Goal: Task Accomplishment & Management: Manage account settings

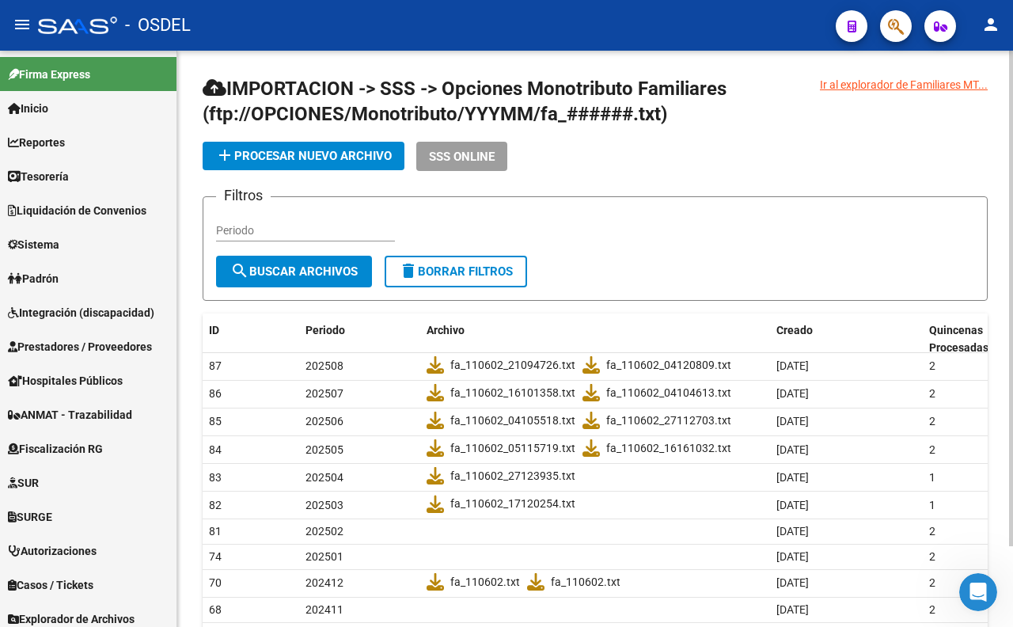
scroll to position [1021, 0]
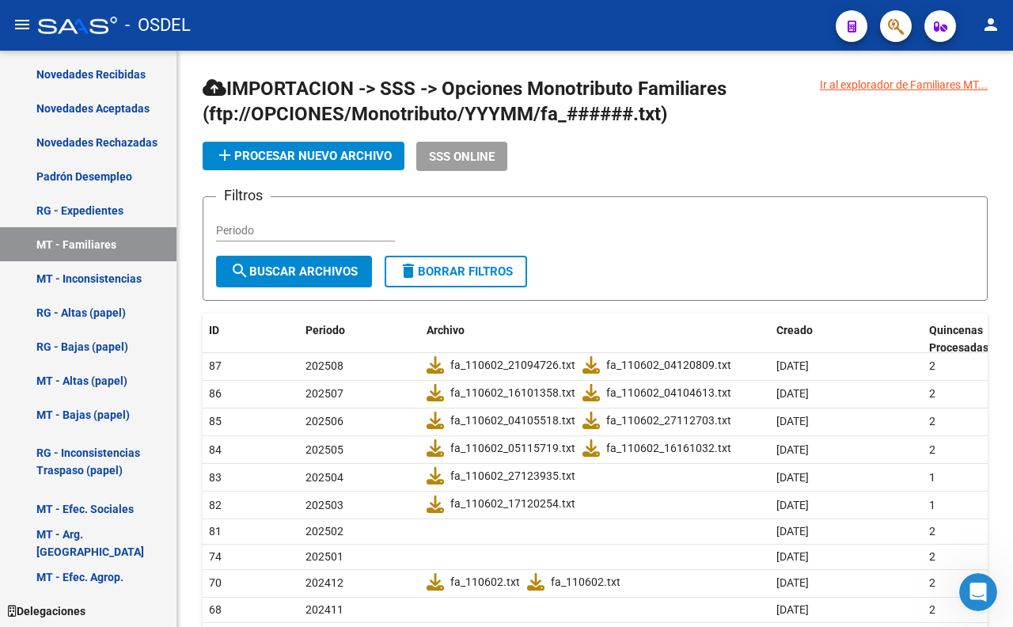
click at [894, 32] on icon "button" at bounding box center [896, 26] width 16 height 18
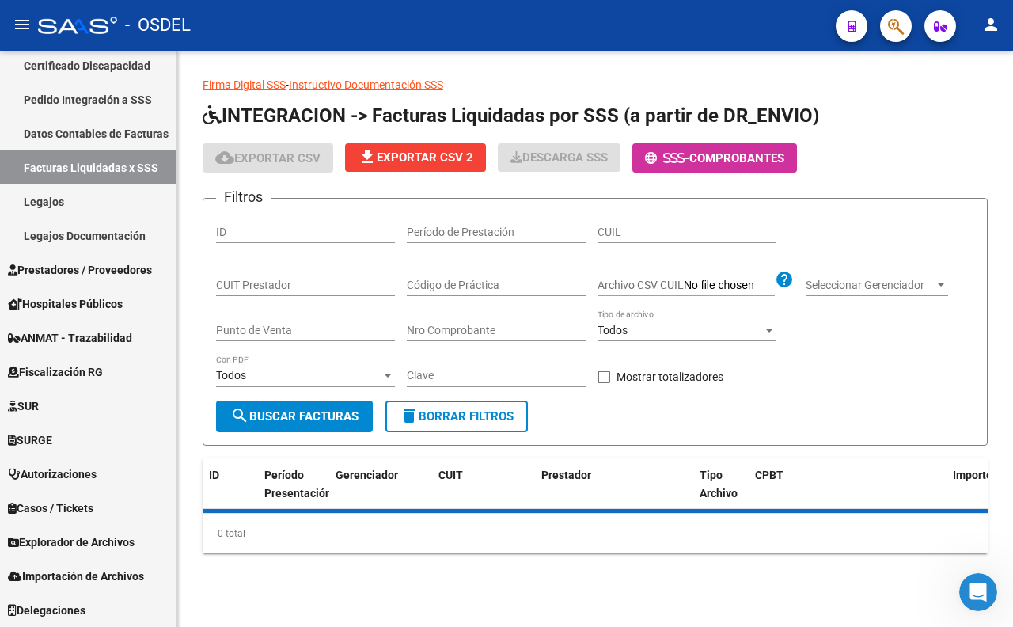
scroll to position [349, 0]
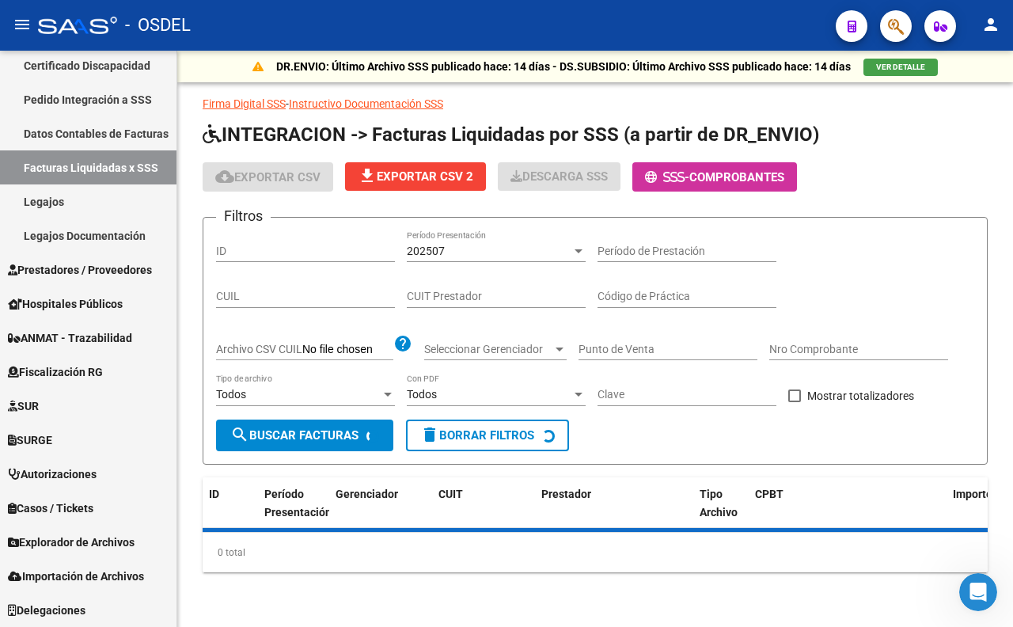
drag, startPoint x: 508, startPoint y: 274, endPoint x: 766, endPoint y: 25, distance: 358.8
click at [765, 25] on div "- OSDEL" at bounding box center [430, 25] width 785 height 35
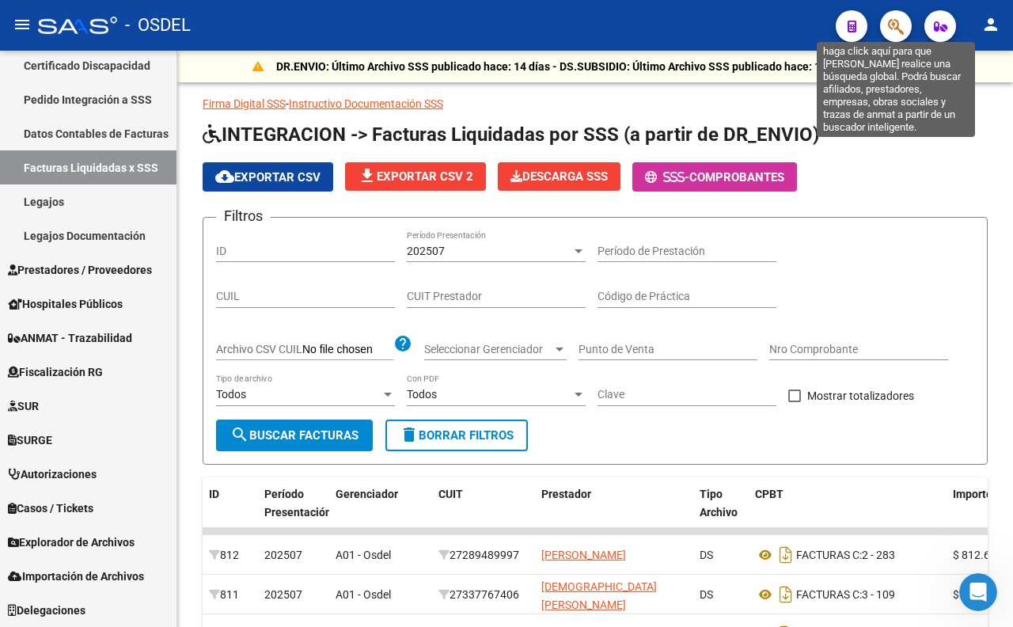
click at [890, 21] on icon "button" at bounding box center [896, 26] width 16 height 18
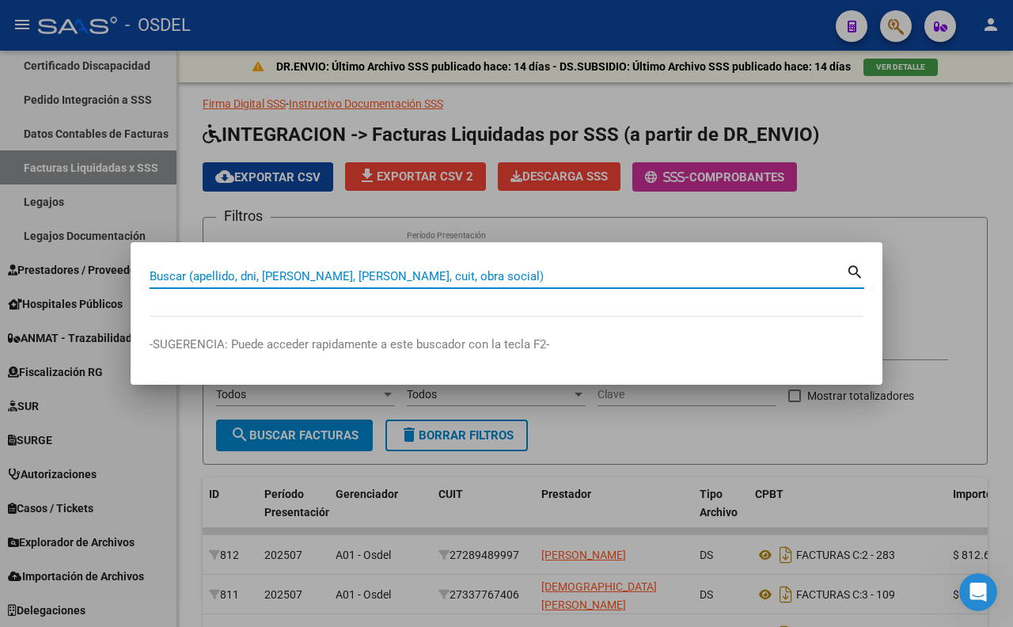
click at [389, 270] on input "Buscar (apellido, dni, [PERSON_NAME], [PERSON_NAME], cuit, obra social)" at bounding box center [498, 276] width 696 height 14
paste input "21489178"
type input "21489178"
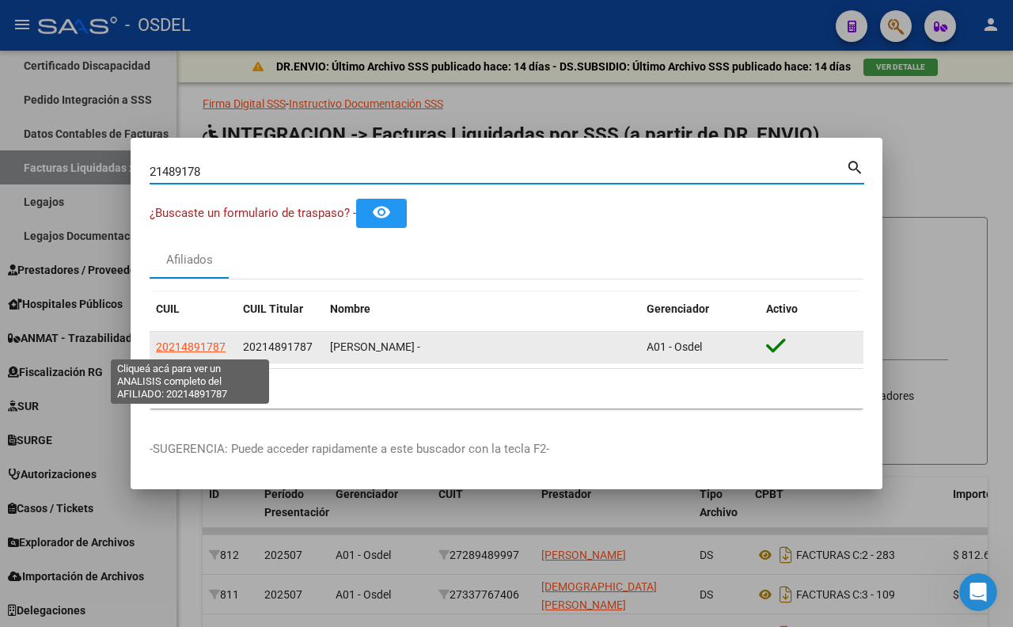
click at [188, 346] on span "20214891787" at bounding box center [191, 346] width 70 height 13
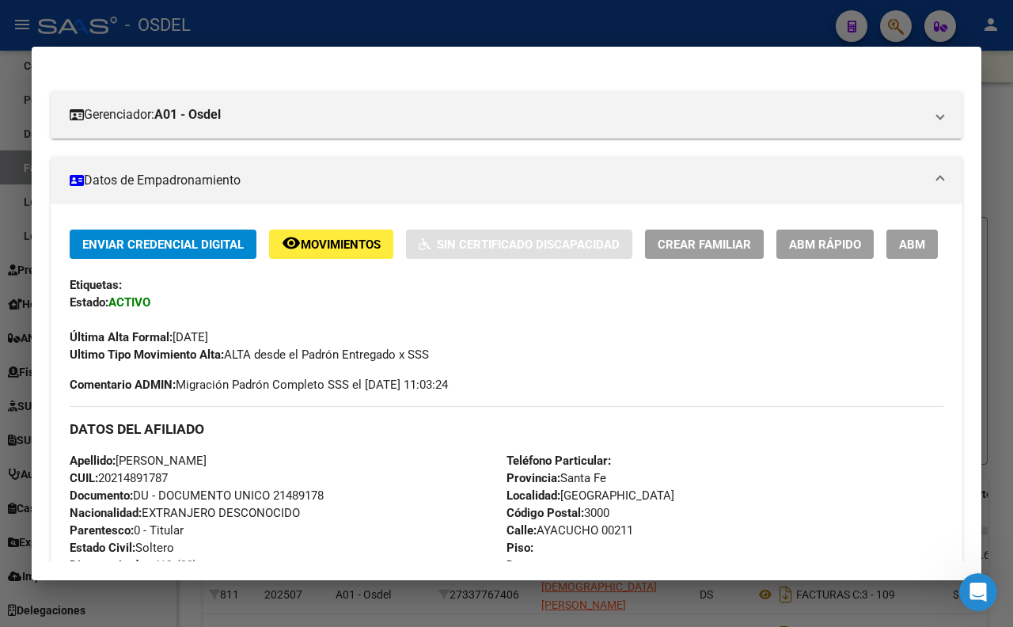
scroll to position [0, 0]
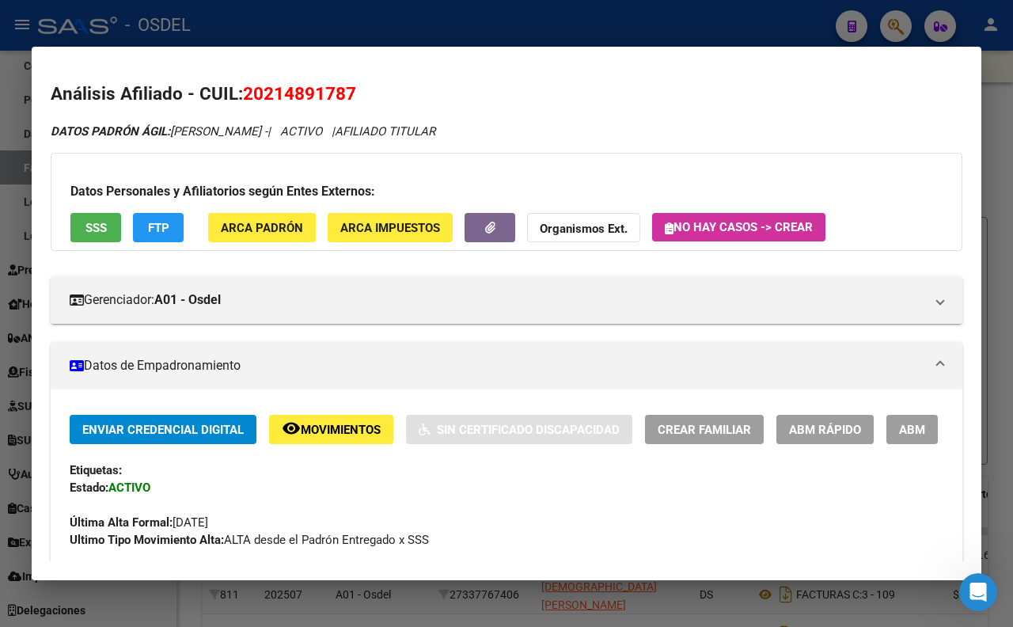
click at [99, 218] on button "SSS" at bounding box center [95, 227] width 51 height 29
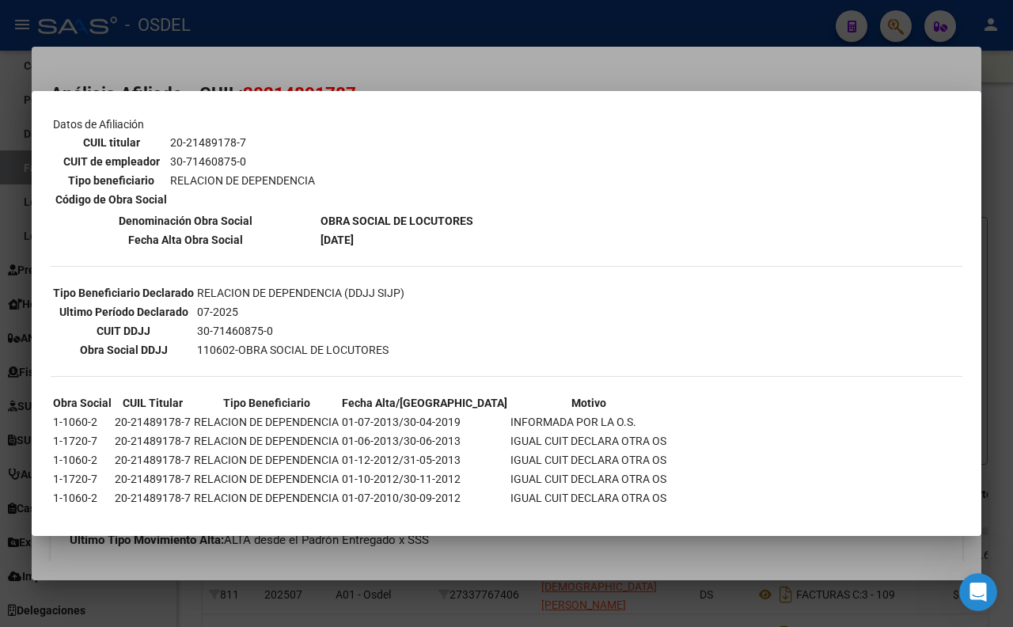
scroll to position [261, 0]
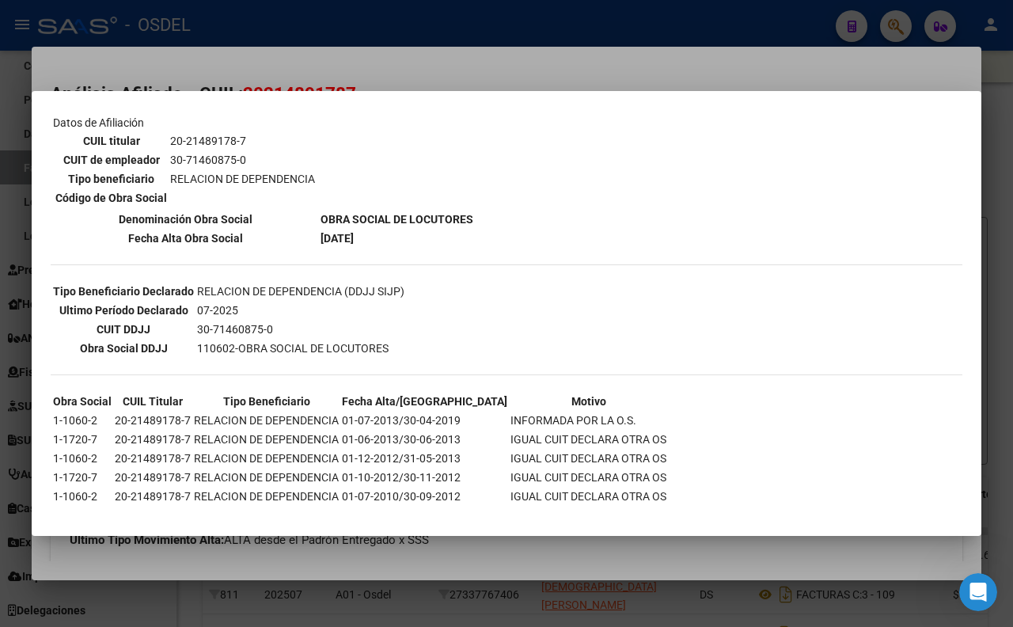
click at [439, 77] on div at bounding box center [506, 313] width 1013 height 627
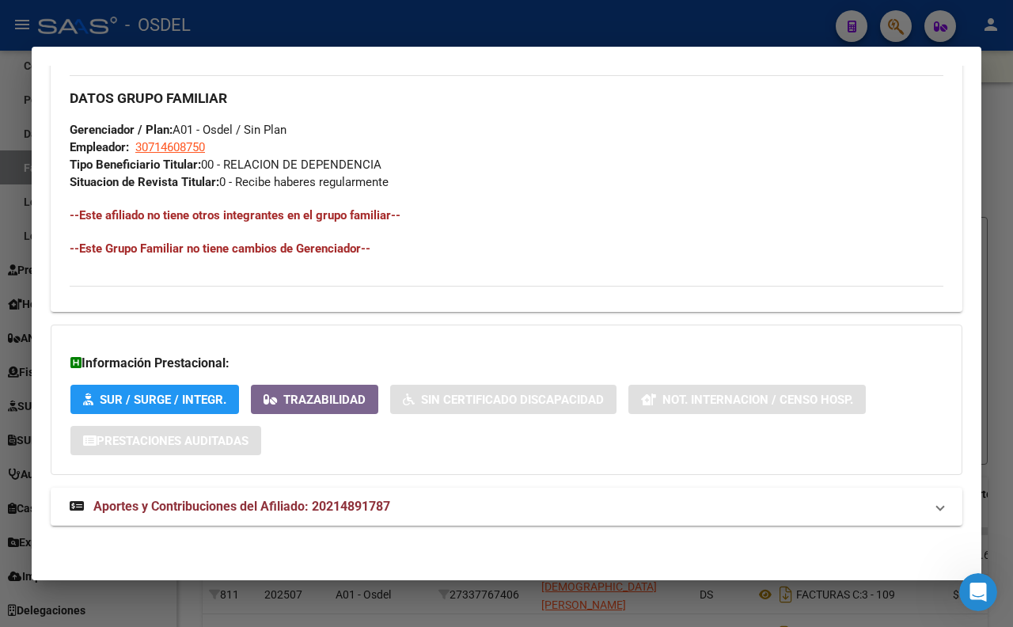
scroll to position [792, 0]
click at [347, 522] on mat-expansion-panel-header "Aportes y Contribuciones del Afiliado: 20214891787" at bounding box center [507, 506] width 912 height 38
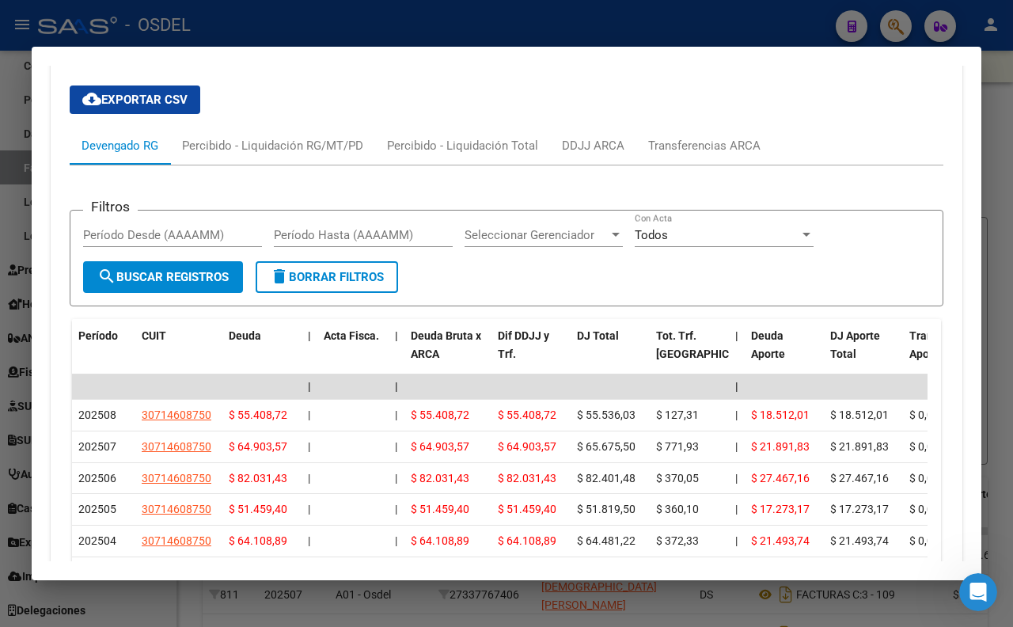
scroll to position [1188, 0]
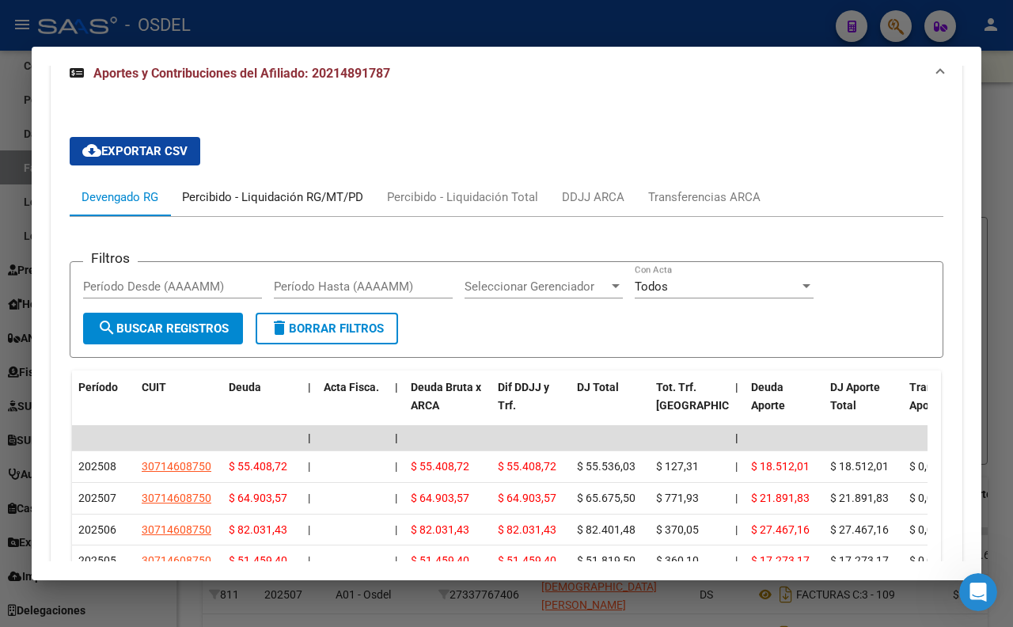
click at [247, 206] on div "Percibido - Liquidación RG/MT/PD" at bounding box center [272, 196] width 181 height 17
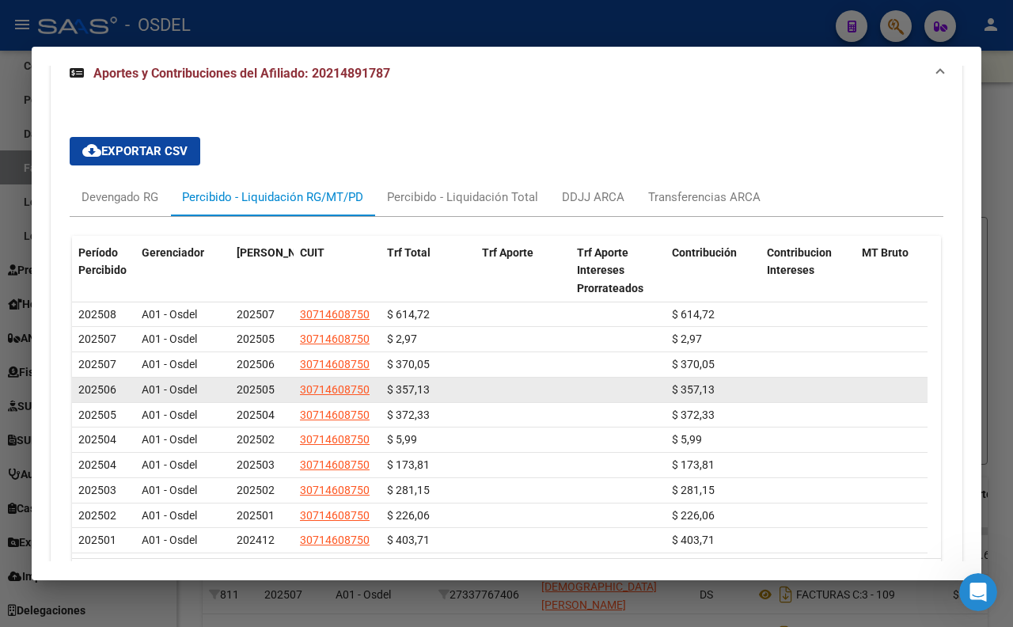
scroll to position [1356, 0]
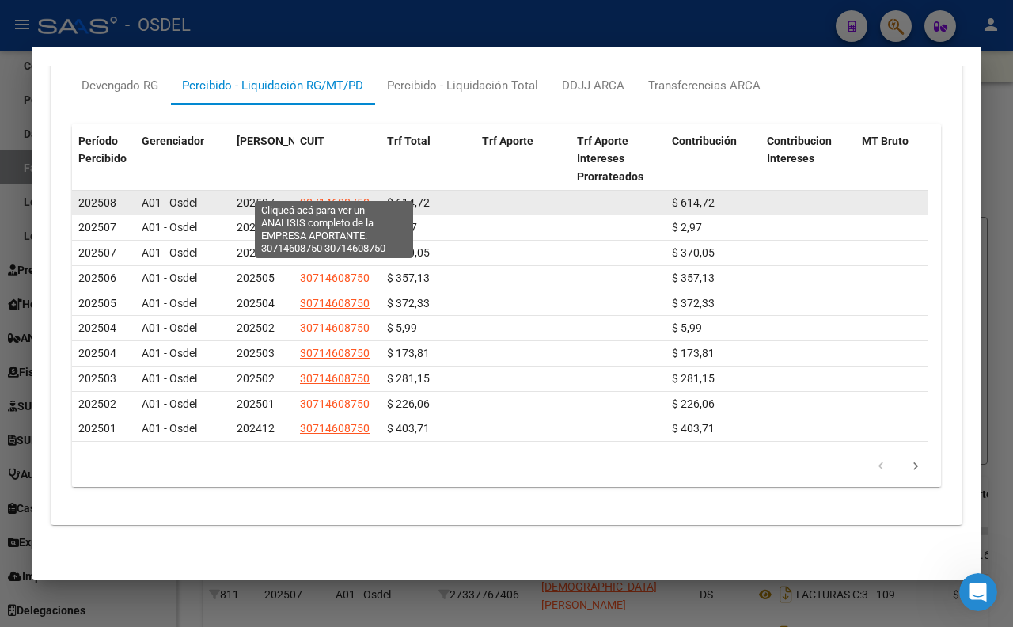
click at [329, 196] on span "30714608750" at bounding box center [335, 202] width 70 height 13
type textarea "30714608750"
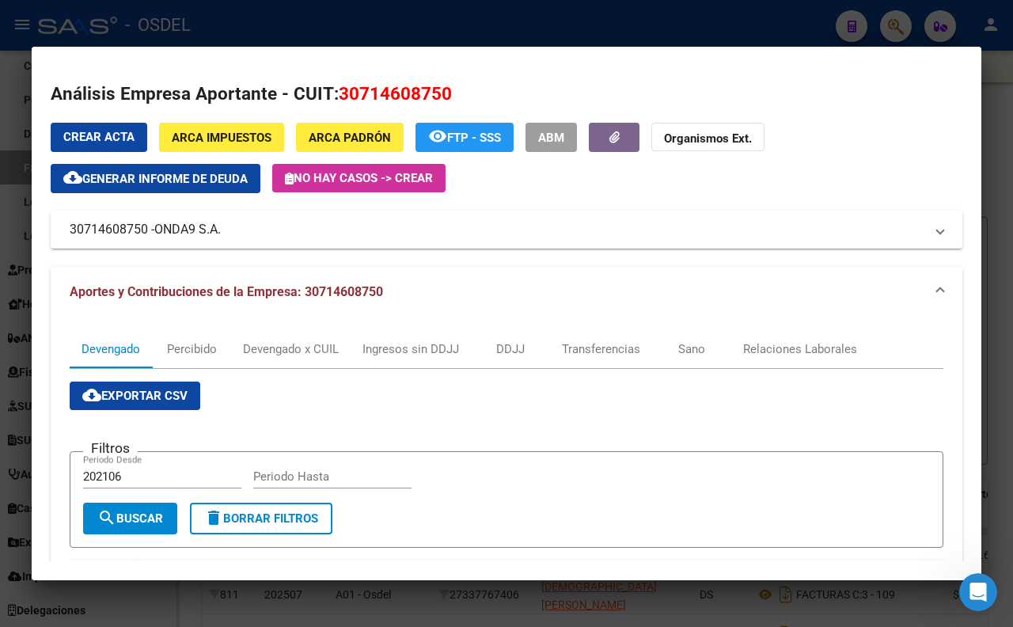
click at [227, 140] on span "ARCA Impuestos" at bounding box center [222, 138] width 100 height 14
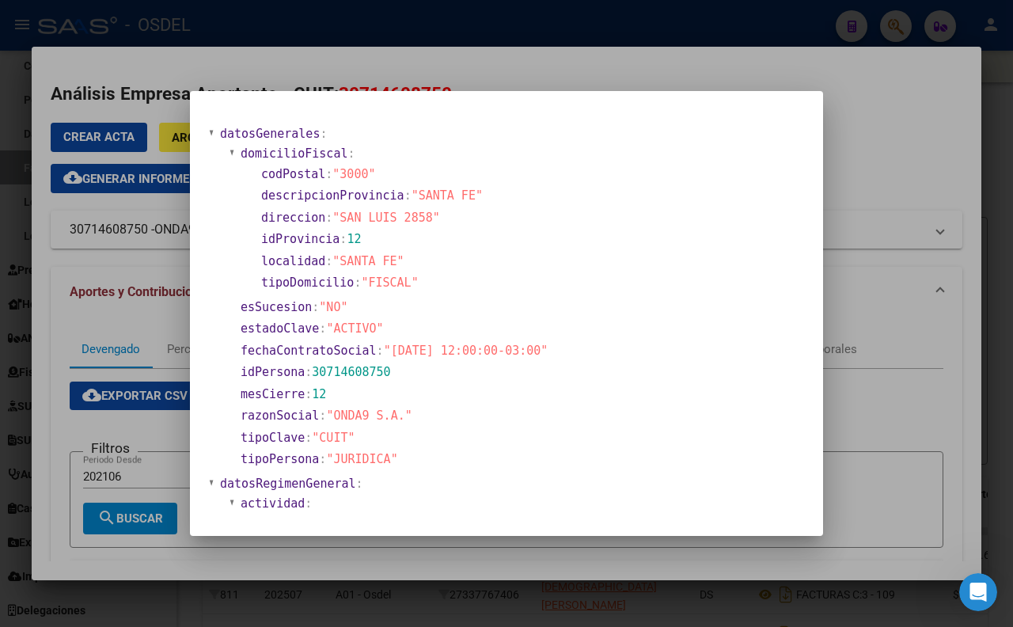
click at [510, 55] on div at bounding box center [506, 313] width 1013 height 627
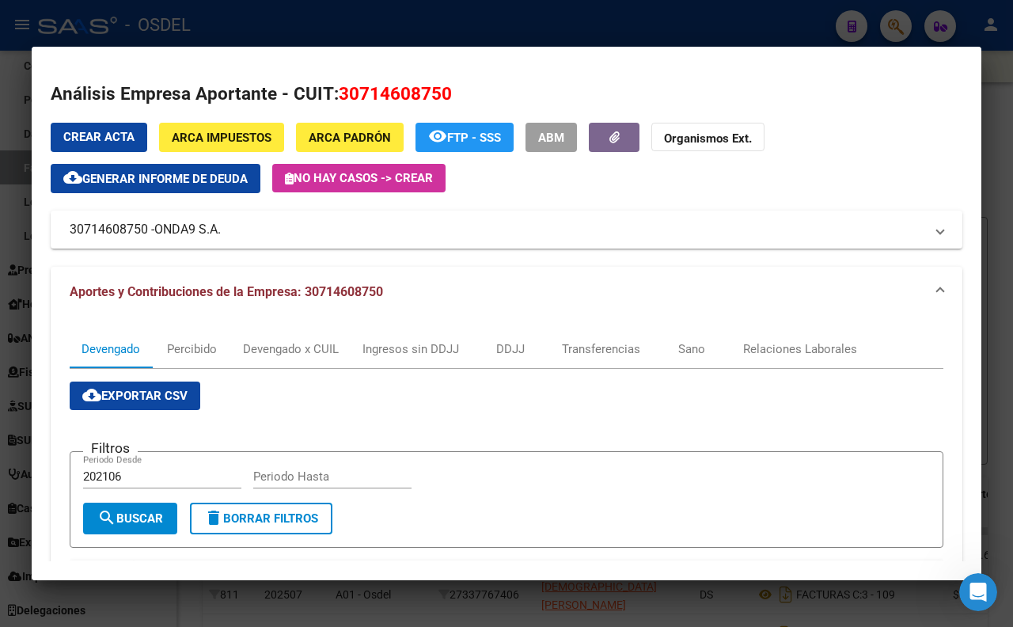
click at [556, 29] on div at bounding box center [506, 313] width 1013 height 627
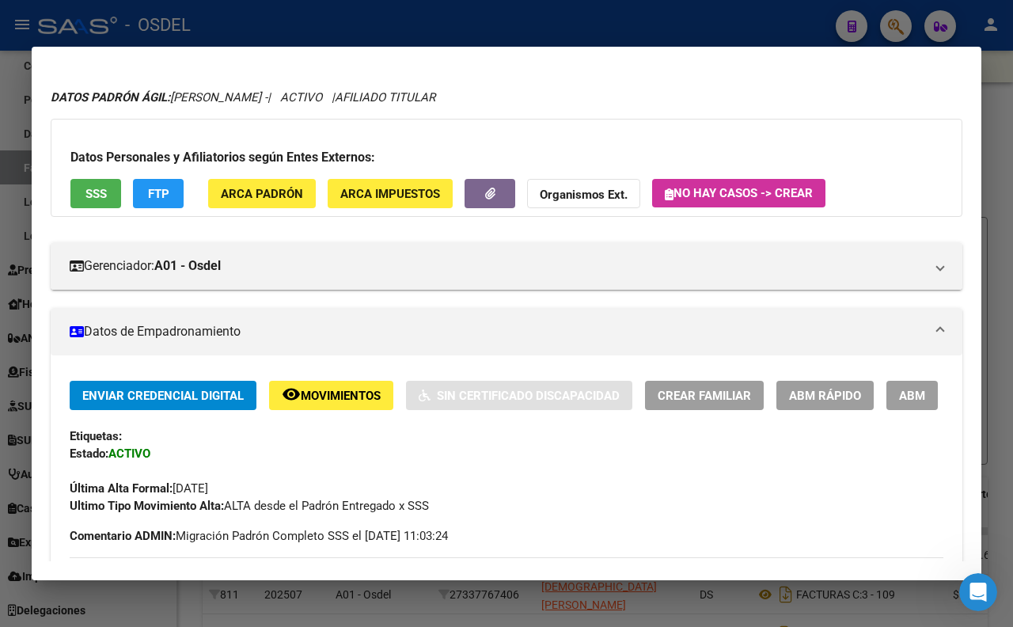
scroll to position [0, 0]
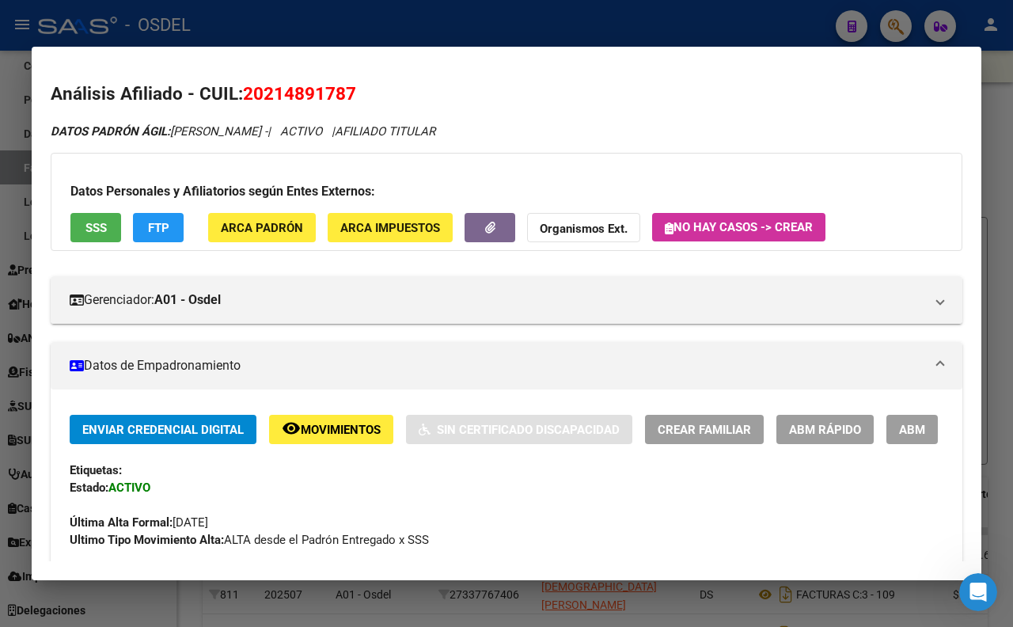
click at [617, 18] on div at bounding box center [506, 313] width 1013 height 627
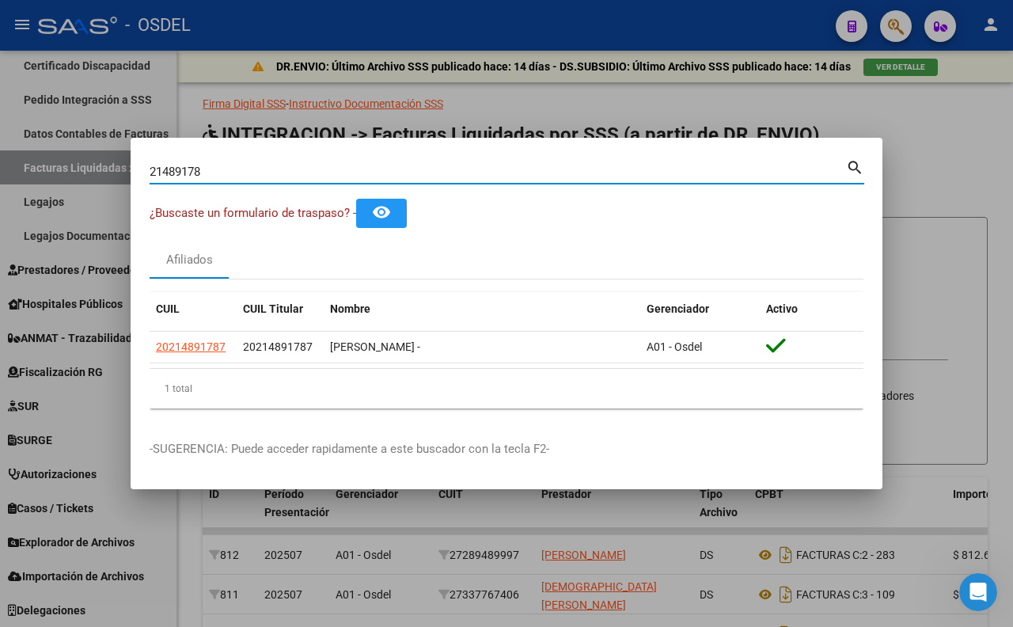
click at [479, 165] on input "21489178" at bounding box center [498, 172] width 696 height 14
type input "2"
paste input "4410791"
type input "4410791"
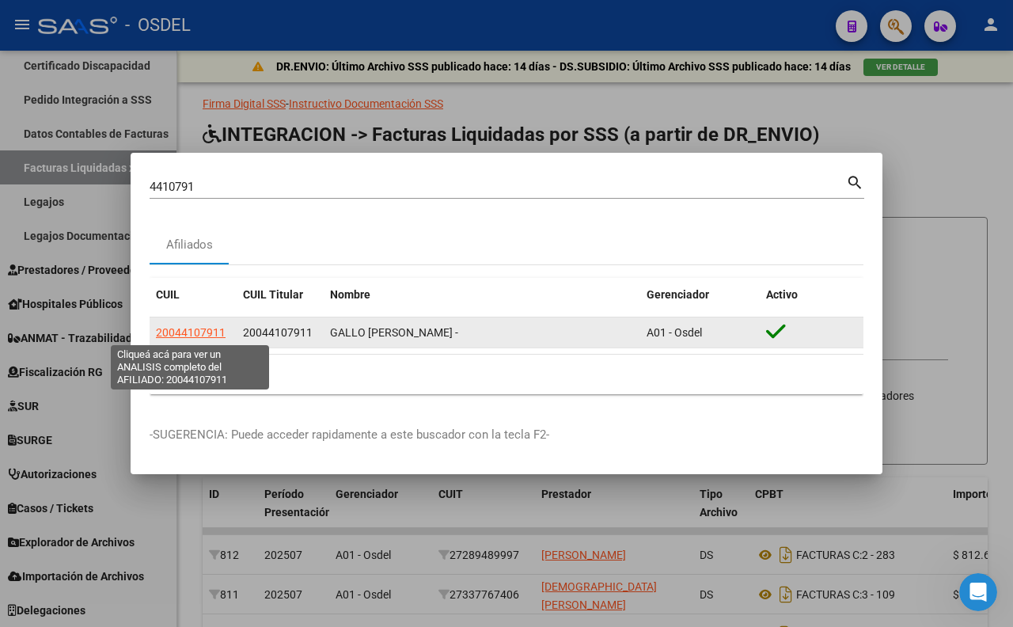
click at [188, 332] on span "20044107911" at bounding box center [191, 332] width 70 height 13
type textarea "20044107911"
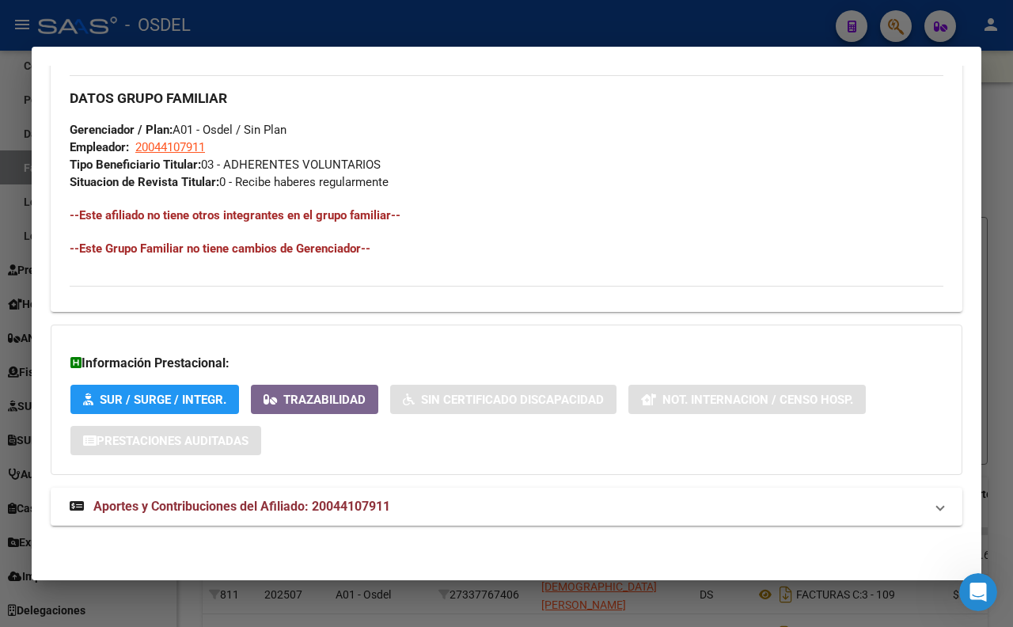
scroll to position [792, 0]
click at [313, 499] on span "Aportes y Contribuciones del Afiliado: 20044107911" at bounding box center [241, 506] width 297 height 15
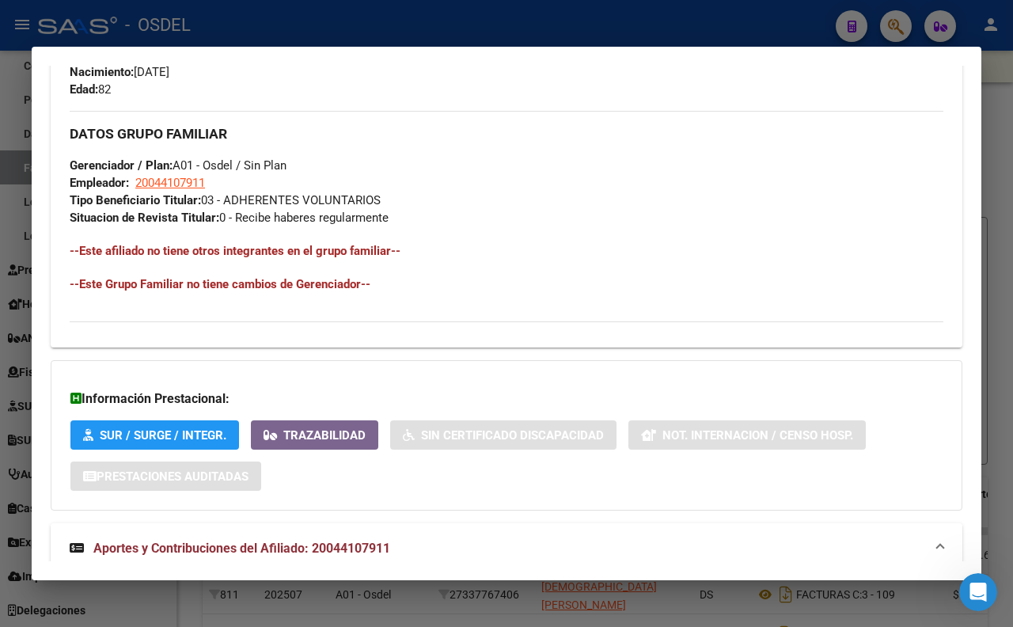
scroll to position [449, 0]
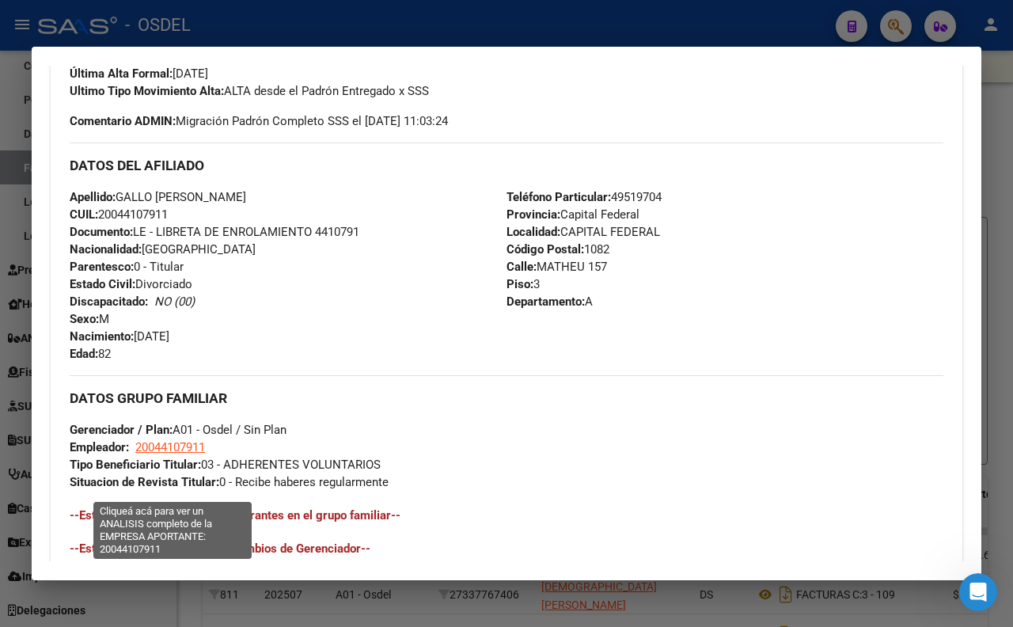
click at [147, 454] on span "20044107911" at bounding box center [170, 447] width 70 height 14
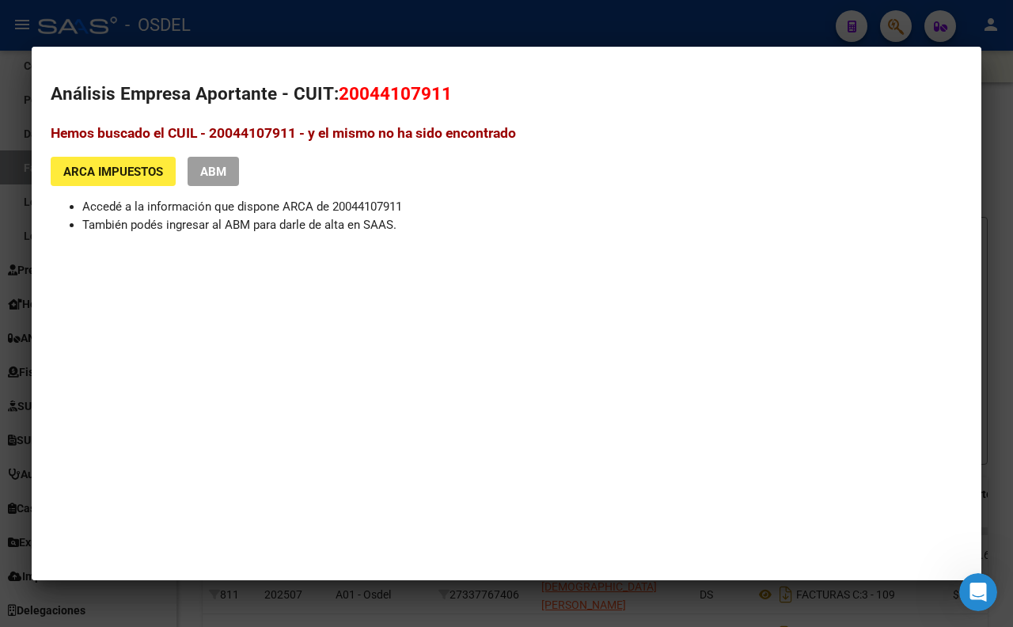
click at [408, 21] on div at bounding box center [506, 313] width 1013 height 627
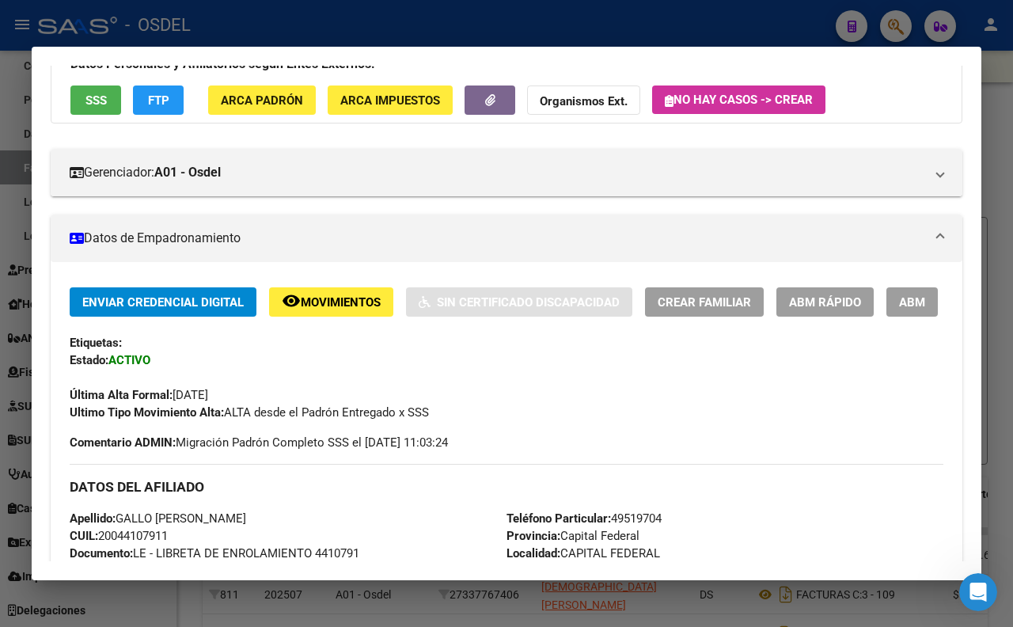
scroll to position [0, 0]
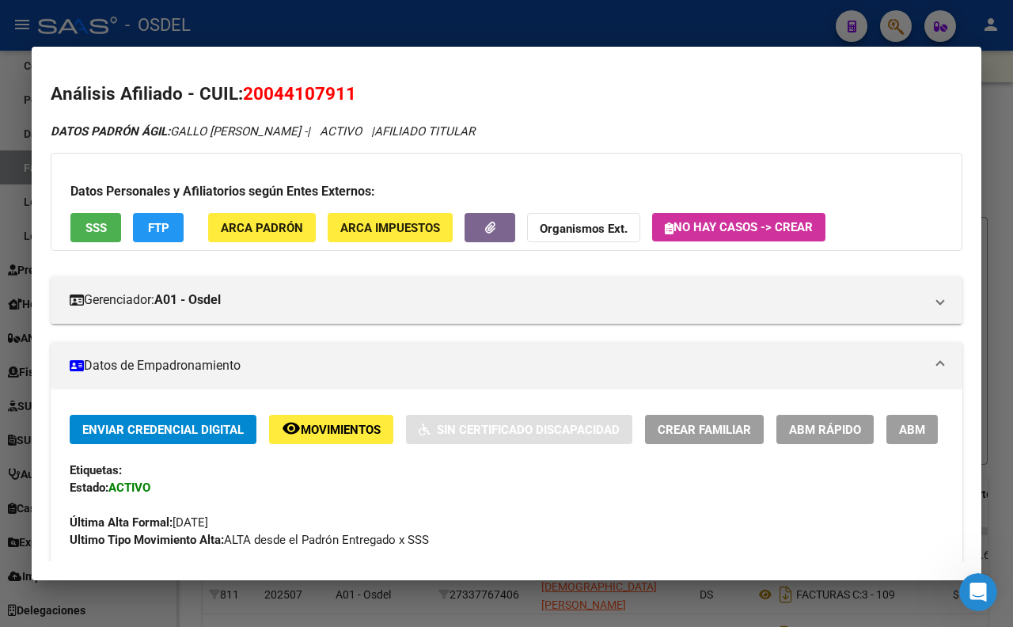
click at [167, 234] on span "FTP" at bounding box center [158, 228] width 21 height 14
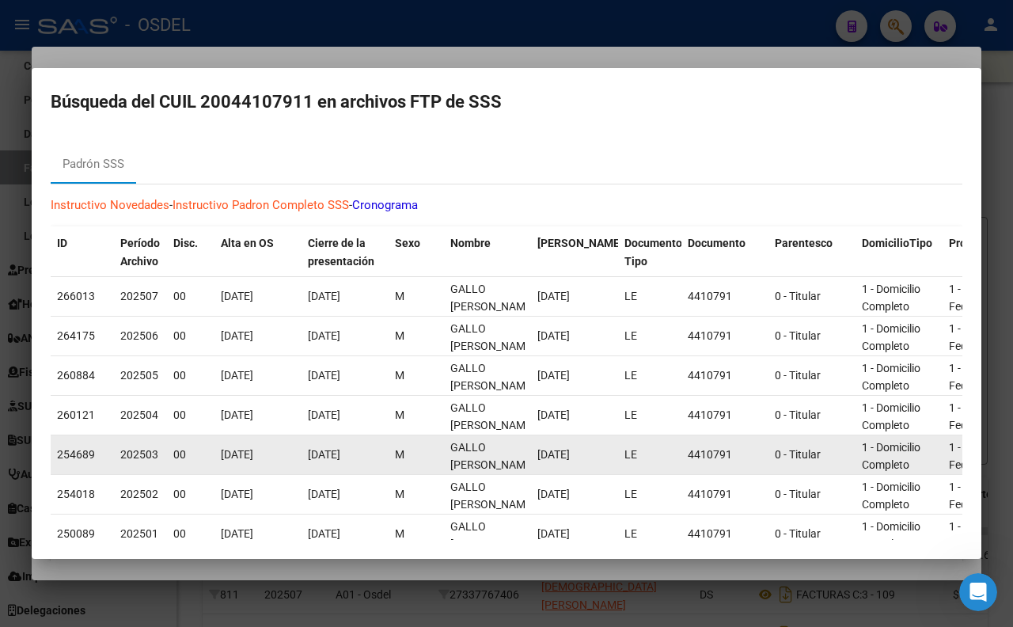
scroll to position [1, 0]
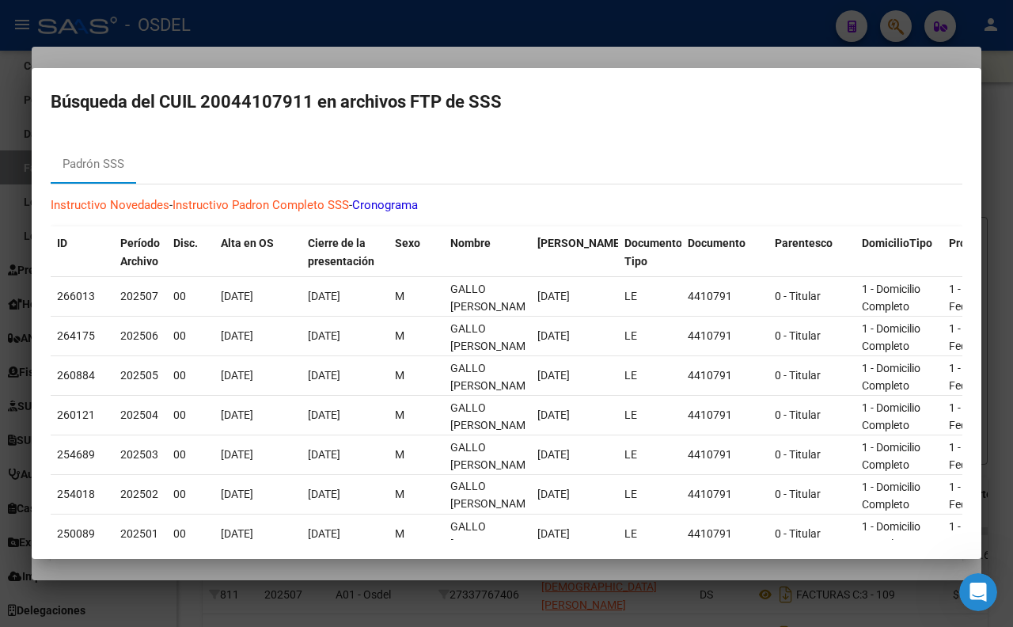
click at [515, 61] on div at bounding box center [506, 313] width 1013 height 627
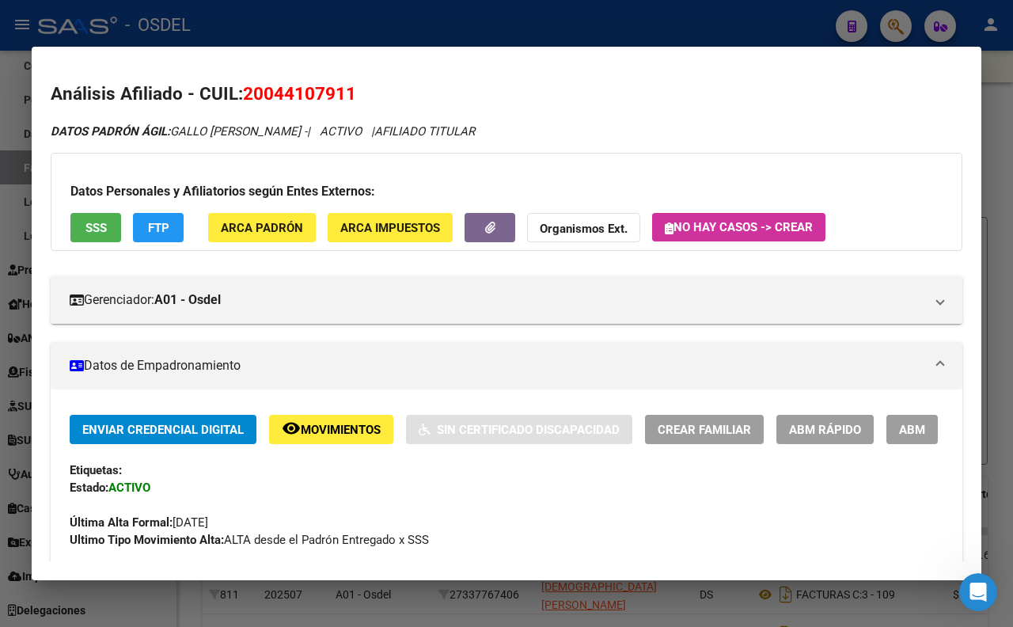
click at [91, 230] on span "SSS" at bounding box center [95, 228] width 21 height 14
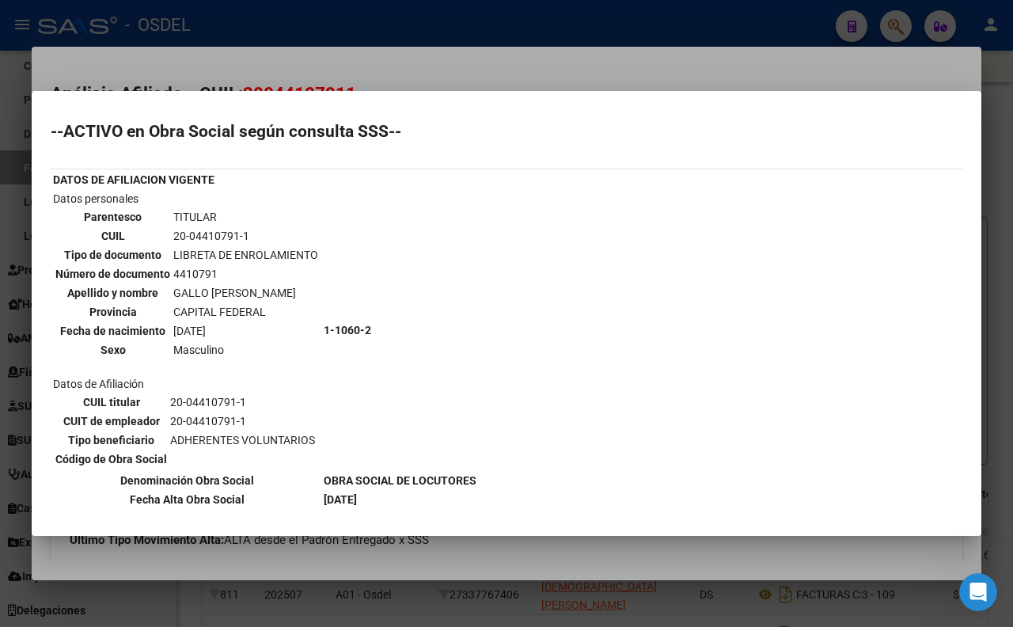
scroll to position [12, 0]
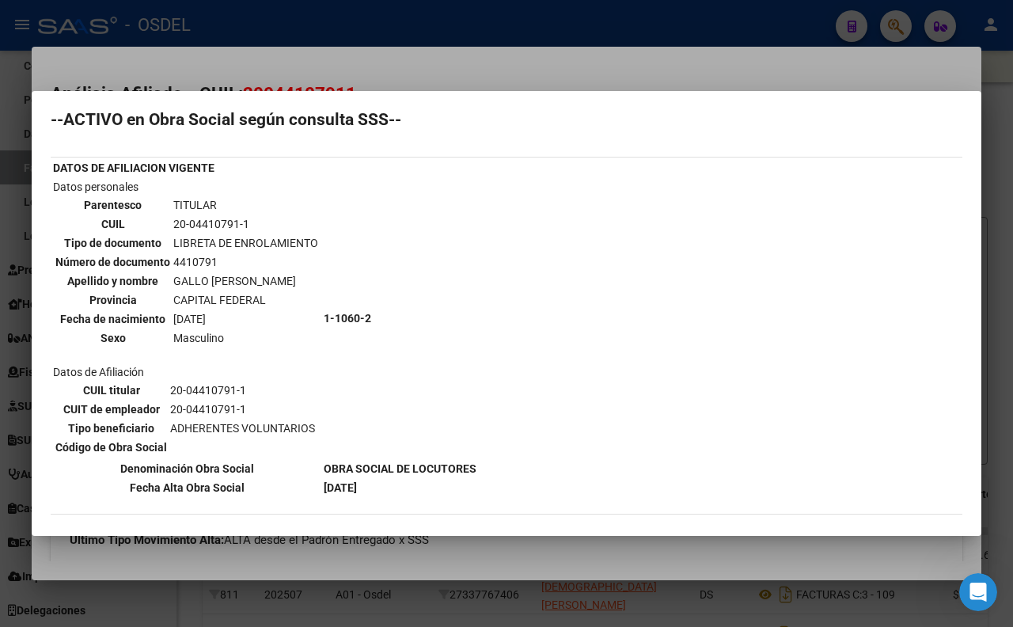
click at [452, 78] on div at bounding box center [506, 313] width 1013 height 627
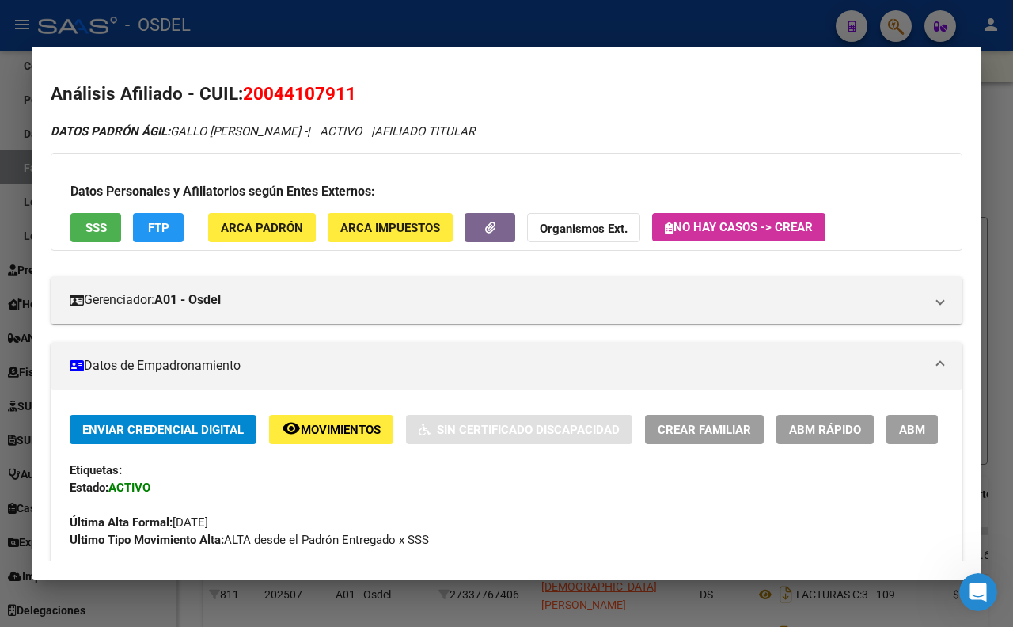
click at [1010, 123] on div at bounding box center [506, 313] width 1013 height 627
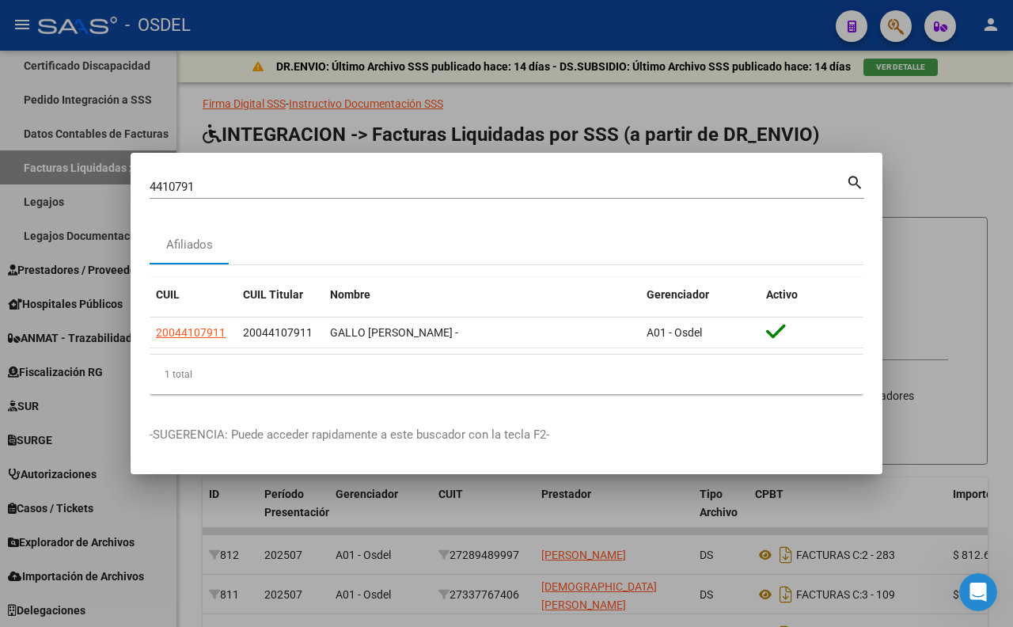
click at [896, 114] on div at bounding box center [506, 313] width 1013 height 627
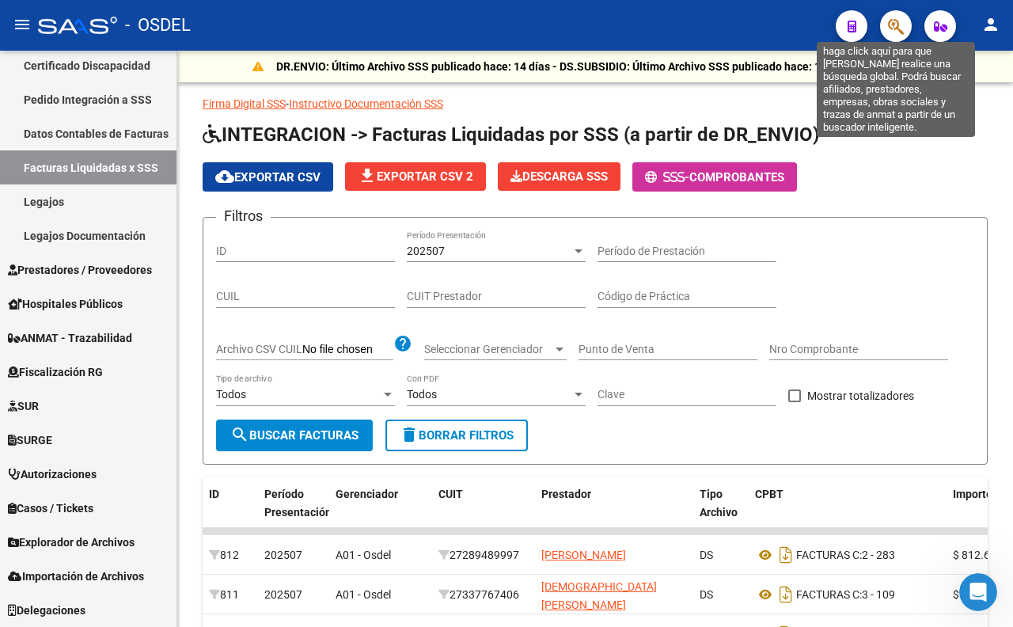
click at [900, 32] on icon "button" at bounding box center [896, 26] width 16 height 18
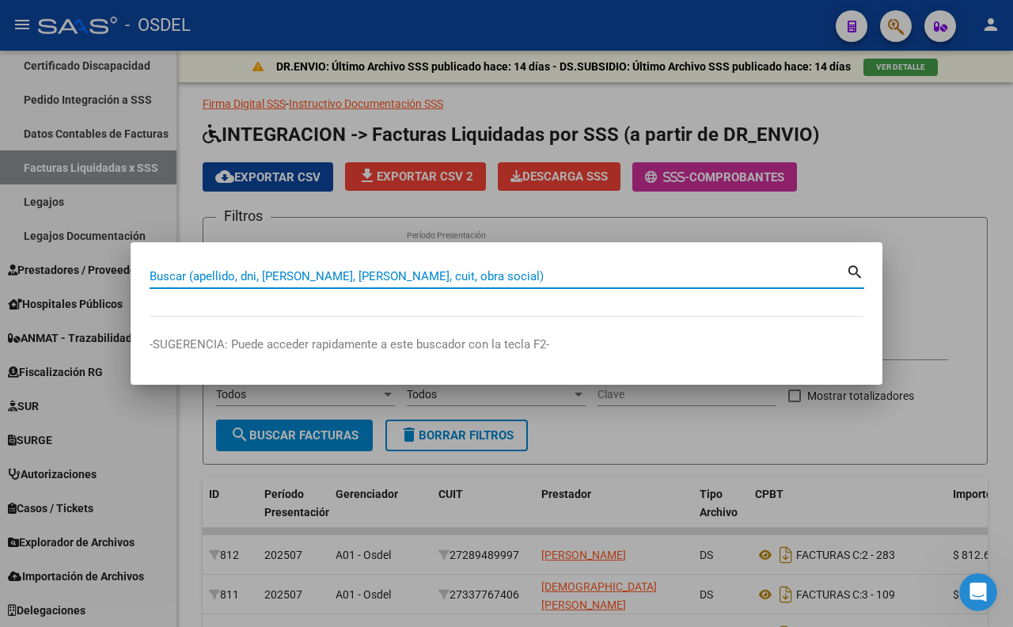
click at [575, 275] on input "Buscar (apellido, dni, [PERSON_NAME], [PERSON_NAME], cuit, obra social)" at bounding box center [498, 276] width 696 height 14
paste input "22661088"
type input "22661088"
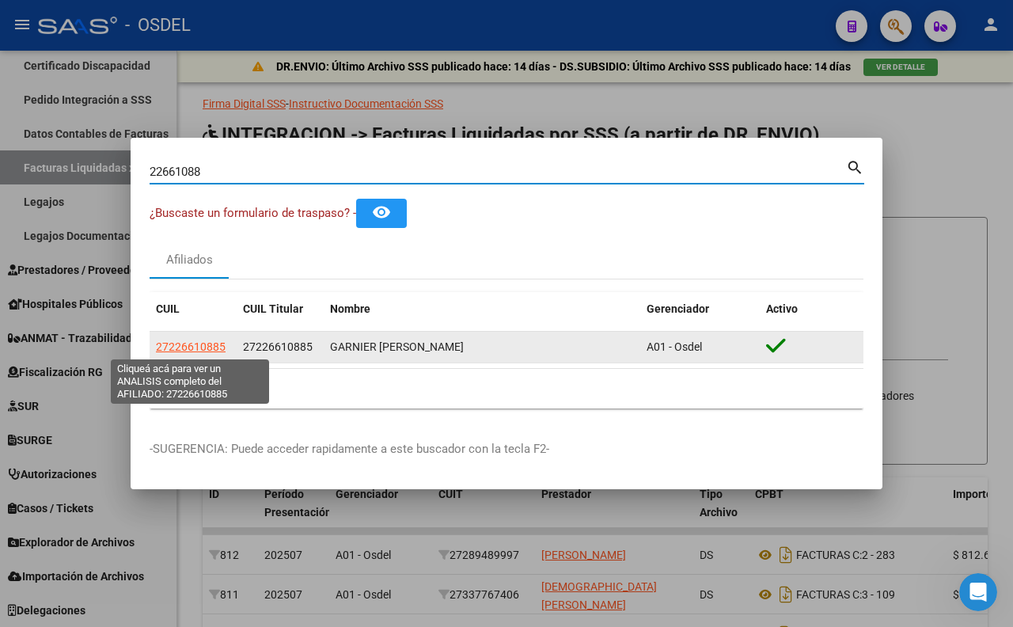
click at [191, 348] on span "27226610885" at bounding box center [191, 346] width 70 height 13
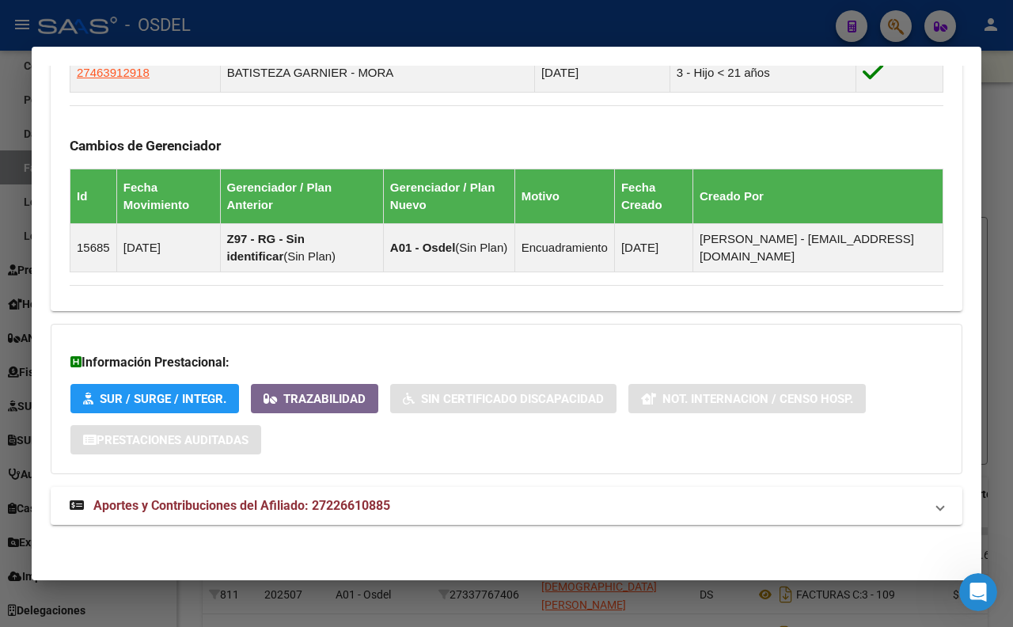
scroll to position [645, 0]
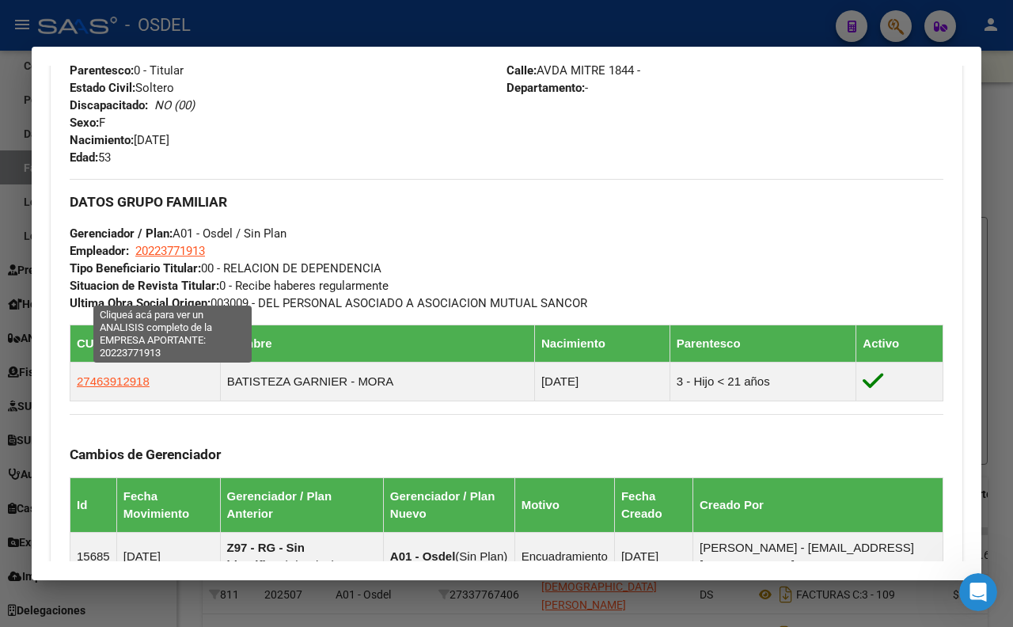
click at [198, 258] on span "20223771913" at bounding box center [170, 251] width 70 height 14
type textarea "20223771913"
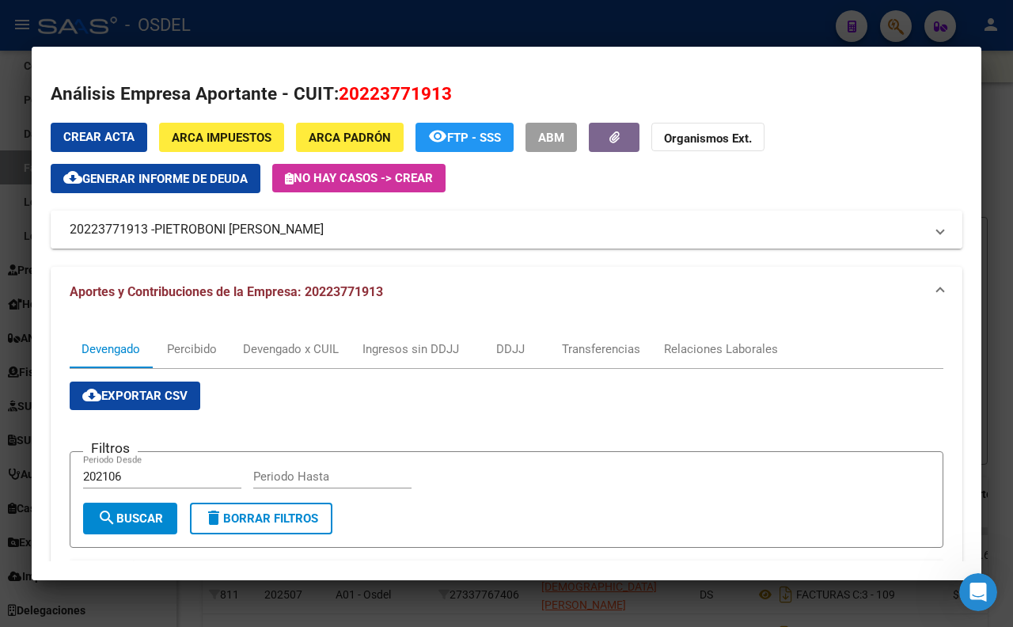
drag, startPoint x: 364, startPoint y: 235, endPoint x: 335, endPoint y: 232, distance: 29.5
click at [335, 232] on mat-panel-title "20223771913 - [PERSON_NAME]" at bounding box center [497, 229] width 855 height 19
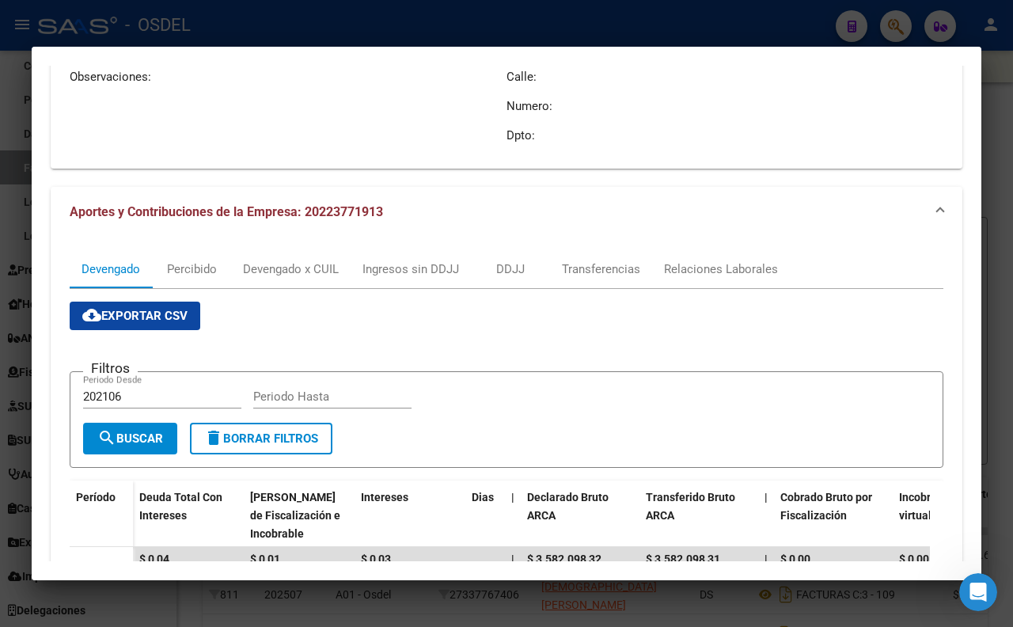
scroll to position [88, 0]
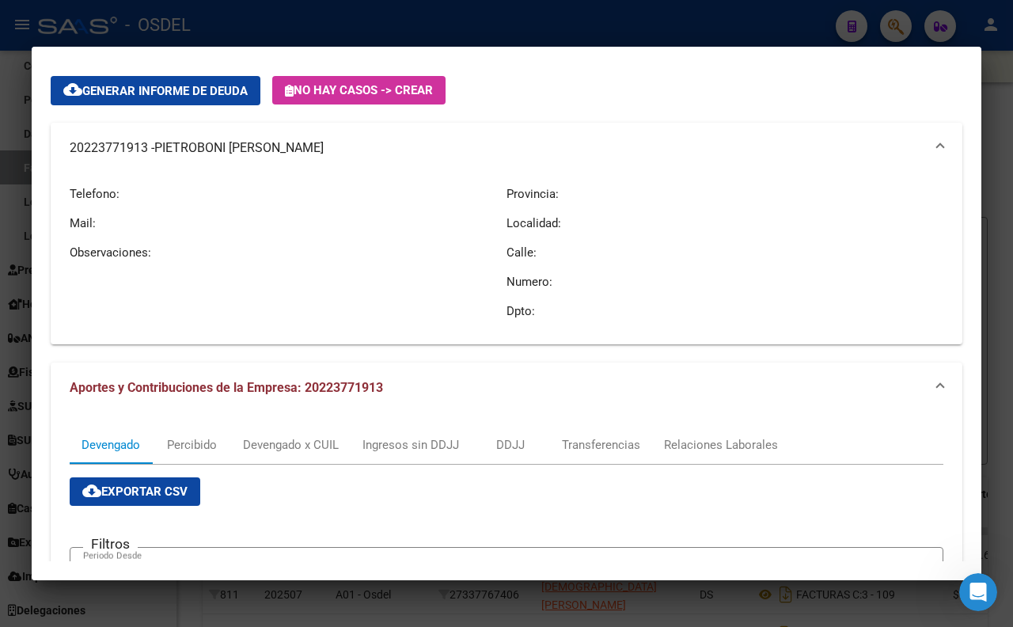
copy mat-panel-title "20223771913 - [PERSON_NAME]"
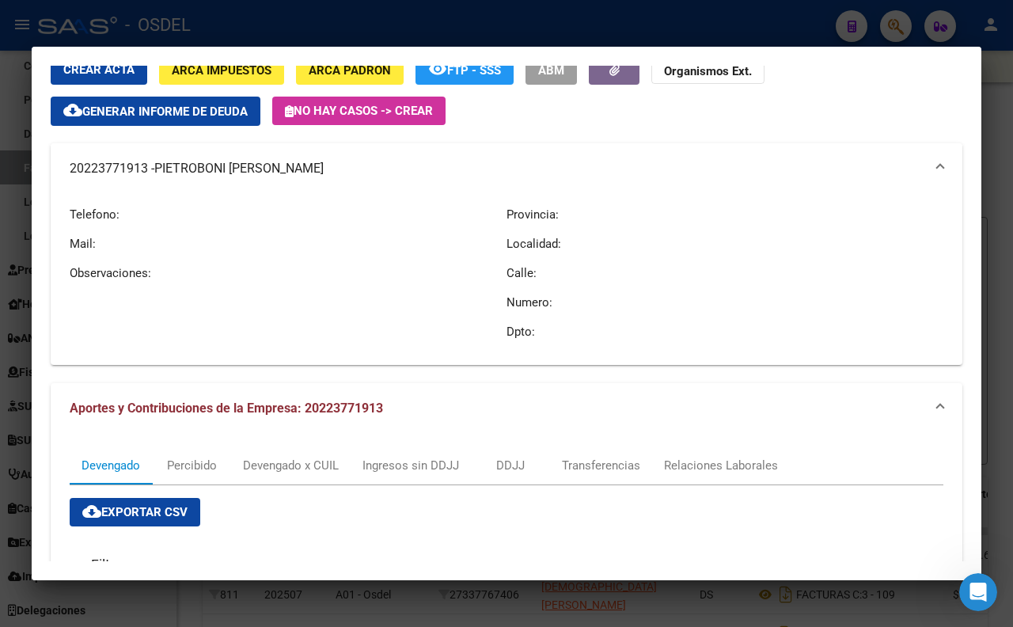
scroll to position [0, 0]
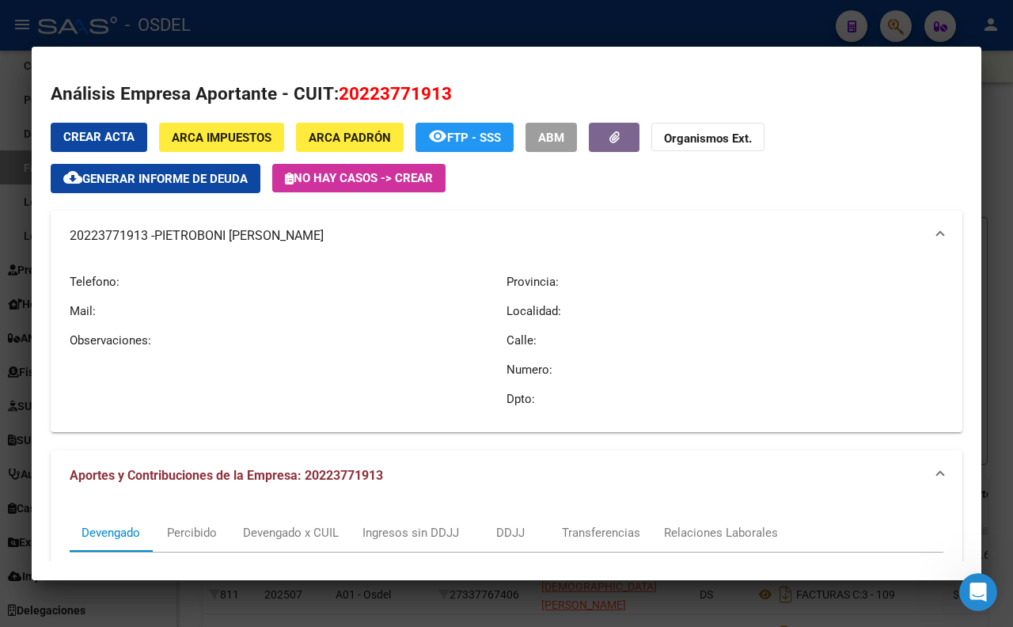
click at [248, 137] on span "ARCA Impuestos" at bounding box center [222, 138] width 100 height 14
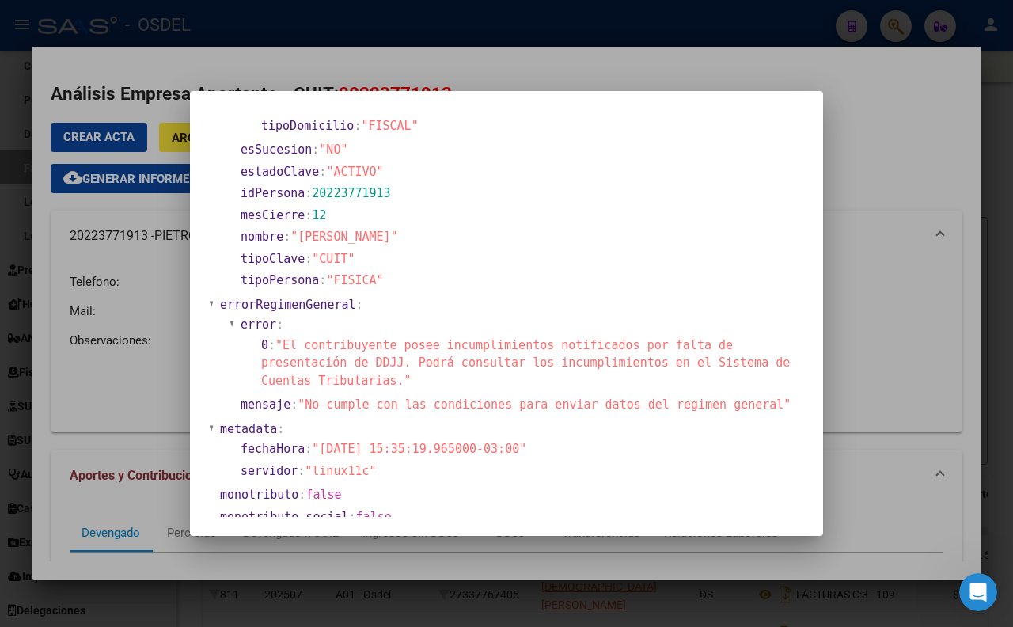
scroll to position [188, 0]
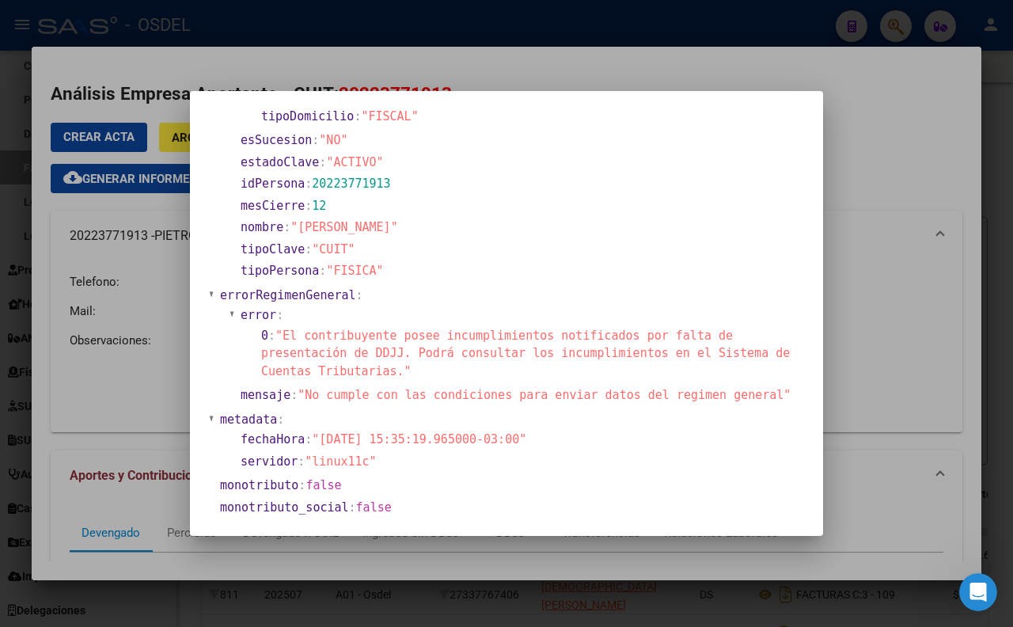
click at [874, 351] on div at bounding box center [506, 313] width 1013 height 627
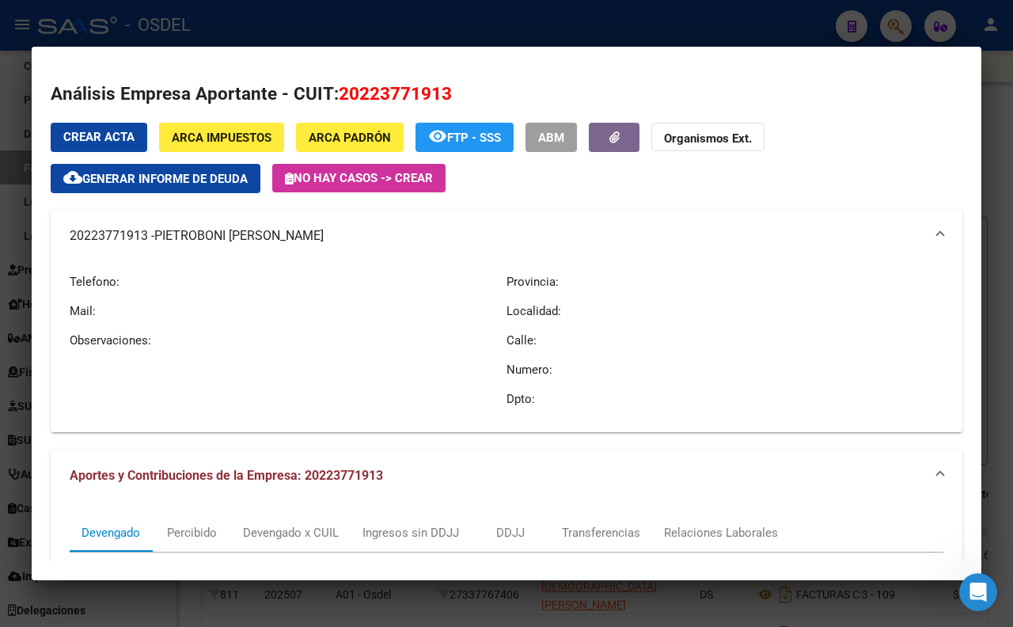
drag, startPoint x: 67, startPoint y: 236, endPoint x: 125, endPoint y: 248, distance: 59.1
click at [125, 248] on mat-expansion-panel-header "20223771913 - [PERSON_NAME]" at bounding box center [507, 236] width 912 height 51
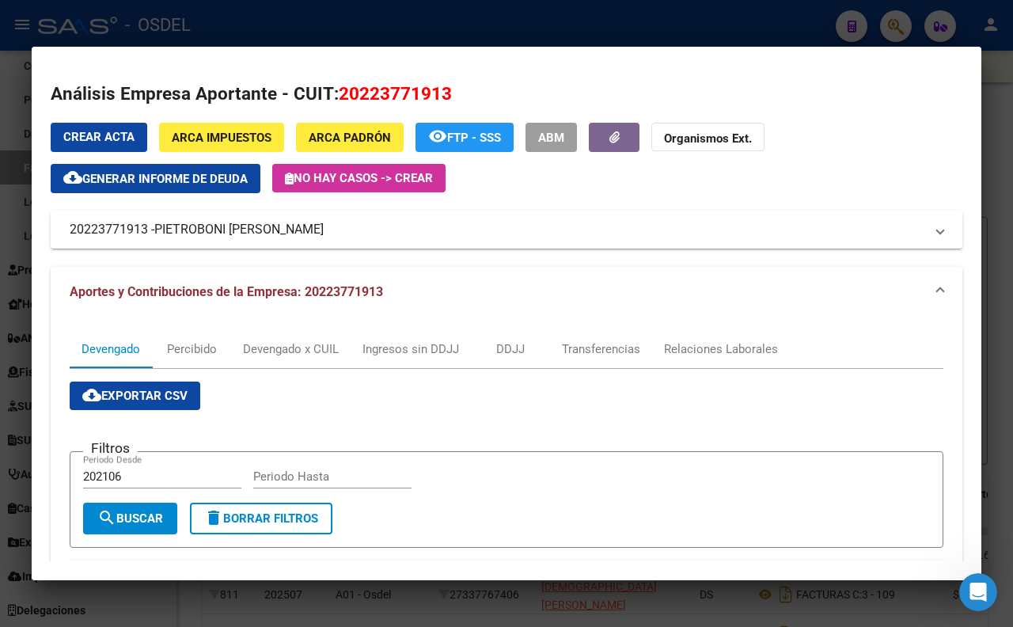
copy mat-panel-title "20223771913 -"
click at [615, 85] on h2 "Análisis Empresa Aportante - CUIT: 20223771913" at bounding box center [507, 94] width 912 height 27
click at [602, 30] on div at bounding box center [506, 313] width 1013 height 627
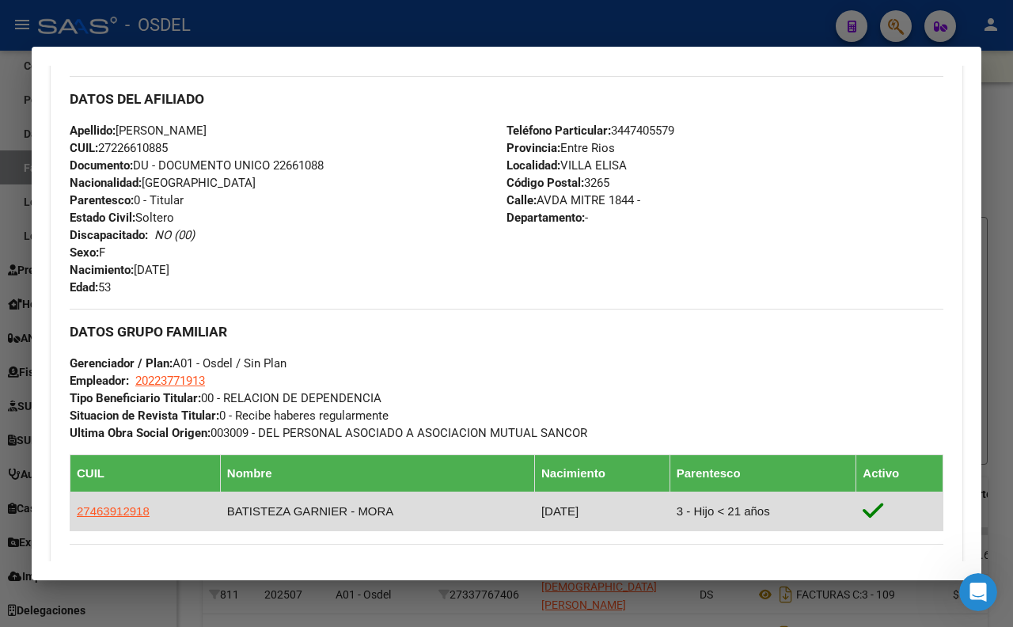
scroll to position [645, 0]
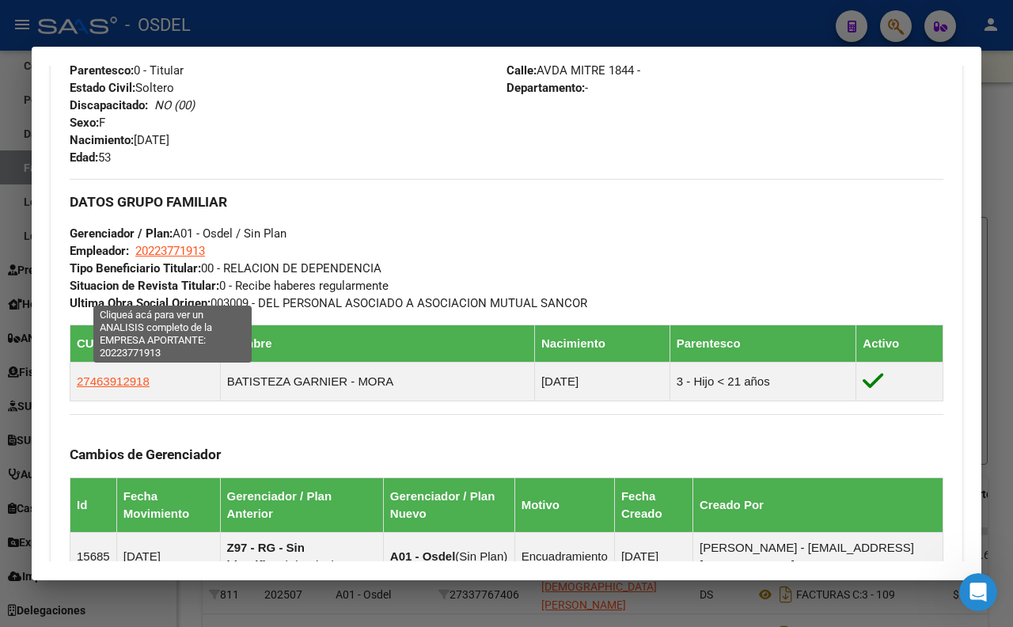
click at [171, 258] on span "20223771913" at bounding box center [170, 251] width 70 height 14
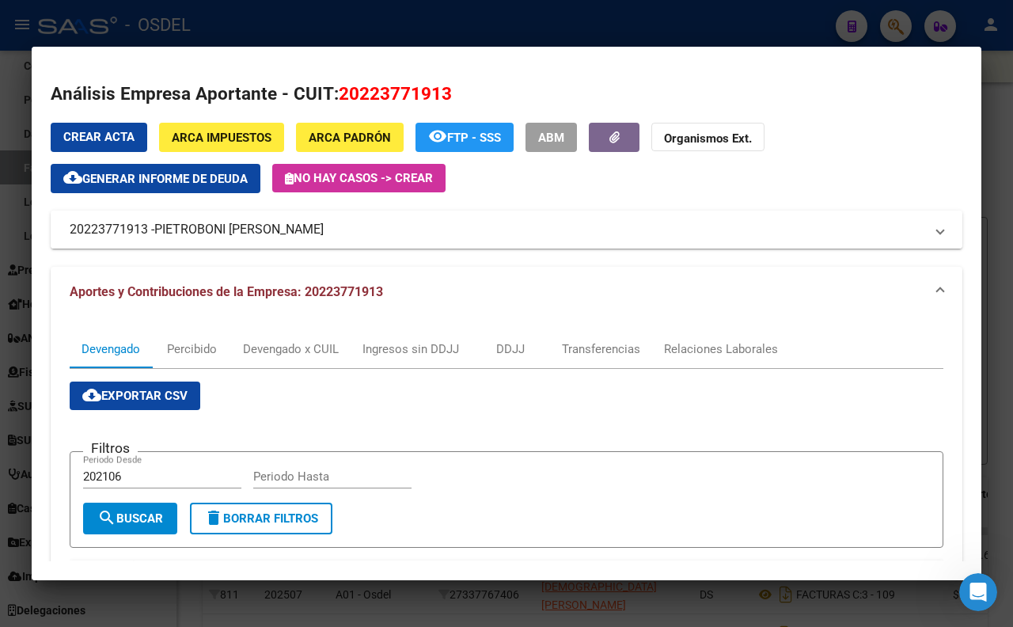
drag, startPoint x: 156, startPoint y: 228, endPoint x: 338, endPoint y: 235, distance: 182.2
click at [338, 235] on mat-panel-title "20223771913 - [PERSON_NAME]" at bounding box center [497, 229] width 855 height 19
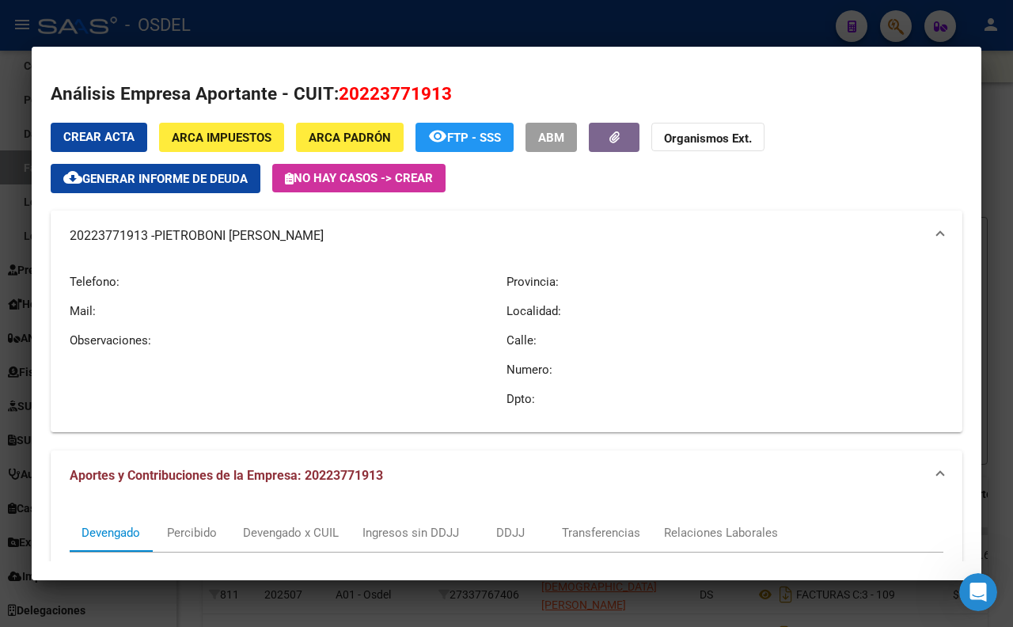
drag, startPoint x: 343, startPoint y: 233, endPoint x: 67, endPoint y: 236, distance: 276.2
click at [67, 236] on mat-expansion-panel-header "20223771913 - [PERSON_NAME]" at bounding box center [507, 236] width 912 height 51
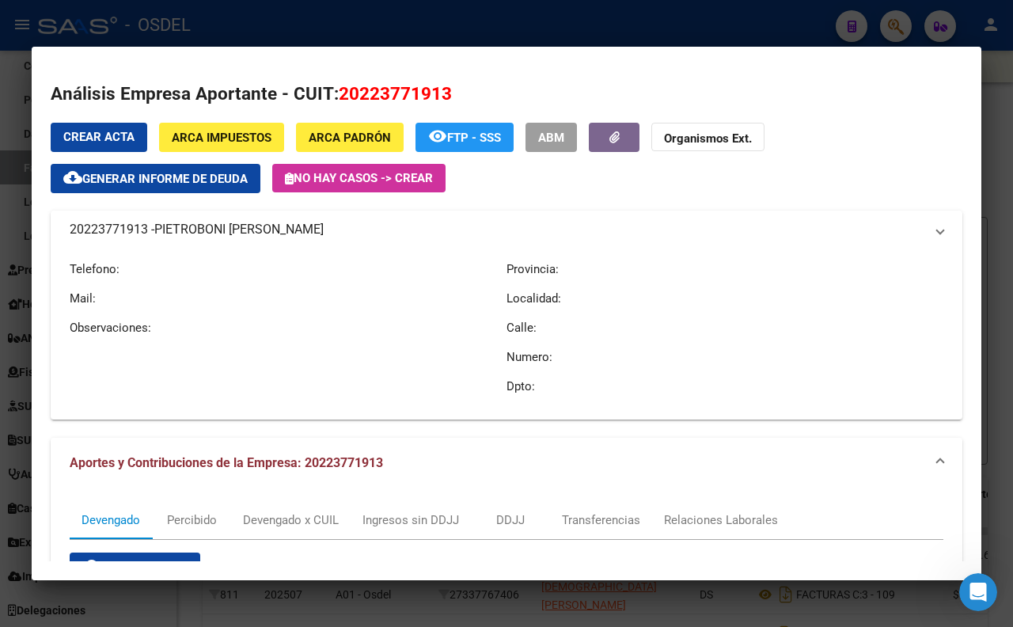
click at [120, 438] on mat-expansion-panel-header "Aportes y Contribuciones de la Empresa: 20223771913" at bounding box center [507, 463] width 912 height 51
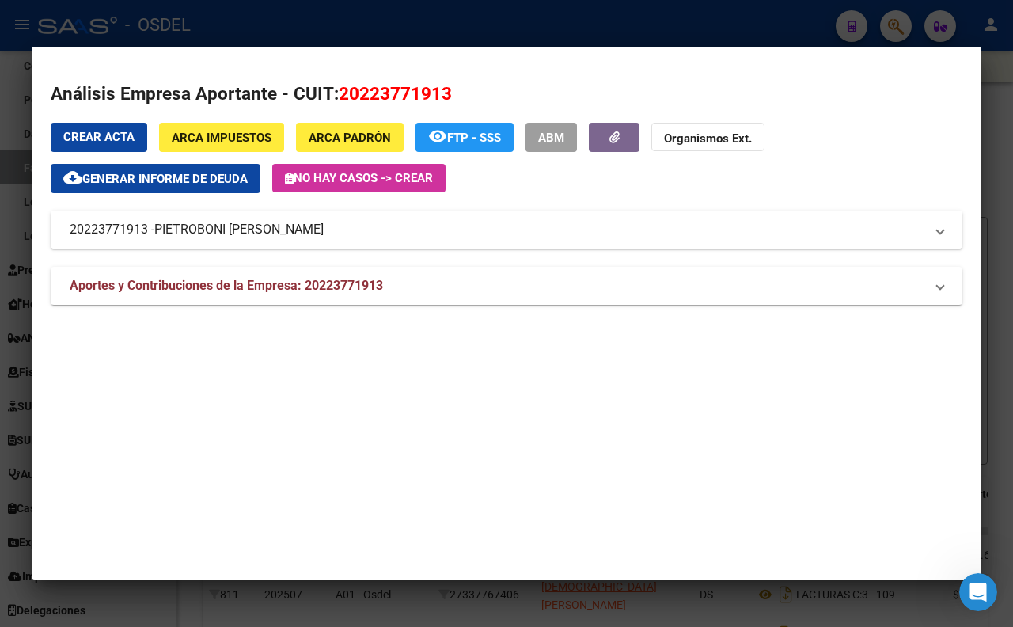
drag, startPoint x: 71, startPoint y: 226, endPoint x: 336, endPoint y: 235, distance: 265.3
click at [336, 235] on mat-panel-title "20223771913 - [PERSON_NAME]" at bounding box center [497, 229] width 855 height 19
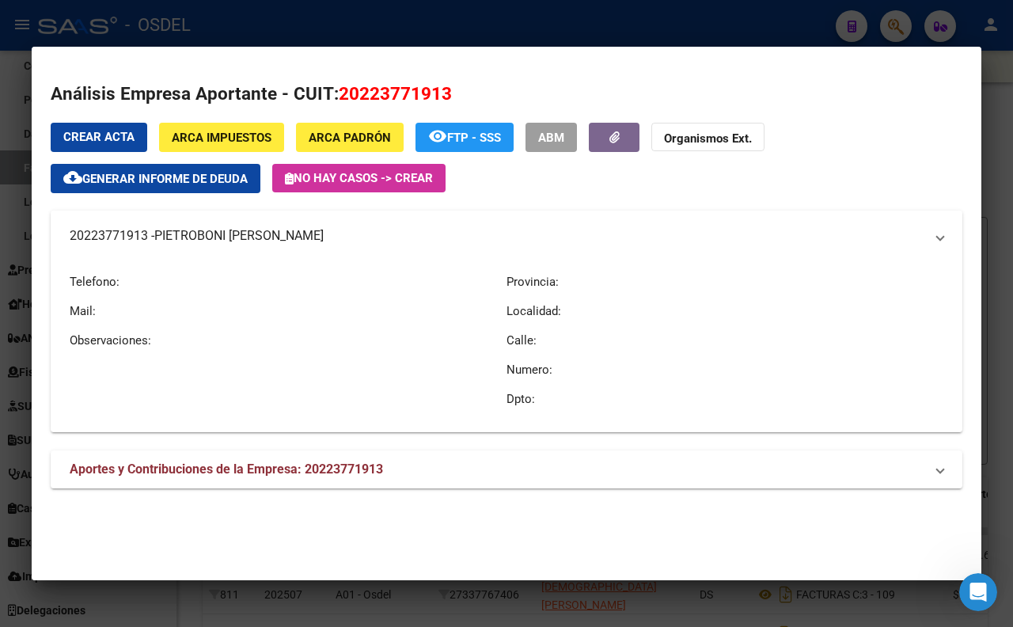
click at [336, 235] on mat-panel-title "20223771913 - [PERSON_NAME]" at bounding box center [497, 235] width 855 height 19
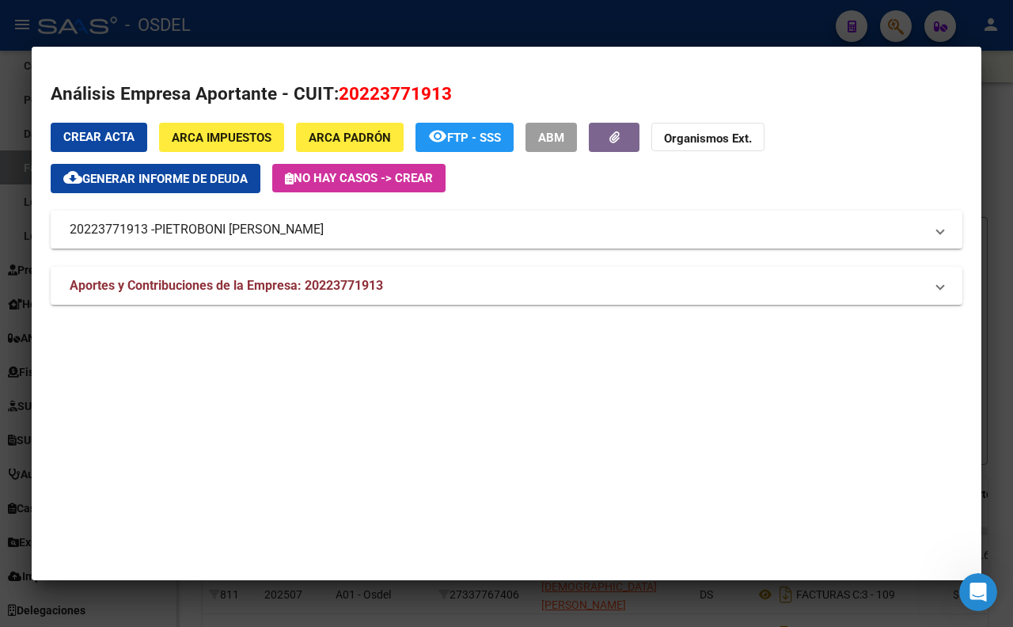
drag, startPoint x: 336, startPoint y: 235, endPoint x: 273, endPoint y: 239, distance: 63.4
click at [273, 239] on mat-panel-title "20223771913 - [PERSON_NAME]" at bounding box center [497, 229] width 855 height 19
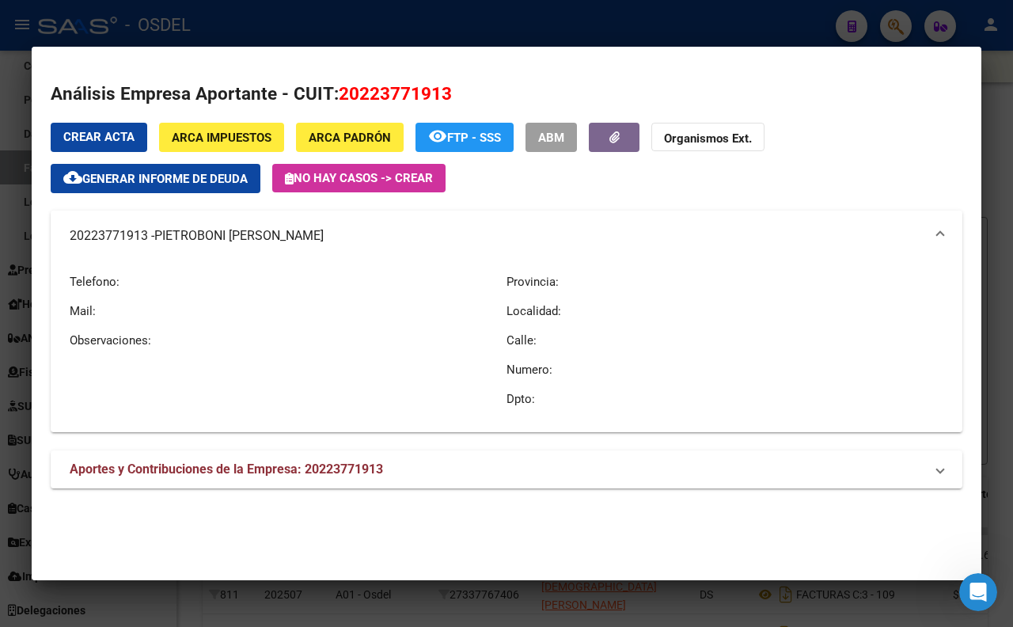
drag, startPoint x: 68, startPoint y: 237, endPoint x: 334, endPoint y: 239, distance: 265.9
click at [334, 239] on mat-expansion-panel-header "20223771913 - [PERSON_NAME]" at bounding box center [507, 236] width 912 height 51
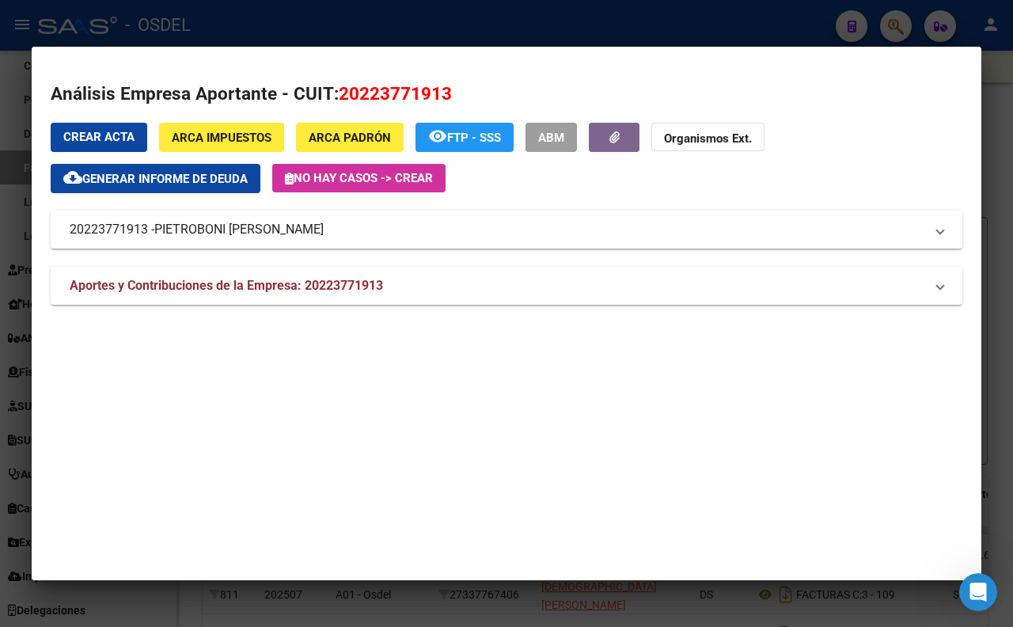
copy mat-panel-title "20223771913 - [PERSON_NAME]"
click at [582, 13] on div at bounding box center [506, 313] width 1013 height 627
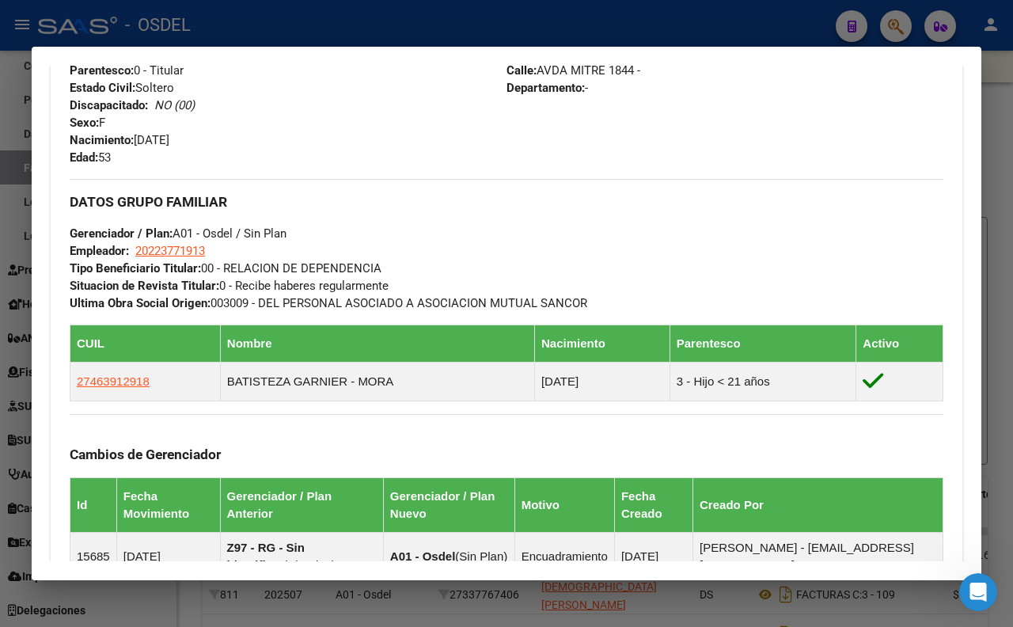
click at [639, 34] on div at bounding box center [506, 313] width 1013 height 627
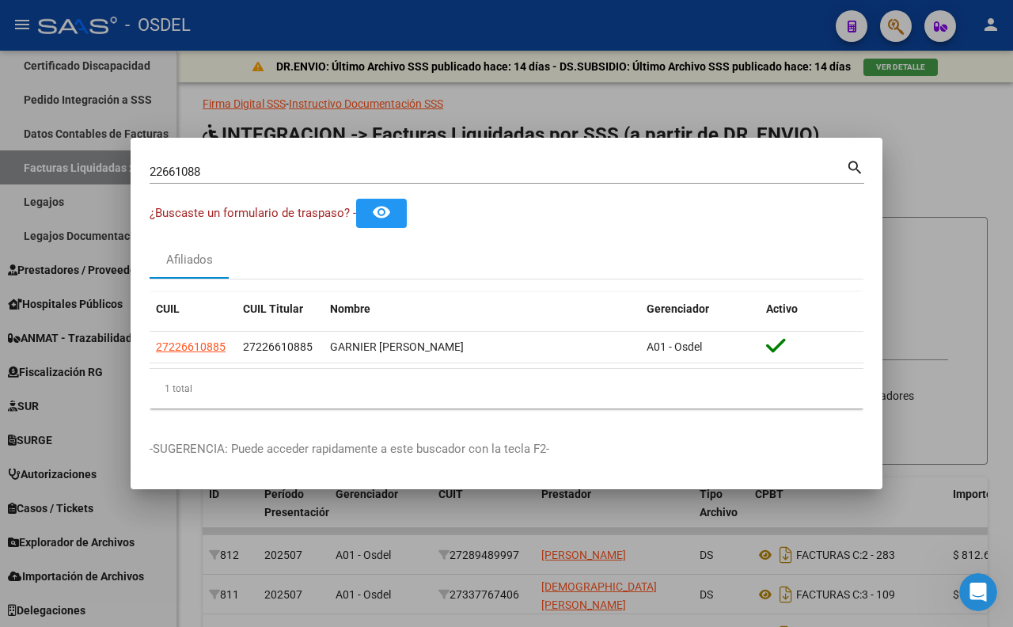
click at [590, 176] on input "22661088" at bounding box center [498, 172] width 696 height 14
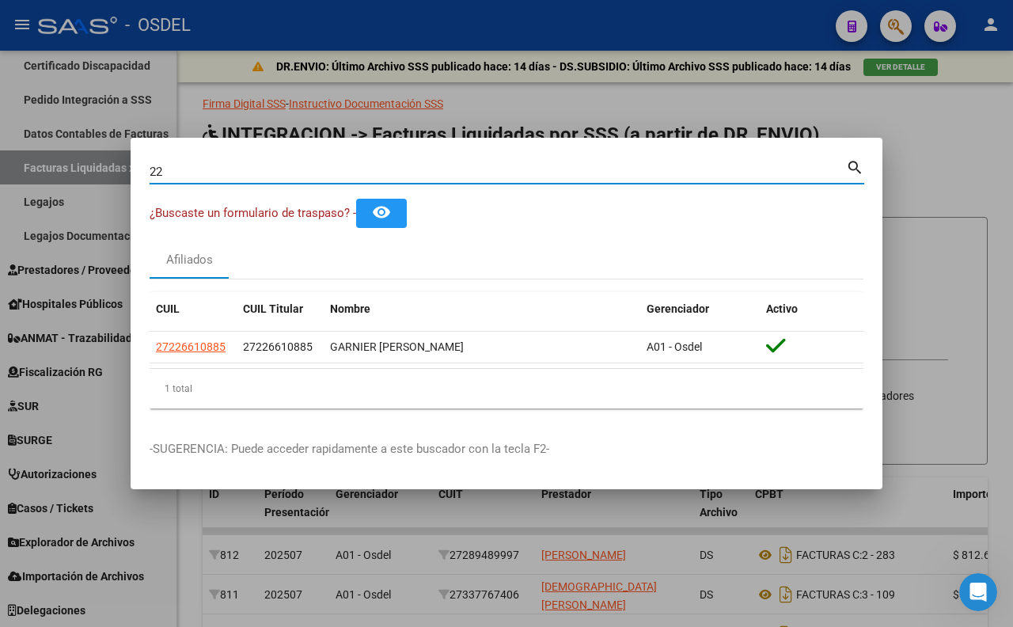
type input "2"
paste input "20189798"
click at [373, 215] on button "remove_red_eye" at bounding box center [381, 213] width 51 height 29
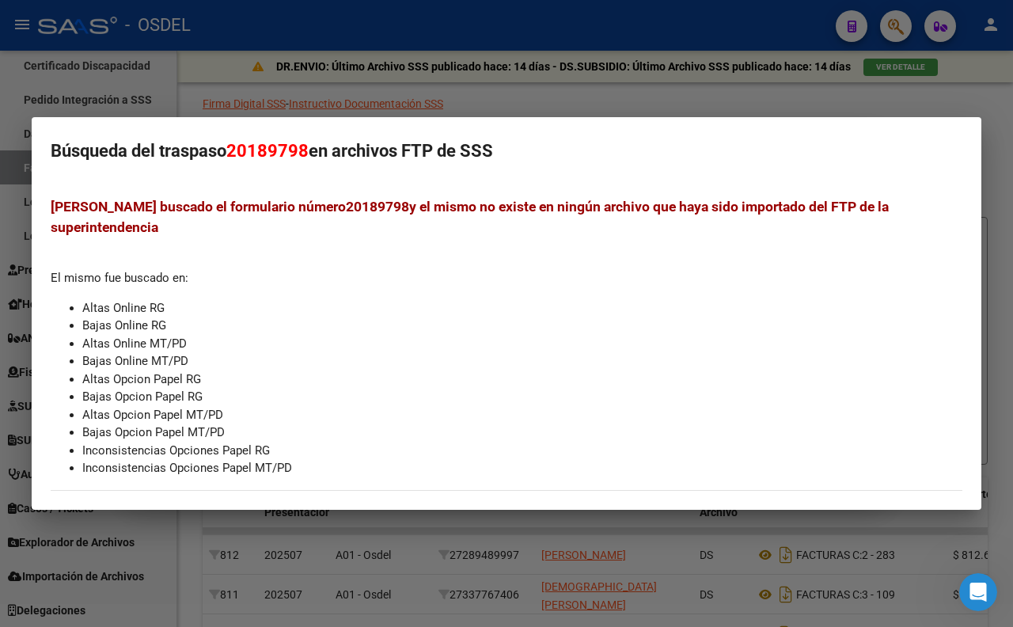
click at [752, 112] on div at bounding box center [506, 313] width 1013 height 627
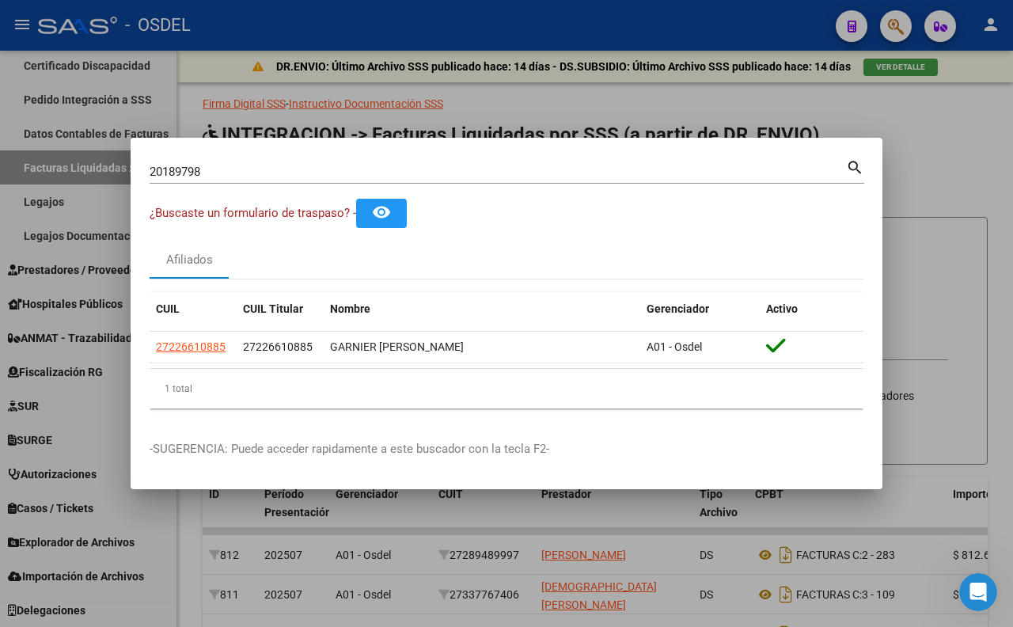
click at [460, 174] on input "20189798" at bounding box center [498, 172] width 696 height 14
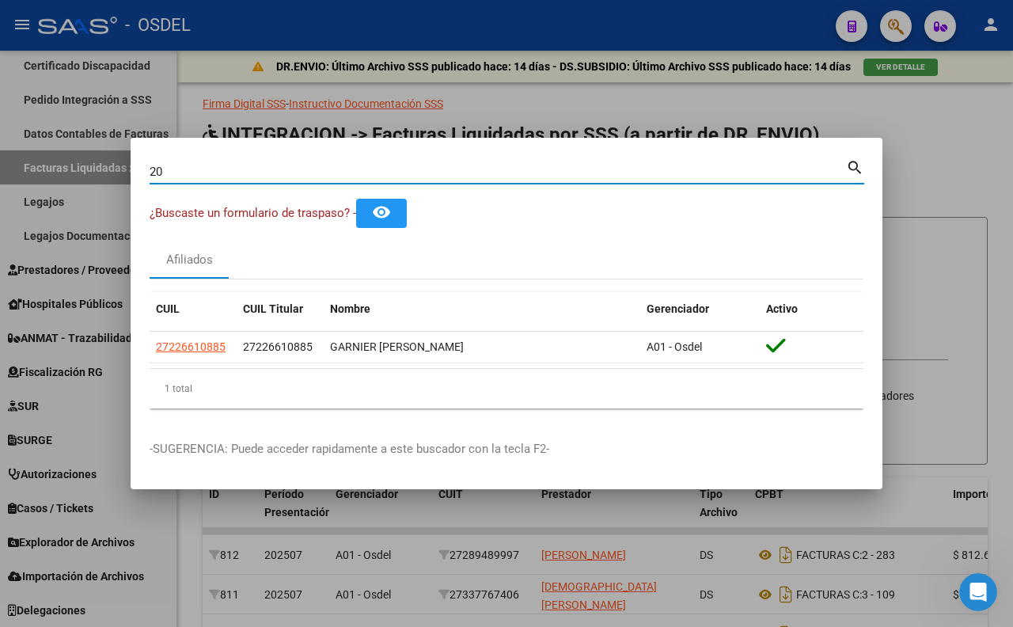
type input "2"
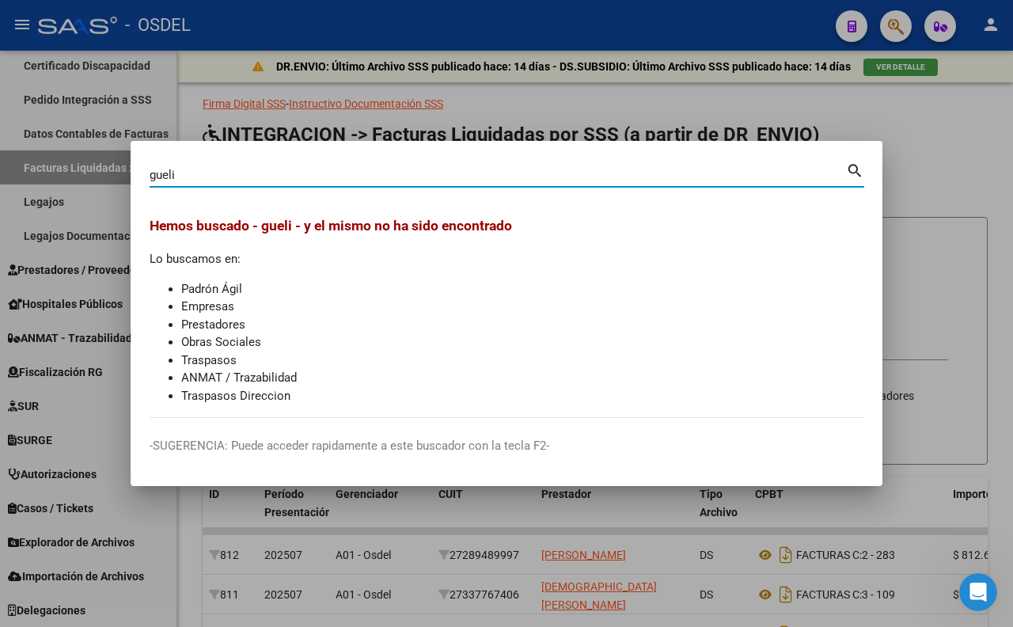
type input "gueli"
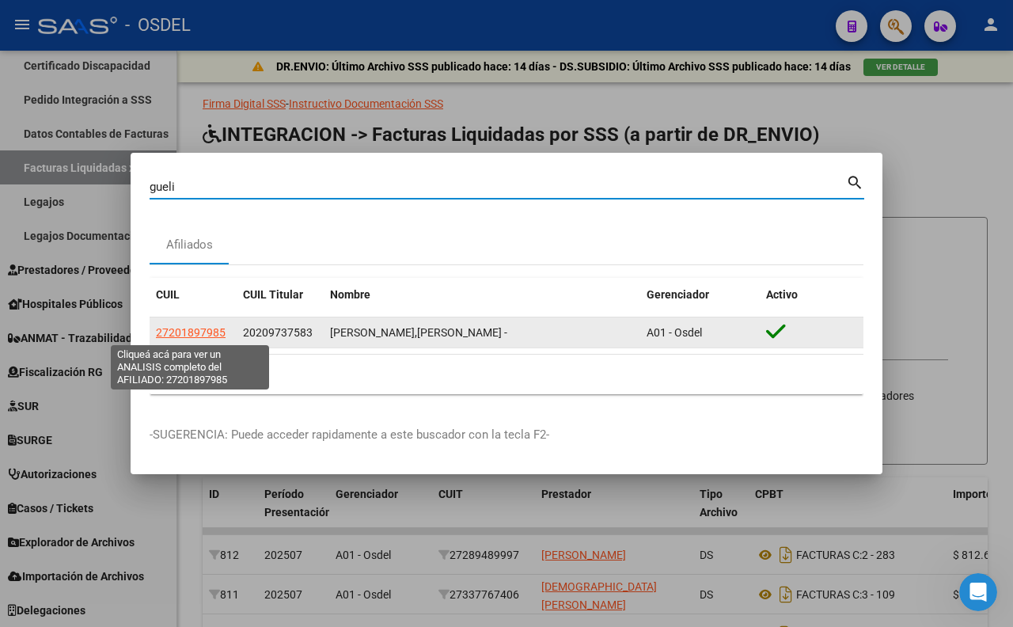
click at [187, 332] on span "27201897985" at bounding box center [191, 332] width 70 height 13
type textarea "27201897985"
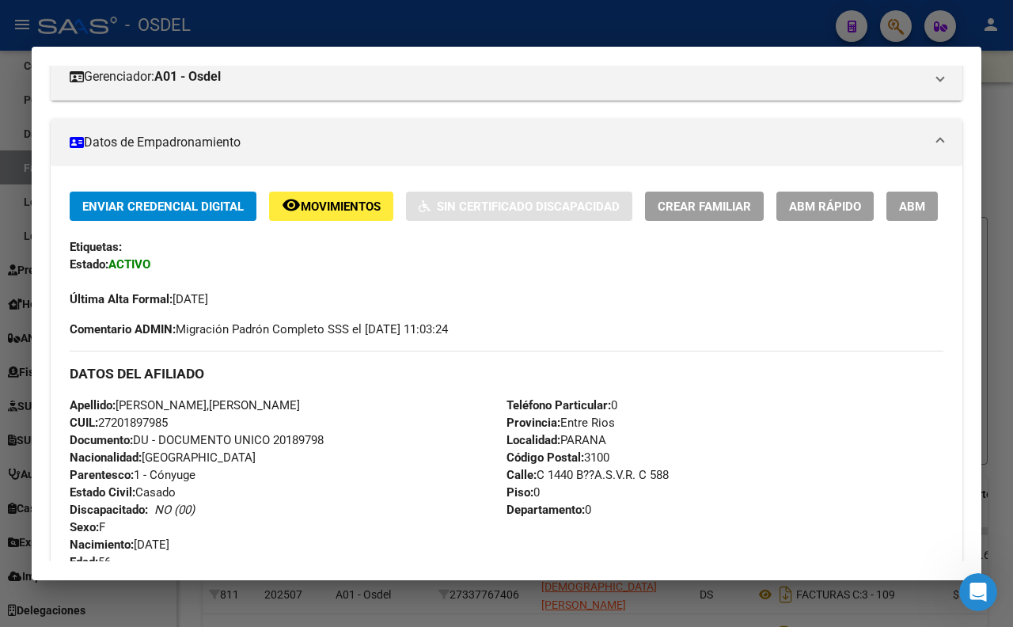
scroll to position [351, 0]
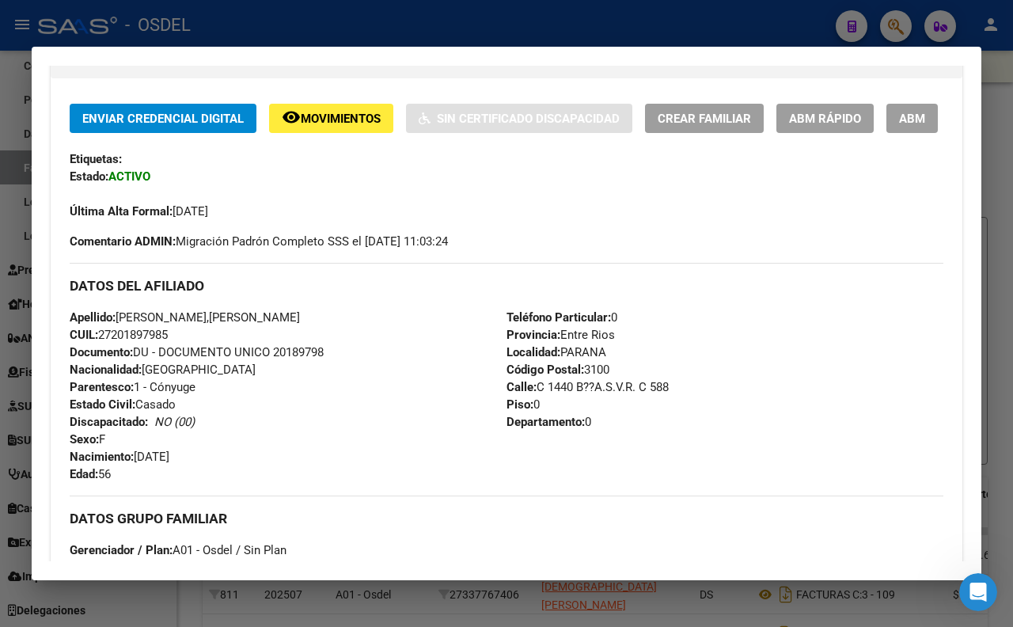
drag, startPoint x: 274, startPoint y: 393, endPoint x: 340, endPoint y: 393, distance: 66.5
click at [340, 393] on div "Apellido: [PERSON_NAME],[PERSON_NAME]: 27201897985 Documento: DU - DOCUMENTO UN…" at bounding box center [288, 396] width 437 height 174
copy span "20189798"
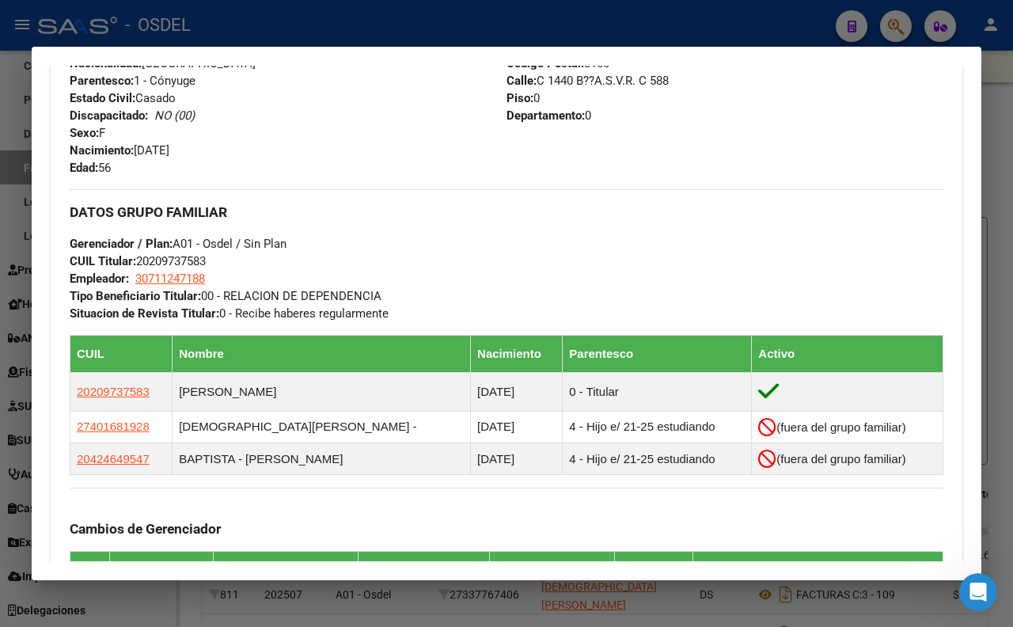
scroll to position [703, 0]
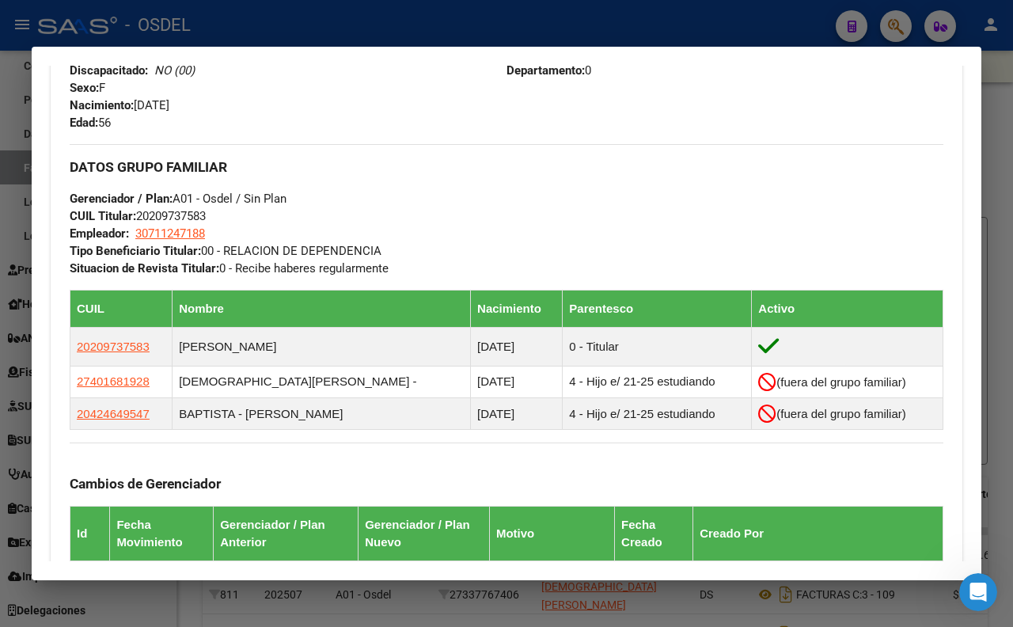
click at [529, 12] on div at bounding box center [506, 313] width 1013 height 627
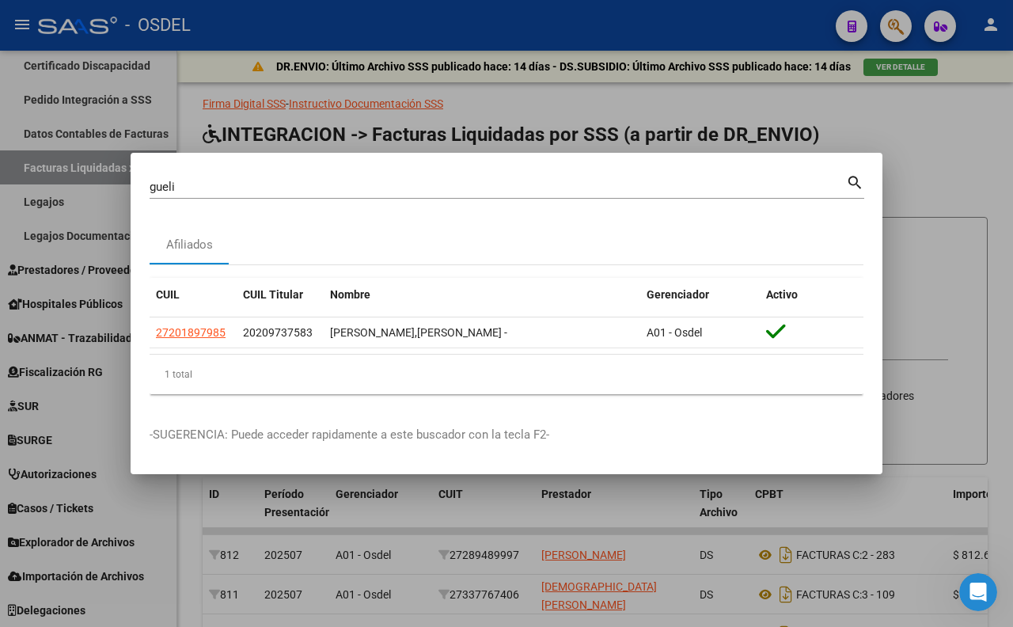
click at [525, 182] on input "gueli" at bounding box center [498, 187] width 696 height 14
type input "g"
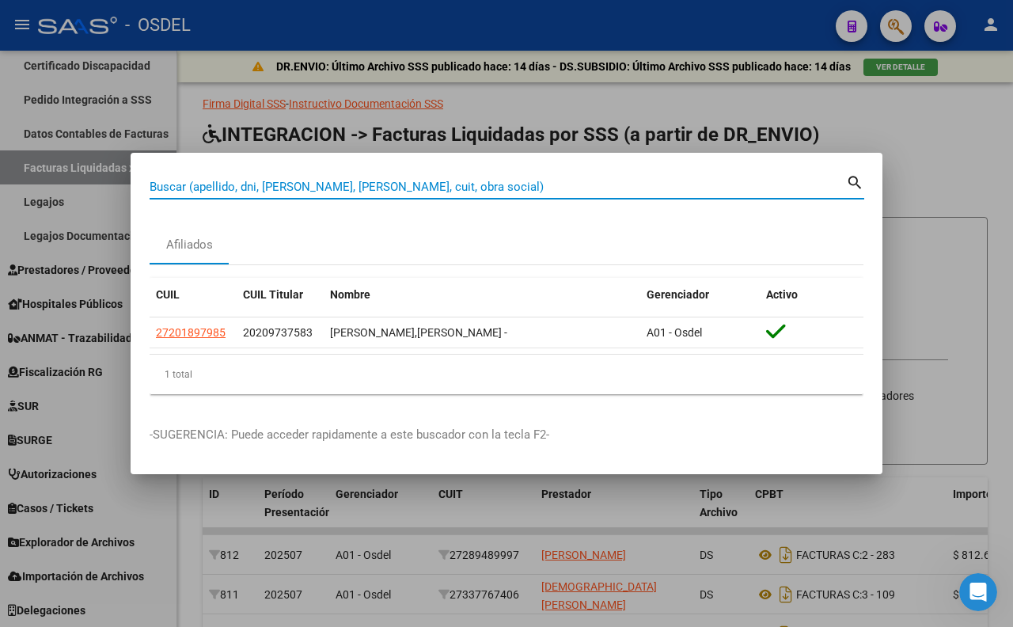
paste input "12833703"
type input "12833703"
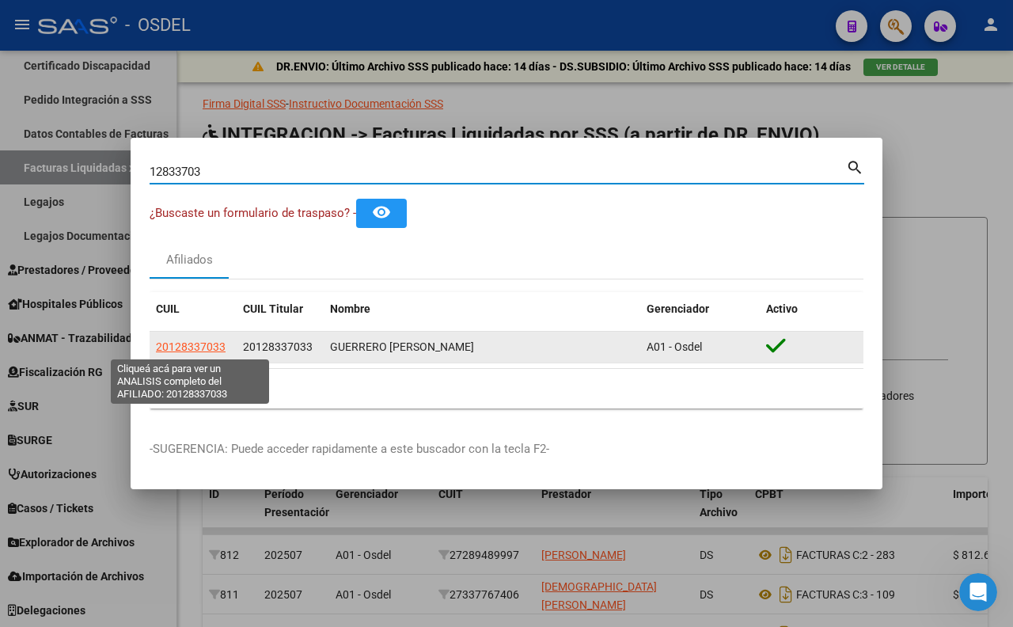
click at [207, 349] on span "20128337033" at bounding box center [191, 346] width 70 height 13
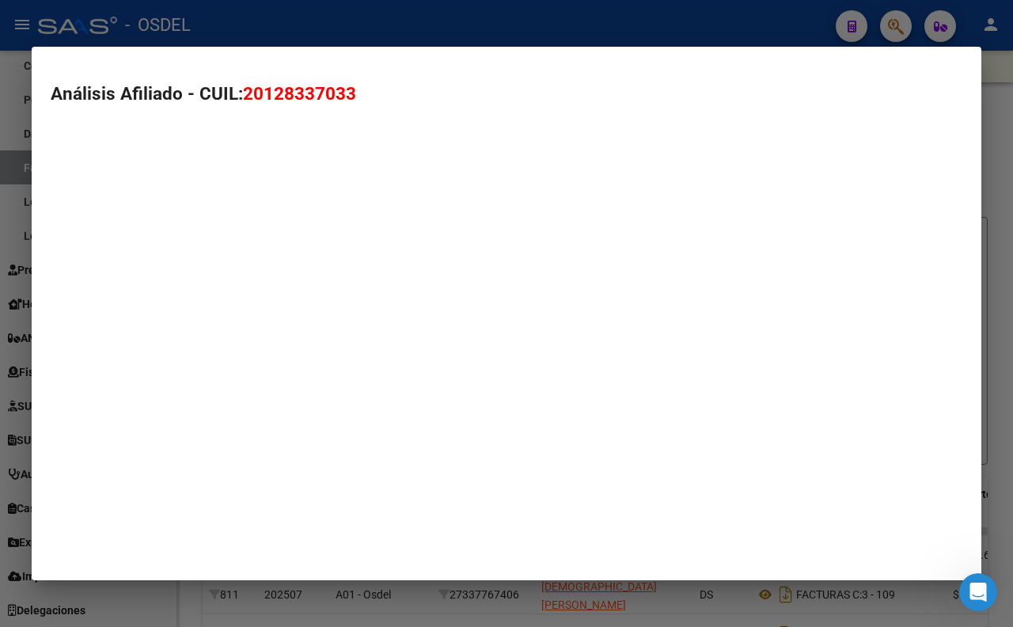
type textarea "20128337033"
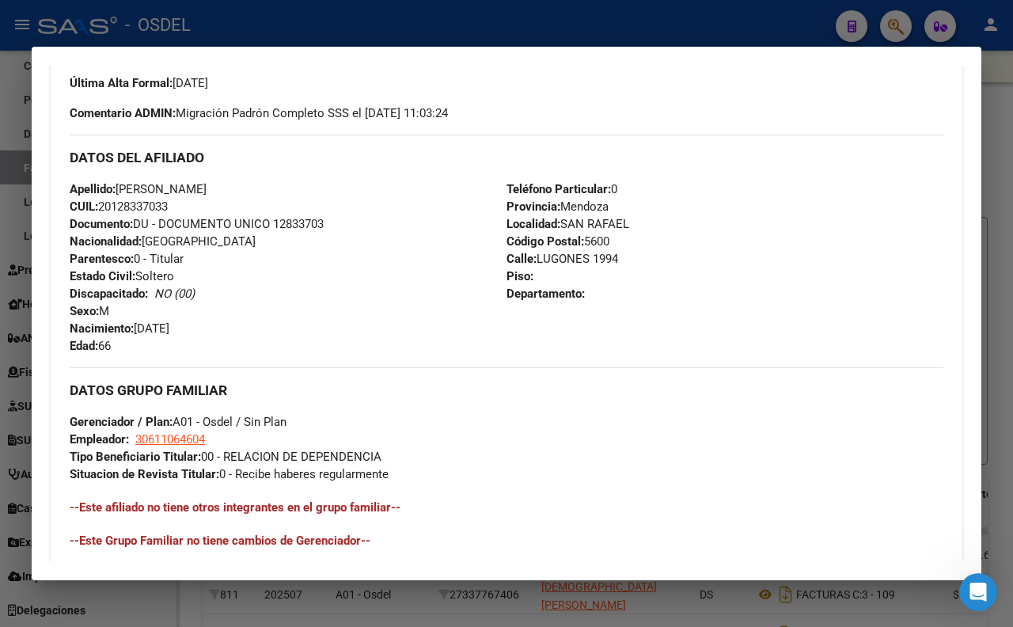
scroll to position [264, 0]
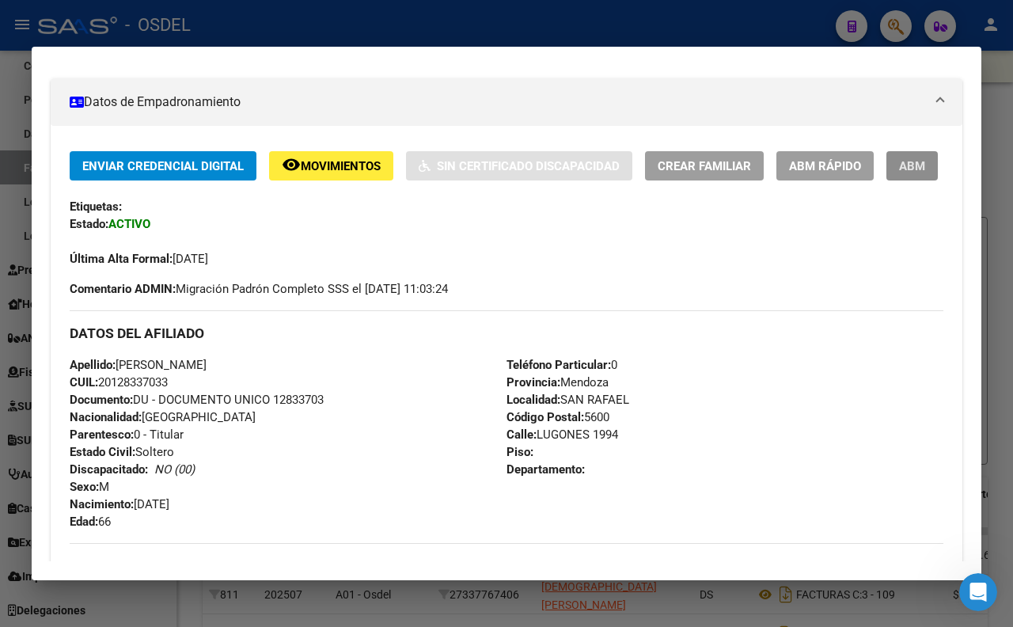
click at [886, 180] on button "ABM" at bounding box center [911, 165] width 51 height 29
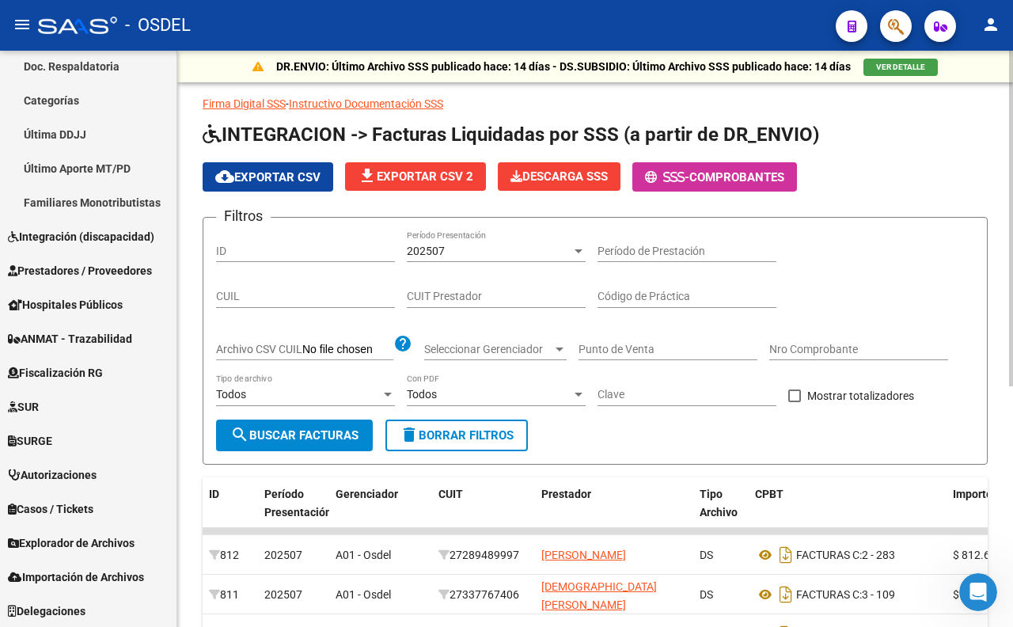
scroll to position [416, 0]
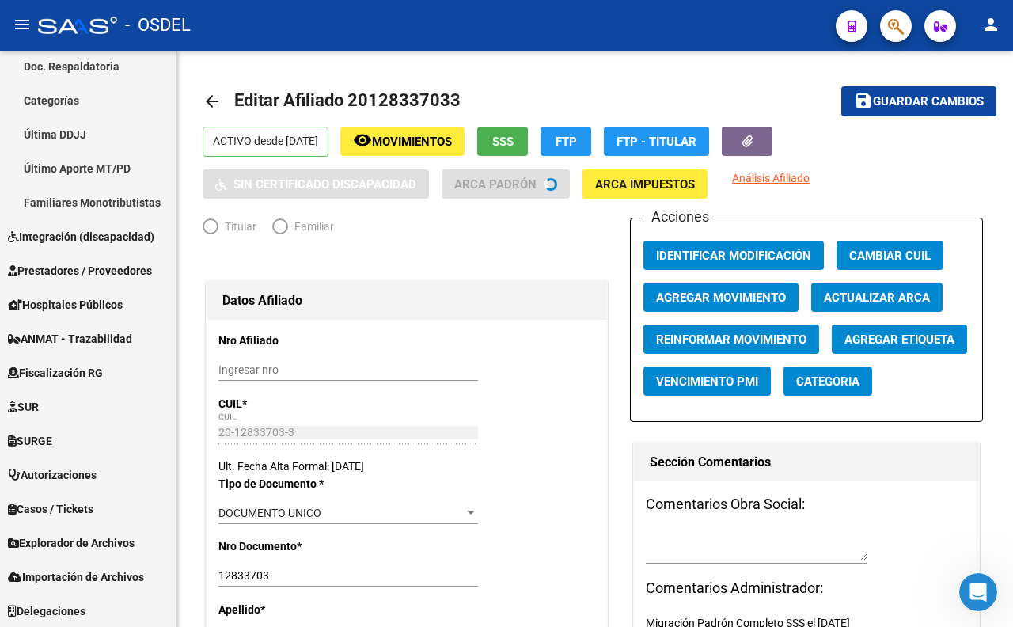
radio input "true"
type input "30-61106460-4"
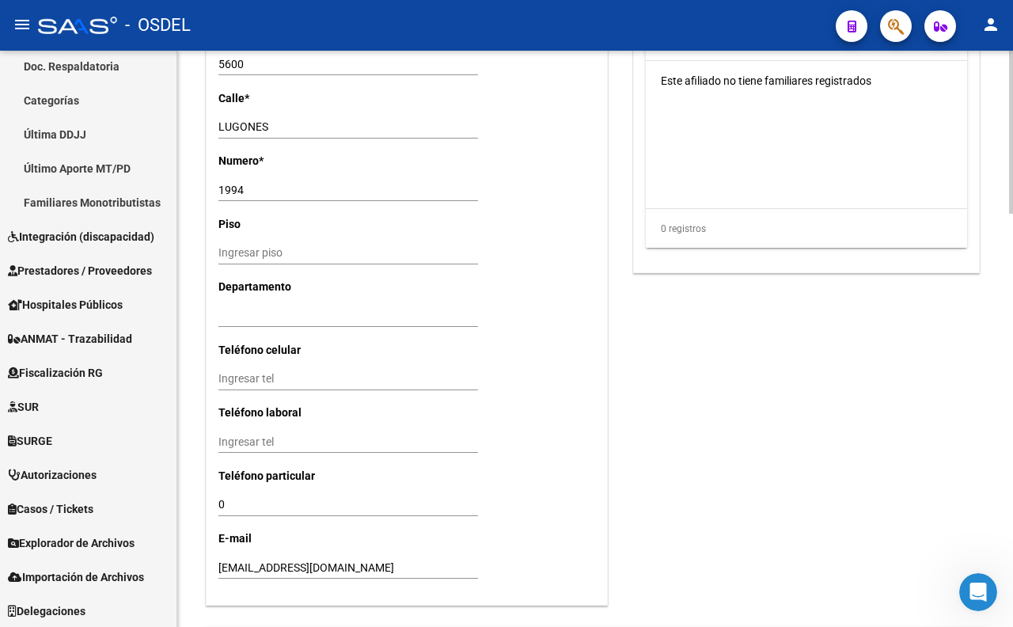
scroll to position [1406, 0]
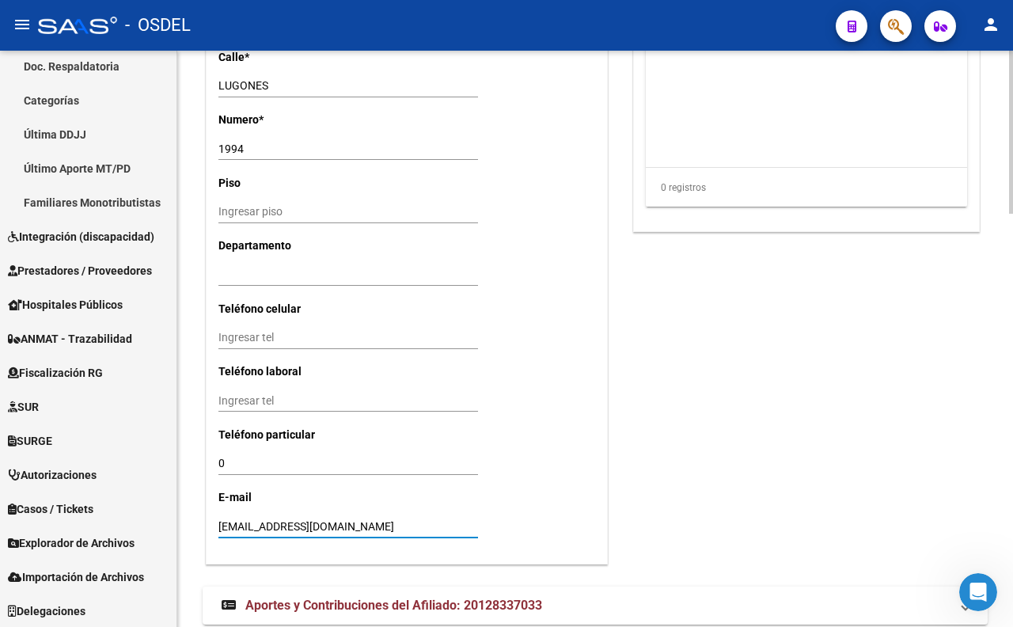
drag, startPoint x: 423, startPoint y: 525, endPoint x: 203, endPoint y: 542, distance: 220.6
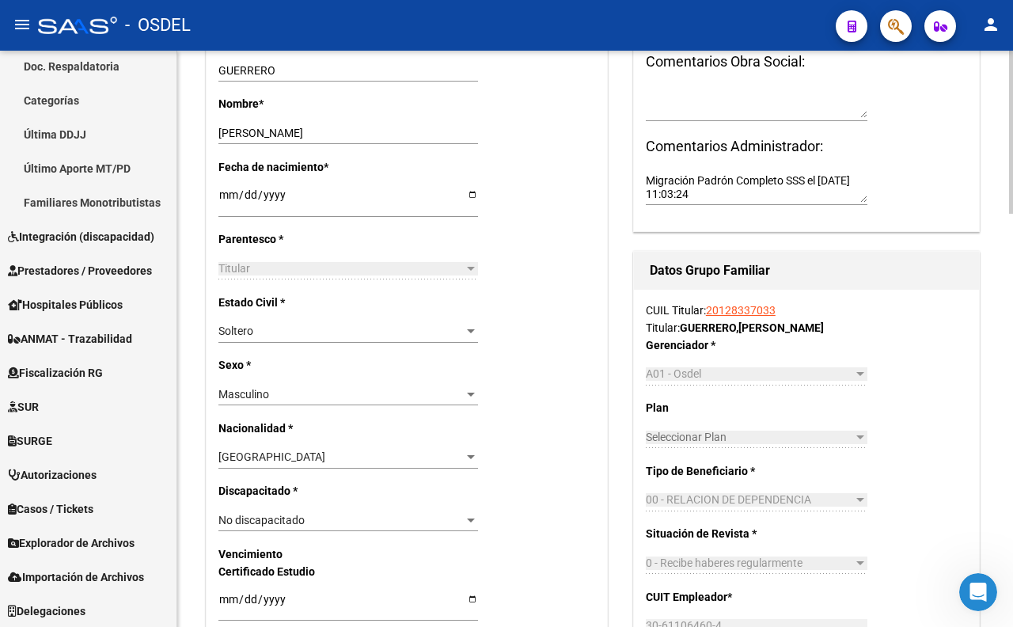
scroll to position [493, 0]
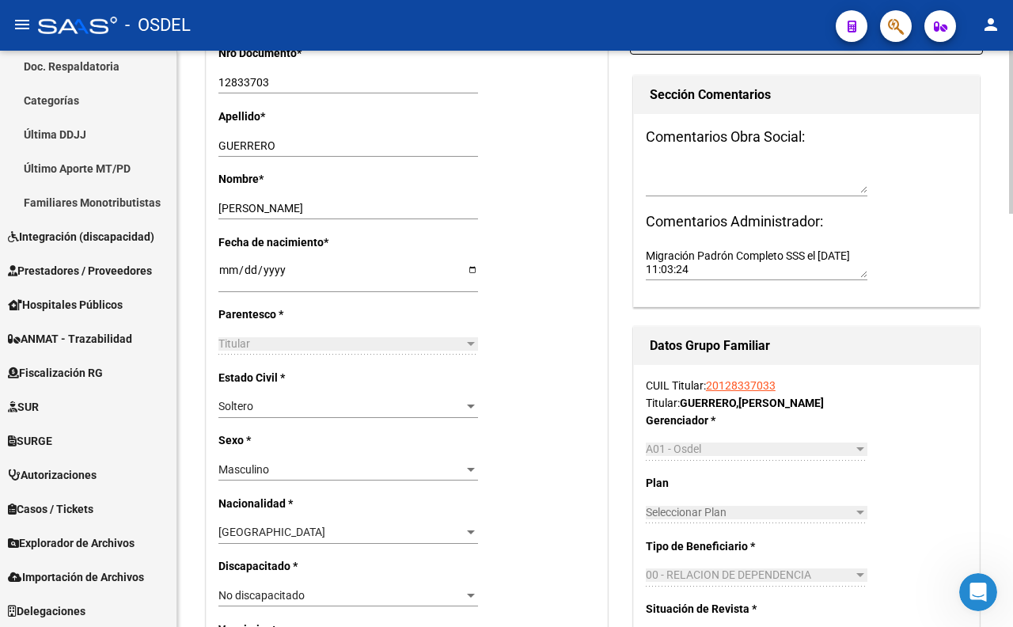
click at [738, 388] on link "20128337033" at bounding box center [741, 385] width 70 height 13
click at [738, 389] on link "20128337033" at bounding box center [741, 385] width 70 height 13
click at [770, 391] on link "20128337033" at bounding box center [741, 385] width 70 height 13
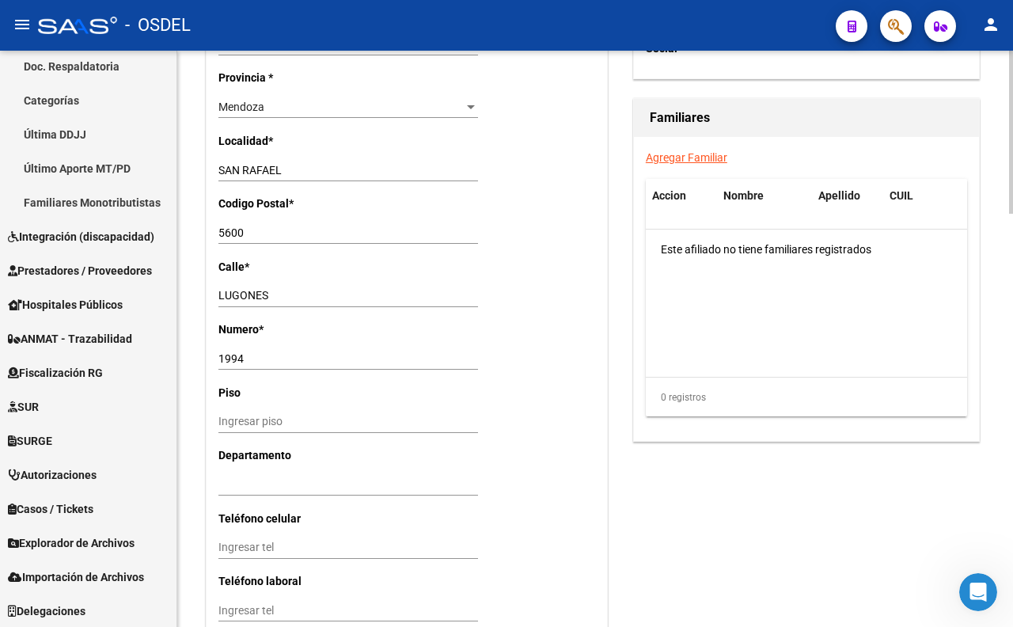
scroll to position [1460, 0]
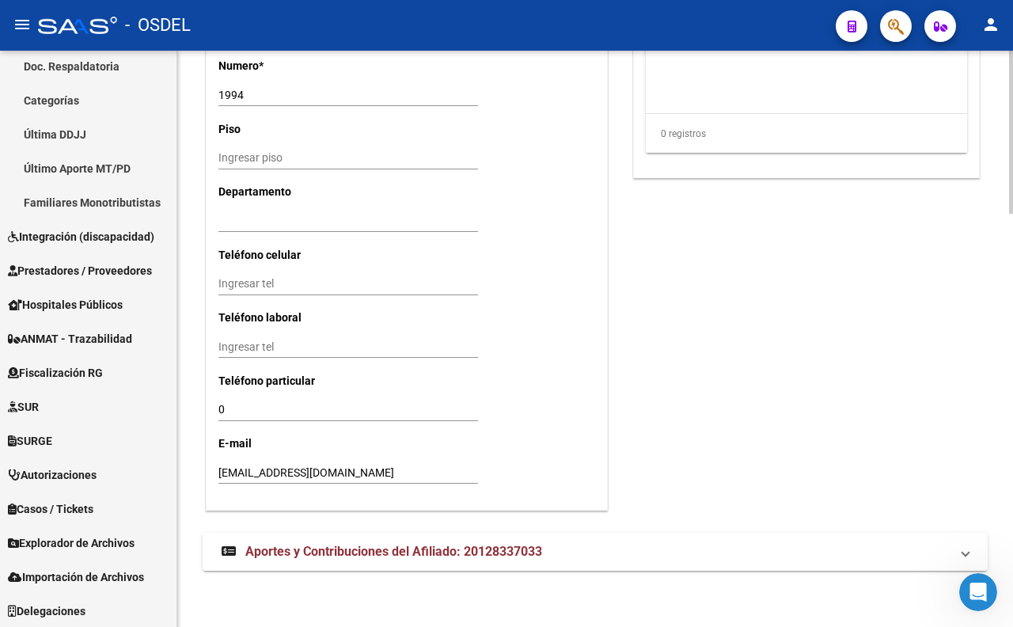
click at [425, 552] on span "Aportes y Contribuciones del Afiliado: 20128337033" at bounding box center [393, 551] width 297 height 15
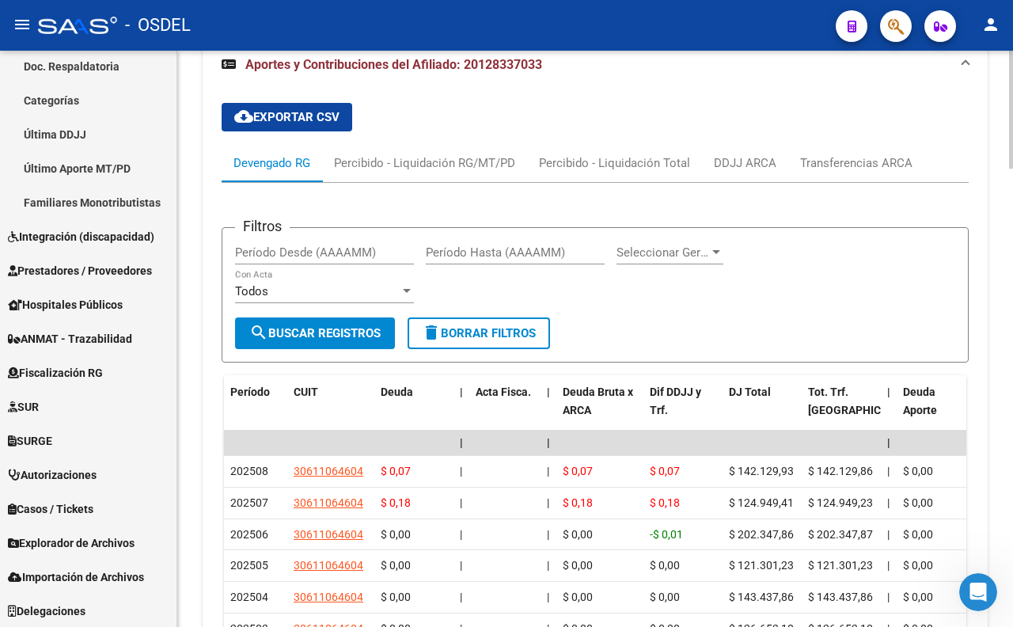
scroll to position [1955, 0]
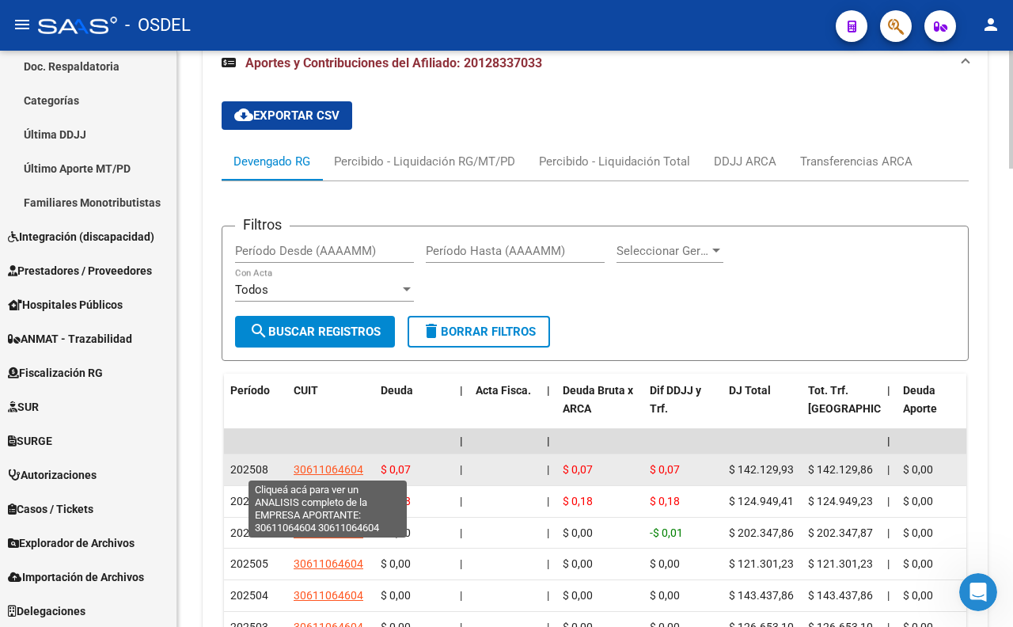
click at [346, 471] on span "30611064604" at bounding box center [329, 469] width 70 height 13
type textarea "30611064604"
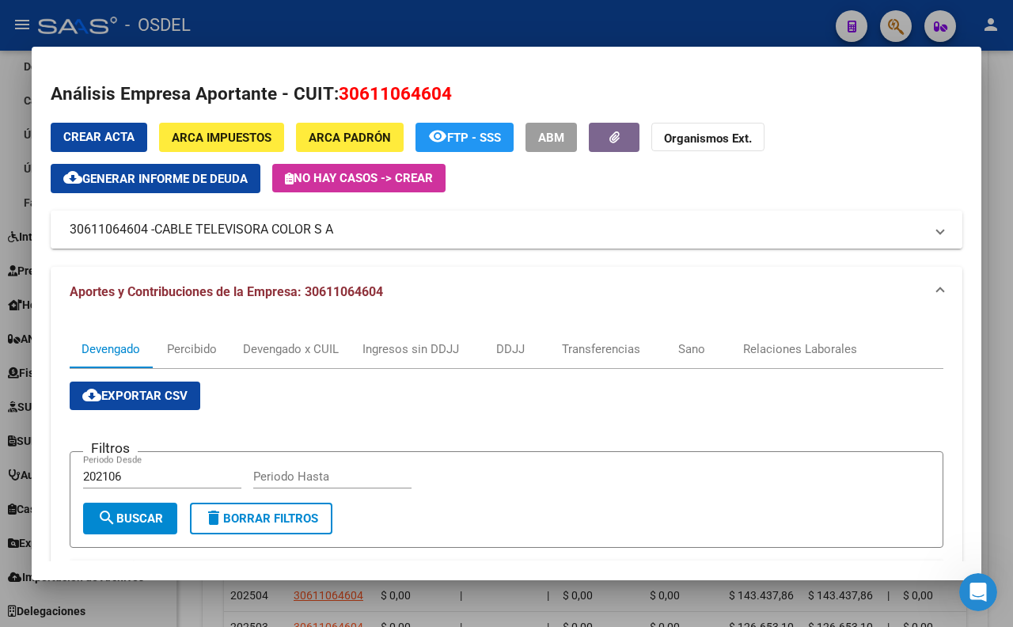
drag, startPoint x: 359, startPoint y: 230, endPoint x: 337, endPoint y: 235, distance: 22.8
click at [337, 235] on mat-panel-title "30611064604 - CABLE TELEVISORA COLOR S A" at bounding box center [497, 229] width 855 height 19
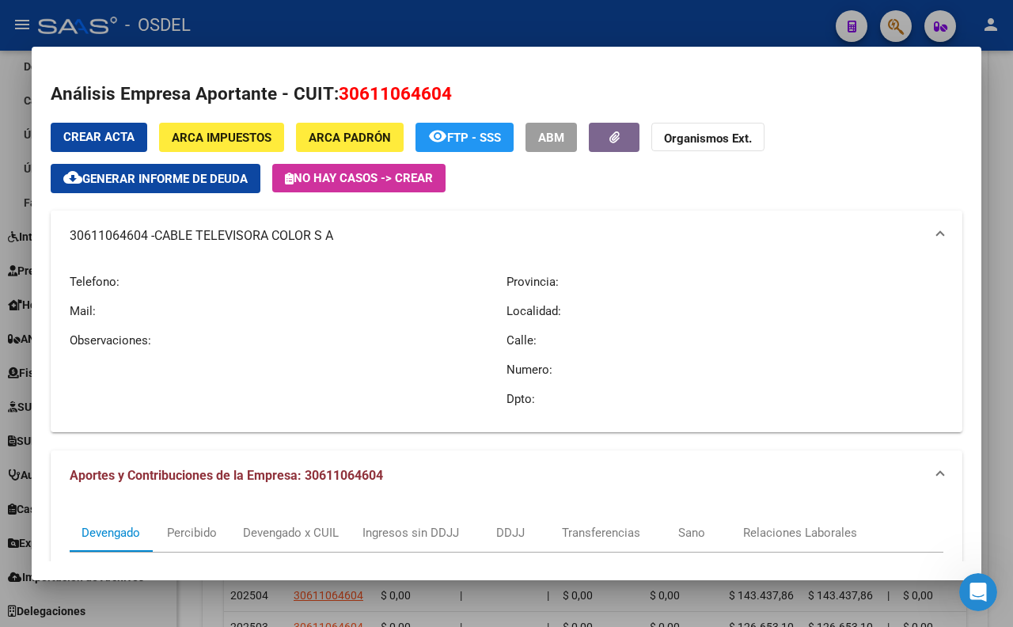
drag, startPoint x: 59, startPoint y: 233, endPoint x: 337, endPoint y: 237, distance: 278.6
click at [337, 237] on mat-expansion-panel-header "30611064604 - CABLE TELEVISORA COLOR S A" at bounding box center [507, 236] width 912 height 51
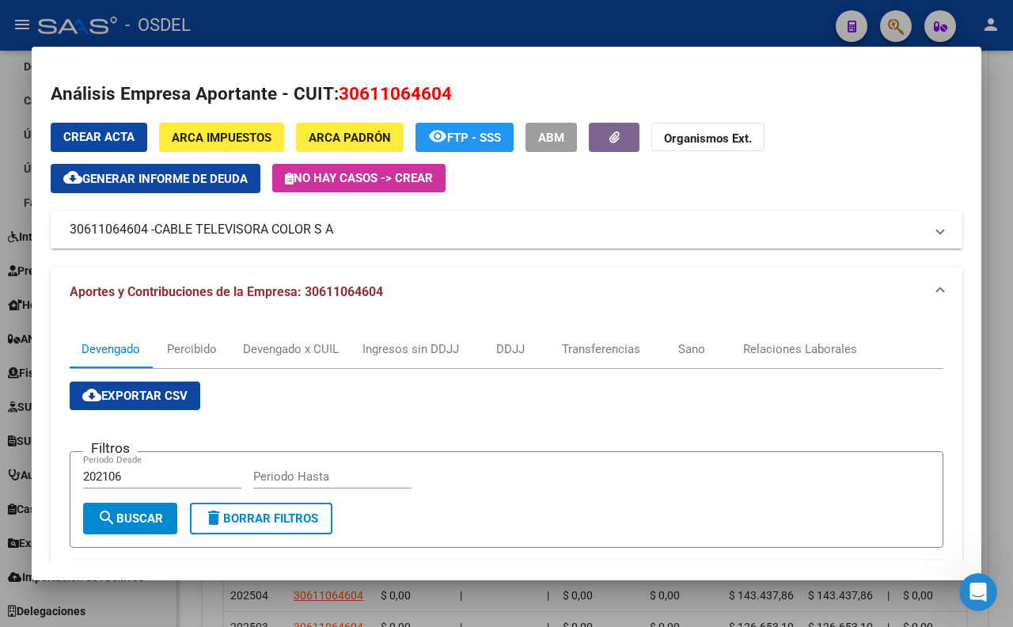
click at [320, 253] on div "Crear Acta ARCA Impuestos ARCA Padrón remove_red_eye FTP - SSS ABM Organismos E…" at bounding box center [507, 549] width 912 height 853
drag, startPoint x: 67, startPoint y: 227, endPoint x: 336, endPoint y: 241, distance: 269.4
click at [362, 248] on mat-expansion-panel-header "30611064604 - CABLE TELEVISORA COLOR S A" at bounding box center [507, 230] width 912 height 38
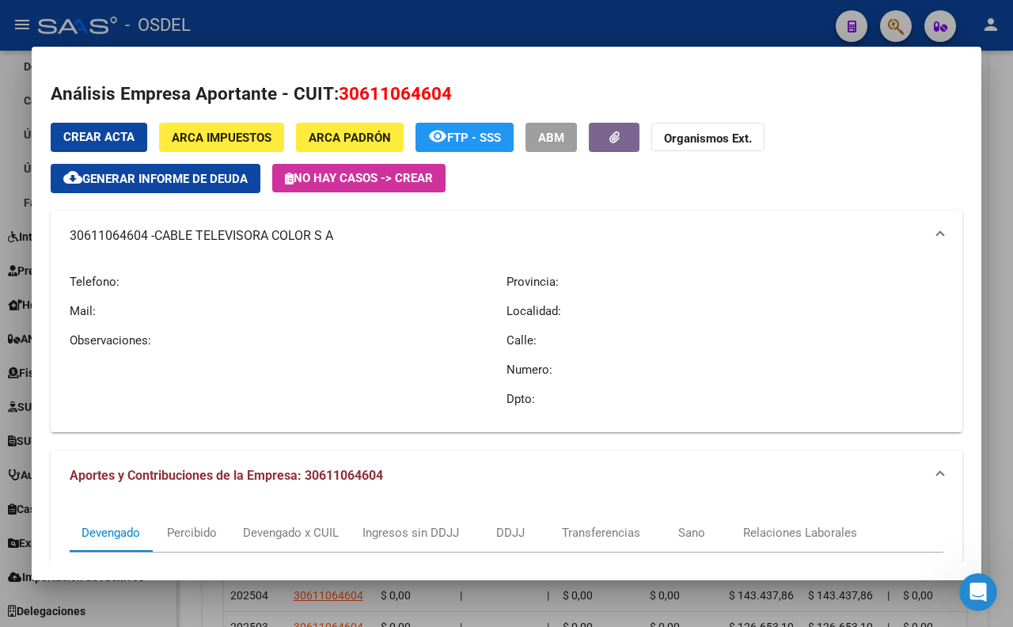
copy mat-panel-title "30611064604 - CABLE TELEVISORA COLOR S A"
click at [532, 24] on div at bounding box center [506, 313] width 1013 height 627
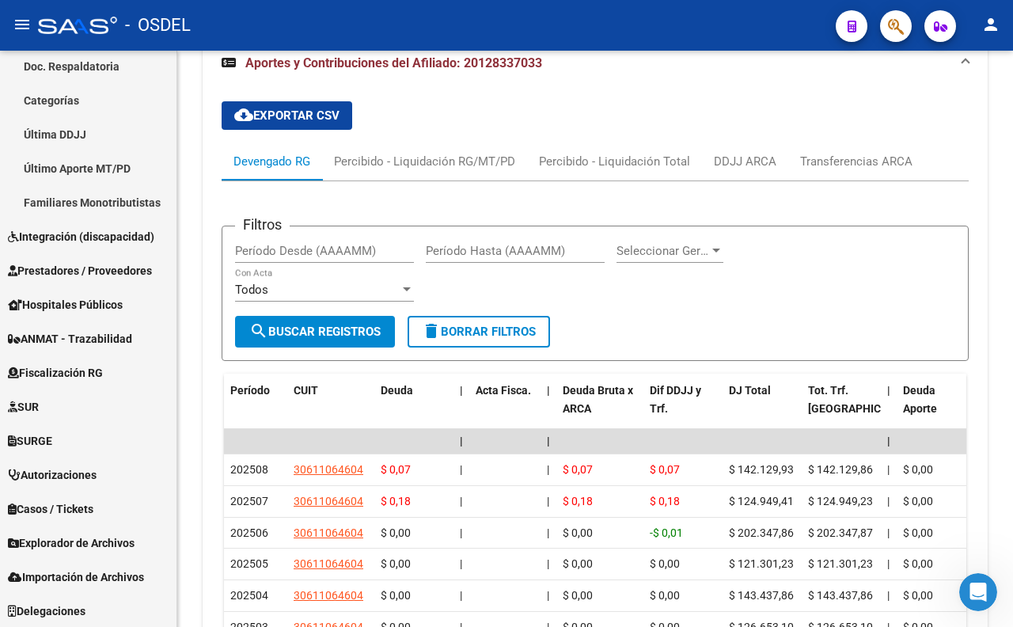
click at [554, 21] on div "- OSDEL" at bounding box center [430, 25] width 785 height 35
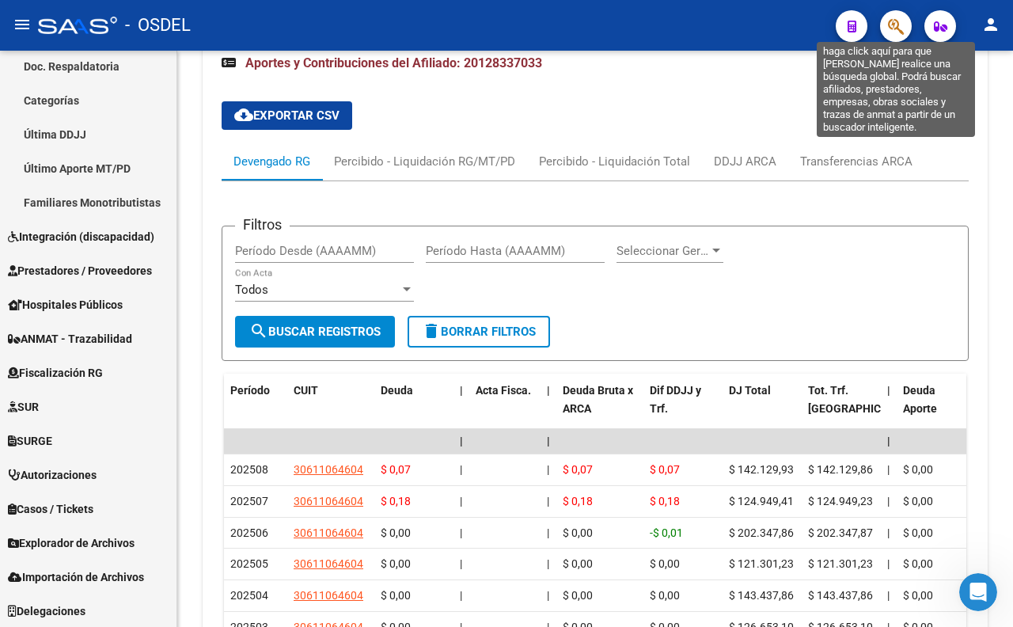
click at [892, 32] on icon "button" at bounding box center [896, 26] width 16 height 18
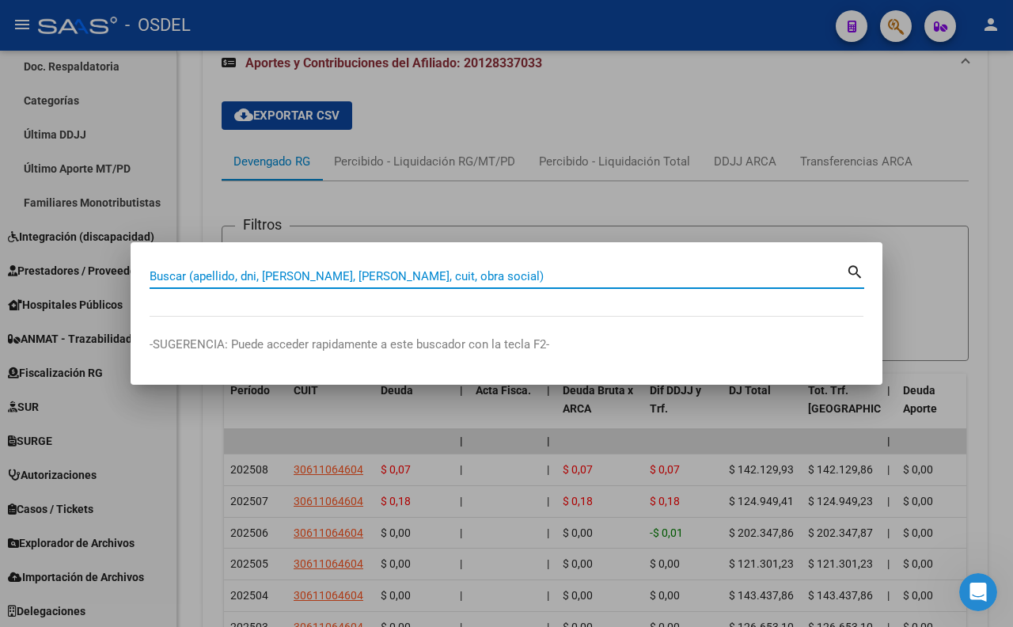
click at [525, 279] on input "Buscar (apellido, dni, [PERSON_NAME], [PERSON_NAME], cuit, obra social)" at bounding box center [498, 276] width 696 height 14
paste input "21583158"
type input "21583158"
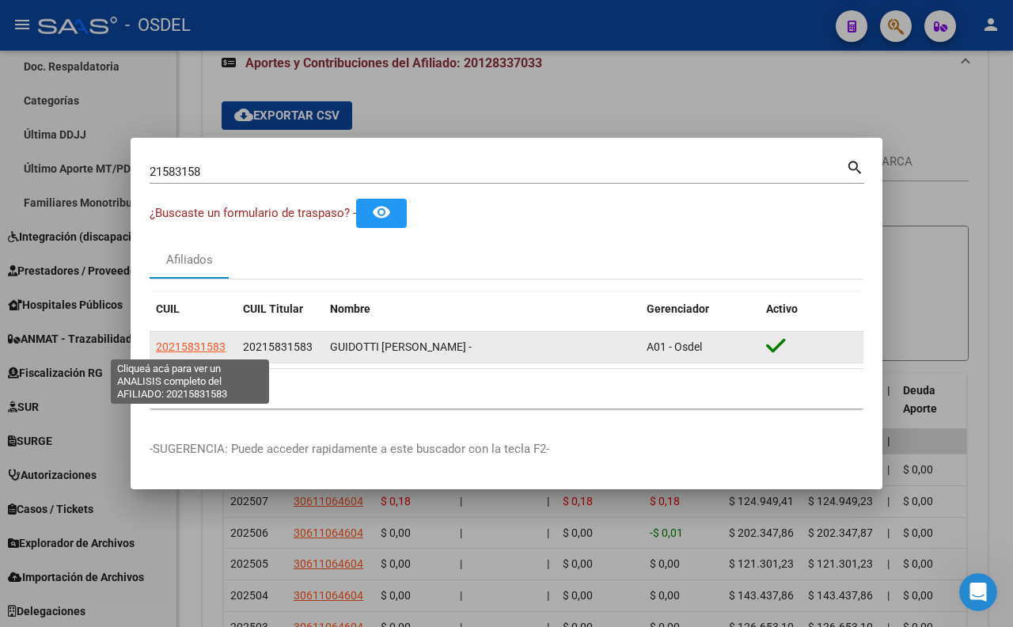
click at [214, 347] on span "20215831583" at bounding box center [191, 346] width 70 height 13
type textarea "20215831583"
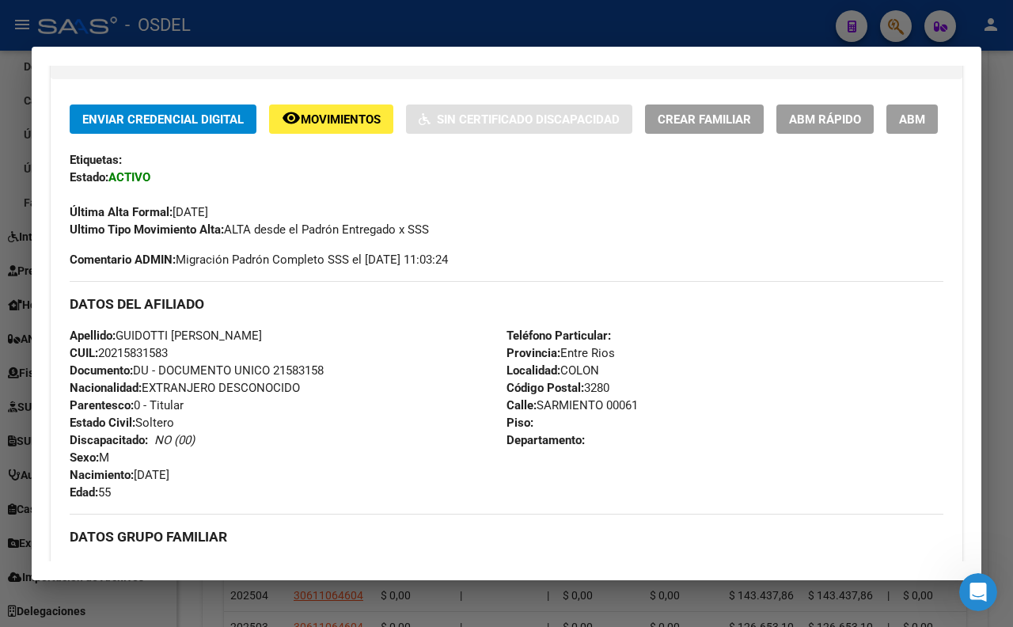
scroll to position [264, 0]
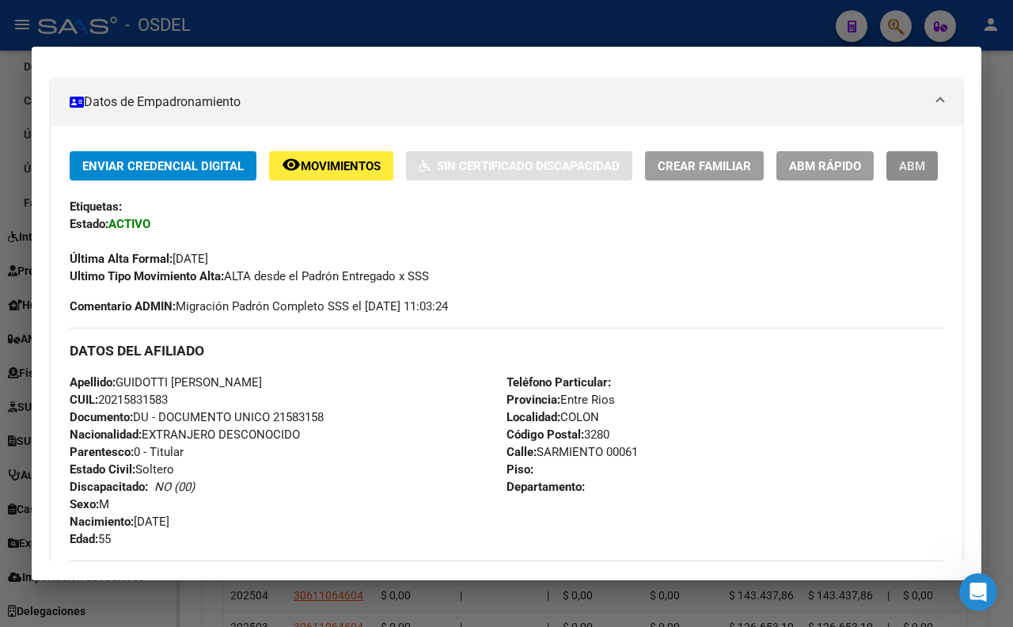
click at [886, 180] on button "ABM" at bounding box center [911, 165] width 51 height 29
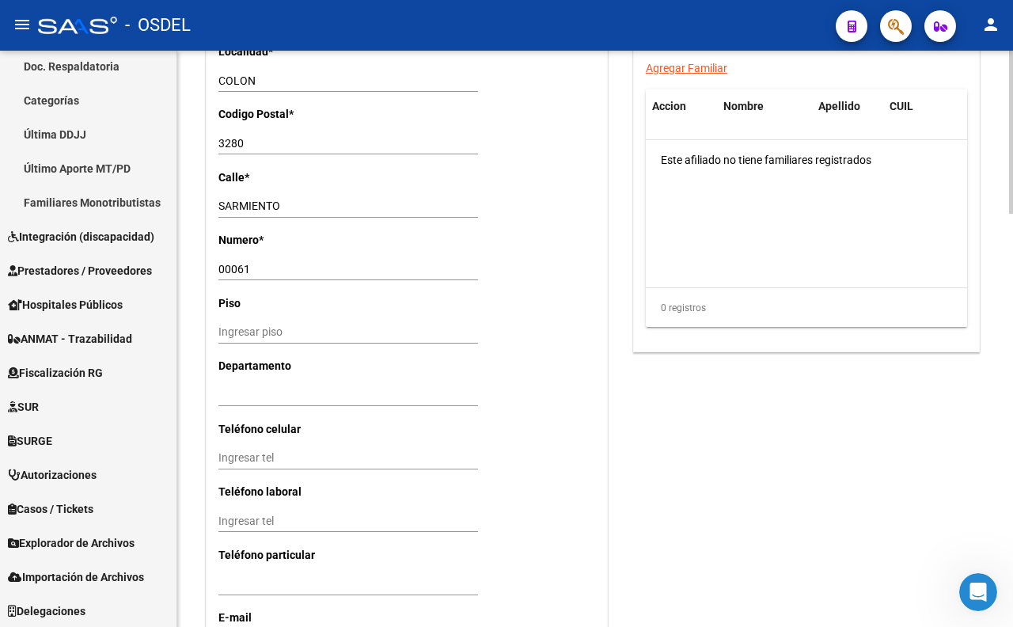
scroll to position [1460, 0]
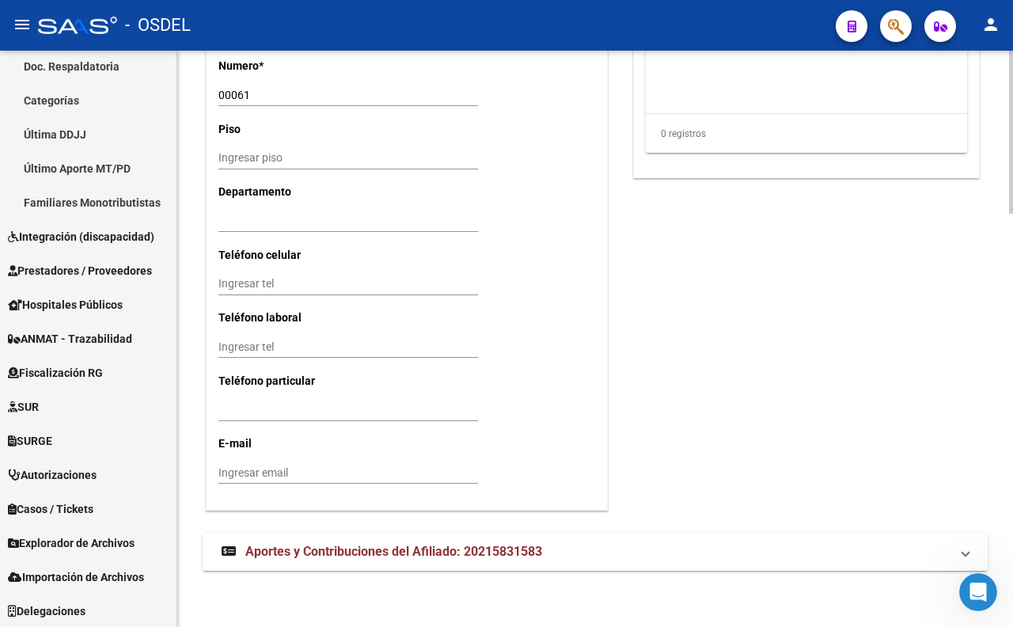
click at [383, 552] on span "Aportes y Contribuciones del Afiliado: 20215831583" at bounding box center [393, 551] width 297 height 15
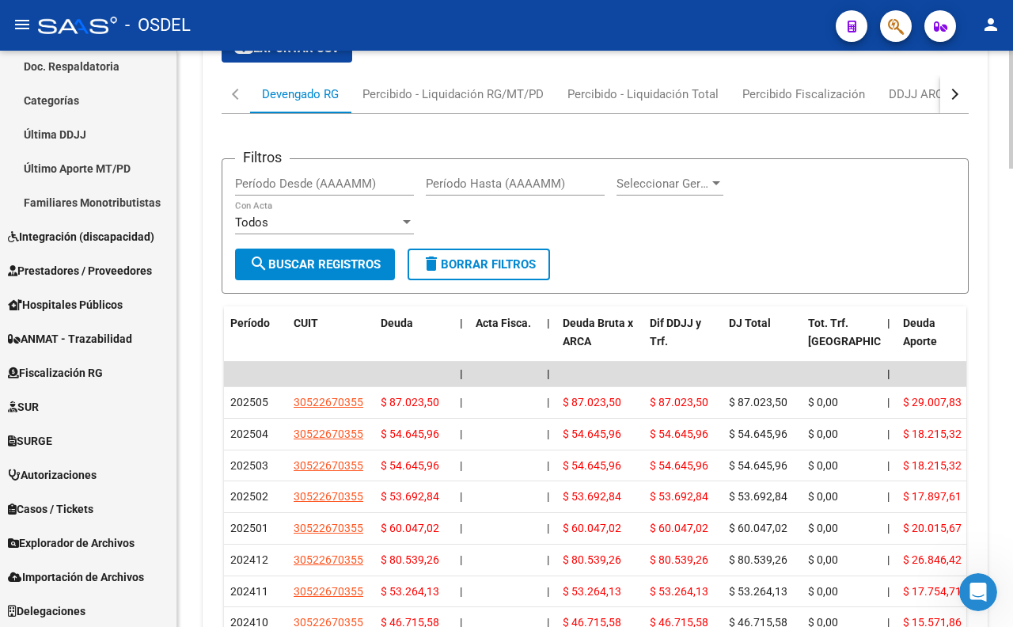
scroll to position [2043, 0]
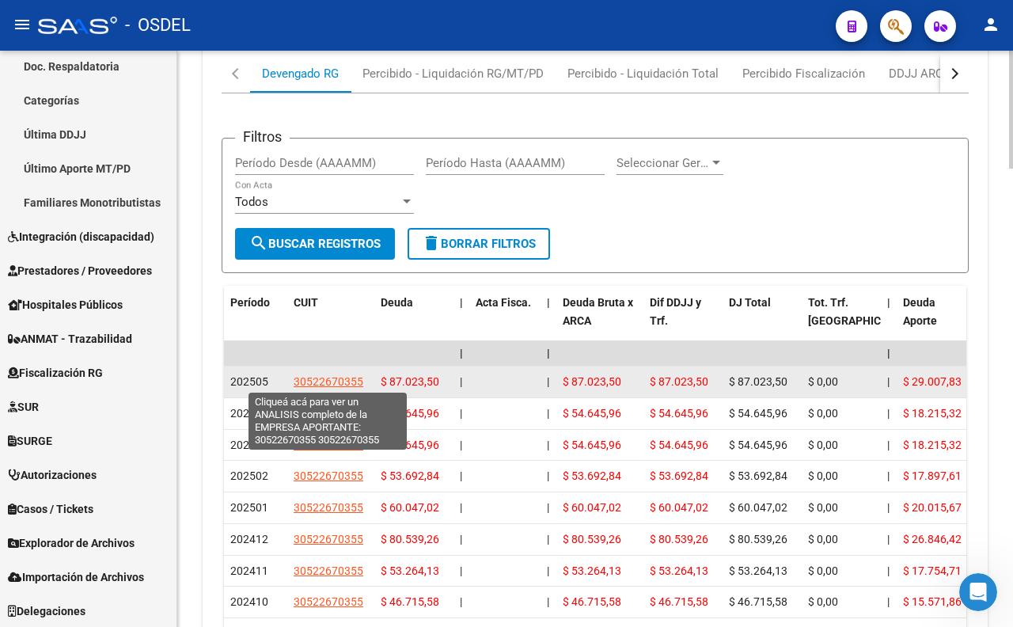
click at [352, 381] on span "30522670355" at bounding box center [329, 381] width 70 height 13
type textarea "30522670355"
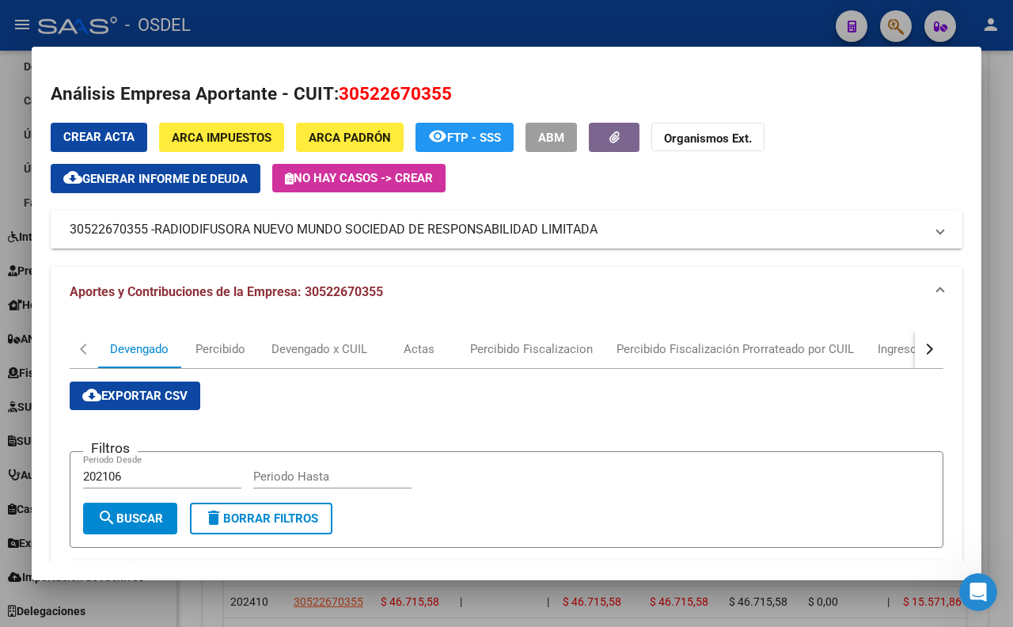
drag, startPoint x: 697, startPoint y: 228, endPoint x: 626, endPoint y: 236, distance: 71.7
click at [626, 236] on mat-panel-title "30522670355 - RADIODIFUSORA NUEVO MUNDO SOCIEDAD DE RESPONSABILIDAD LIMITADA" at bounding box center [497, 229] width 855 height 19
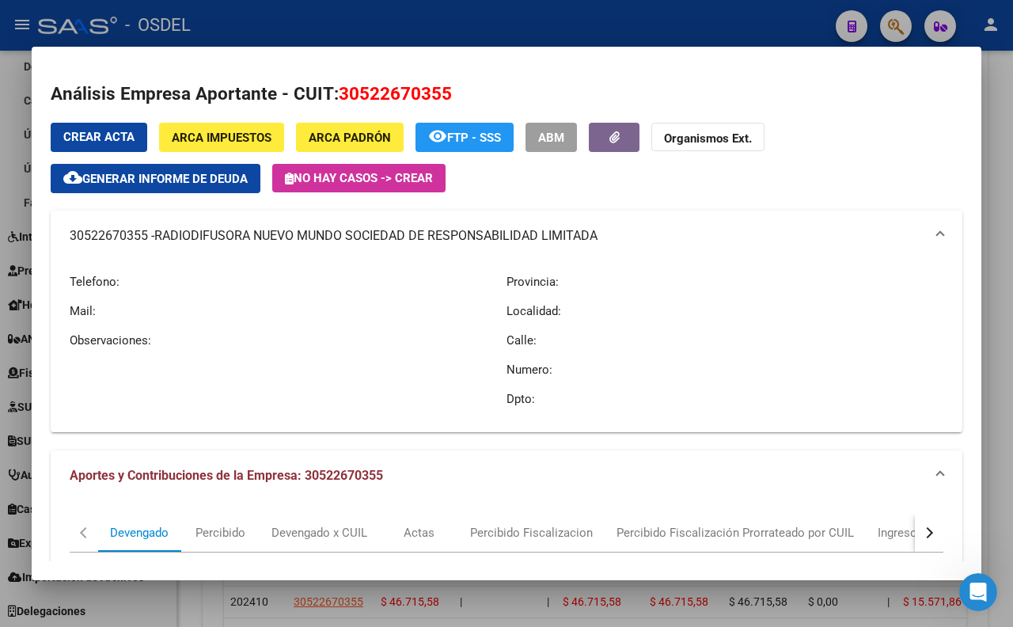
drag, startPoint x: 626, startPoint y: 236, endPoint x: 594, endPoint y: 237, distance: 31.7
click at [594, 237] on mat-panel-title "30522670355 - RADIODIFUSORA NUEVO MUNDO SOCIEDAD DE RESPONSABILIDAD LIMITADA" at bounding box center [497, 235] width 855 height 19
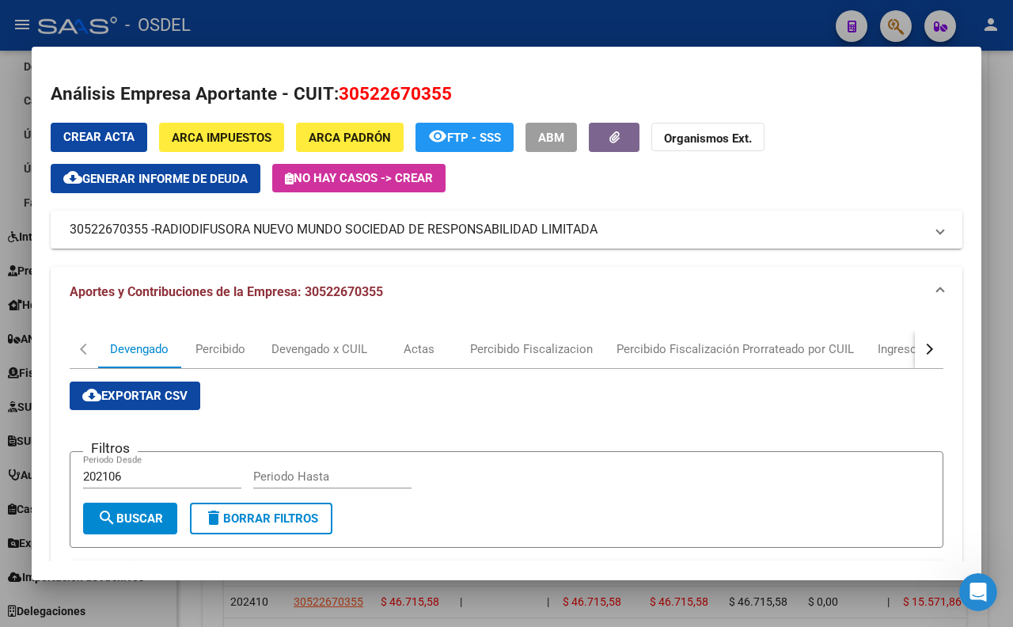
copy mat-panel-title "30522670355 - RADIODIFUSORA NUEVO MUNDO SOCIEDAD DE RESPONSABILIDAD LIMITAD"
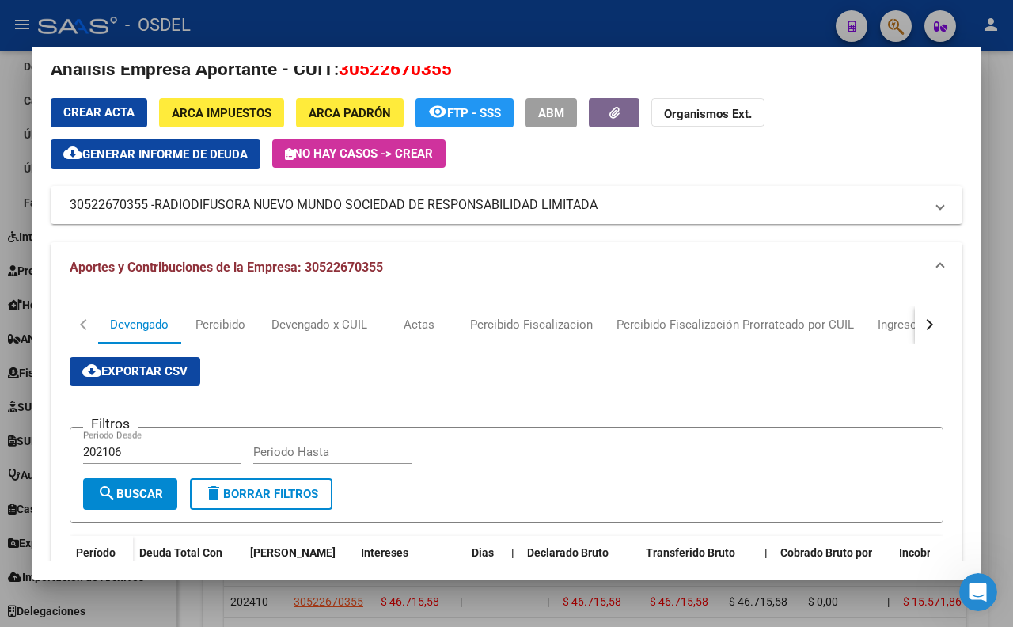
scroll to position [0, 0]
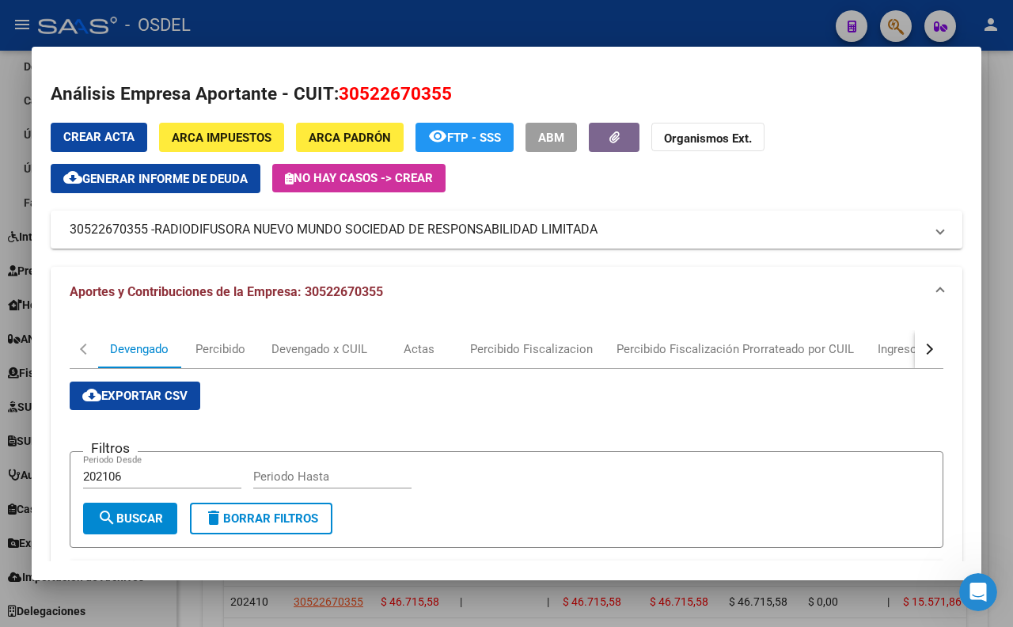
click at [508, 20] on div at bounding box center [506, 313] width 1013 height 627
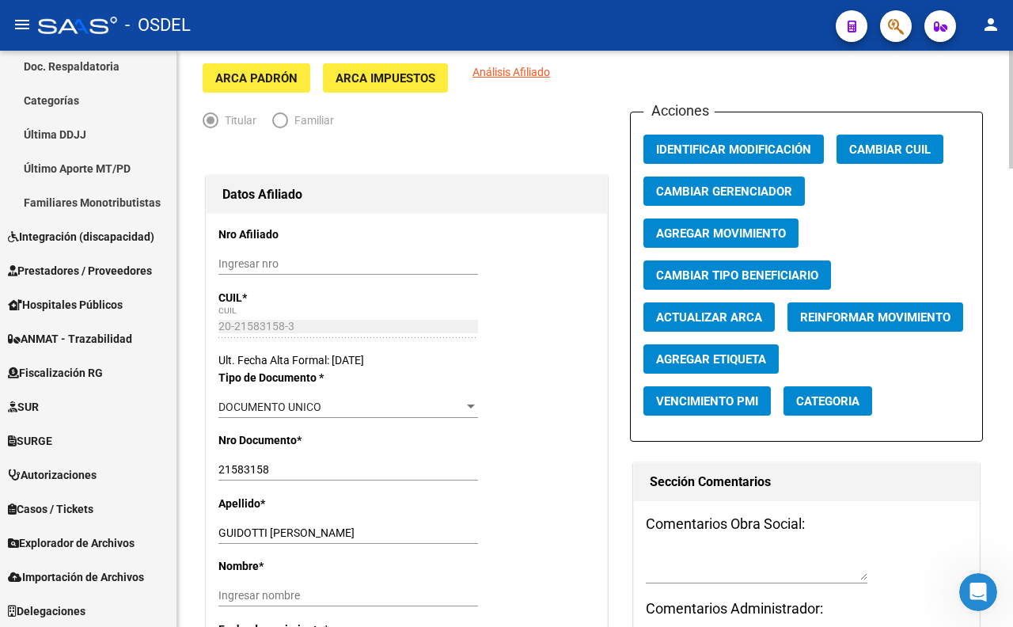
scroll to position [108, 0]
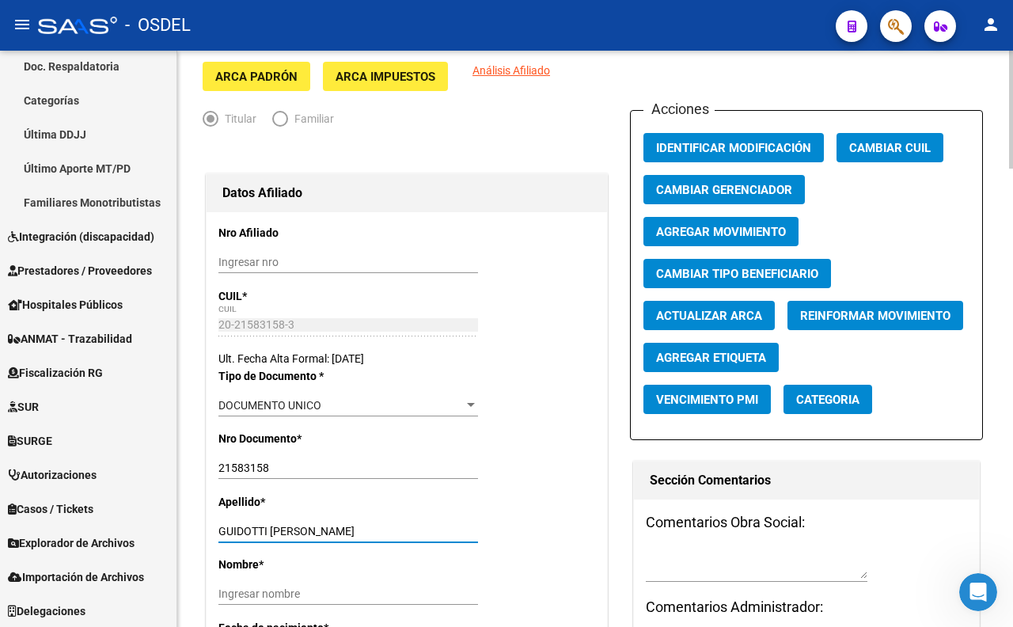
drag, startPoint x: 272, startPoint y: 530, endPoint x: 385, endPoint y: 538, distance: 113.4
click at [385, 538] on div "[PERSON_NAME] [PERSON_NAME] apellido" at bounding box center [348, 531] width 260 height 22
type input "GUIDOTTI"
click at [311, 590] on input "Ingresar nombre" at bounding box center [348, 593] width 260 height 13
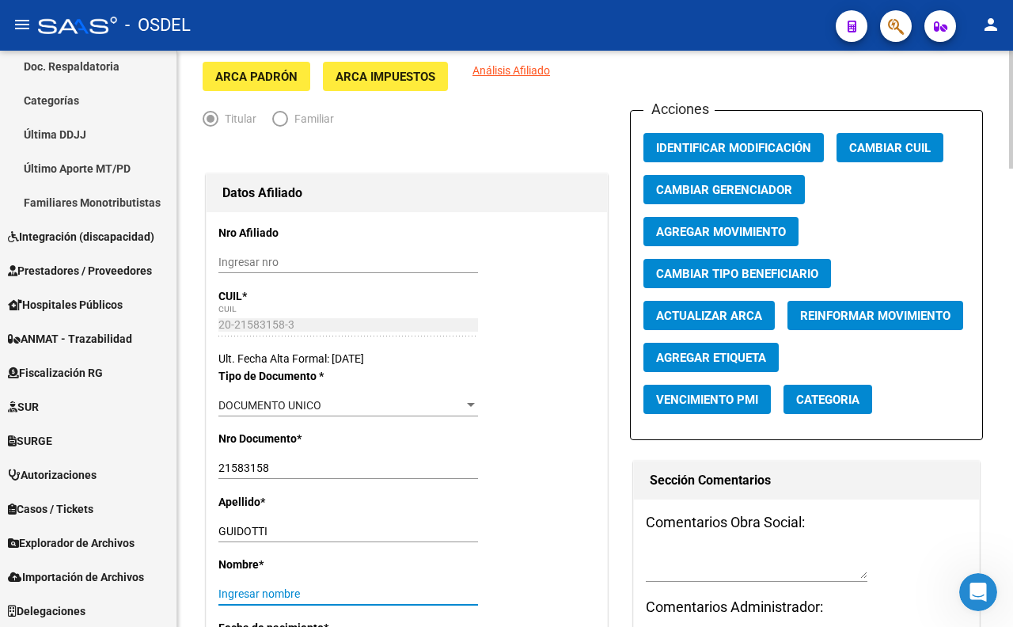
paste input "[PERSON_NAME]"
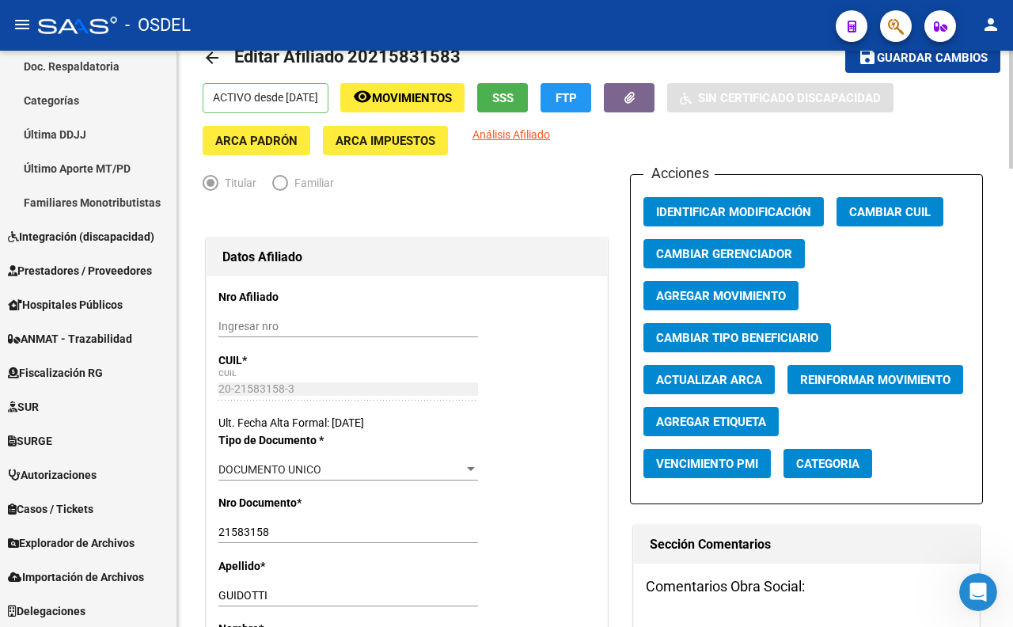
scroll to position [0, 0]
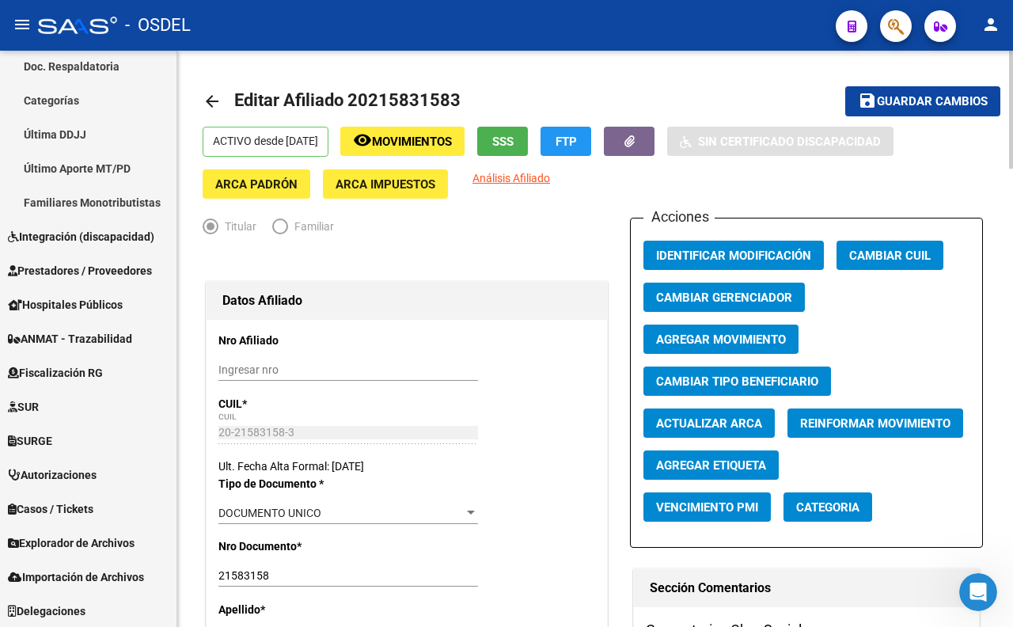
type input "[PERSON_NAME]"
click at [943, 101] on span "Guardar cambios" at bounding box center [932, 102] width 111 height 14
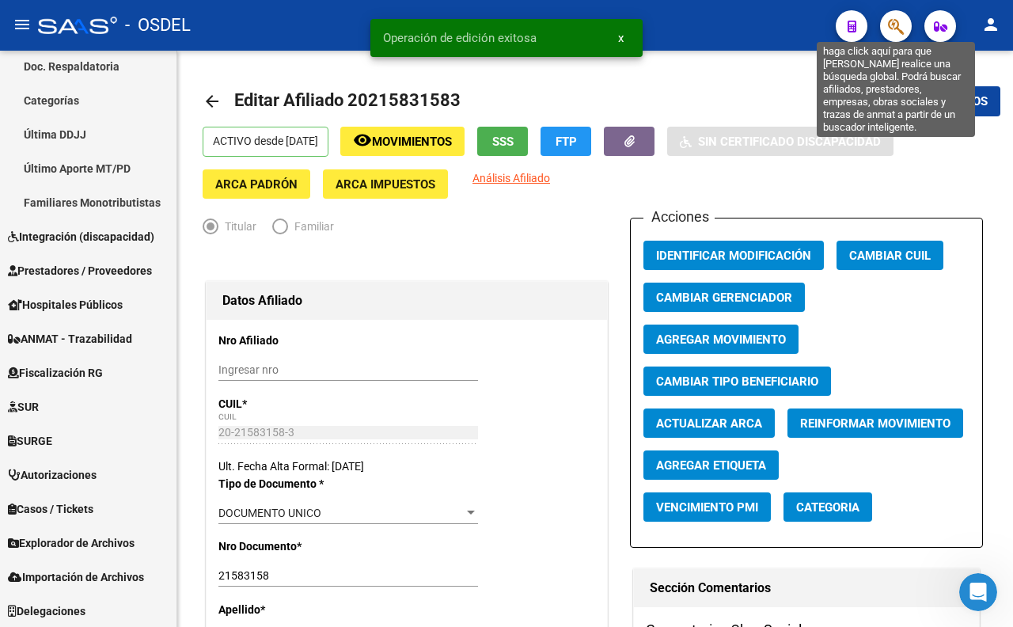
click at [891, 19] on icon "button" at bounding box center [896, 26] width 16 height 18
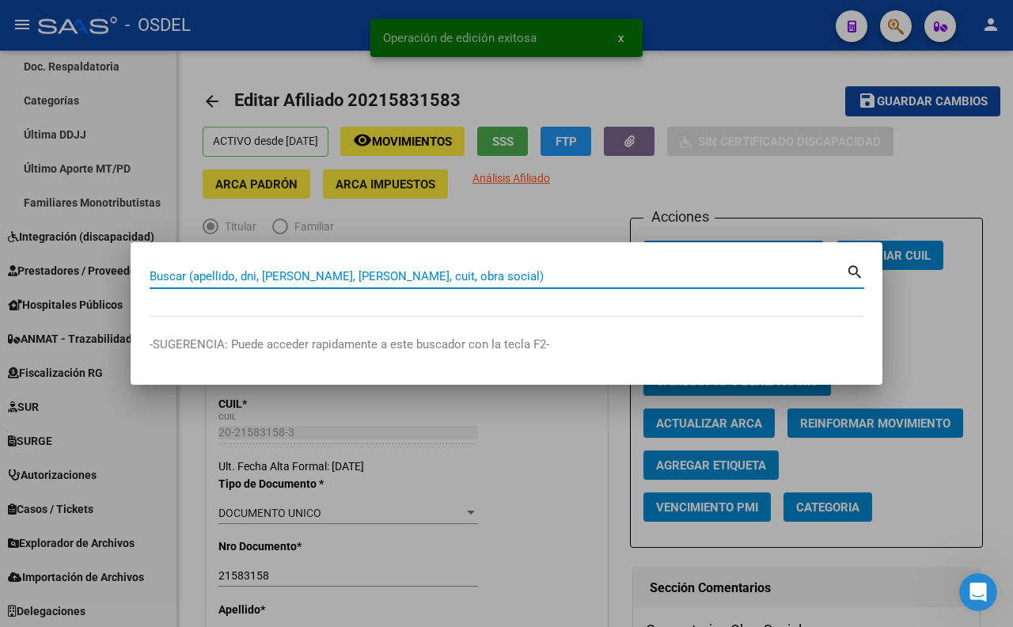
click at [525, 279] on input "Buscar (apellido, dni, [PERSON_NAME], [PERSON_NAME], cuit, obra social)" at bounding box center [498, 276] width 696 height 14
type input "suarez"
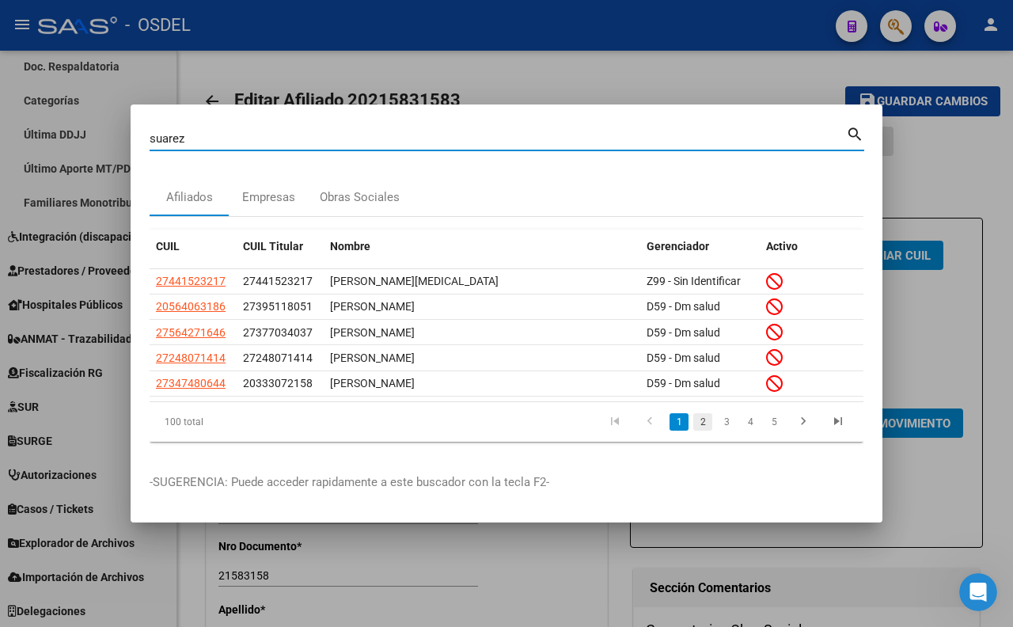
click at [707, 423] on link "2" at bounding box center [702, 421] width 19 height 17
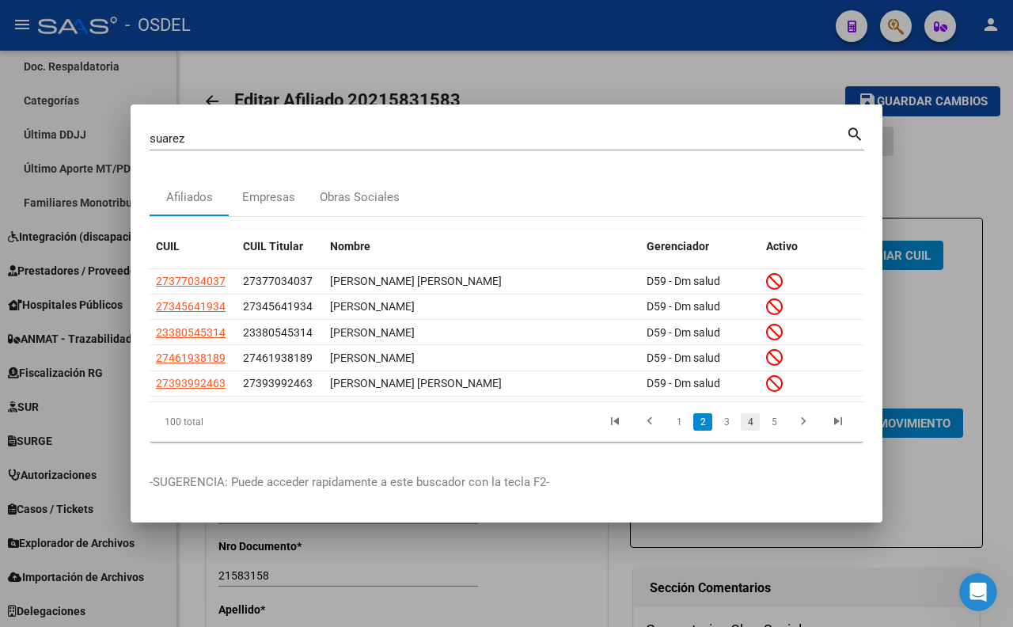
click at [742, 424] on link "4" at bounding box center [750, 421] width 19 height 17
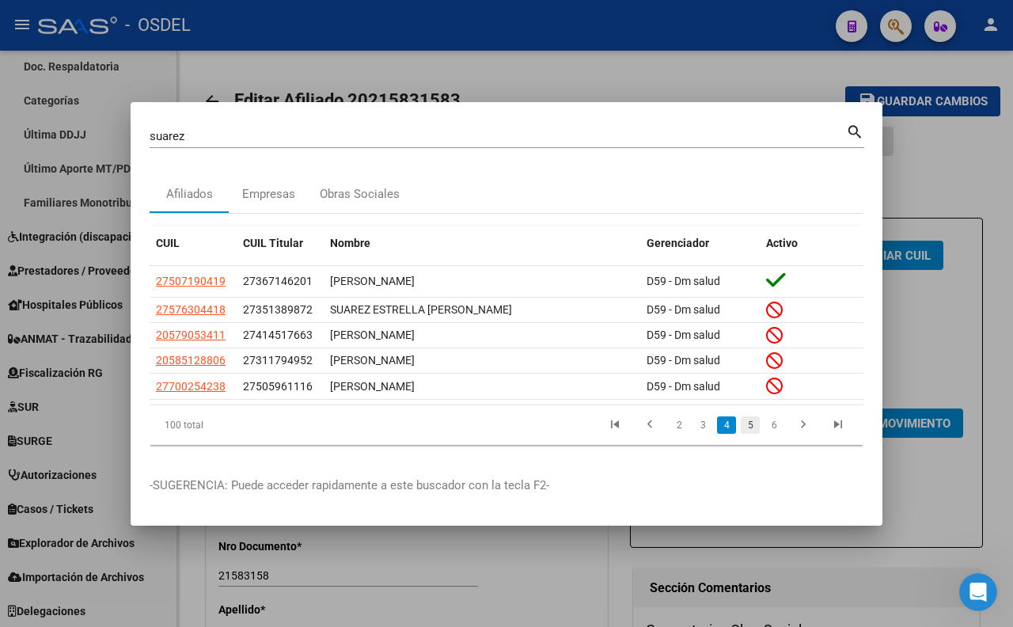
click at [752, 430] on link "5" at bounding box center [750, 424] width 19 height 17
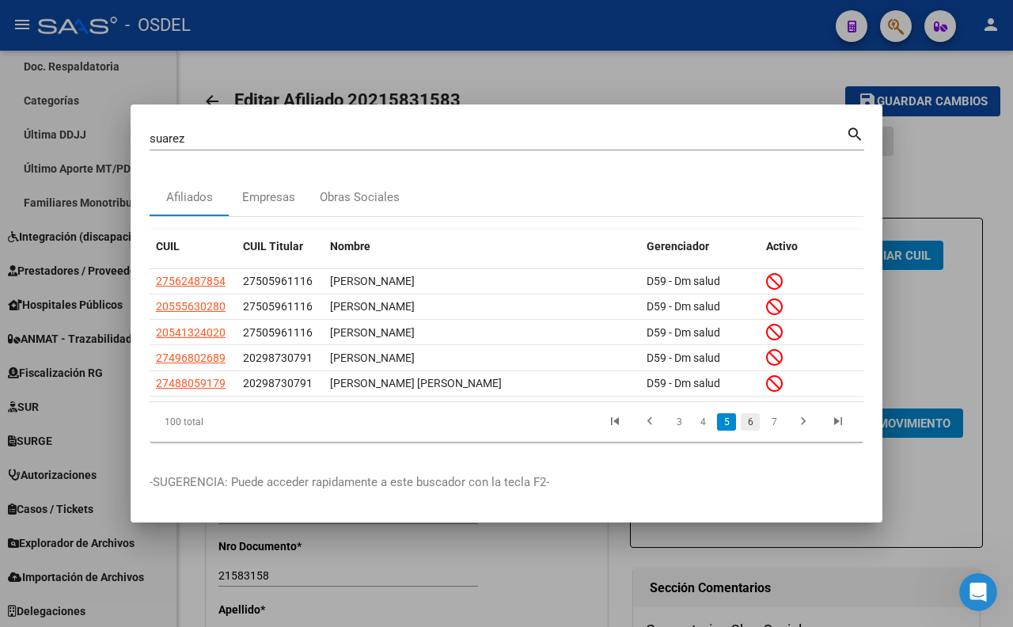
click at [752, 427] on link "6" at bounding box center [750, 421] width 19 height 17
click at [752, 427] on link "7" at bounding box center [750, 421] width 19 height 17
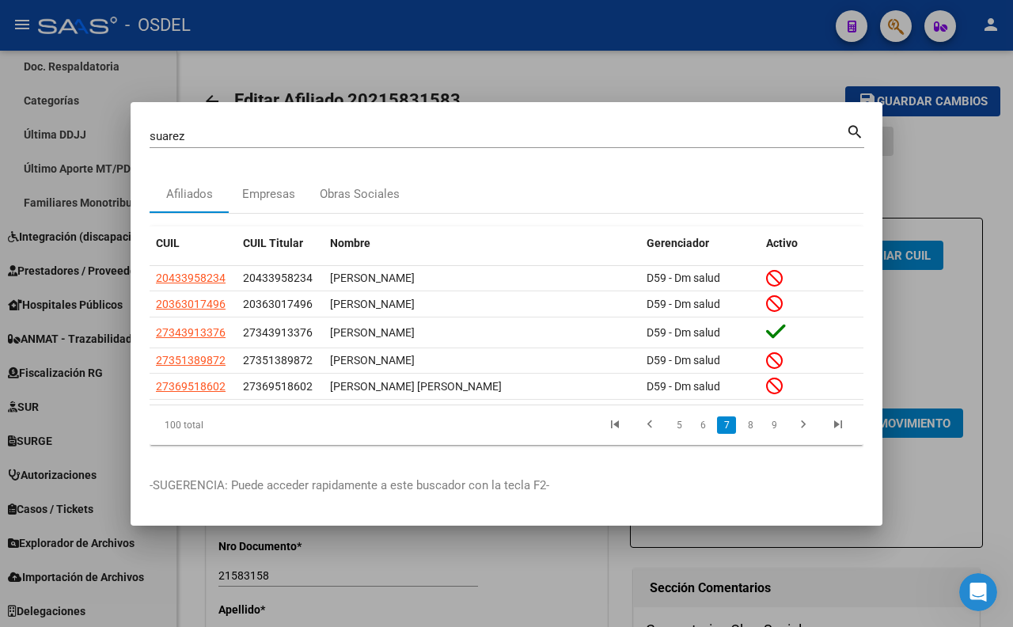
click at [752, 427] on link "8" at bounding box center [750, 424] width 19 height 17
click at [752, 428] on link "9" at bounding box center [748, 424] width 19 height 17
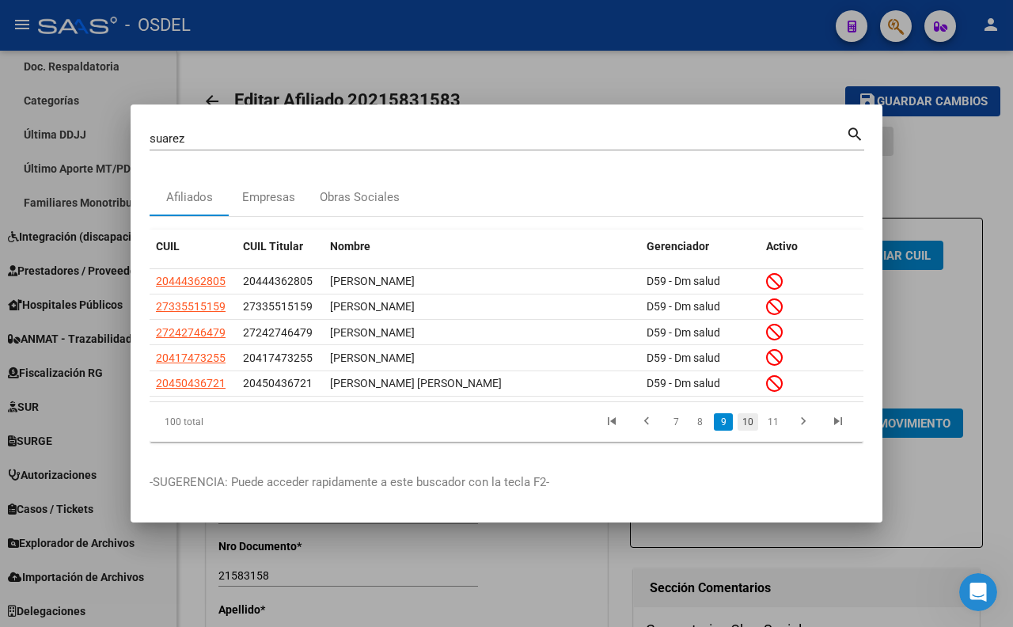
click at [745, 428] on link "10" at bounding box center [748, 421] width 21 height 17
click at [753, 417] on link "11" at bounding box center [748, 421] width 21 height 17
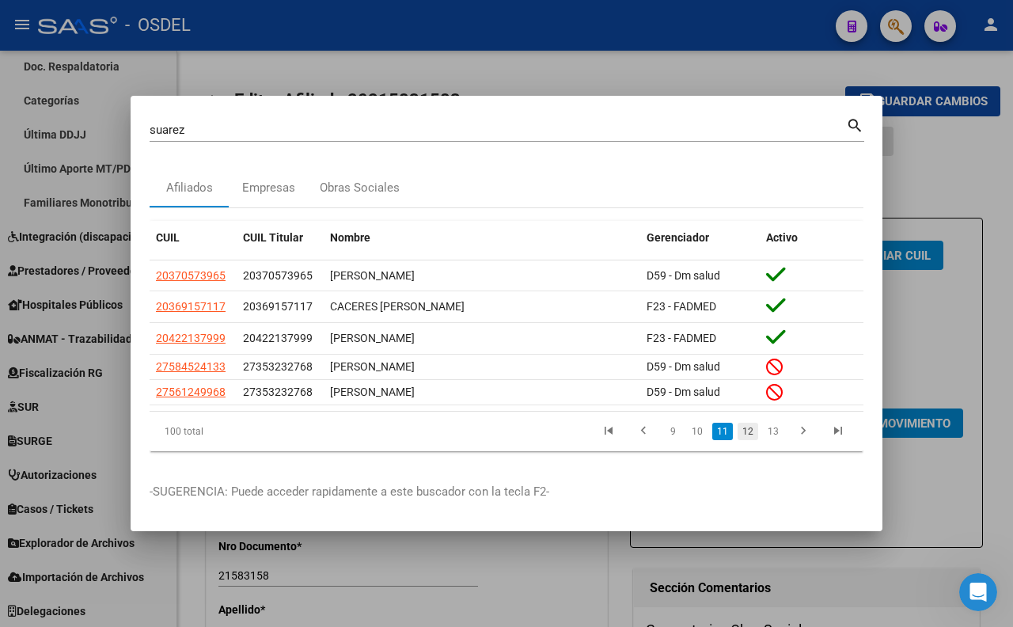
click at [749, 428] on link "12" at bounding box center [748, 431] width 21 height 17
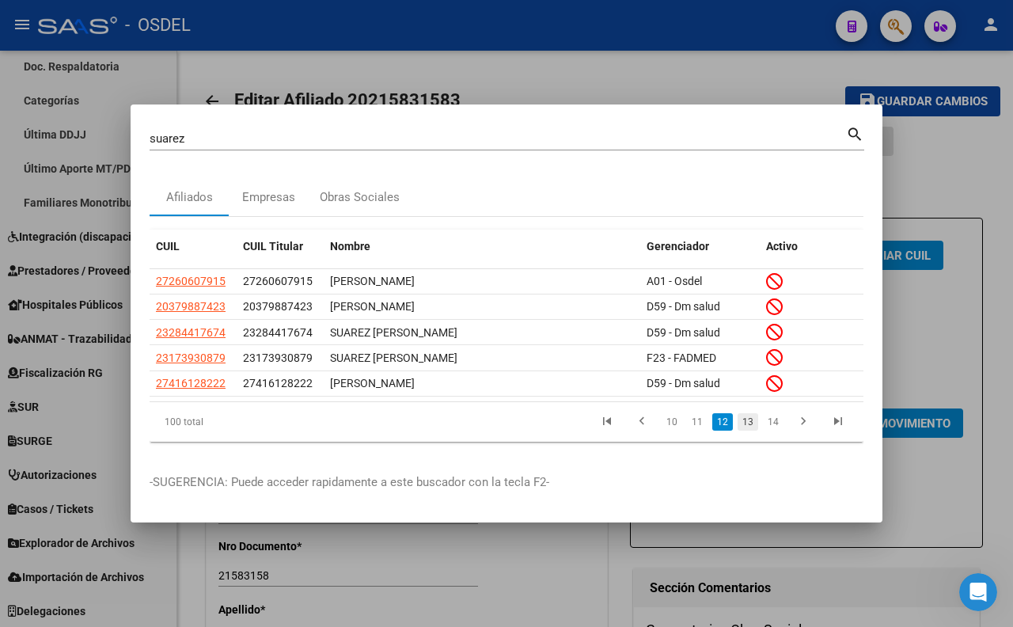
click at [748, 428] on link "13" at bounding box center [748, 421] width 21 height 17
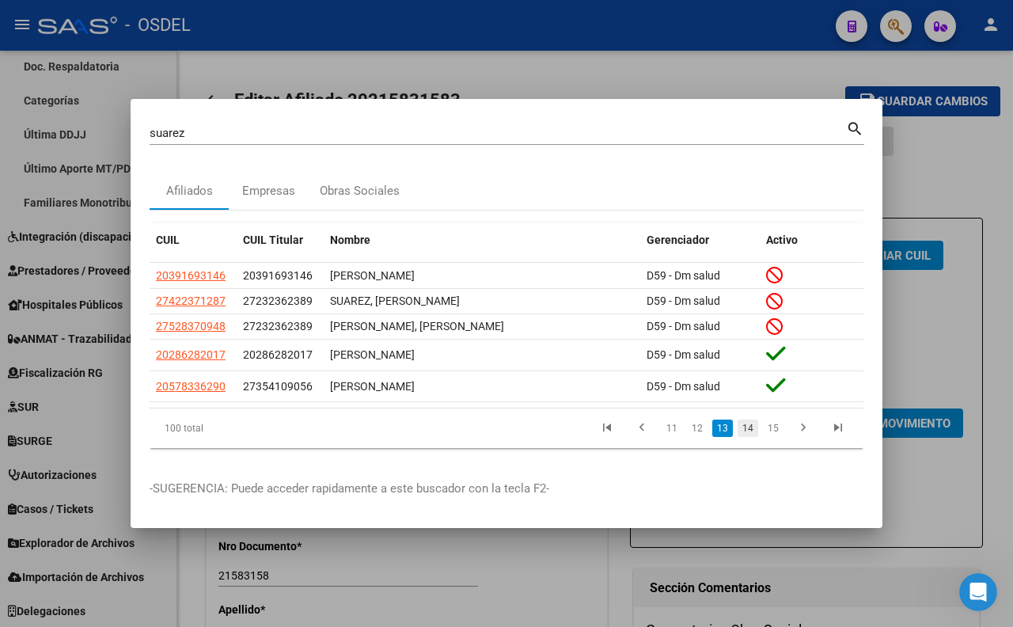
click at [749, 431] on link "14" at bounding box center [748, 427] width 21 height 17
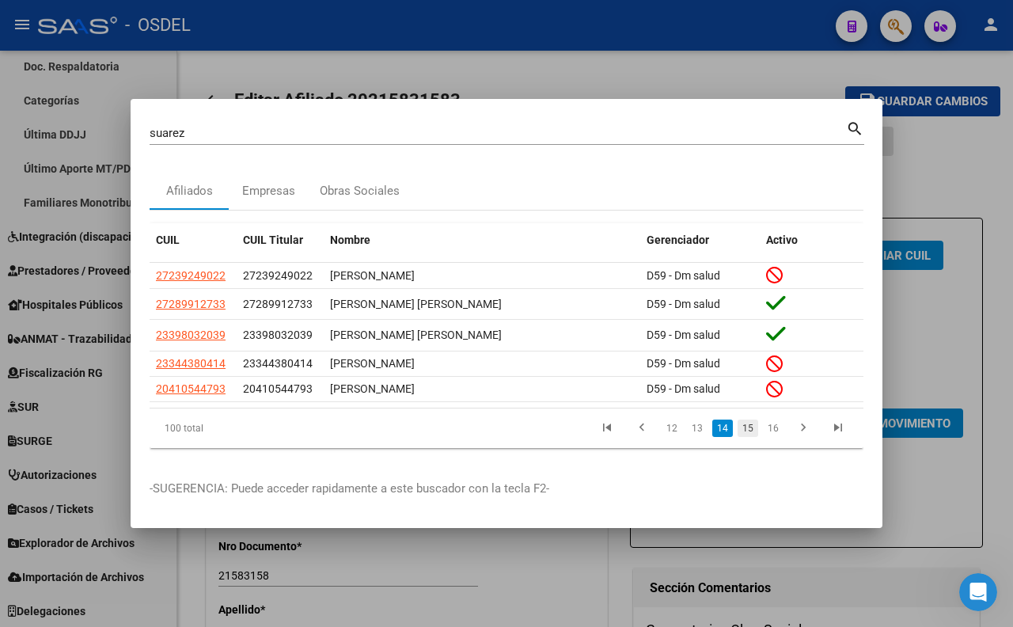
click at [753, 436] on link "15" at bounding box center [748, 427] width 21 height 17
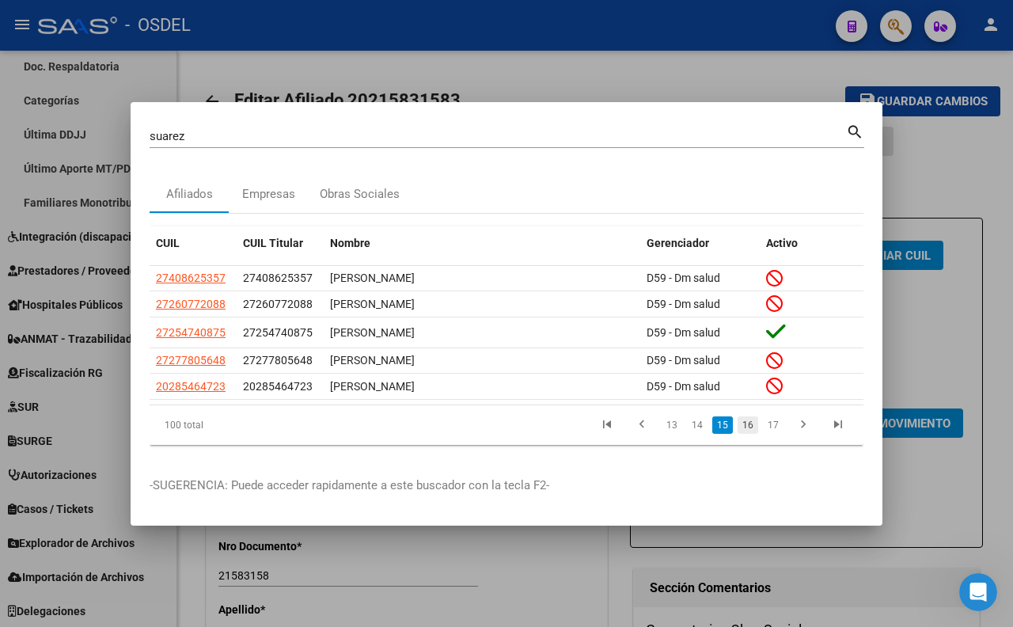
click at [752, 428] on link "16" at bounding box center [748, 424] width 21 height 17
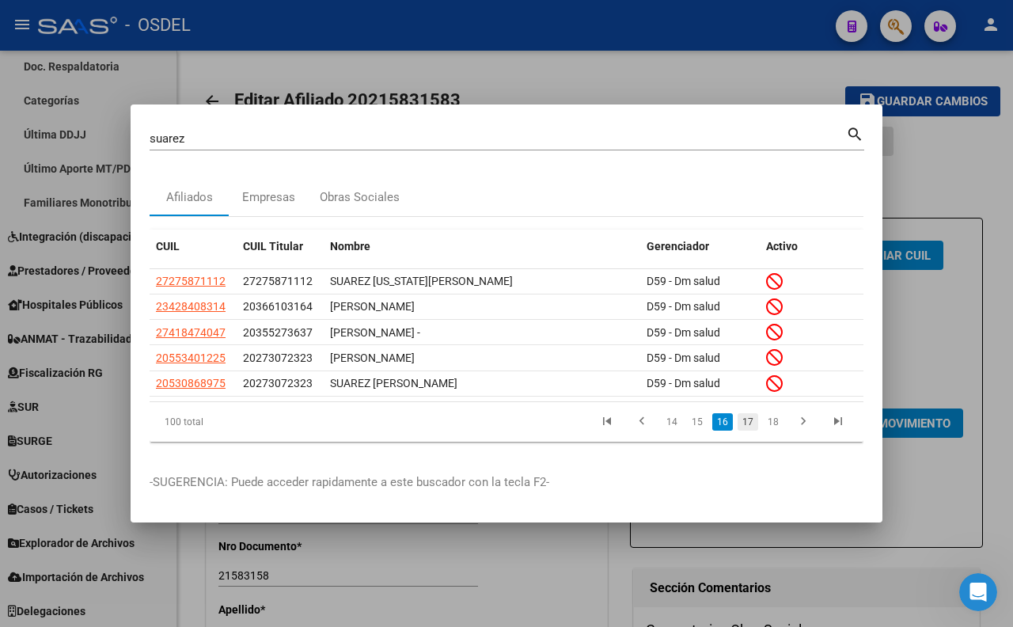
click at [754, 423] on link "17" at bounding box center [748, 421] width 21 height 17
click at [754, 423] on link "18" at bounding box center [748, 421] width 21 height 17
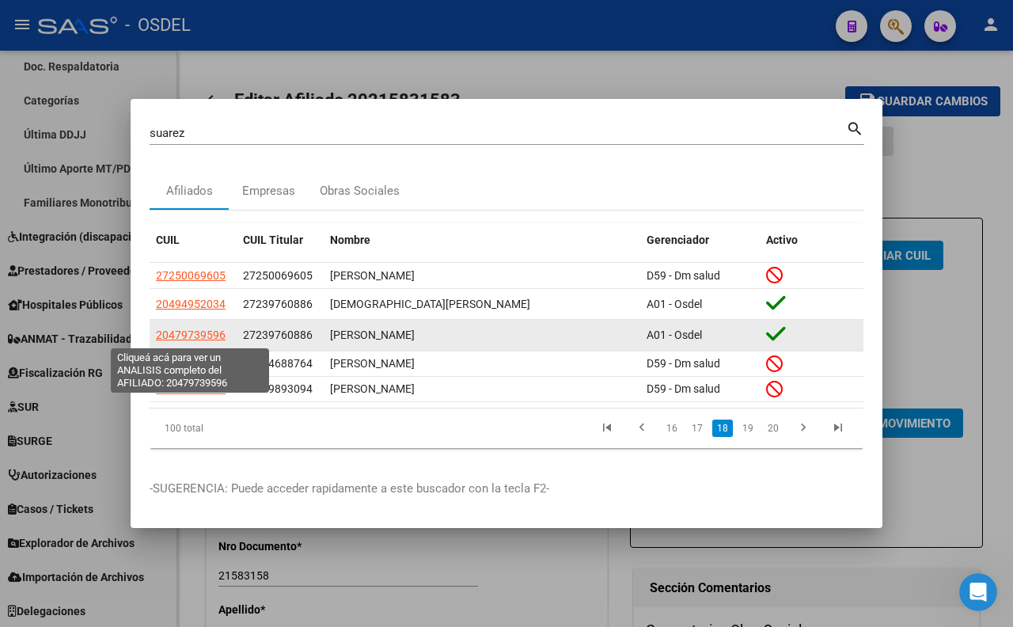
click at [184, 334] on span "20479739596" at bounding box center [191, 334] width 70 height 13
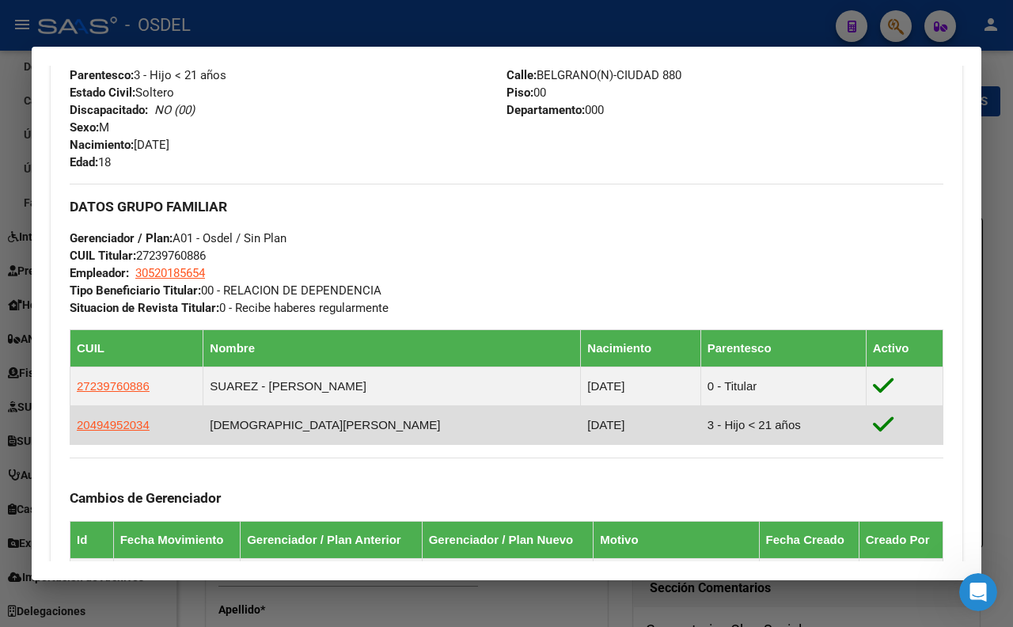
scroll to position [703, 0]
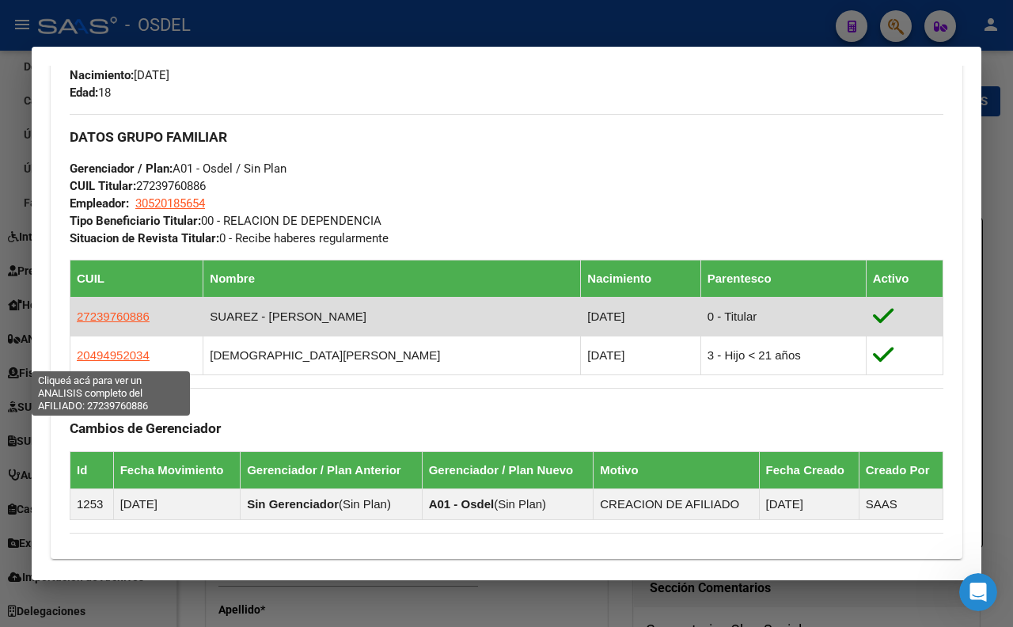
click at [114, 323] on span "27239760886" at bounding box center [113, 315] width 73 height 13
type textarea "27239760886"
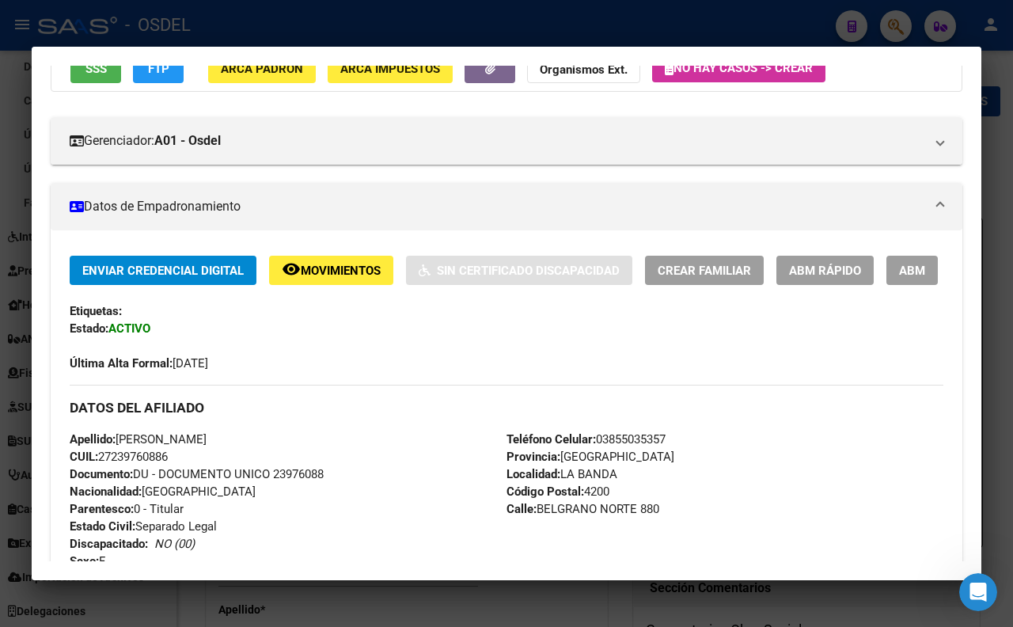
scroll to position [57, 0]
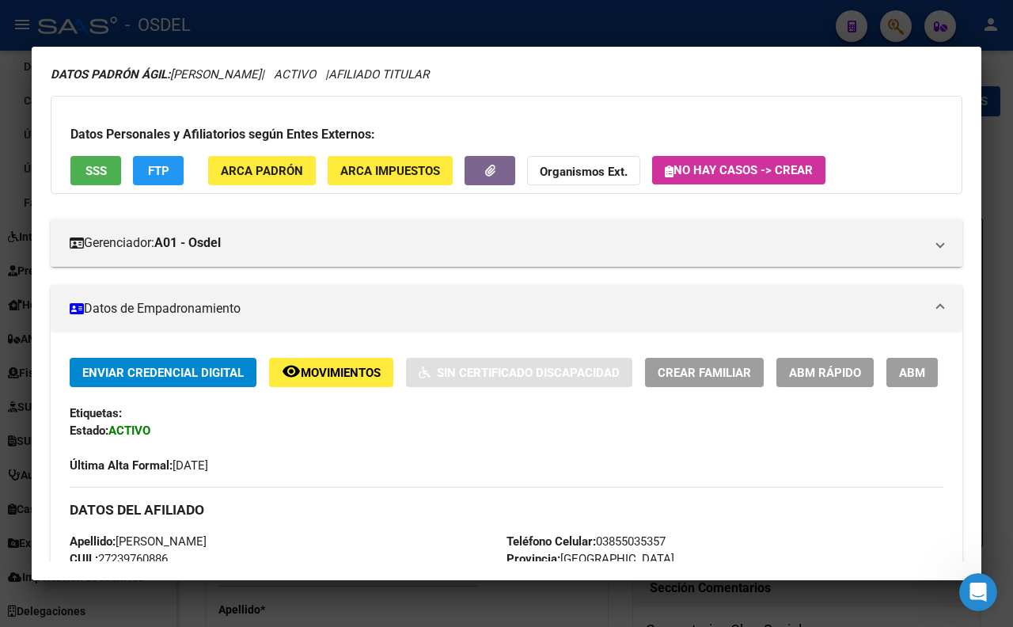
click at [899, 380] on span "ABM" at bounding box center [912, 373] width 26 height 14
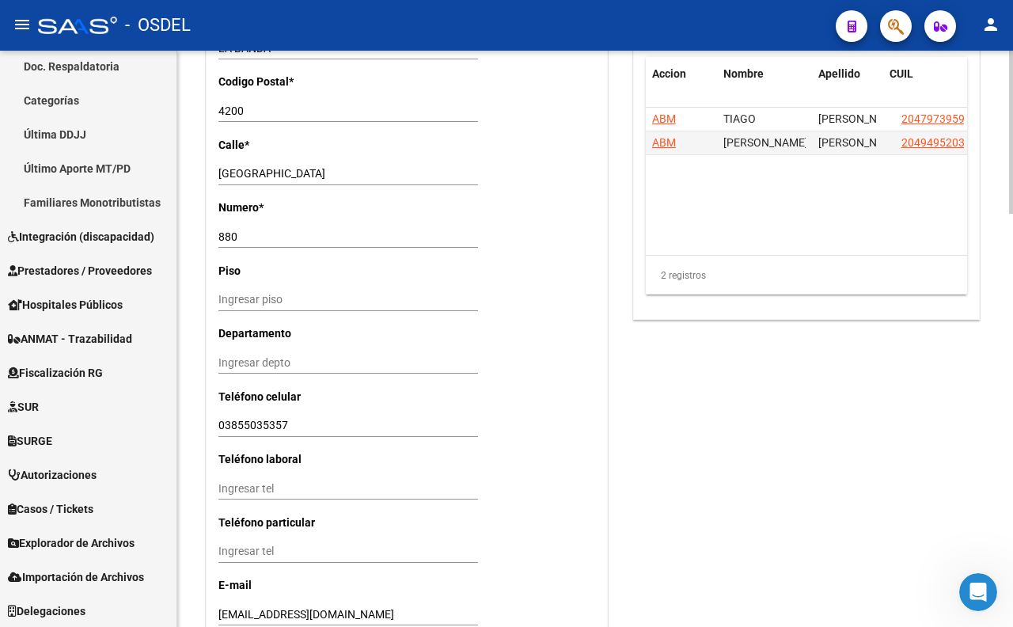
scroll to position [1460, 0]
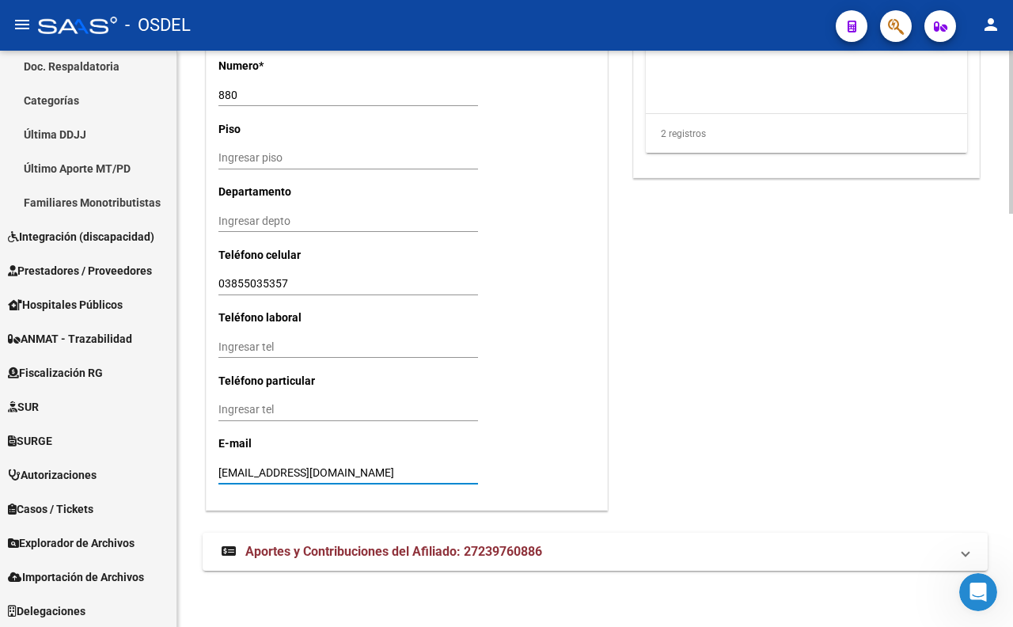
drag, startPoint x: 419, startPoint y: 473, endPoint x: 195, endPoint y: 477, distance: 224.8
drag, startPoint x: 297, startPoint y: 279, endPoint x: 218, endPoint y: 285, distance: 79.3
click at [218, 285] on input "03855035357" at bounding box center [348, 283] width 260 height 13
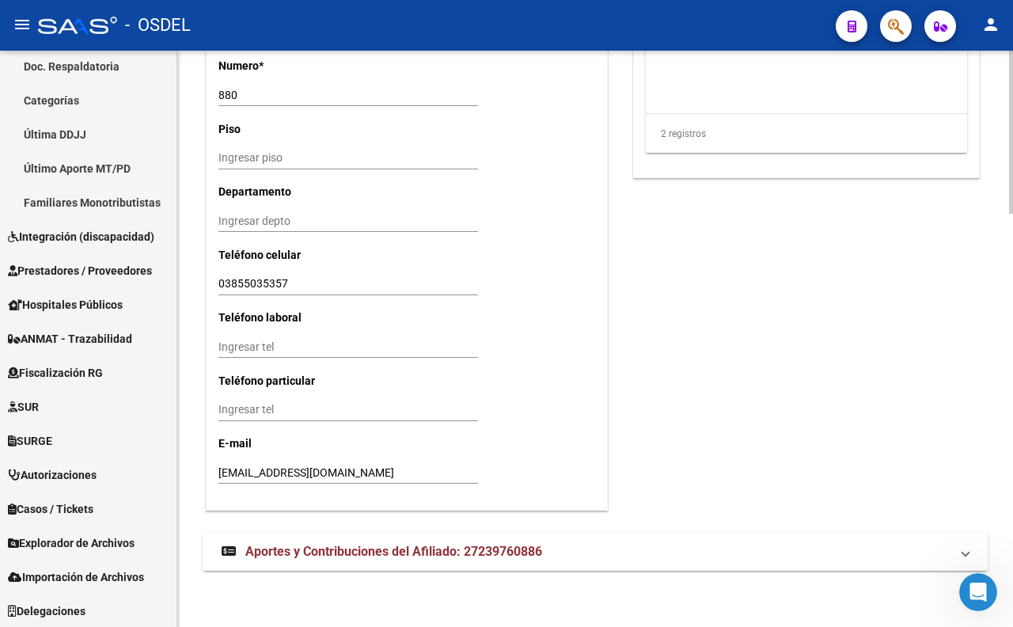
click at [349, 546] on span "Aportes y Contribuciones del Afiliado: 27239760886" at bounding box center [393, 551] width 297 height 15
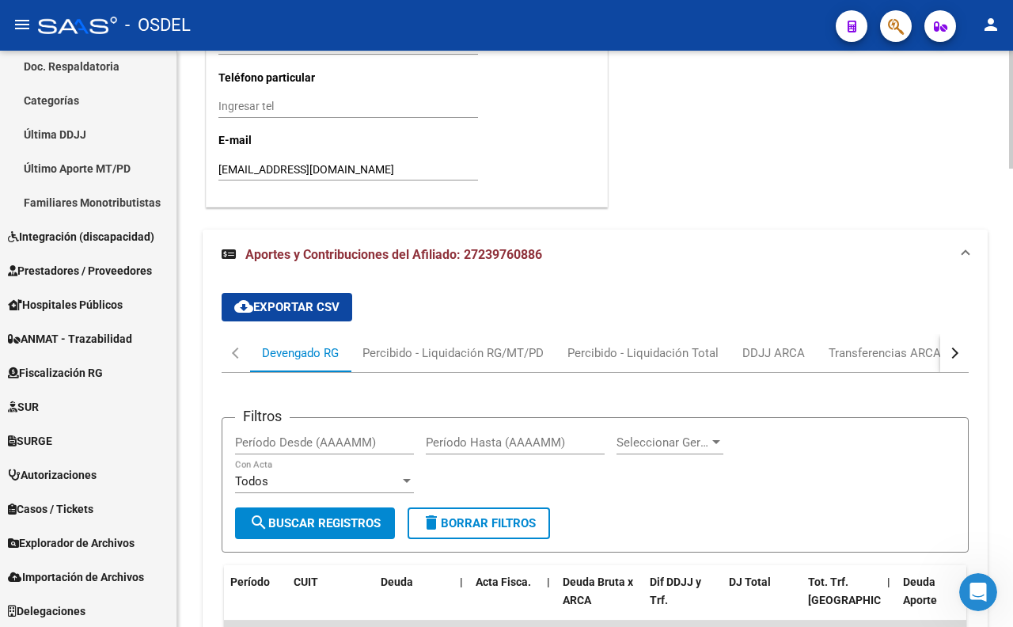
scroll to position [1857, 0]
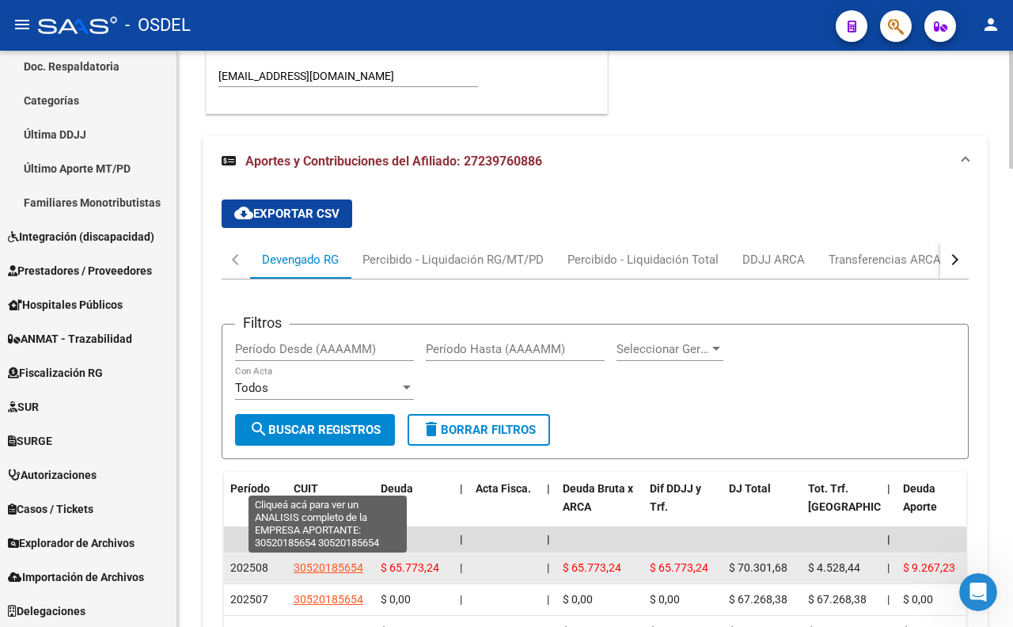
click at [348, 567] on span "30520185654" at bounding box center [329, 567] width 70 height 13
type textarea "30520185654"
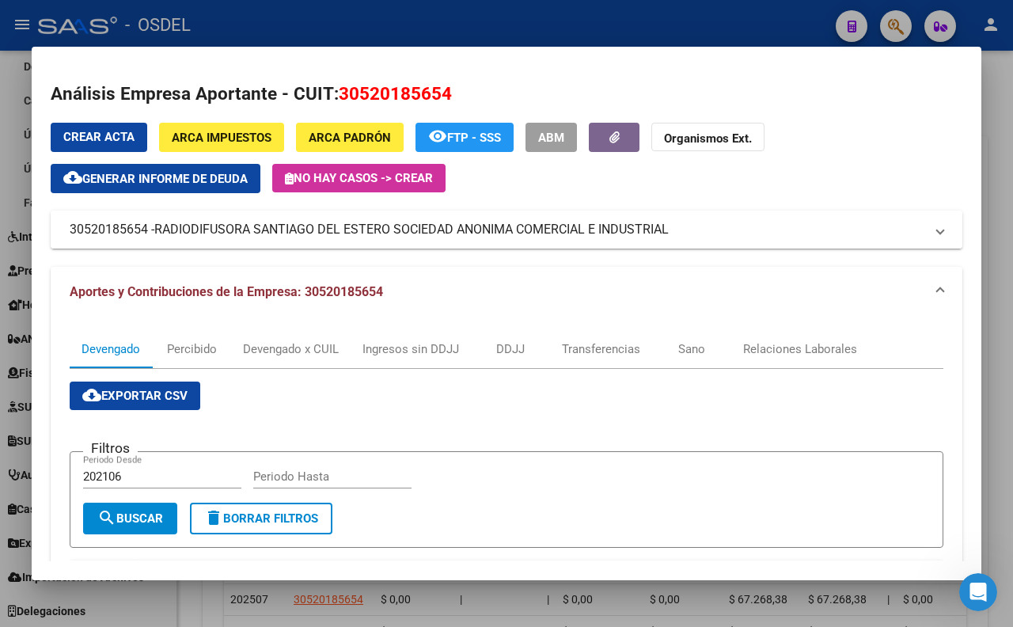
drag, startPoint x: 707, startPoint y: 231, endPoint x: 700, endPoint y: 243, distance: 14.3
click at [700, 243] on mat-expansion-panel-header "30520185654 - RADIODIFUSORA SANTIAGO DEL ESTERO SOCIEDAD ANONIMA COMERCIAL E IN…" at bounding box center [507, 230] width 912 height 38
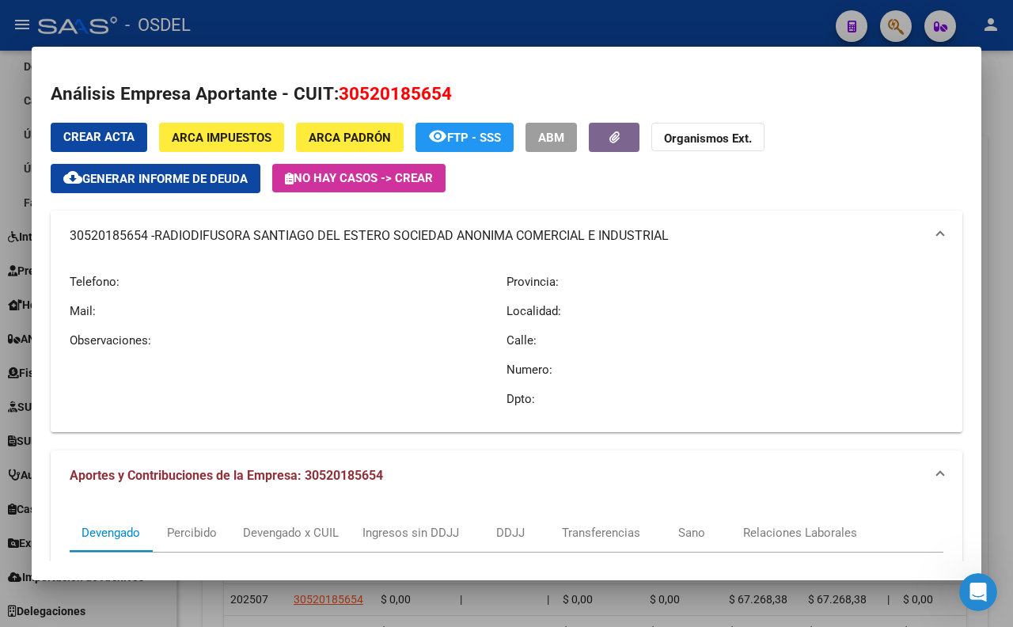
copy mat-panel-title "30520185654 - RADIODIFUSORA SANTIAGO DEL ESTERO SOCIEDAD ANONIMA COMERCIAL E IN…"
click at [658, 21] on div at bounding box center [506, 313] width 1013 height 627
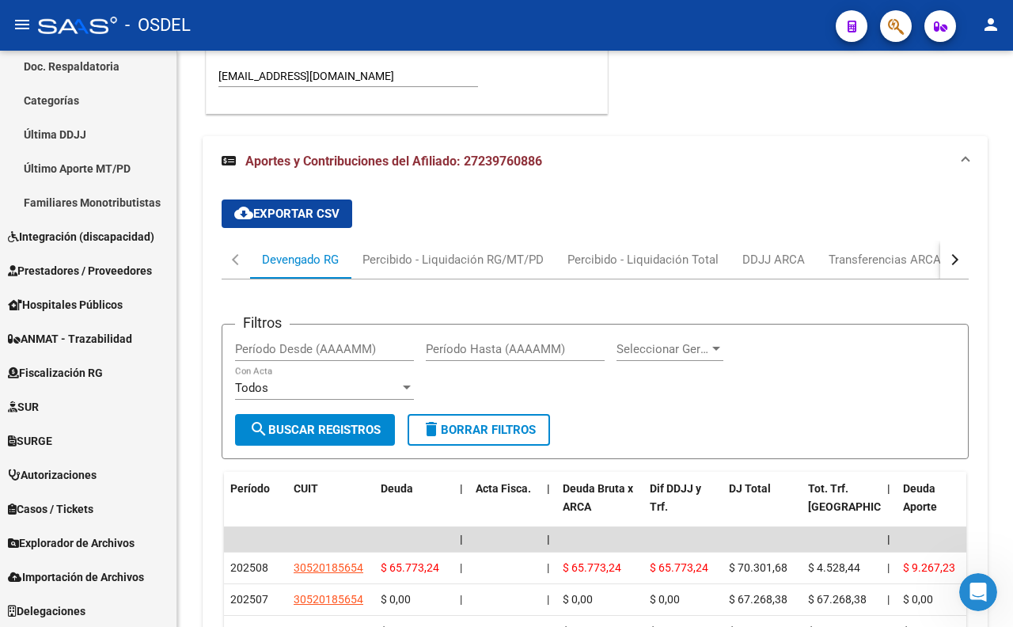
click at [892, 36] on span "button" at bounding box center [896, 26] width 16 height 32
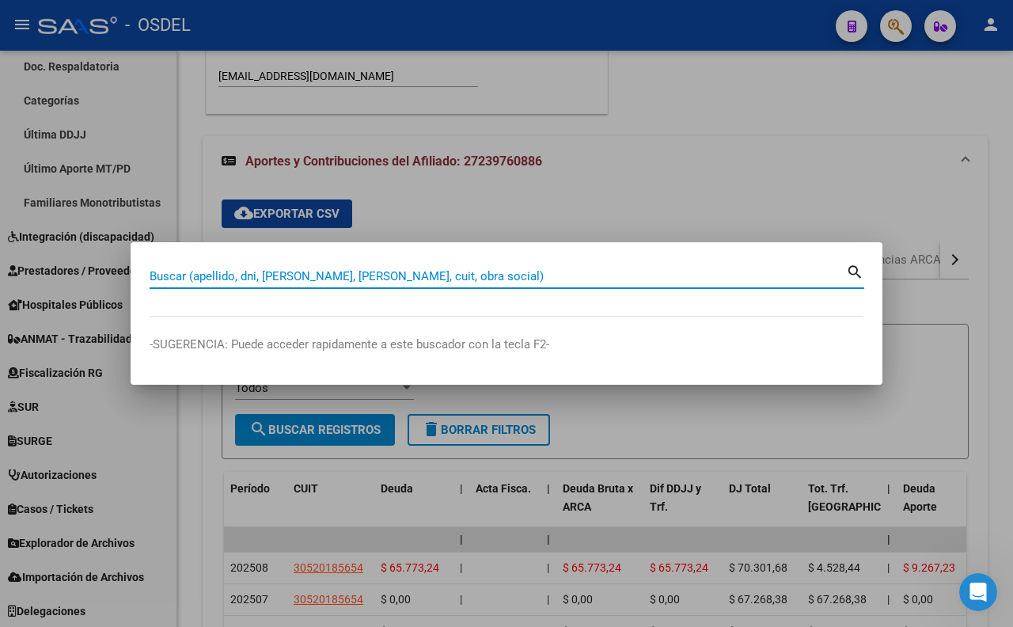
click at [717, 283] on input "Buscar (apellido, dni, [PERSON_NAME], [PERSON_NAME], cuit, obra social)" at bounding box center [498, 276] width 696 height 14
type input "la fata"
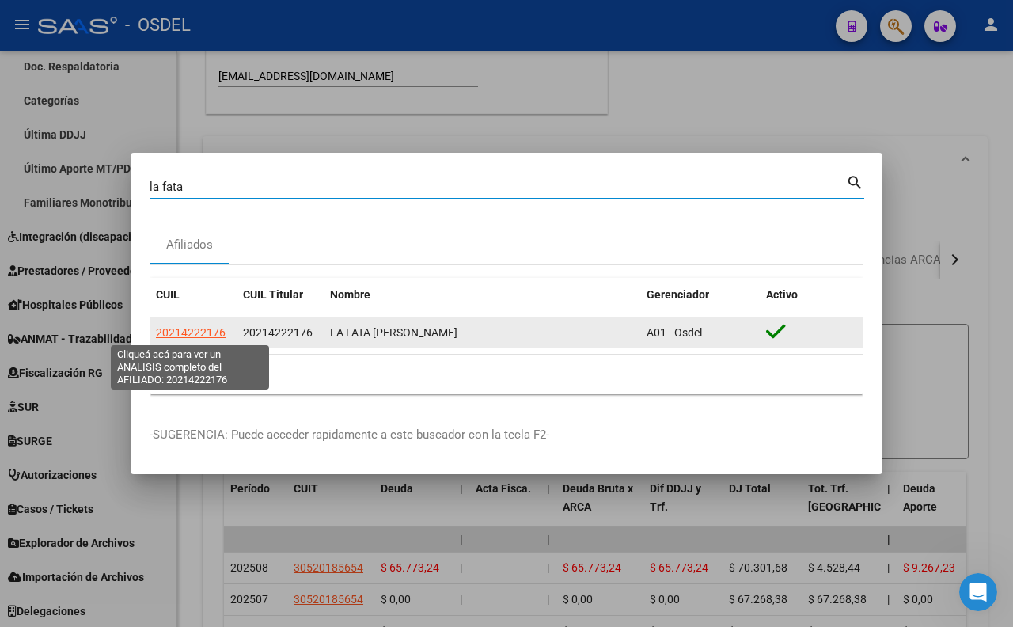
click at [214, 334] on span "20214222176" at bounding box center [191, 332] width 70 height 13
type textarea "20214222176"
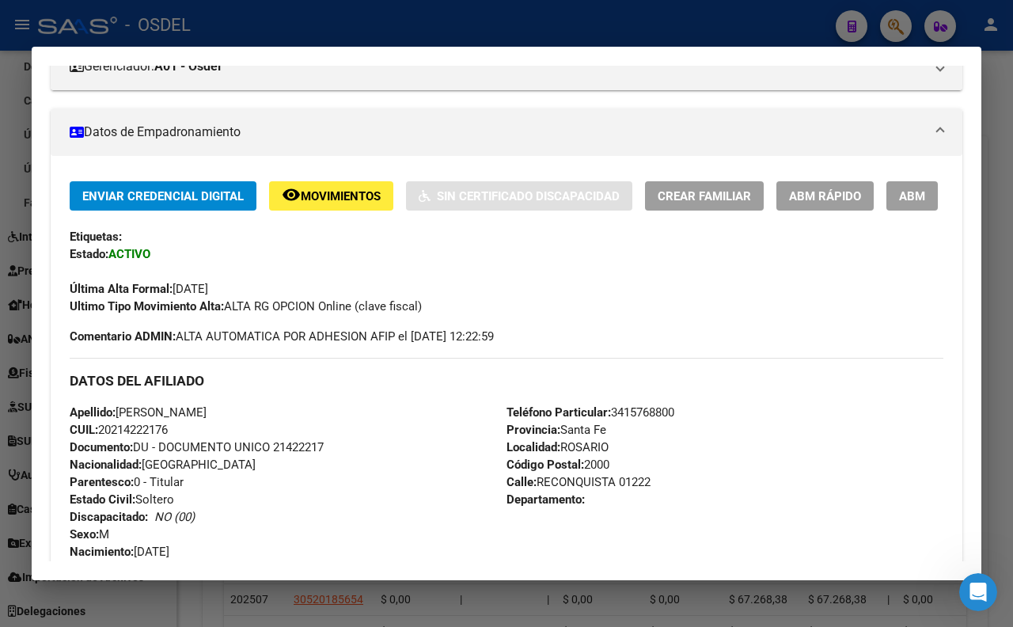
scroll to position [152, 0]
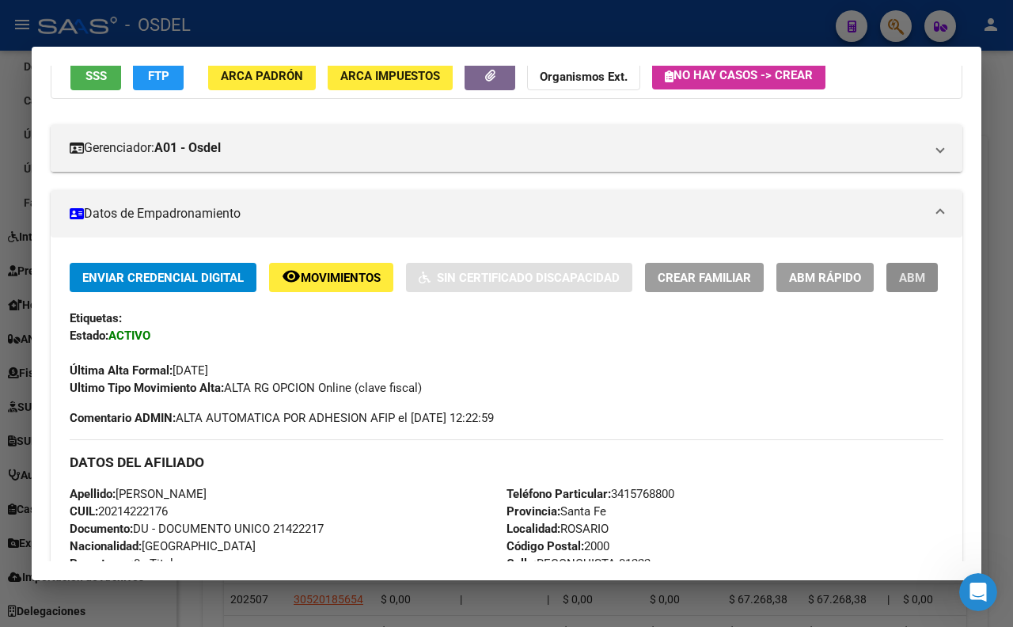
click at [886, 292] on button "ABM" at bounding box center [911, 277] width 51 height 29
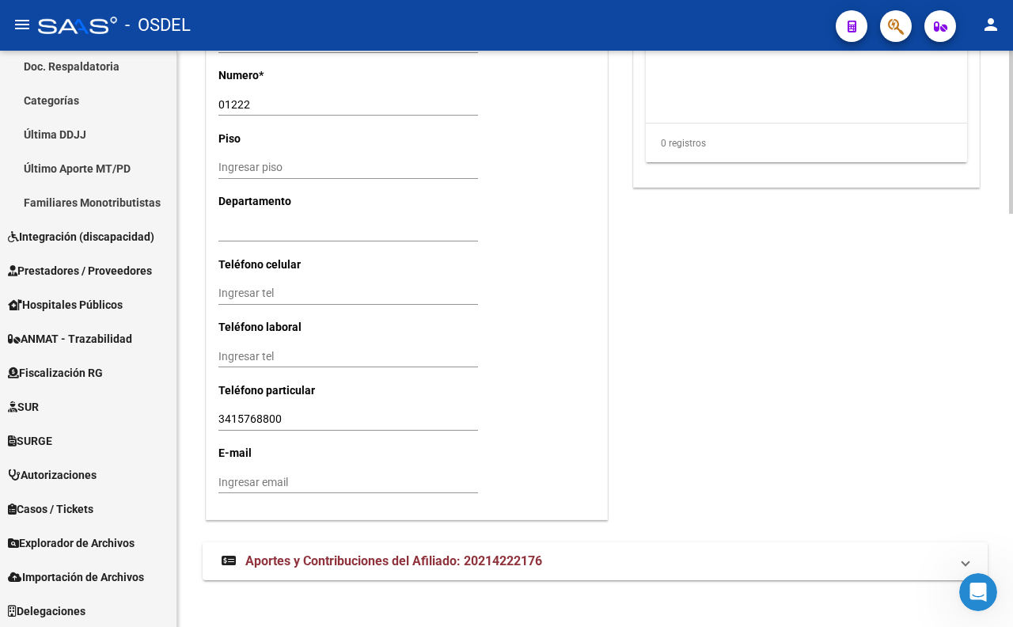
scroll to position [1460, 0]
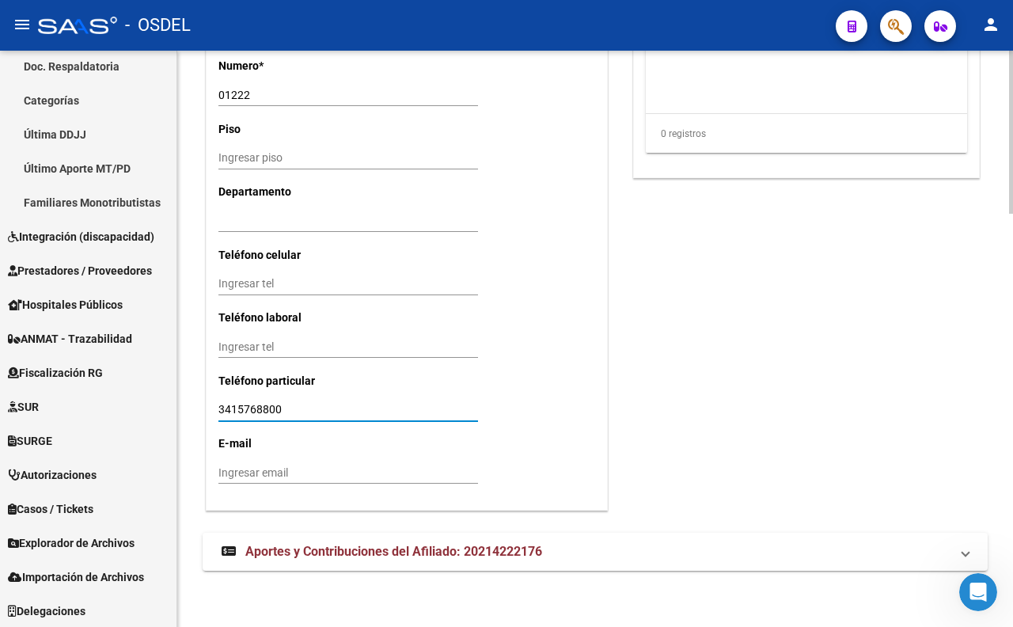
drag, startPoint x: 344, startPoint y: 413, endPoint x: 215, endPoint y: 423, distance: 129.3
click at [242, 468] on input "Ingresar email" at bounding box center [348, 472] width 260 height 13
click at [364, 471] on input "Ingresar email" at bounding box center [348, 472] width 260 height 13
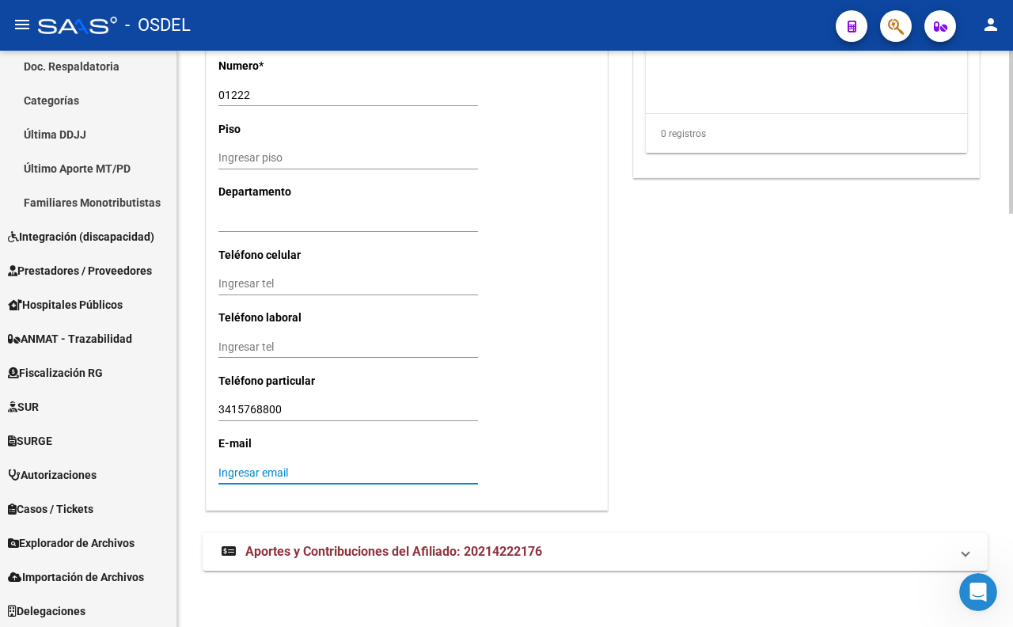
paste input "[EMAIL_ADDRESS][DOMAIN_NAME]"
type input "[EMAIL_ADDRESS][DOMAIN_NAME]"
click at [355, 560] on mat-expansion-panel-header "Aportes y Contribuciones del Afiliado: 20214222176" at bounding box center [595, 552] width 785 height 38
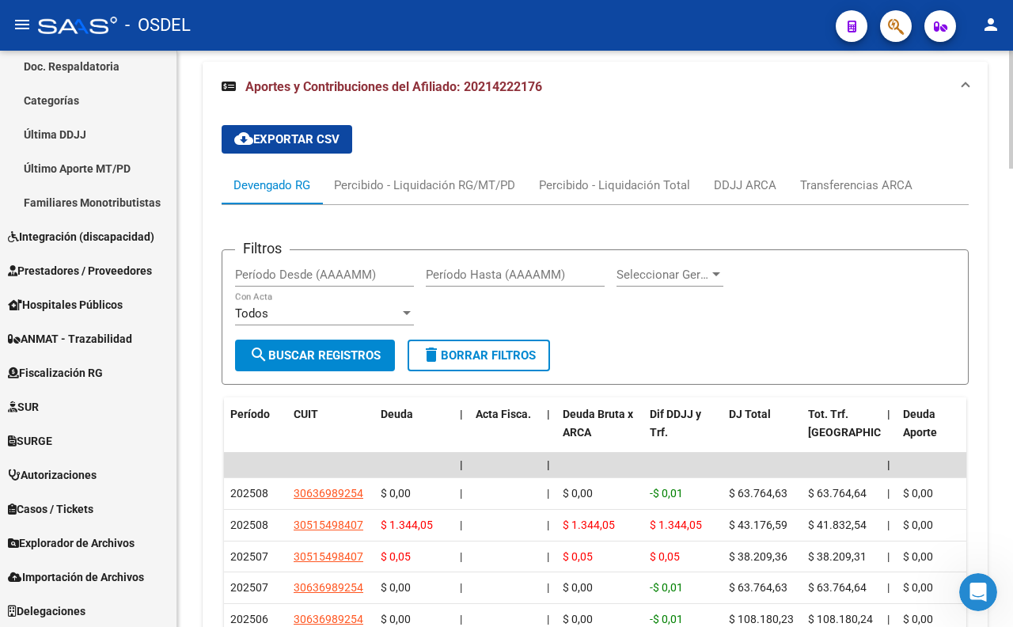
scroll to position [1955, 0]
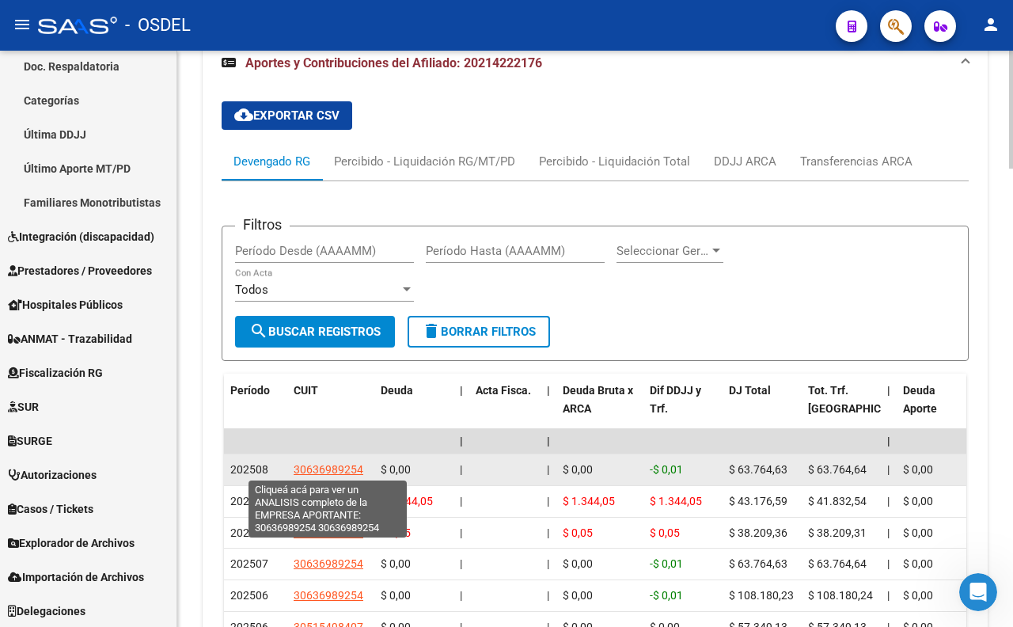
click at [354, 465] on span "30636989254" at bounding box center [329, 469] width 70 height 13
type textarea "30636989254"
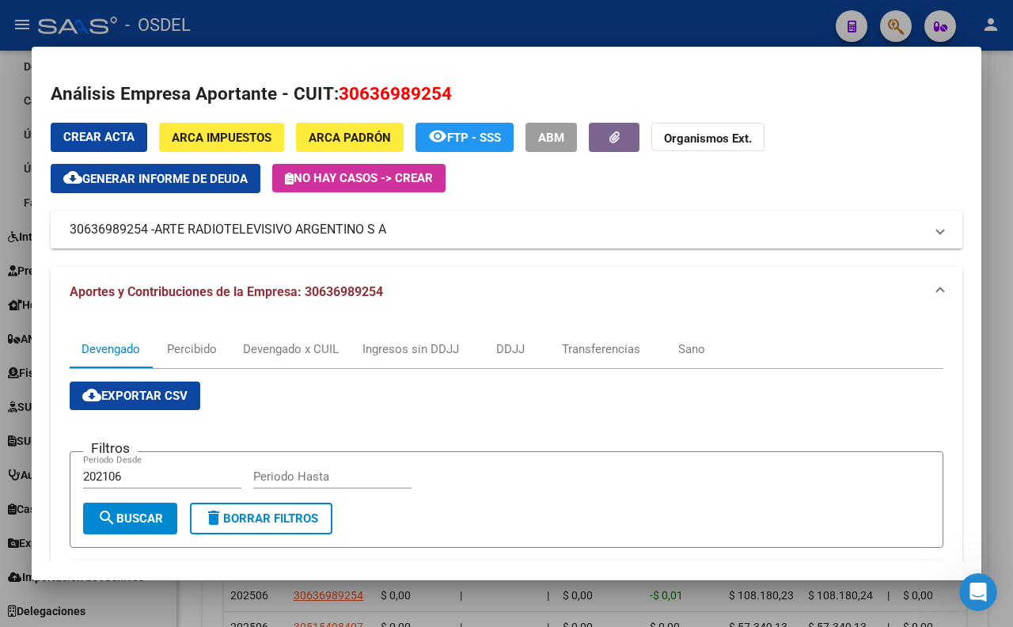
drag, startPoint x: 431, startPoint y: 235, endPoint x: 385, endPoint y: 235, distance: 45.9
click at [385, 235] on mat-panel-title "30636989254 - ARTE RADIOTELEVISIVO ARGENTINO S A" at bounding box center [497, 229] width 855 height 19
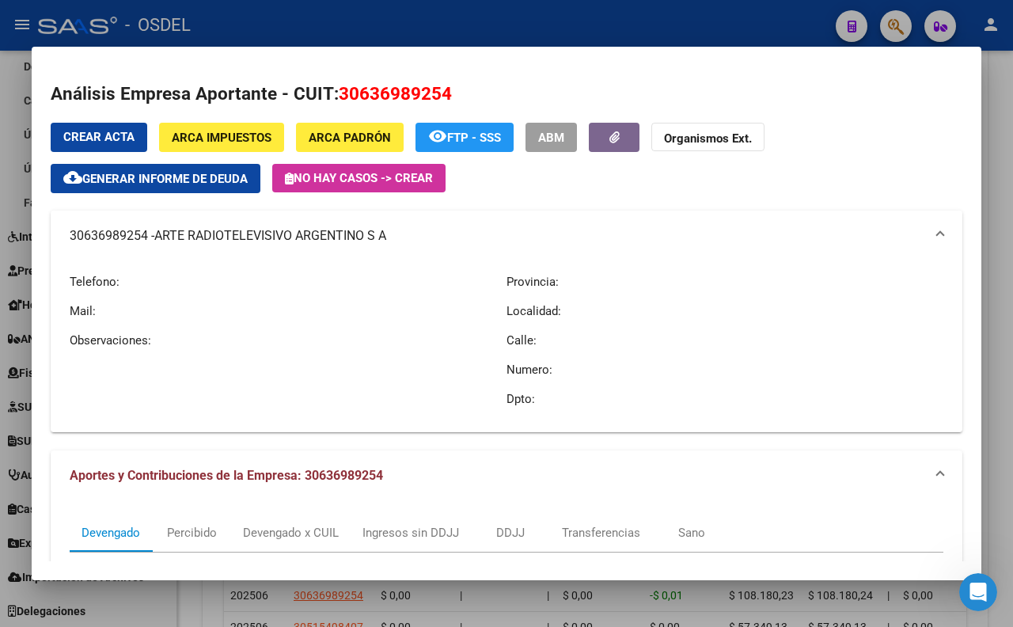
copy mat-panel-title "30636989254 - ARTE RADIOTELEVISIVO ARGENTINO S A"
click at [737, 25] on div at bounding box center [506, 313] width 1013 height 627
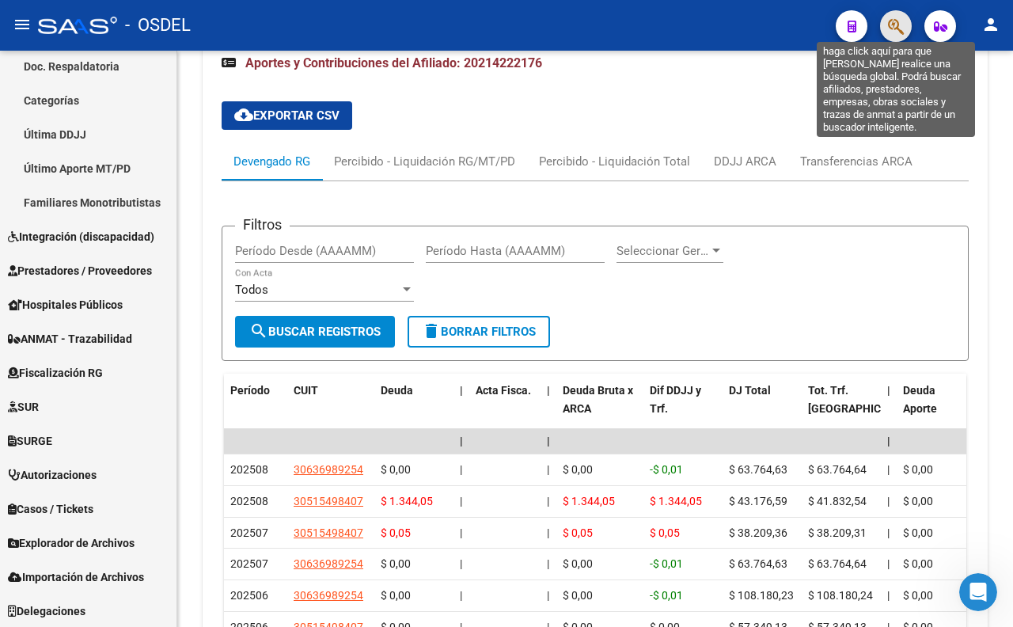
click at [893, 18] on icon "button" at bounding box center [896, 26] width 16 height 18
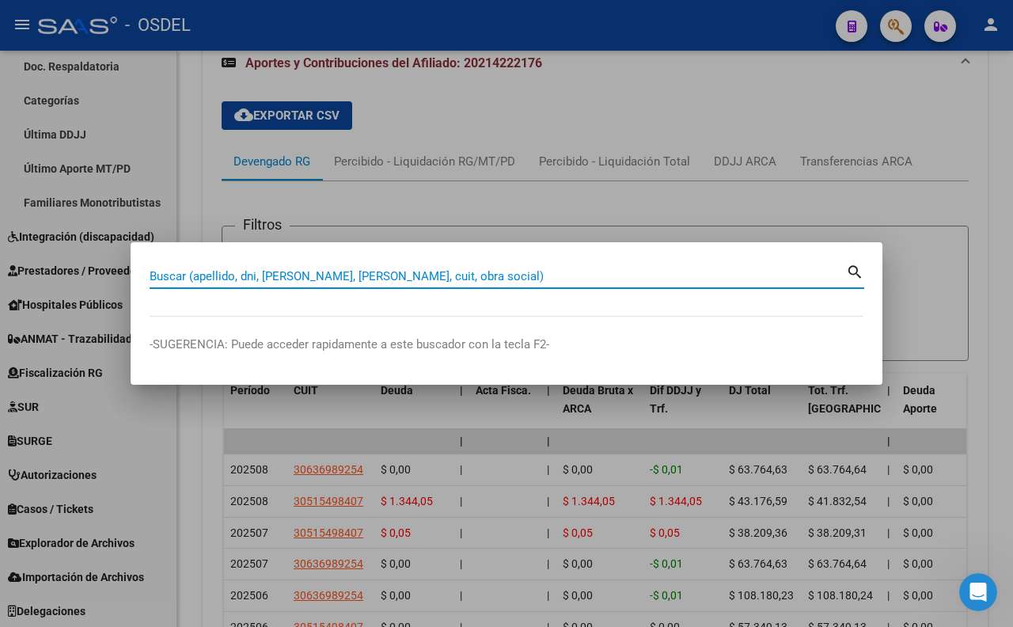
click at [627, 270] on input "Buscar (apellido, dni, [PERSON_NAME], [PERSON_NAME], cuit, obra social)" at bounding box center [498, 276] width 696 height 14
type input "SAMMARCO"
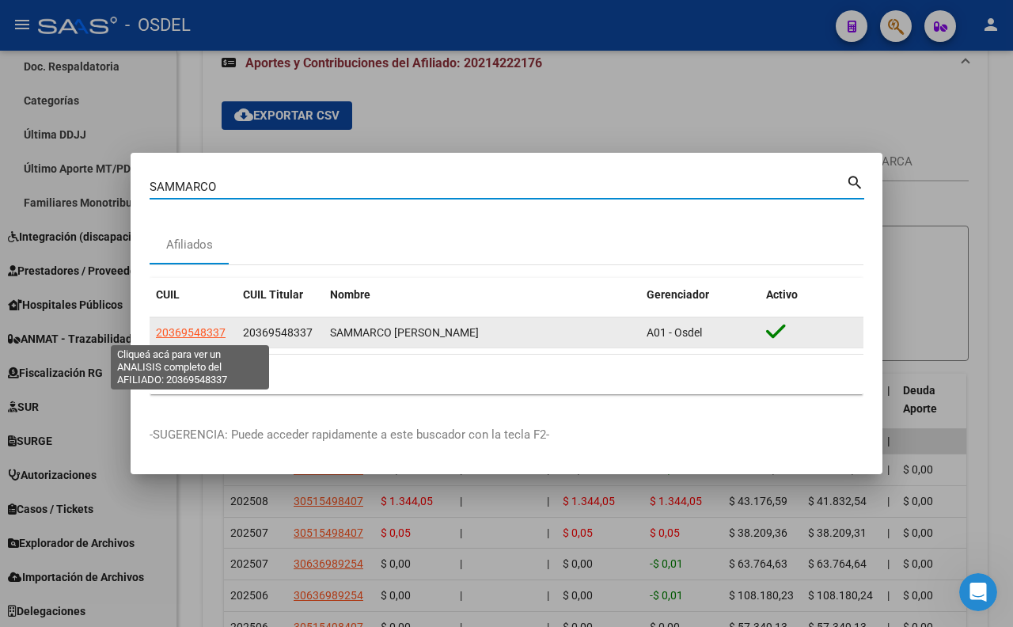
click at [172, 326] on span "20369548337" at bounding box center [191, 332] width 70 height 13
type textarea "20369548337"
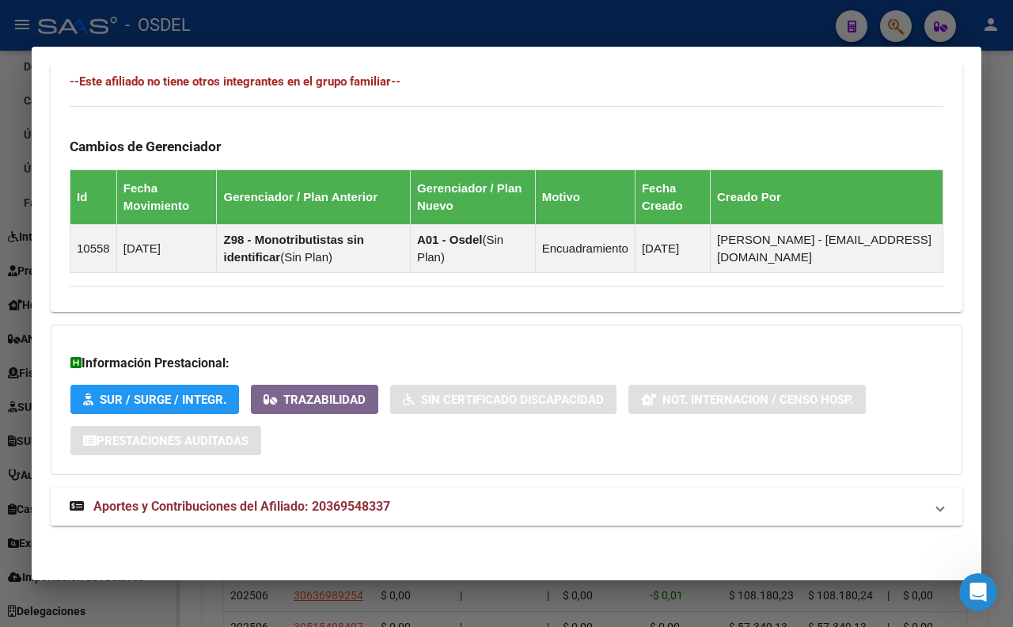
scroll to position [926, 0]
click at [373, 497] on strong "Aportes y Contribuciones del Afiliado: 20369548337" at bounding box center [230, 506] width 321 height 19
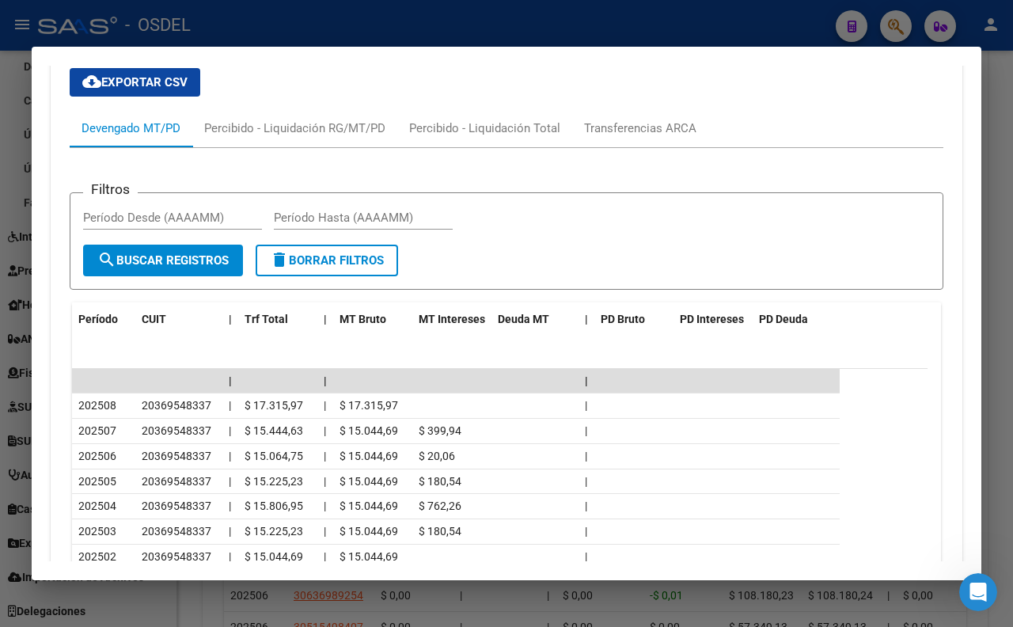
scroll to position [1277, 0]
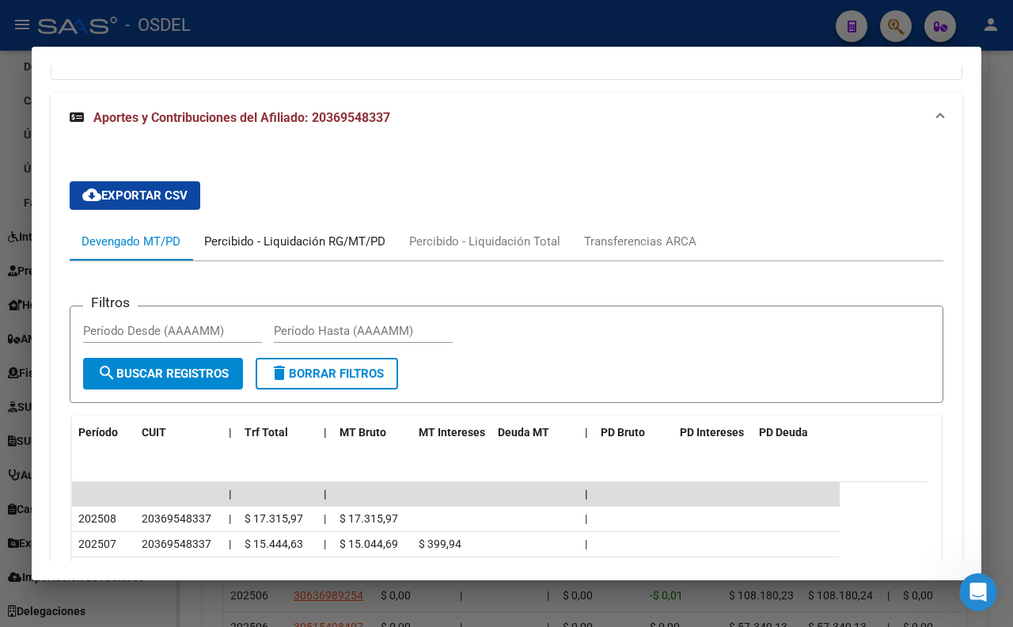
click at [345, 250] on div "Percibido - Liquidación RG/MT/PD" at bounding box center [294, 241] width 181 height 17
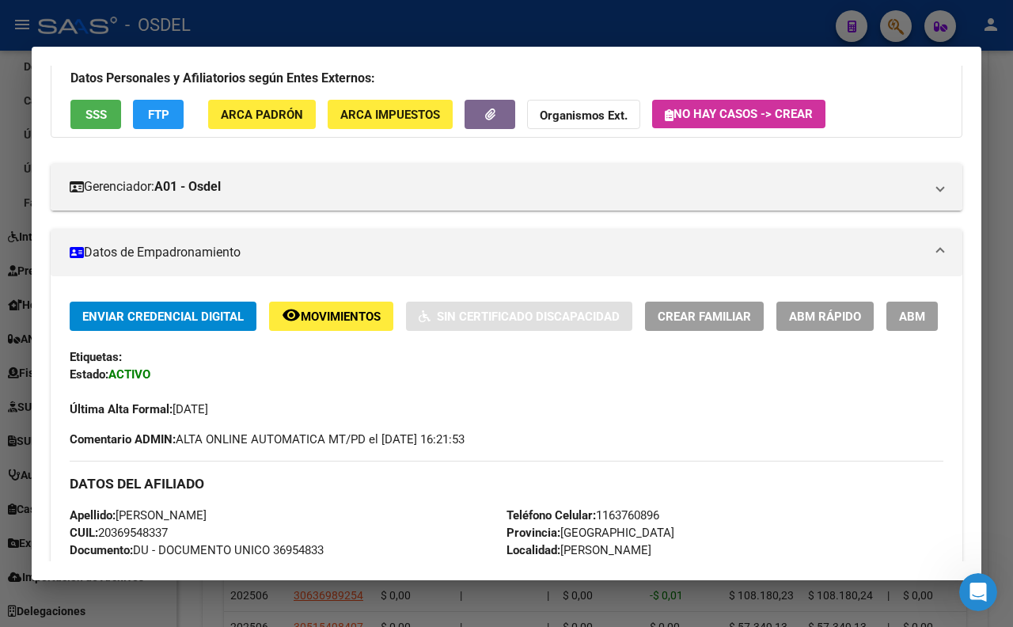
scroll to position [0, 0]
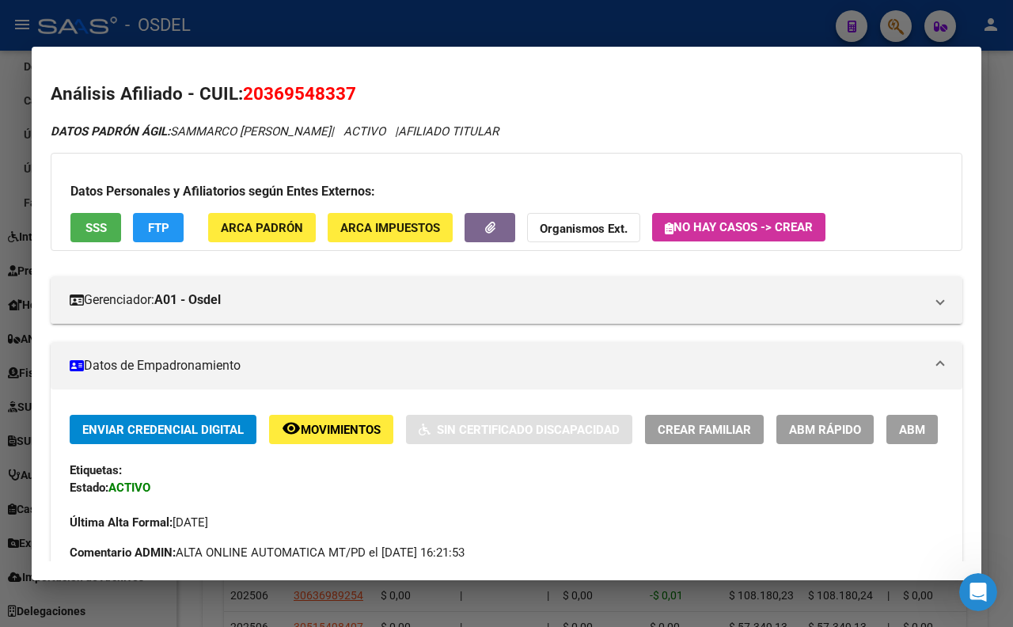
click at [92, 238] on button "SSS" at bounding box center [95, 227] width 51 height 29
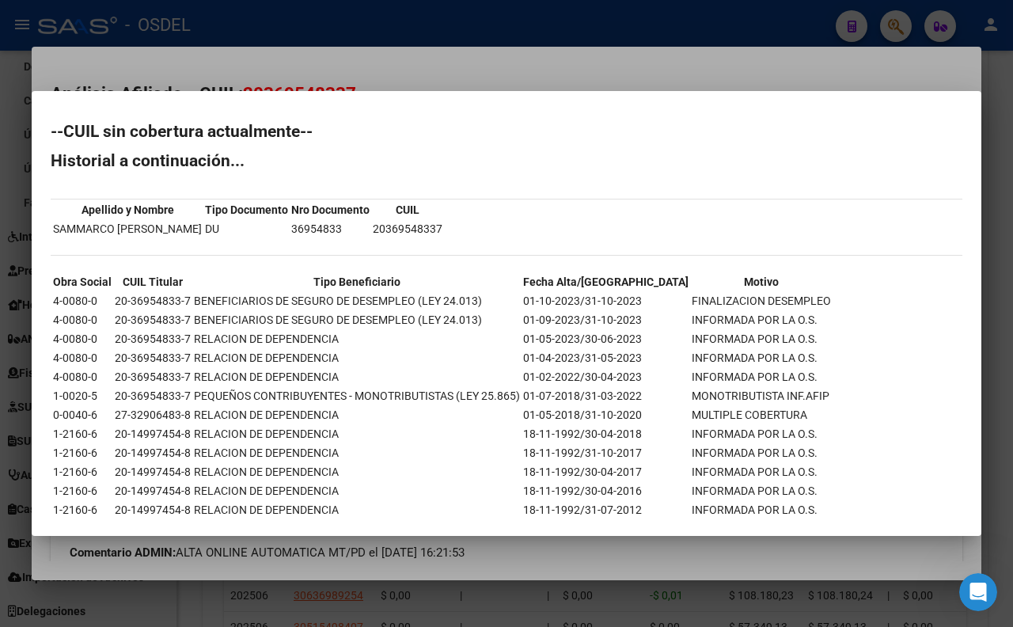
click at [600, 62] on div at bounding box center [506, 313] width 1013 height 627
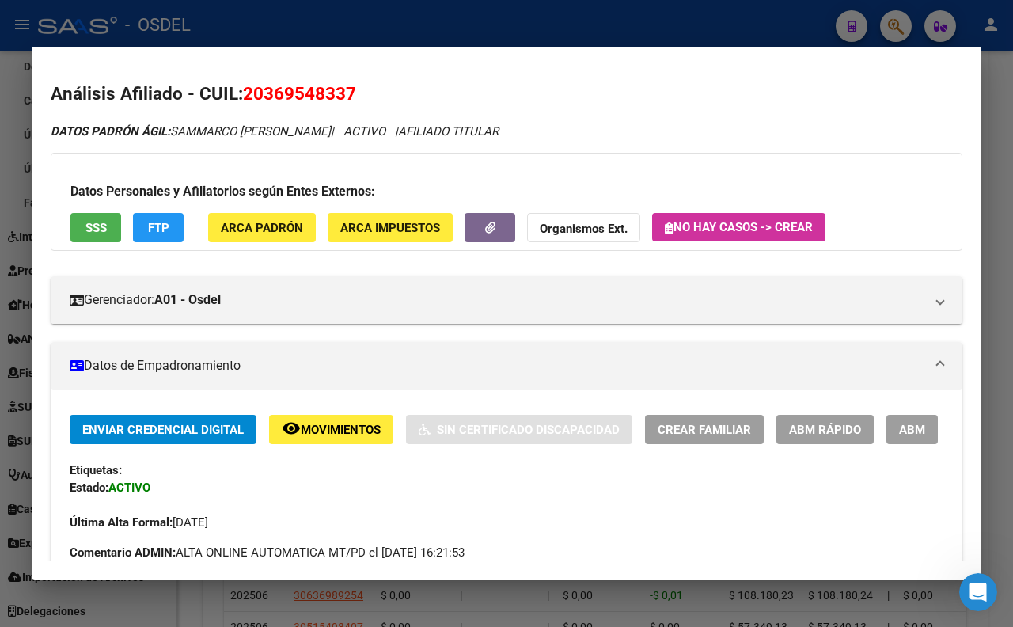
click at [578, 34] on div at bounding box center [506, 313] width 1013 height 627
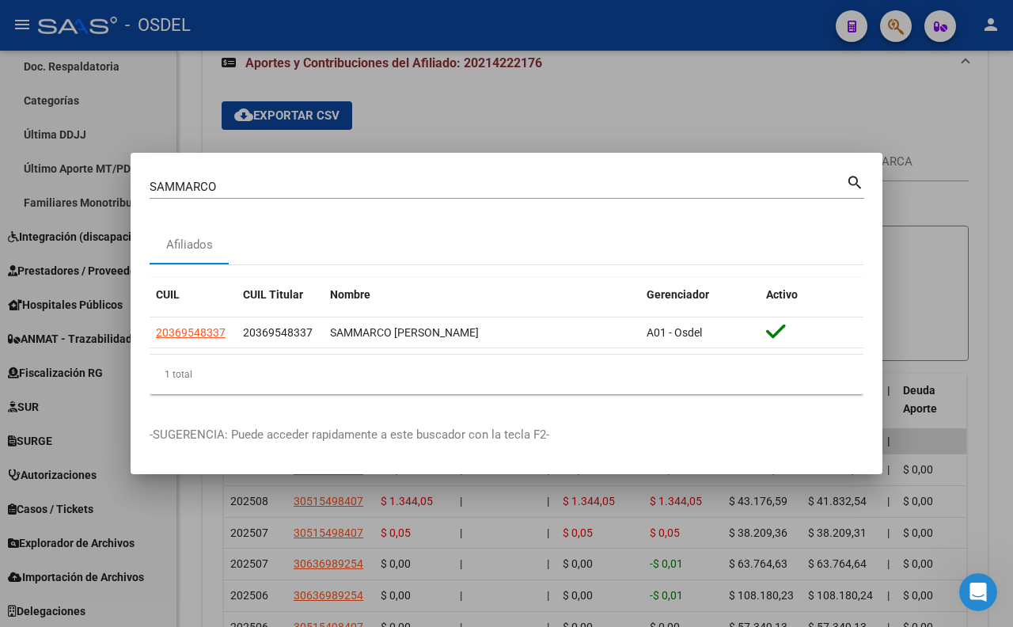
click at [550, 188] on input "SAMMARCO" at bounding box center [498, 187] width 696 height 14
type input "S"
type input "FARBMAN"
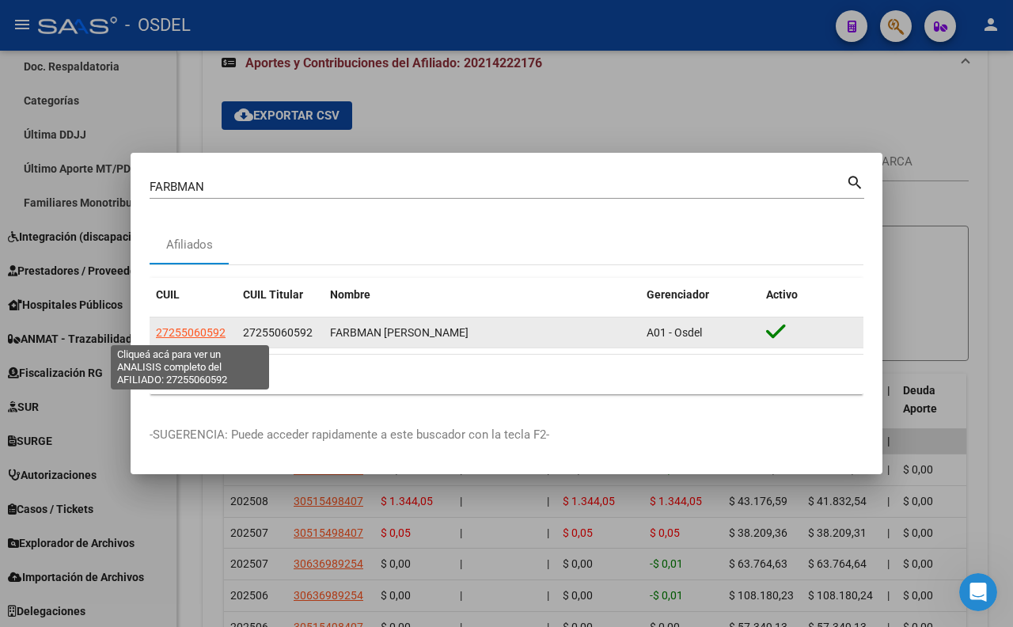
click at [202, 331] on span "27255060592" at bounding box center [191, 332] width 70 height 13
type textarea "27255060592"
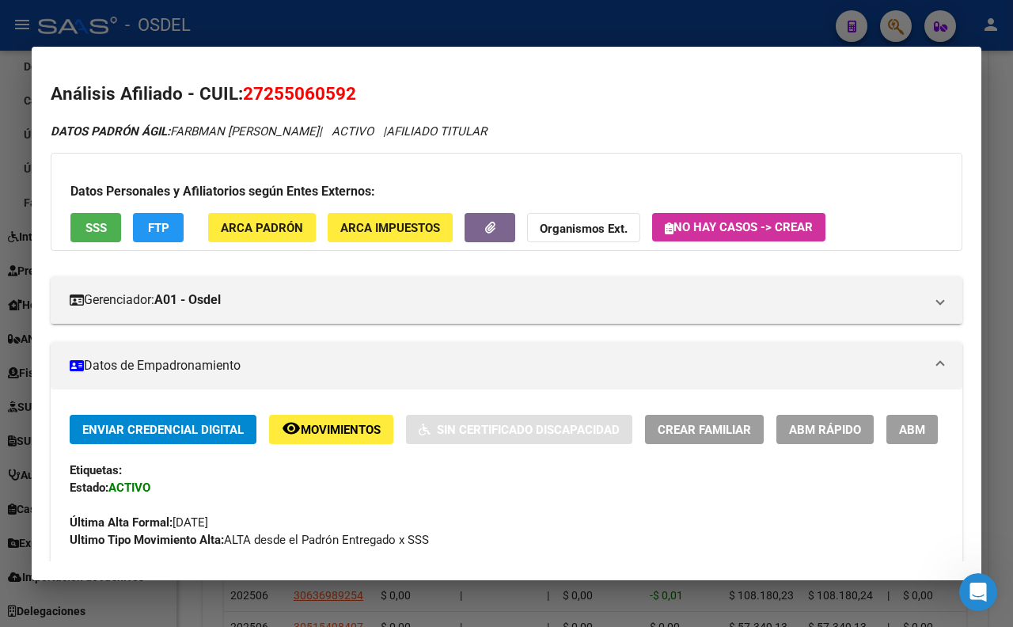
click at [104, 233] on span "SSS" at bounding box center [95, 228] width 21 height 14
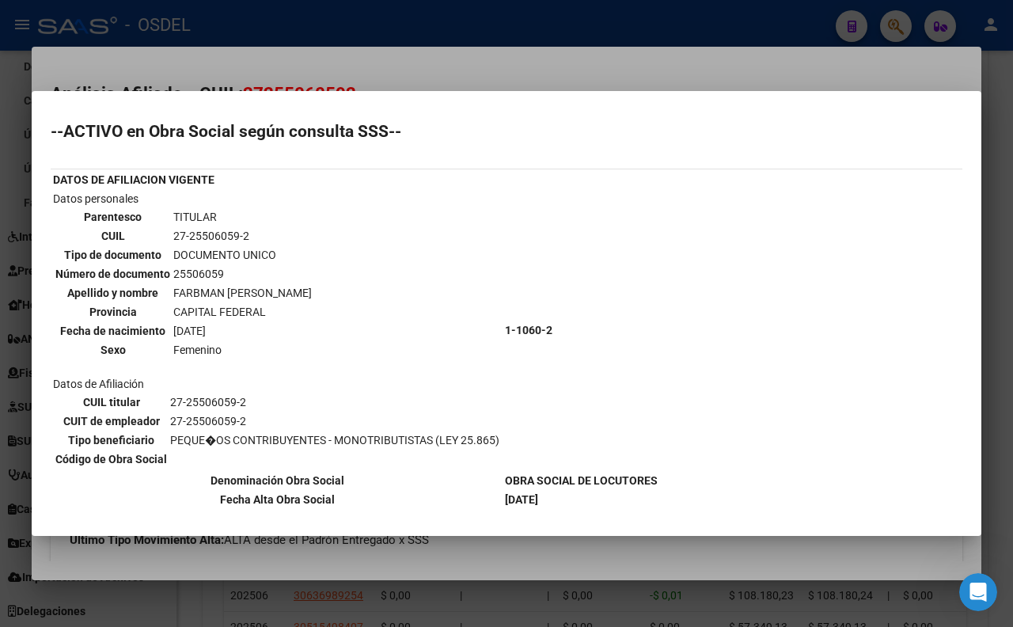
click at [538, 76] on div at bounding box center [506, 313] width 1013 height 627
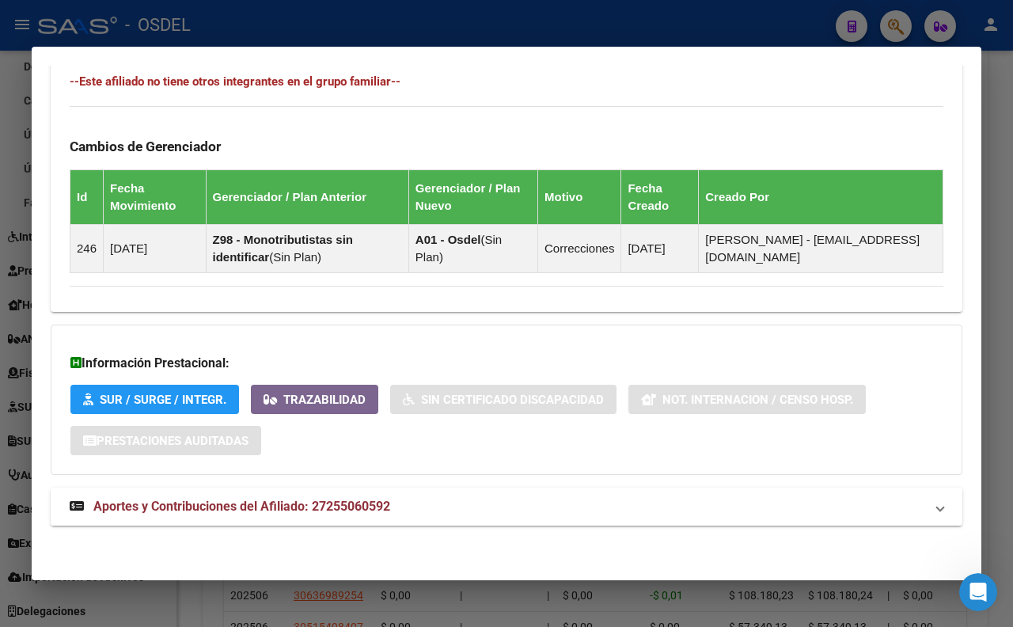
scroll to position [926, 0]
click at [422, 509] on mat-panel-title "Aportes y Contribuciones del Afiliado: 27255060592" at bounding box center [497, 506] width 855 height 19
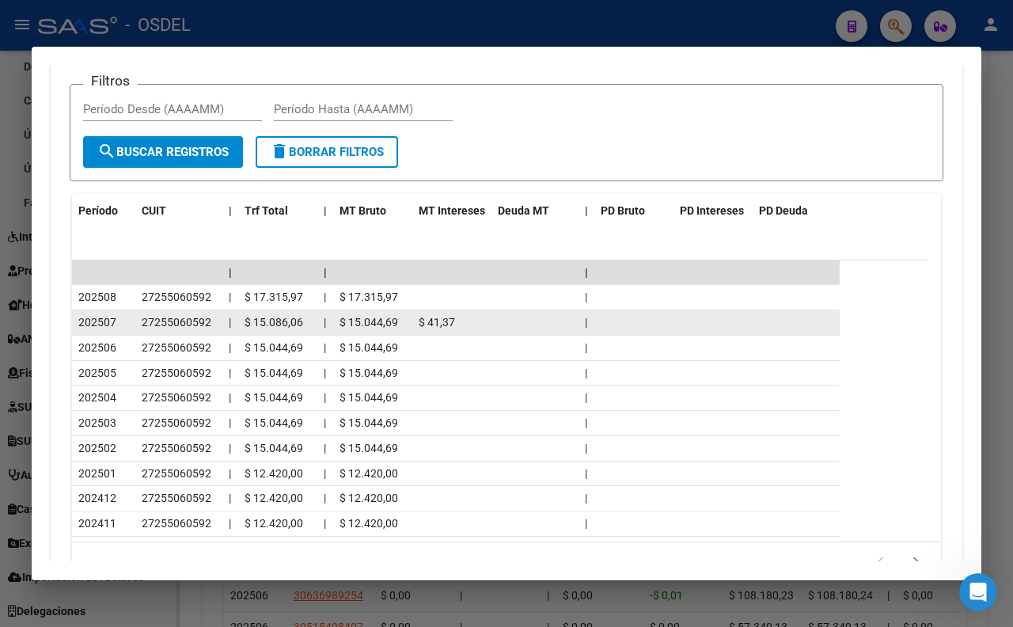
scroll to position [1371, 0]
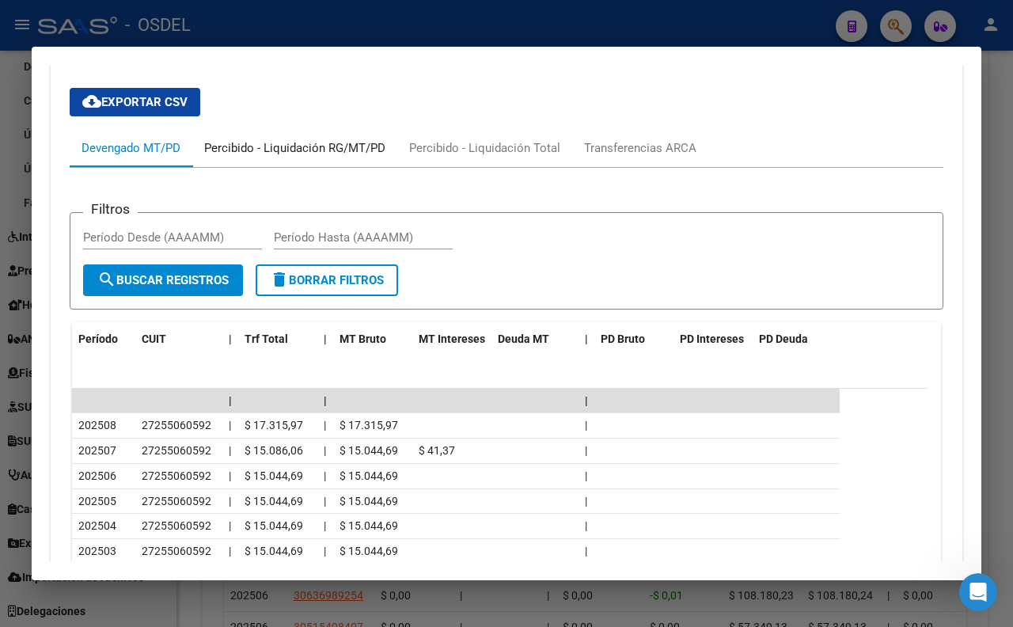
click at [270, 157] on div "Percibido - Liquidación RG/MT/PD" at bounding box center [294, 147] width 181 height 17
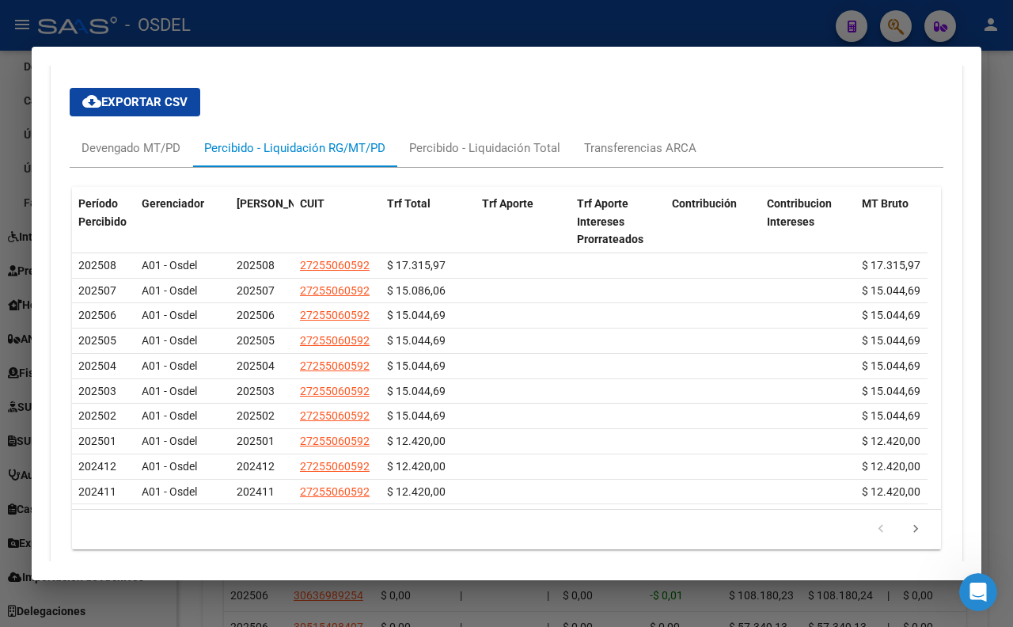
click at [1000, 260] on div at bounding box center [506, 313] width 1013 height 627
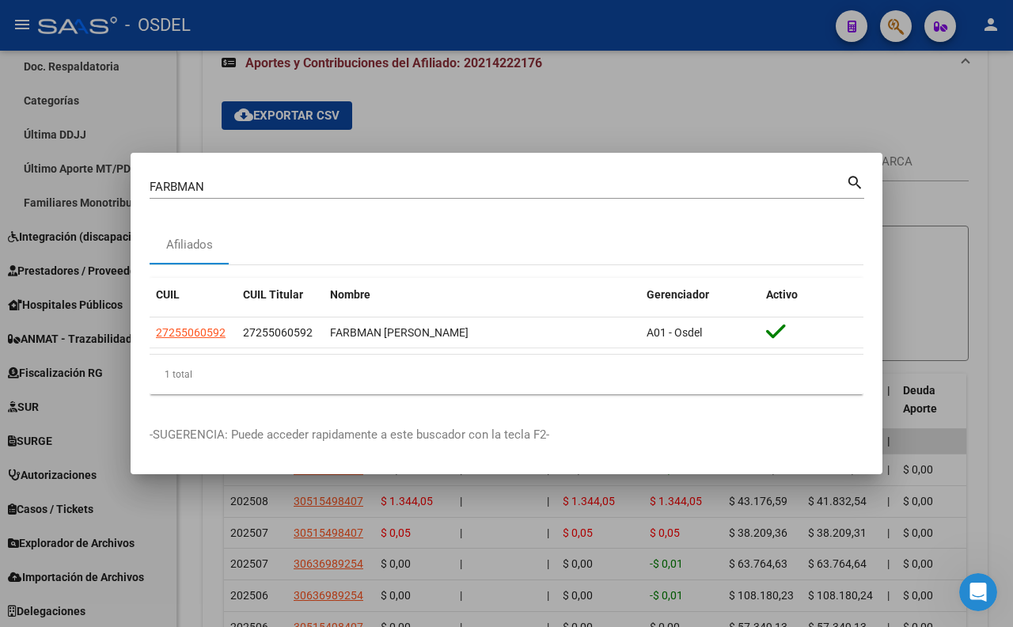
click at [375, 188] on input "FARBMAN" at bounding box center [498, 187] width 696 height 14
type input "F"
type input "SAMMARCO"
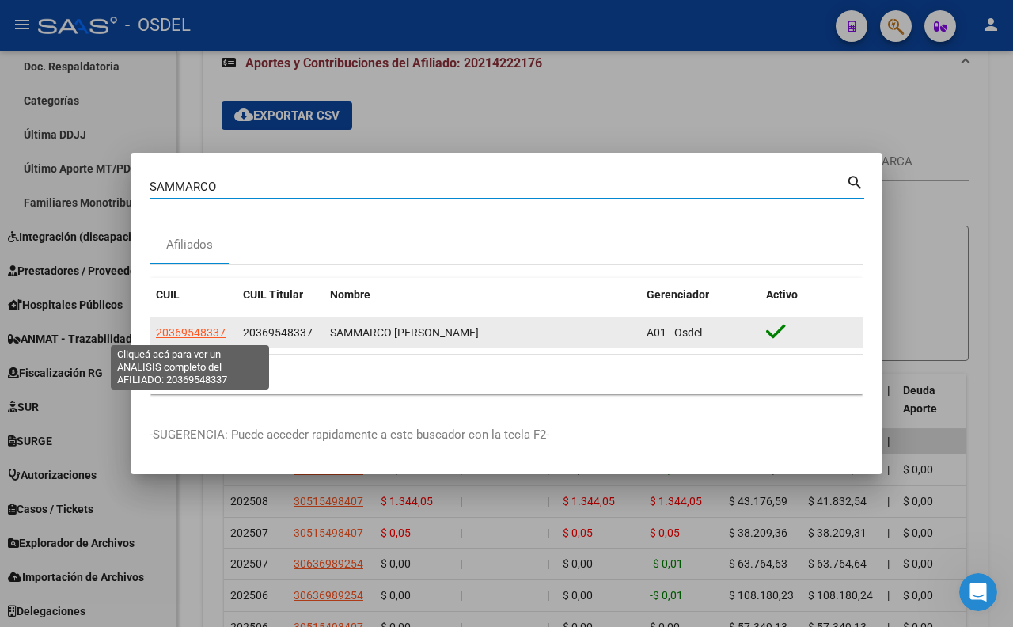
click at [210, 334] on span "20369548337" at bounding box center [191, 332] width 70 height 13
type textarea "20369548337"
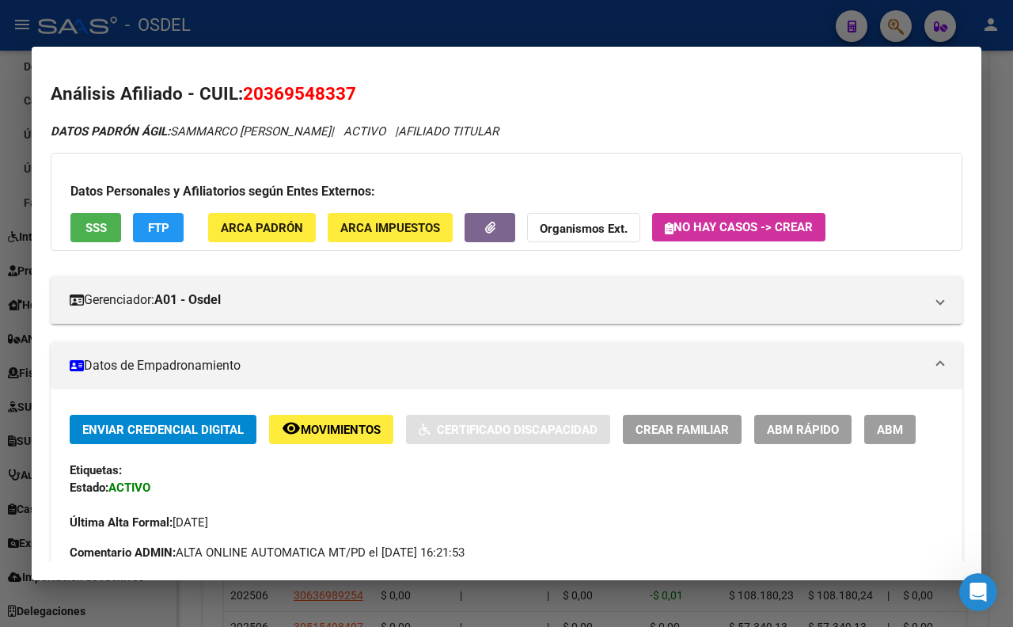
click at [101, 217] on button "SSS" at bounding box center [95, 227] width 51 height 29
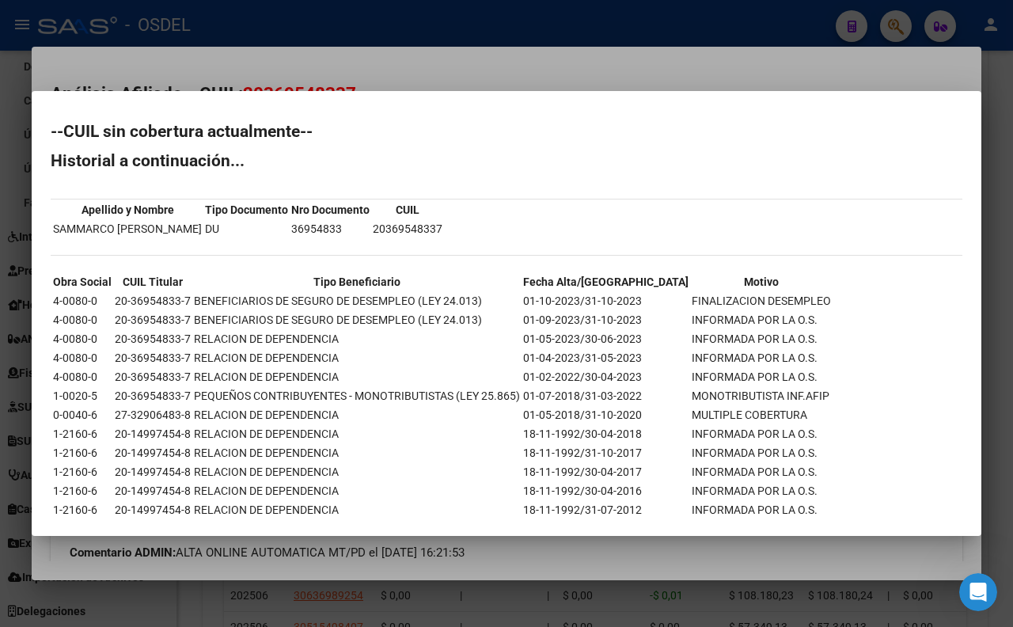
click at [520, 71] on div at bounding box center [506, 313] width 1013 height 627
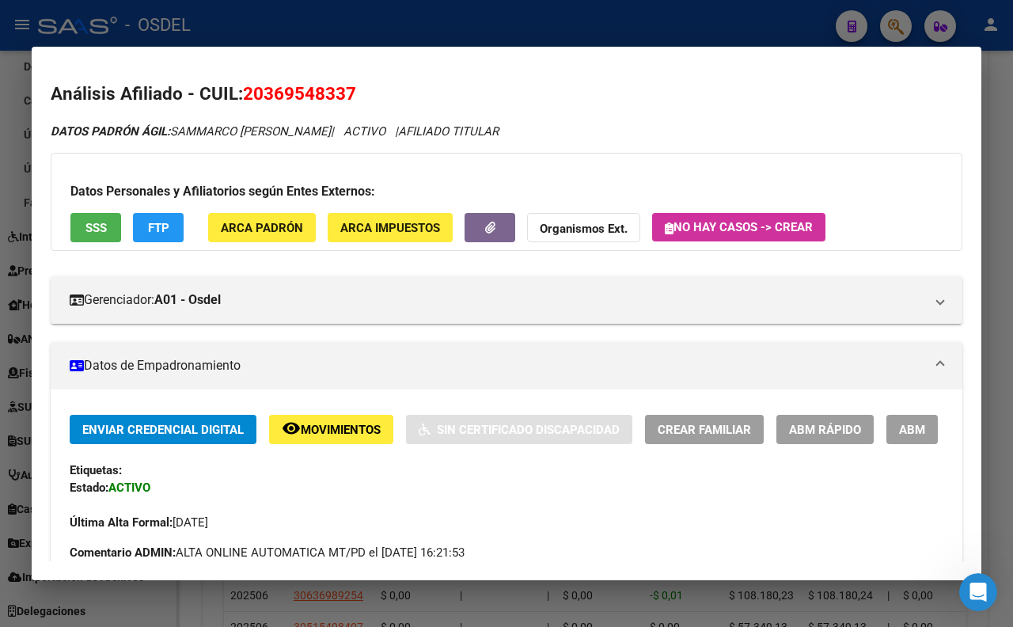
click at [607, 28] on div at bounding box center [506, 313] width 1013 height 627
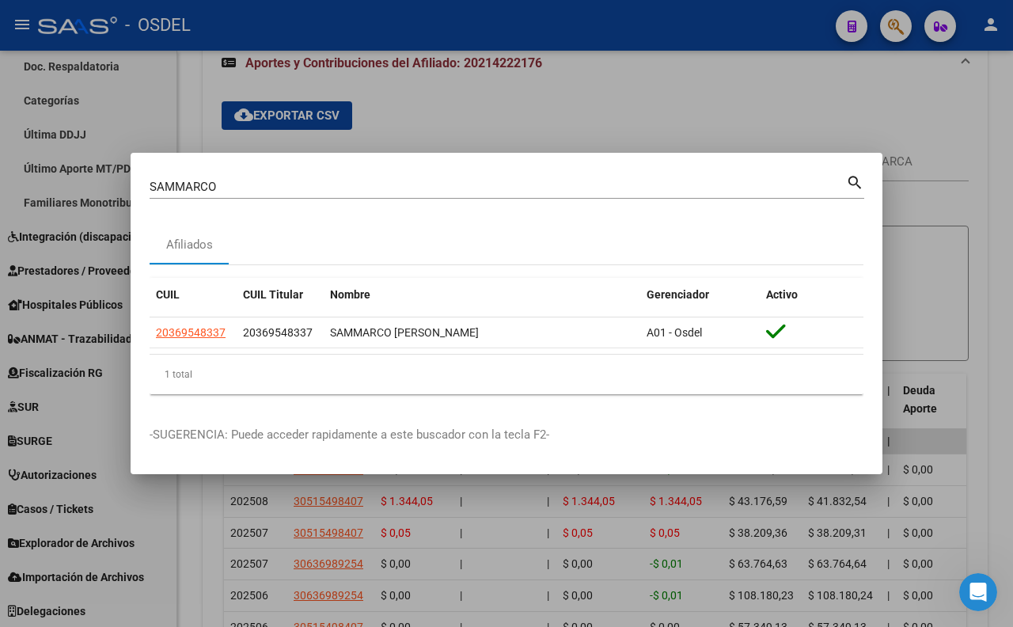
click at [753, 188] on input "SAMMARCO" at bounding box center [498, 187] width 696 height 14
type input "S"
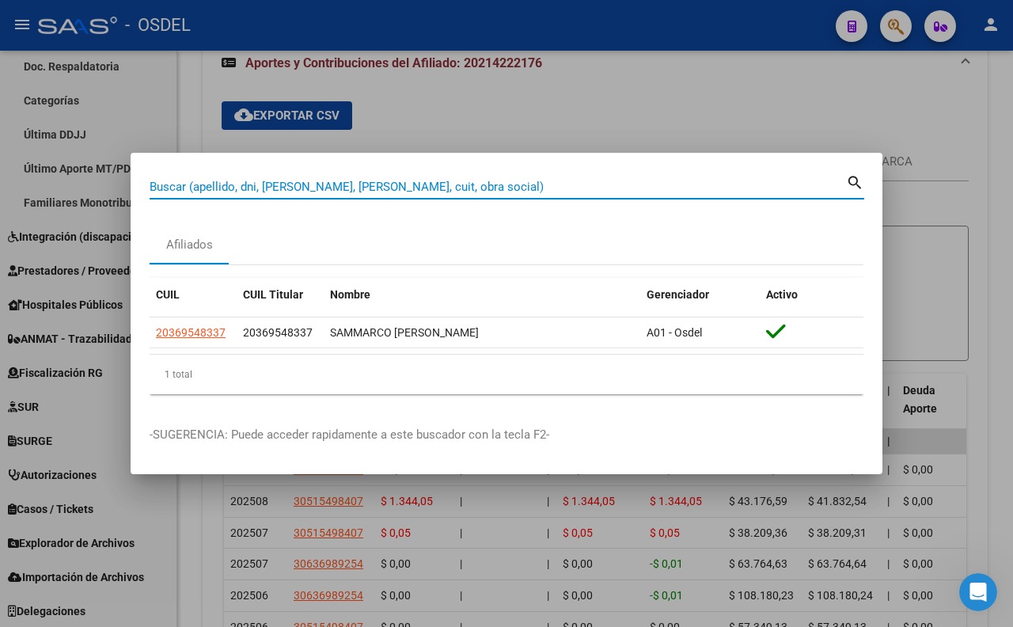
paste input "21947997"
type input "21947997"
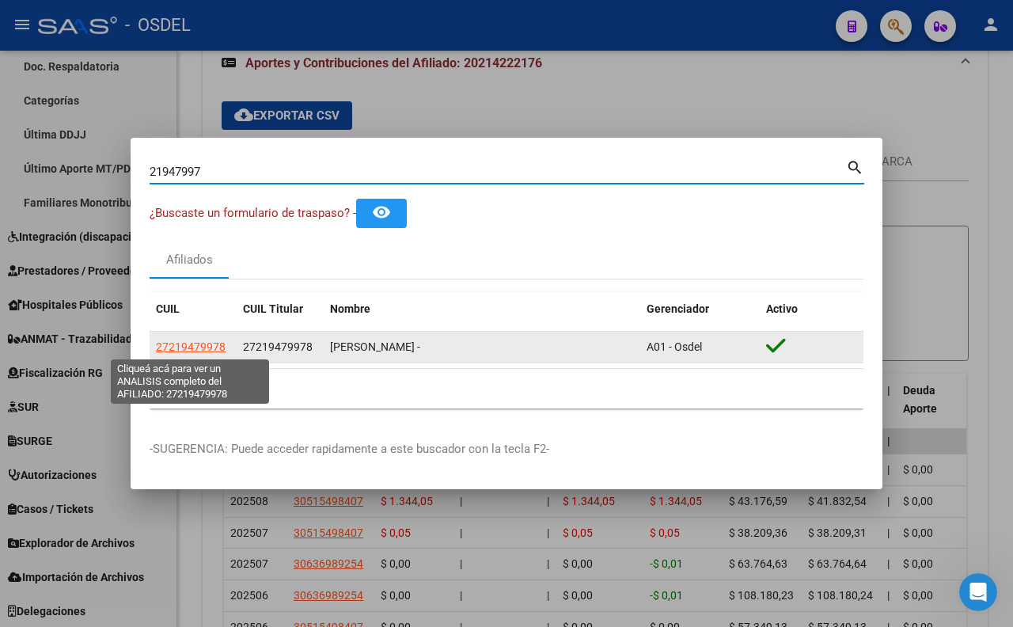
click at [201, 347] on span "27219479978" at bounding box center [191, 346] width 70 height 13
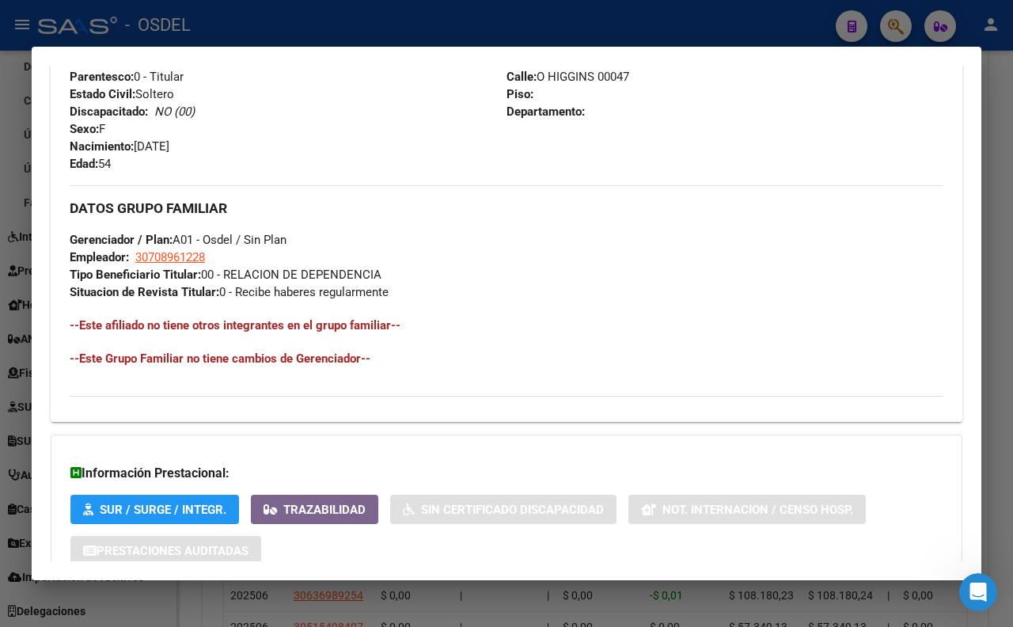
scroll to position [792, 0]
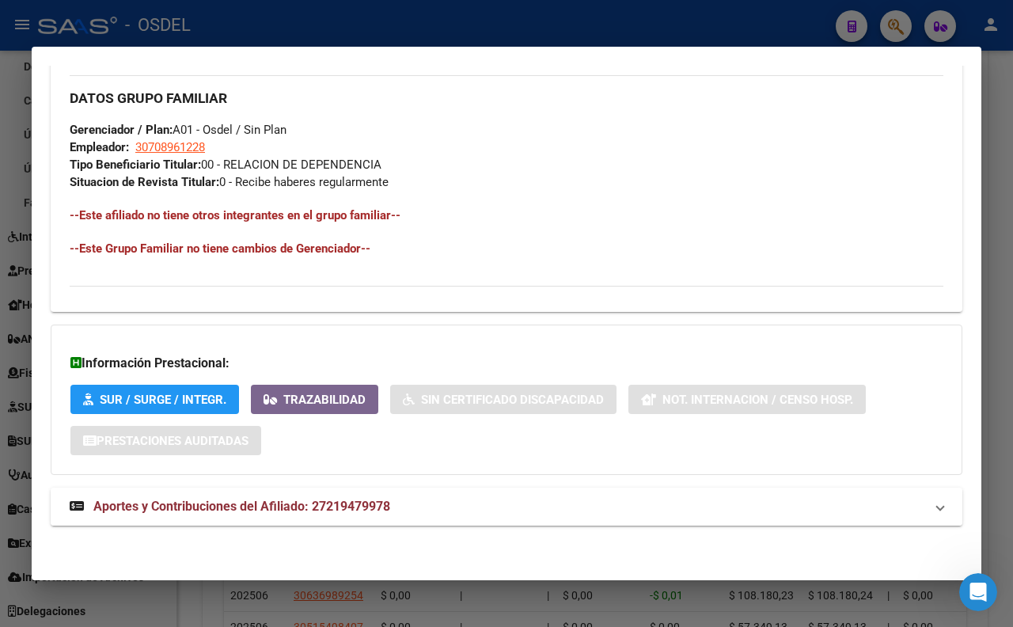
click at [225, 501] on span "Aportes y Contribuciones del Afiliado: 27219479978" at bounding box center [241, 506] width 297 height 15
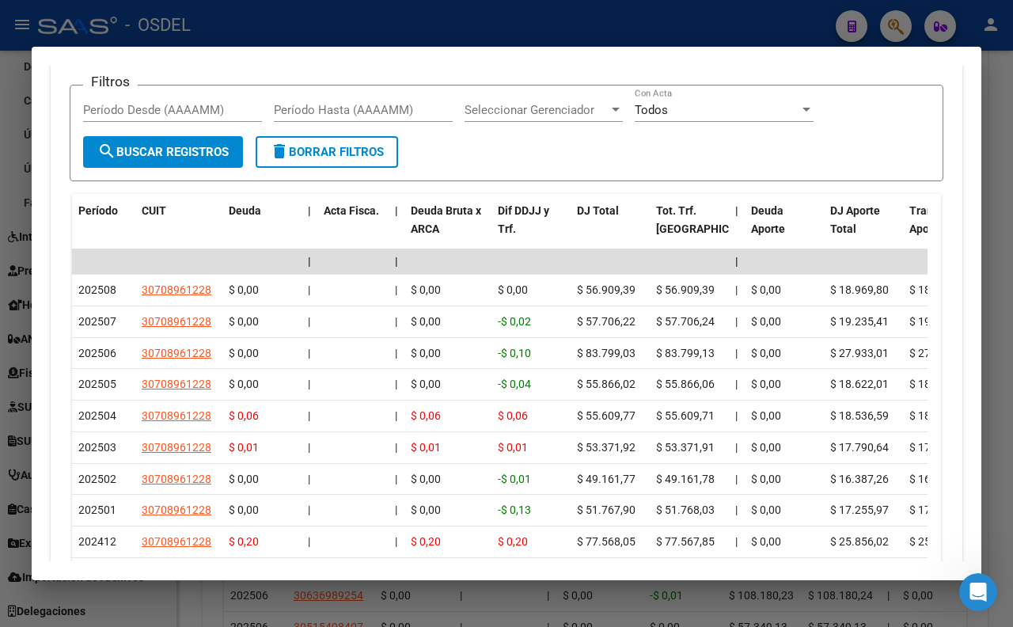
scroll to position [1311, 0]
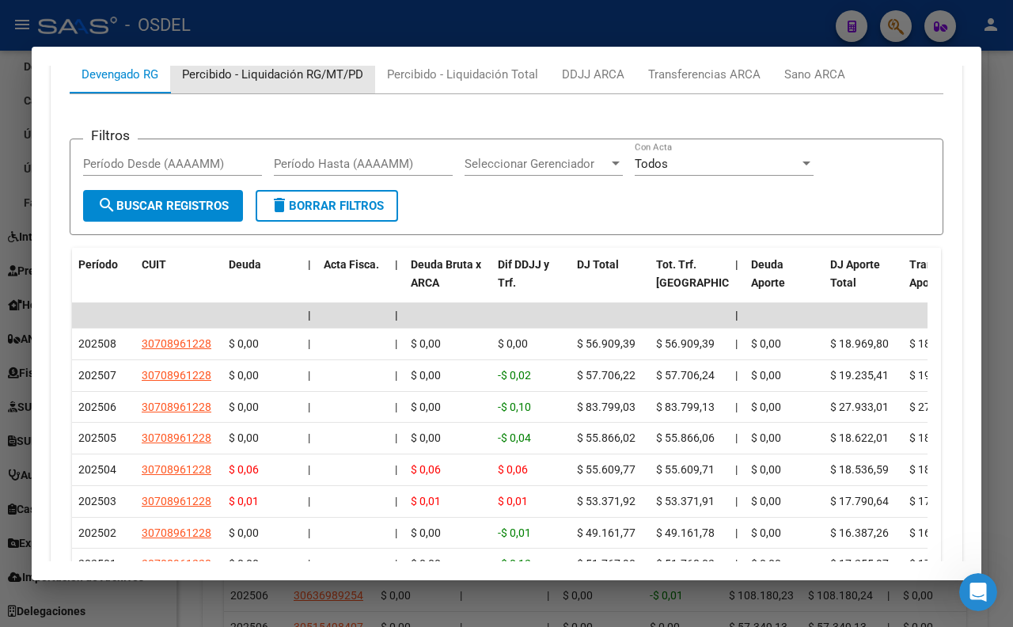
click at [302, 83] on div "Percibido - Liquidación RG/MT/PD" at bounding box center [272, 74] width 181 height 17
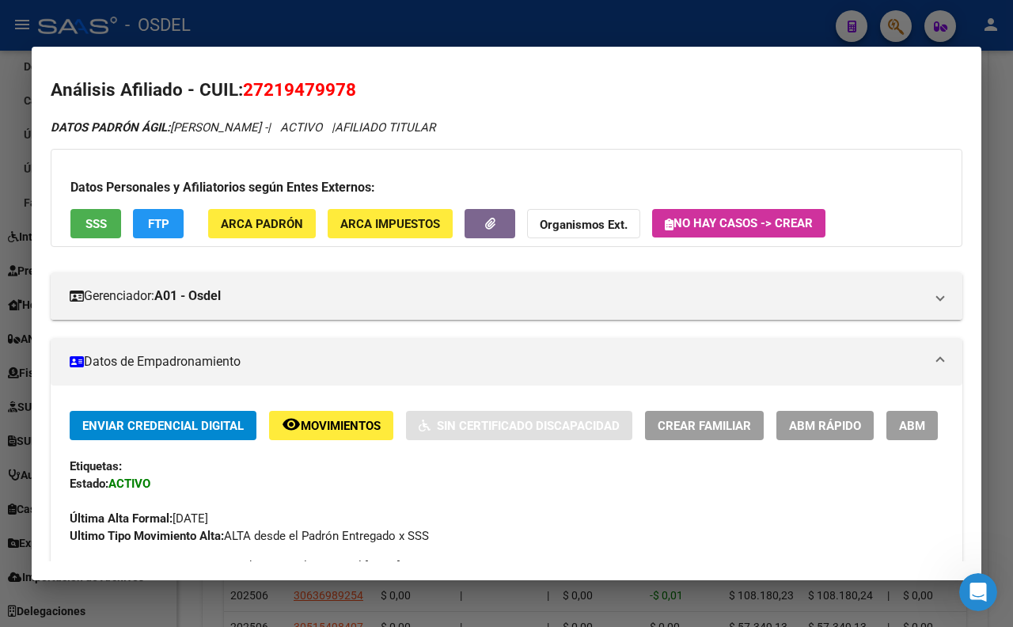
scroll to position [0, 0]
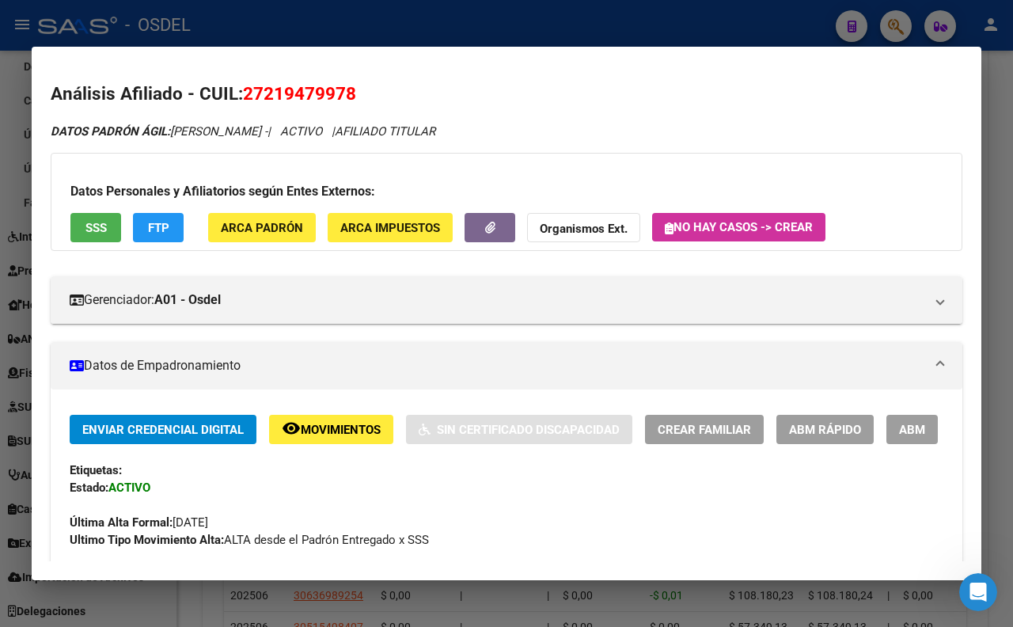
click at [101, 228] on span "SSS" at bounding box center [95, 228] width 21 height 14
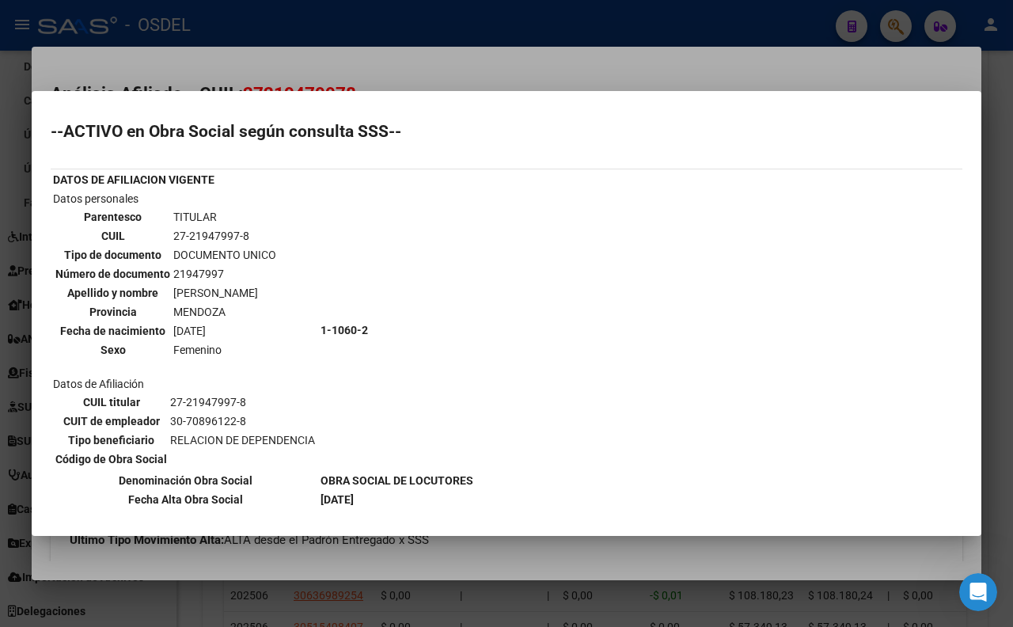
click at [493, 73] on div at bounding box center [506, 313] width 1013 height 627
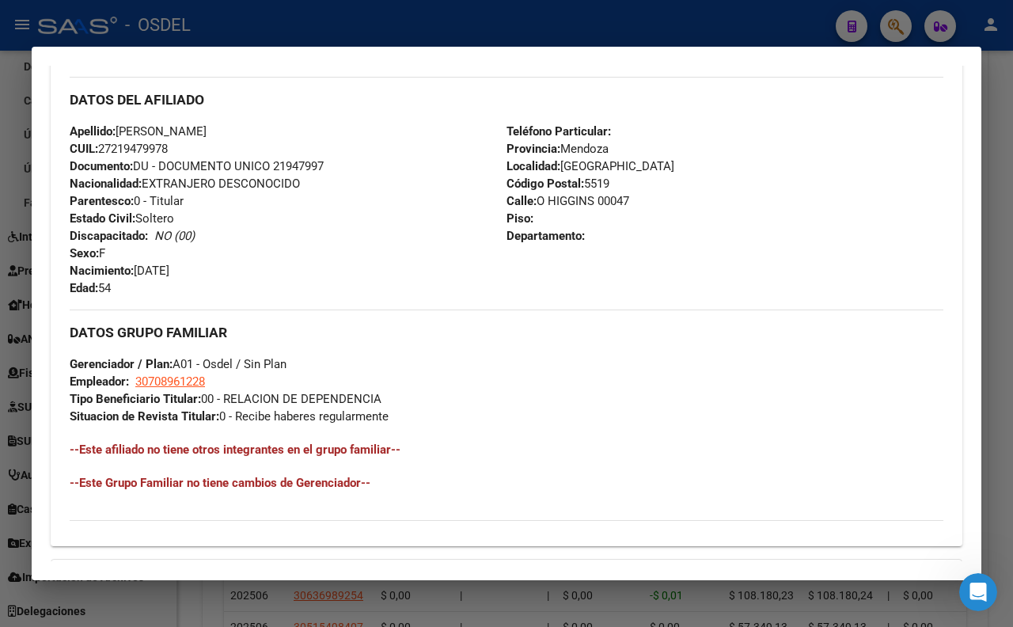
scroll to position [527, 0]
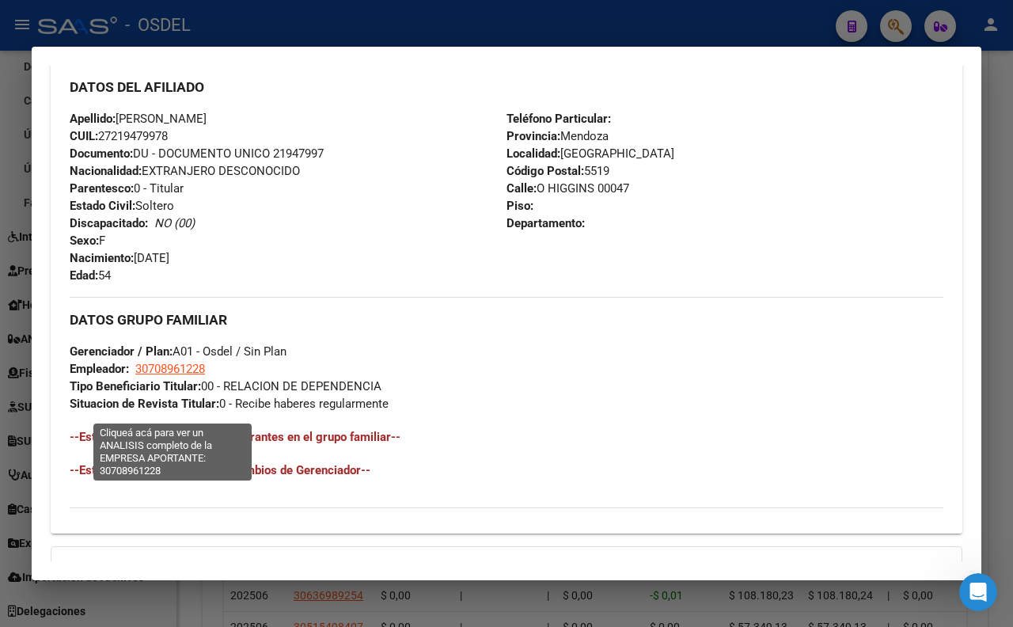
click at [199, 376] on span "30708961228" at bounding box center [170, 369] width 70 height 14
type textarea "30708961228"
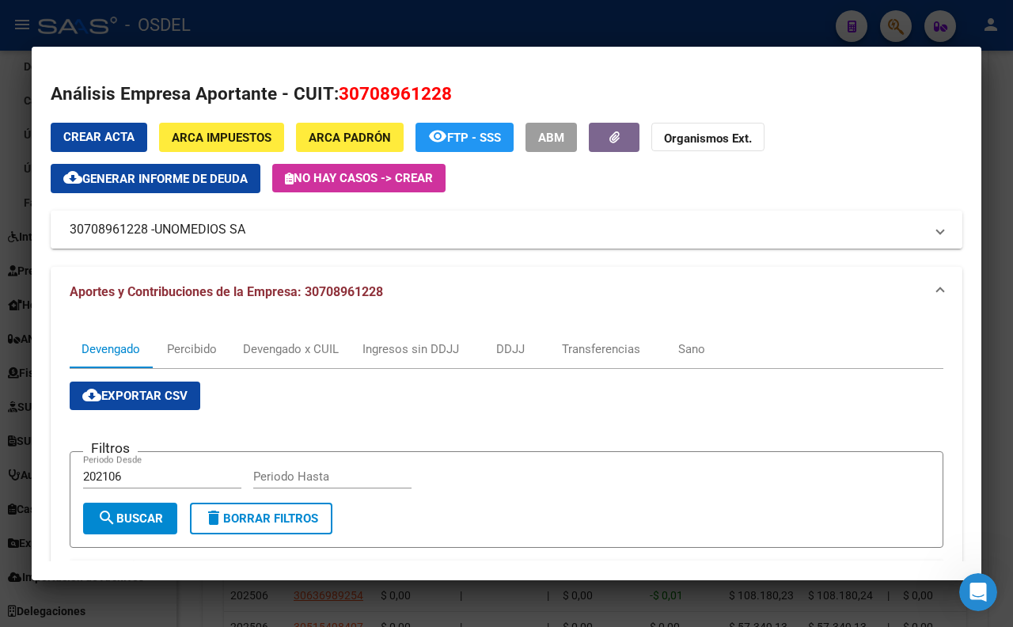
drag, startPoint x: 283, startPoint y: 226, endPoint x: 264, endPoint y: 239, distance: 23.9
click at [264, 239] on mat-panel-title "30708961228 - UNOMEDIOS SA" at bounding box center [497, 229] width 855 height 19
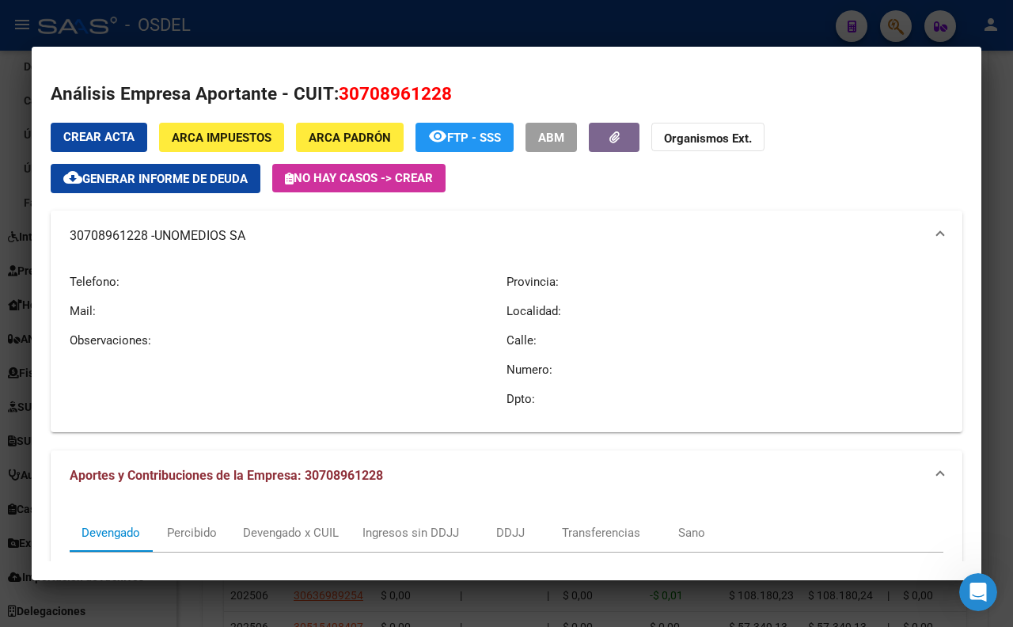
drag, startPoint x: 72, startPoint y: 234, endPoint x: 245, endPoint y: 238, distance: 173.4
click at [245, 238] on mat-panel-title "30708961228 - UNOMEDIOS SA" at bounding box center [497, 235] width 855 height 19
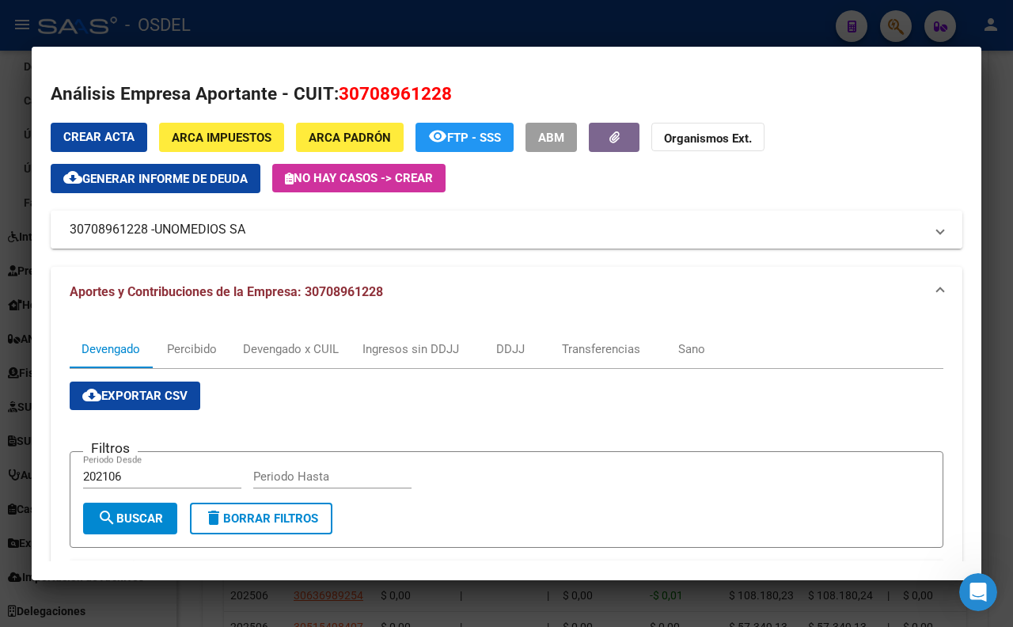
copy mat-panel-title "30708961228 - UNOMEDIOS SA"
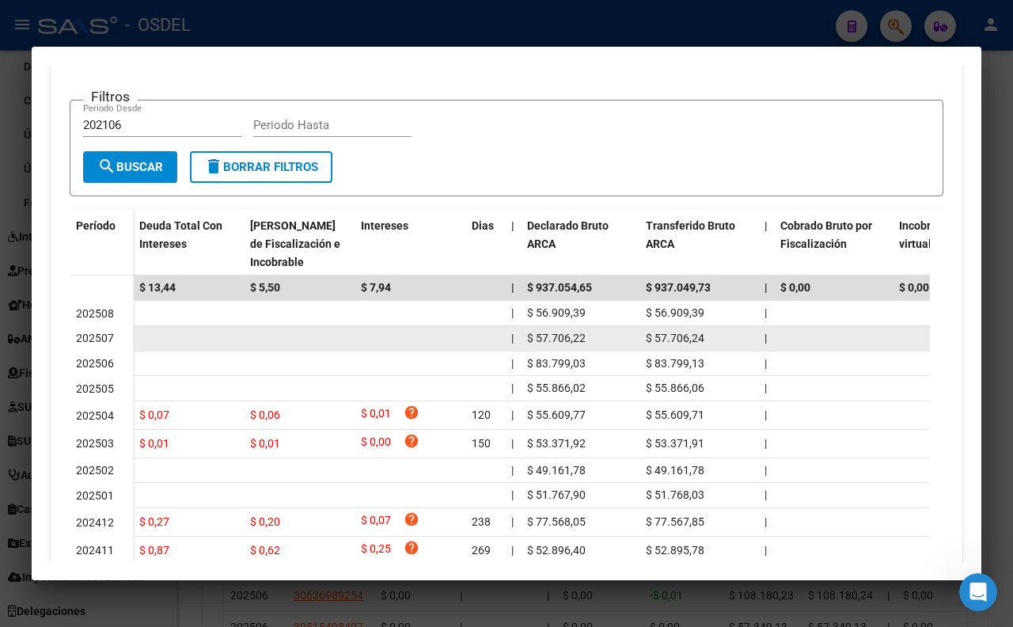
scroll to position [88, 0]
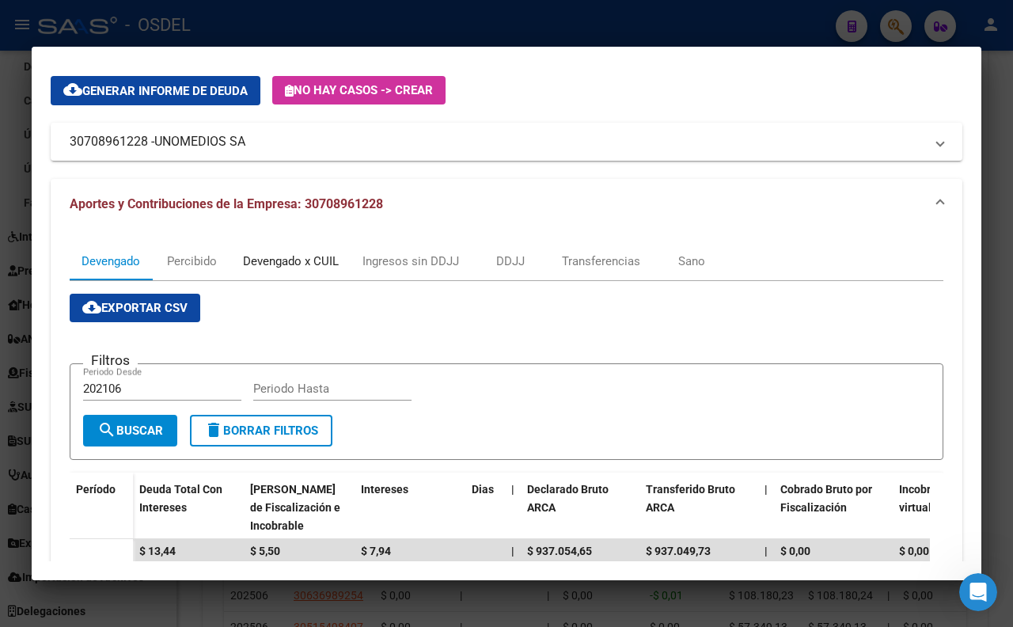
click at [328, 265] on div "Devengado x CUIL" at bounding box center [291, 260] width 96 height 17
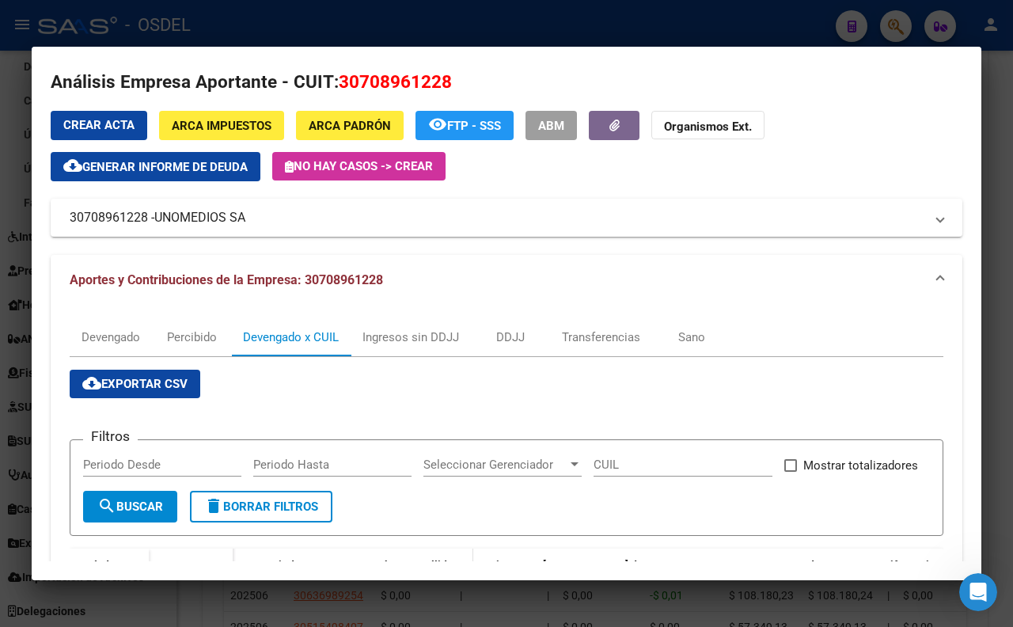
scroll to position [0, 0]
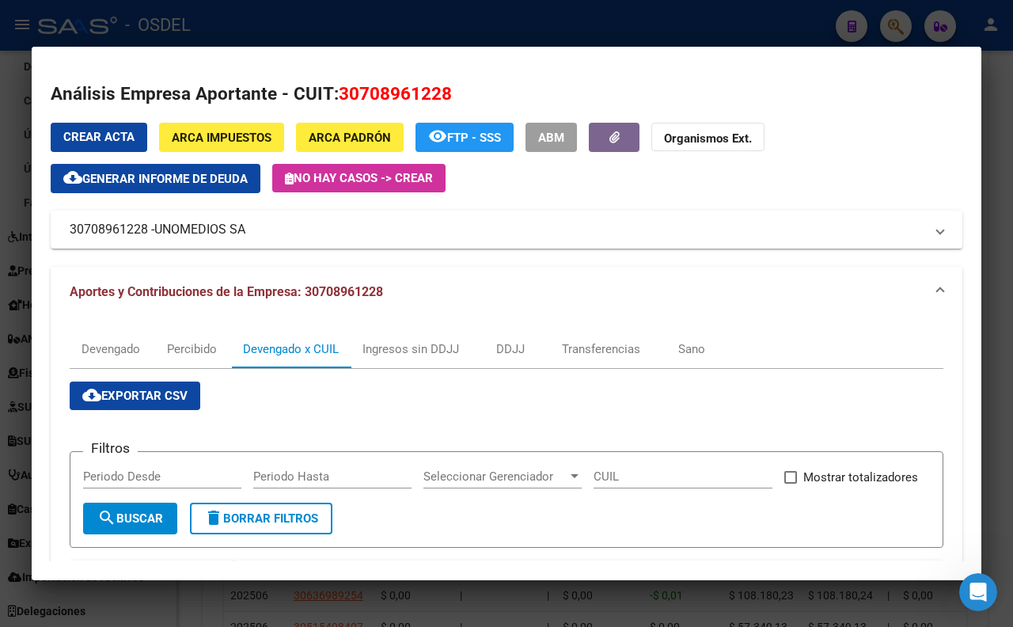
click at [476, 43] on div at bounding box center [506, 313] width 1013 height 627
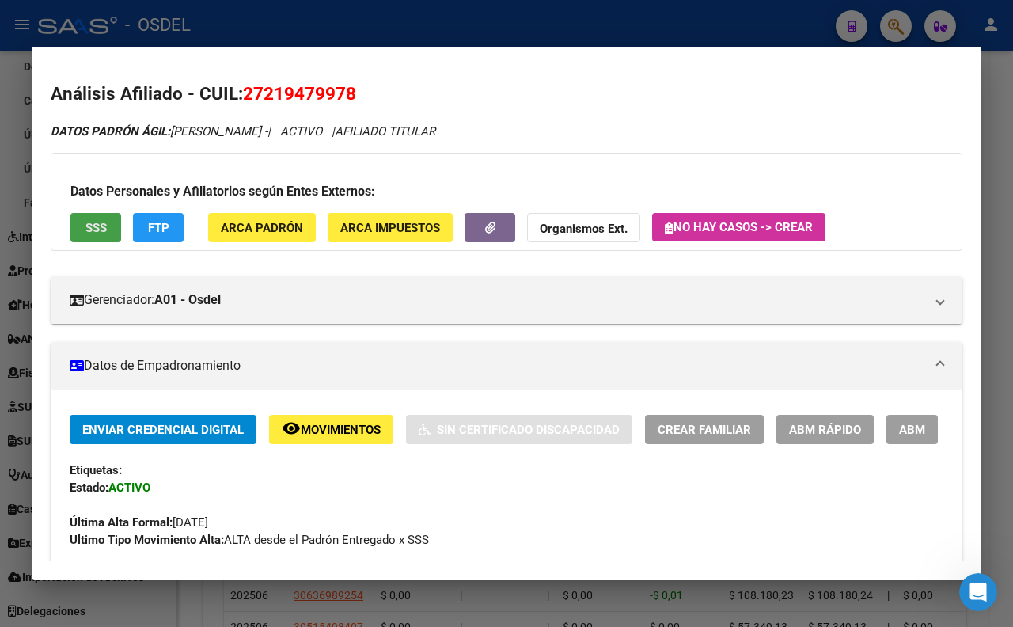
click at [108, 230] on button "SSS" at bounding box center [95, 227] width 51 height 29
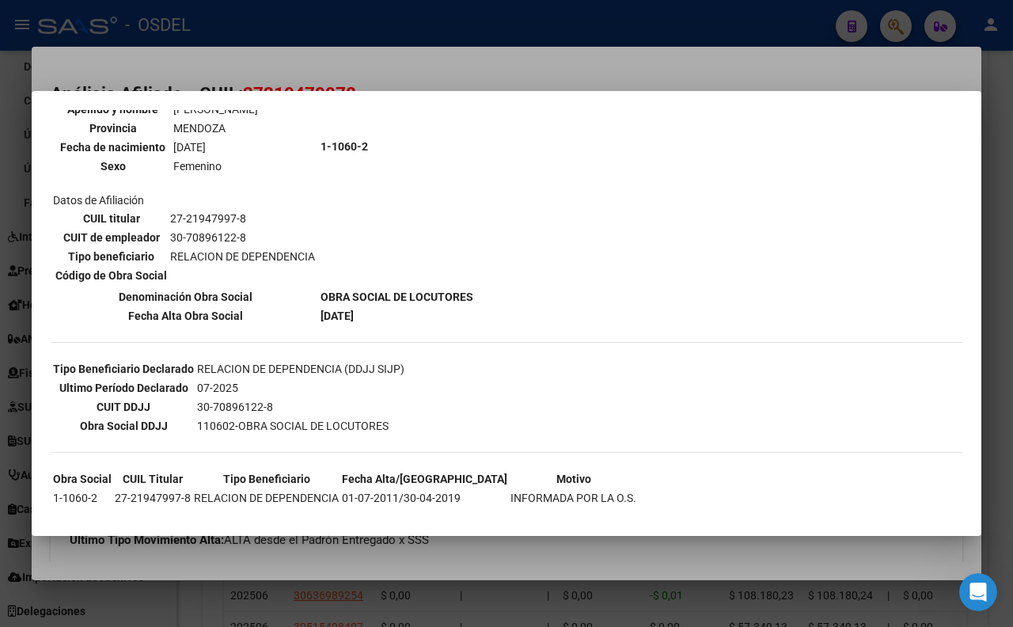
scroll to position [188, 0]
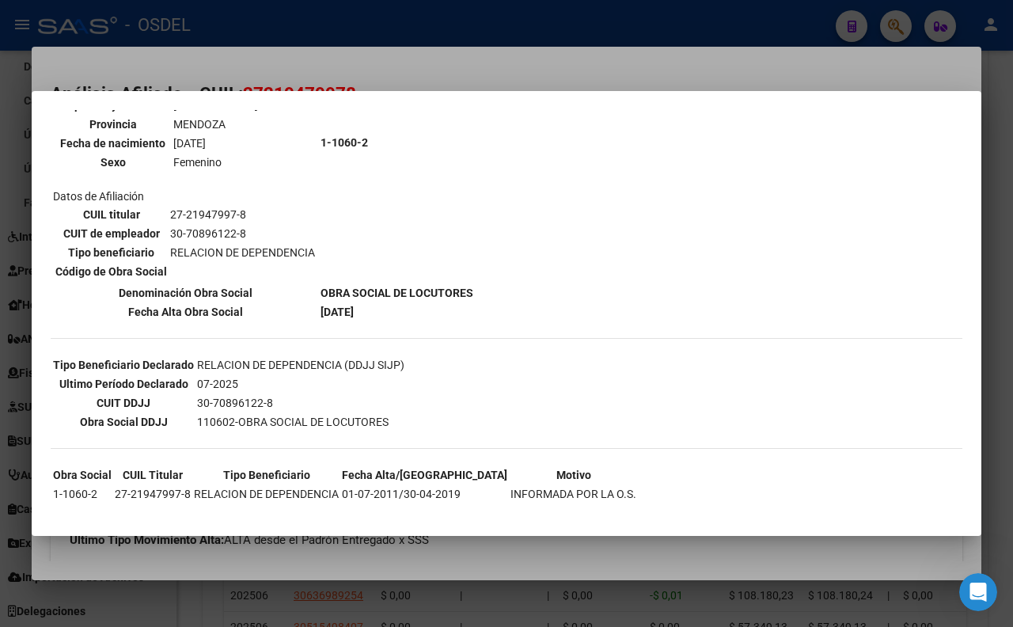
click at [473, 67] on div at bounding box center [506, 313] width 1013 height 627
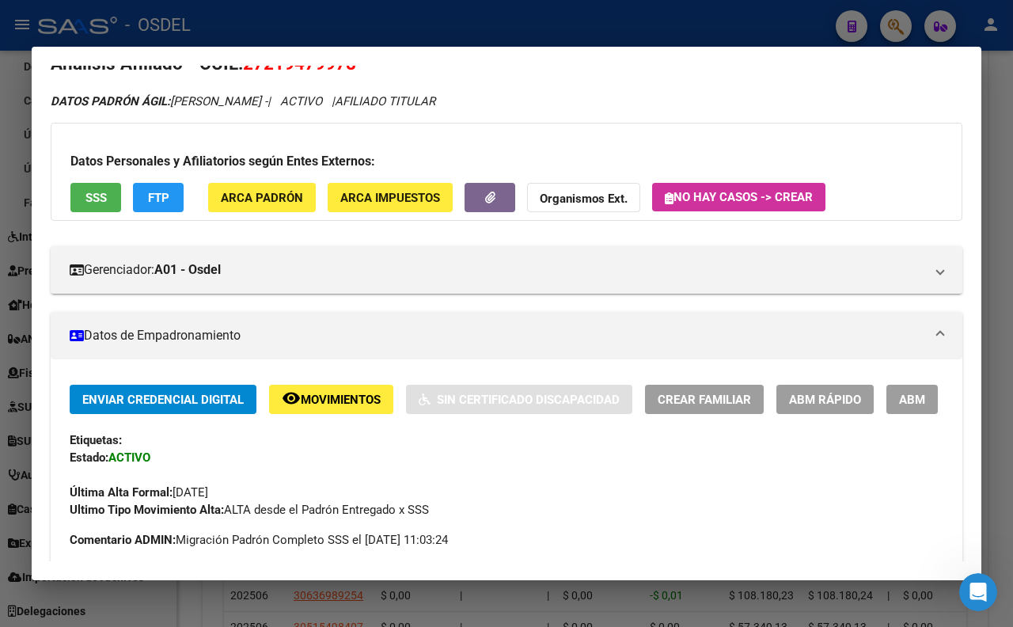
scroll to position [0, 0]
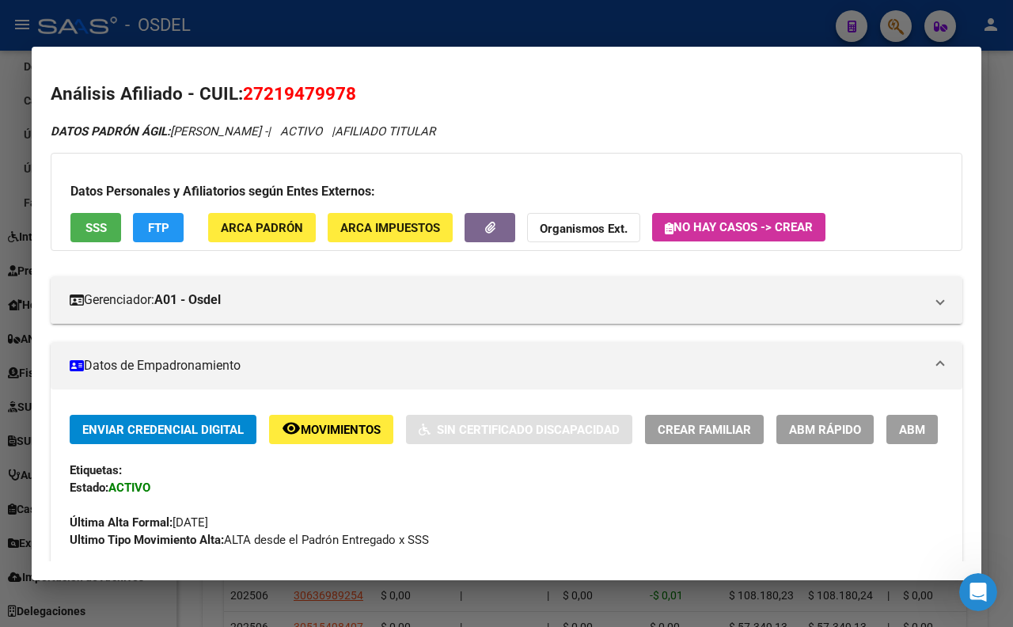
click at [524, 28] on div at bounding box center [506, 313] width 1013 height 627
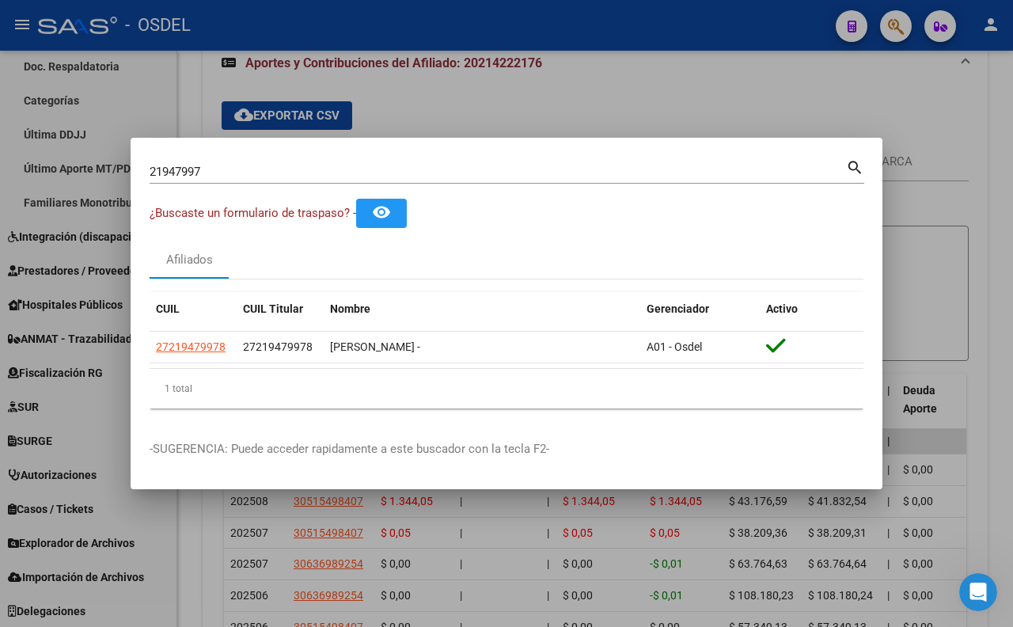
click at [541, 169] on input "21947997" at bounding box center [498, 172] width 696 height 14
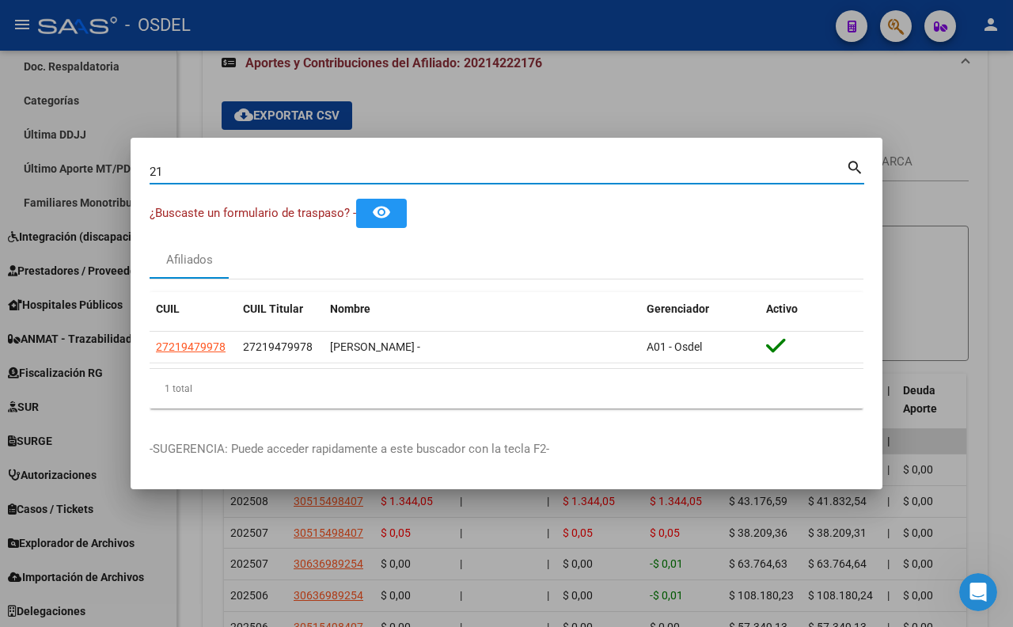
type input "2"
paste input "18132855"
type input "18132855"
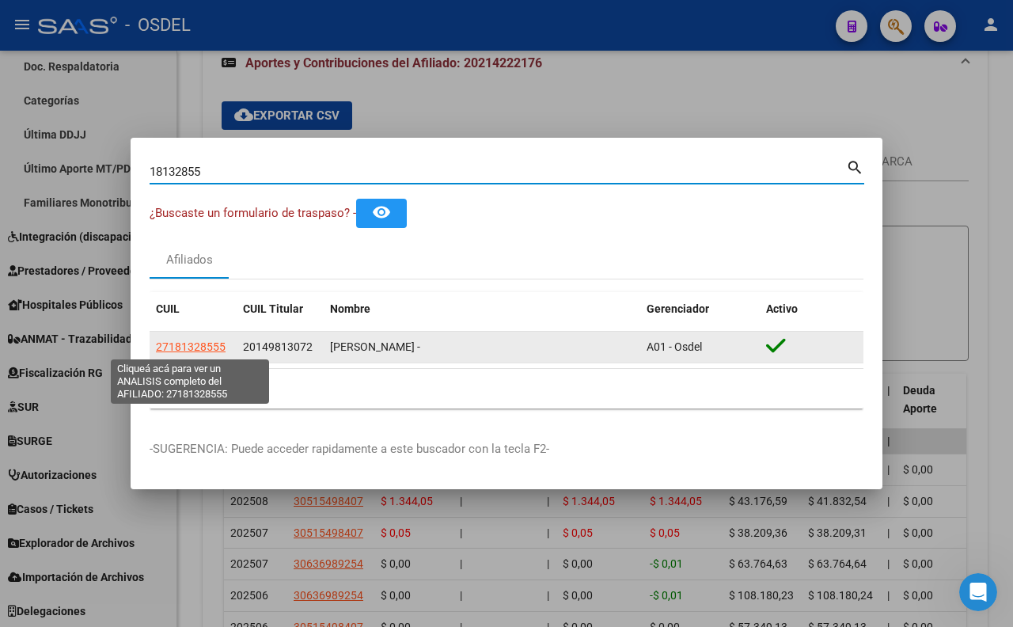
click at [215, 343] on span "27181328555" at bounding box center [191, 346] width 70 height 13
type textarea "27181328555"
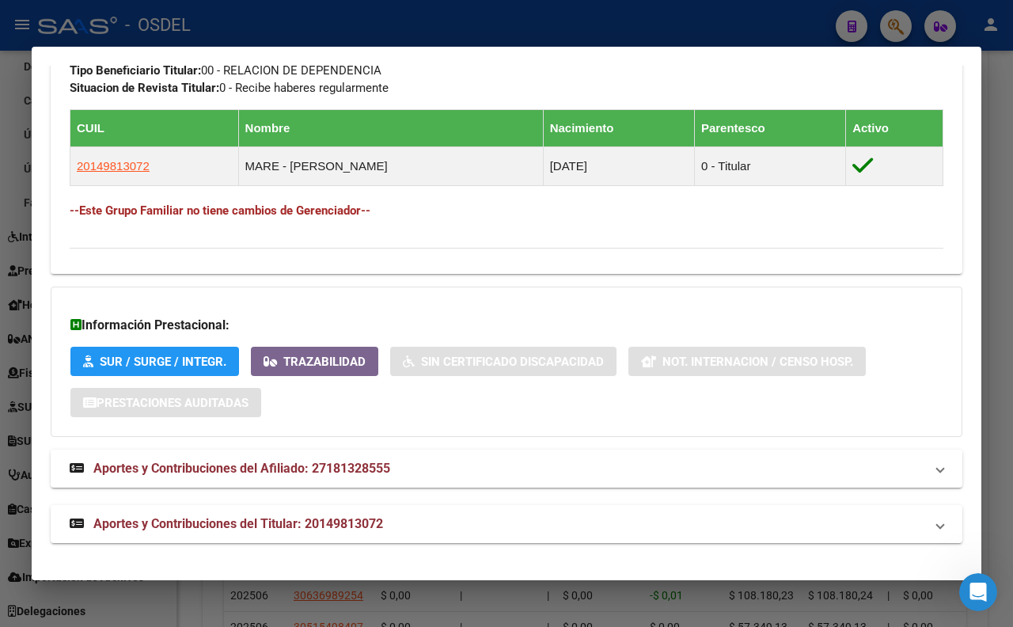
scroll to position [927, 0]
click at [576, 37] on div at bounding box center [506, 313] width 1013 height 627
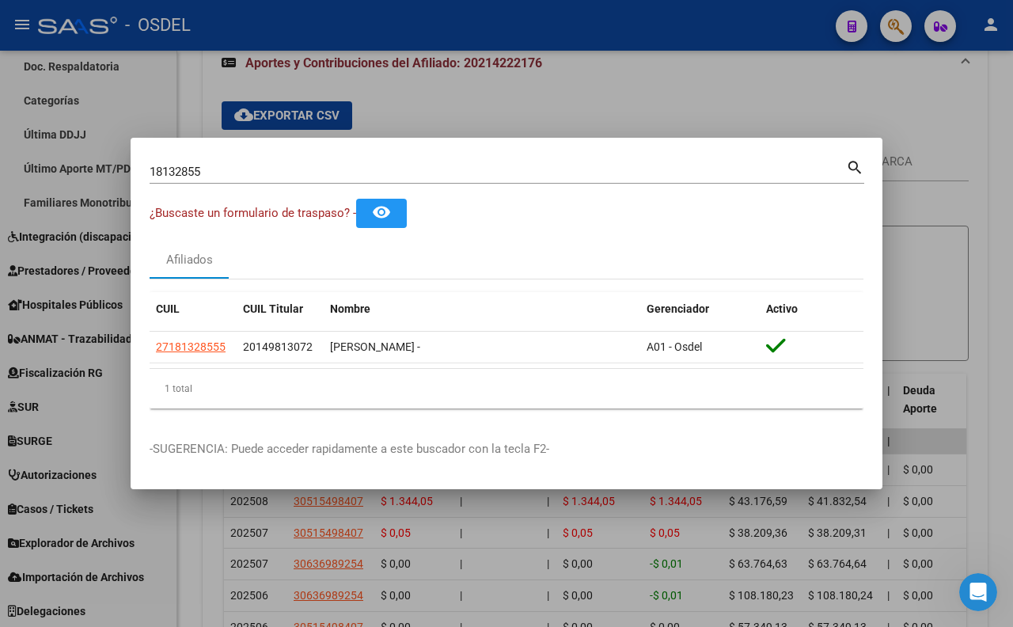
click at [443, 116] on div at bounding box center [506, 313] width 1013 height 627
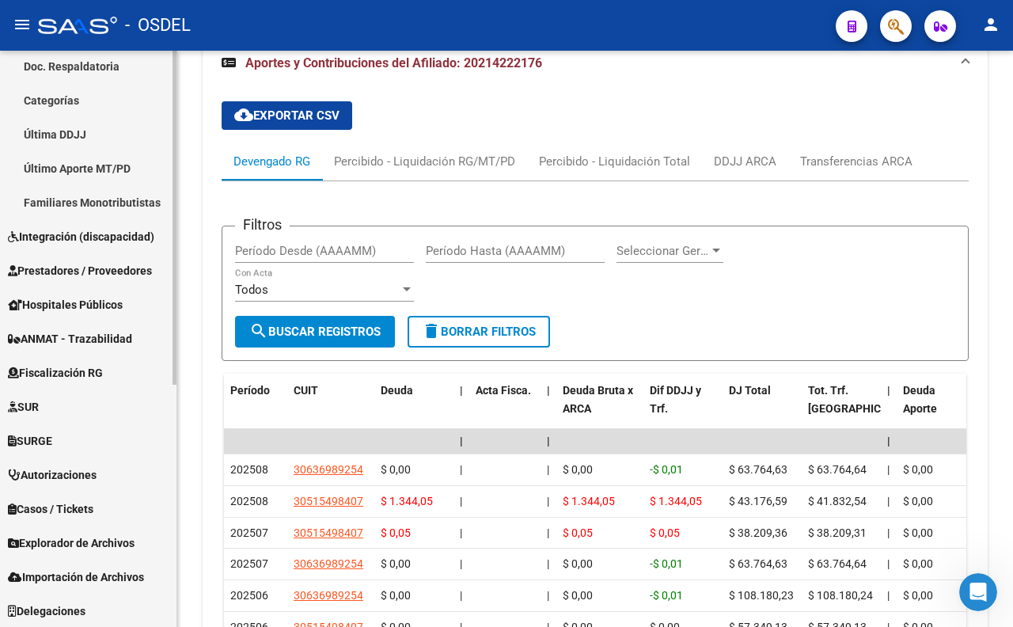
click at [112, 238] on span "Integración (discapacidad)" at bounding box center [81, 236] width 146 height 17
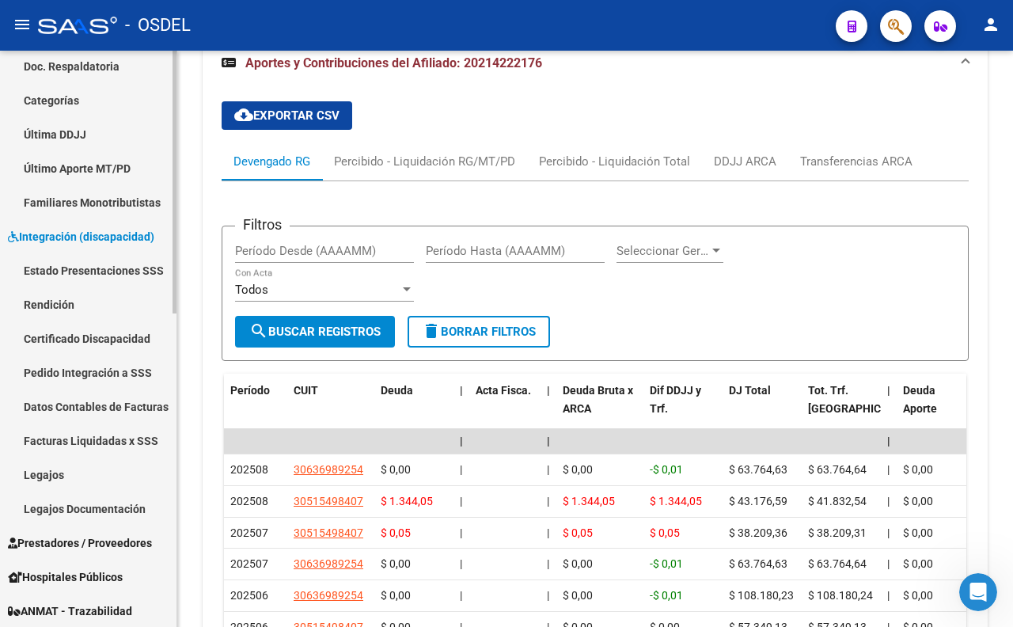
click at [115, 267] on link "Estado Presentaciones SSS" at bounding box center [88, 270] width 176 height 34
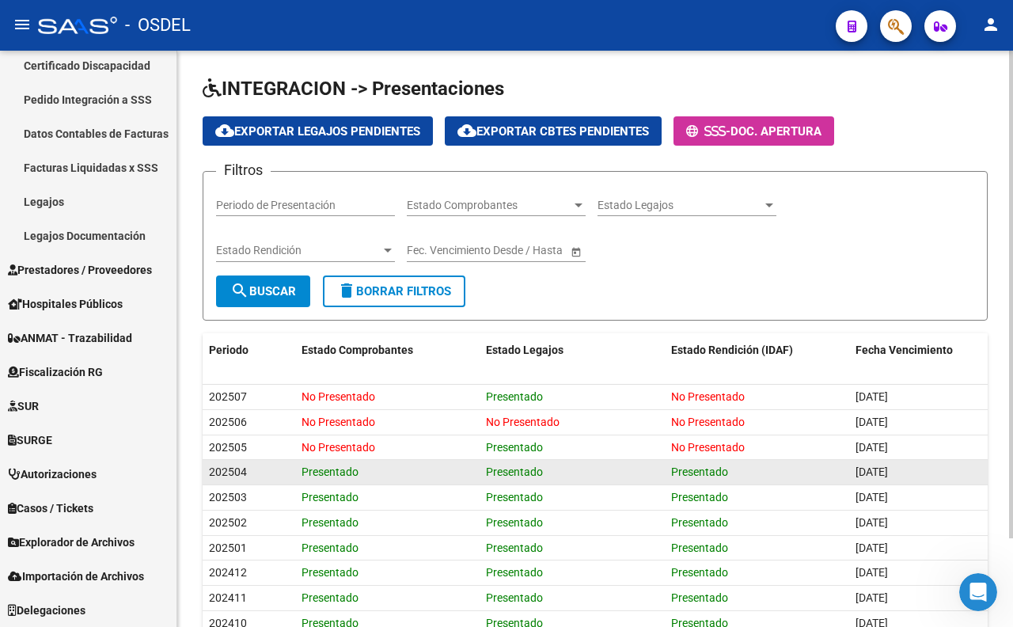
scroll to position [88, 0]
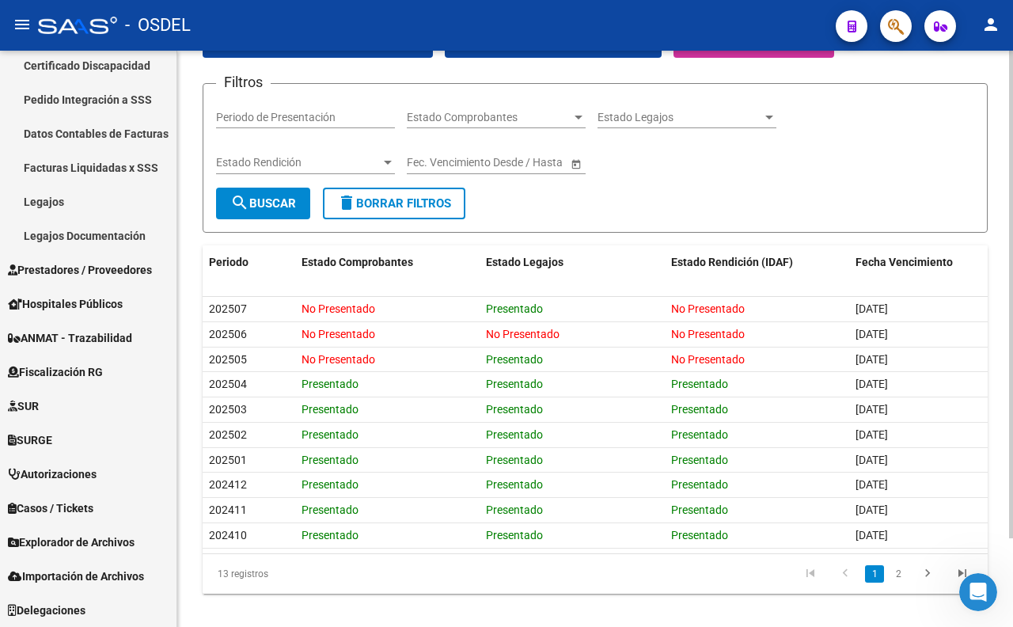
click at [657, 106] on div "Estado Legajos Estado Legajos" at bounding box center [686, 113] width 179 height 32
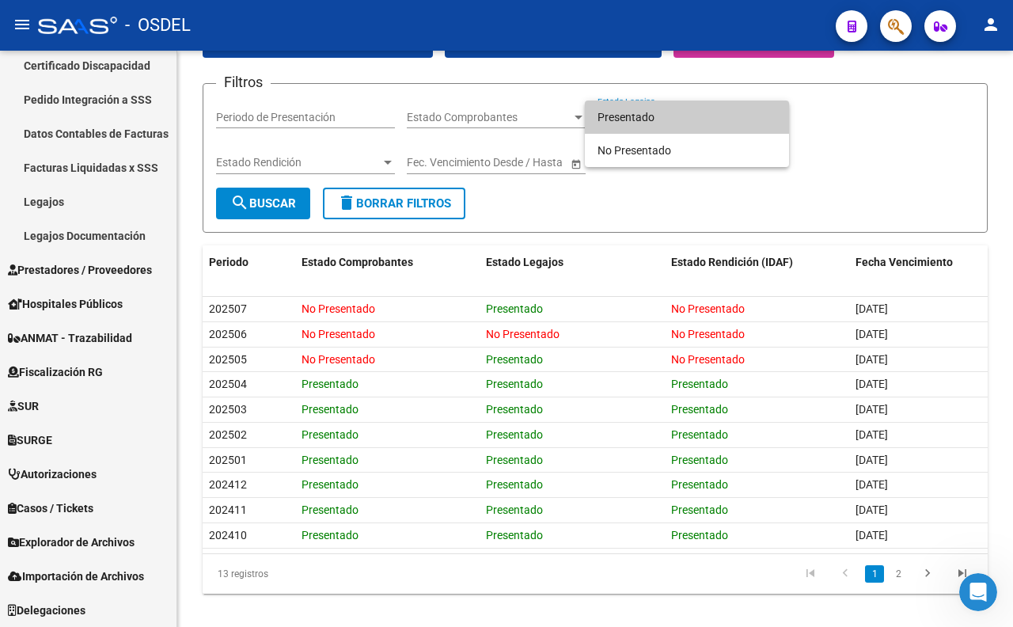
click at [681, 208] on div at bounding box center [506, 313] width 1013 height 627
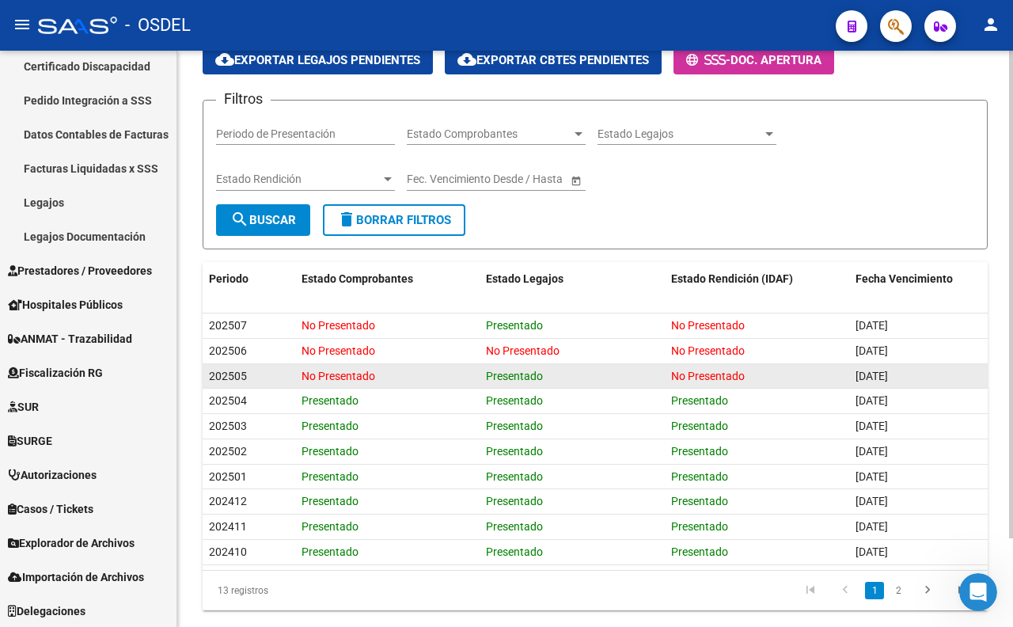
scroll to position [105, 0]
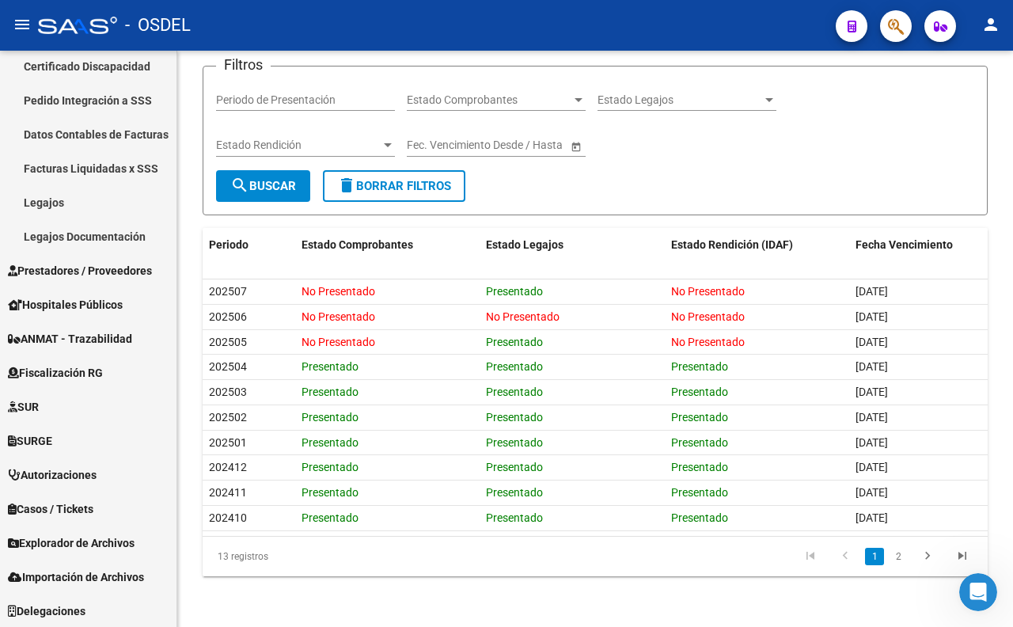
click at [902, 36] on span "button" at bounding box center [896, 26] width 16 height 32
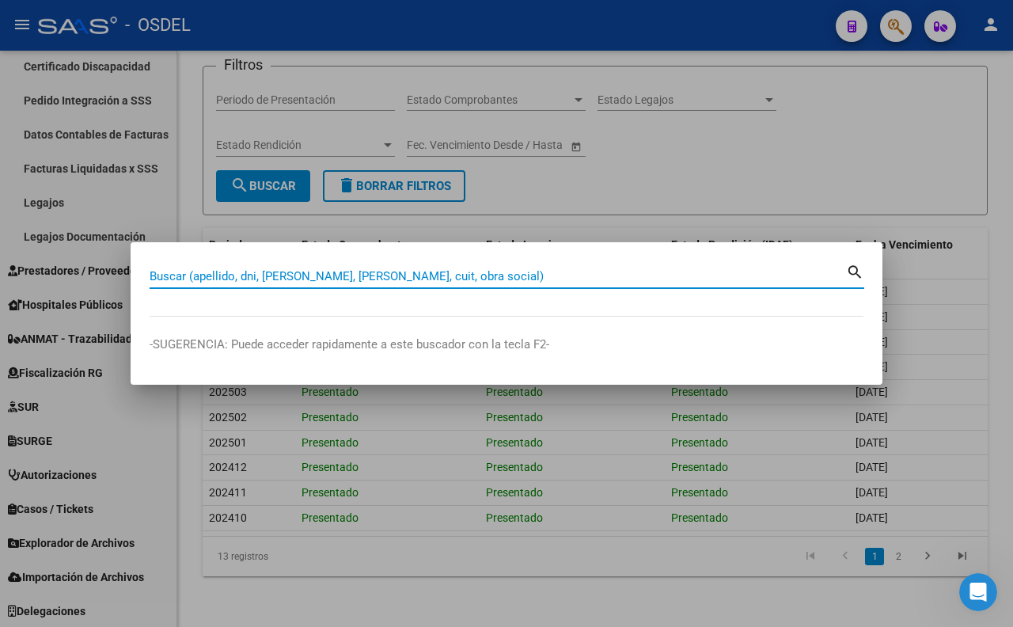
click at [613, 271] on input "Buscar (apellido, dni, [PERSON_NAME], [PERSON_NAME], cuit, obra social)" at bounding box center [498, 276] width 696 height 14
type input "MARE"
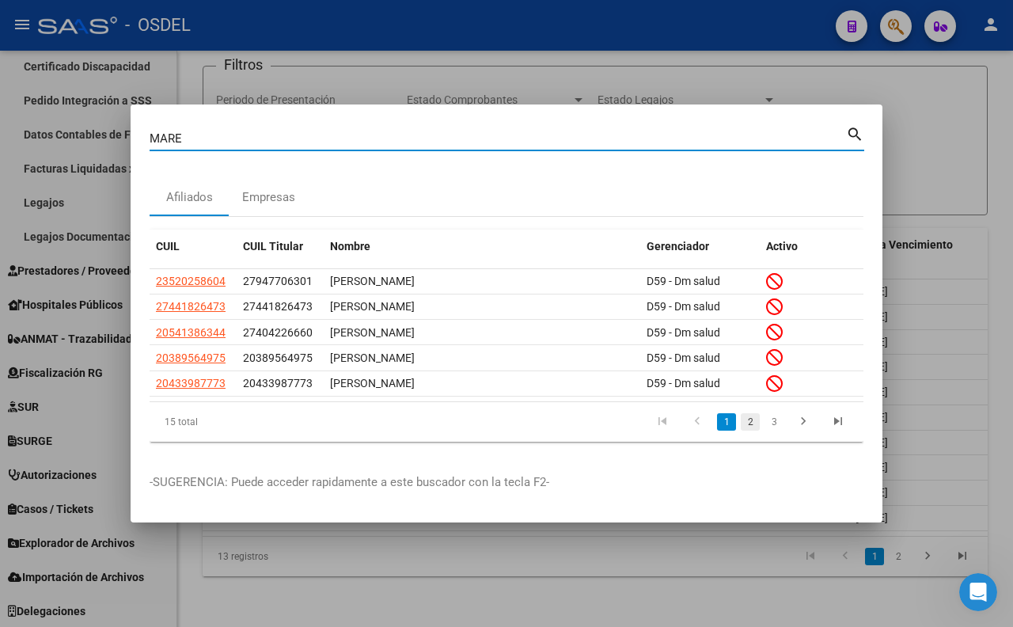
click at [748, 427] on link "2" at bounding box center [750, 421] width 19 height 17
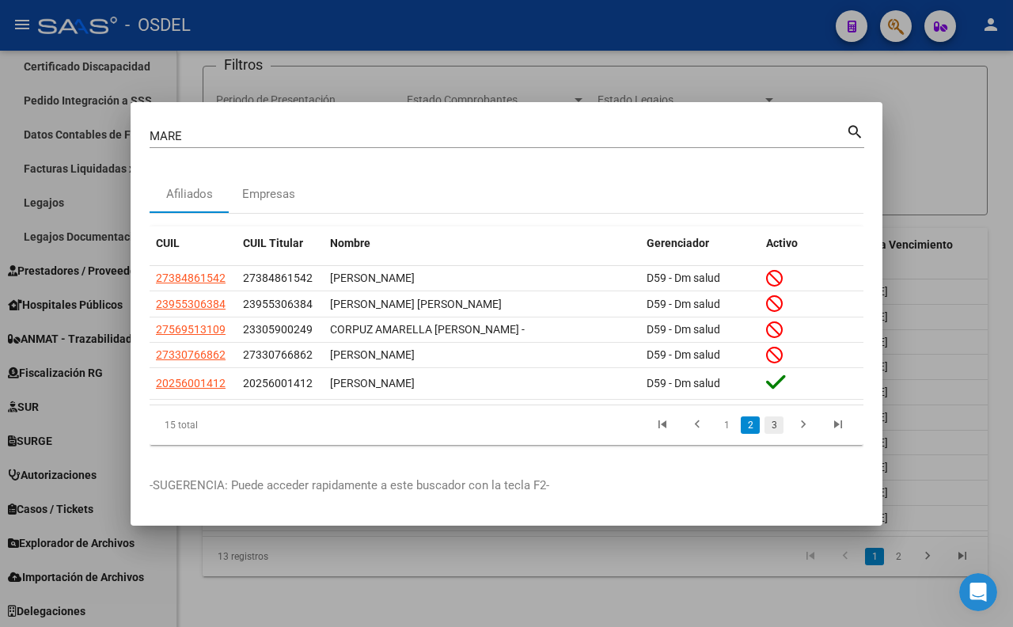
click at [773, 429] on link "3" at bounding box center [773, 424] width 19 height 17
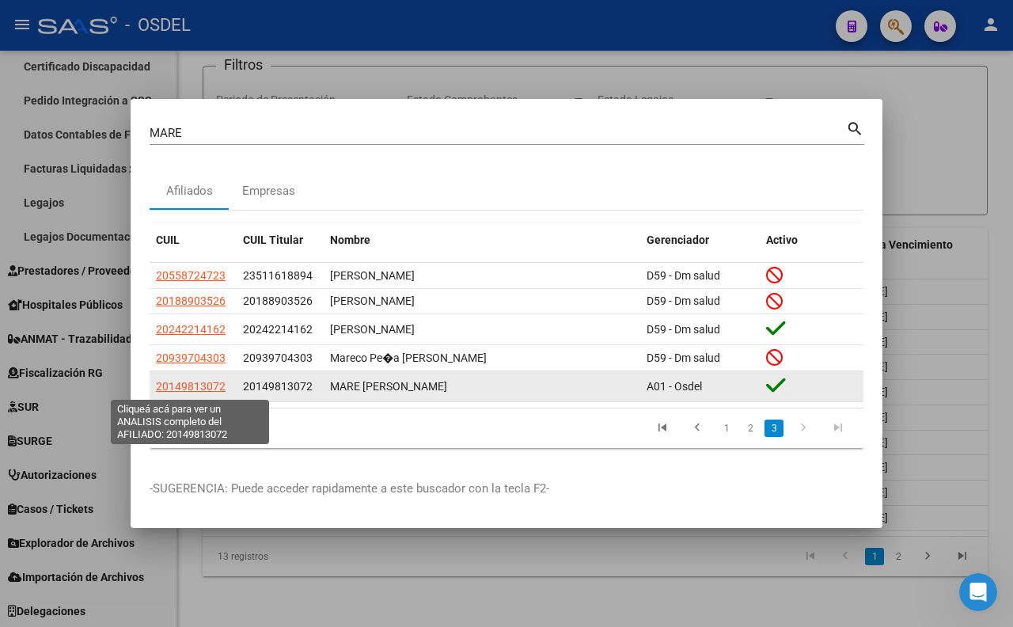
click at [218, 385] on span "20149813072" at bounding box center [191, 386] width 70 height 13
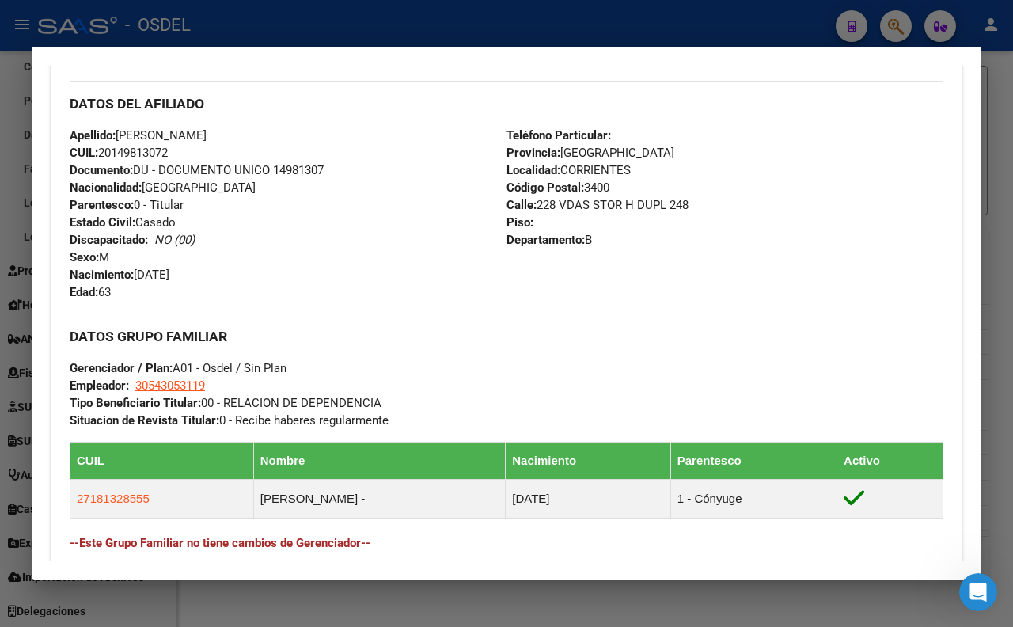
scroll to position [527, 0]
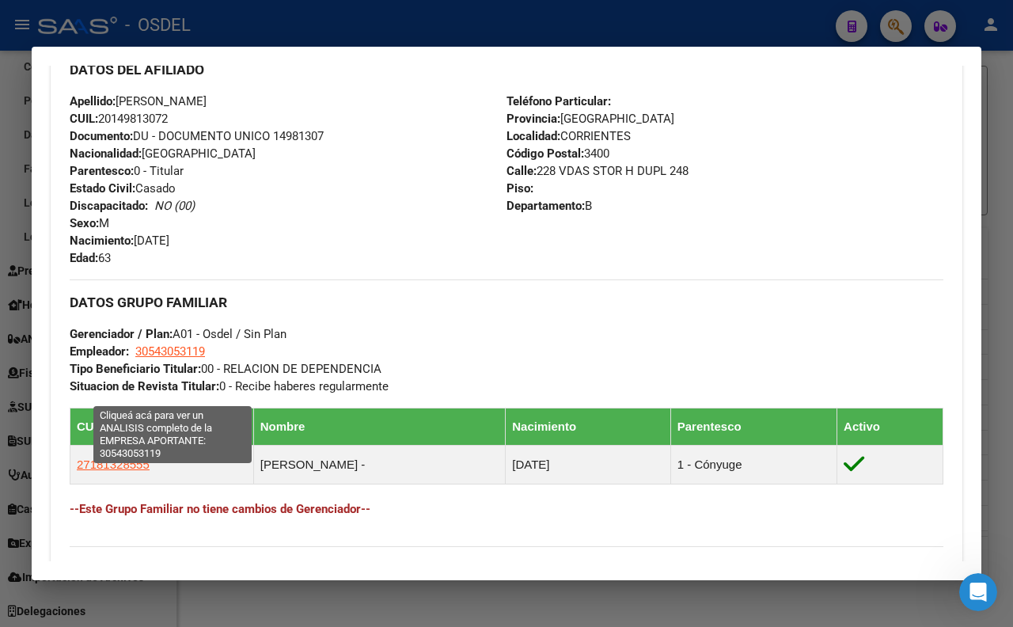
click at [162, 358] on span "30543053119" at bounding box center [170, 351] width 70 height 14
type textarea "30543053119"
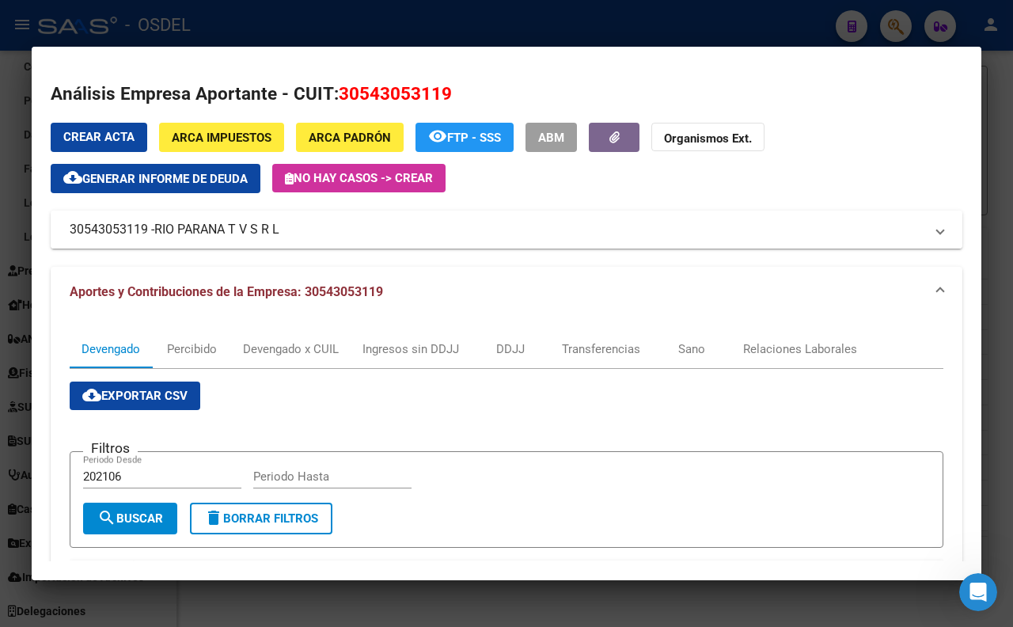
drag, startPoint x: 318, startPoint y: 230, endPoint x: 293, endPoint y: 243, distance: 28.3
click at [293, 243] on mat-expansion-panel-header "30543053119 - RIO PARANA T V S R L" at bounding box center [507, 230] width 912 height 38
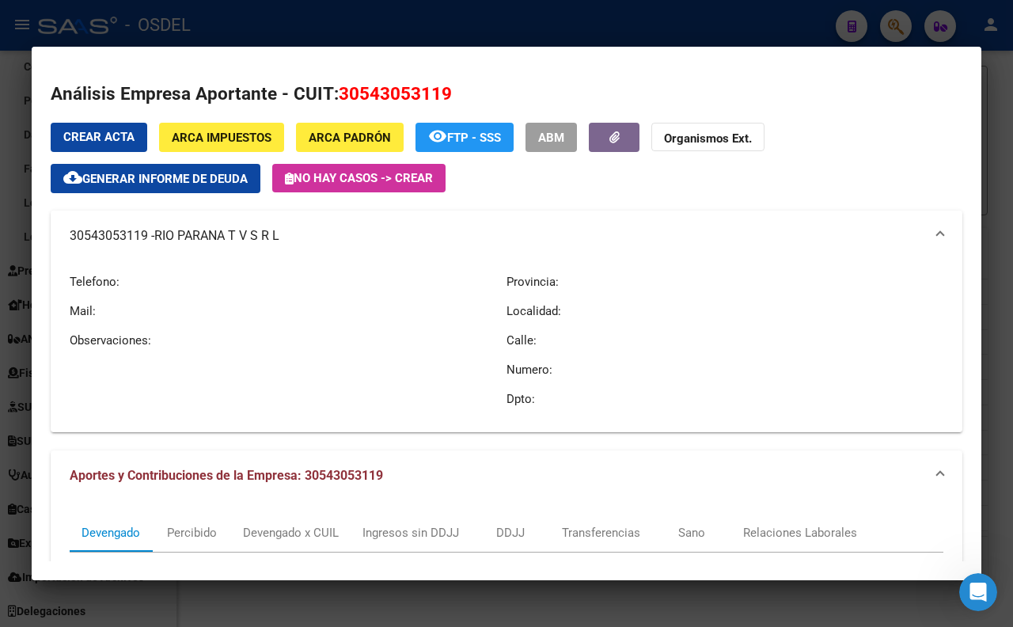
copy mat-panel-title "30543053119 - RIO PARANA T V S R L"
click at [617, 25] on div at bounding box center [506, 313] width 1013 height 627
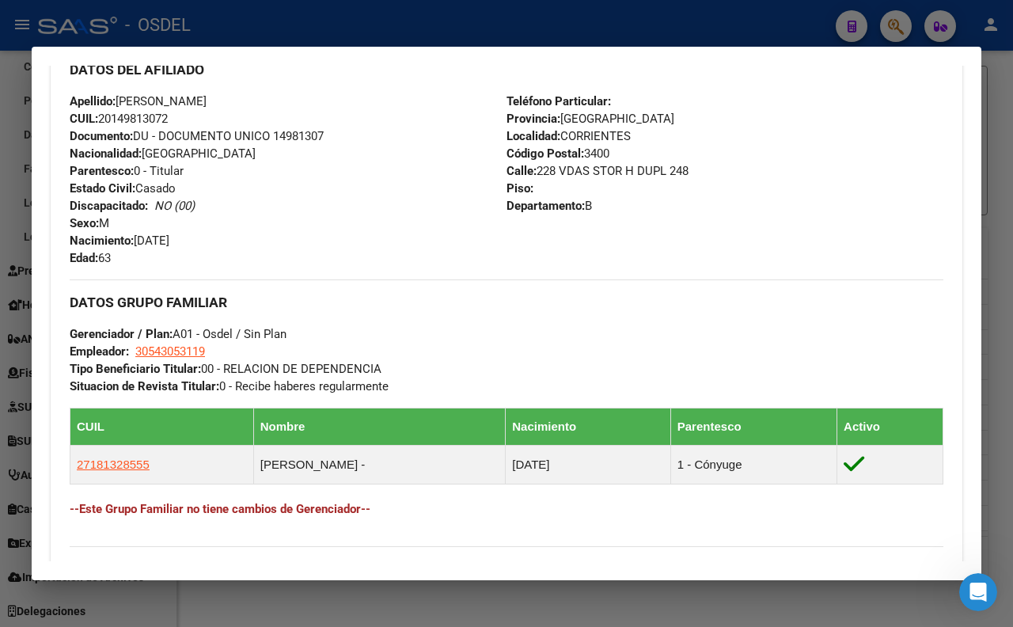
drag, startPoint x: 757, startPoint y: 13, endPoint x: 777, endPoint y: 40, distance: 34.5
click at [757, 14] on div at bounding box center [506, 313] width 1013 height 627
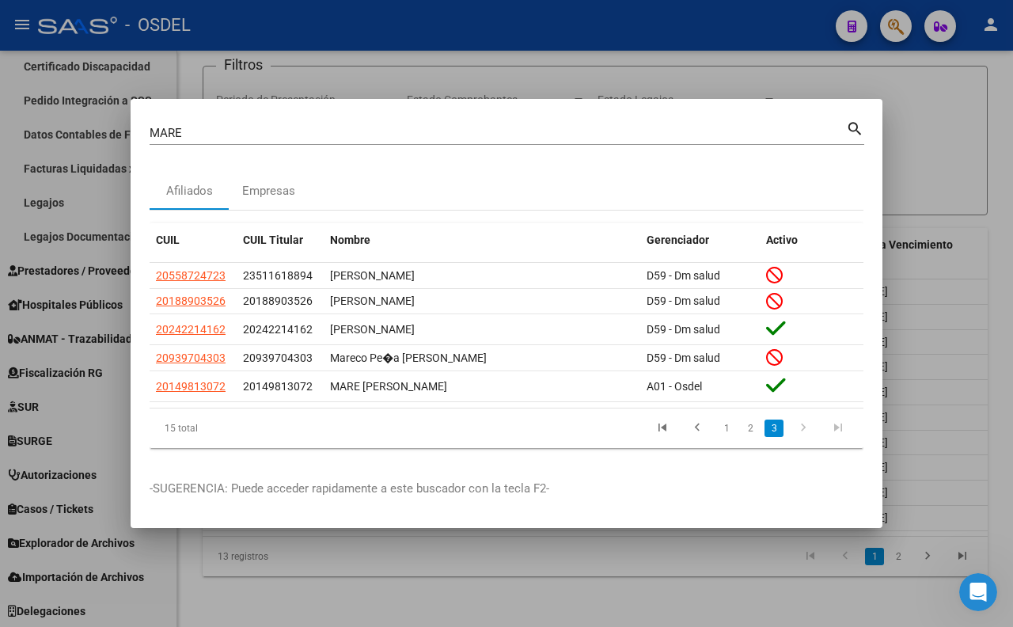
click at [787, 131] on input "MARE" at bounding box center [498, 133] width 696 height 14
type input "M"
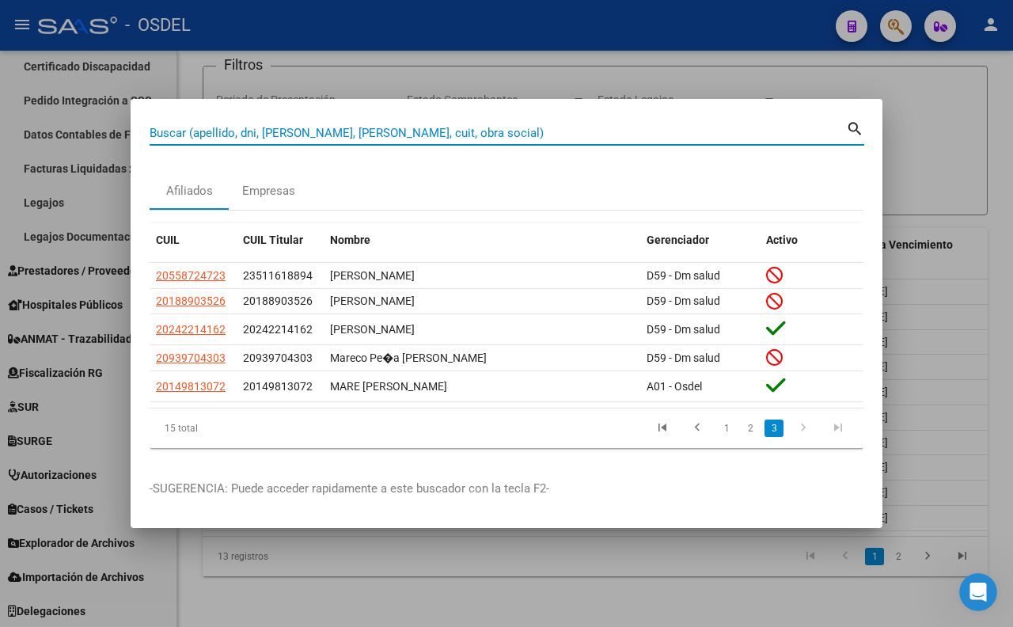
paste input "23391688"
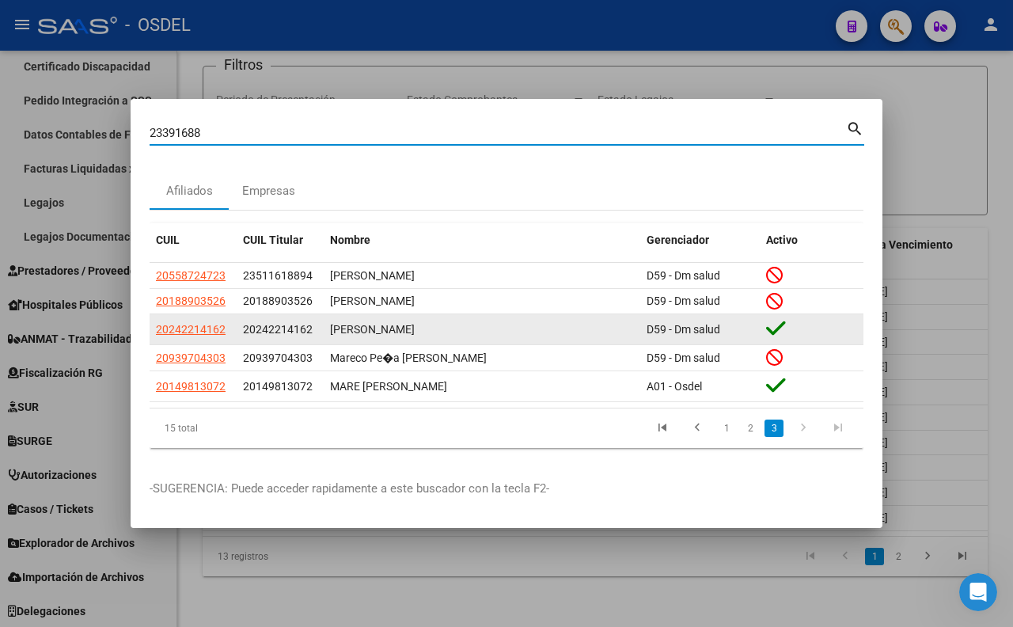
type input "23391688"
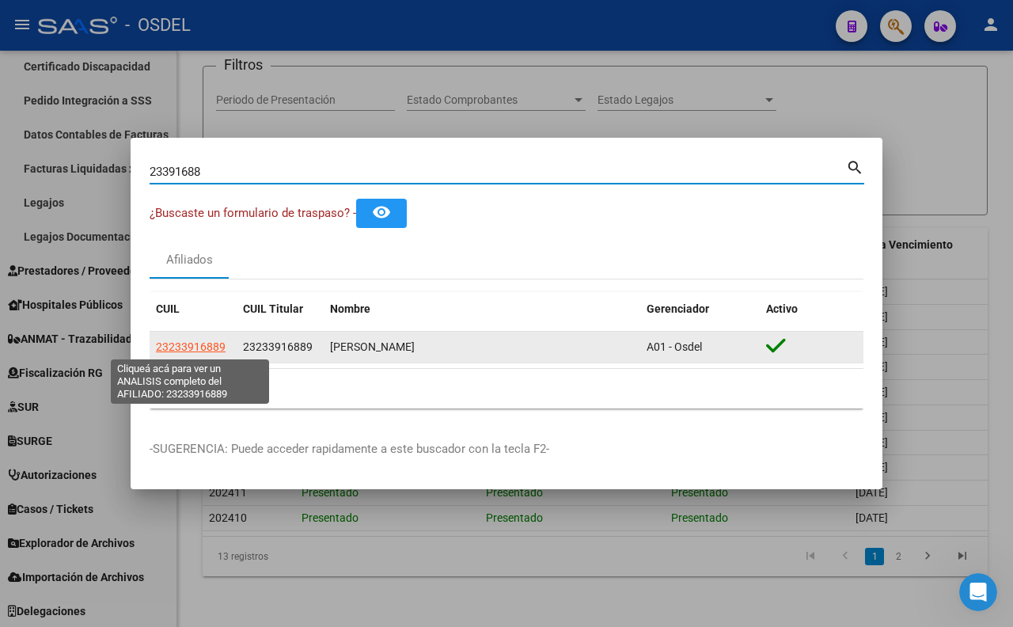
click at [204, 347] on span "23233916889" at bounding box center [191, 346] width 70 height 13
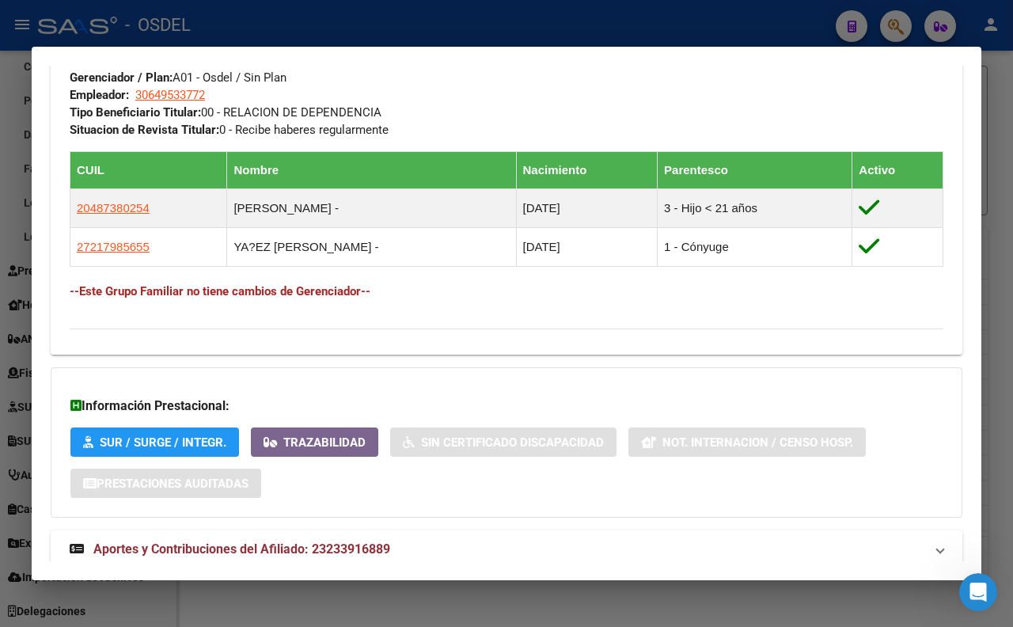
scroll to position [869, 0]
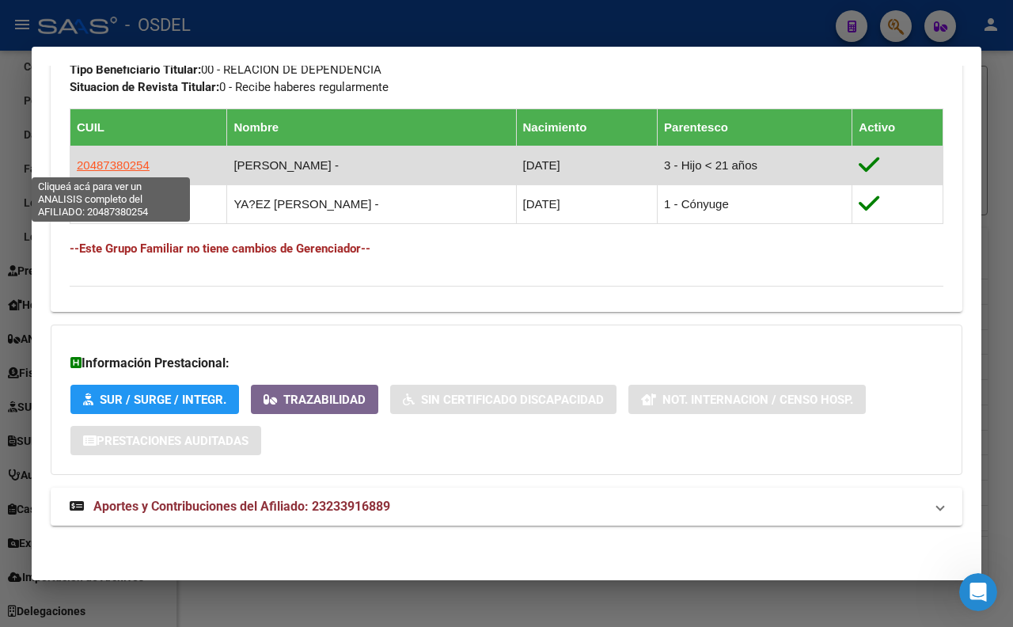
click at [127, 165] on span "20487380254" at bounding box center [113, 164] width 73 height 13
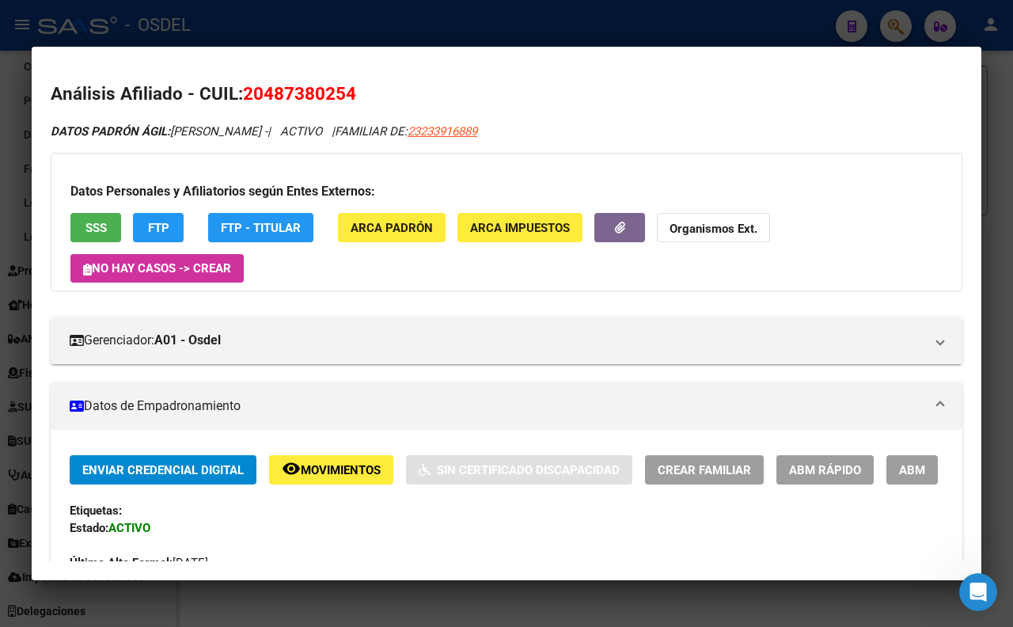
click at [99, 227] on span "SSS" at bounding box center [95, 228] width 21 height 14
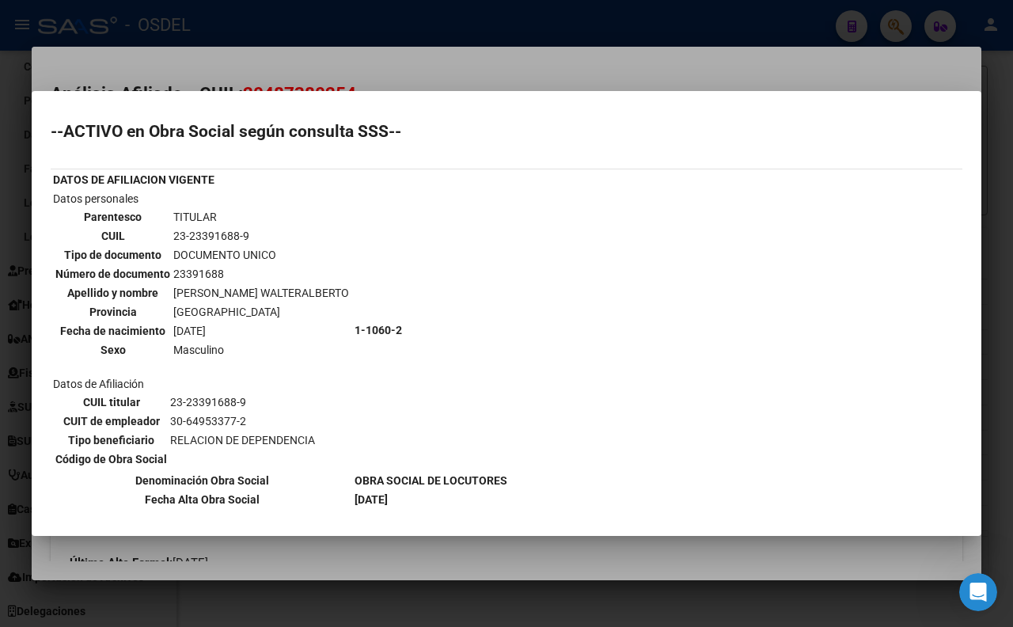
click at [472, 59] on div at bounding box center [506, 313] width 1013 height 627
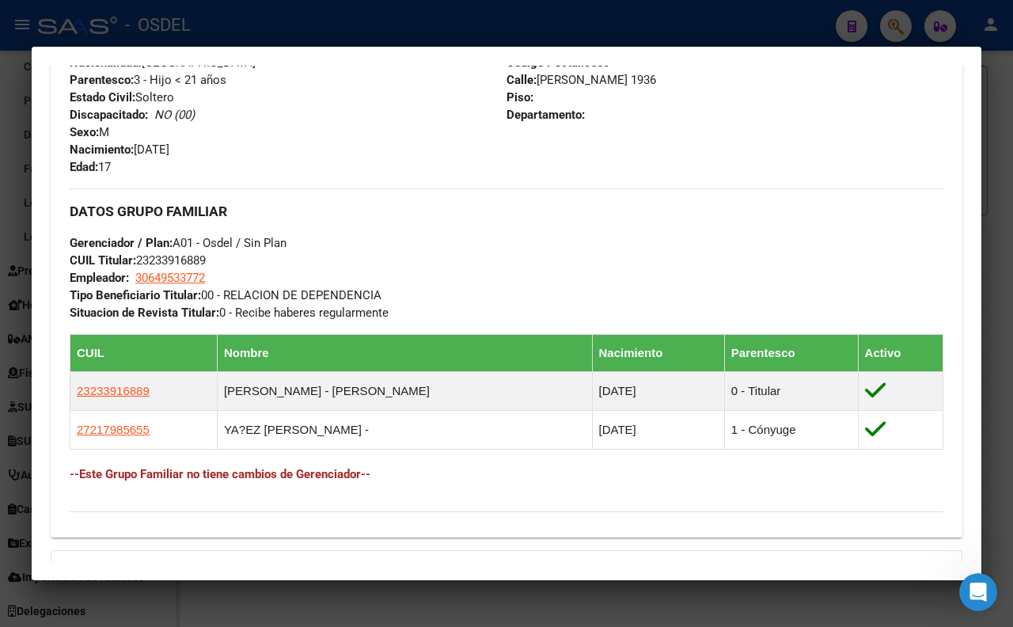
scroll to position [703, 0]
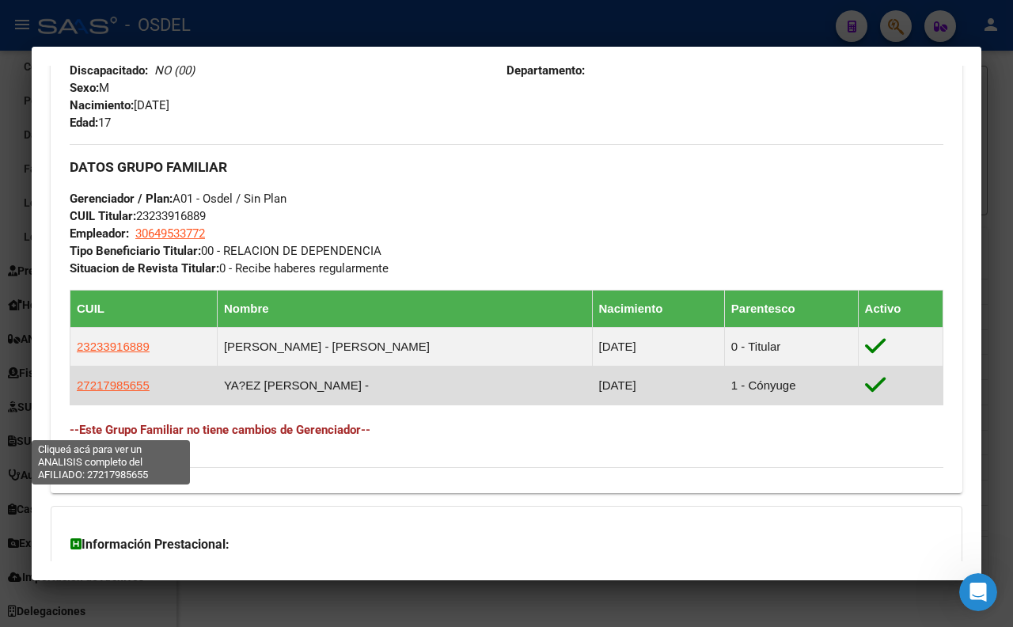
click at [114, 392] on span "27217985655" at bounding box center [113, 384] width 73 height 13
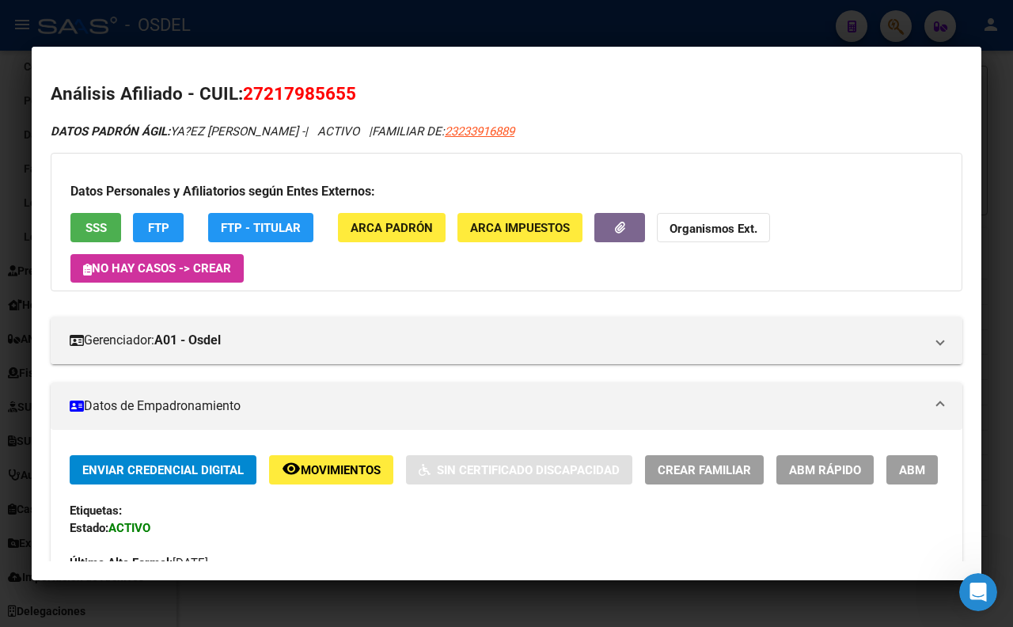
click at [114, 226] on button "SSS" at bounding box center [95, 227] width 51 height 29
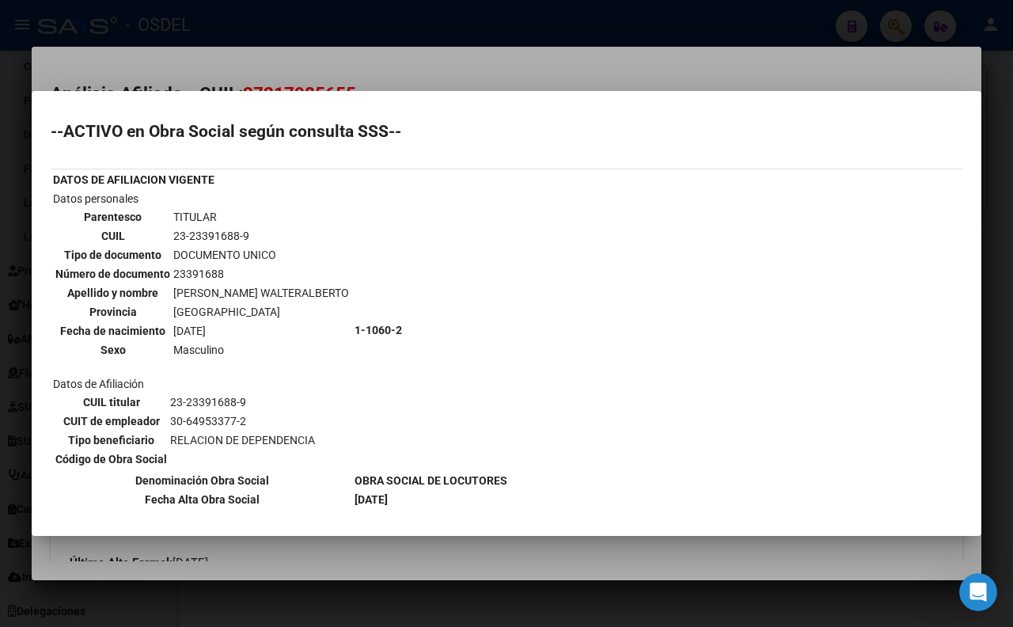
click at [606, 63] on div at bounding box center [506, 313] width 1013 height 627
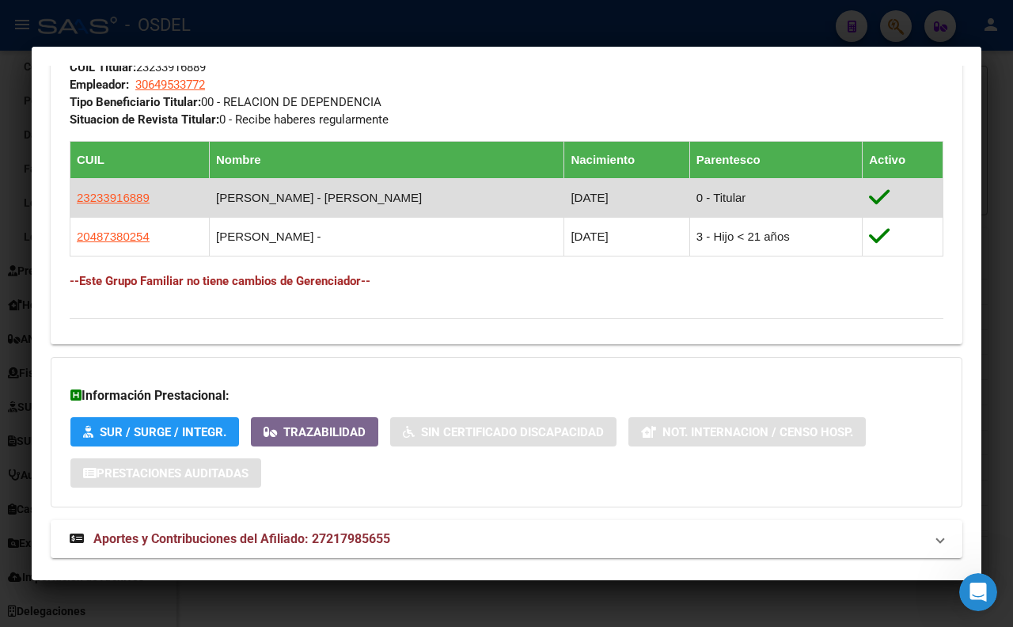
scroll to position [879, 0]
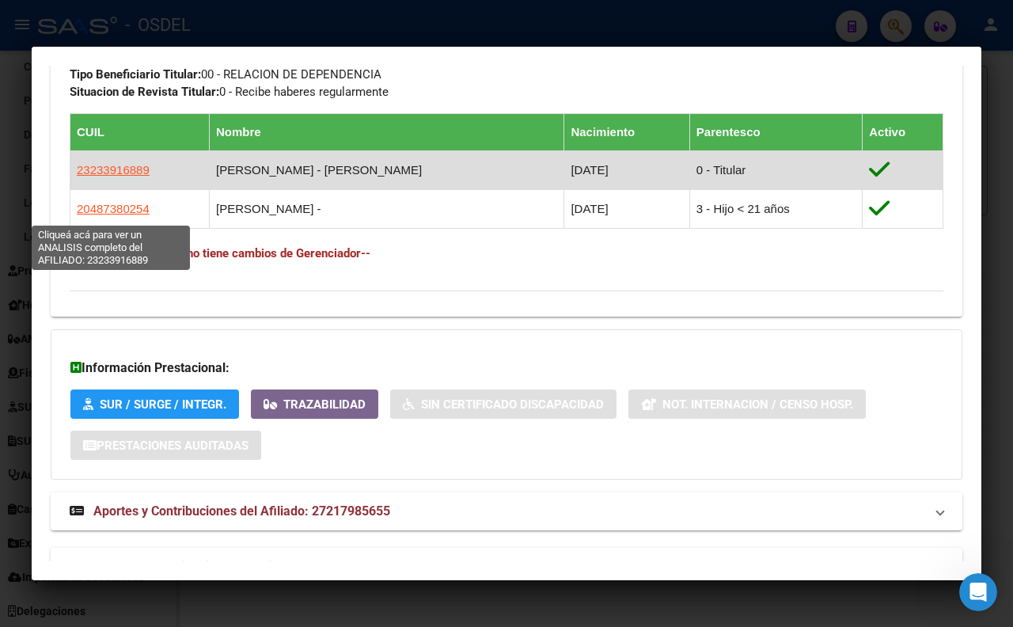
click at [112, 176] on span "23233916889" at bounding box center [113, 169] width 73 height 13
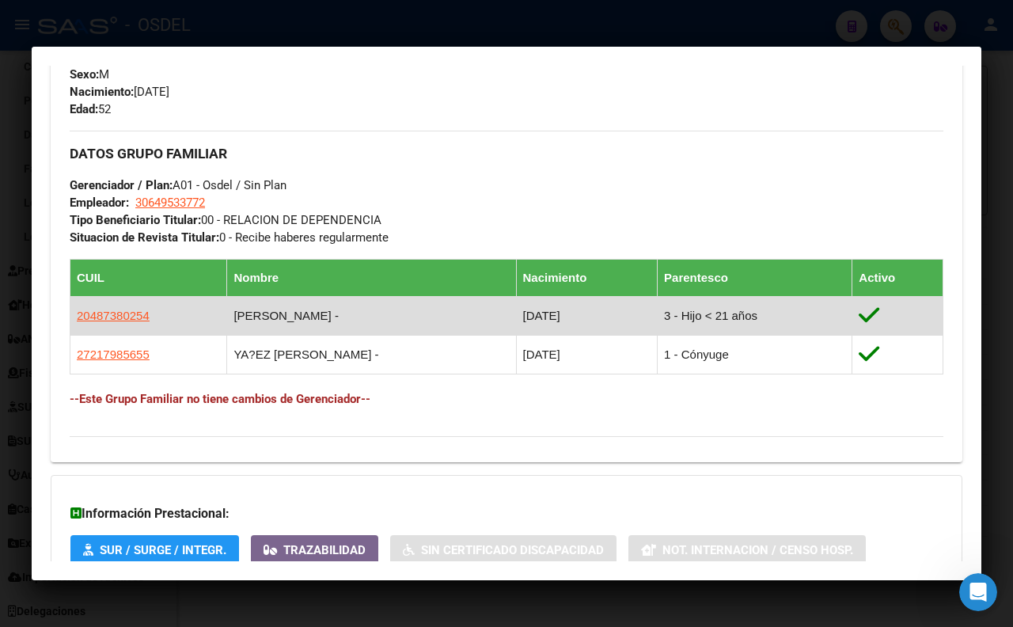
scroll to position [703, 0]
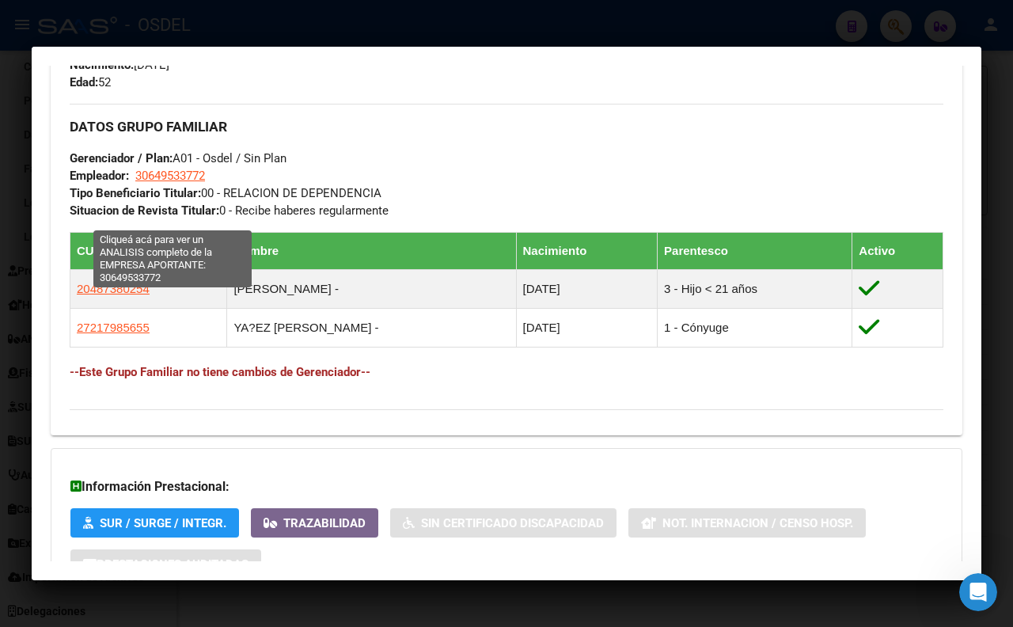
click at [176, 183] on span "30649533772" at bounding box center [170, 176] width 70 height 14
type textarea "30649533772"
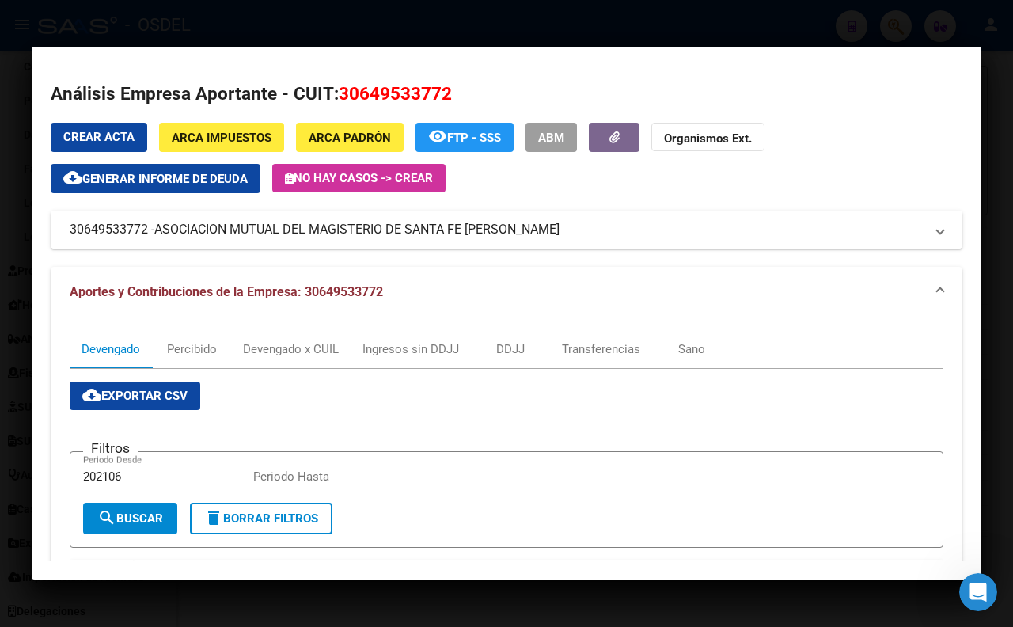
click at [628, 235] on mat-panel-title "30649533772 - ASOCIACION MUTUAL DEL MAGISTERIO DE SANTA FE [PERSON_NAME]" at bounding box center [497, 229] width 855 height 19
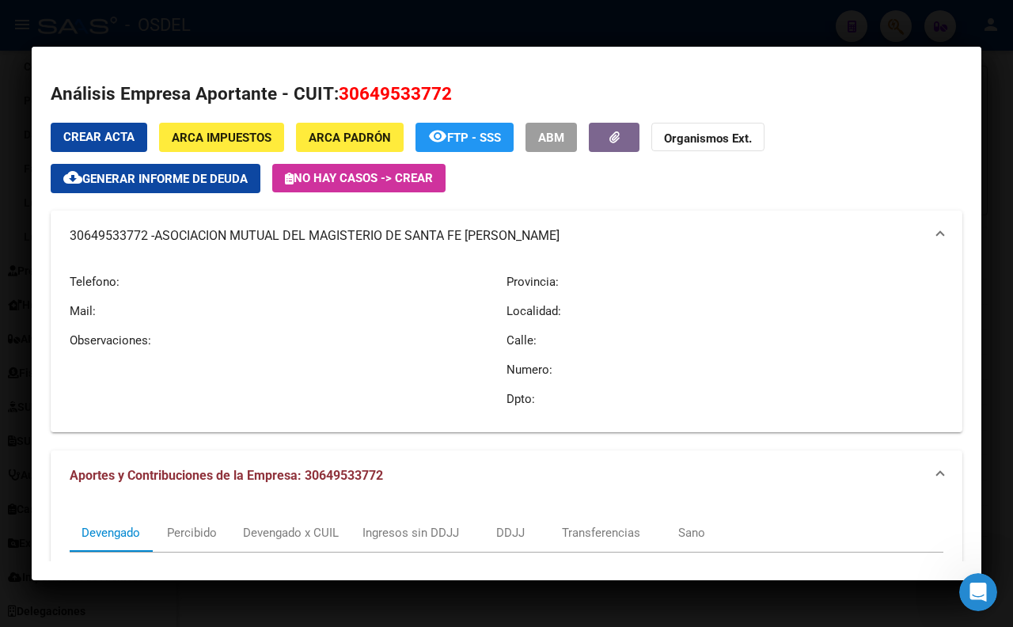
click at [266, 131] on span "ARCA Impuestos" at bounding box center [222, 138] width 100 height 14
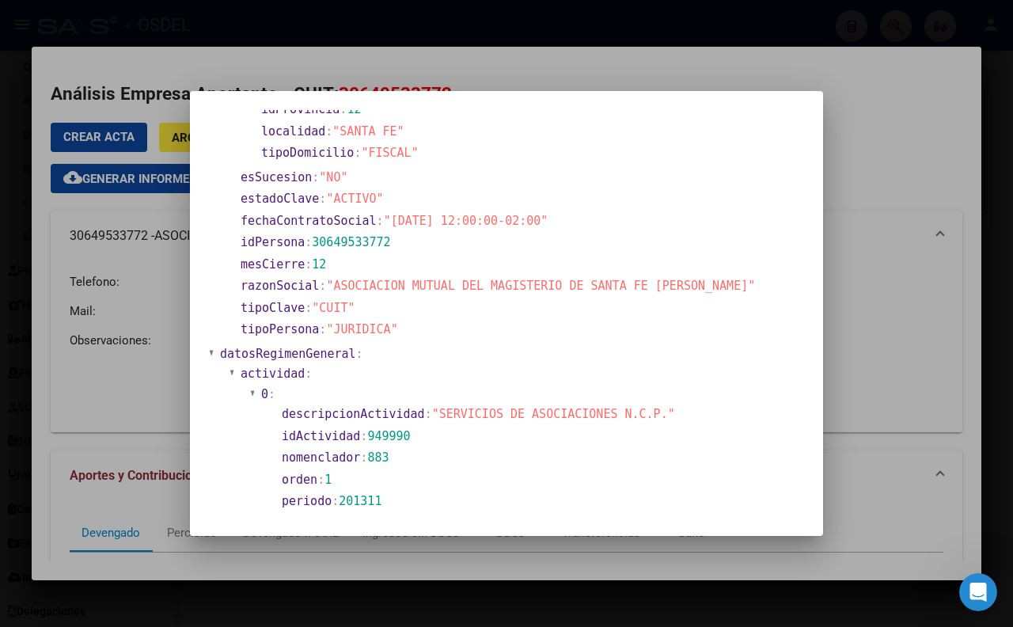
scroll to position [0, 0]
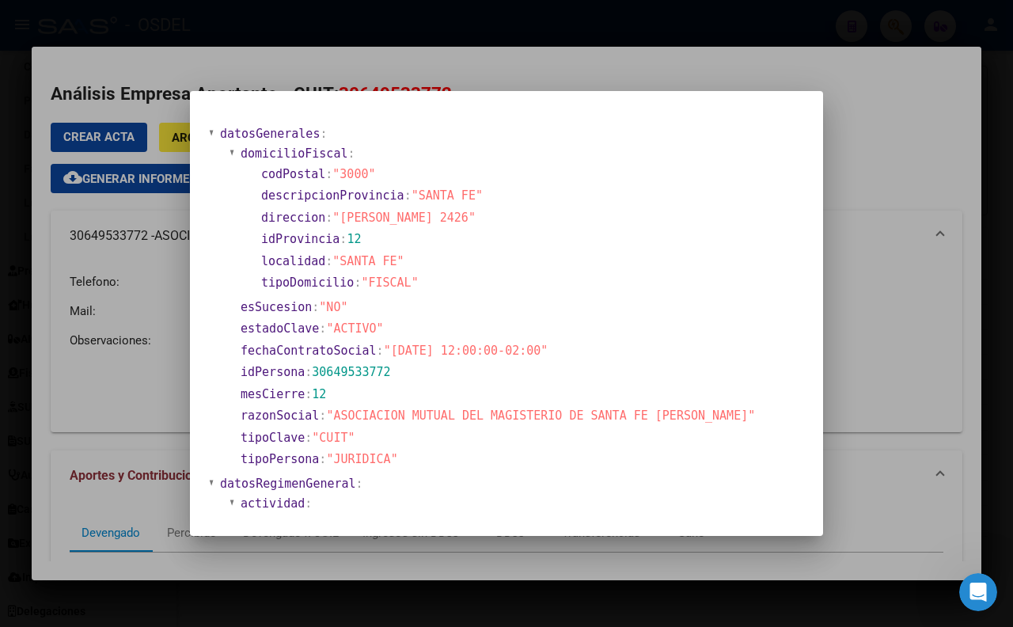
click at [621, 76] on div at bounding box center [506, 313] width 1013 height 627
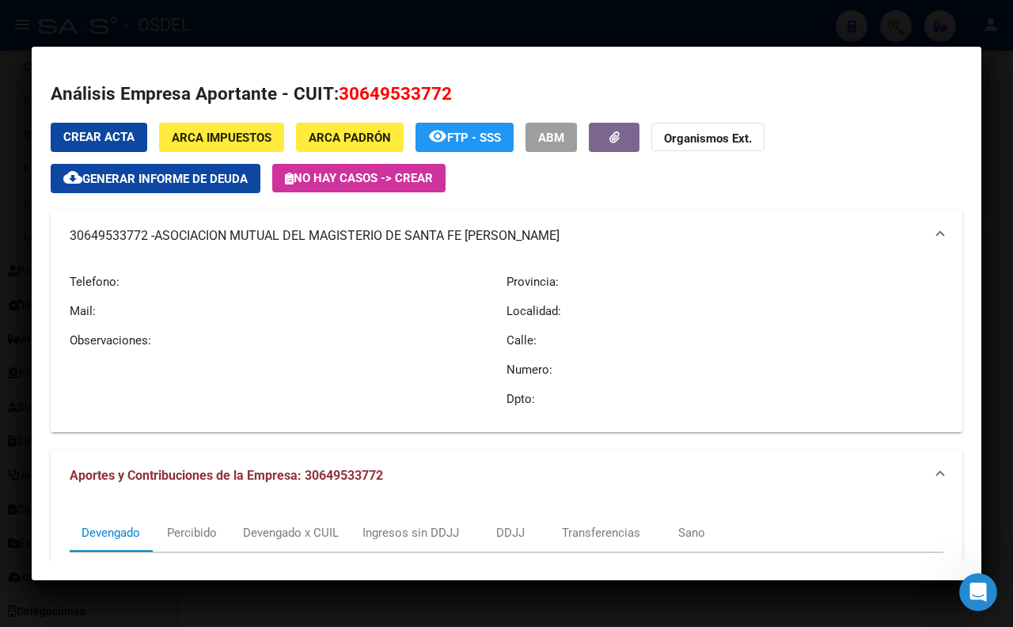
drag, startPoint x: 668, startPoint y: 242, endPoint x: 620, endPoint y: 240, distance: 47.5
click at [620, 240] on mat-panel-title "30649533772 - ASOCIACION MUTUAL DEL MAGISTERIO DE SANTA FE [PERSON_NAME]" at bounding box center [497, 235] width 855 height 19
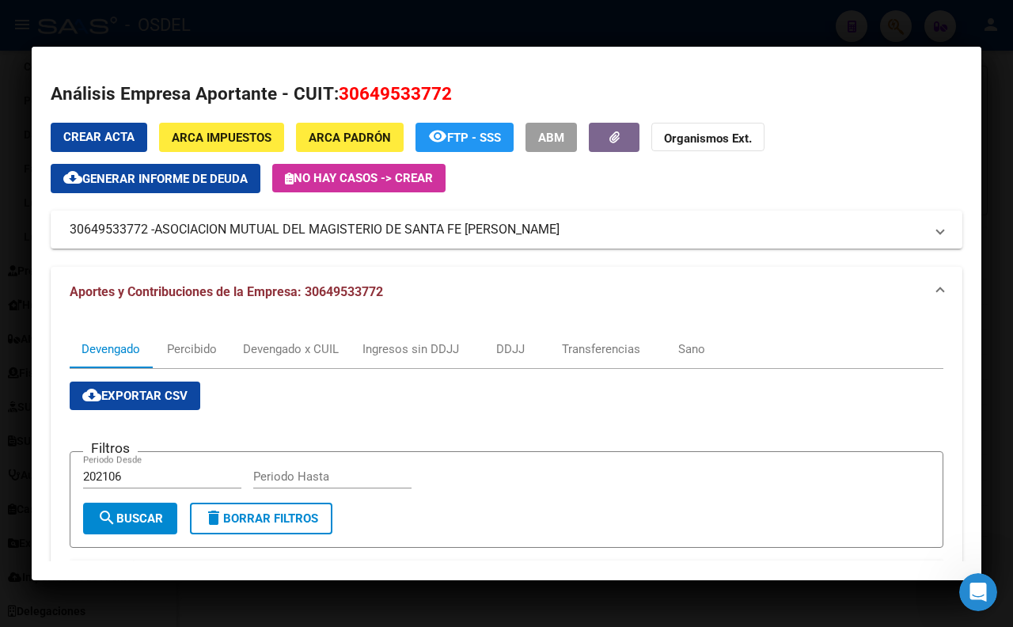
click at [800, 14] on div at bounding box center [506, 313] width 1013 height 627
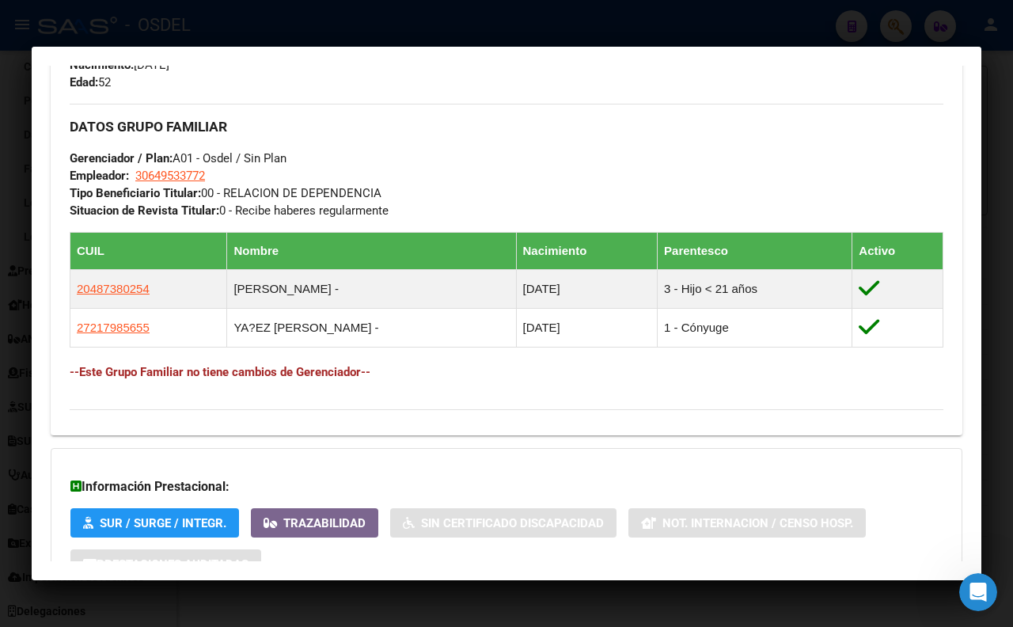
click at [766, 17] on div at bounding box center [506, 313] width 1013 height 627
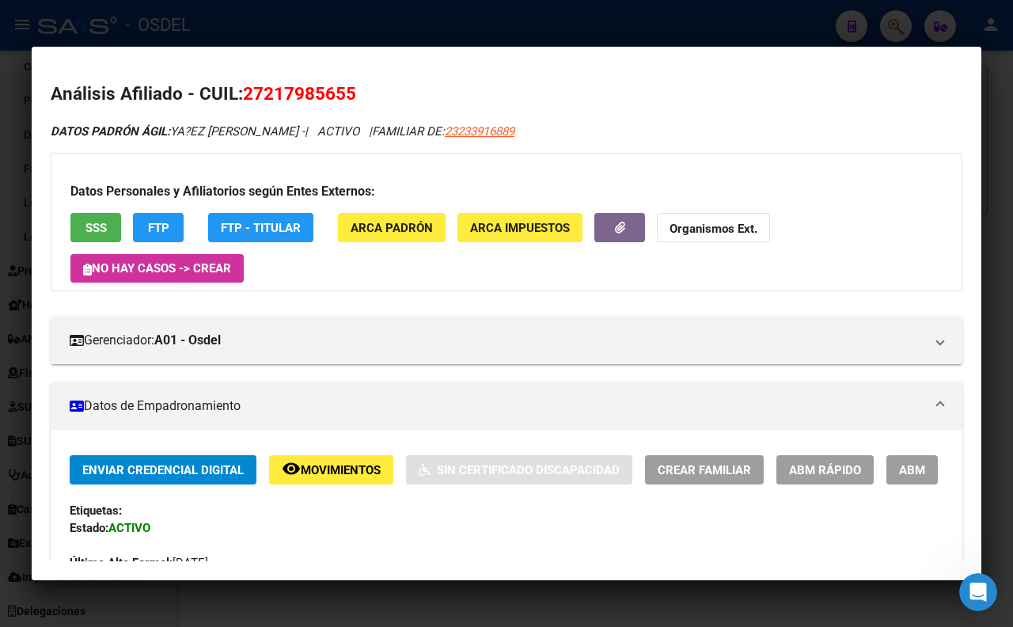
click at [620, 36] on div at bounding box center [506, 313] width 1013 height 627
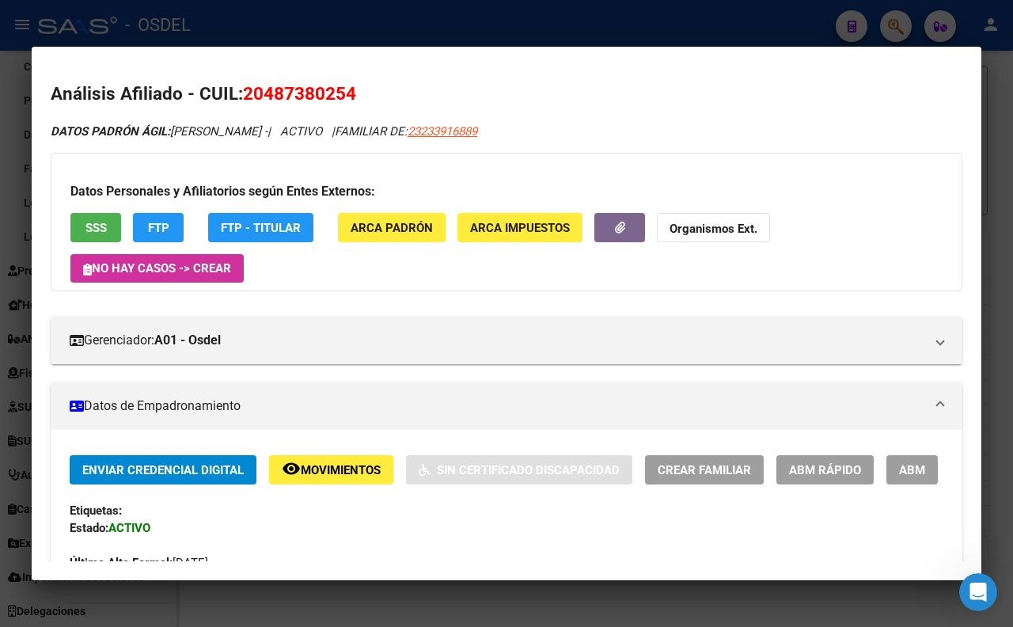
click at [552, 20] on div at bounding box center [506, 313] width 1013 height 627
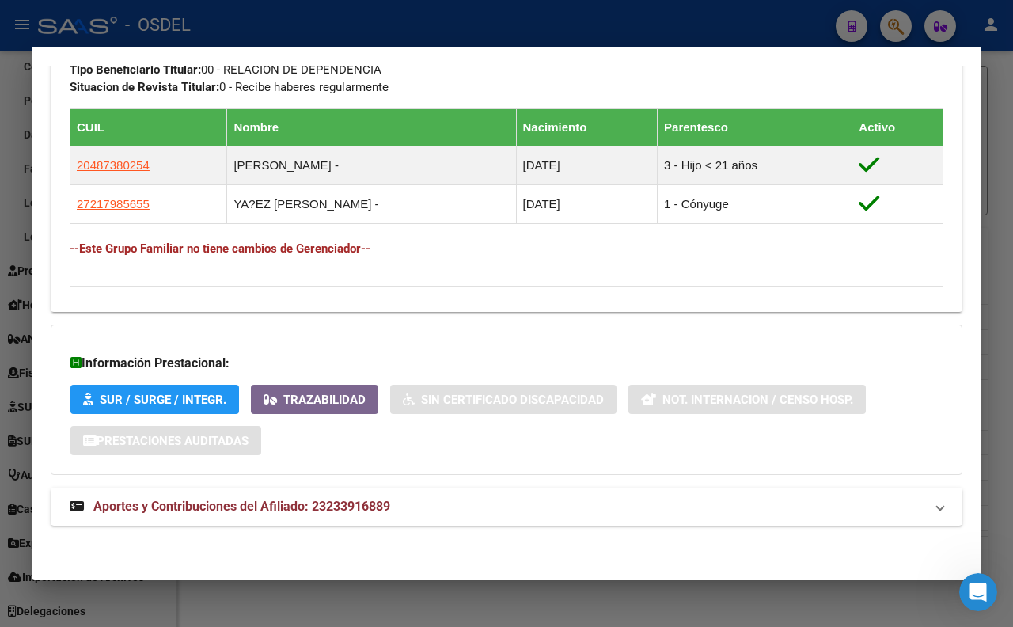
drag, startPoint x: 618, startPoint y: 19, endPoint x: 617, endPoint y: 40, distance: 21.4
click at [619, 21] on div at bounding box center [506, 313] width 1013 height 627
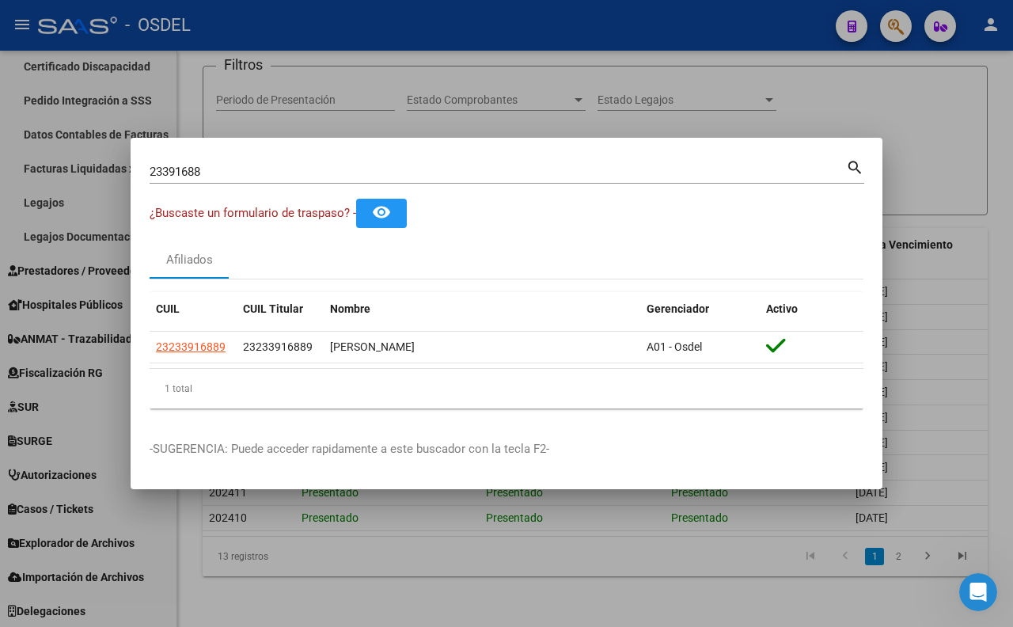
click at [584, 160] on div "23391688 Buscar (apellido, dni, [PERSON_NAME], [PERSON_NAME], cuit, obra social)" at bounding box center [498, 172] width 696 height 24
click at [586, 161] on div "23391688 Buscar (apellido, dni, [PERSON_NAME], [PERSON_NAME], cuit, obra social)" at bounding box center [498, 172] width 696 height 24
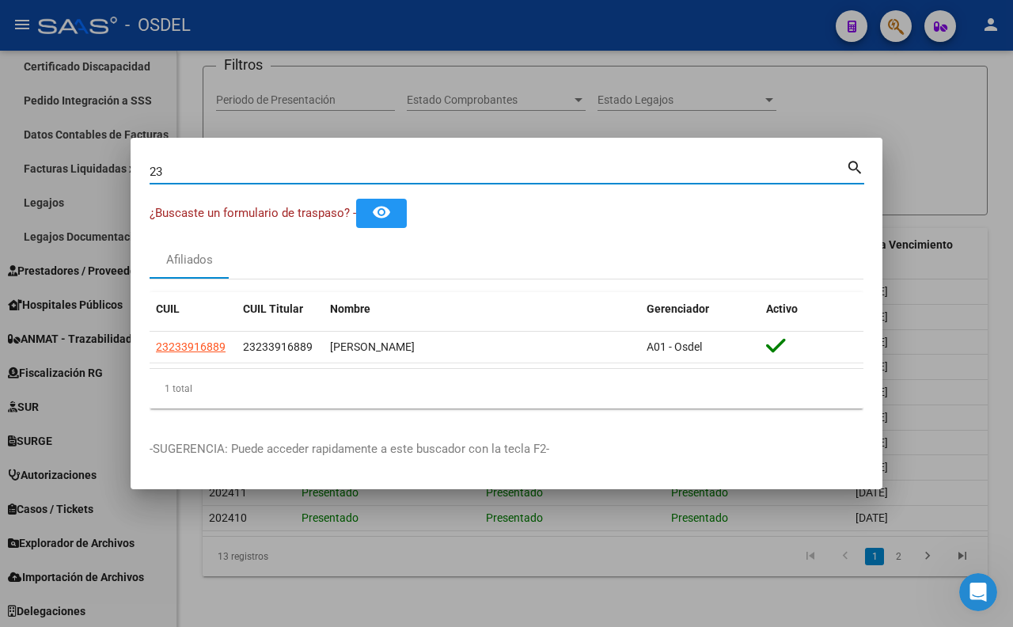
type input "2"
paste input "23391688"
type input "23391688"
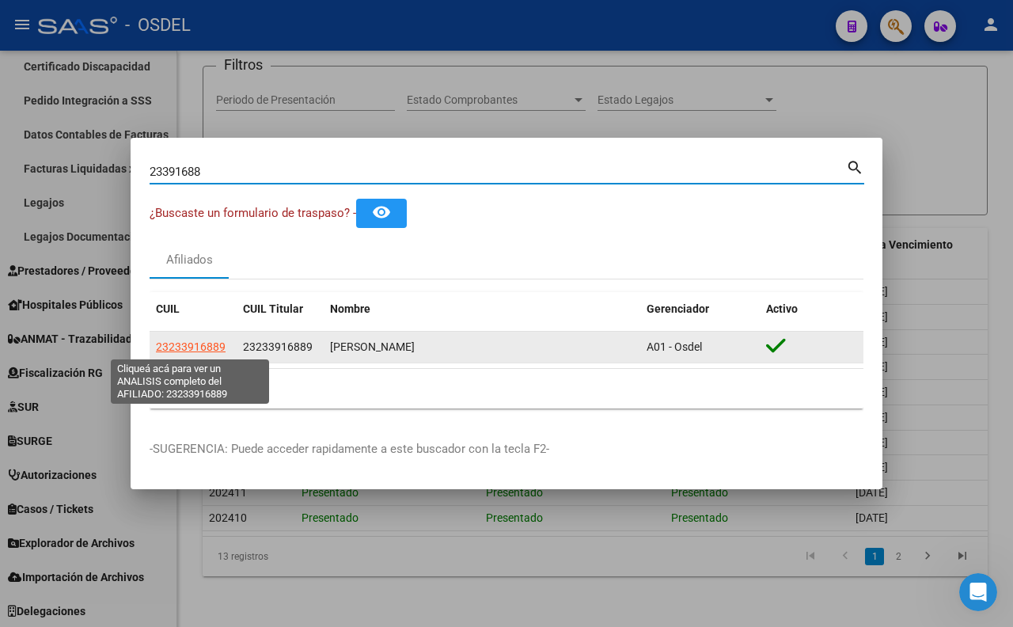
click at [206, 344] on span "23233916889" at bounding box center [191, 346] width 70 height 13
type textarea "23233916889"
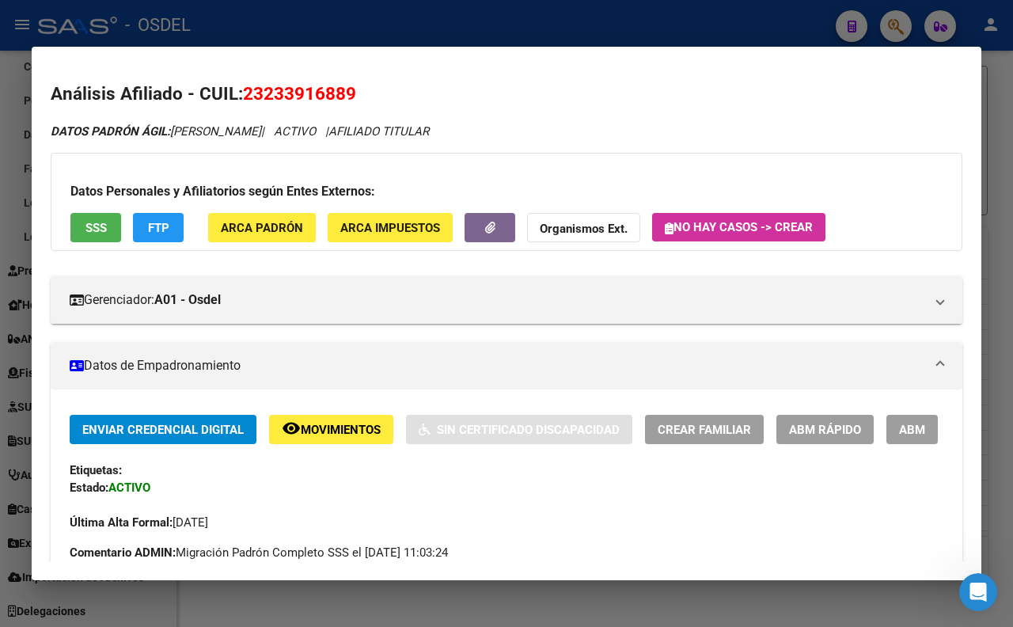
click at [233, 225] on span "ARCA Padrón" at bounding box center [262, 228] width 82 height 14
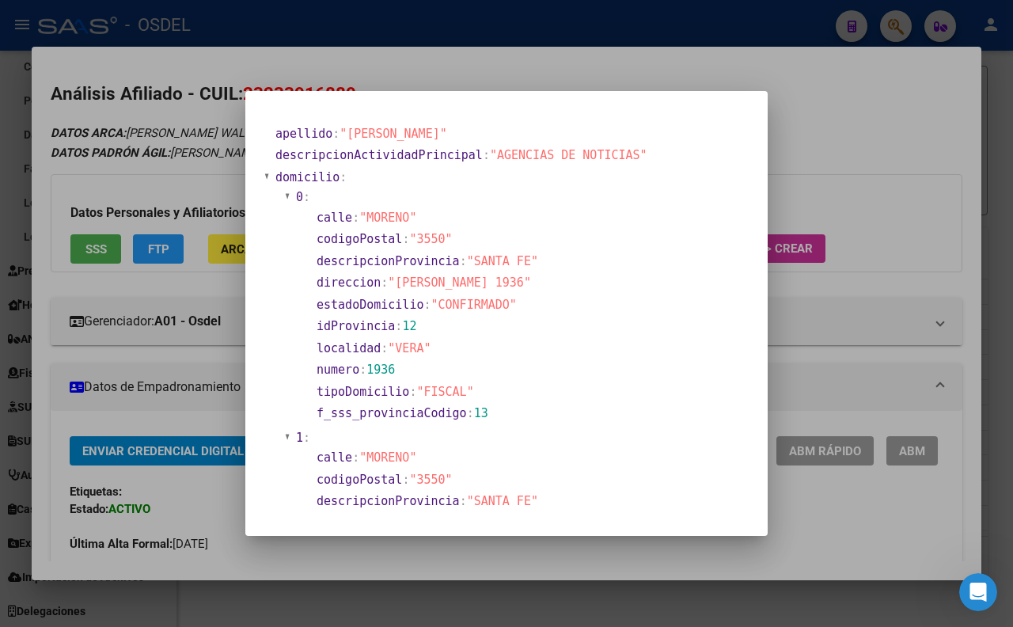
click at [852, 164] on div at bounding box center [506, 313] width 1013 height 627
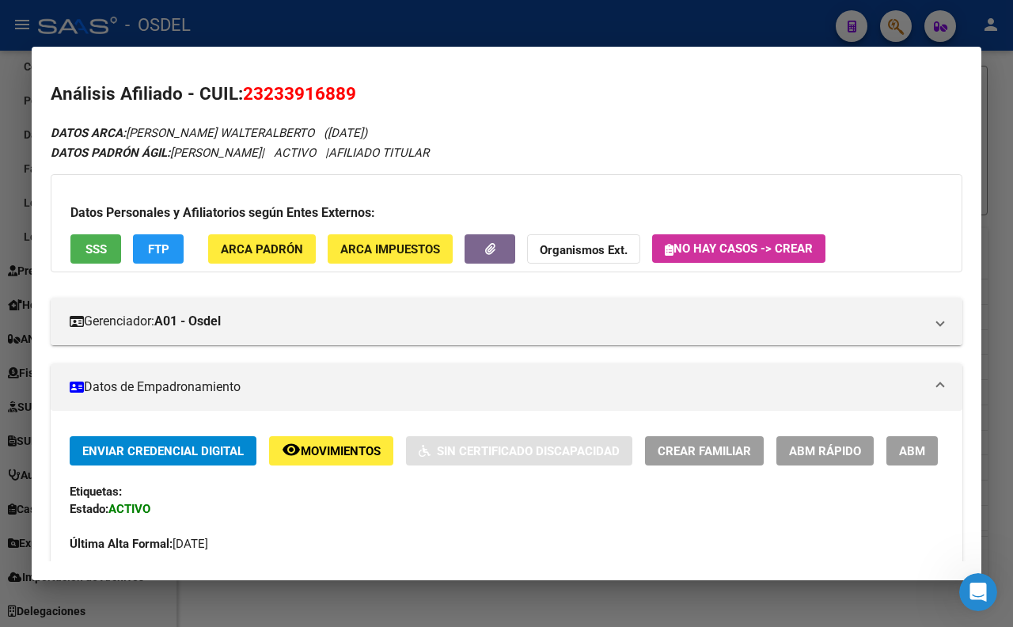
click at [674, 9] on div at bounding box center [506, 313] width 1013 height 627
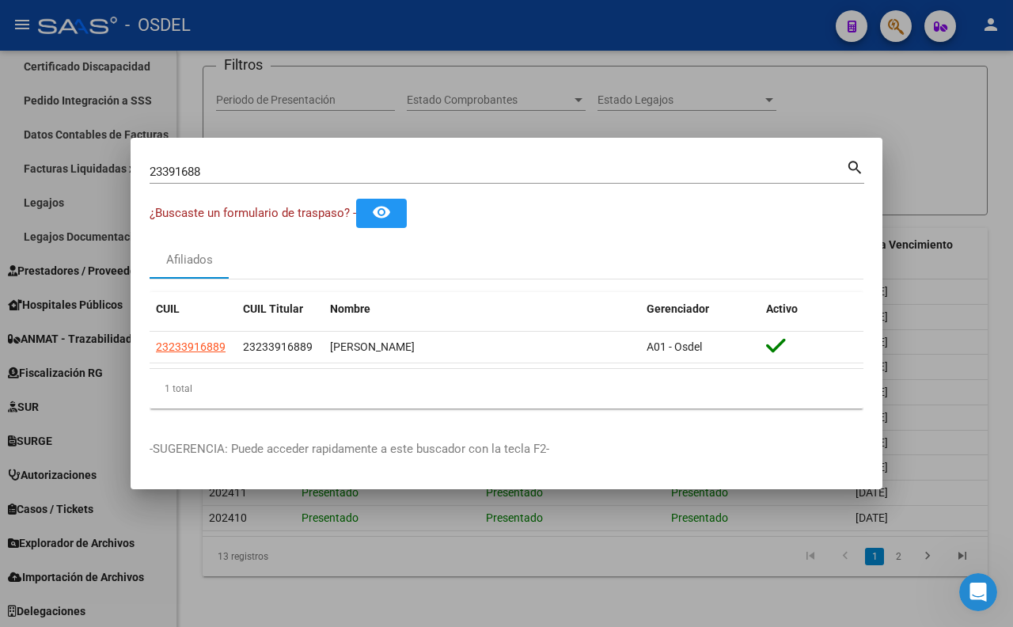
click at [598, 174] on input "23391688" at bounding box center [498, 172] width 696 height 14
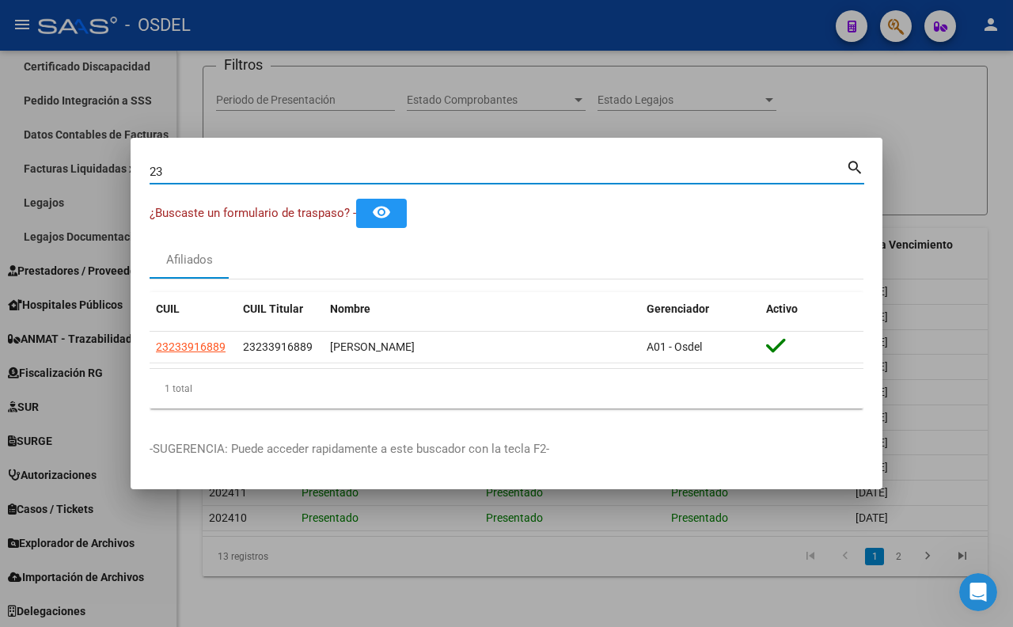
type input "2"
paste input "20210047"
type input "20210047"
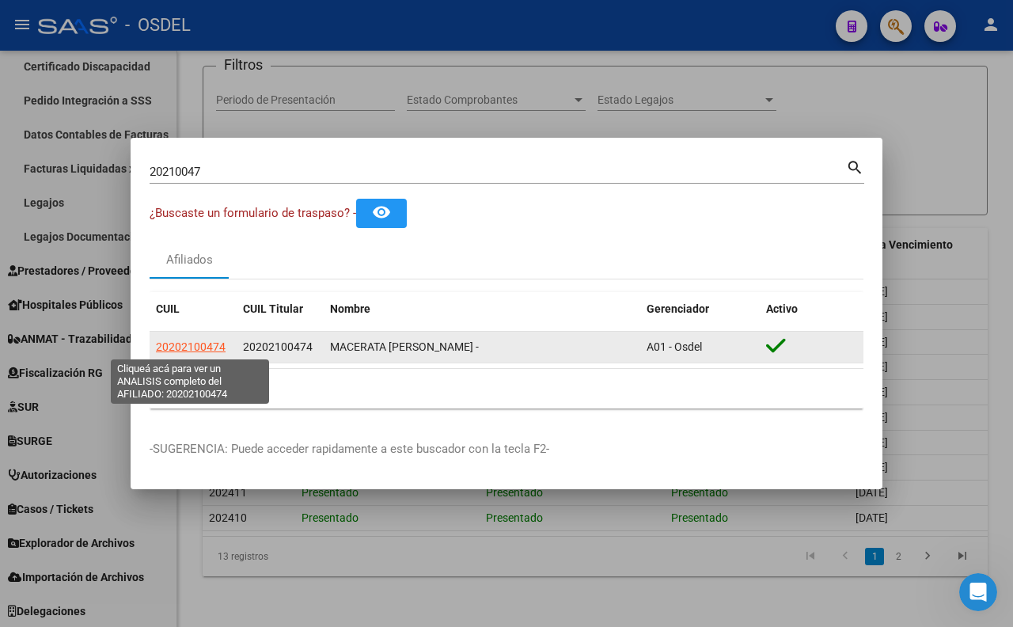
click at [169, 346] on span "20202100474" at bounding box center [191, 346] width 70 height 13
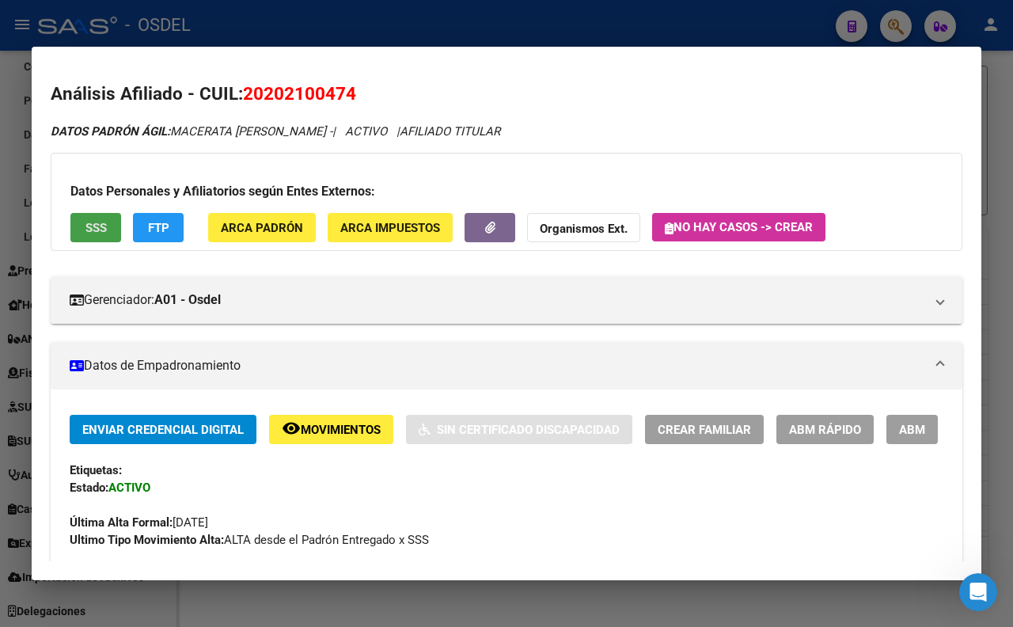
click at [85, 228] on span "SSS" at bounding box center [95, 228] width 21 height 14
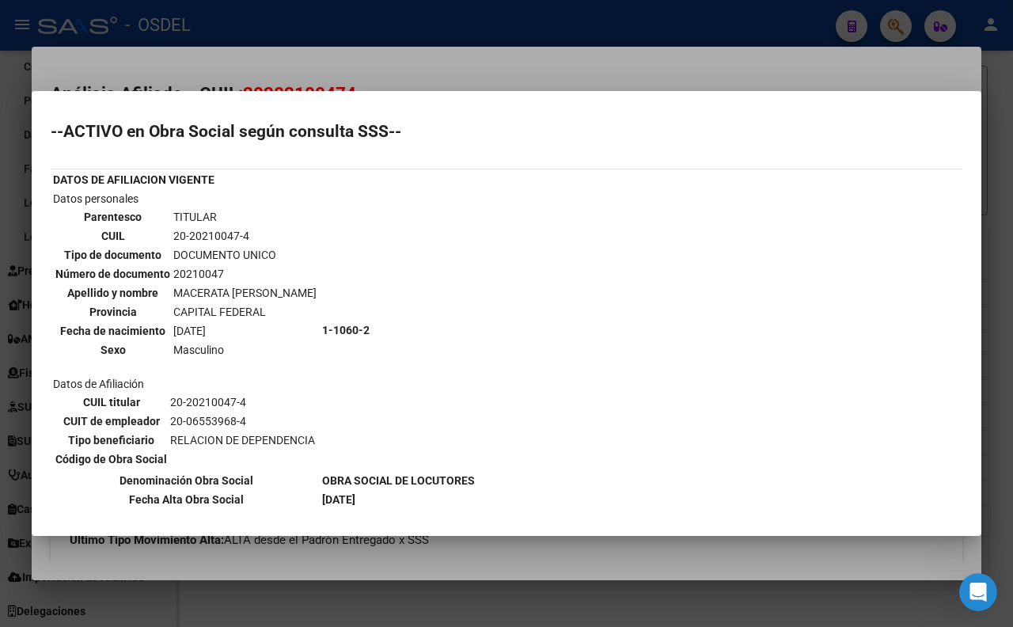
click at [396, 76] on div at bounding box center [506, 313] width 1013 height 627
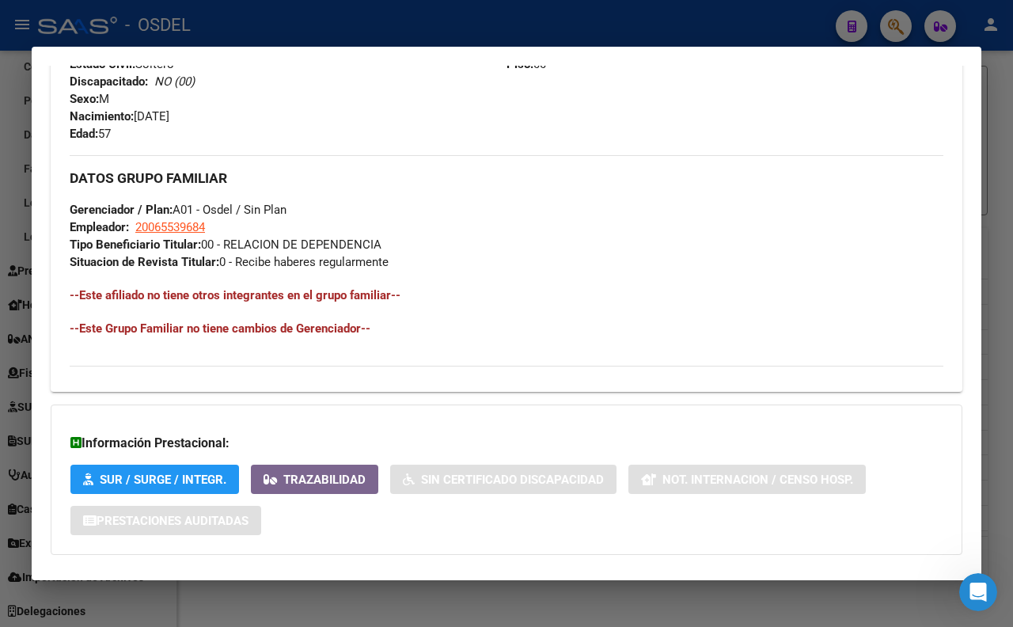
scroll to position [703, 0]
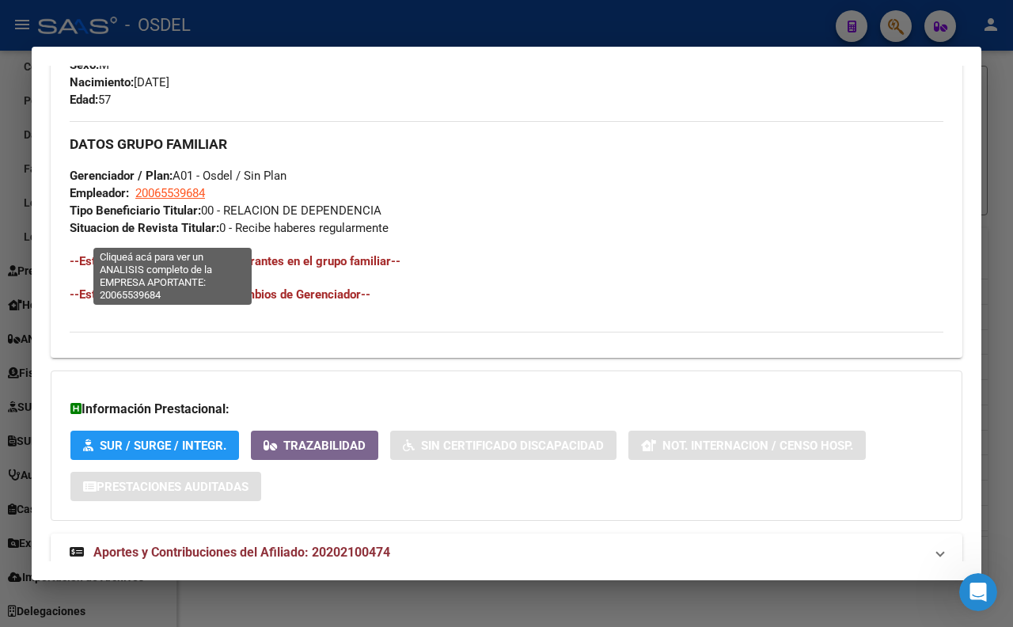
click at [180, 200] on span "20065539684" at bounding box center [170, 193] width 70 height 14
type textarea "20065539684"
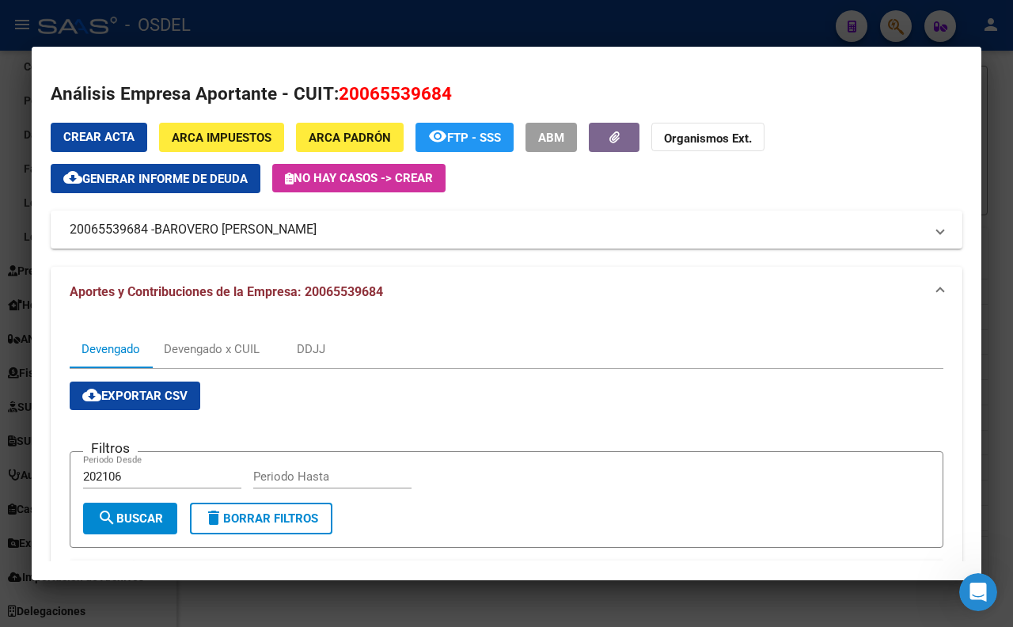
click at [360, 36] on div at bounding box center [506, 313] width 1013 height 627
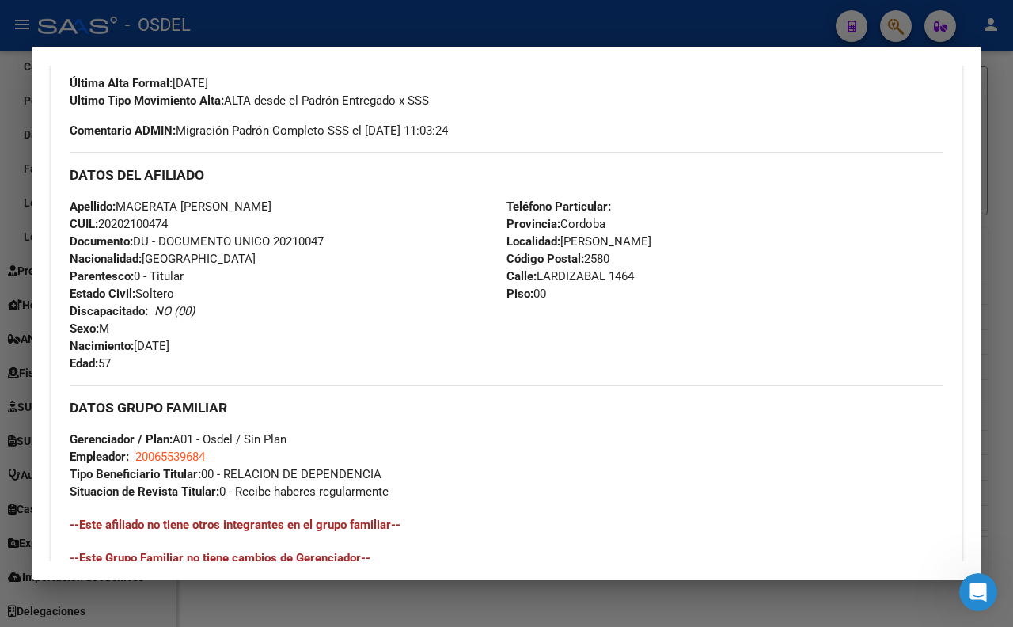
scroll to position [527, 0]
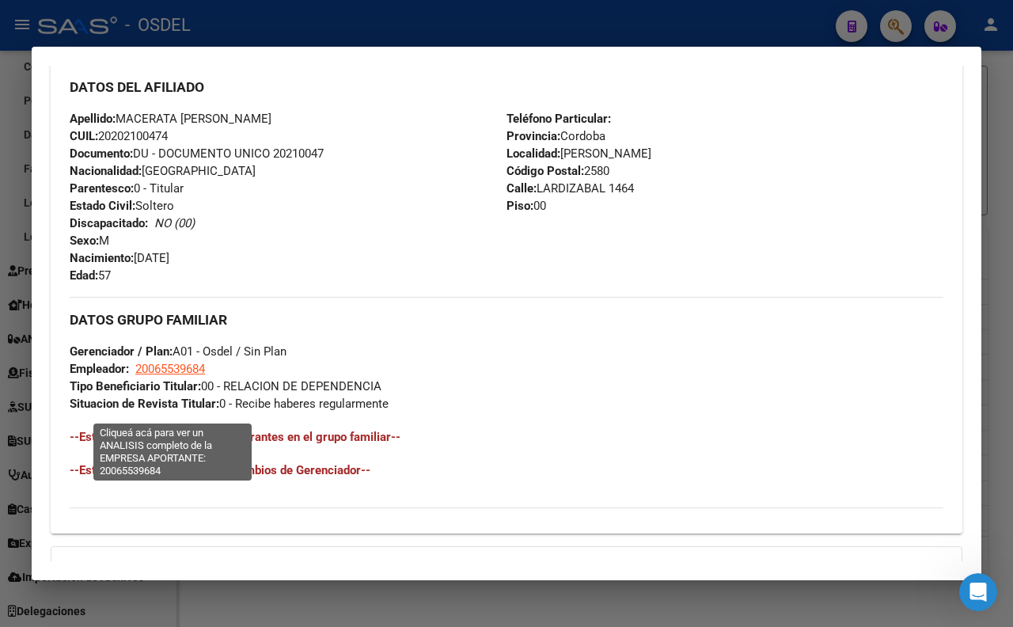
click at [182, 376] on span "20065539684" at bounding box center [170, 369] width 70 height 14
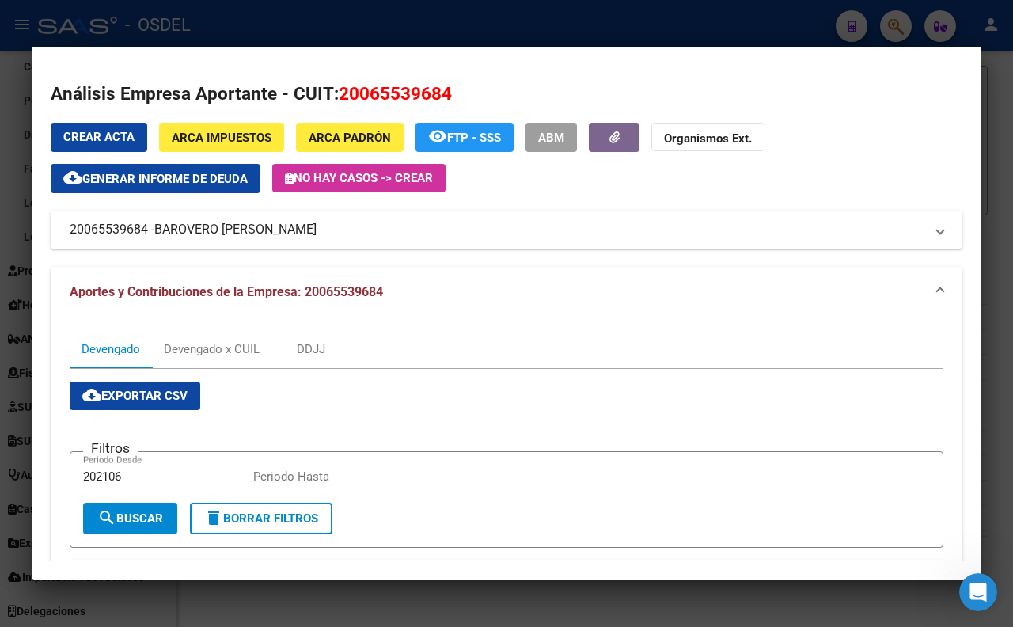
drag, startPoint x: 318, startPoint y: 230, endPoint x: 331, endPoint y: 240, distance: 16.3
click at [331, 240] on mat-expansion-panel-header "20065539684 - BAROVERO [PERSON_NAME]" at bounding box center [507, 230] width 912 height 38
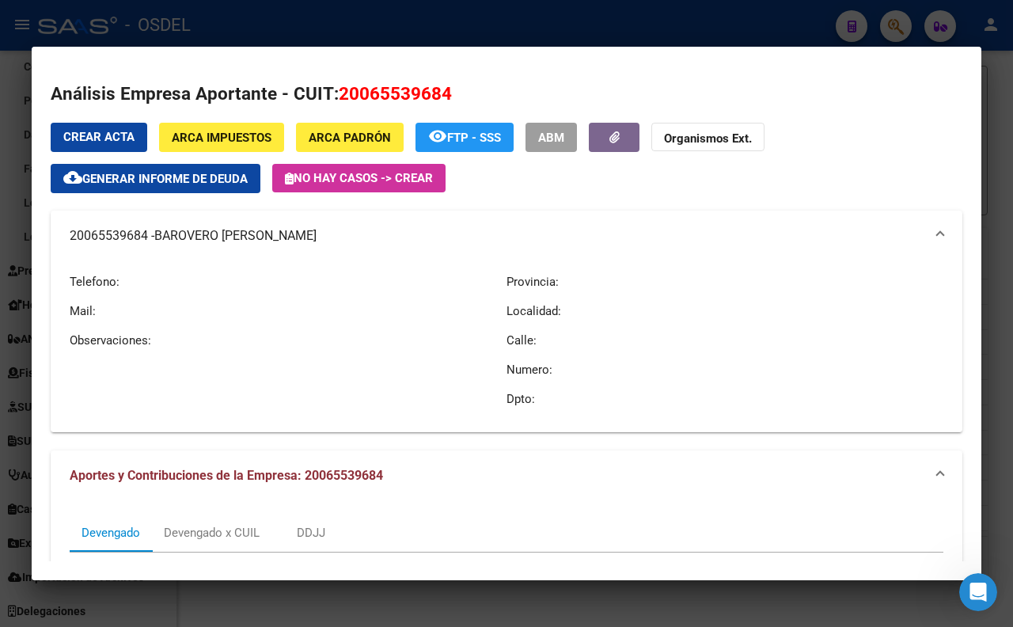
click at [382, 38] on div at bounding box center [506, 313] width 1013 height 627
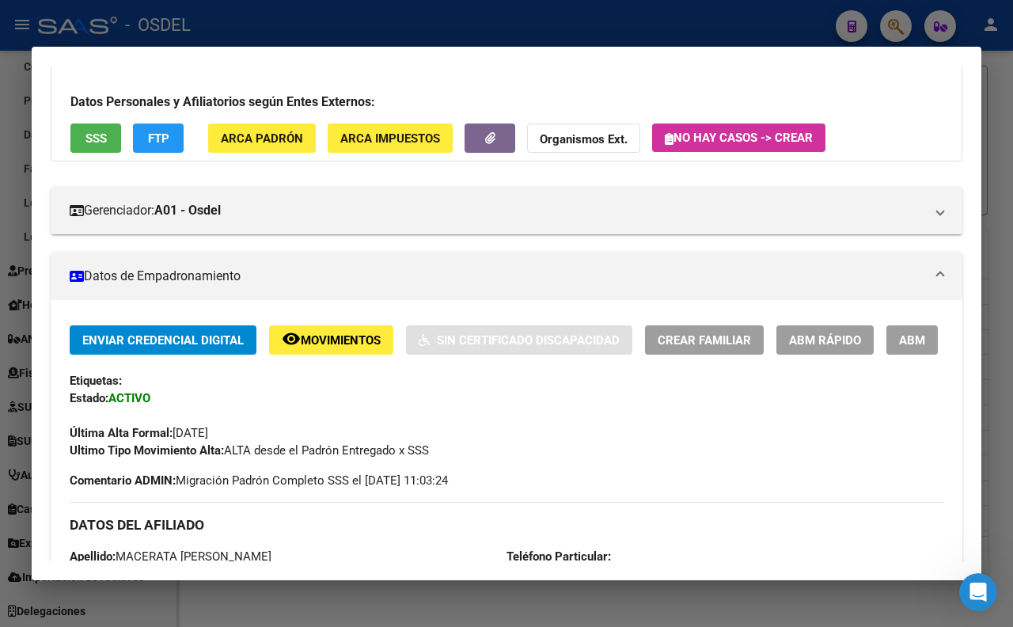
scroll to position [89, 0]
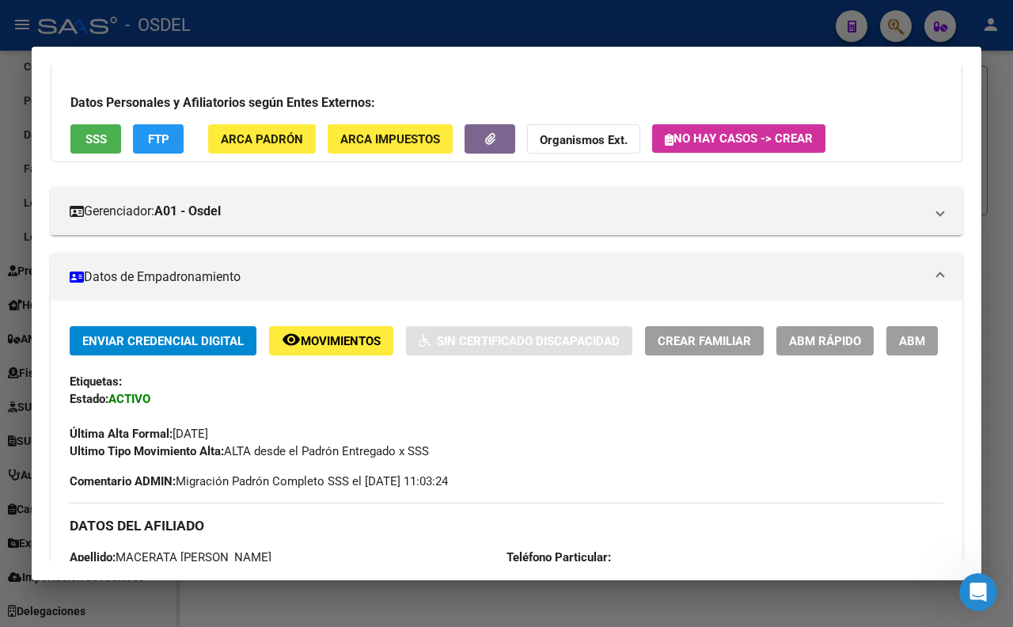
click at [101, 139] on span "SSS" at bounding box center [95, 139] width 21 height 14
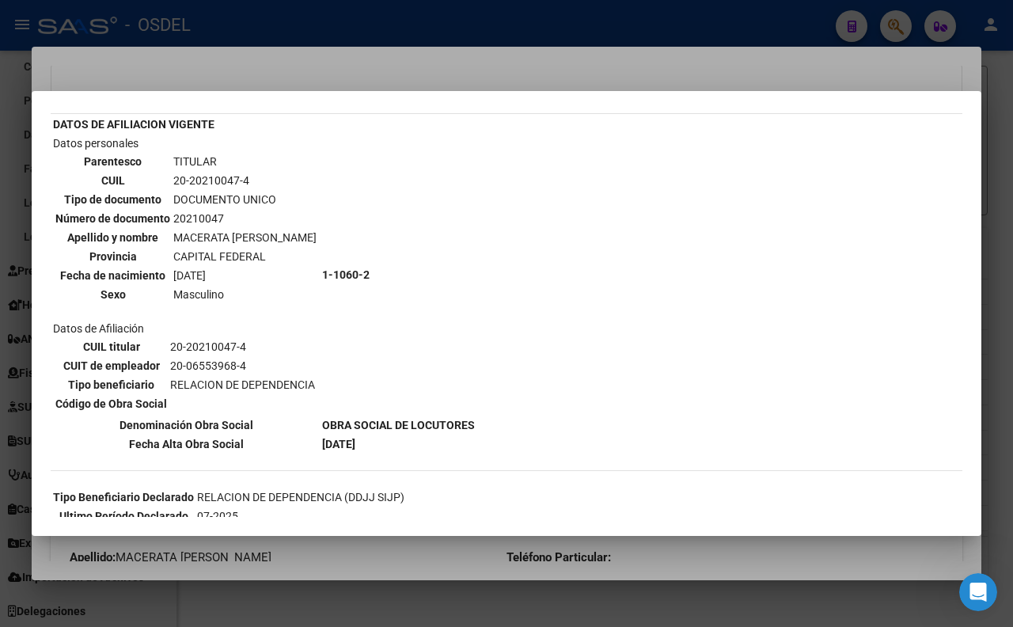
scroll to position [207, 0]
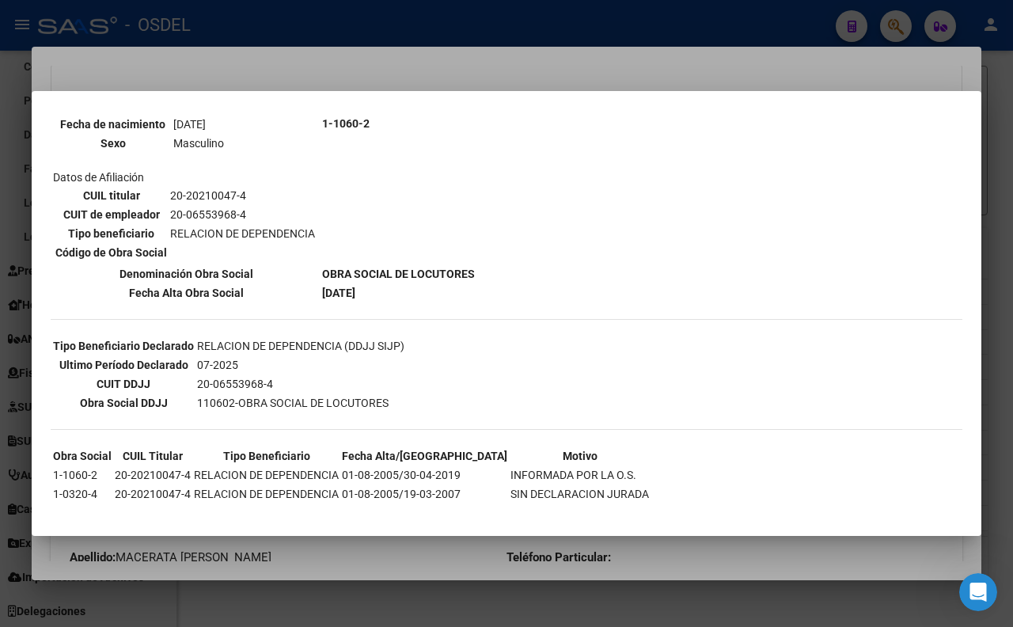
click at [480, 66] on div at bounding box center [506, 313] width 1013 height 627
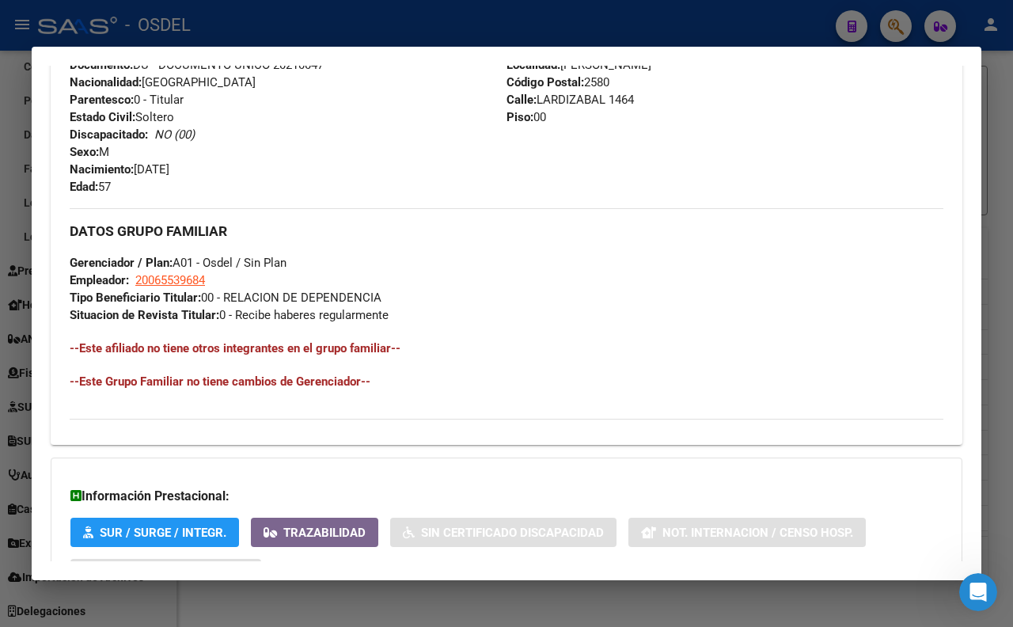
scroll to position [792, 0]
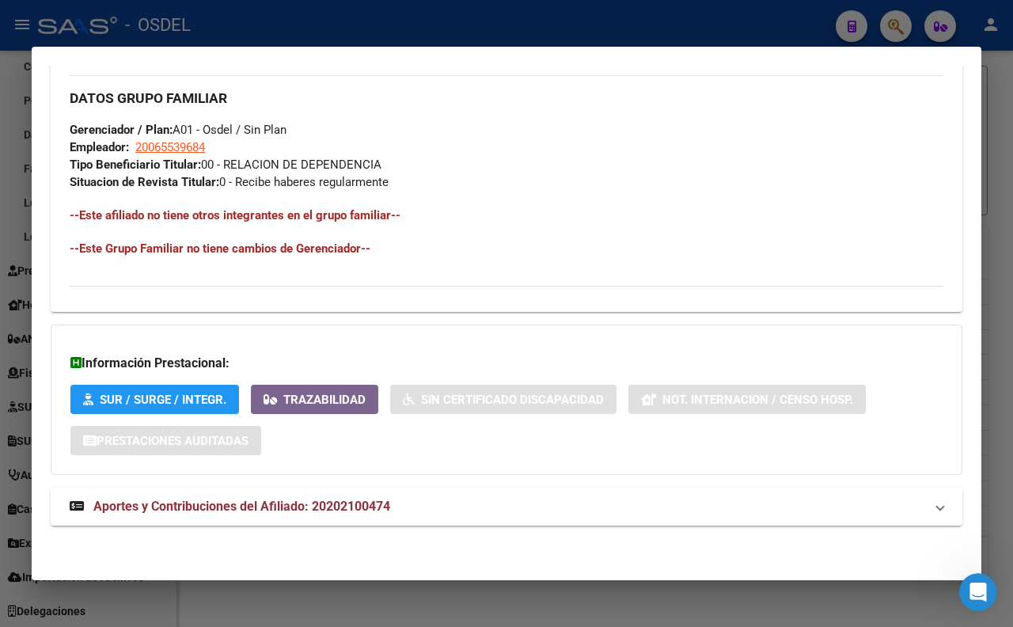
click at [329, 487] on mat-expansion-panel-header "Aportes y Contribuciones del Afiliado: 20202100474" at bounding box center [507, 506] width 912 height 38
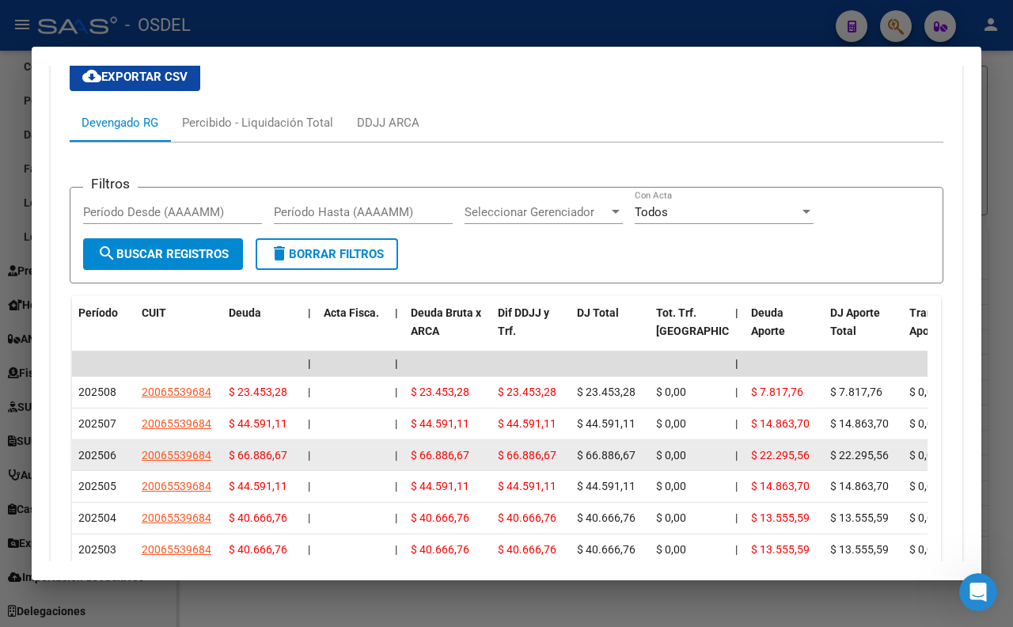
scroll to position [1276, 0]
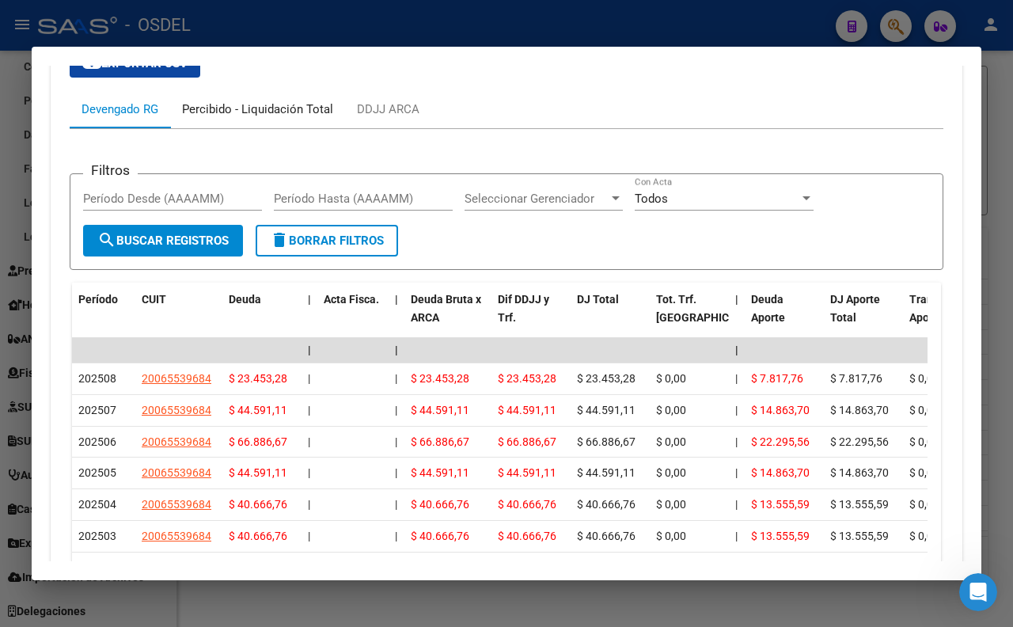
click at [286, 118] on div "Percibido - Liquidación Total" at bounding box center [257, 109] width 151 height 17
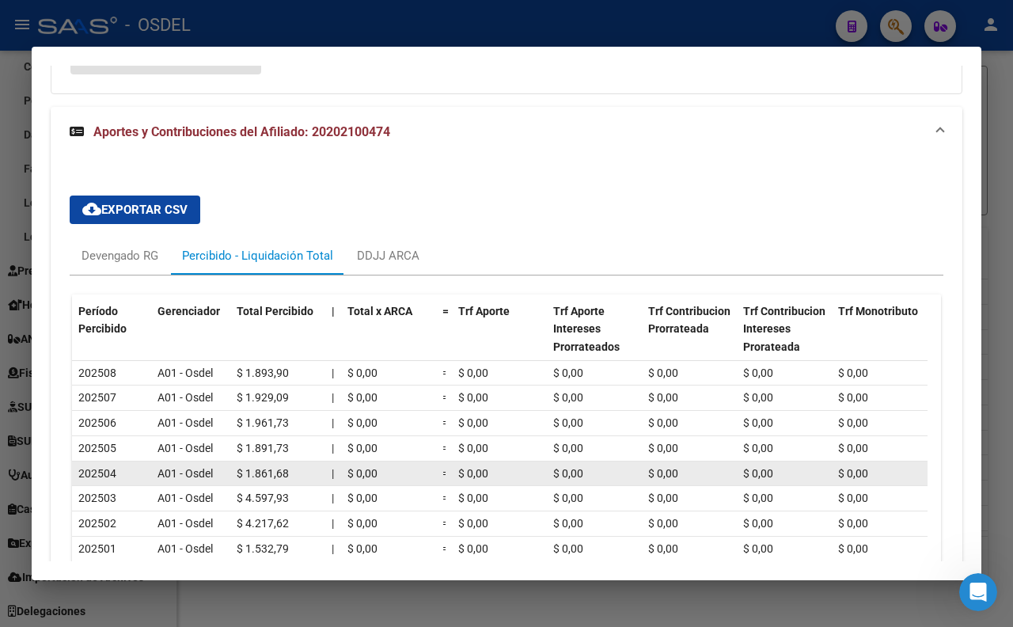
scroll to position [1051, 0]
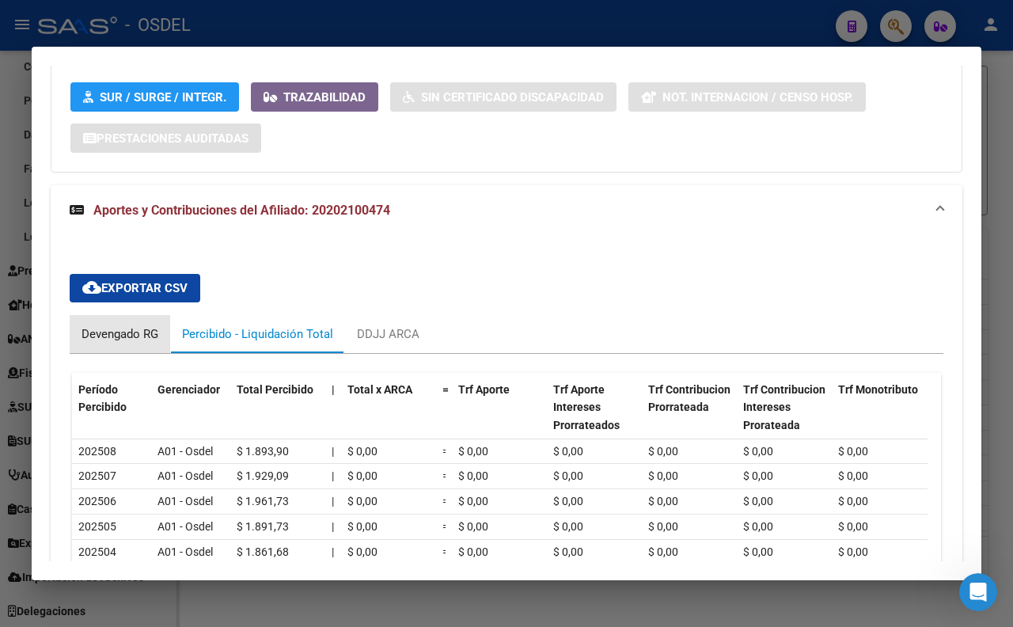
click at [129, 343] on div "Devengado RG" at bounding box center [120, 333] width 77 height 17
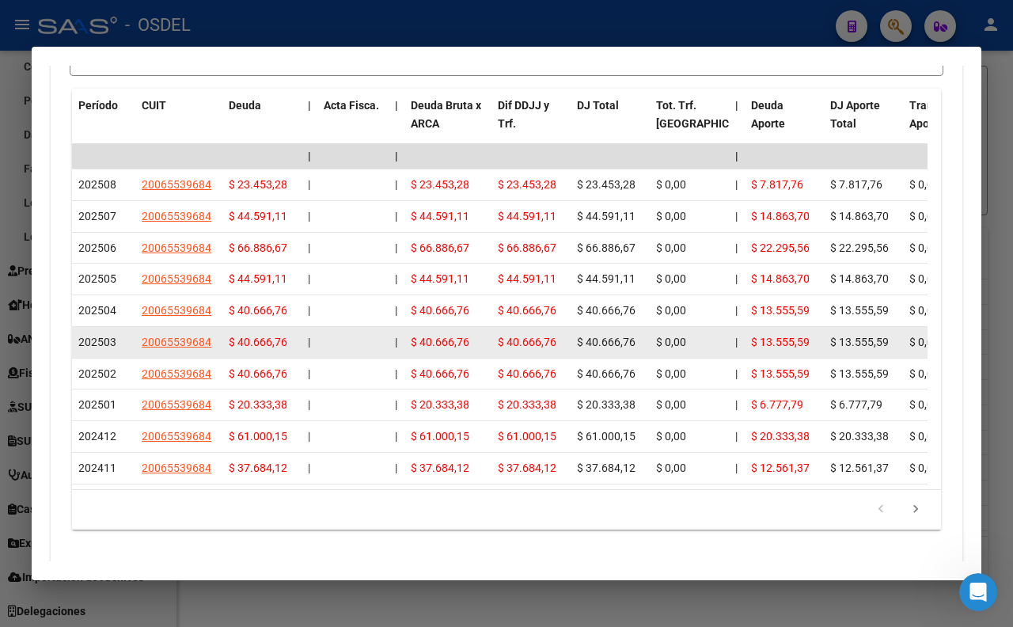
scroll to position [1223, 0]
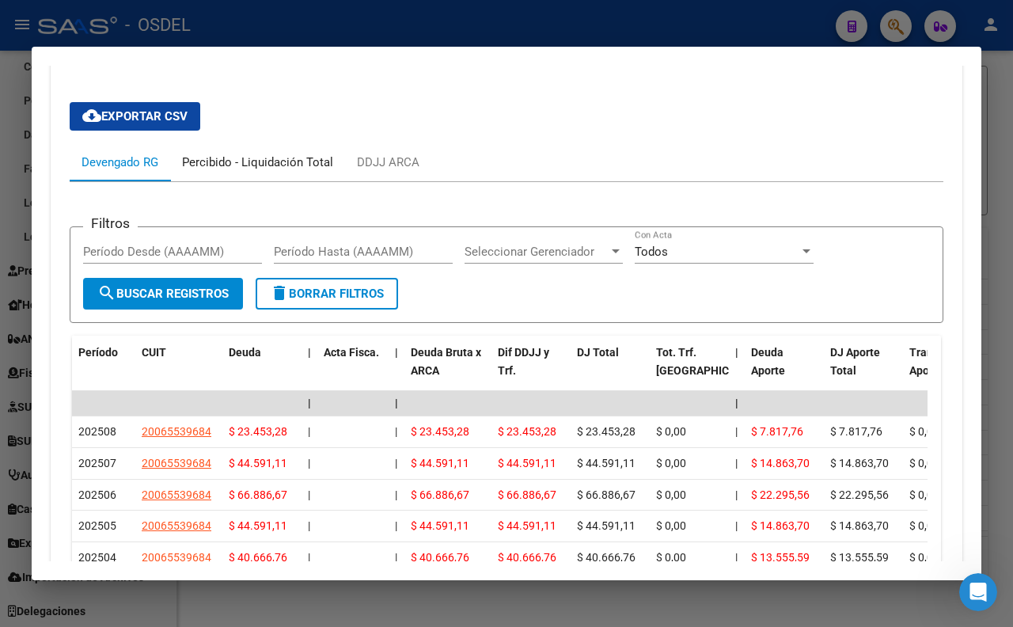
click at [309, 171] on div "Percibido - Liquidación Total" at bounding box center [257, 162] width 151 height 17
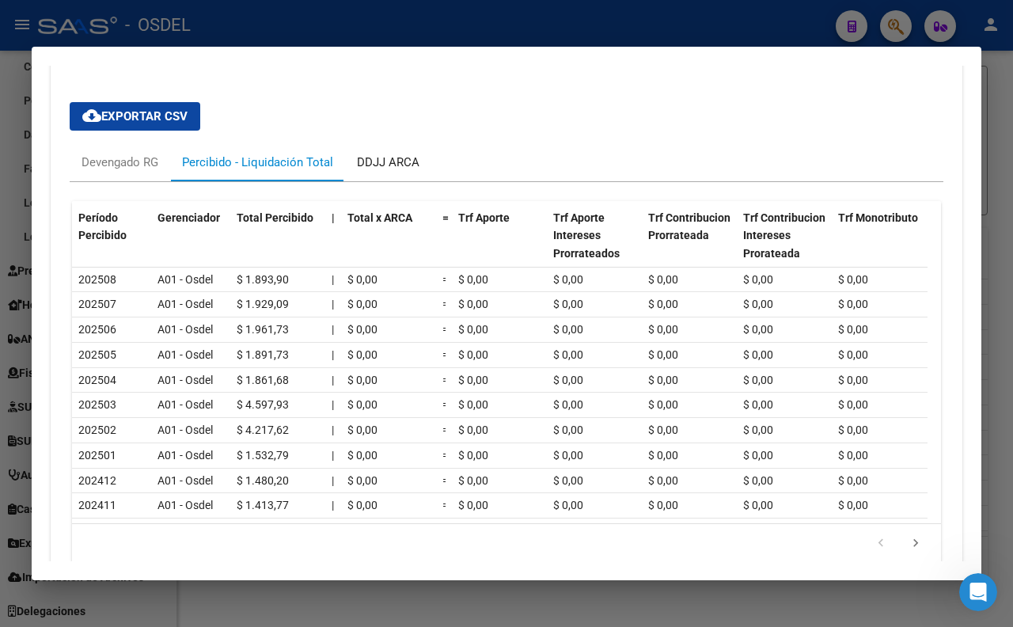
click at [414, 171] on div "DDJJ ARCA" at bounding box center [388, 162] width 63 height 17
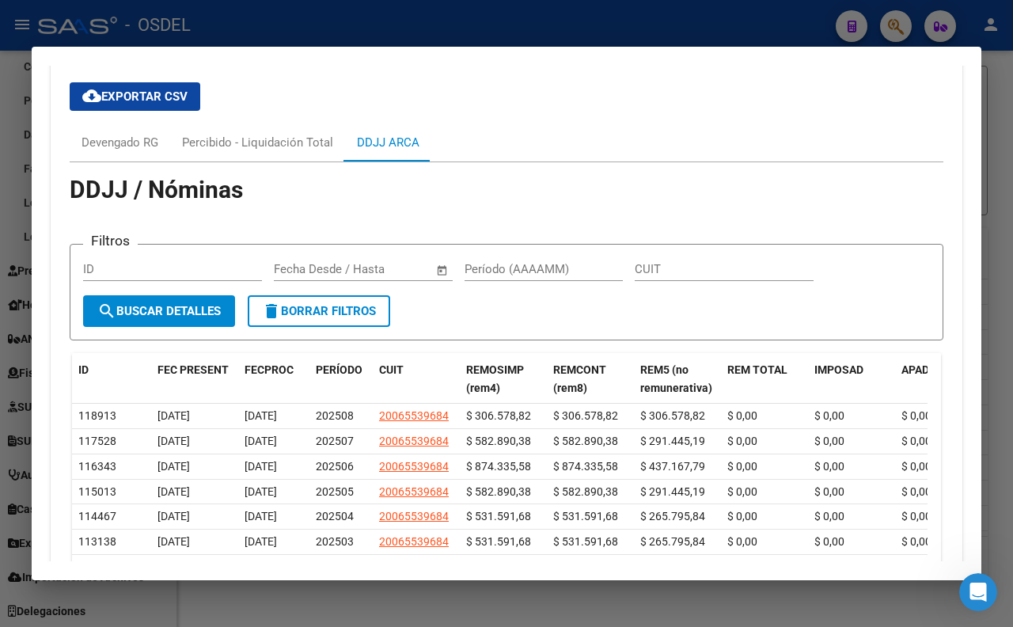
scroll to position [1135, 0]
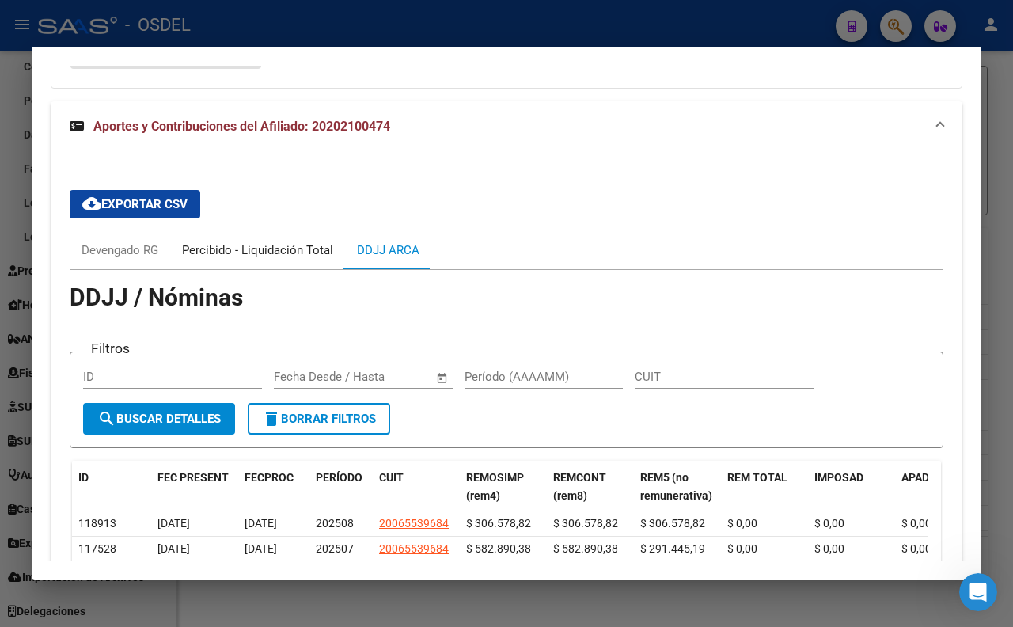
click at [304, 259] on div "Percibido - Liquidación Total" at bounding box center [257, 249] width 151 height 17
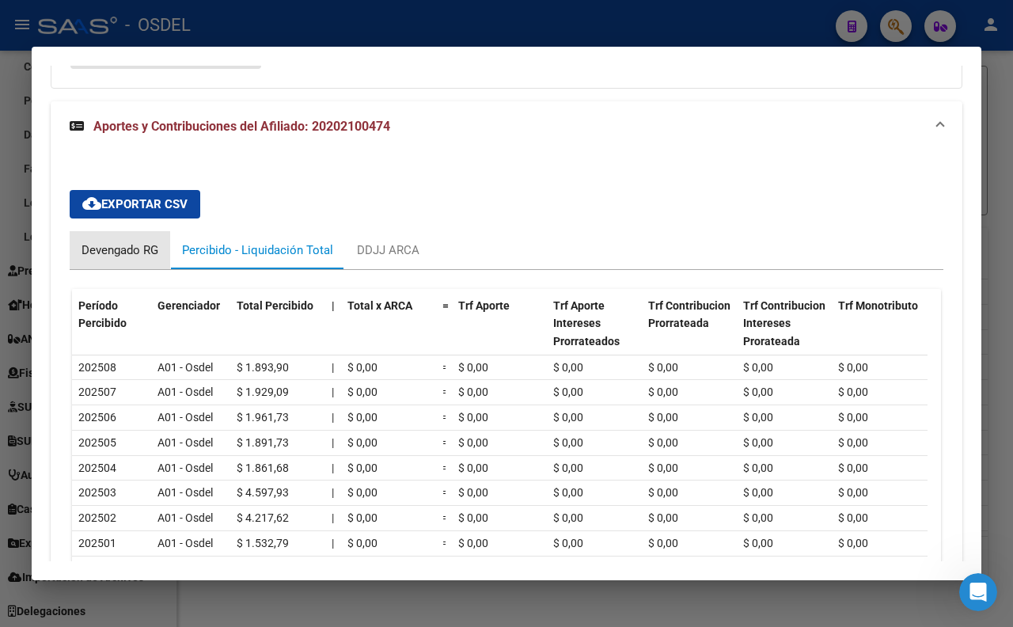
click at [139, 269] on div "Devengado RG" at bounding box center [120, 250] width 101 height 38
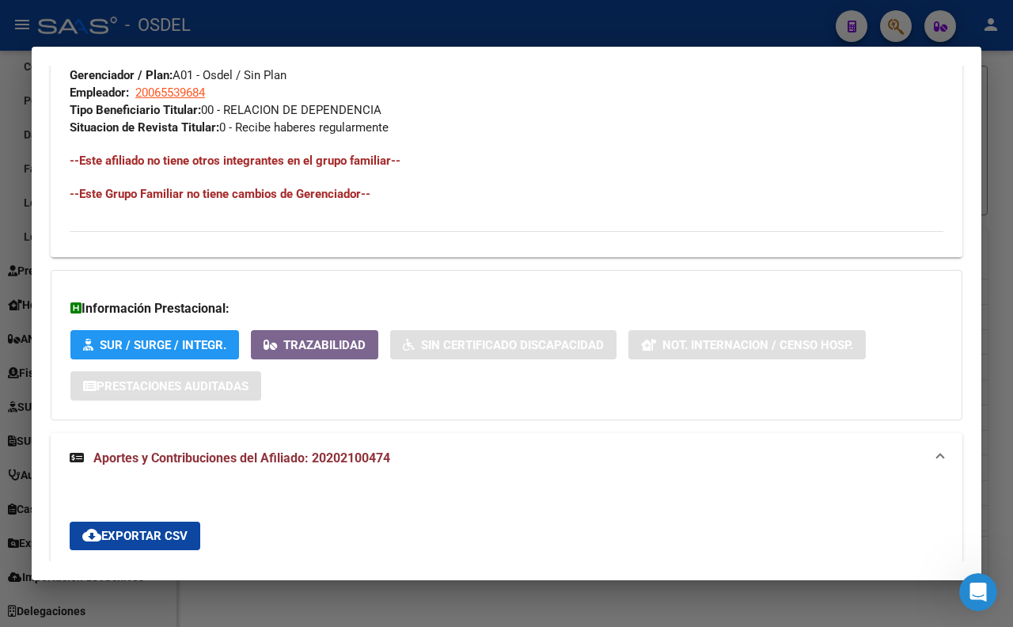
scroll to position [783, 0]
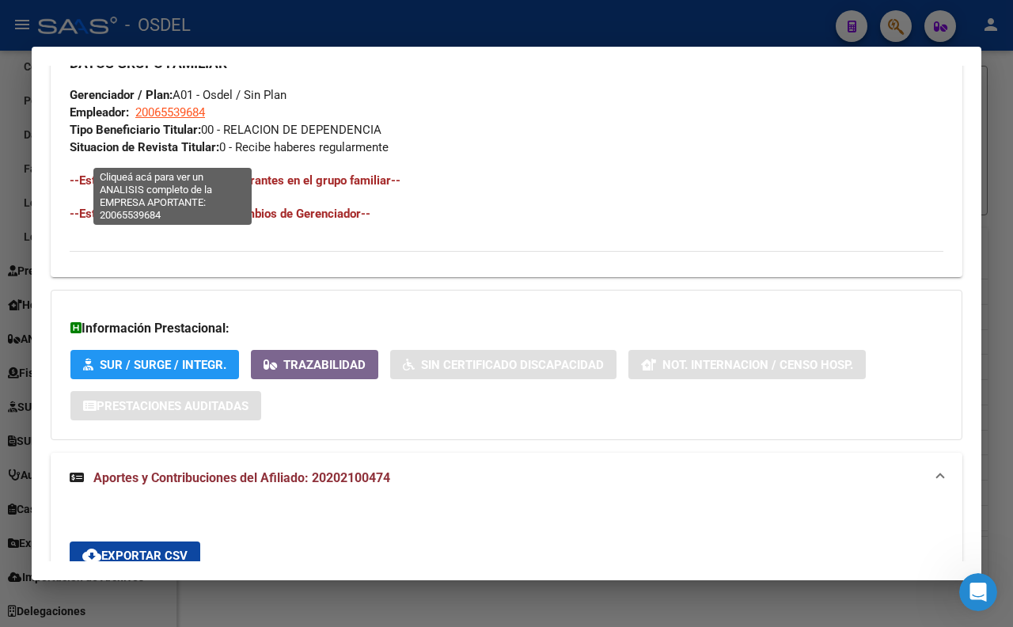
click at [169, 119] on span "20065539684" at bounding box center [170, 112] width 70 height 14
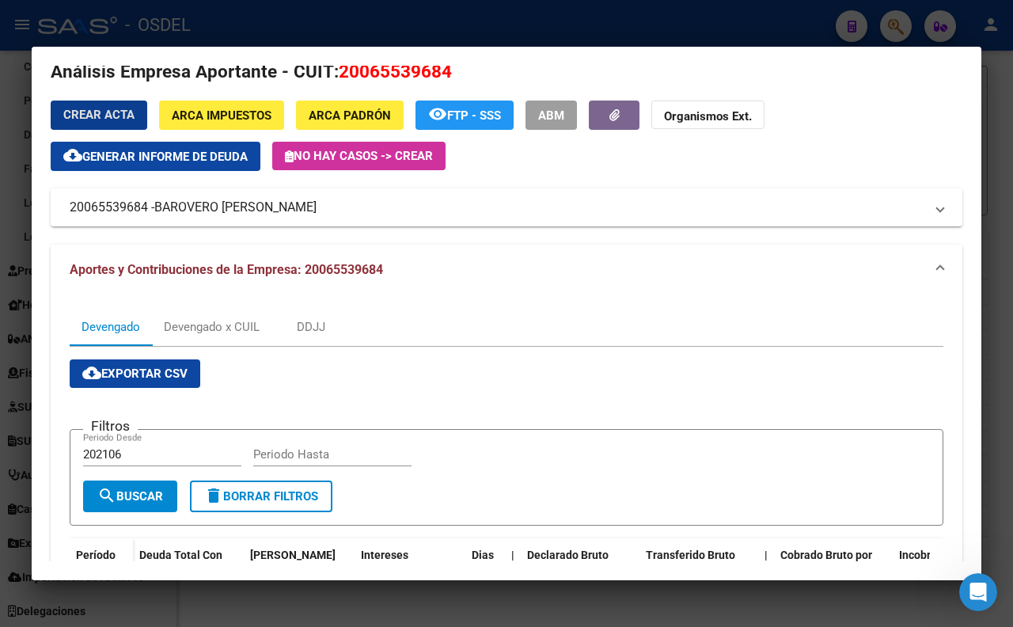
scroll to position [0, 0]
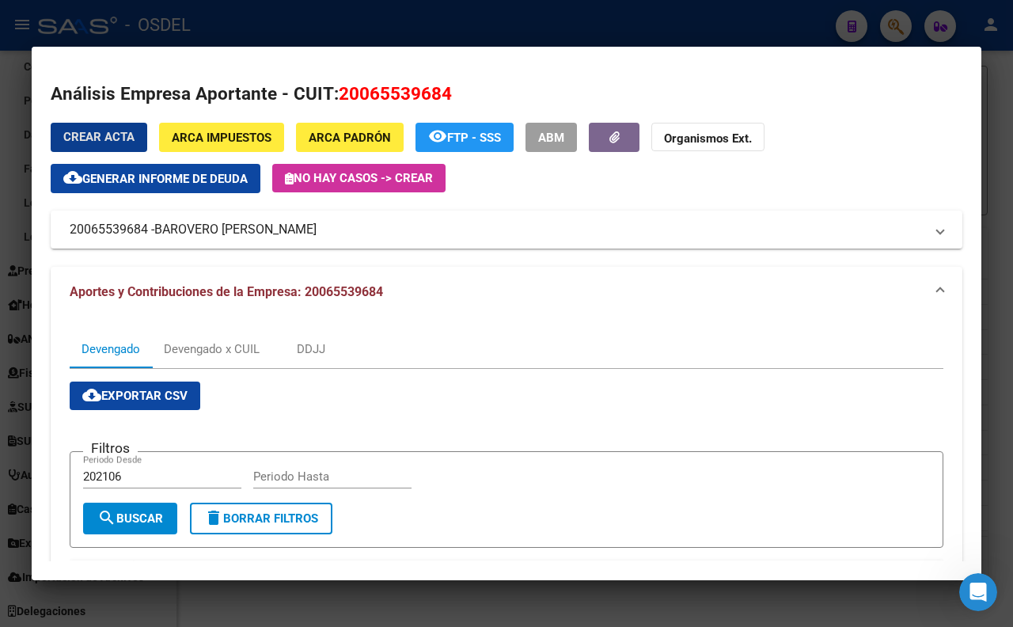
click at [214, 186] on button "cloud_download Generar informe de deuda" at bounding box center [156, 178] width 210 height 29
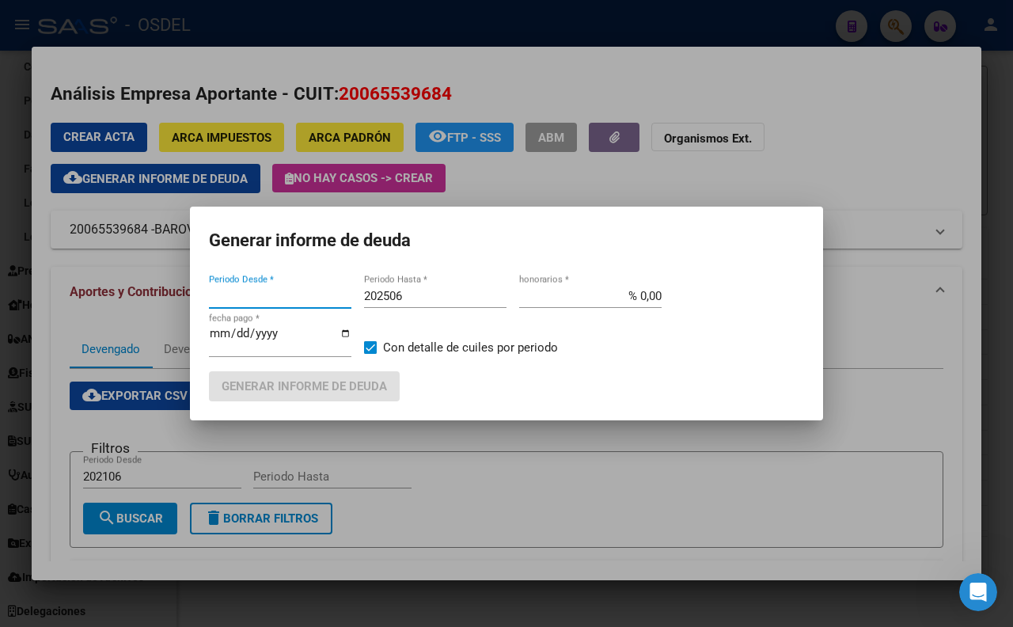
type input "202106"
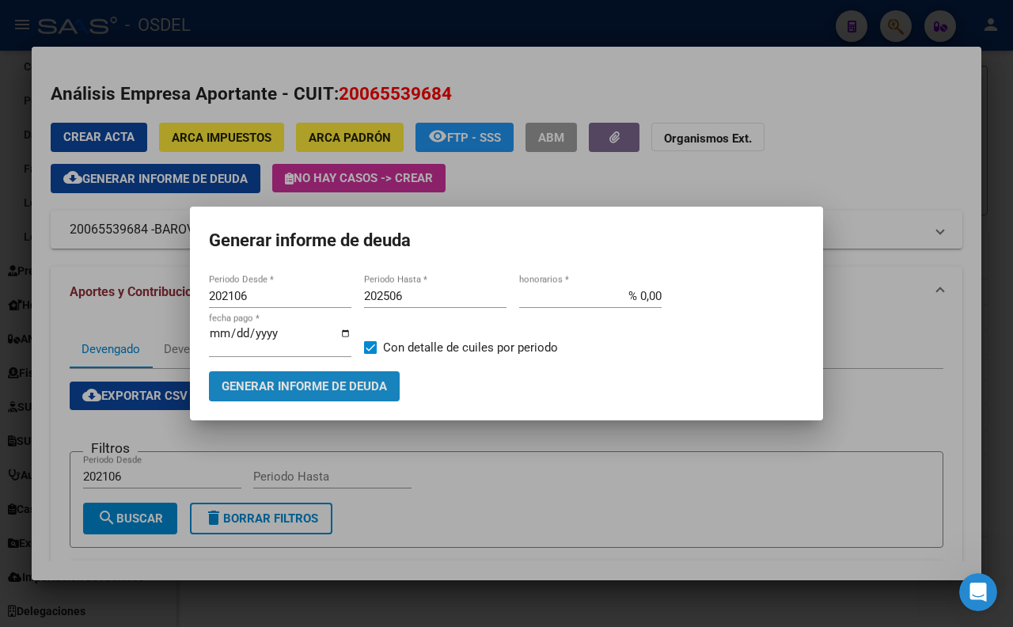
click at [317, 393] on span "Generar informe de deuda" at bounding box center [304, 387] width 165 height 14
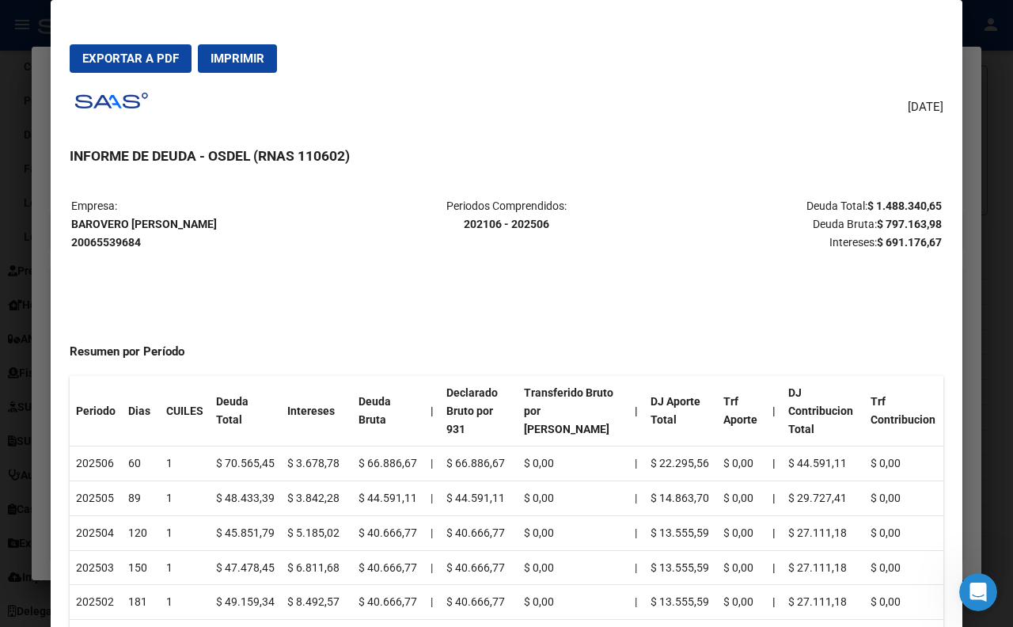
click at [982, 137] on div at bounding box center [506, 313] width 1013 height 627
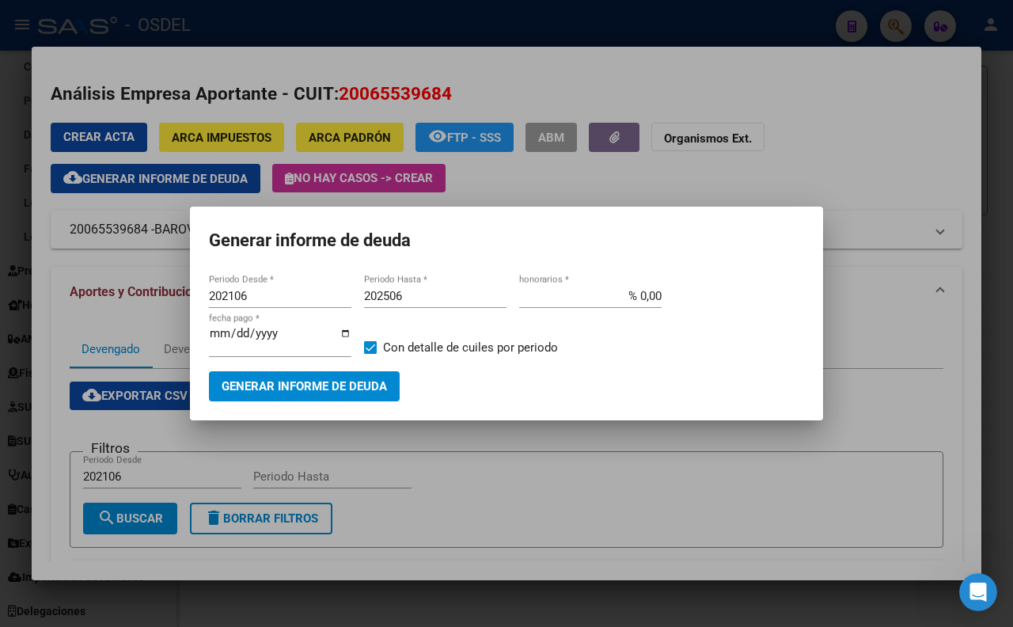
click at [914, 135] on div at bounding box center [506, 313] width 1013 height 627
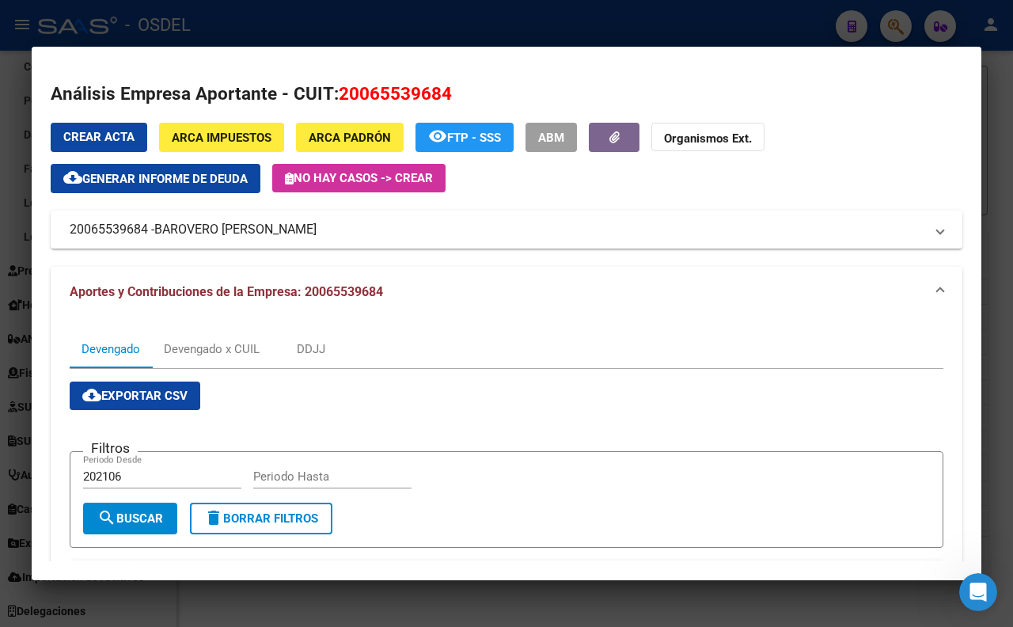
click at [1000, 203] on div at bounding box center [506, 313] width 1013 height 627
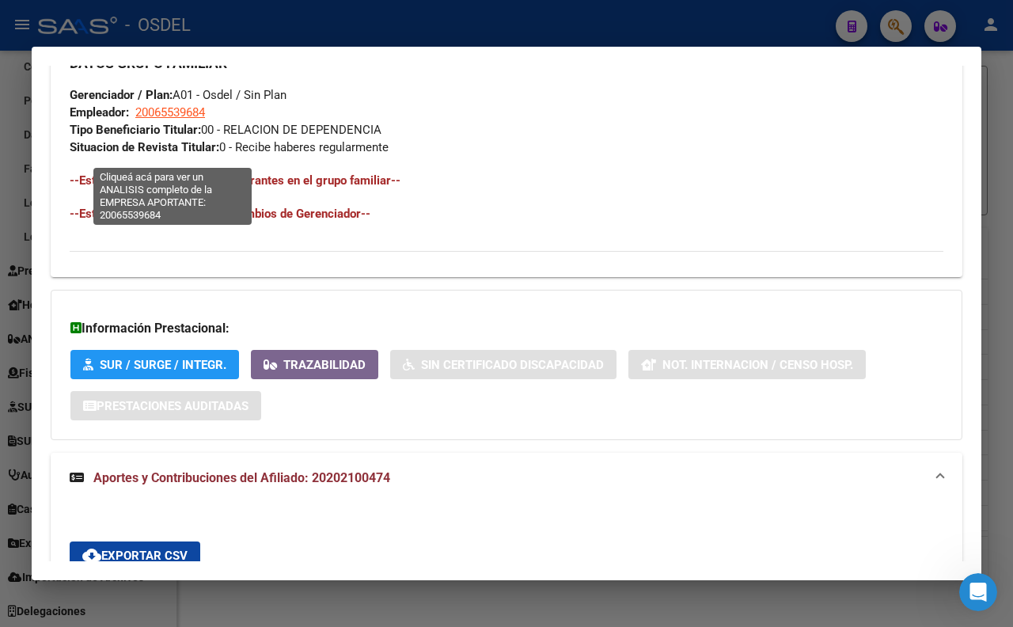
click at [184, 119] on span "20065539684" at bounding box center [170, 112] width 70 height 14
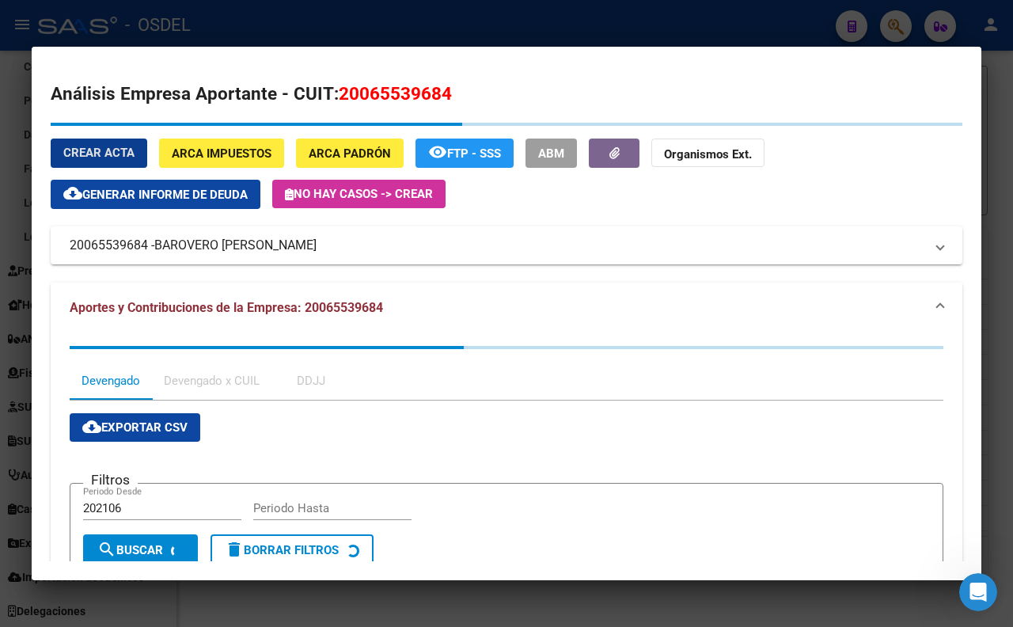
click at [423, 26] on div at bounding box center [506, 313] width 1013 height 627
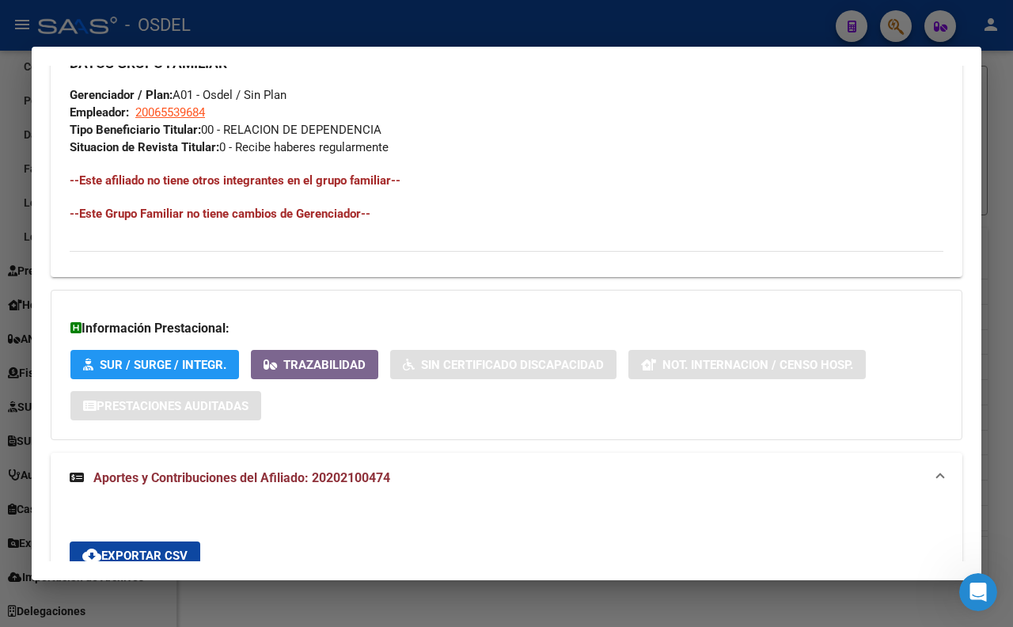
click at [423, 26] on div at bounding box center [506, 313] width 1013 height 627
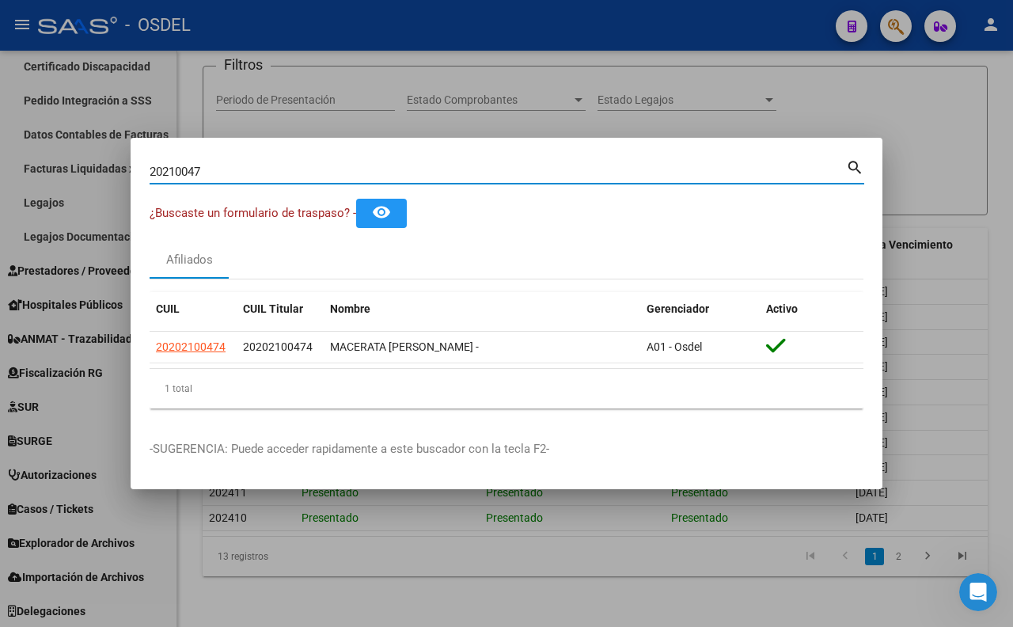
click at [453, 176] on input "20210047" at bounding box center [498, 172] width 696 height 14
type input "2"
paste input "20065539684"
type input "20065539684"
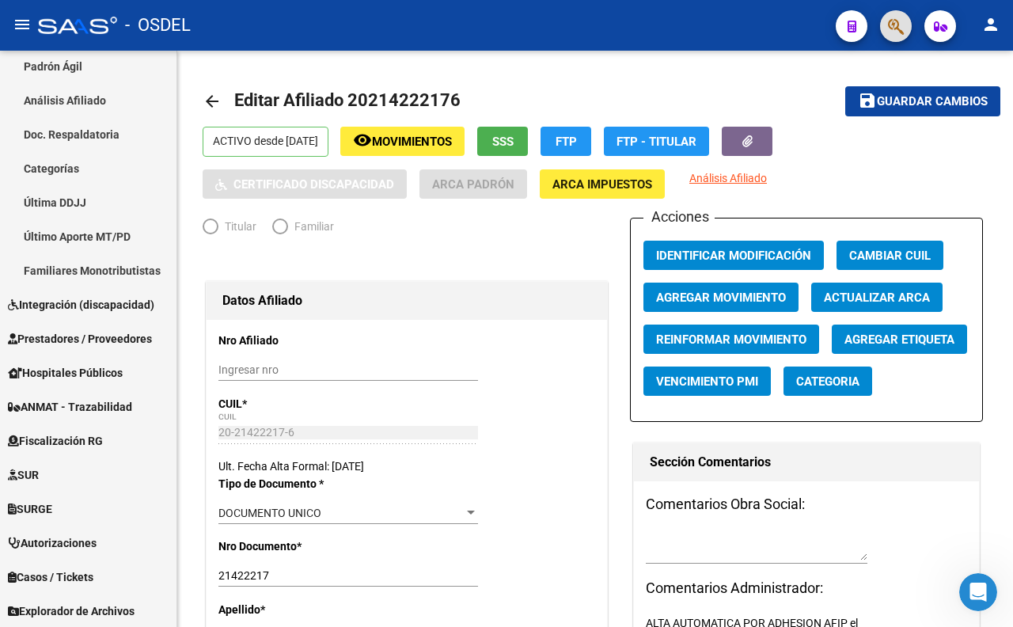
radio input "true"
type input "30-63698925-4"
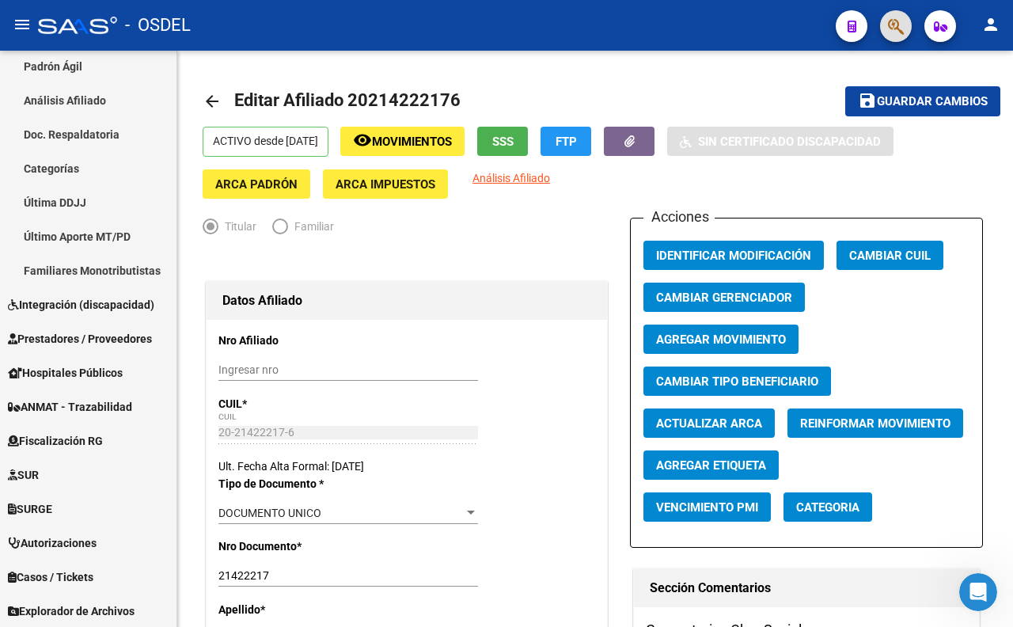
click at [882, 29] on button "button" at bounding box center [896, 26] width 32 height 32
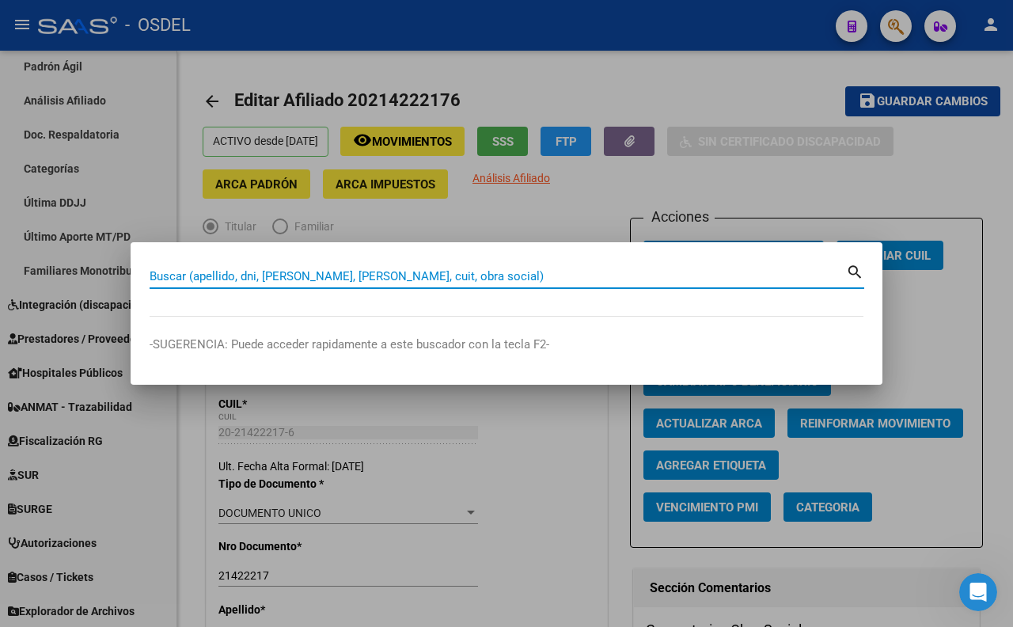
click at [440, 277] on input "Buscar (apellido, dni, [PERSON_NAME], [PERSON_NAME], cuit, obra social)" at bounding box center [498, 276] width 696 height 14
paste input "24758596"
type input "24758596"
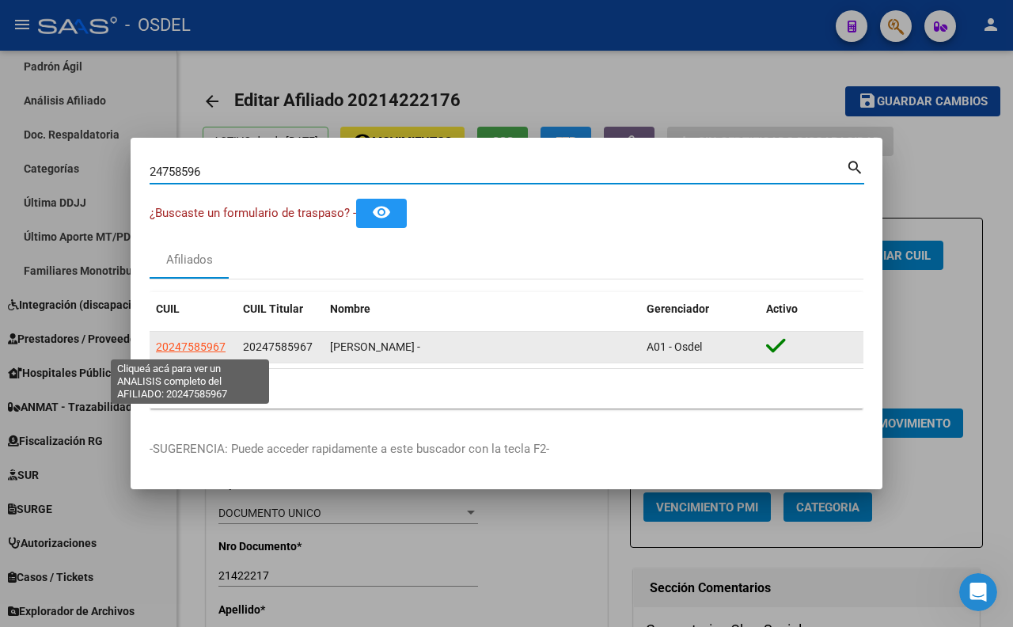
click at [211, 347] on span "20247585967" at bounding box center [191, 346] width 70 height 13
type textarea "20247585967"
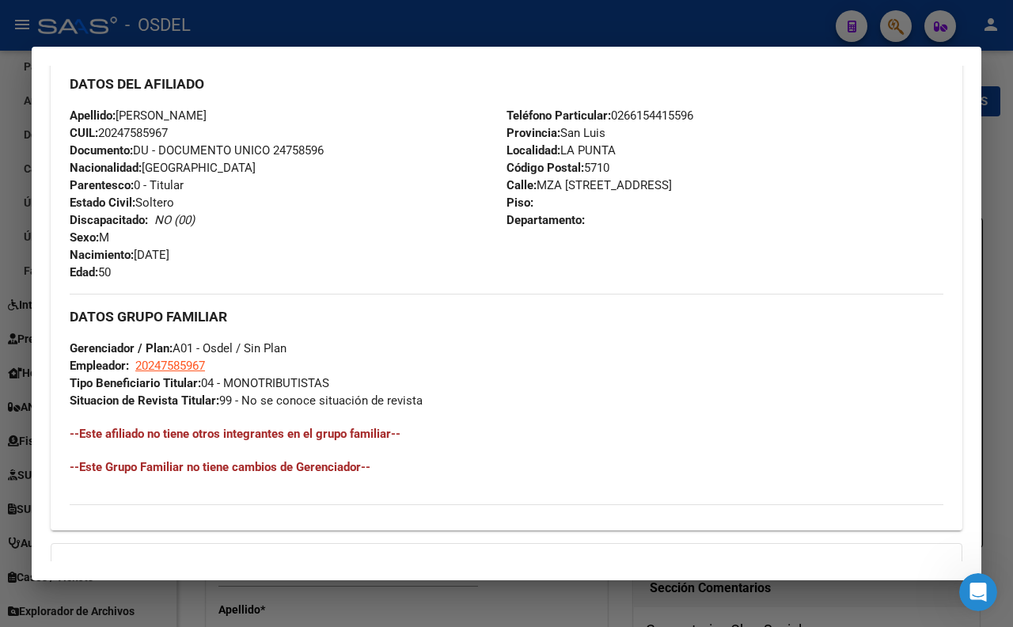
scroll to position [528, 0]
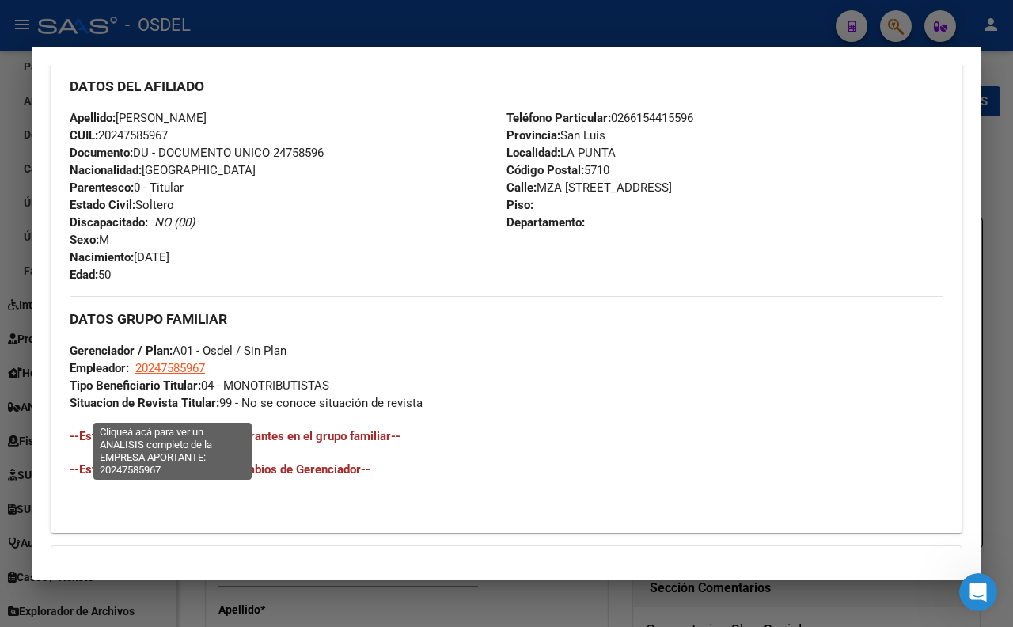
click at [161, 375] on span "20247585967" at bounding box center [170, 368] width 70 height 14
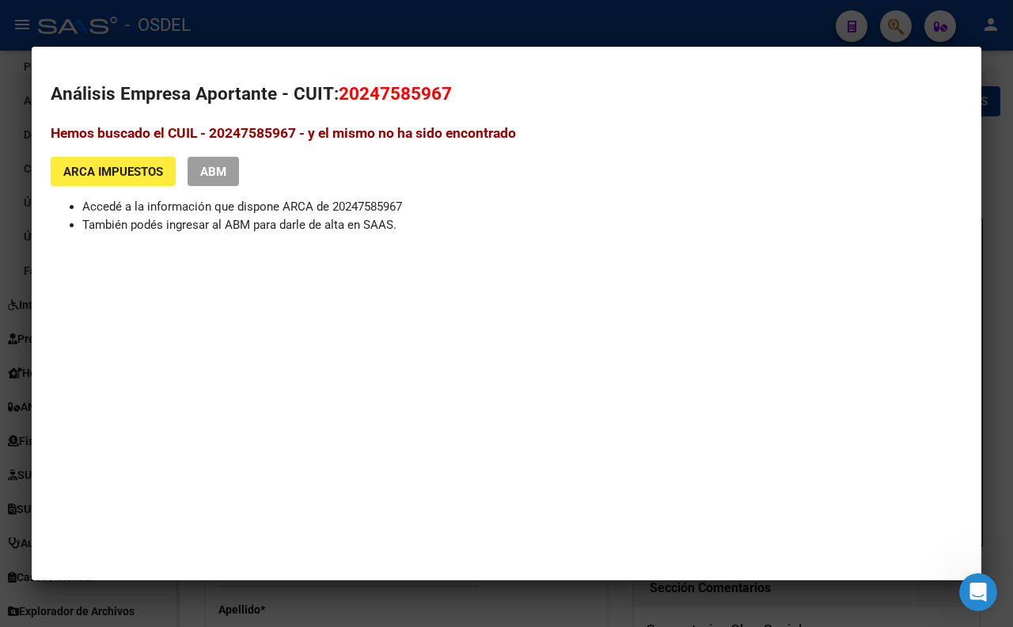
click at [431, 30] on div at bounding box center [506, 313] width 1013 height 627
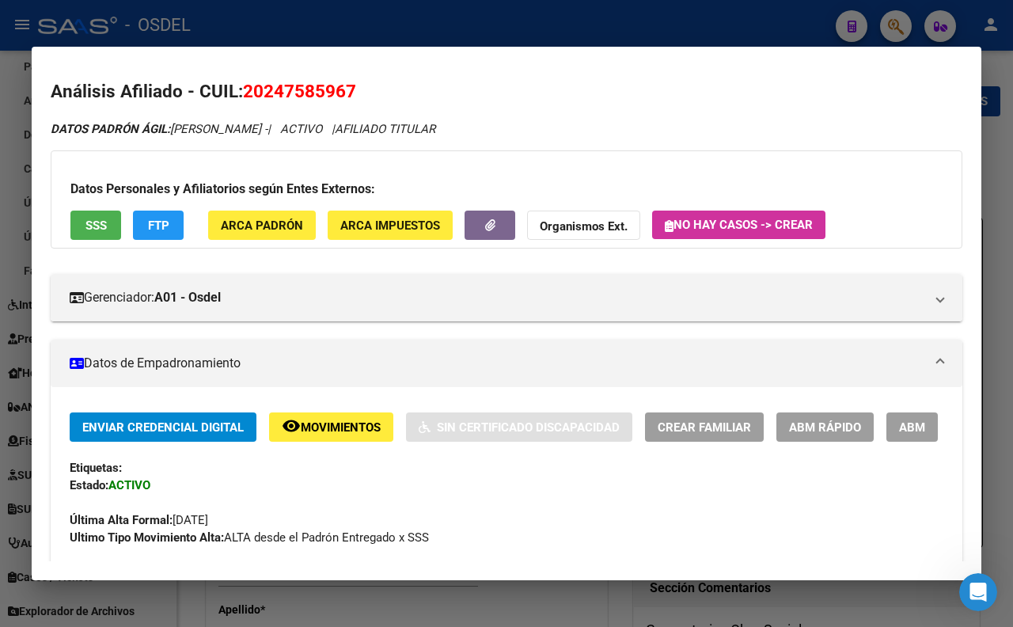
scroll to position [0, 0]
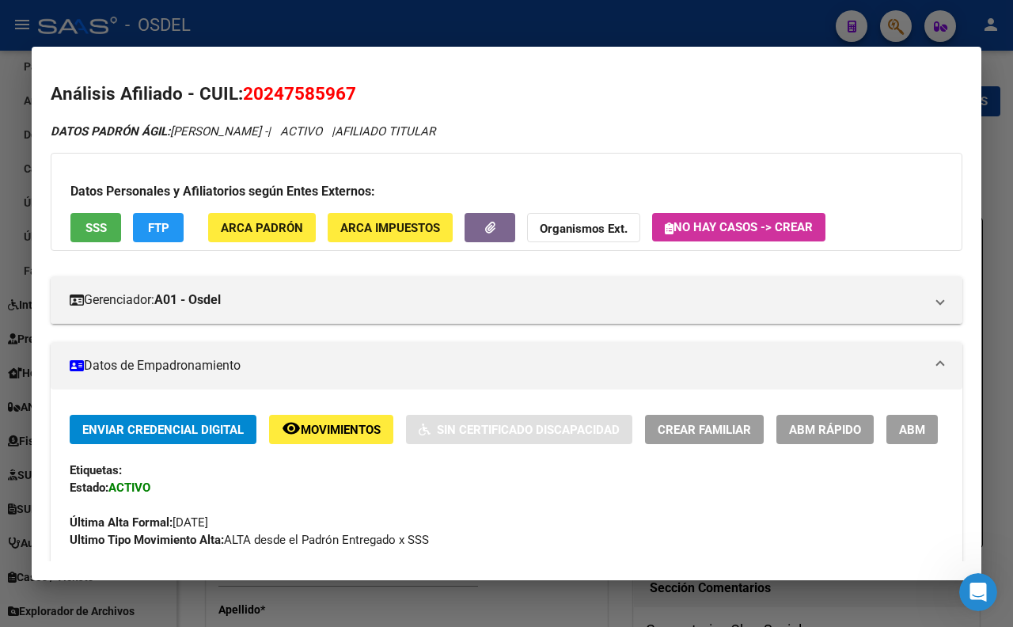
click at [100, 235] on button "SSS" at bounding box center [95, 227] width 51 height 29
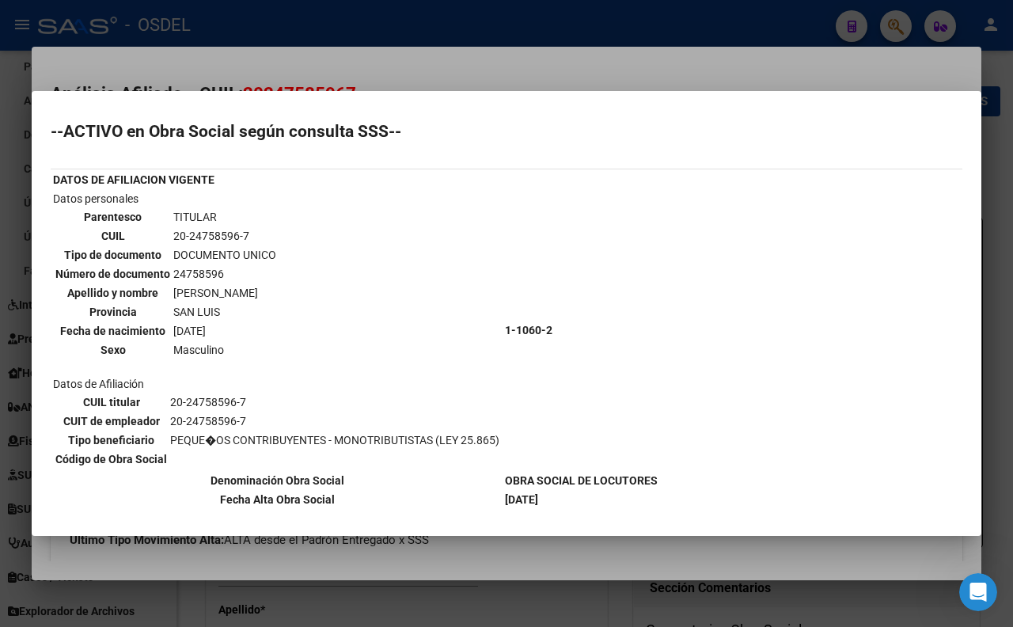
click at [518, 62] on div at bounding box center [506, 313] width 1013 height 627
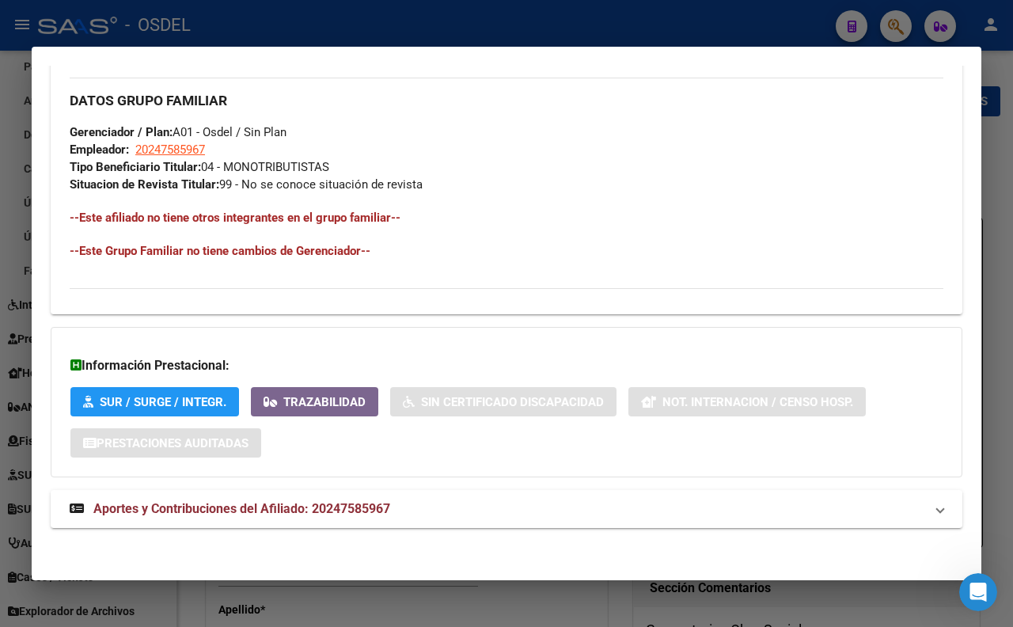
scroll to position [792, 0]
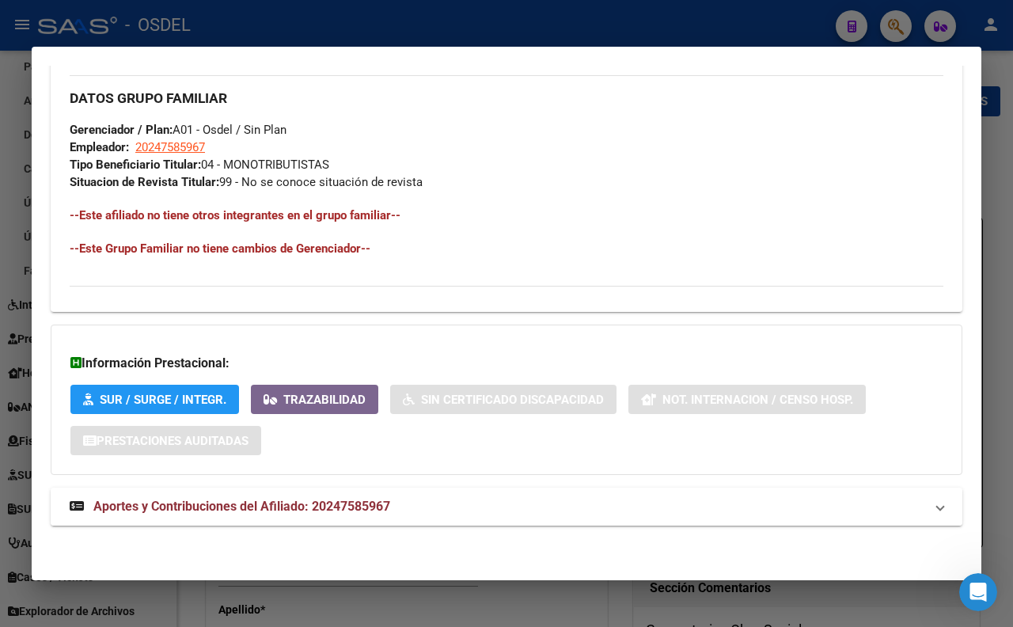
click at [315, 502] on span "Aportes y Contribuciones del Afiliado: 20247585967" at bounding box center [241, 506] width 297 height 15
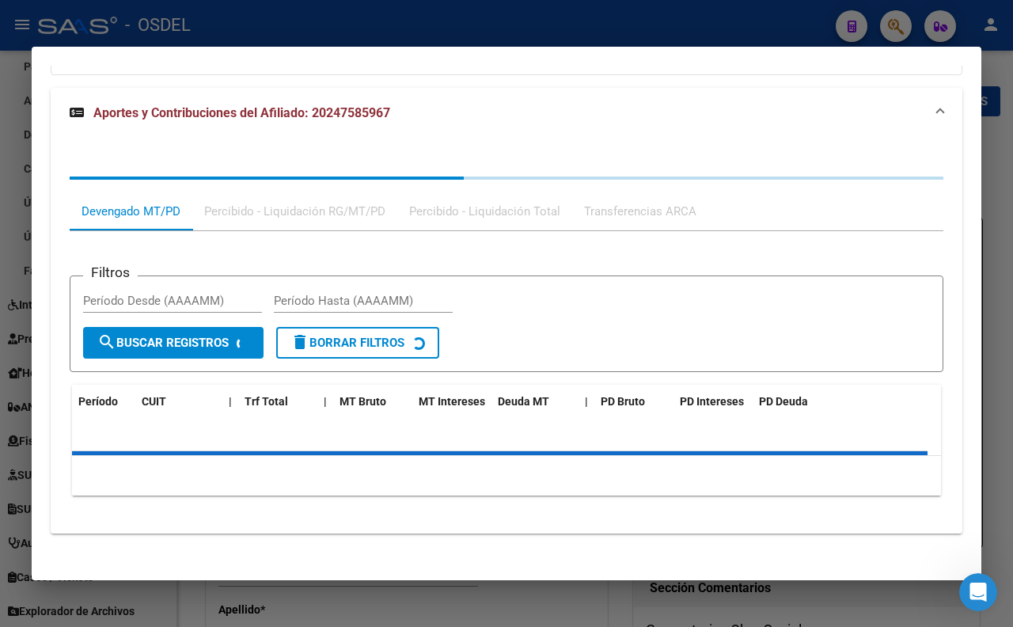
scroll to position [1199, 0]
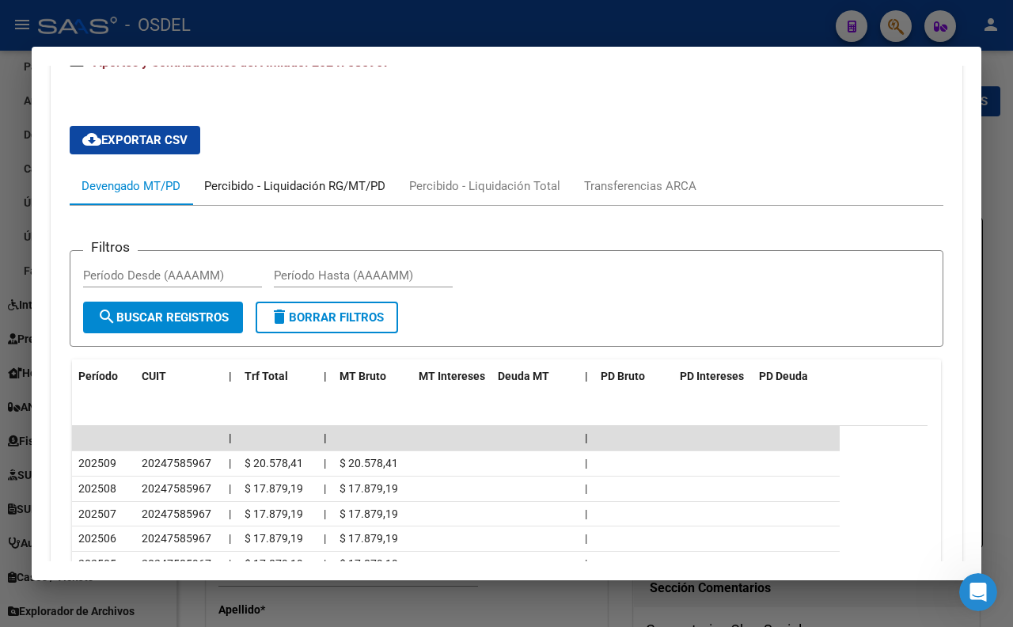
click at [281, 195] on div "Percibido - Liquidación RG/MT/PD" at bounding box center [294, 185] width 181 height 17
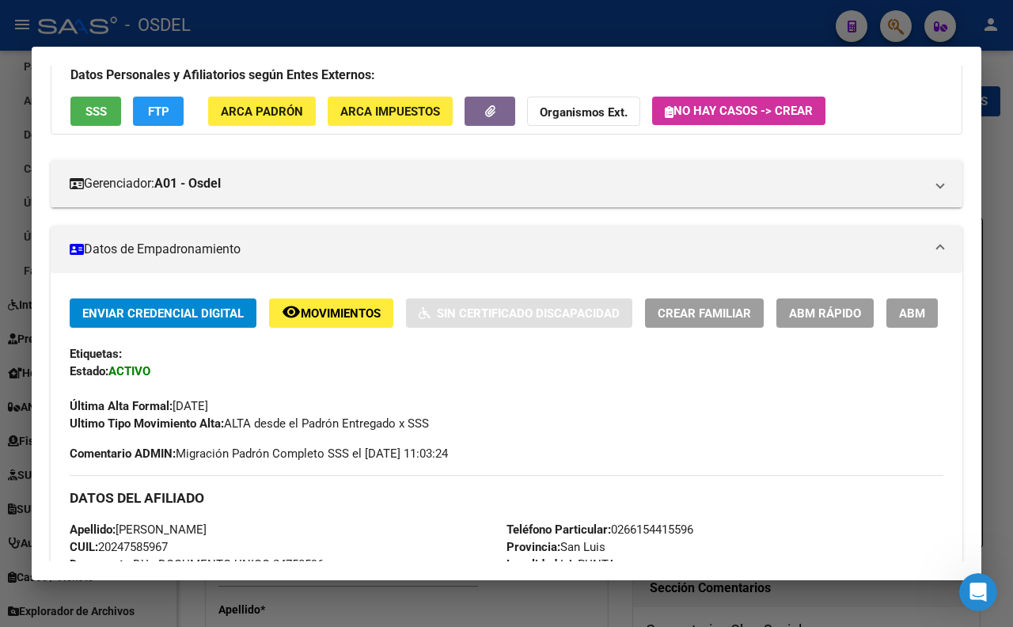
scroll to position [176, 0]
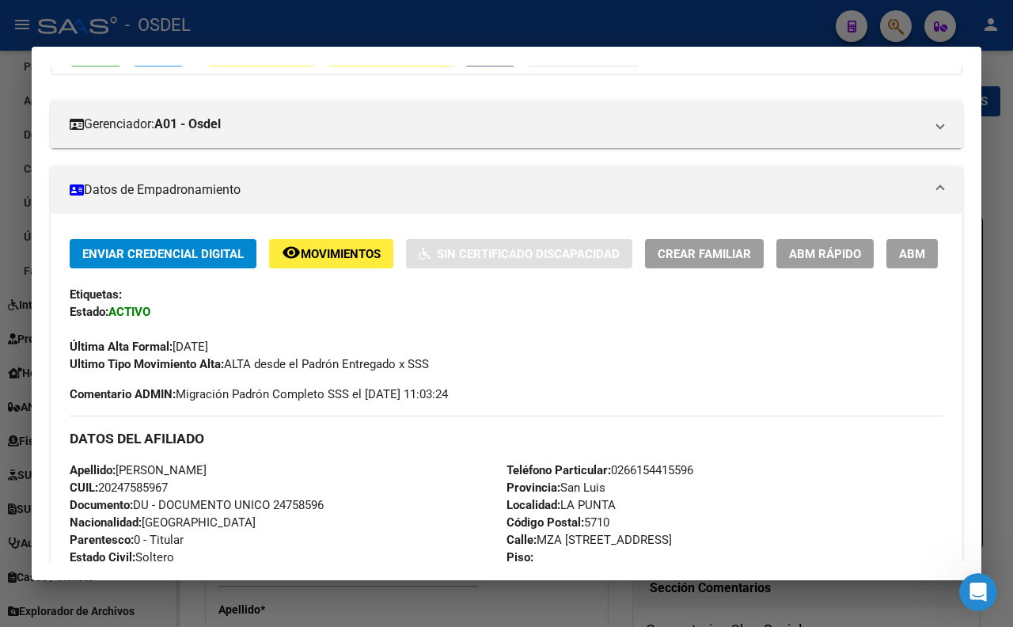
click at [625, 44] on div at bounding box center [506, 313] width 1013 height 627
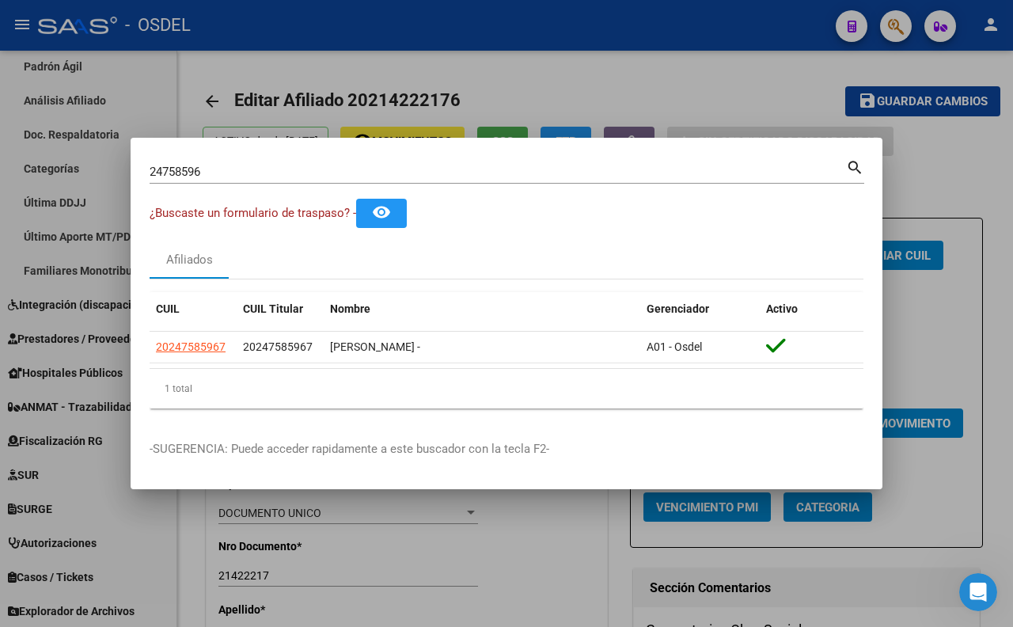
click at [385, 212] on mat-icon "remove_red_eye" at bounding box center [381, 212] width 19 height 19
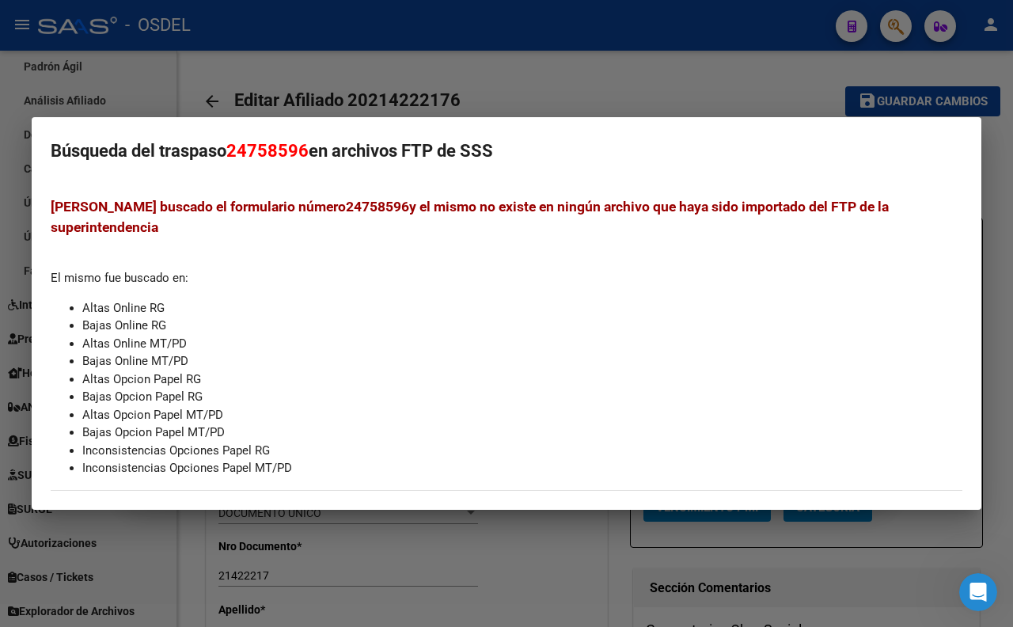
click at [635, 100] on div at bounding box center [506, 313] width 1013 height 627
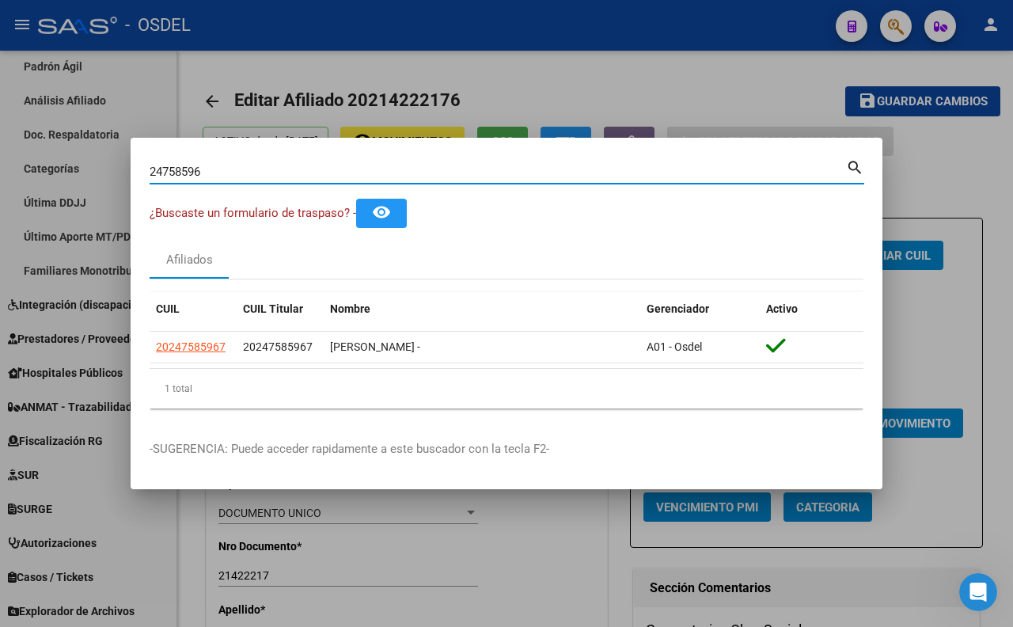
click at [666, 171] on input "24758596" at bounding box center [498, 172] width 696 height 14
type input "2"
click at [429, 175] on input "Buscar (apellido, dni, [PERSON_NAME], [PERSON_NAME], cuit, obra social)" at bounding box center [498, 172] width 696 height 14
paste input "31118388"
type input "31118388"
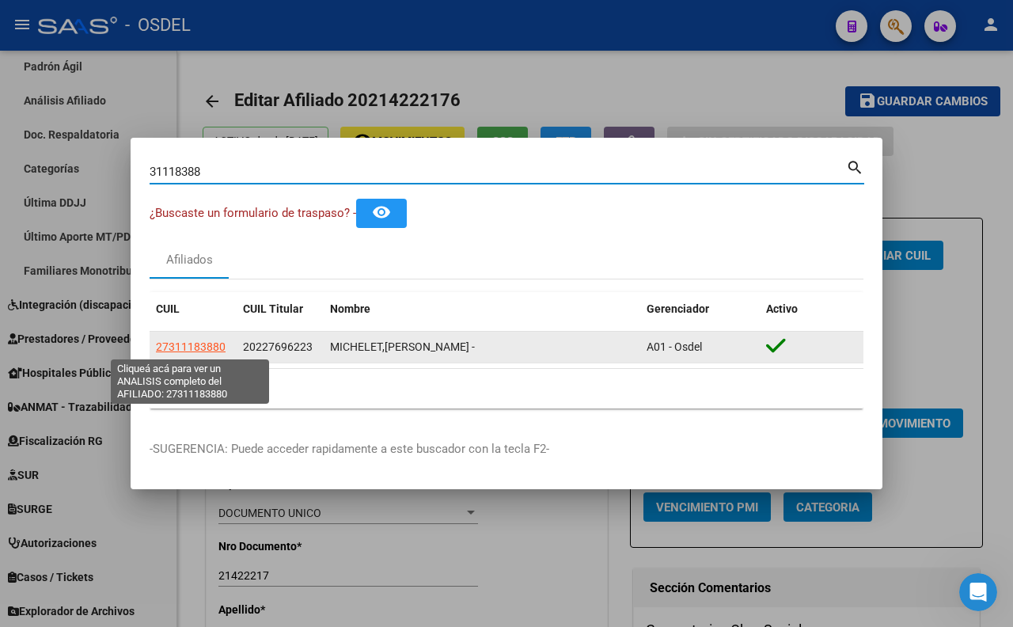
click at [204, 347] on span "27311183880" at bounding box center [191, 346] width 70 height 13
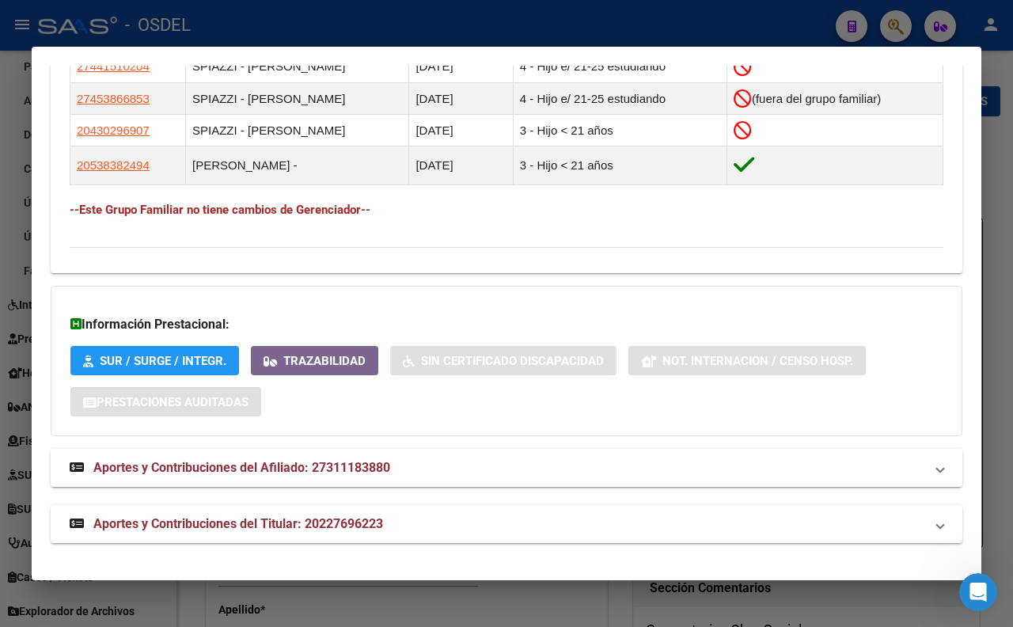
scroll to position [1055, 0]
click at [319, 526] on span "Aportes y Contribuciones del Titular: 20227696223" at bounding box center [238, 523] width 290 height 15
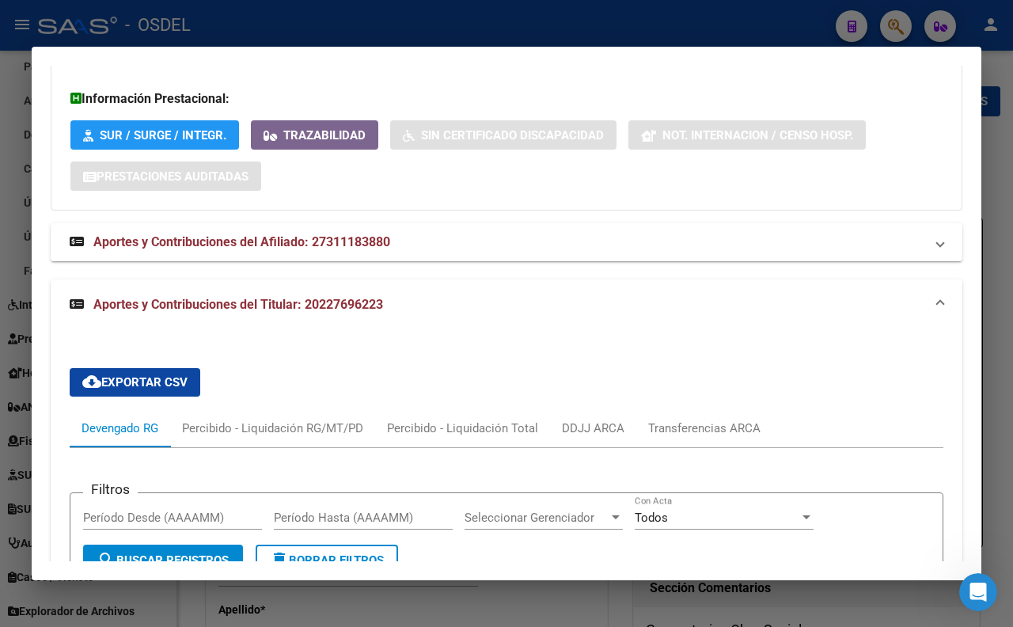
scroll to position [803, 0]
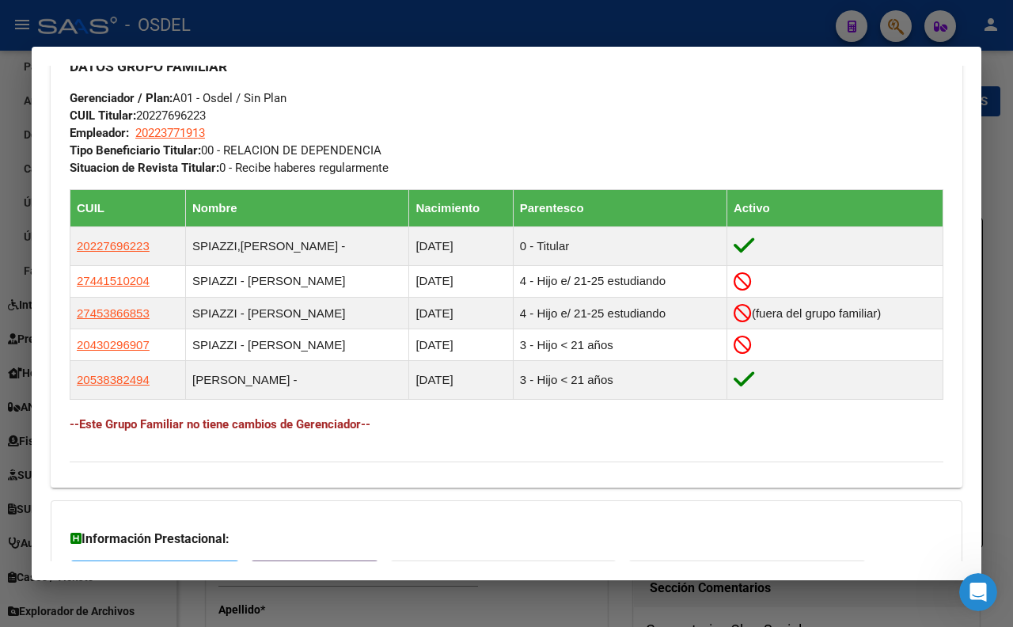
click at [495, 37] on div at bounding box center [506, 313] width 1013 height 627
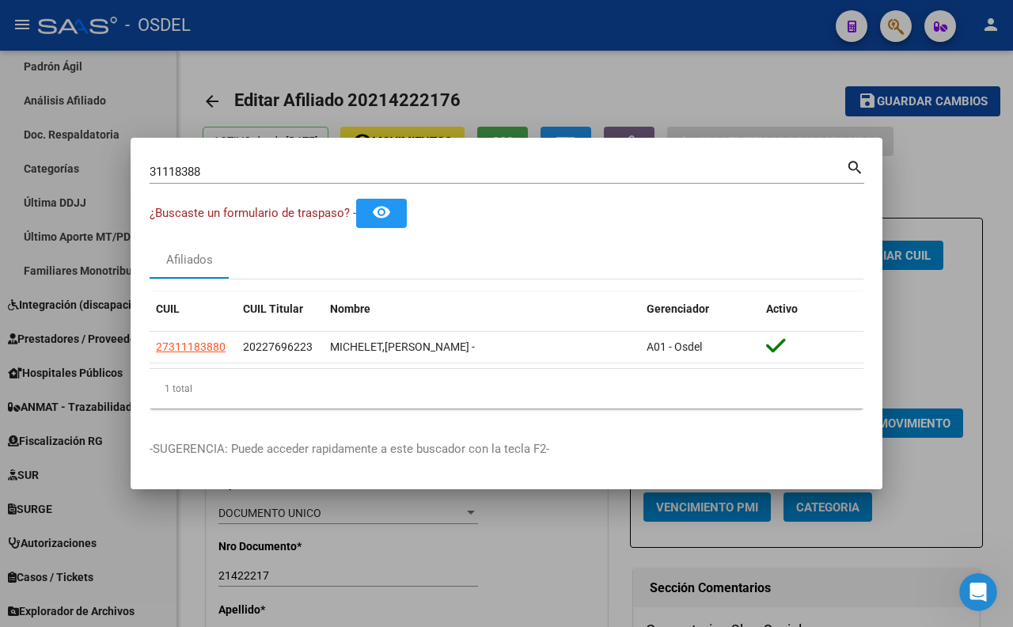
click at [516, 176] on input "31118388" at bounding box center [498, 172] width 696 height 14
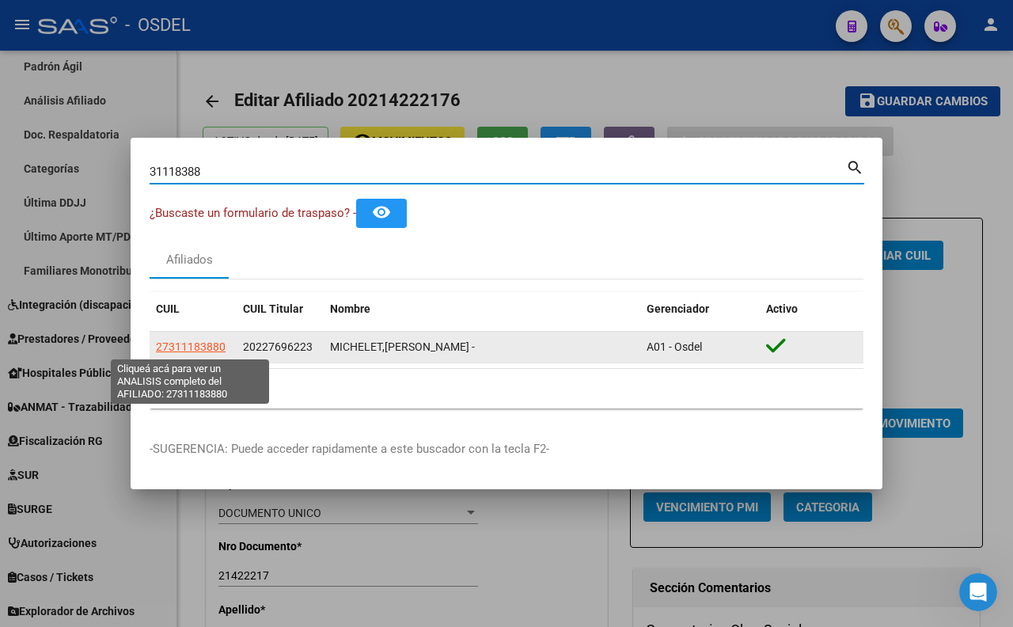
click at [218, 343] on span "27311183880" at bounding box center [191, 346] width 70 height 13
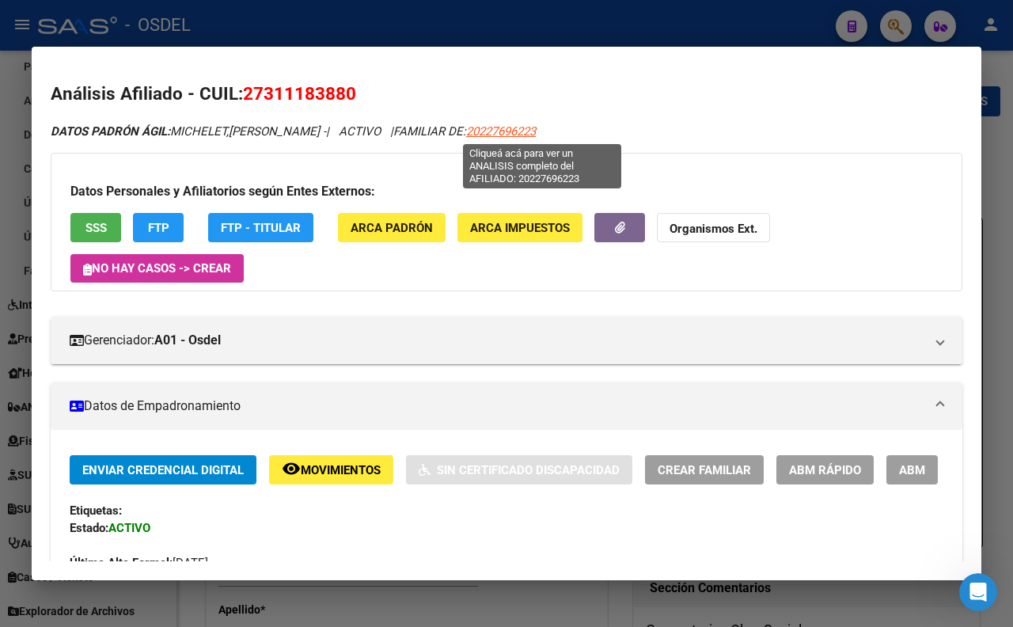
click at [536, 127] on span "20227696223" at bounding box center [501, 131] width 70 height 14
type textarea "20227696223"
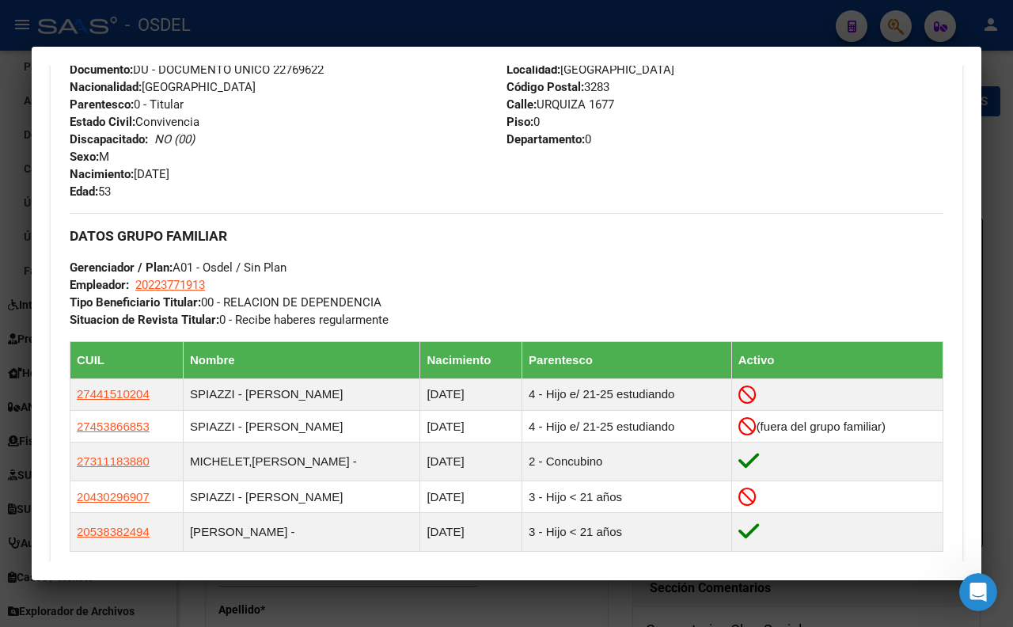
scroll to position [615, 0]
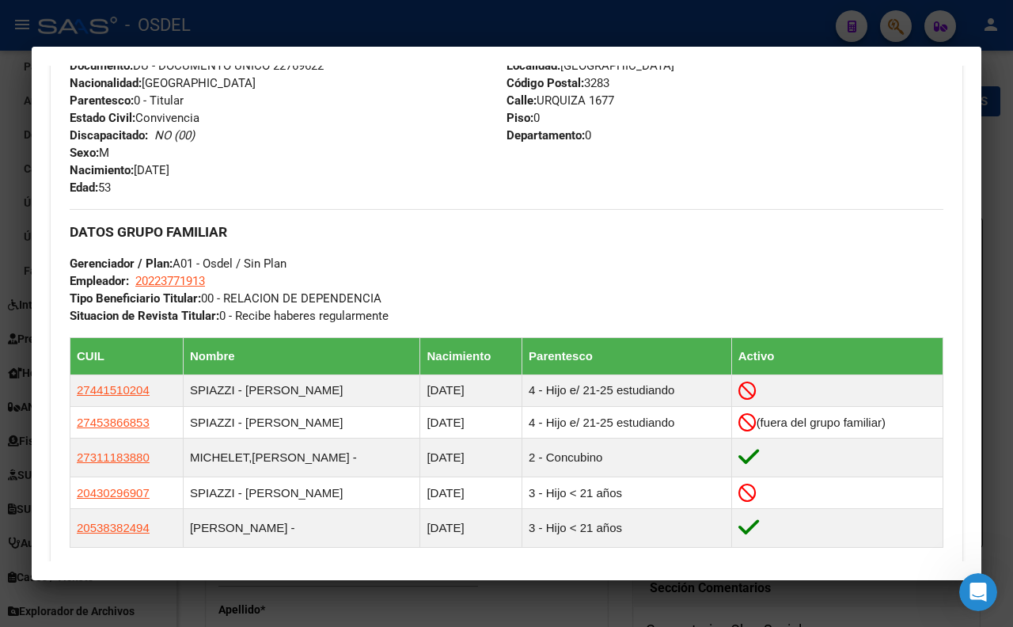
click at [541, 36] on div at bounding box center [506, 313] width 1013 height 627
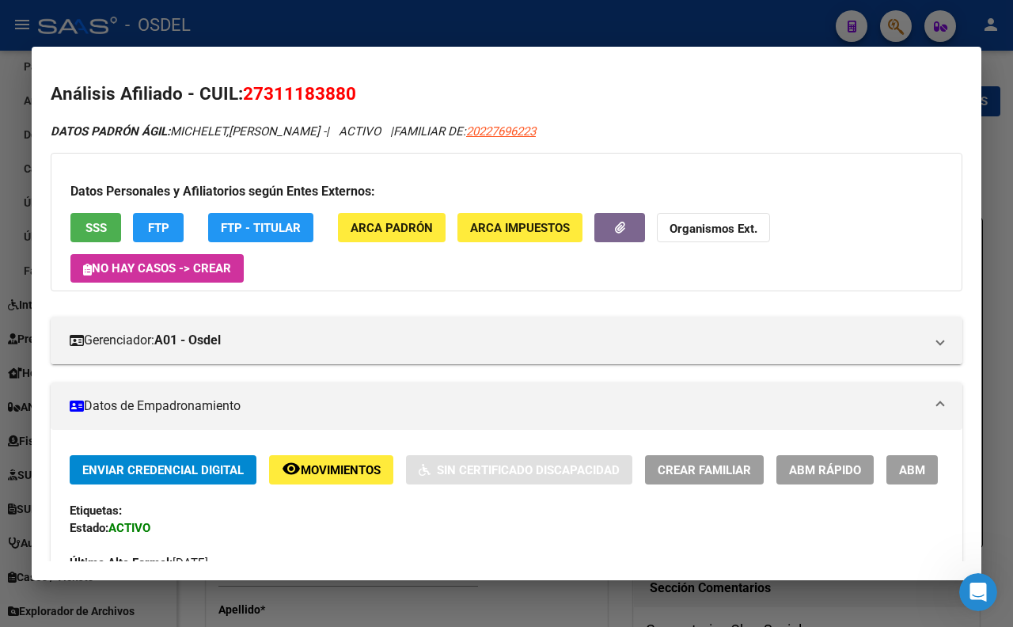
click at [510, 37] on div at bounding box center [506, 313] width 1013 height 627
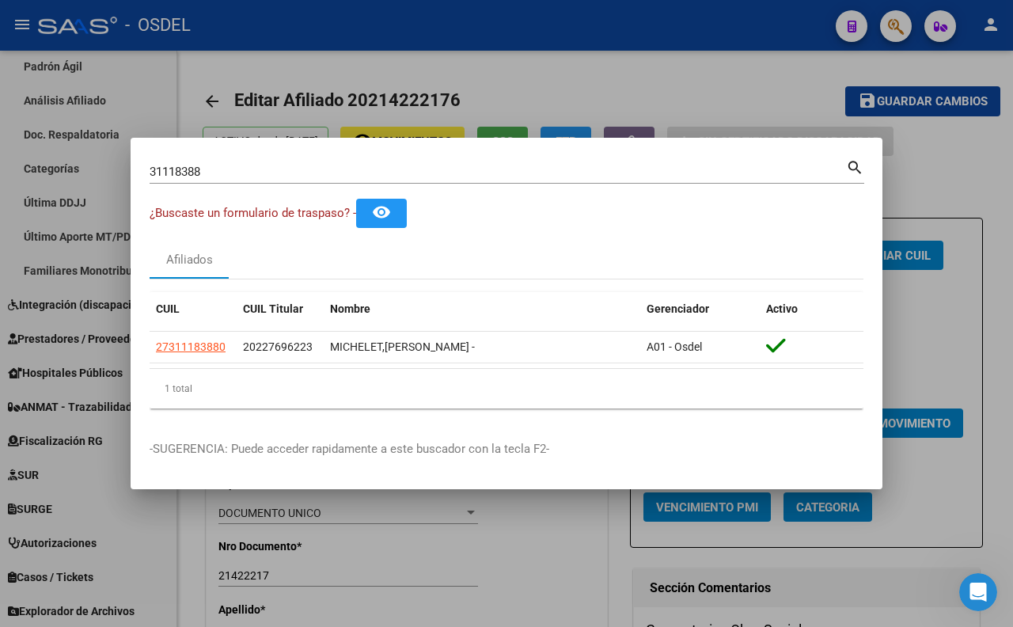
click at [412, 154] on mat-dialog-container "31118388 Buscar (apellido, dni, cuil, nro traspaso, cuit, obra social) search ¿…" at bounding box center [507, 313] width 752 height 351
click at [425, 165] on input "31118388" at bounding box center [498, 172] width 696 height 14
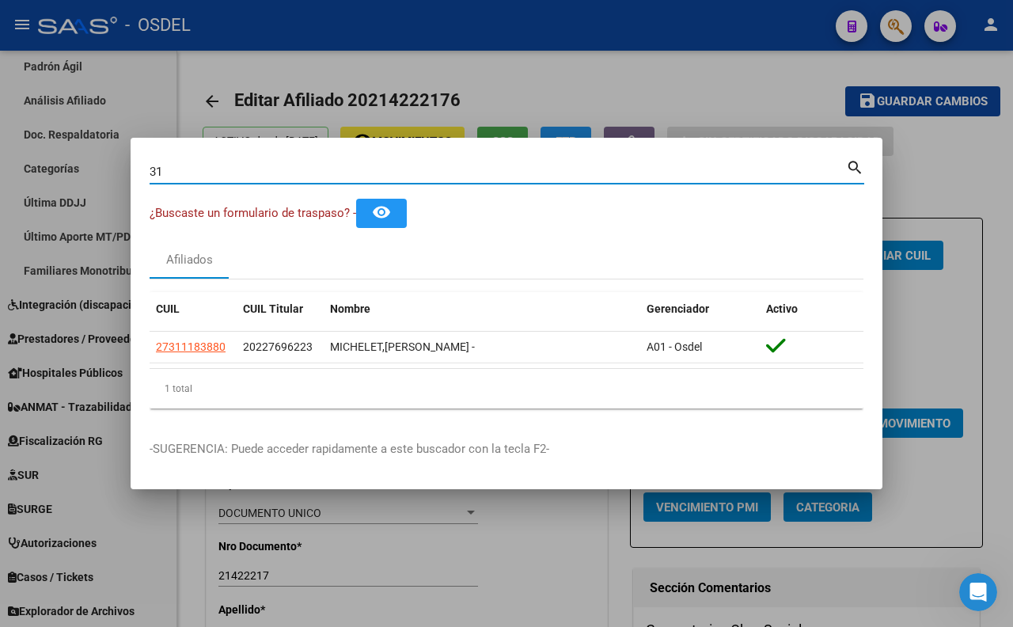
type input "3"
paste input "22769622"
type input "22769622"
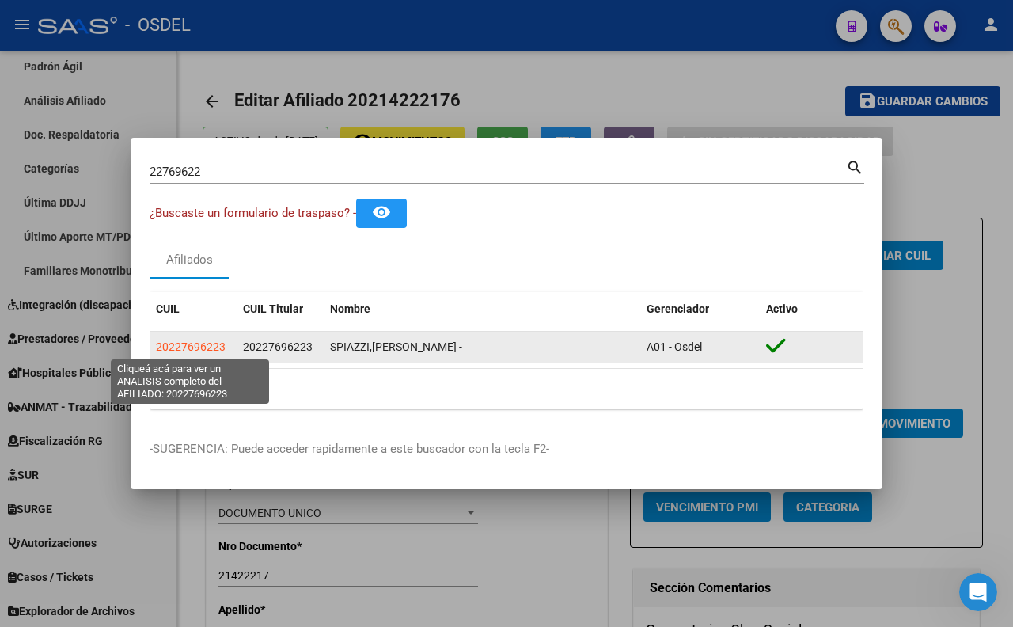
click at [207, 352] on span "20227696223" at bounding box center [191, 346] width 70 height 13
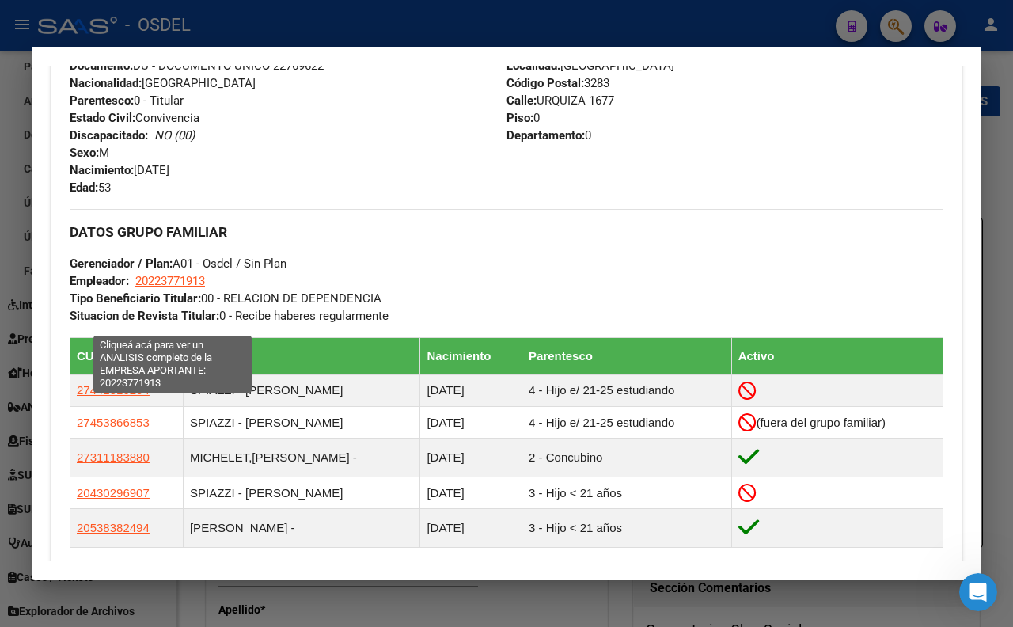
click at [156, 288] on span "20223771913" at bounding box center [170, 281] width 70 height 14
type textarea "20223771913"
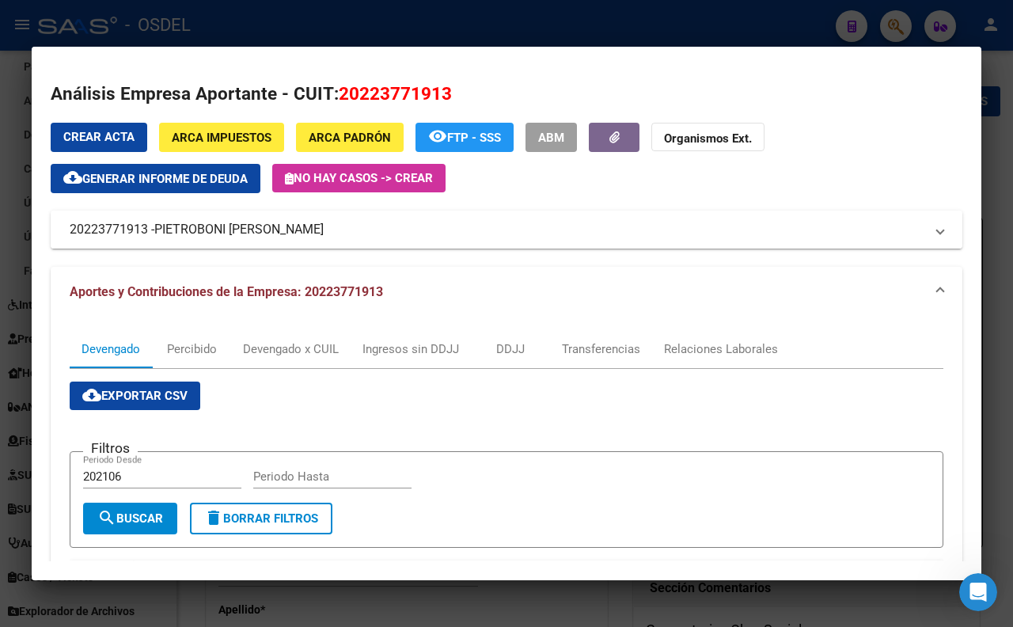
drag, startPoint x: 396, startPoint y: 245, endPoint x: 69, endPoint y: 224, distance: 327.5
click at [69, 224] on mat-expansion-panel-header "20223771913 - [PERSON_NAME]" at bounding box center [507, 230] width 912 height 38
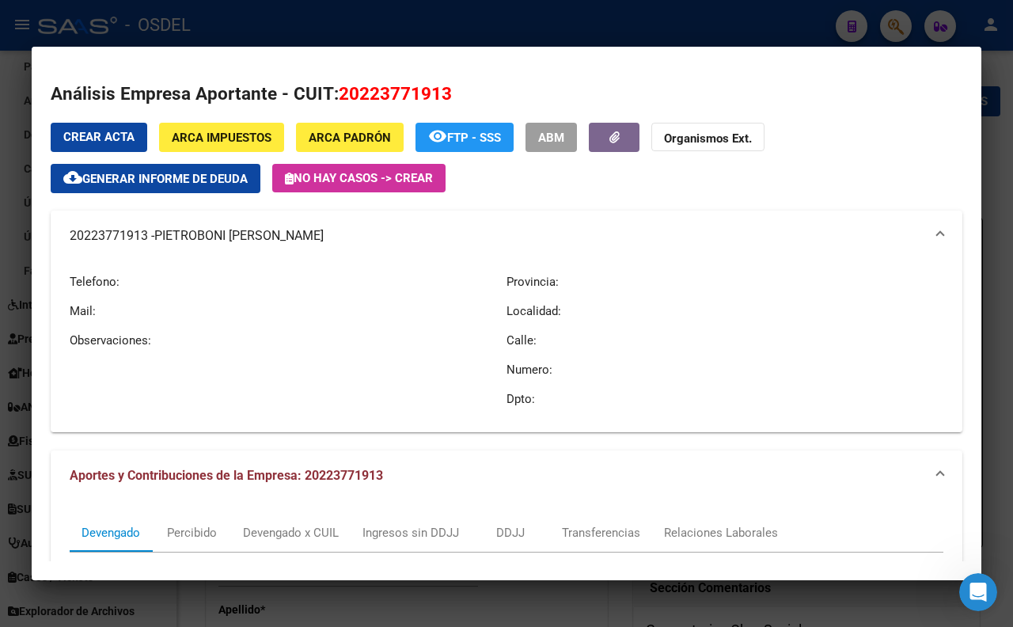
click at [396, 30] on div at bounding box center [506, 313] width 1013 height 627
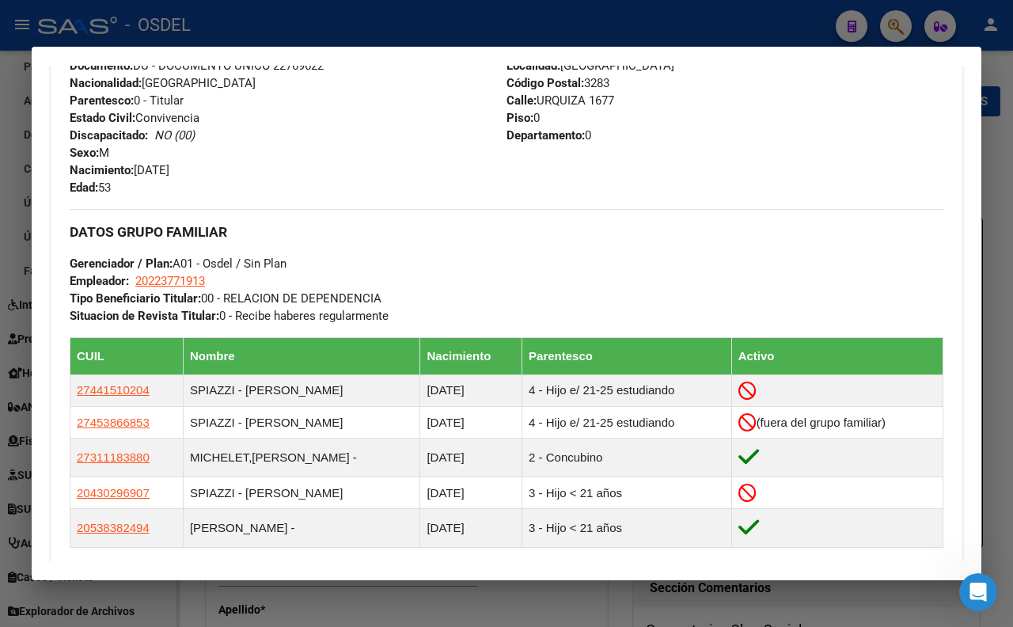
click at [452, 11] on div at bounding box center [506, 313] width 1013 height 627
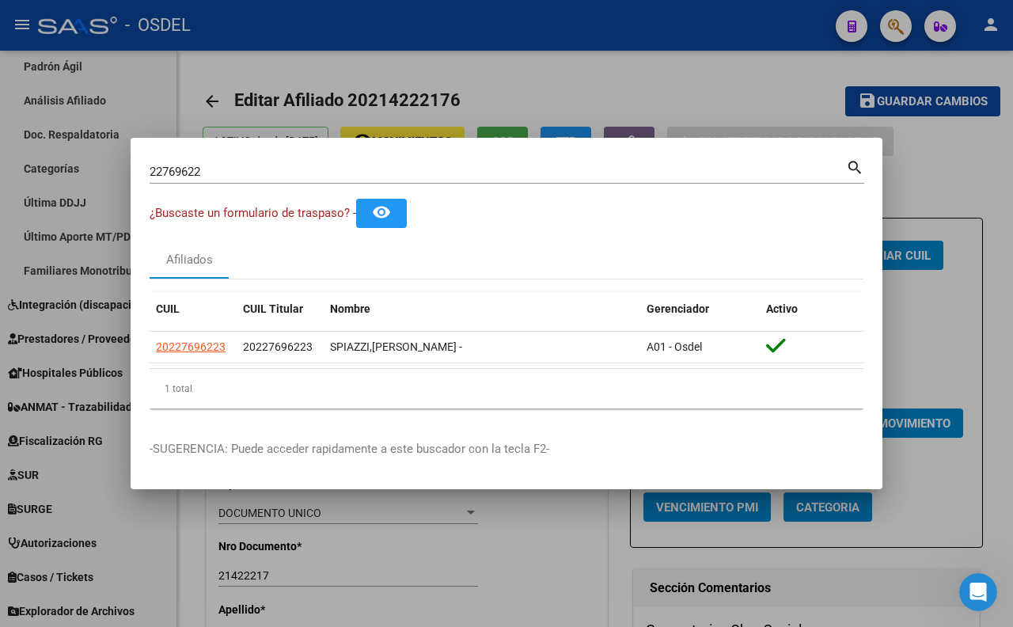
click at [488, 176] on input "22769622" at bounding box center [498, 172] width 696 height 14
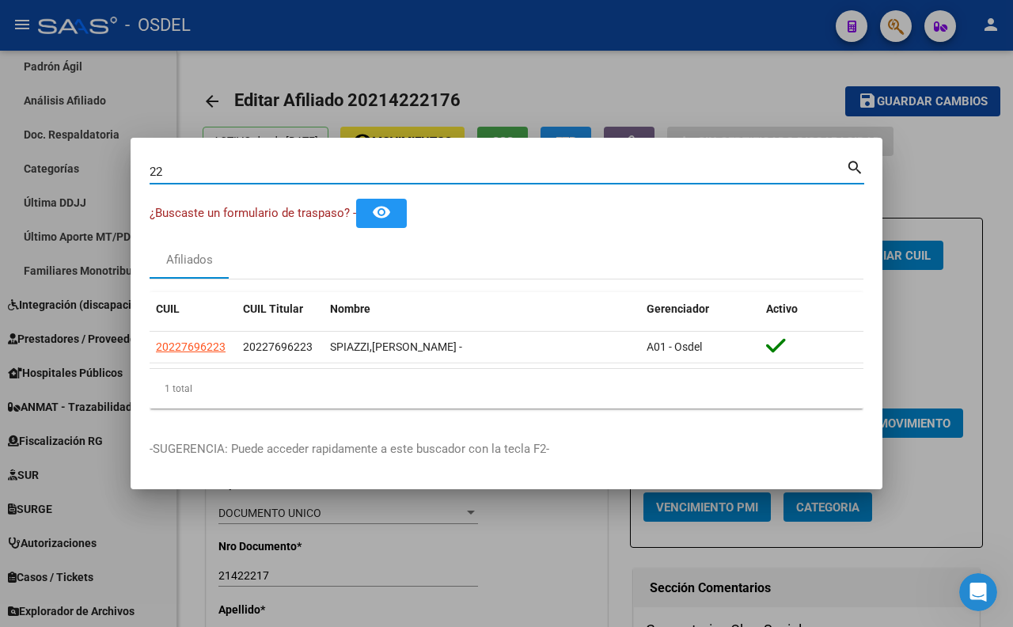
type input "2"
paste input "37817426"
type input "37817426"
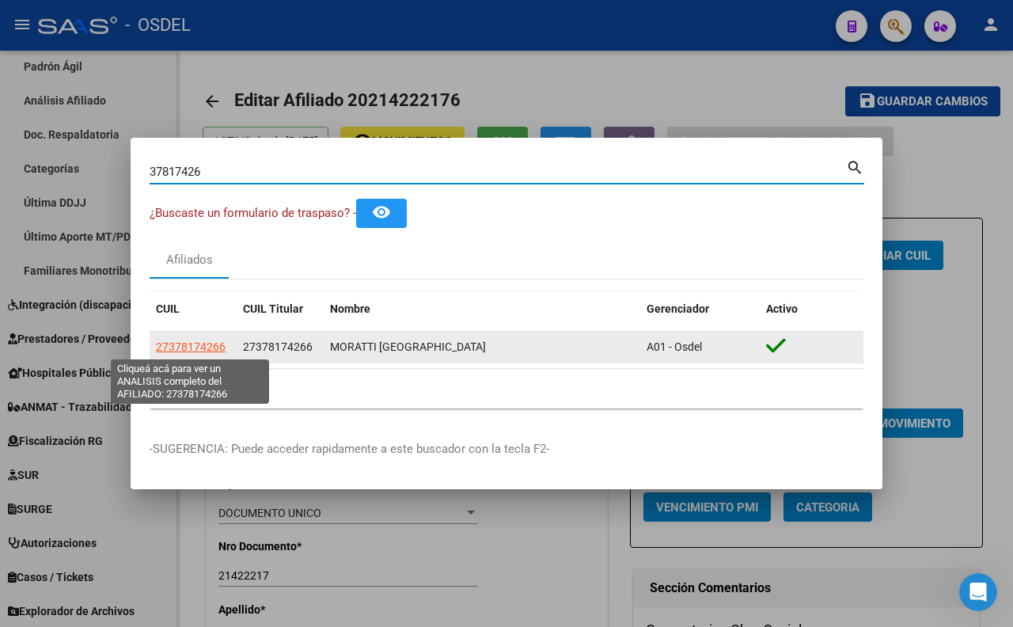
click at [218, 351] on span "27378174266" at bounding box center [191, 346] width 70 height 13
type textarea "27378174266"
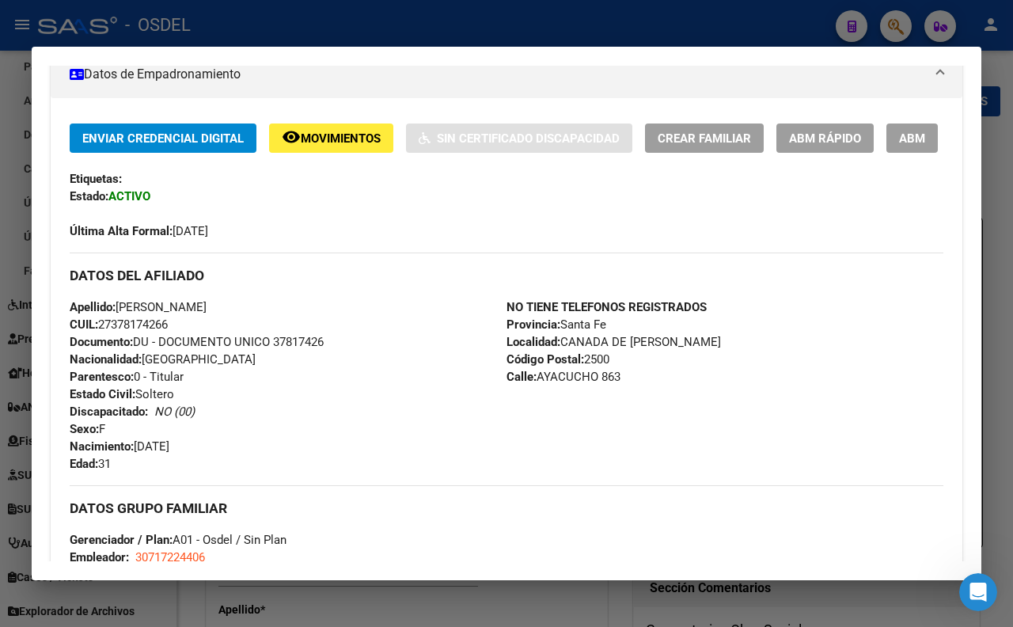
scroll to position [264, 0]
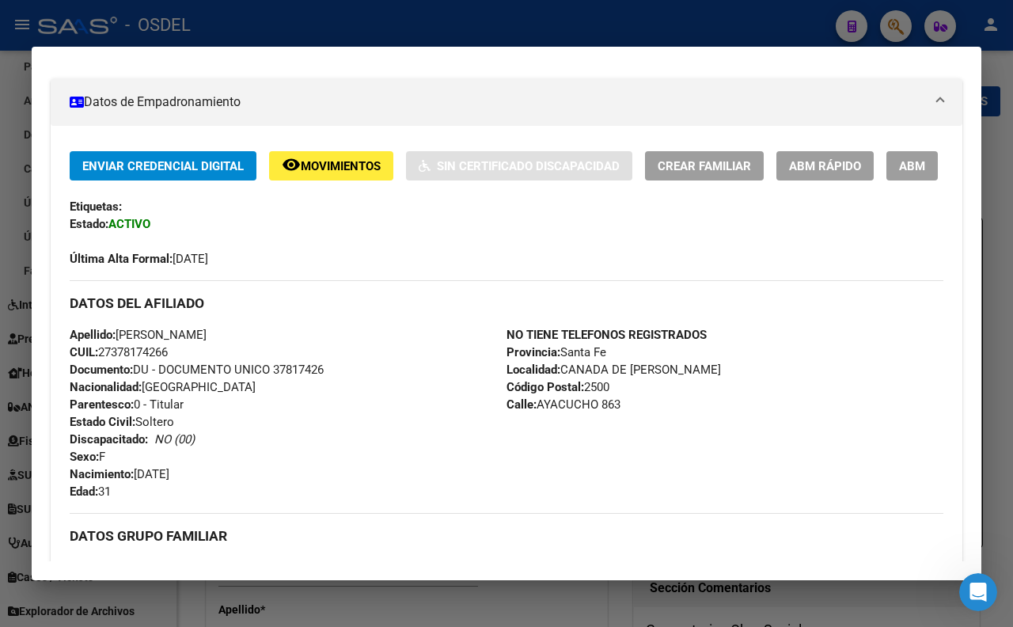
click at [899, 173] on span "ABM" at bounding box center [912, 166] width 26 height 14
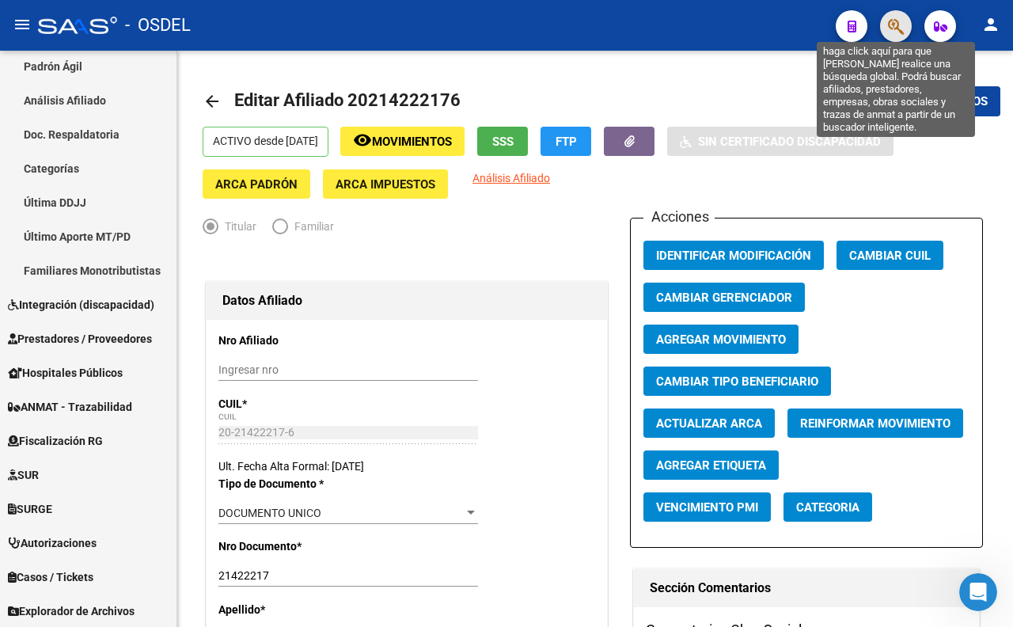
click at [897, 28] on icon "button" at bounding box center [896, 26] width 16 height 18
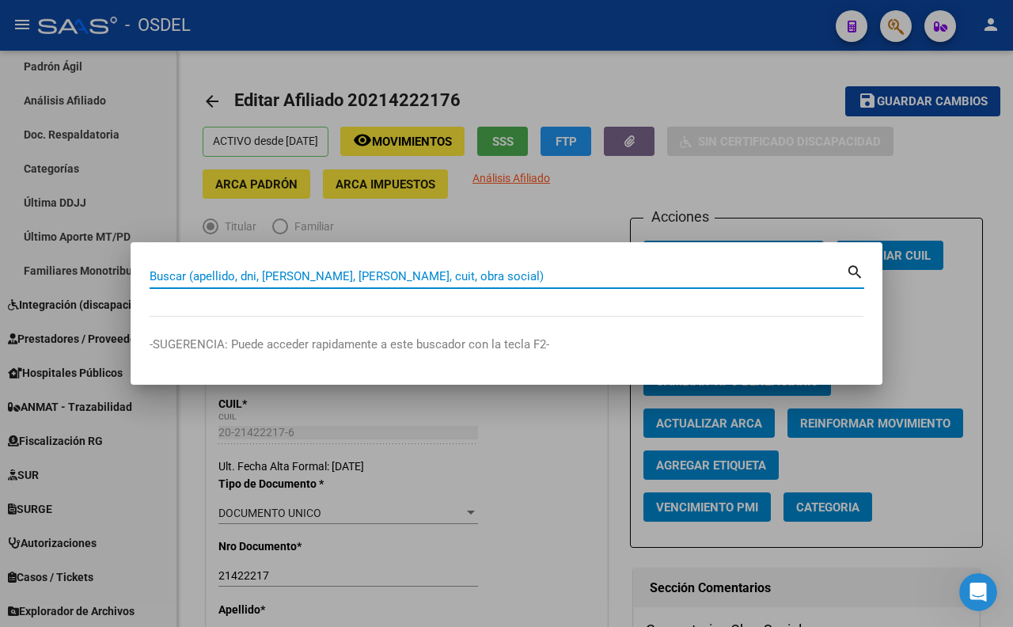
click at [549, 279] on input "Buscar (apellido, dni, [PERSON_NAME], [PERSON_NAME], cuit, obra social)" at bounding box center [498, 276] width 696 height 14
paste input "27378174266"
type input "27378174266"
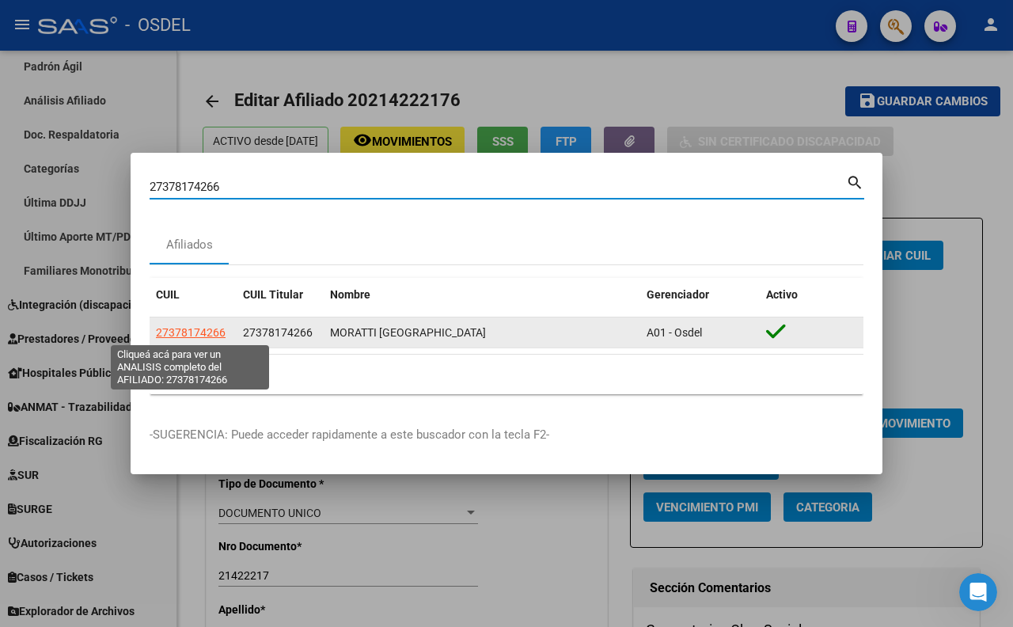
click at [190, 331] on span "27378174266" at bounding box center [191, 332] width 70 height 13
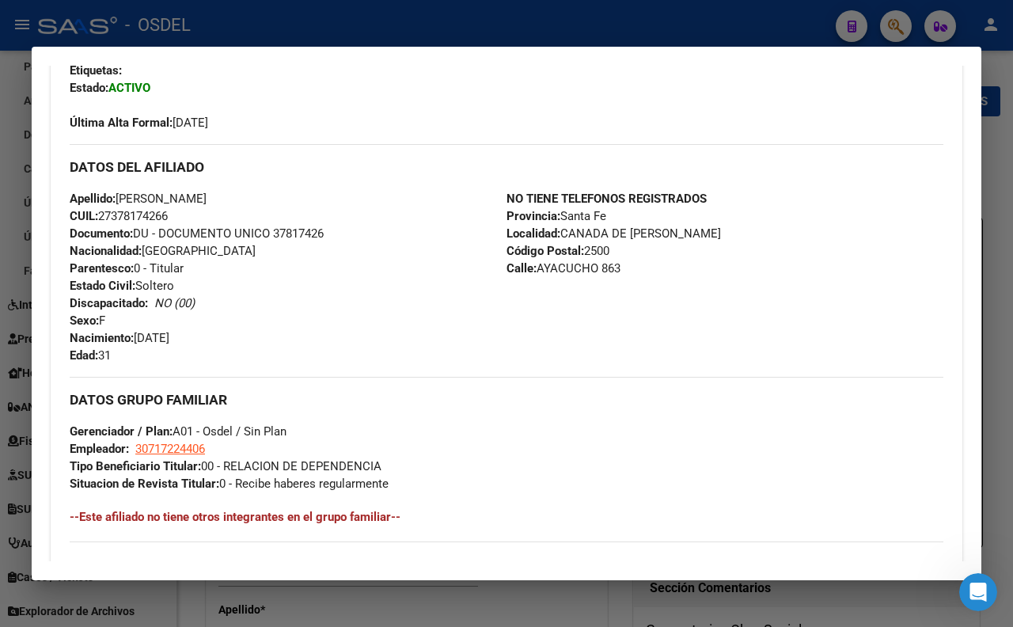
scroll to position [439, 0]
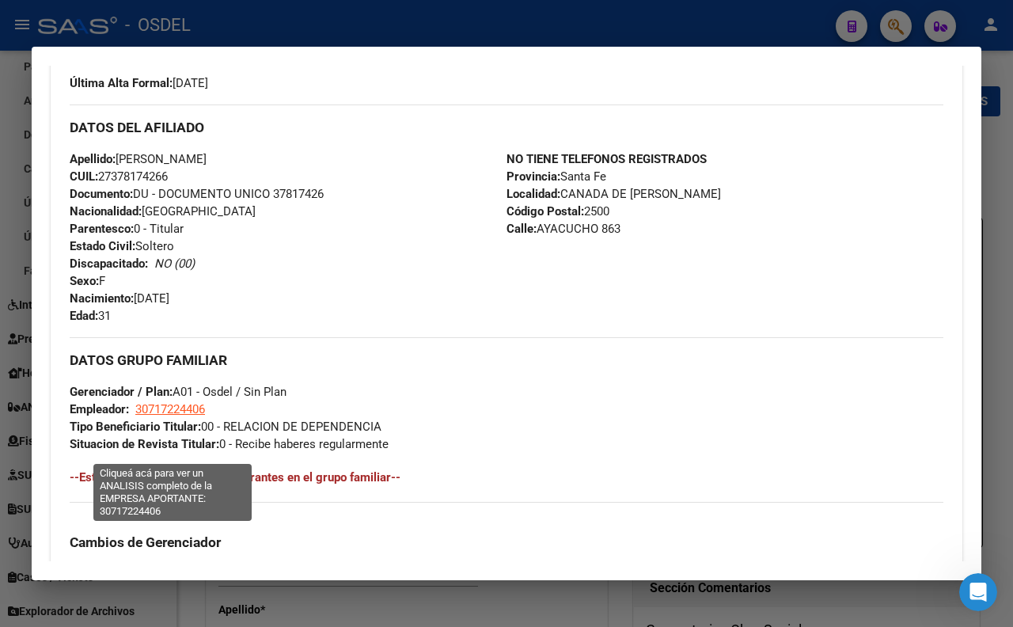
click at [192, 416] on span "30717224406" at bounding box center [170, 409] width 70 height 14
type textarea "30717224406"
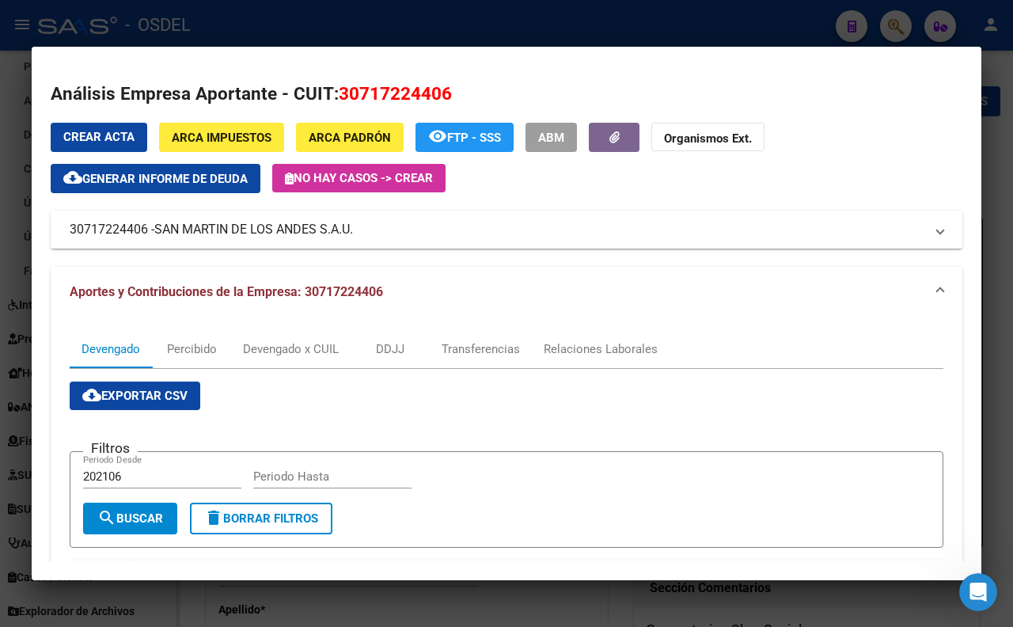
drag, startPoint x: 374, startPoint y: 232, endPoint x: 365, endPoint y: 222, distance: 13.5
click at [365, 222] on mat-panel-title "30717224406 - [GEOGRAPHIC_DATA] S.A.U." at bounding box center [497, 229] width 855 height 19
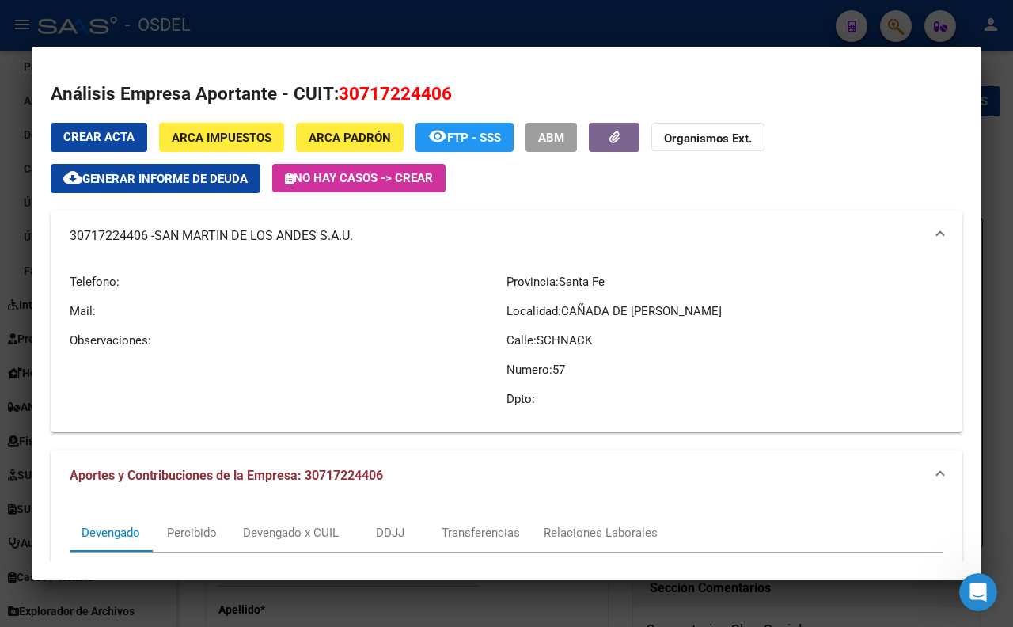
drag, startPoint x: 69, startPoint y: 231, endPoint x: 351, endPoint y: 241, distance: 281.9
click at [351, 241] on mat-panel-title "30717224406 - [GEOGRAPHIC_DATA] S.A.U." at bounding box center [497, 235] width 855 height 19
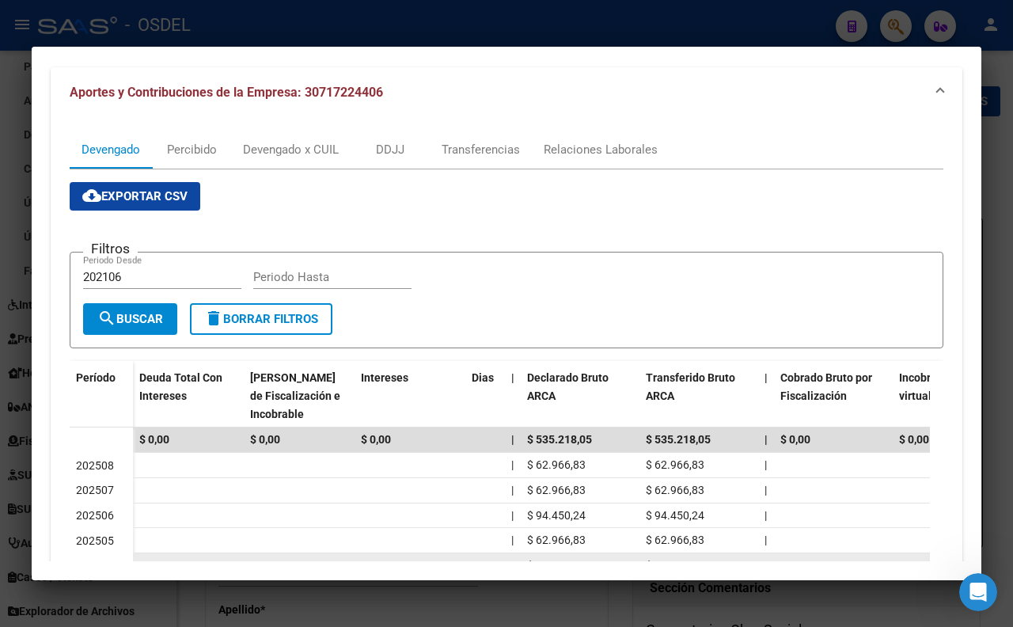
scroll to position [389, 0]
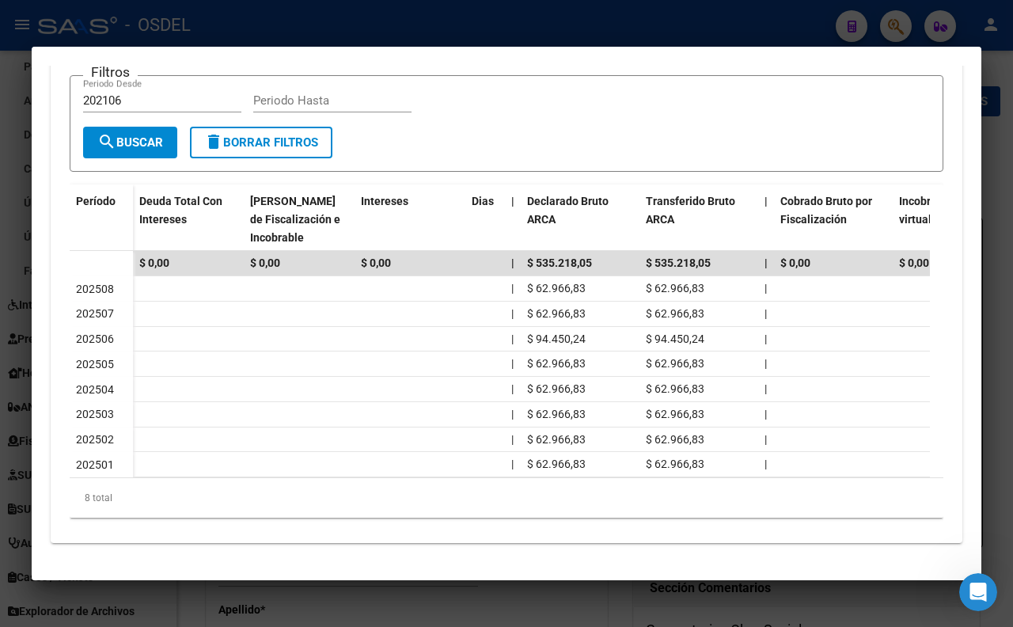
click at [446, 13] on div at bounding box center [506, 313] width 1013 height 627
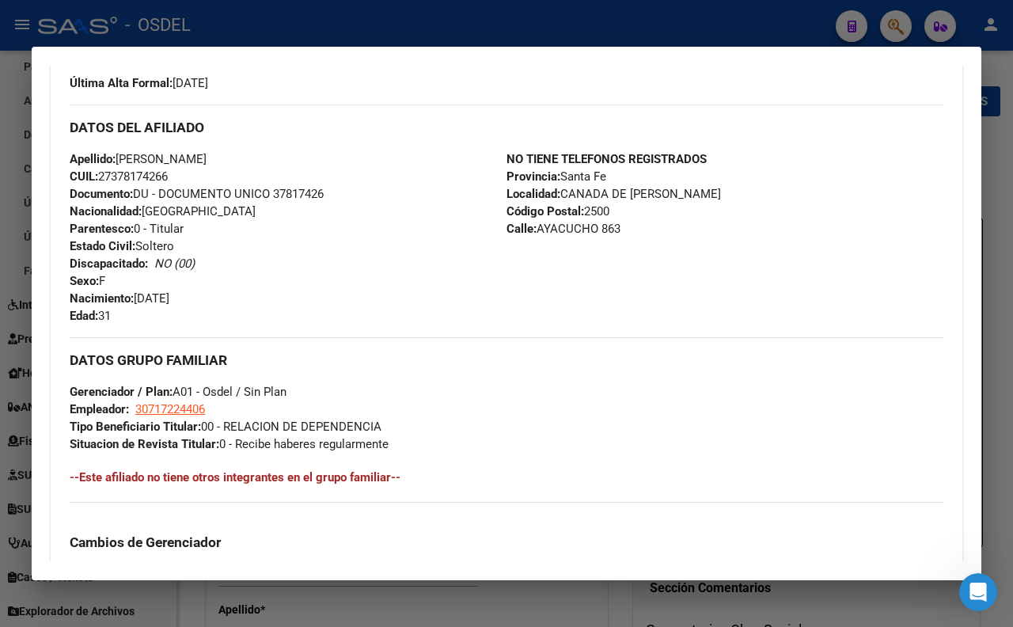
scroll to position [176, 0]
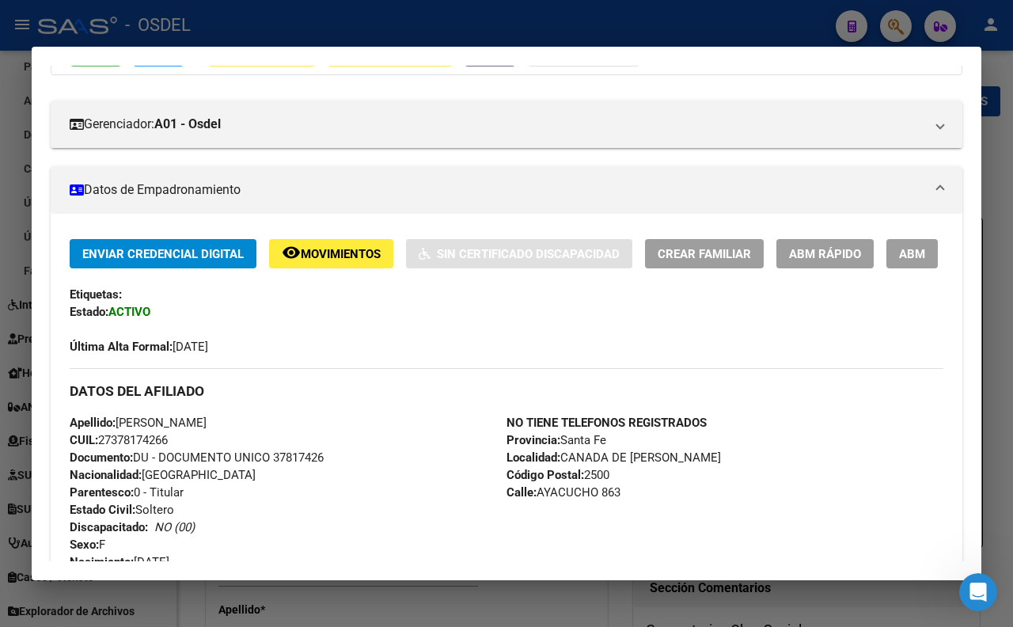
click at [437, 33] on div at bounding box center [506, 313] width 1013 height 627
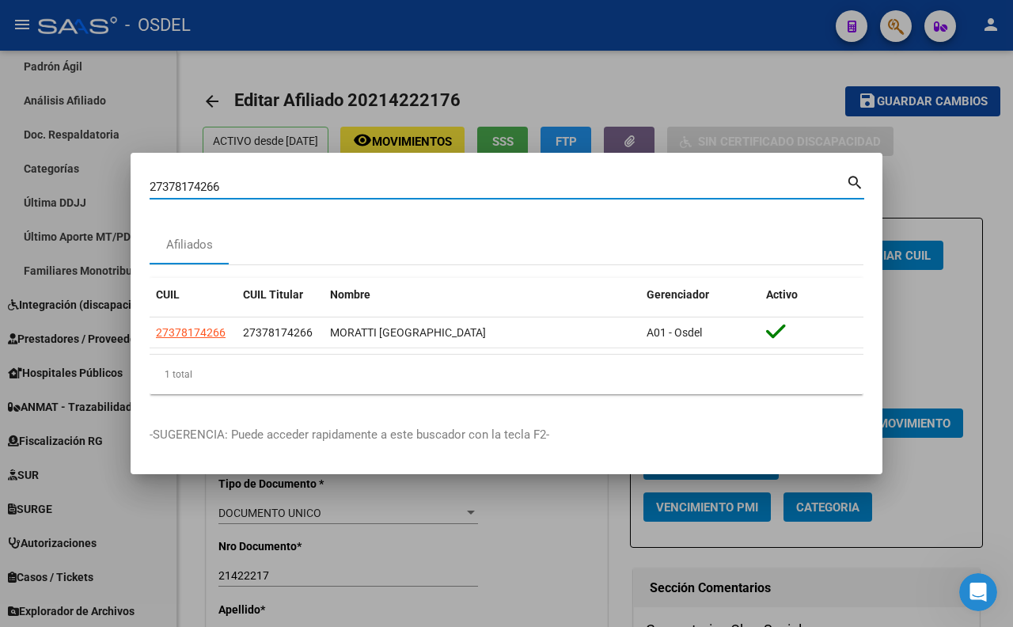
click at [407, 184] on input "27378174266" at bounding box center [498, 187] width 696 height 14
type input "2"
paste input "25524125"
type input "25524125"
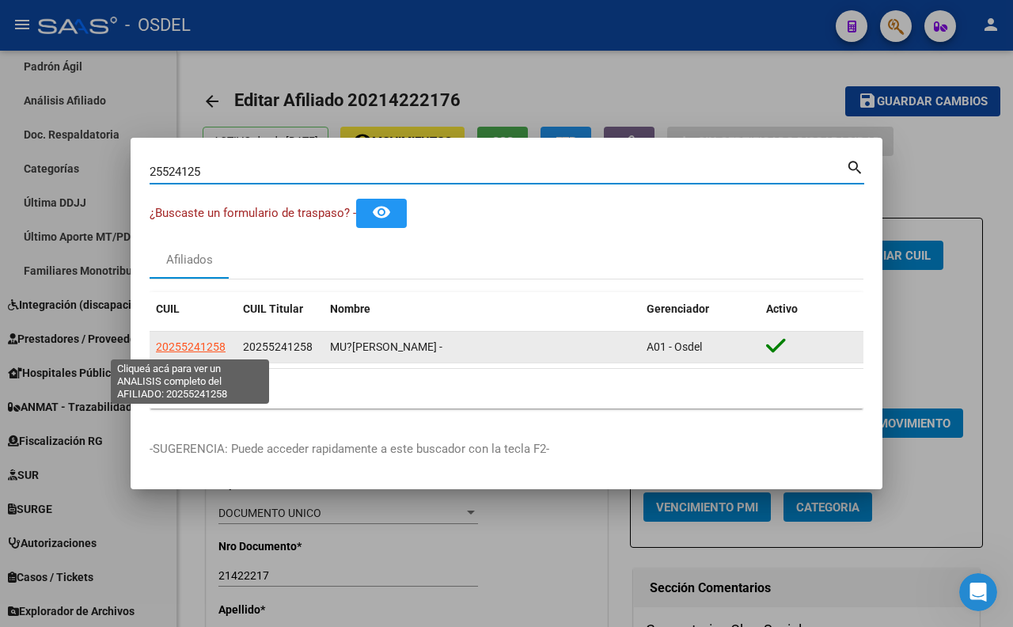
click at [204, 351] on span "20255241258" at bounding box center [191, 346] width 70 height 13
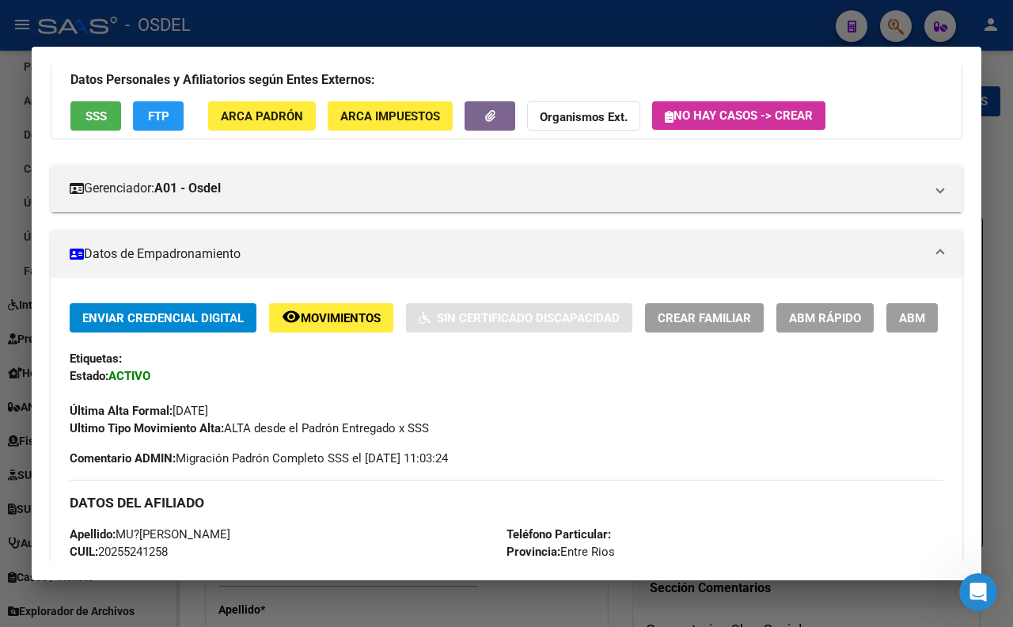
scroll to position [0, 0]
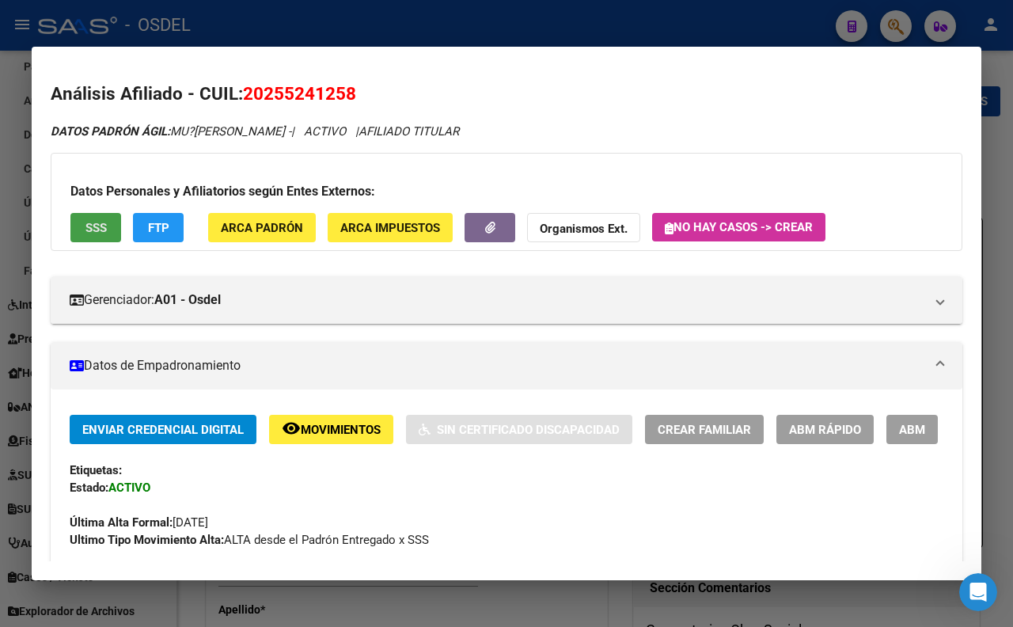
click at [96, 226] on span "SSS" at bounding box center [95, 228] width 21 height 14
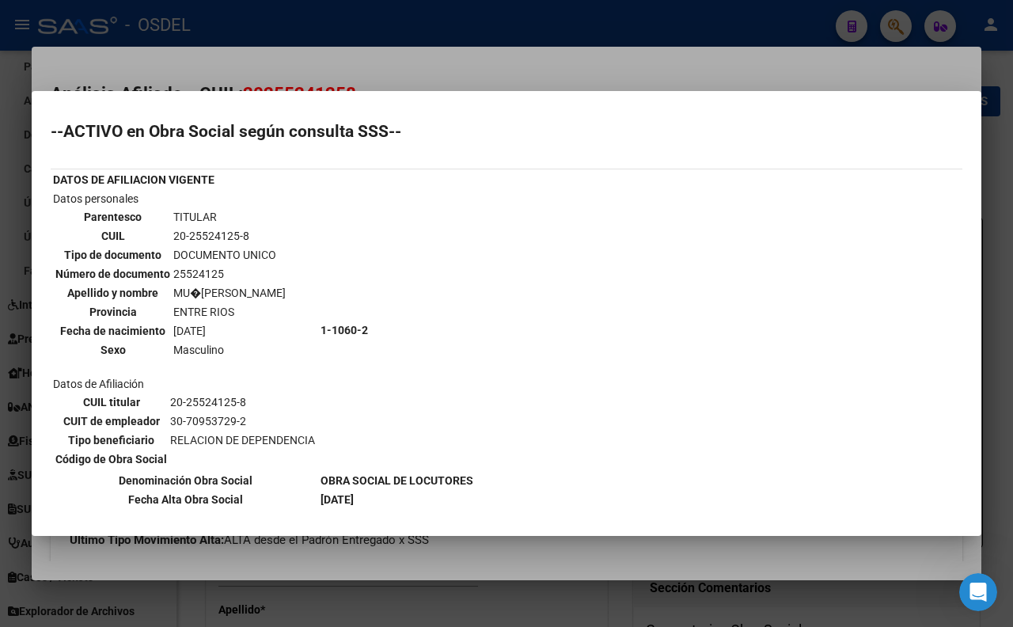
click at [480, 73] on div at bounding box center [506, 313] width 1013 height 627
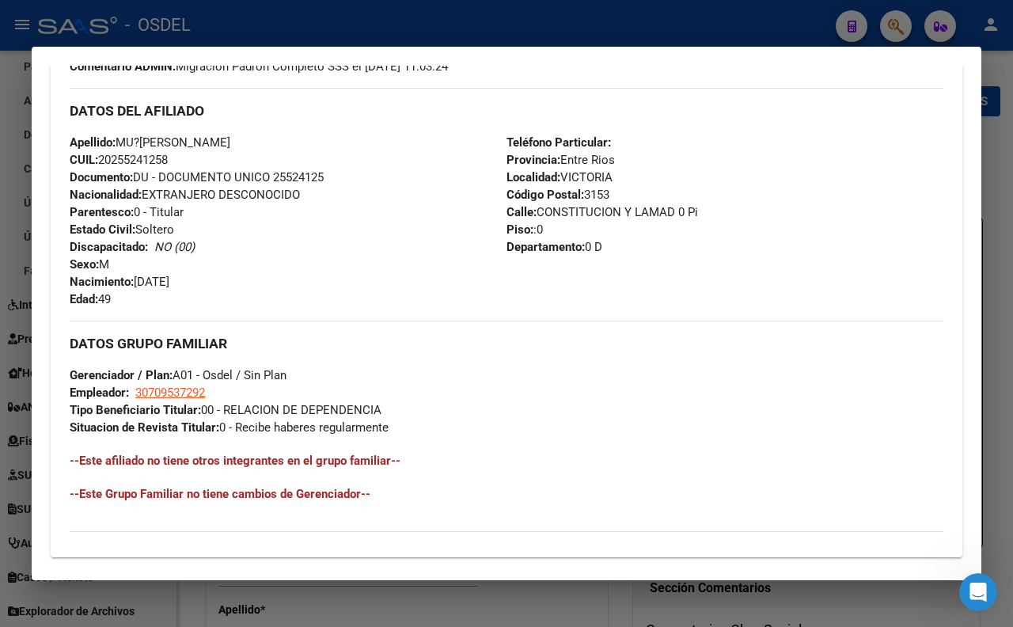
scroll to position [527, 0]
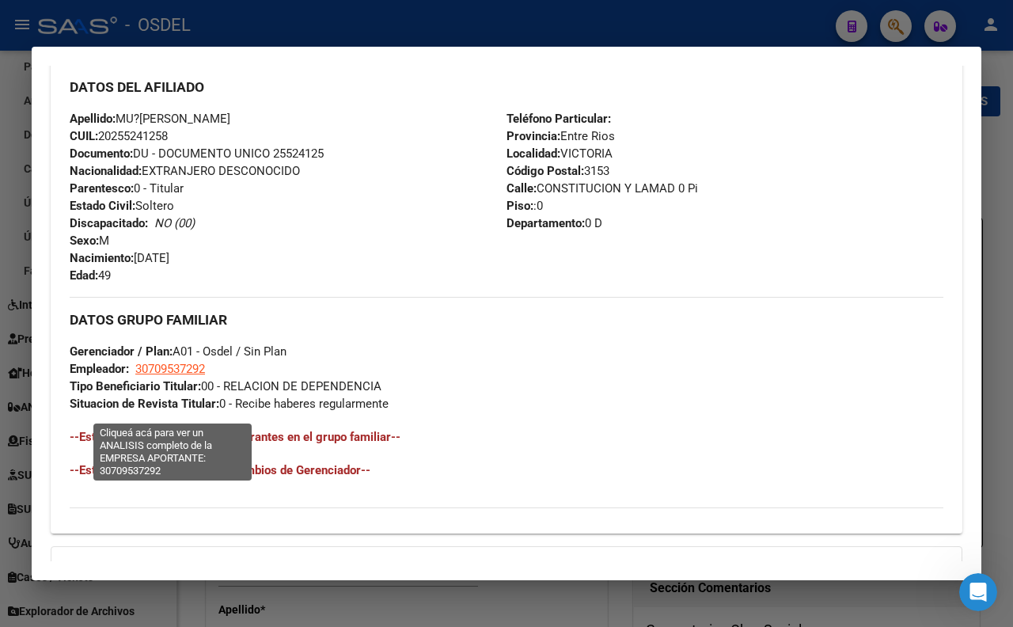
click at [186, 376] on span "30709537292" at bounding box center [170, 369] width 70 height 14
type textarea "30709537292"
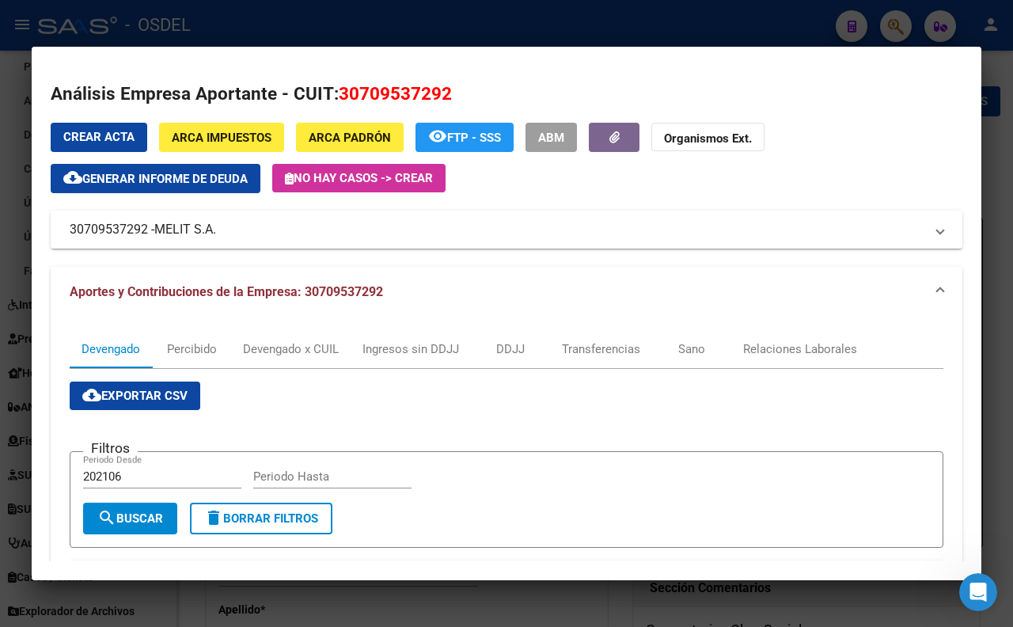
drag, startPoint x: 234, startPoint y: 228, endPoint x: 214, endPoint y: 245, distance: 27.0
click at [214, 245] on mat-expansion-panel-header "30709537292 - MELIT S.A." at bounding box center [507, 230] width 912 height 38
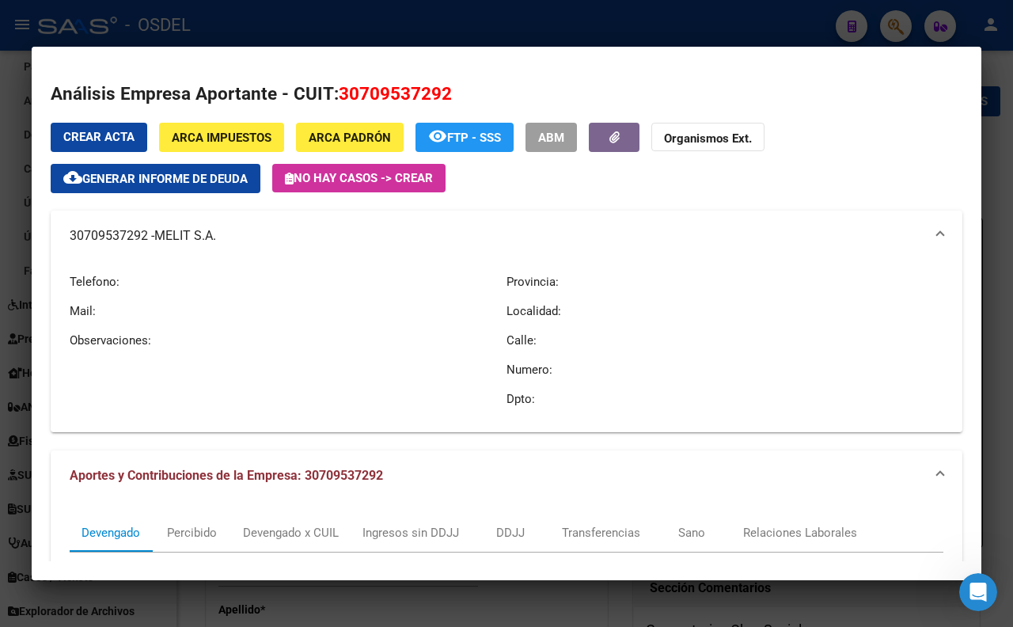
click at [212, 283] on p "Telefono:" at bounding box center [288, 281] width 437 height 17
drag, startPoint x: 66, startPoint y: 230, endPoint x: 215, endPoint y: 235, distance: 149.6
click at [215, 235] on mat-expansion-panel-header "30709537292 - MELIT S.A." at bounding box center [507, 236] width 912 height 51
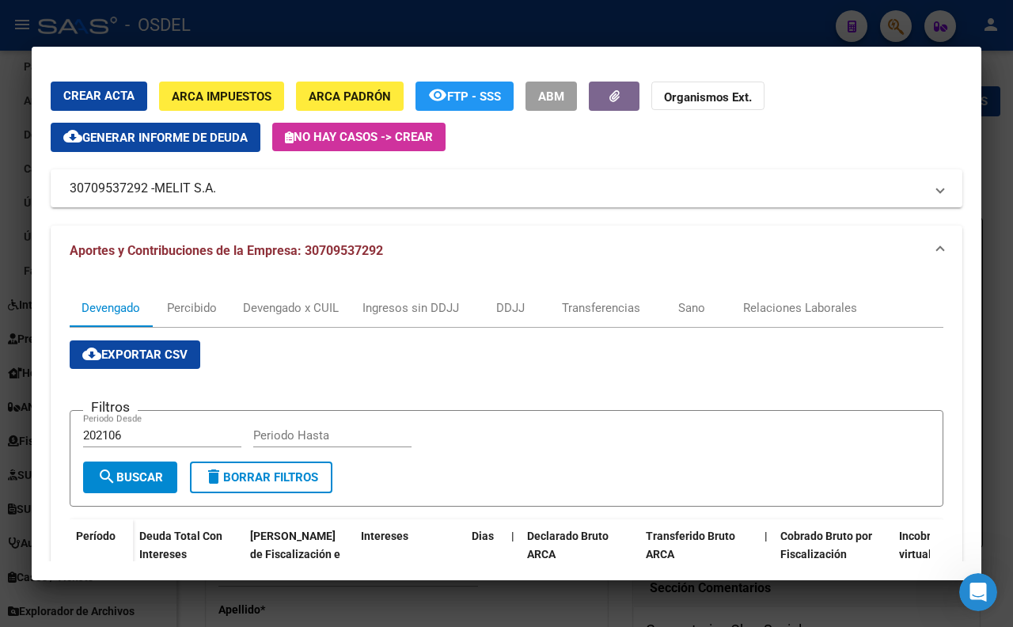
scroll to position [0, 0]
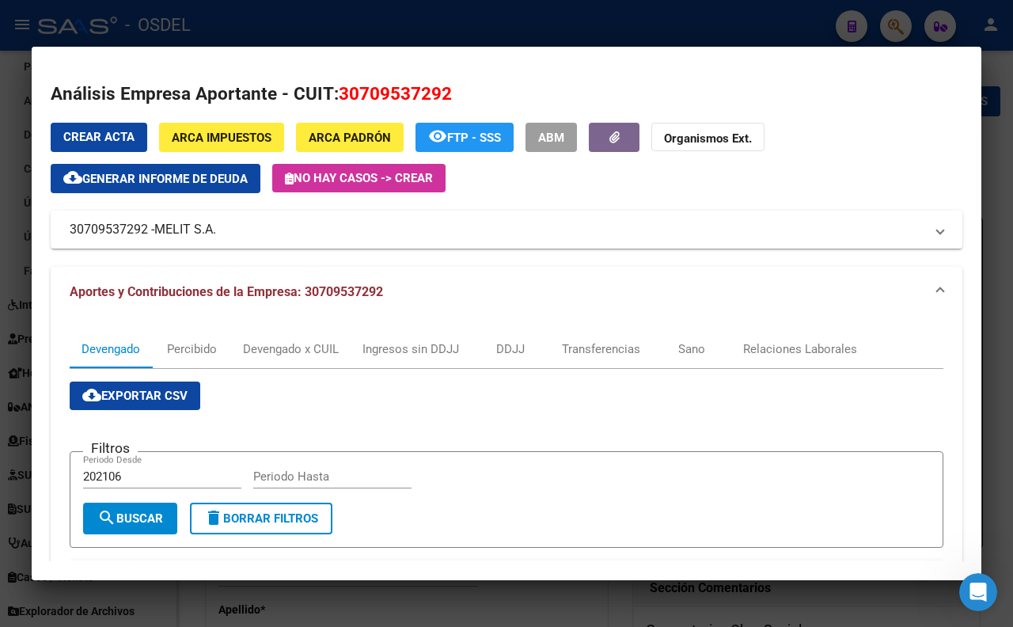
click at [210, 186] on button "cloud_download Generar informe de deuda" at bounding box center [156, 178] width 210 height 29
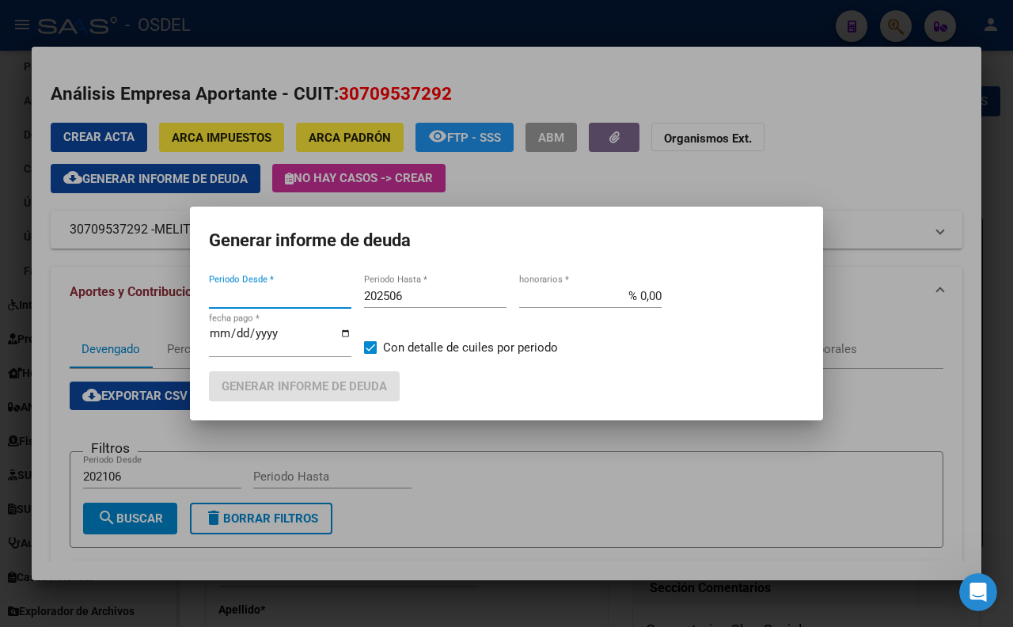
type input "202106"
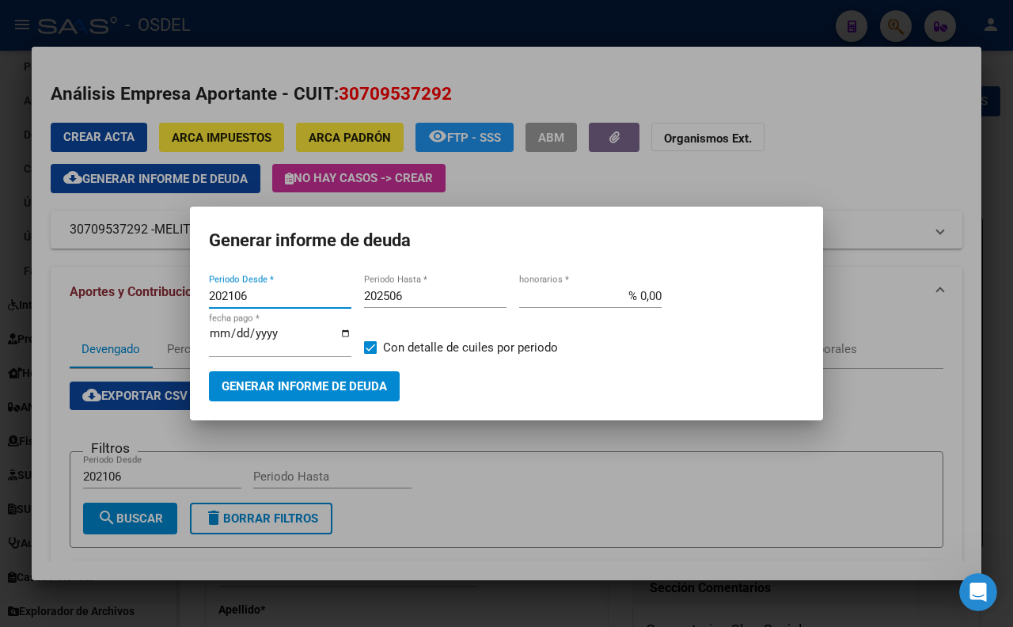
click at [382, 386] on span "Generar informe de deuda" at bounding box center [304, 387] width 165 height 14
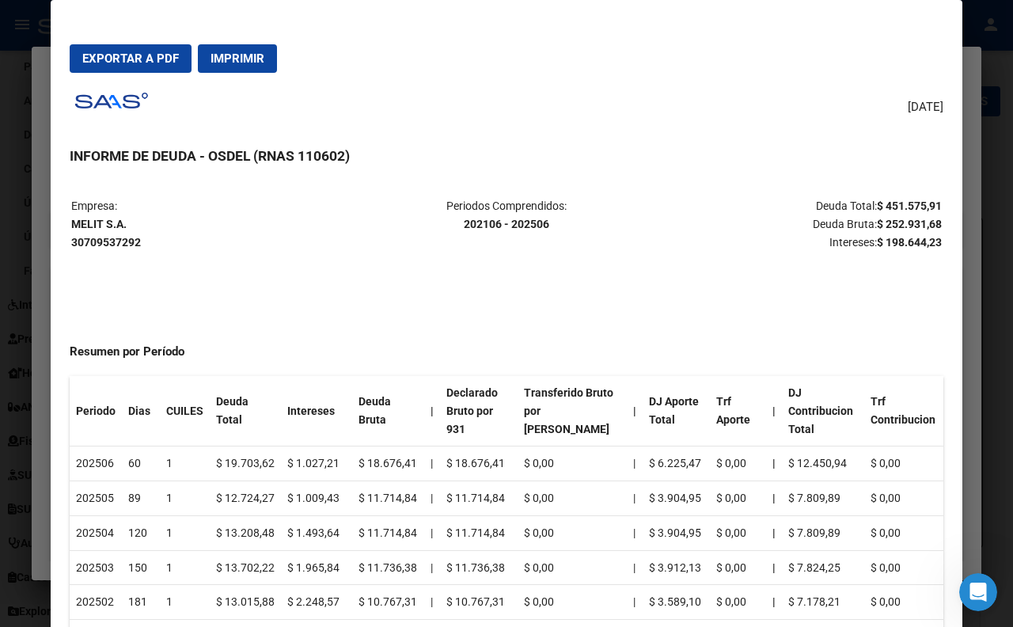
click at [996, 112] on div at bounding box center [506, 313] width 1013 height 627
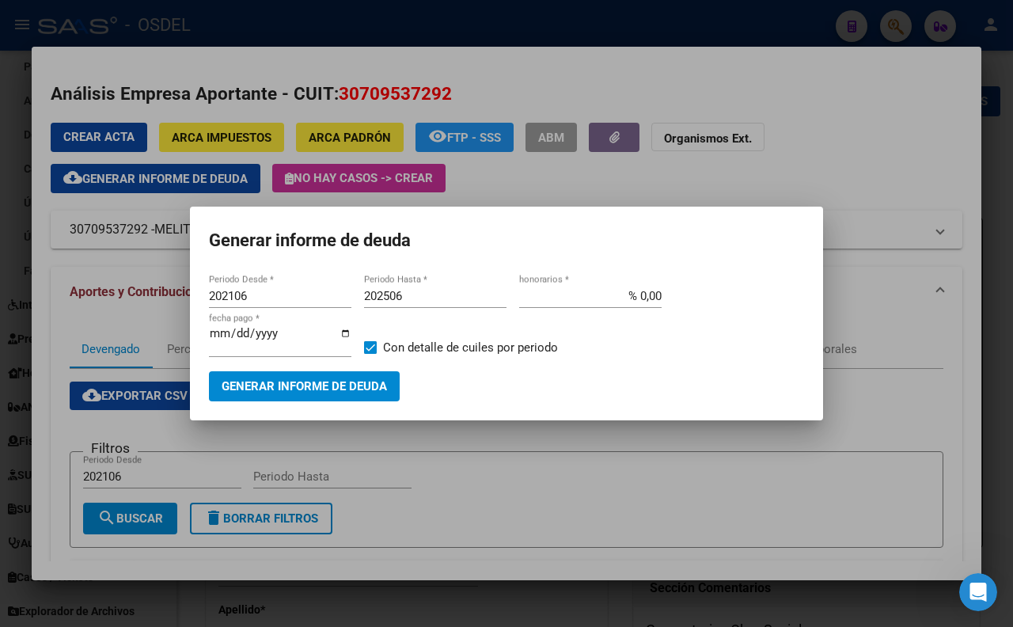
click at [895, 138] on div at bounding box center [506, 313] width 1013 height 627
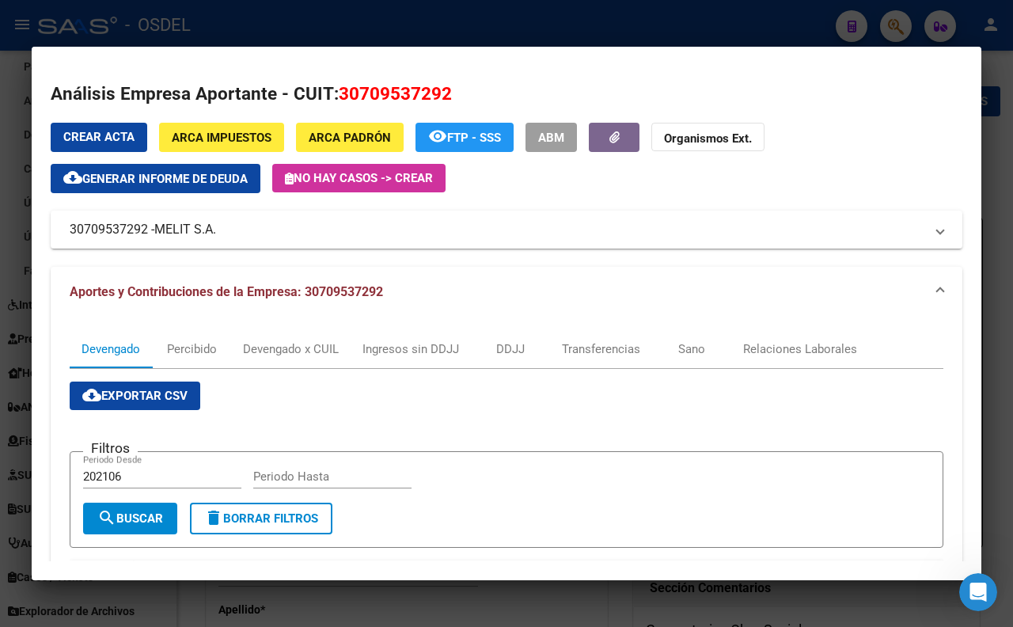
click at [287, 32] on div at bounding box center [506, 313] width 1013 height 627
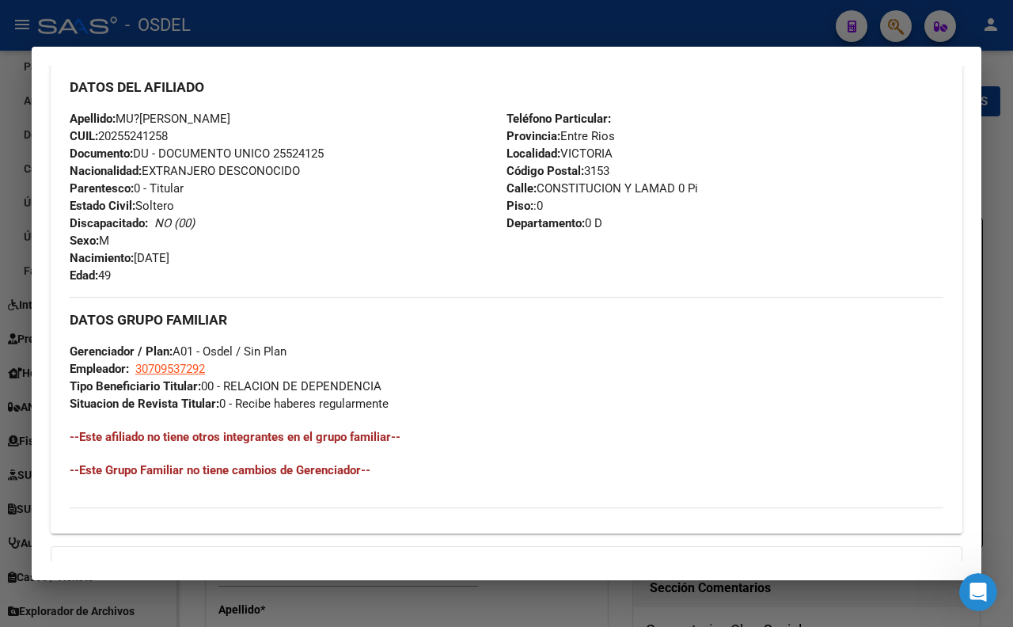
click at [442, 22] on div at bounding box center [506, 313] width 1013 height 627
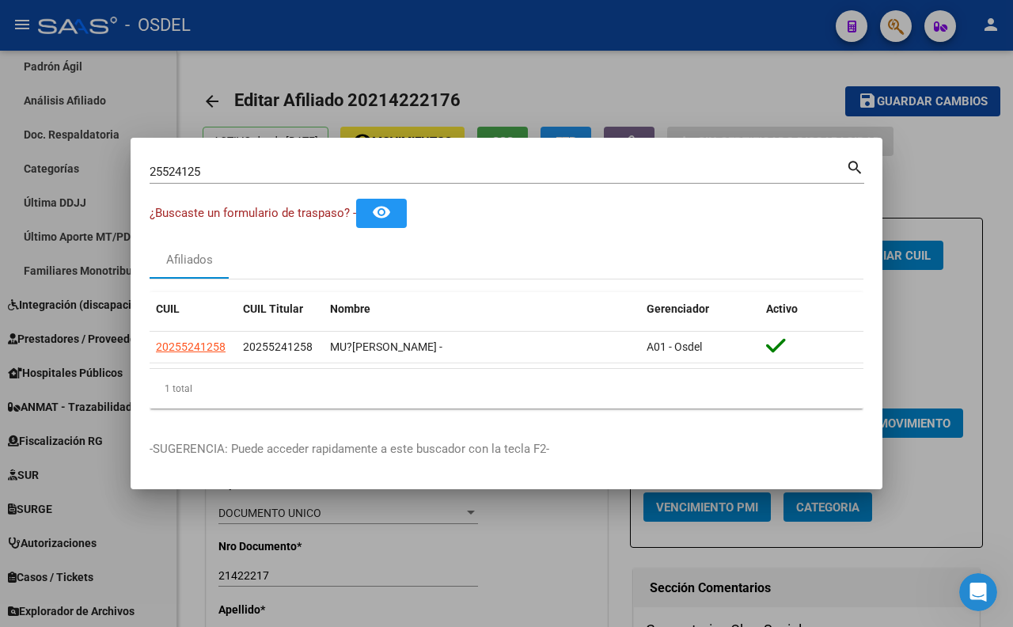
click at [473, 161] on div "25524125 Buscar (apellido, dni, [PERSON_NAME], [PERSON_NAME], cuit, obra social)" at bounding box center [498, 172] width 696 height 24
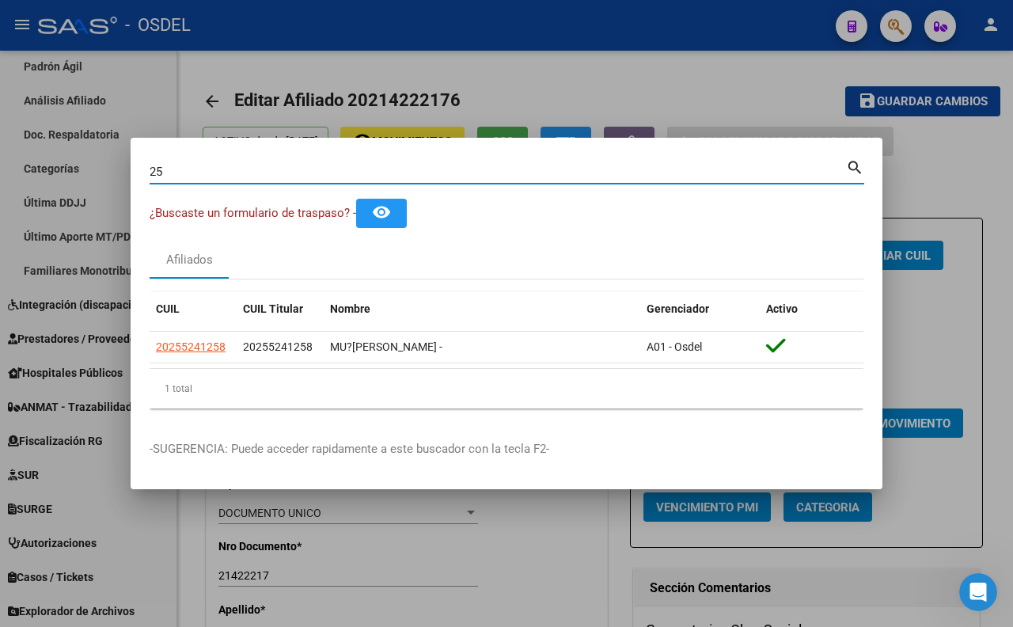
type input "2"
paste input "13330311"
type input "13330311"
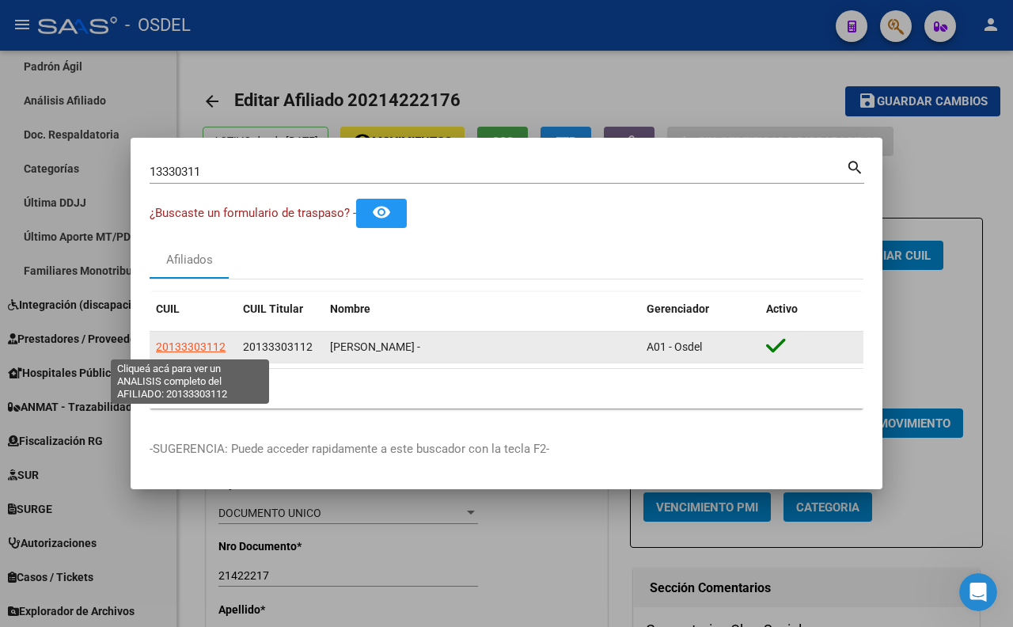
click at [209, 351] on span "20133303112" at bounding box center [191, 346] width 70 height 13
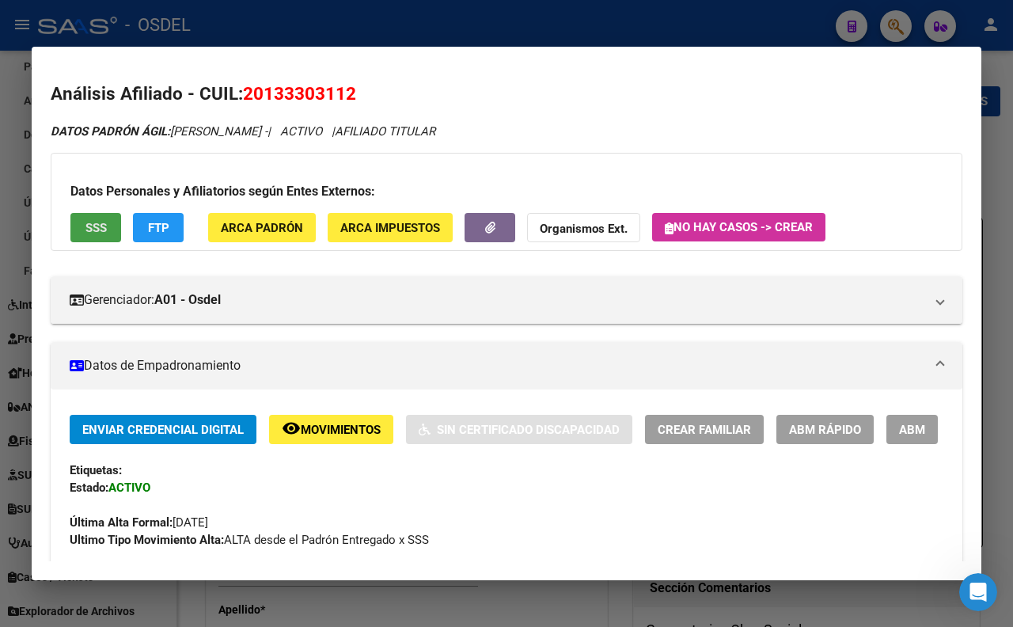
click at [103, 233] on span "SSS" at bounding box center [95, 228] width 21 height 14
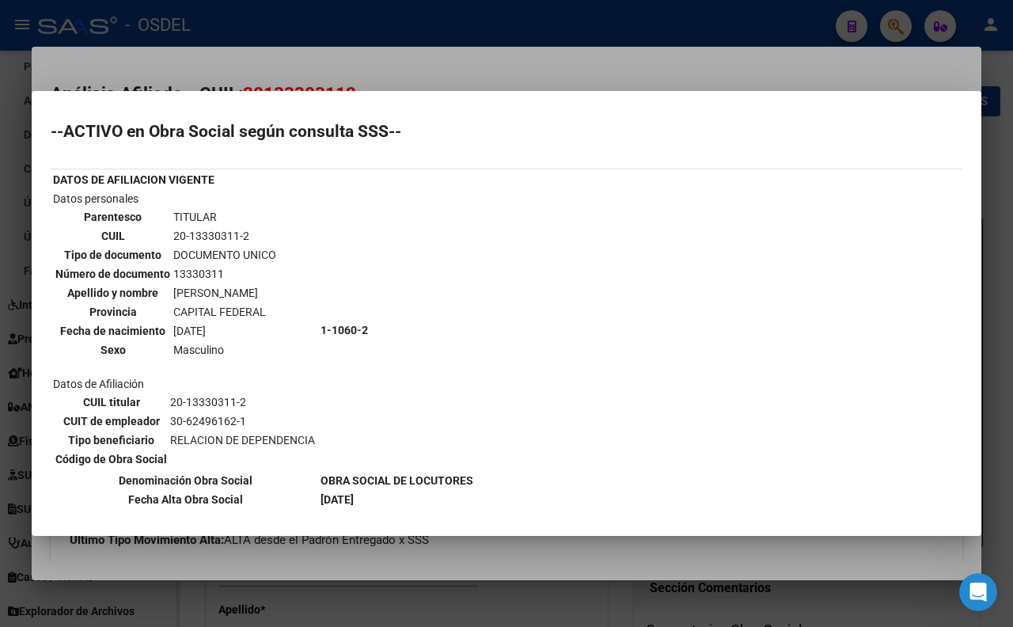
click at [505, 72] on div at bounding box center [506, 313] width 1013 height 627
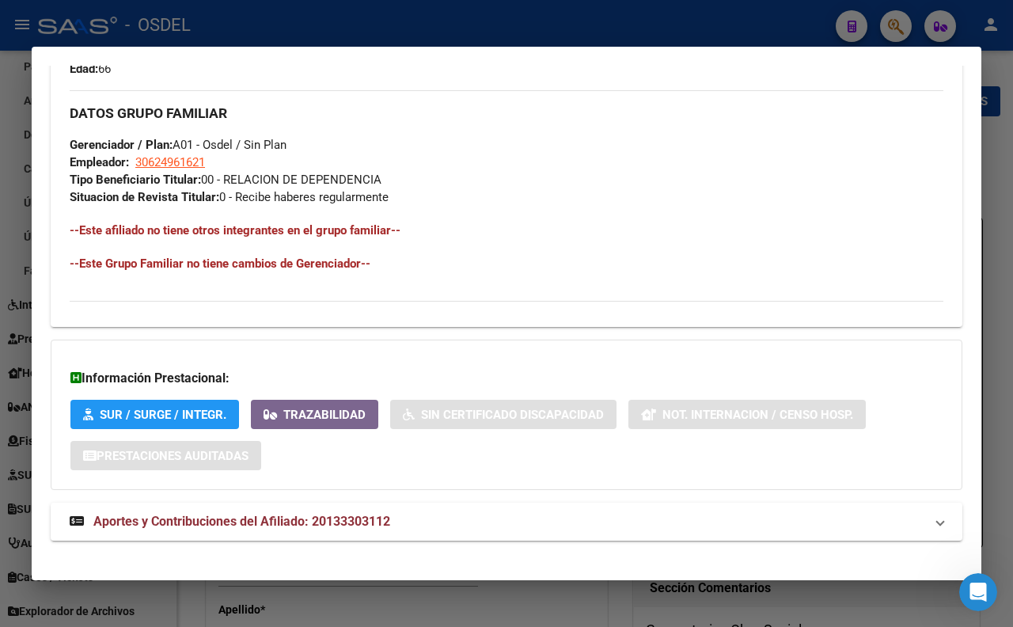
scroll to position [616, 0]
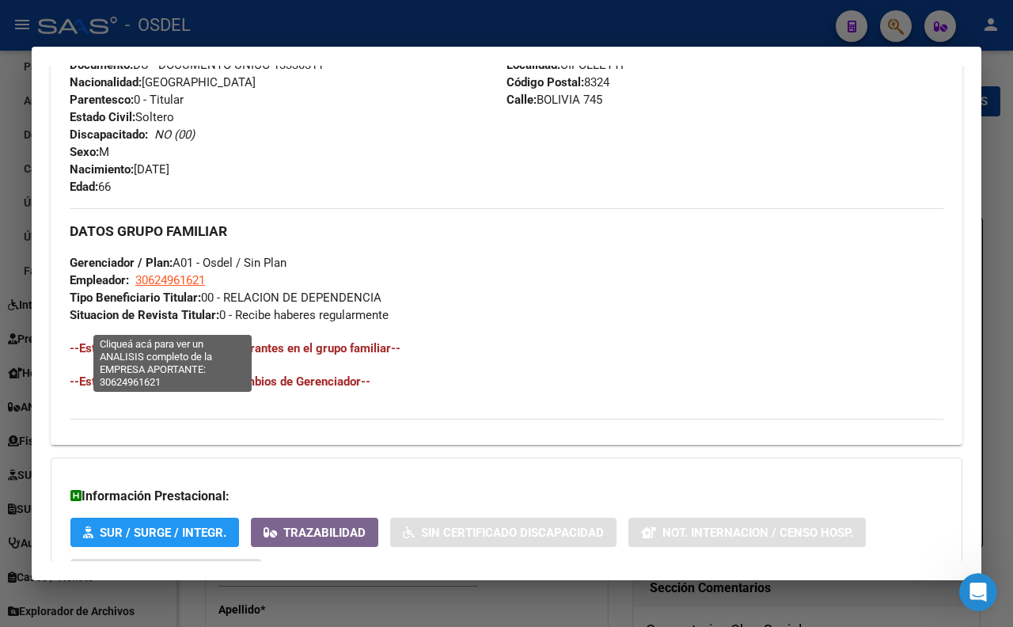
click at [186, 287] on span "30624961621" at bounding box center [170, 280] width 70 height 14
type textarea "30624961621"
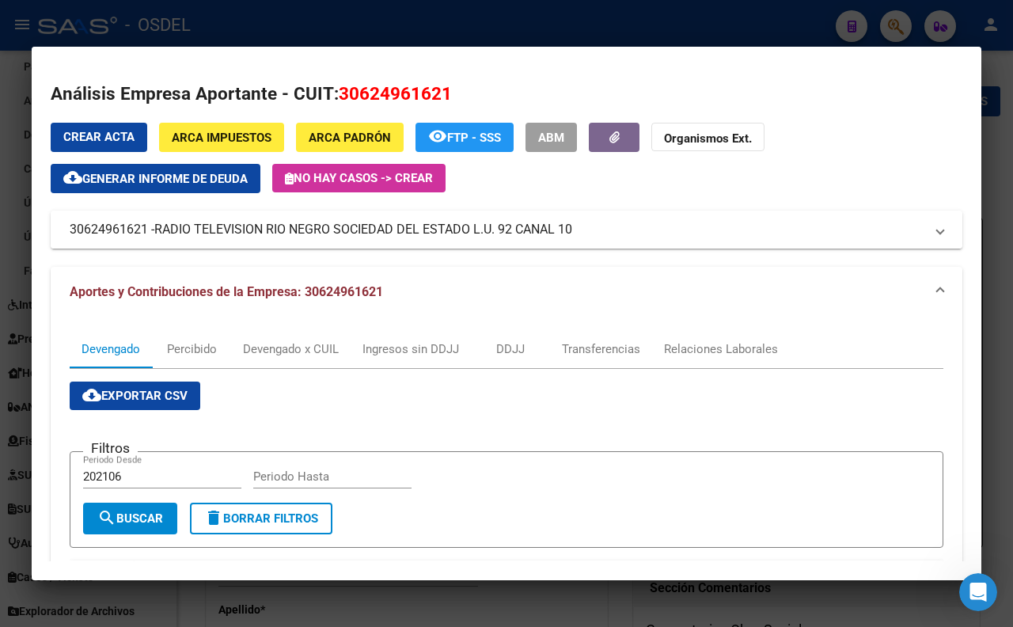
drag, startPoint x: 619, startPoint y: 226, endPoint x: 572, endPoint y: 234, distance: 47.5
click at [572, 234] on mat-panel-title "30624961621 - RADIO TELEVISION RIO NEGRO SOCIEDAD DEL ESTADO L.U. 92 CANAL 10" at bounding box center [497, 229] width 855 height 19
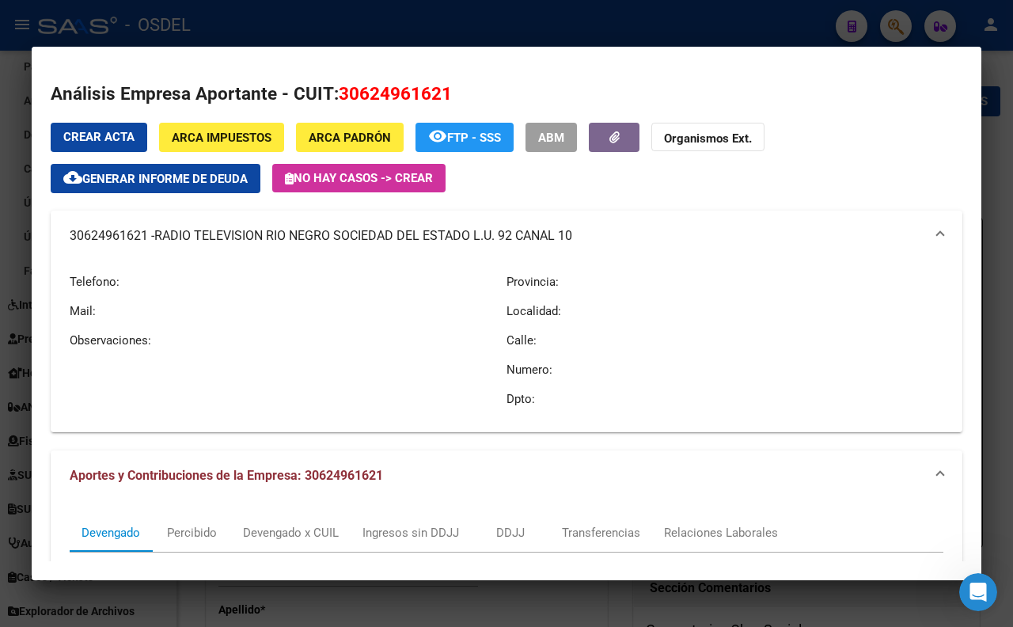
click at [321, 13] on div at bounding box center [506, 313] width 1013 height 627
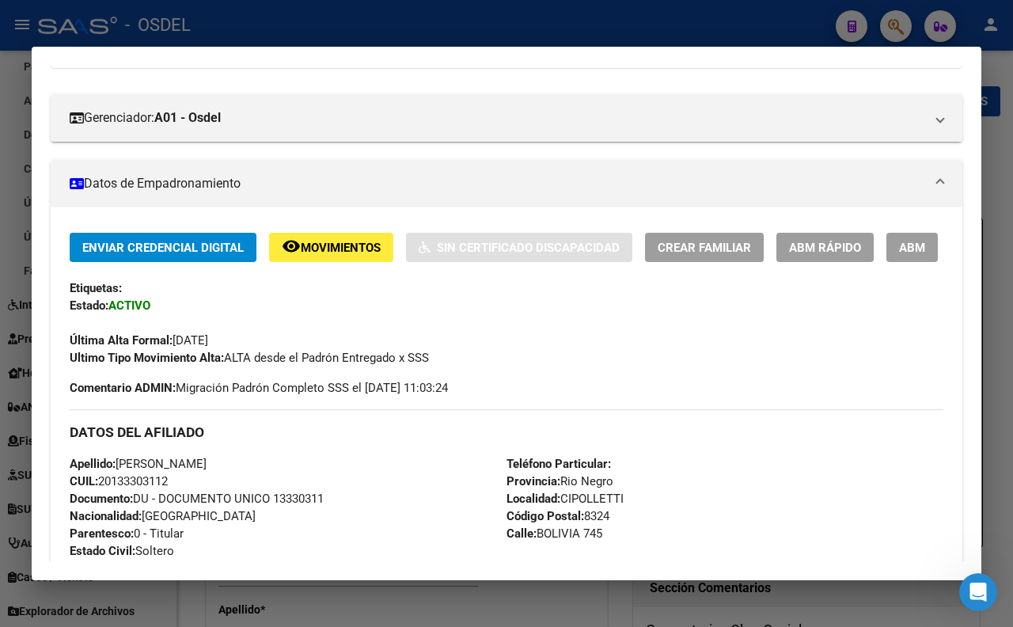
scroll to position [176, 0]
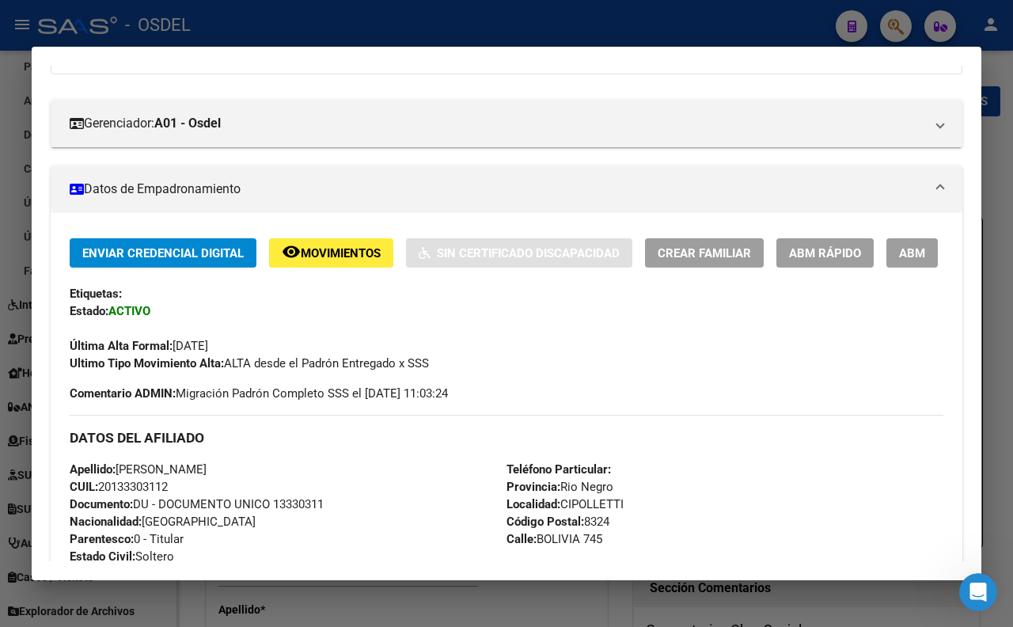
click at [463, 36] on div at bounding box center [506, 313] width 1013 height 627
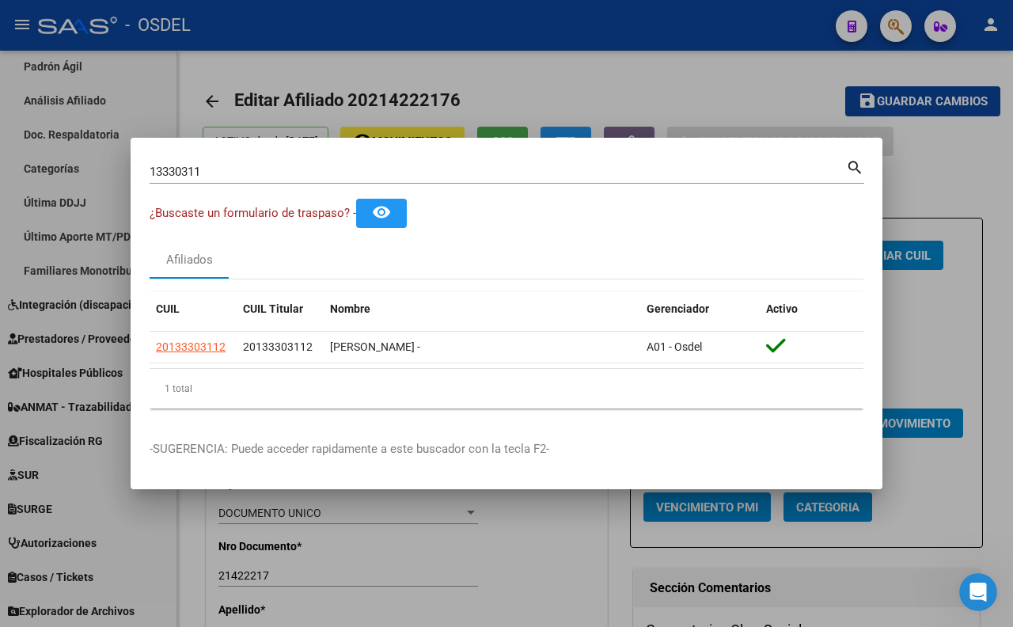
click at [480, 173] on input "13330311" at bounding box center [498, 172] width 696 height 14
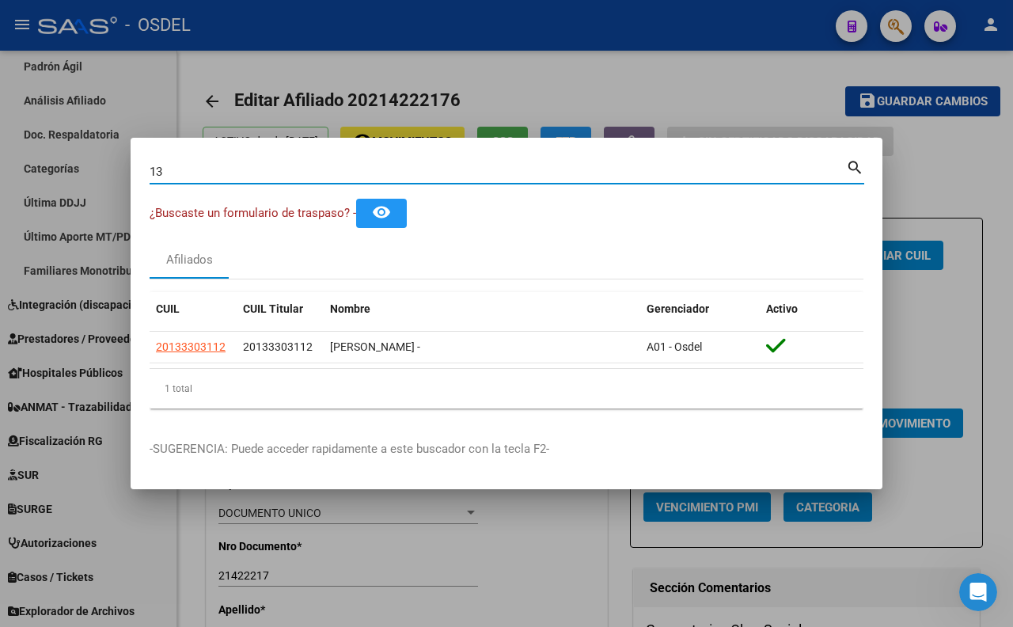
type input "1"
type input "nigro"
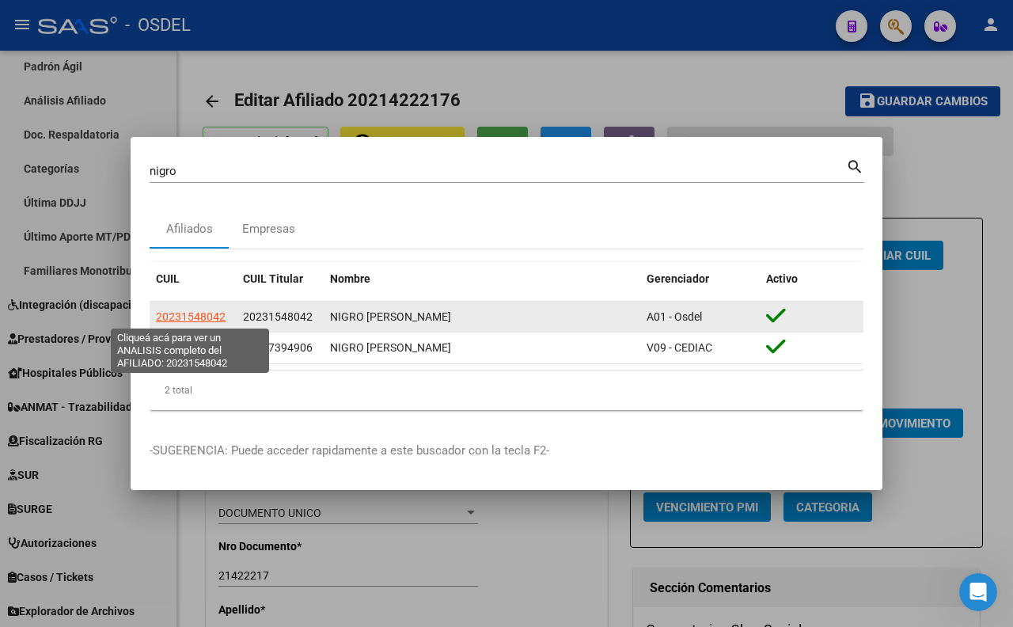
click at [212, 312] on span "20231548042" at bounding box center [191, 316] width 70 height 13
type textarea "20231548042"
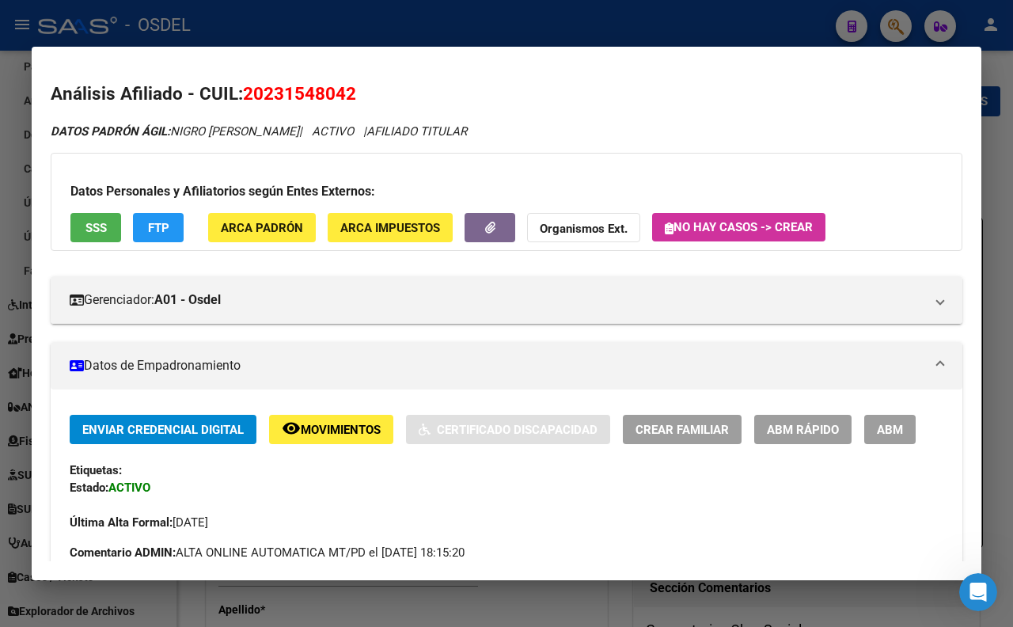
click at [104, 230] on span "SSS" at bounding box center [95, 228] width 21 height 14
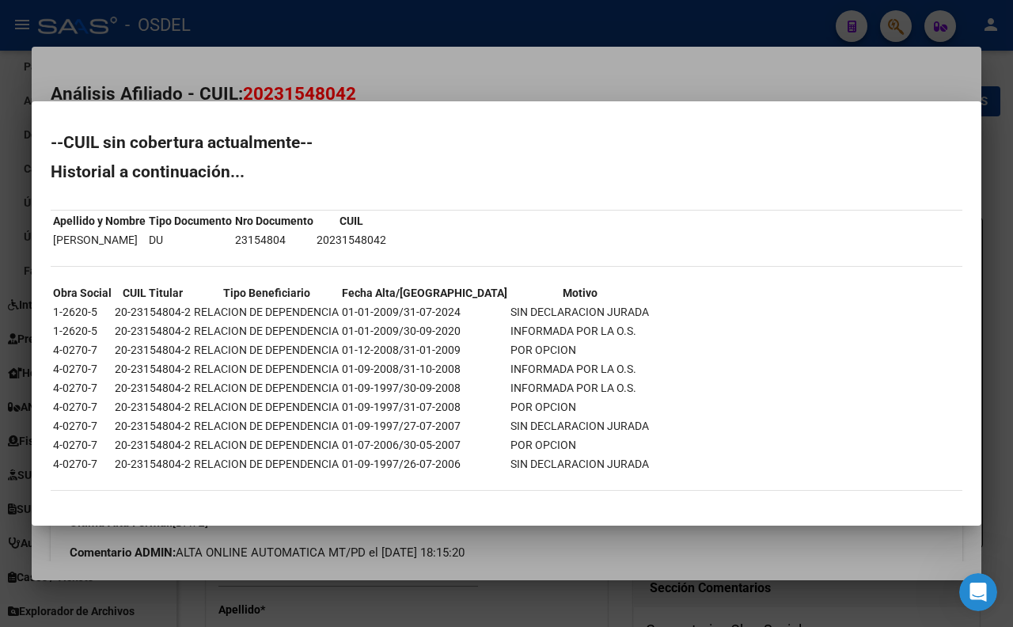
click at [594, 82] on div at bounding box center [506, 313] width 1013 height 627
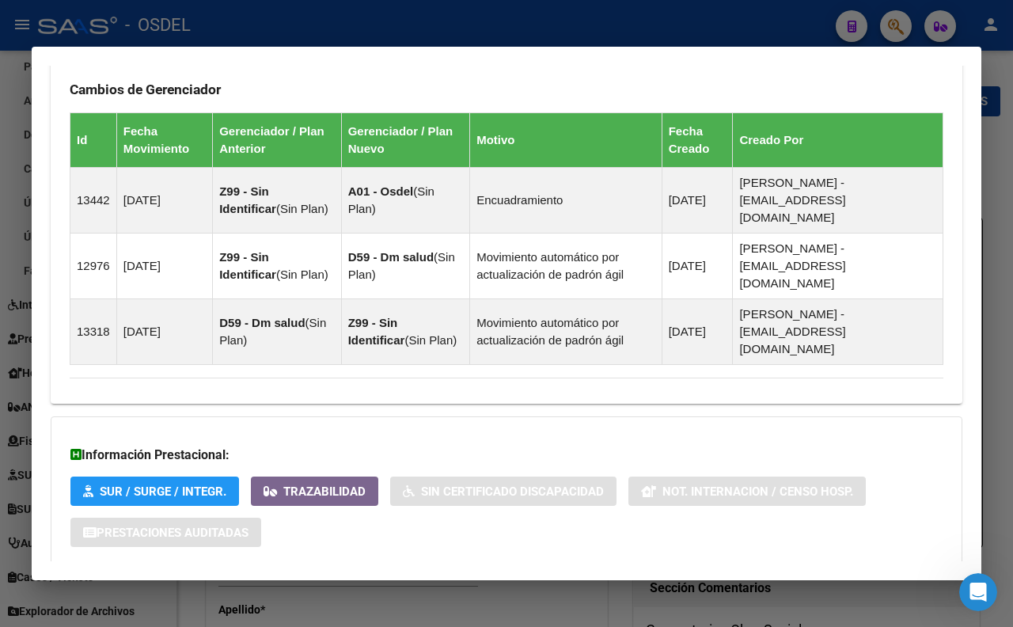
scroll to position [1006, 0]
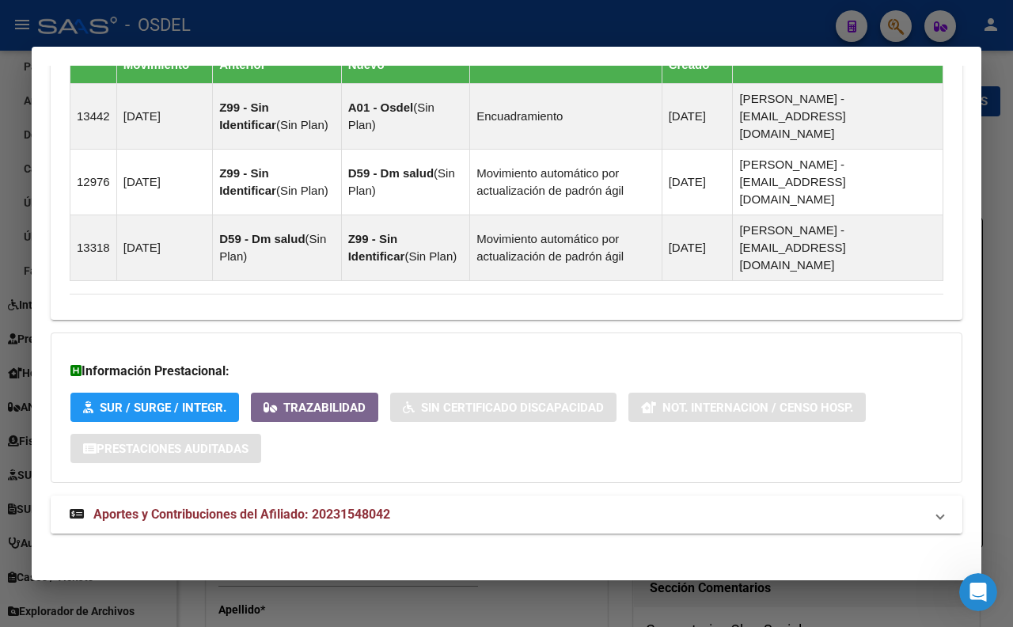
click at [376, 506] on span "Aportes y Contribuciones del Afiliado: 20231548042" at bounding box center [241, 513] width 297 height 15
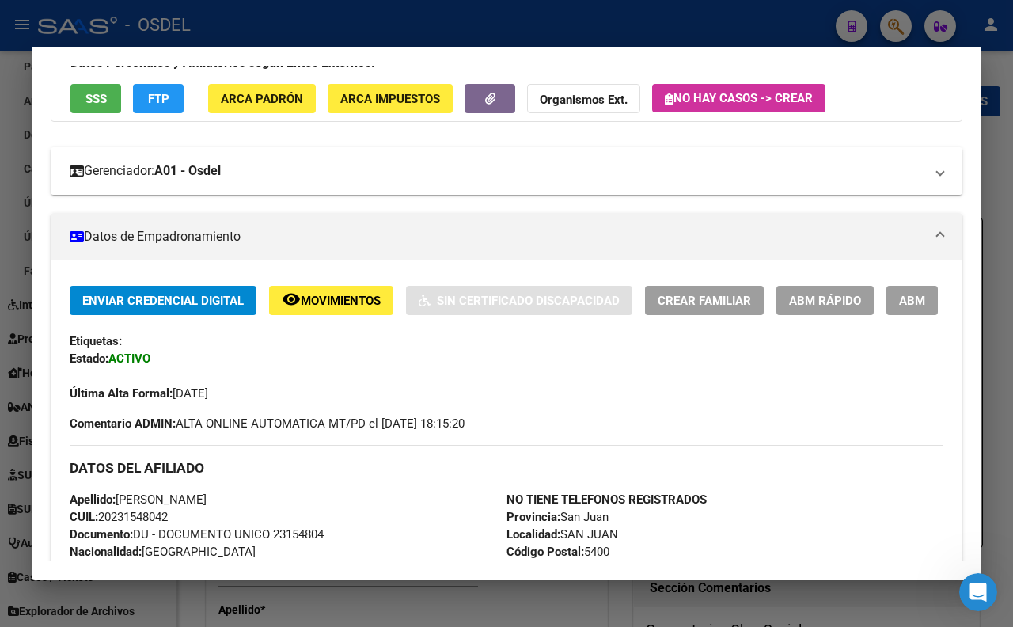
scroll to position [5, 0]
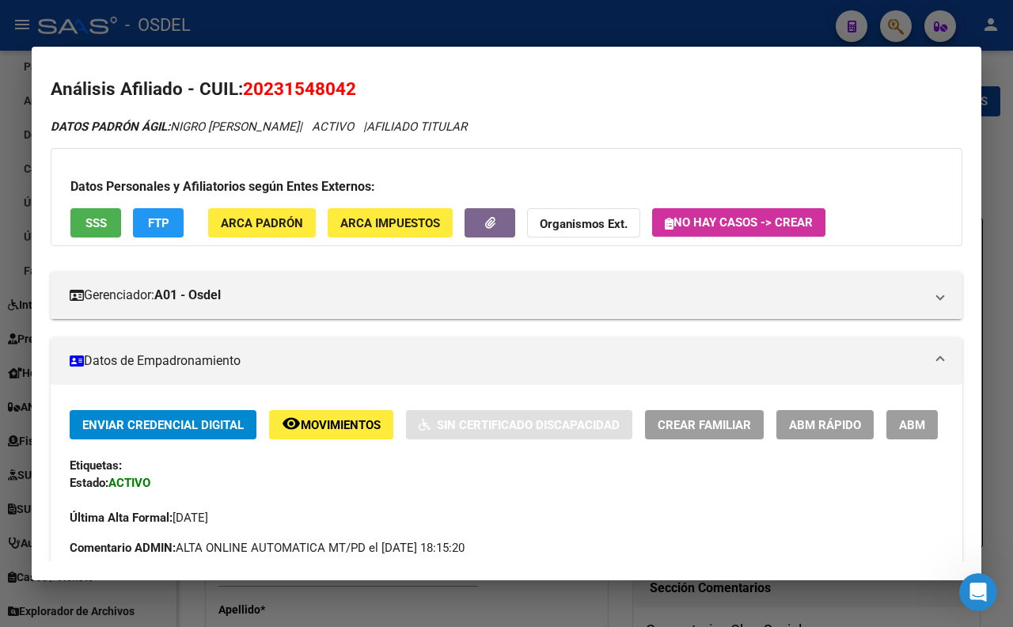
click at [342, 17] on div at bounding box center [506, 313] width 1013 height 627
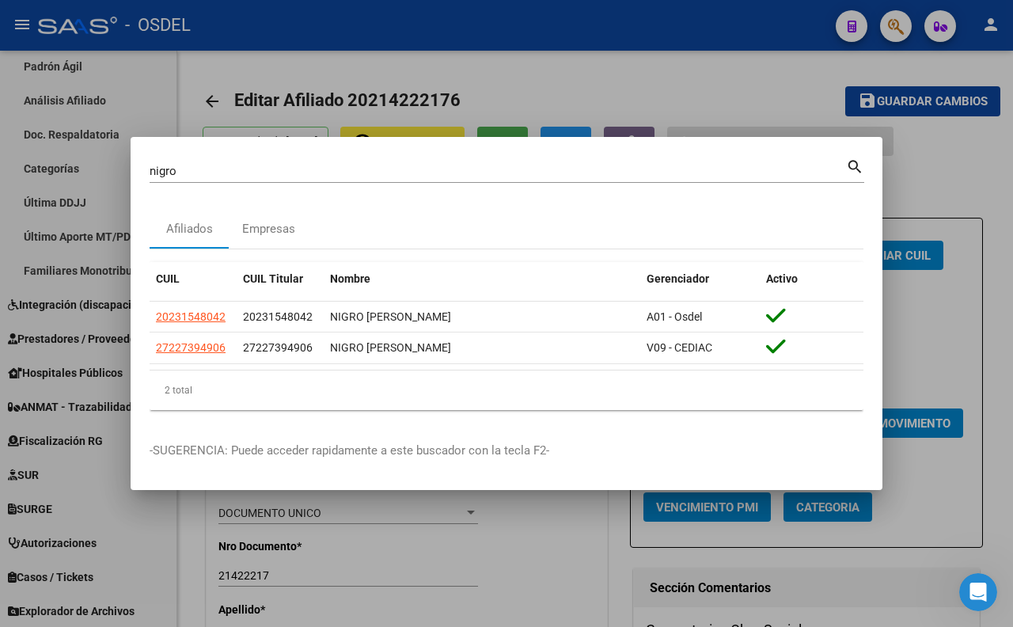
click at [309, 177] on div "[PERSON_NAME] (apellido, dni, cuil, nro [PERSON_NAME], cuit, obra social)" at bounding box center [498, 171] width 696 height 24
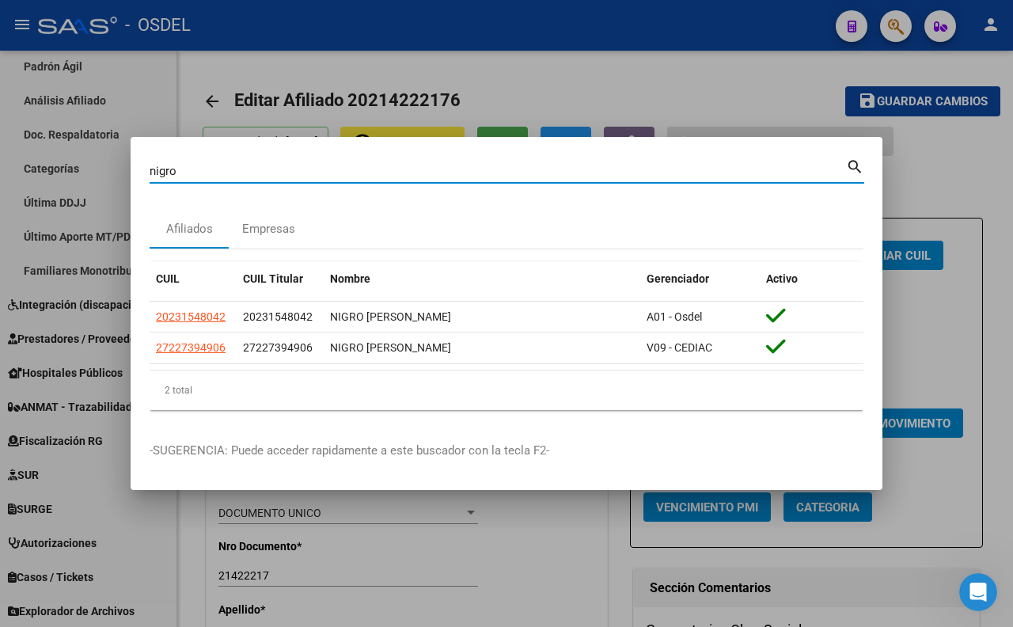
click at [309, 164] on input "nigro" at bounding box center [498, 171] width 696 height 14
type input "n"
drag, startPoint x: 305, startPoint y: 161, endPoint x: 263, endPoint y: 164, distance: 42.9
click at [263, 164] on input "Buscar (apellido, dni, [PERSON_NAME], [PERSON_NAME], cuit, obra social)" at bounding box center [498, 171] width 696 height 14
paste input "22769622"
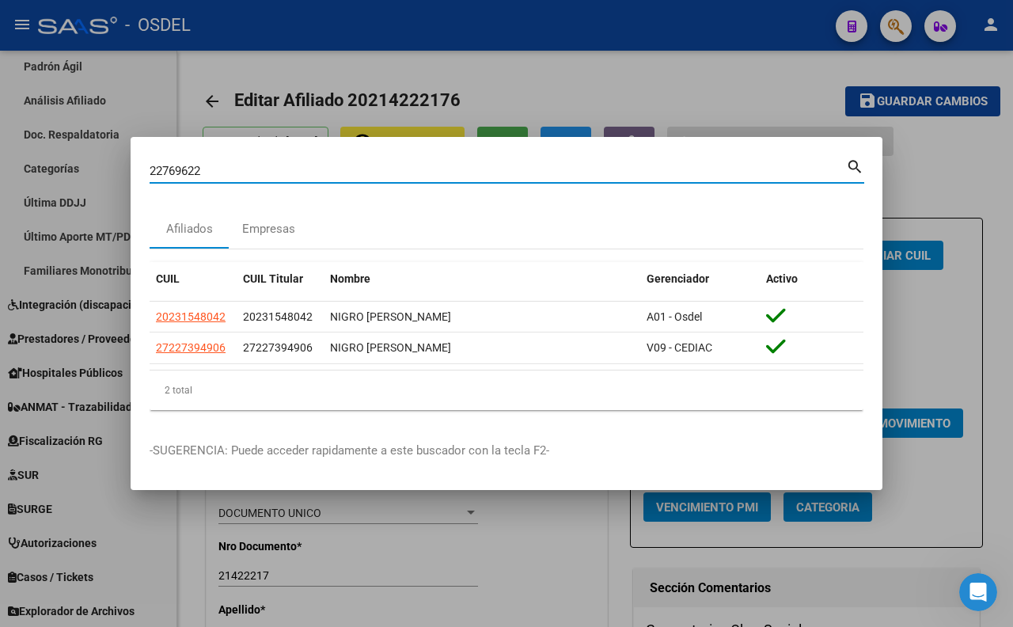
type input "22769622"
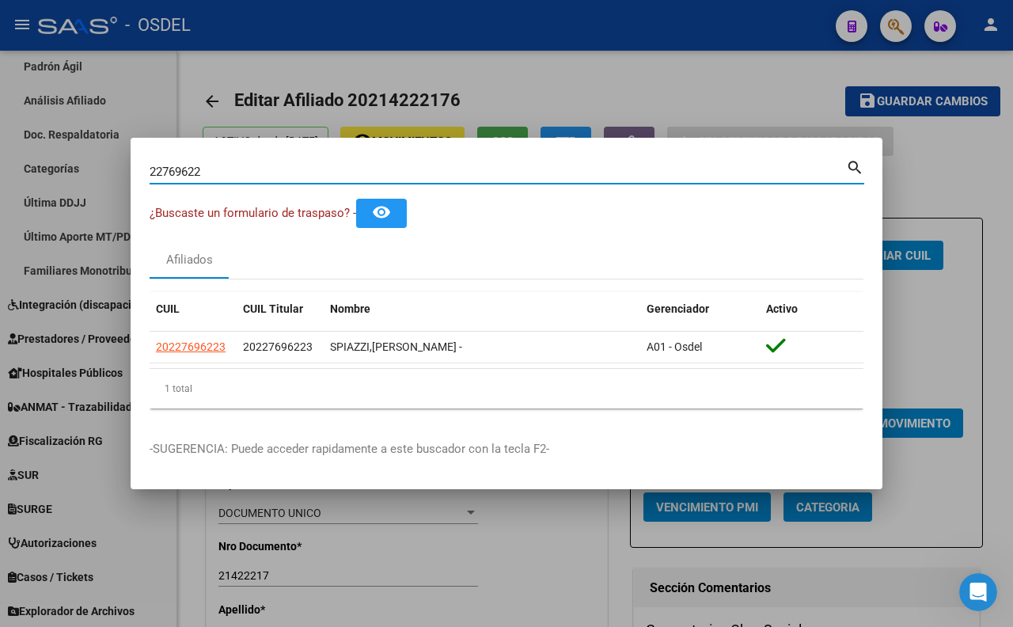
click at [619, 74] on div at bounding box center [506, 313] width 1013 height 627
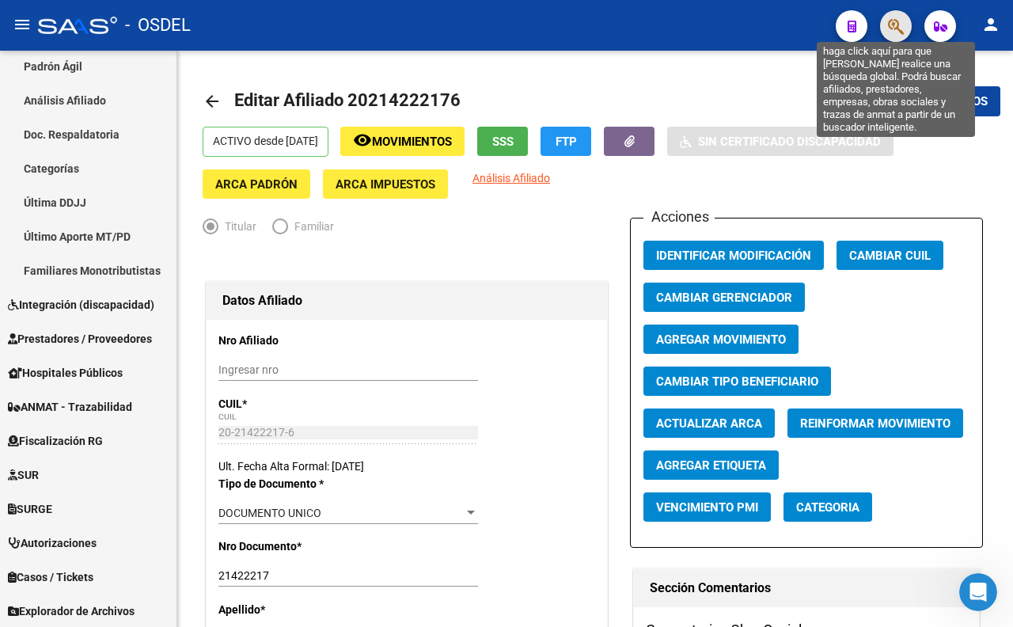
click at [891, 25] on icon "button" at bounding box center [896, 26] width 16 height 18
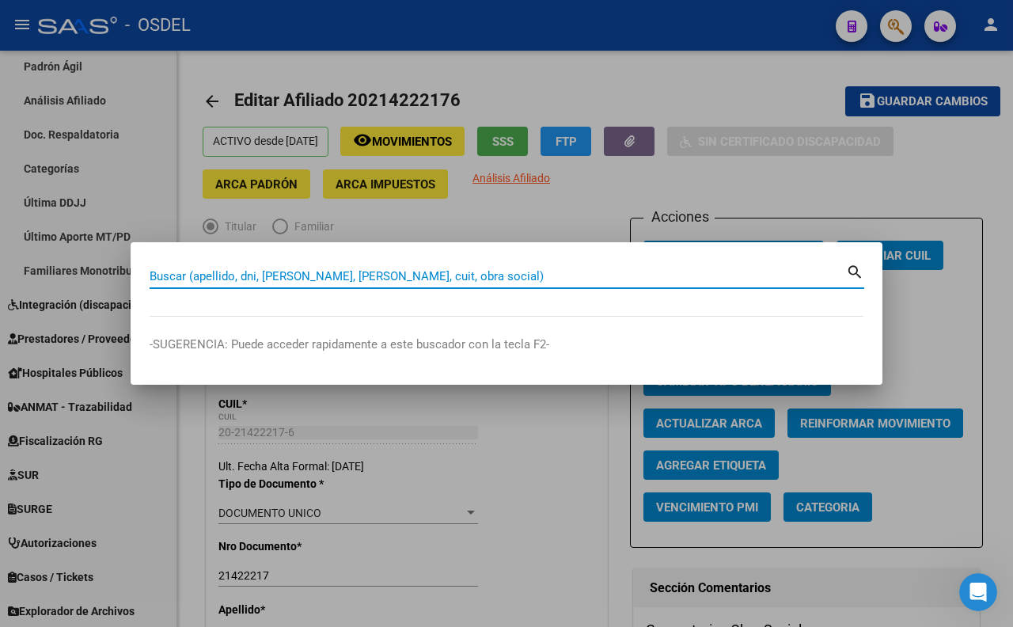
click at [507, 271] on input "Buscar (apellido, dni, [PERSON_NAME], [PERSON_NAME], cuit, obra social)" at bounding box center [498, 276] width 696 height 14
paste input "21583319"
type input "21583319"
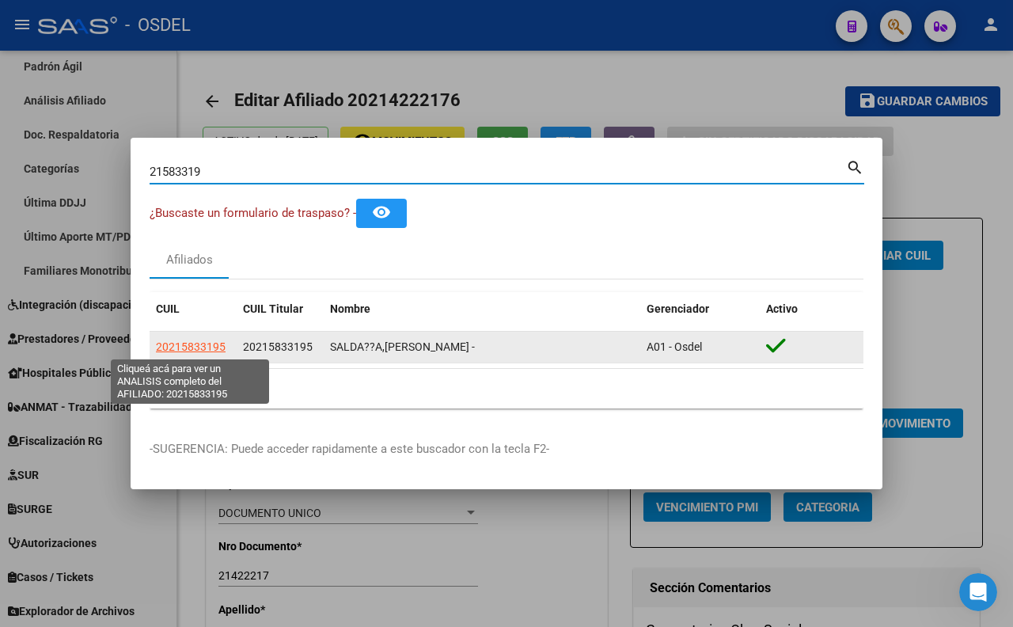
click at [195, 344] on span "20215833195" at bounding box center [191, 346] width 70 height 13
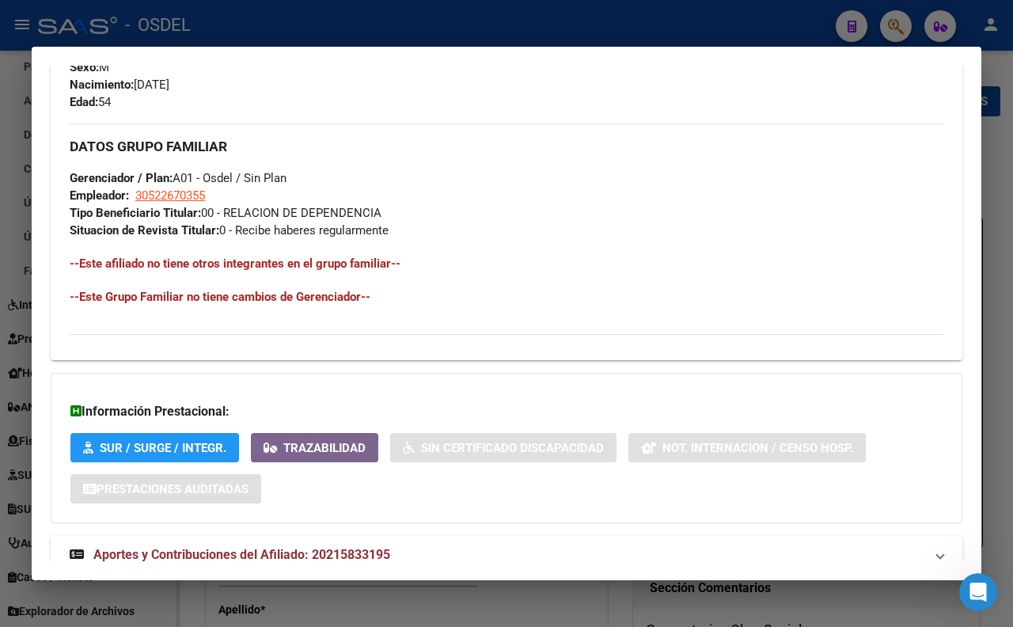
scroll to position [703, 0]
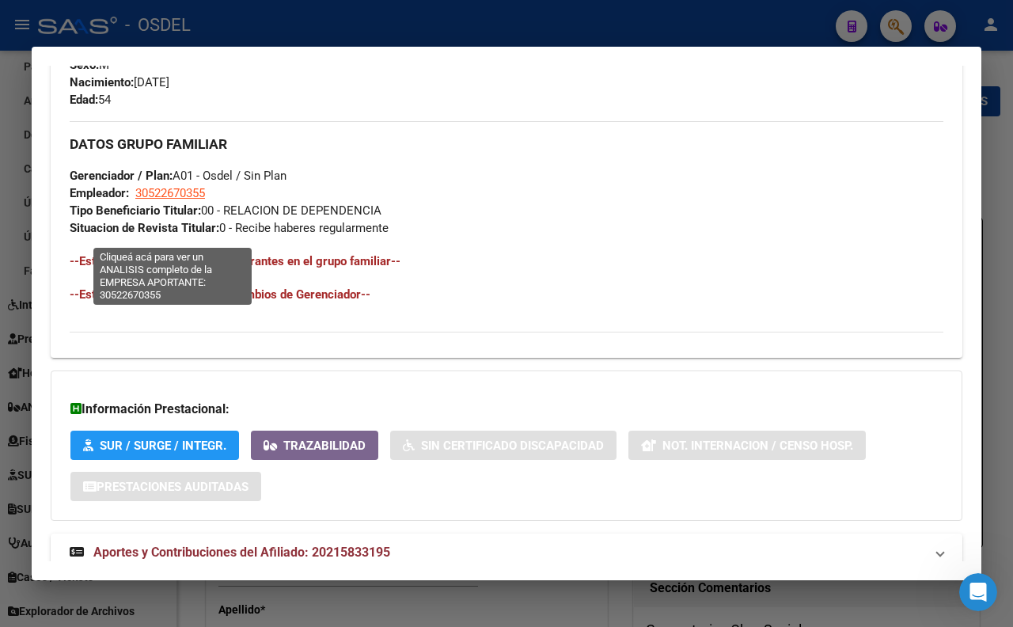
click at [190, 200] on span "30522670355" at bounding box center [170, 193] width 70 height 14
type textarea "30522670355"
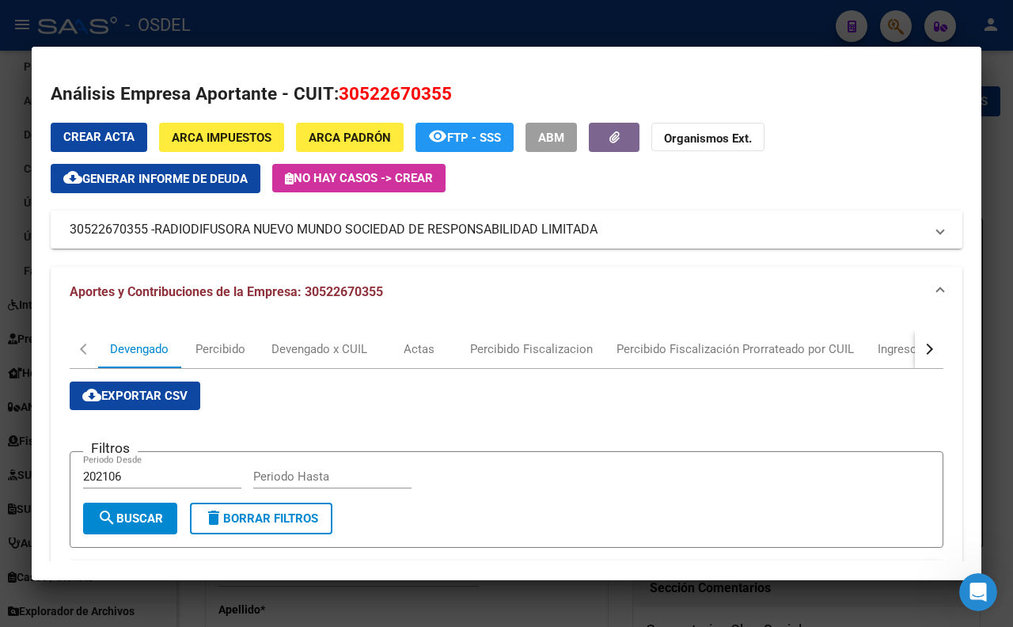
drag, startPoint x: 647, startPoint y: 235, endPoint x: 597, endPoint y: 236, distance: 49.9
click at [597, 236] on mat-panel-title "30522670355 - RADIODIFUSORA NUEVO MUNDO SOCIEDAD DE RESPONSABILIDAD LIMITADA" at bounding box center [497, 229] width 855 height 19
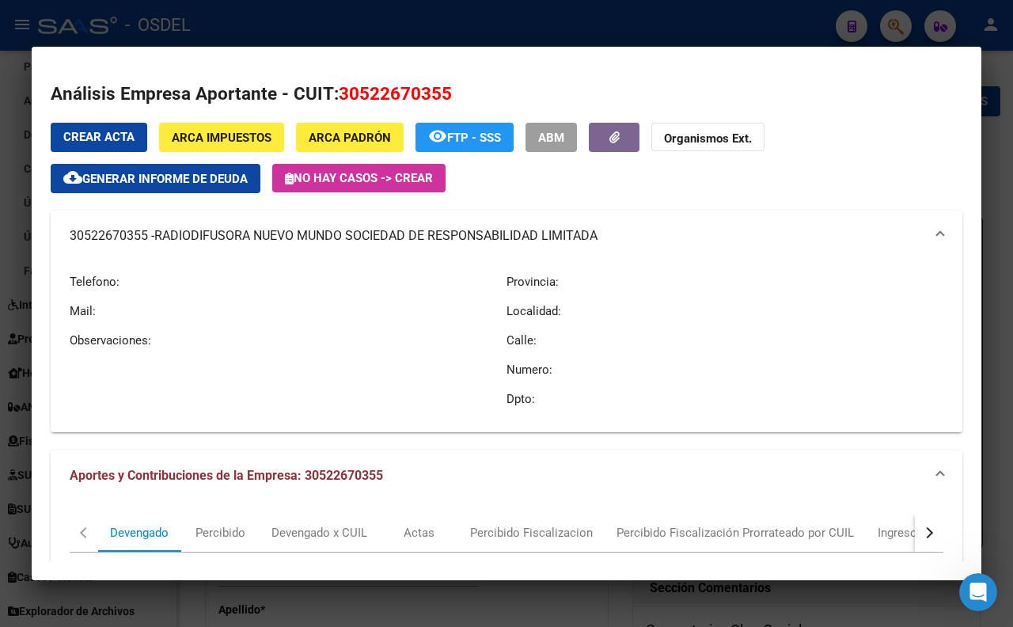
click at [542, 14] on div at bounding box center [506, 313] width 1013 height 627
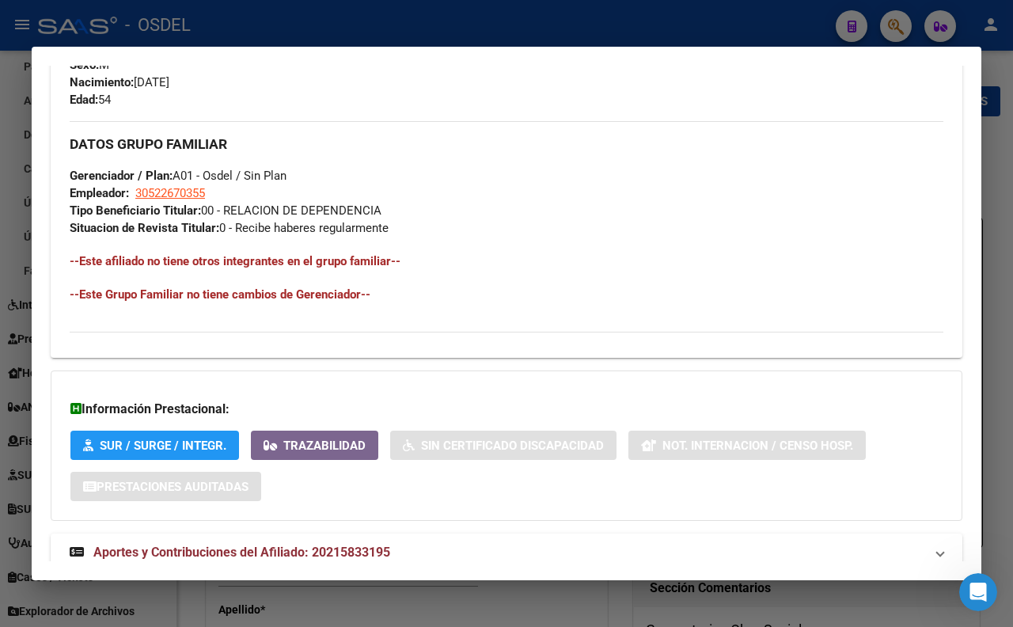
click at [567, 38] on div at bounding box center [506, 313] width 1013 height 627
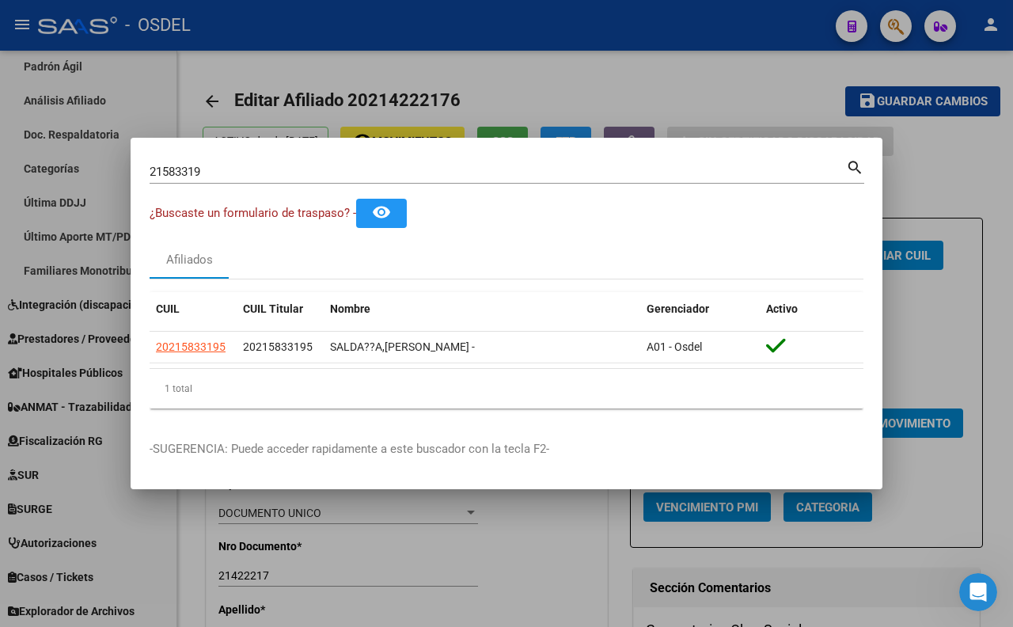
click at [533, 171] on input "21583319" at bounding box center [498, 172] width 696 height 14
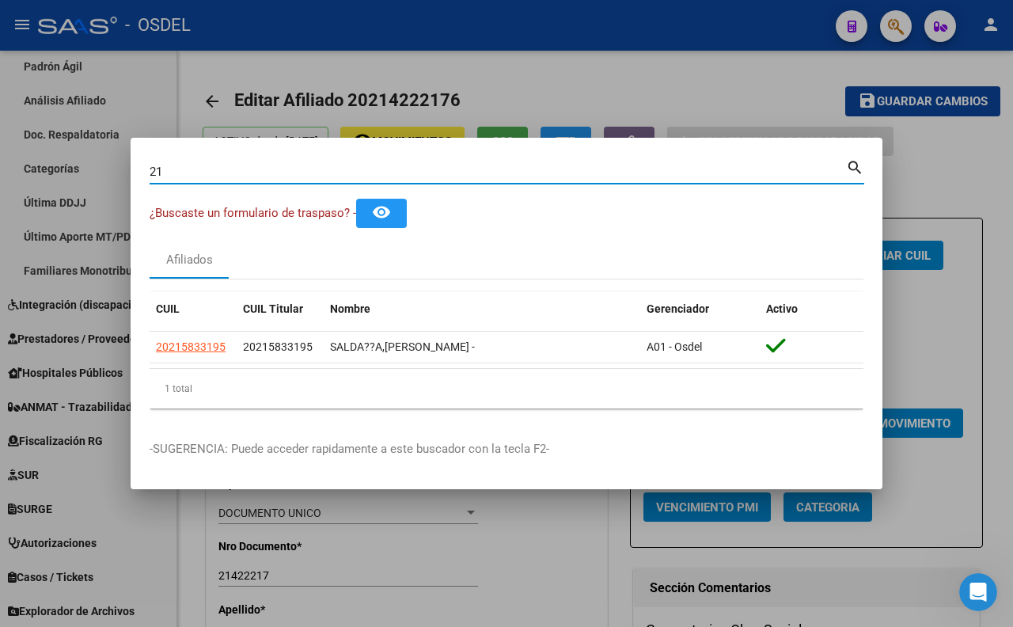
type input "2"
paste input "17110391"
type input "17110391"
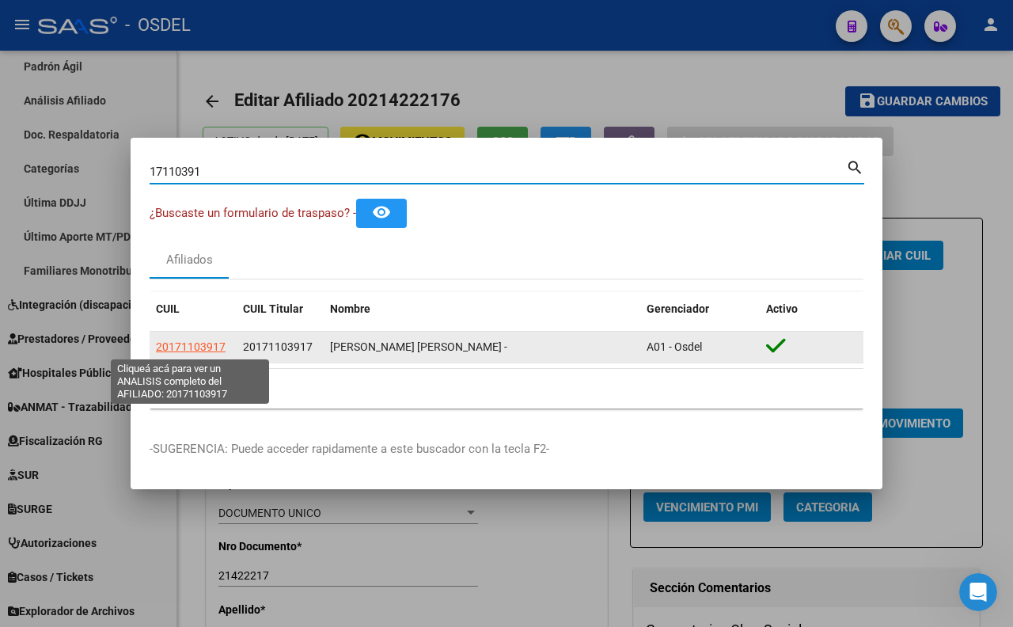
click at [169, 343] on span "20171103917" at bounding box center [191, 346] width 70 height 13
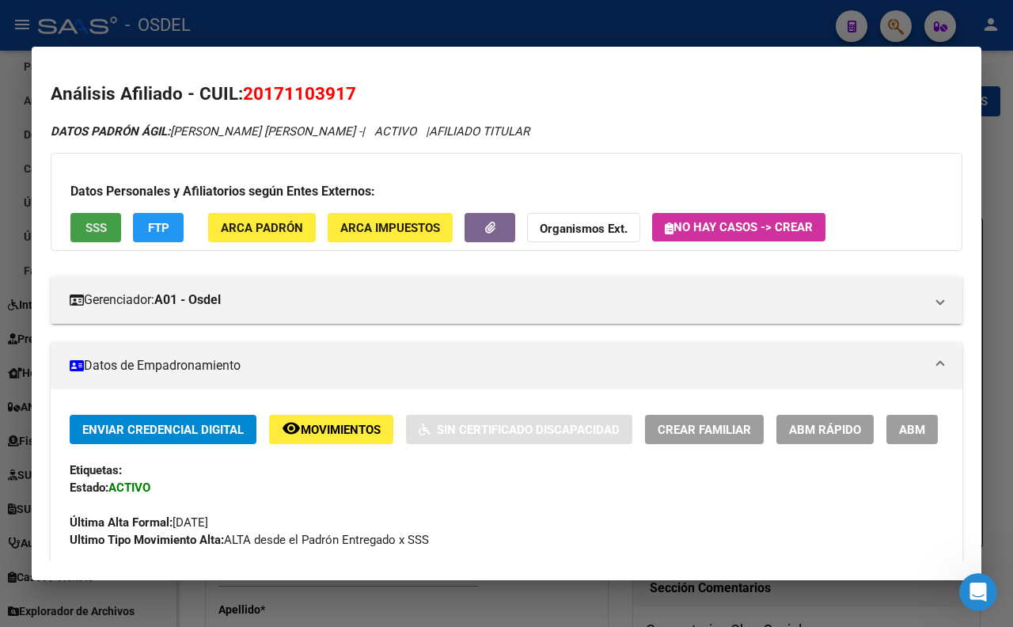
click at [98, 237] on button "SSS" at bounding box center [95, 227] width 51 height 29
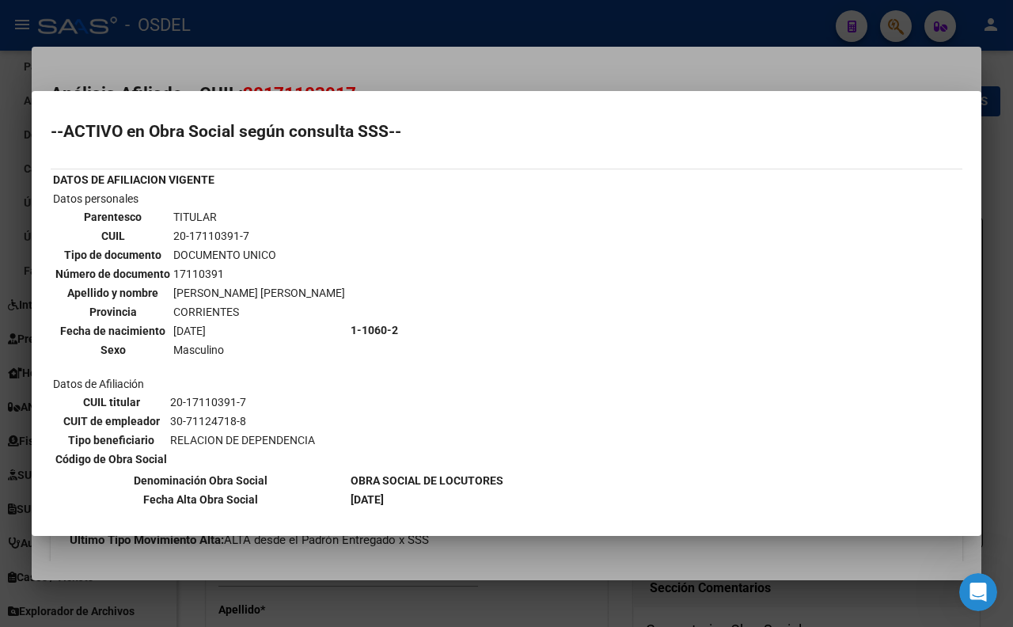
click at [529, 70] on div at bounding box center [506, 313] width 1013 height 627
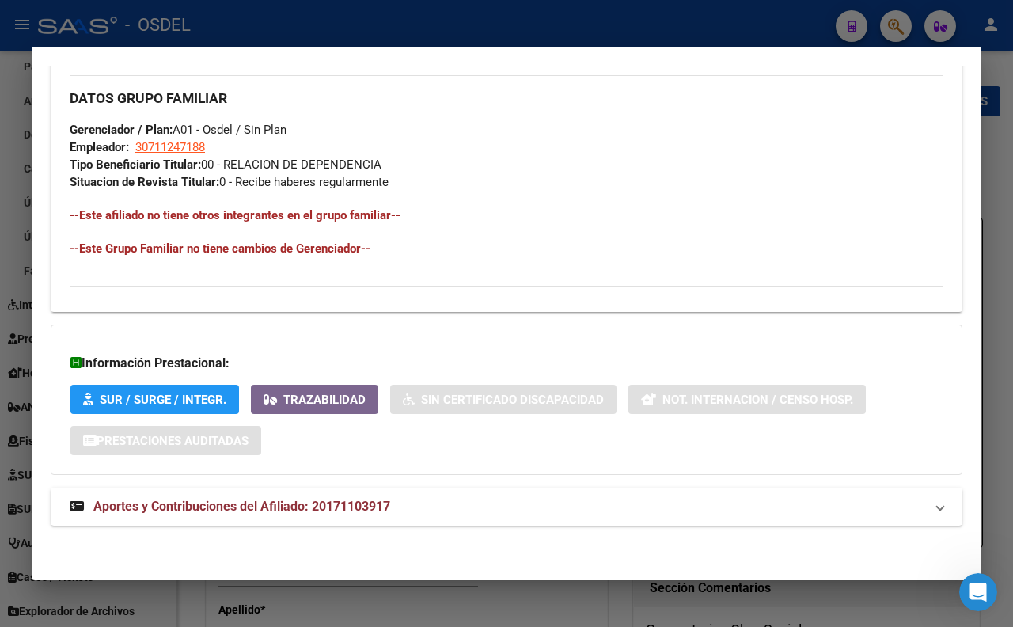
scroll to position [792, 0]
click at [310, 503] on span "Aportes y Contribuciones del Afiliado: 20171103917" at bounding box center [241, 506] width 297 height 15
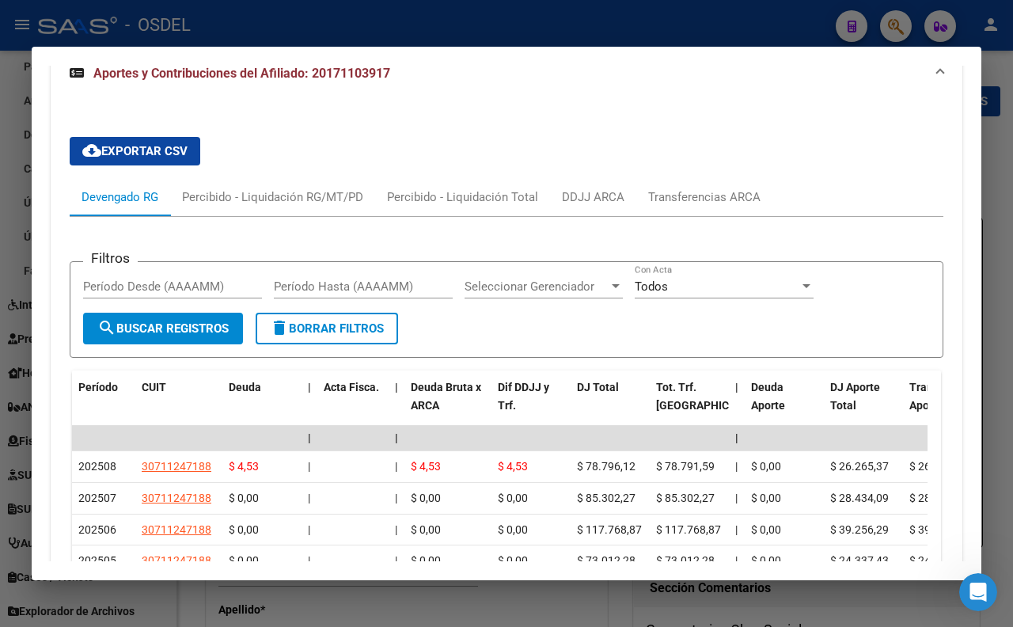
scroll to position [1011, 0]
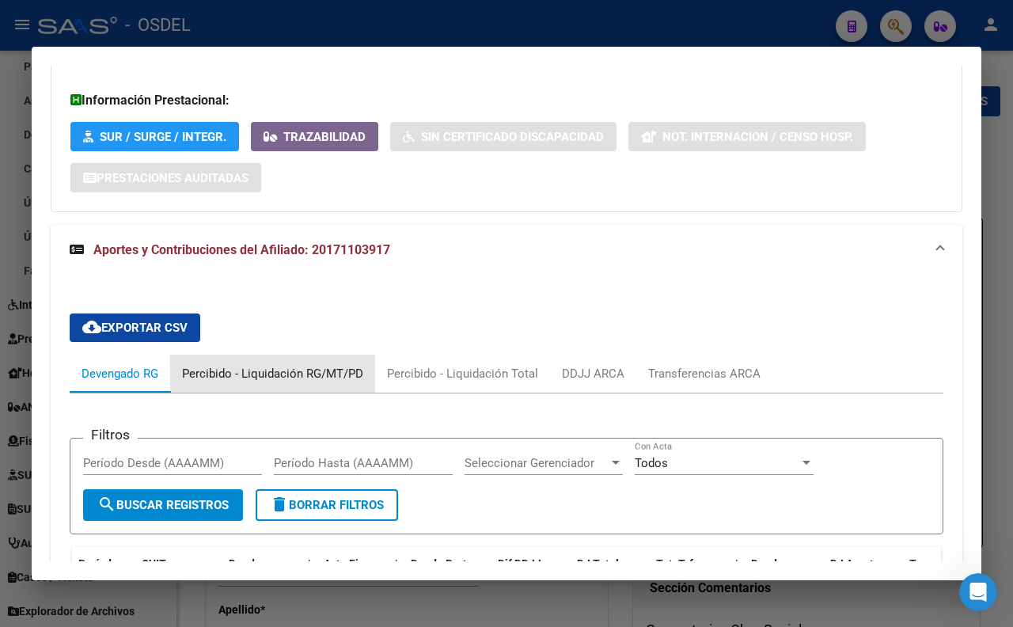
click at [347, 382] on div "Percibido - Liquidación RG/MT/PD" at bounding box center [272, 373] width 181 height 17
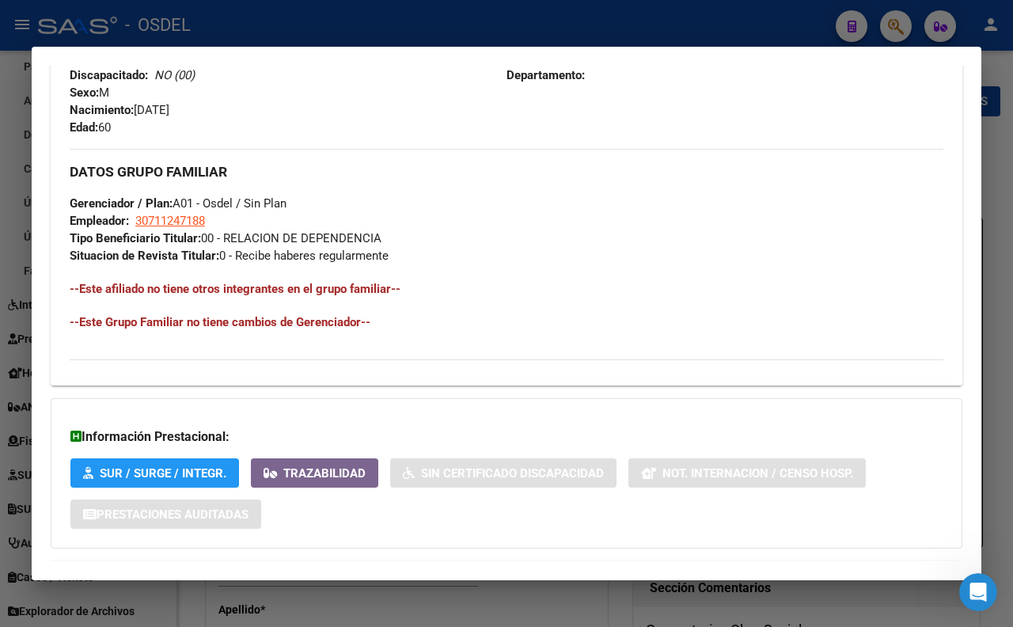
scroll to position [660, 0]
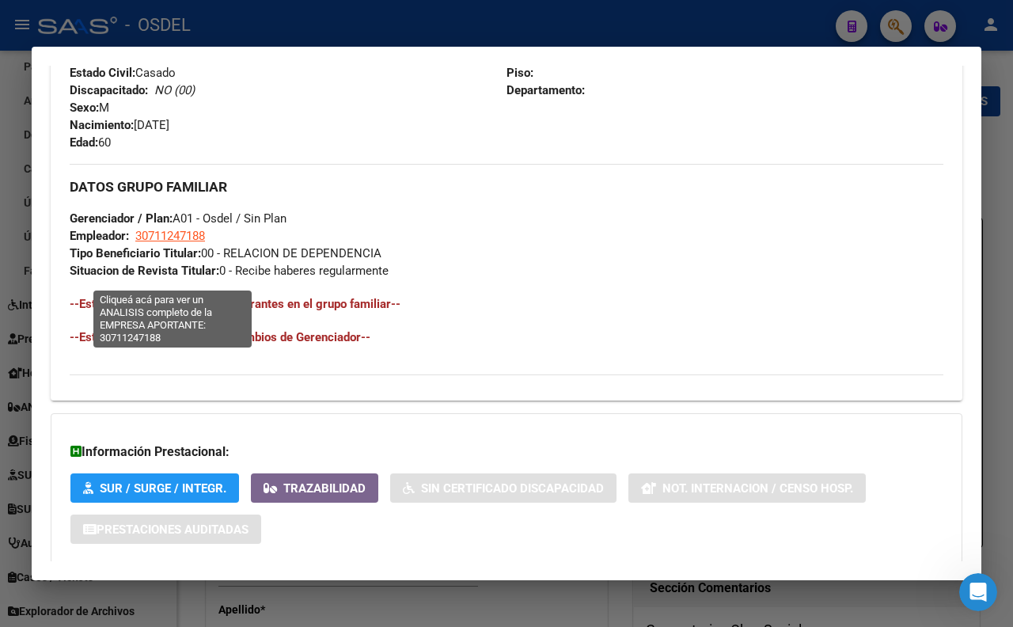
click at [199, 243] on span "30711247188" at bounding box center [170, 236] width 70 height 14
type textarea "30711247188"
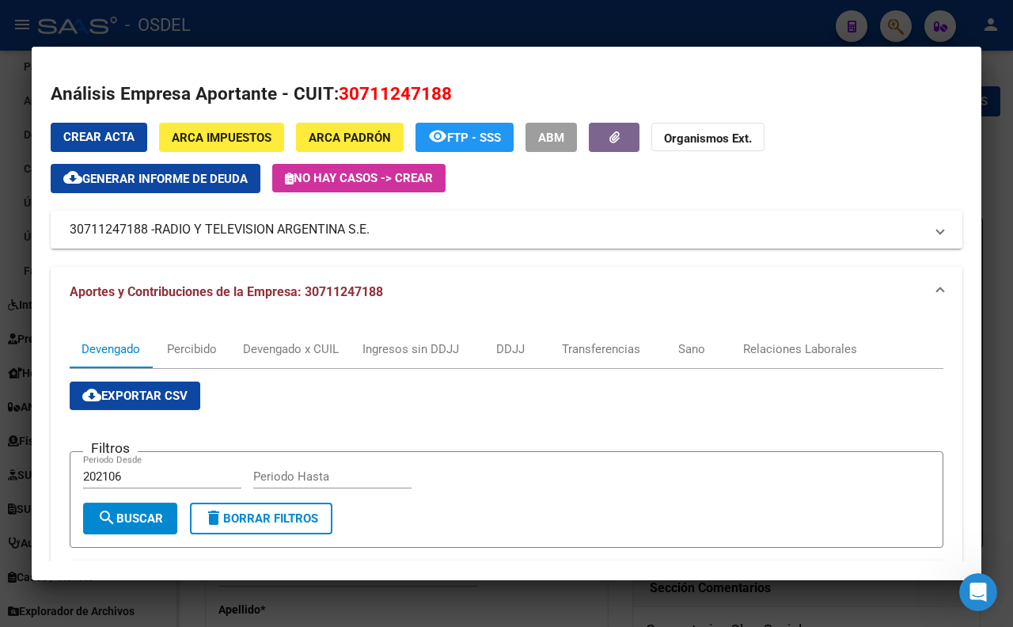
drag, startPoint x: 437, startPoint y: 226, endPoint x: 400, endPoint y: 237, distance: 38.8
click at [400, 237] on mat-panel-title "30711247188 - RADIO Y TELEVISION ARGENTINA S.E." at bounding box center [497, 229] width 855 height 19
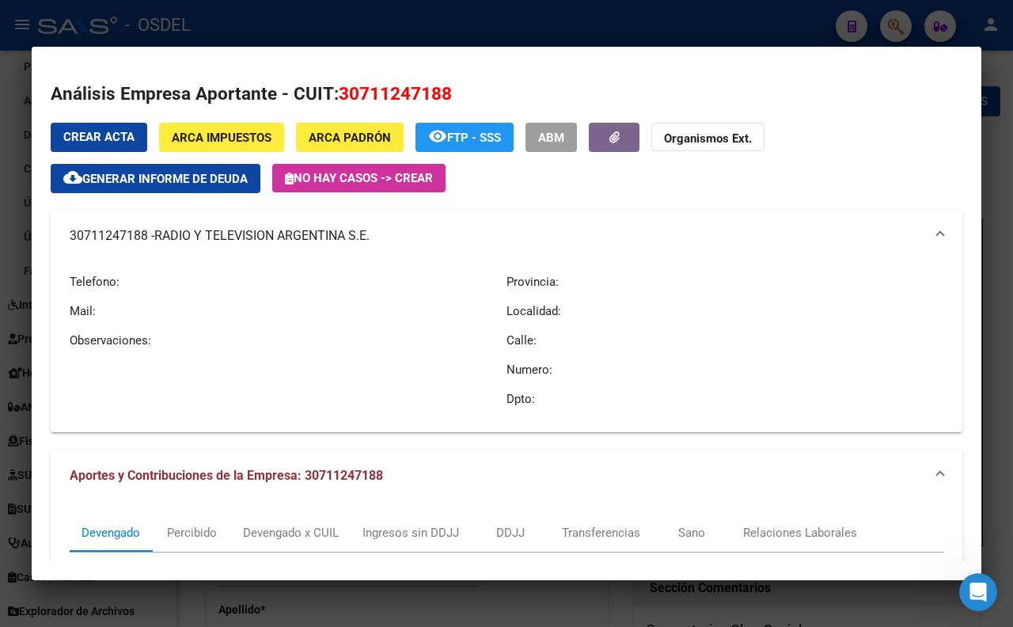
drag, startPoint x: 65, startPoint y: 230, endPoint x: 370, endPoint y: 234, distance: 305.5
click at [370, 234] on mat-expansion-panel-header "30711247188 - RADIO Y TELEVISION ARGENTINA S.E." at bounding box center [507, 236] width 912 height 51
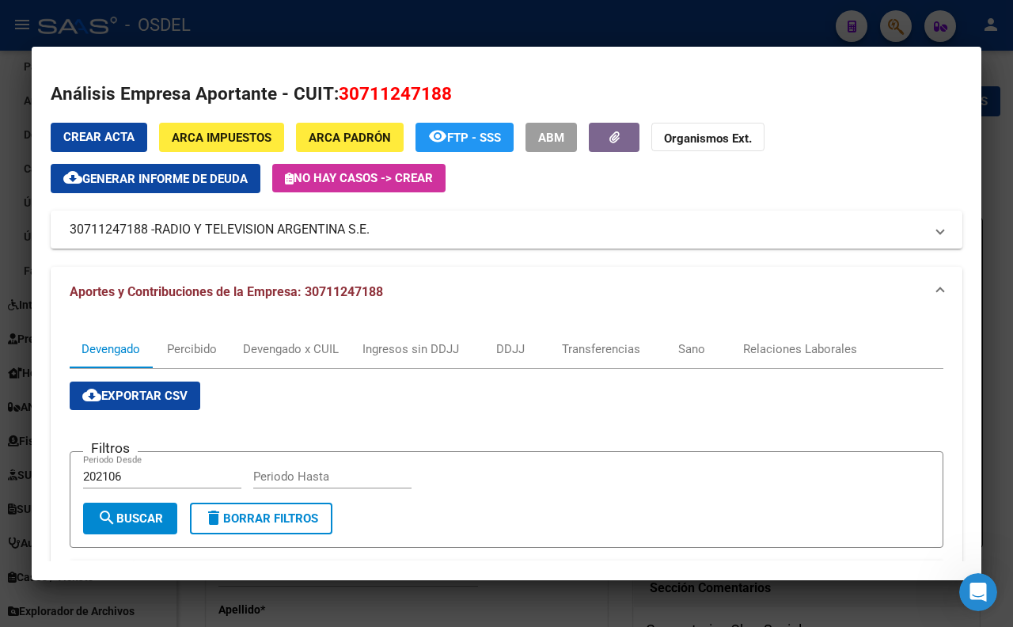
click at [586, 19] on div at bounding box center [506, 313] width 1013 height 627
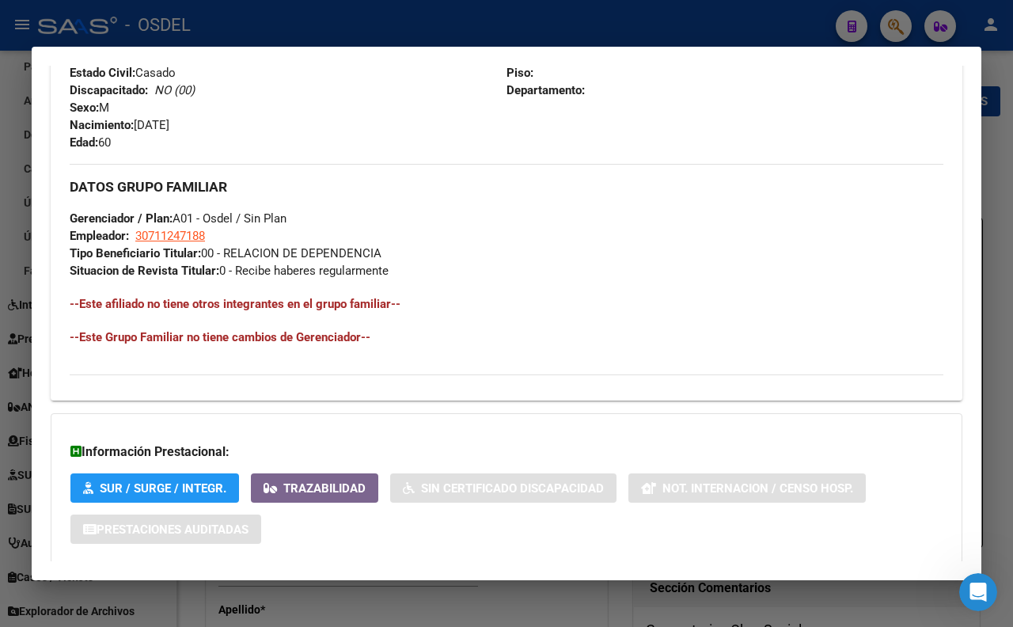
click at [661, 33] on div at bounding box center [506, 313] width 1013 height 627
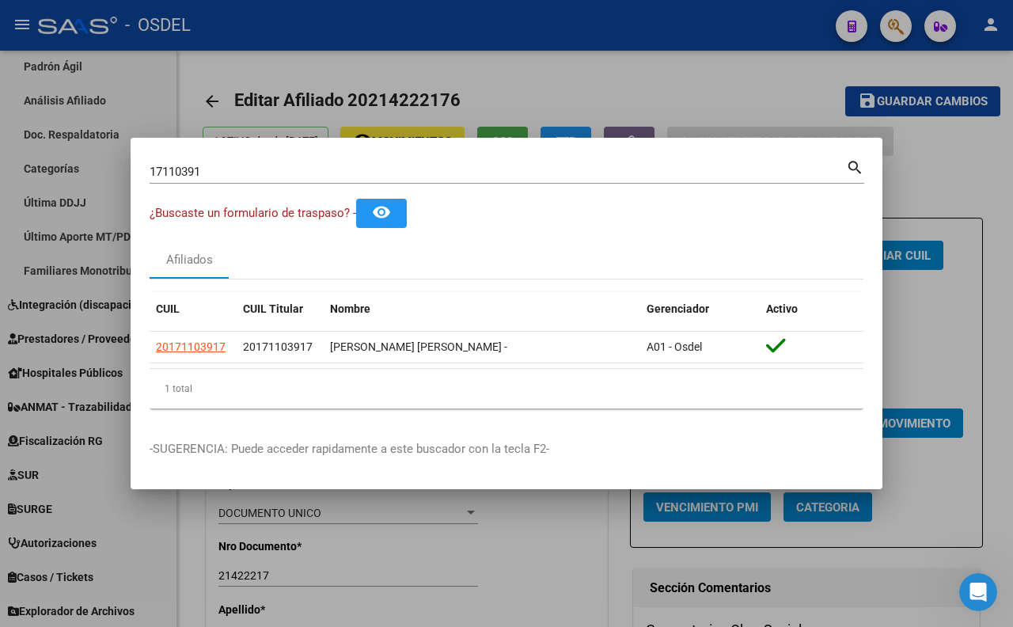
click at [745, 165] on input "17110391" at bounding box center [498, 172] width 696 height 14
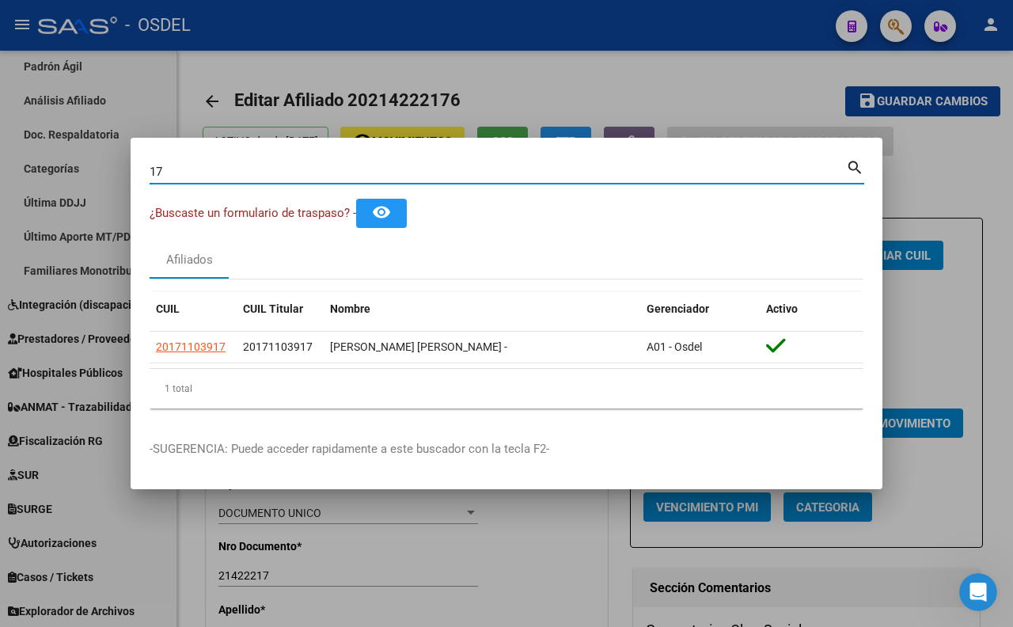
type input "1"
paste input "22593930"
type input "22593930"
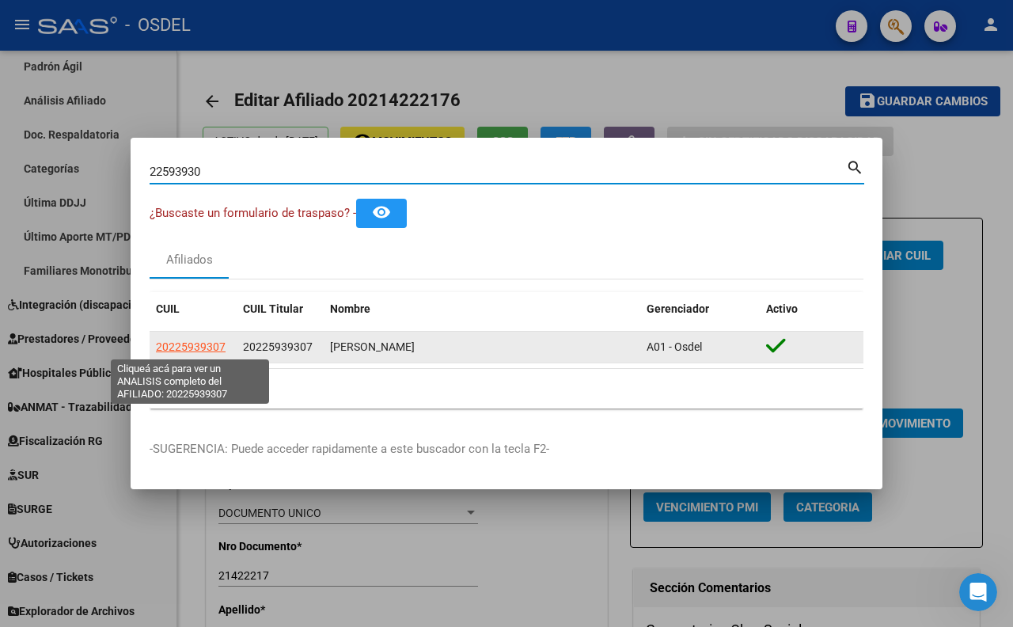
click at [211, 351] on span "20225939307" at bounding box center [191, 346] width 70 height 13
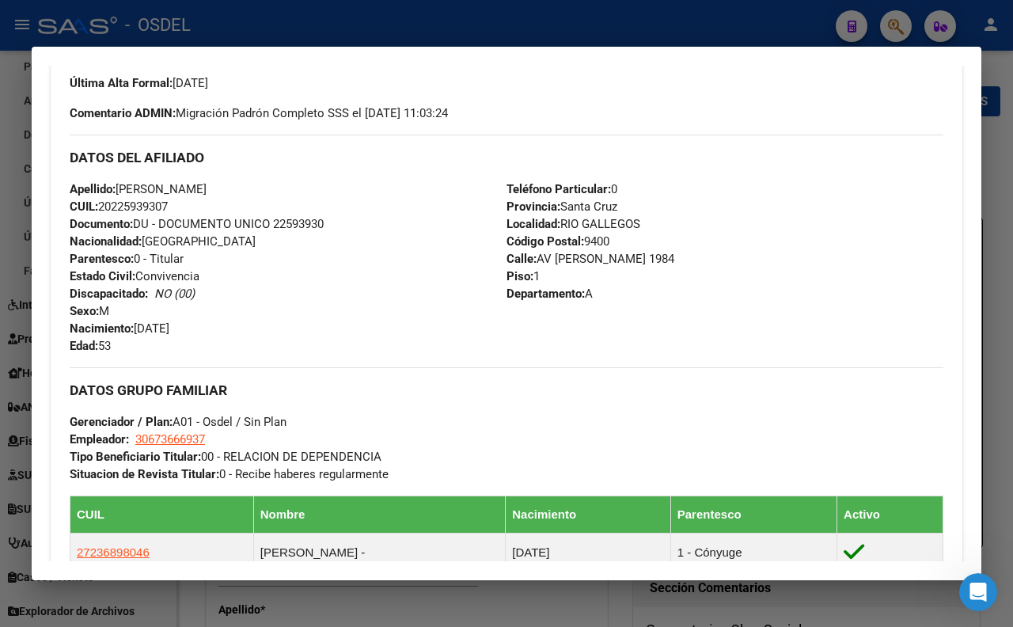
scroll to position [527, 0]
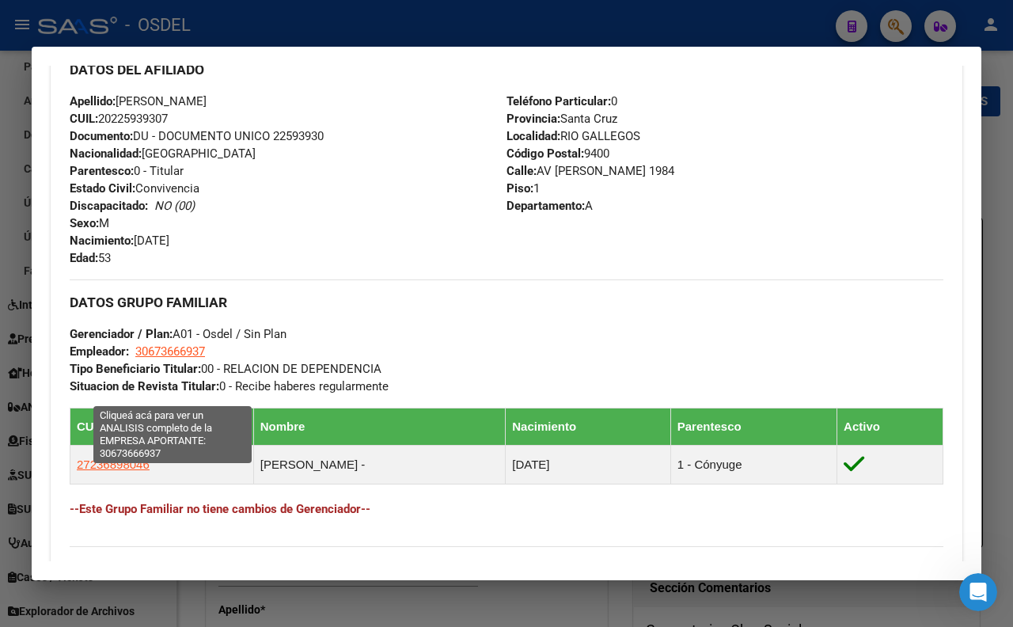
click at [182, 358] on span "30673666937" at bounding box center [170, 351] width 70 height 14
type textarea "30673666937"
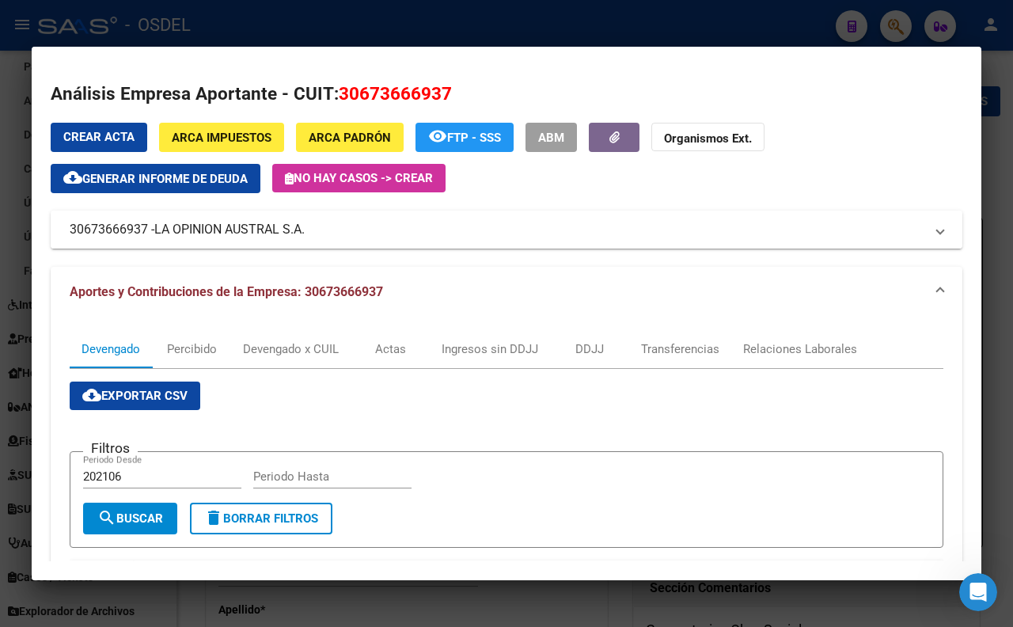
drag, startPoint x: 336, startPoint y: 222, endPoint x: 312, endPoint y: 241, distance: 29.9
click at [313, 241] on mat-expansion-panel-header "30673666937 - LA OPINION AUSTRAL S.A." at bounding box center [507, 230] width 912 height 38
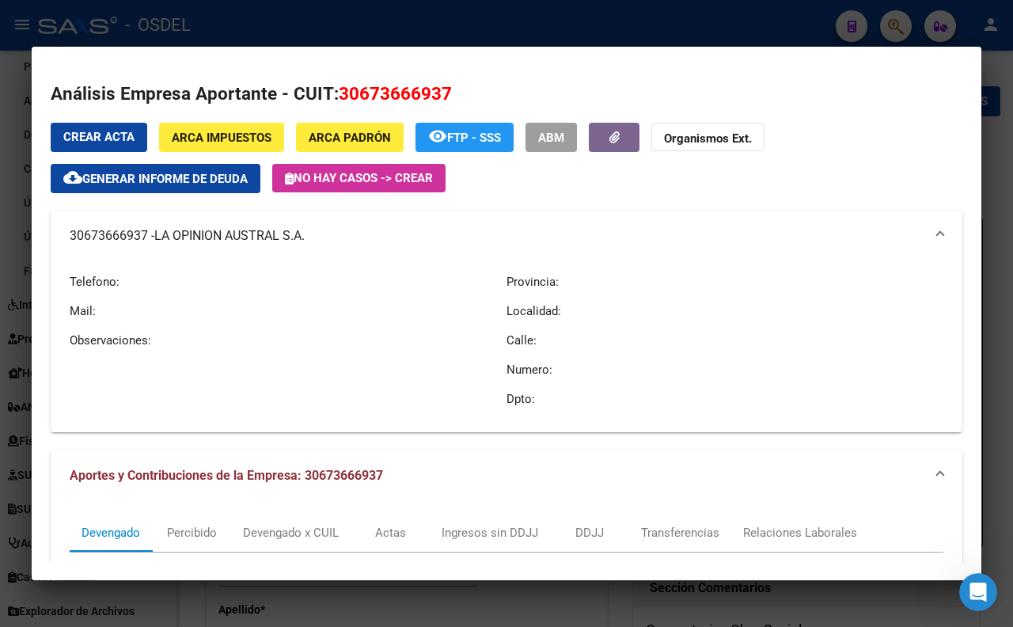
click at [491, 37] on div at bounding box center [506, 313] width 1013 height 627
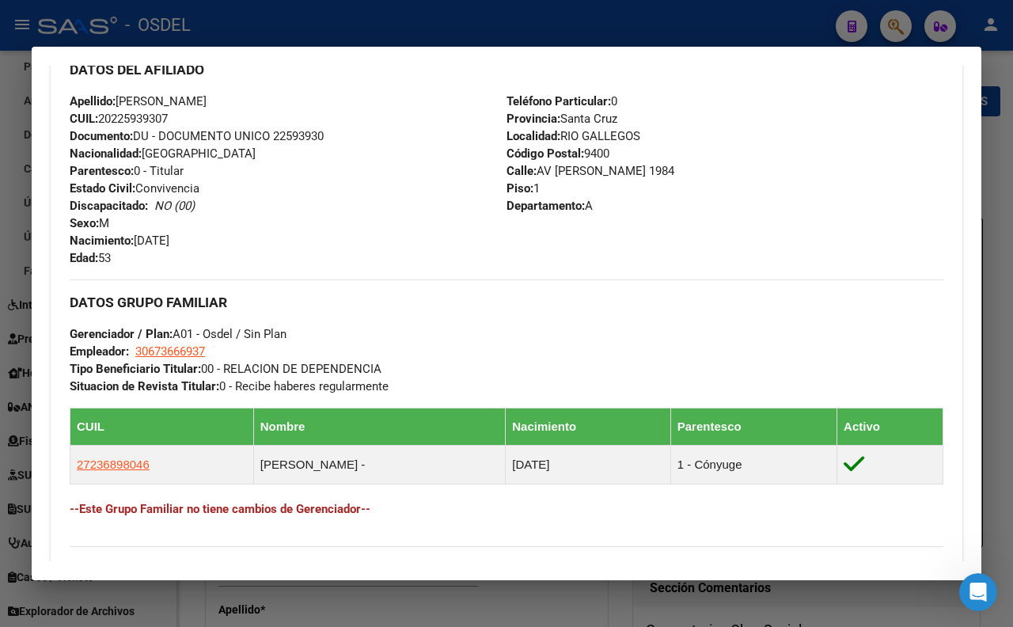
click at [503, 26] on div at bounding box center [506, 313] width 1013 height 627
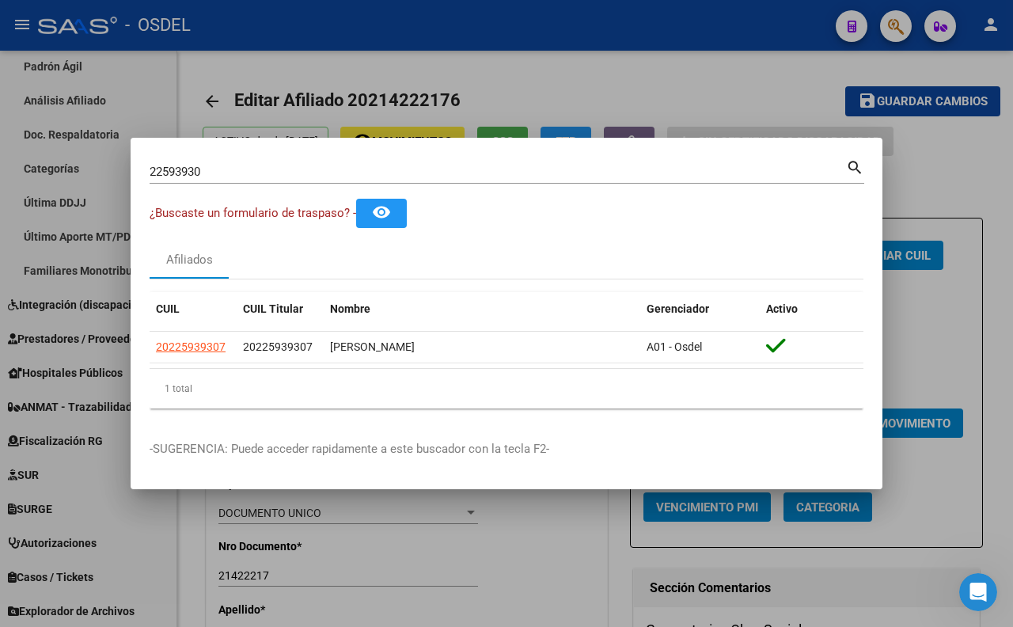
click at [415, 176] on input "22593930" at bounding box center [498, 172] width 696 height 14
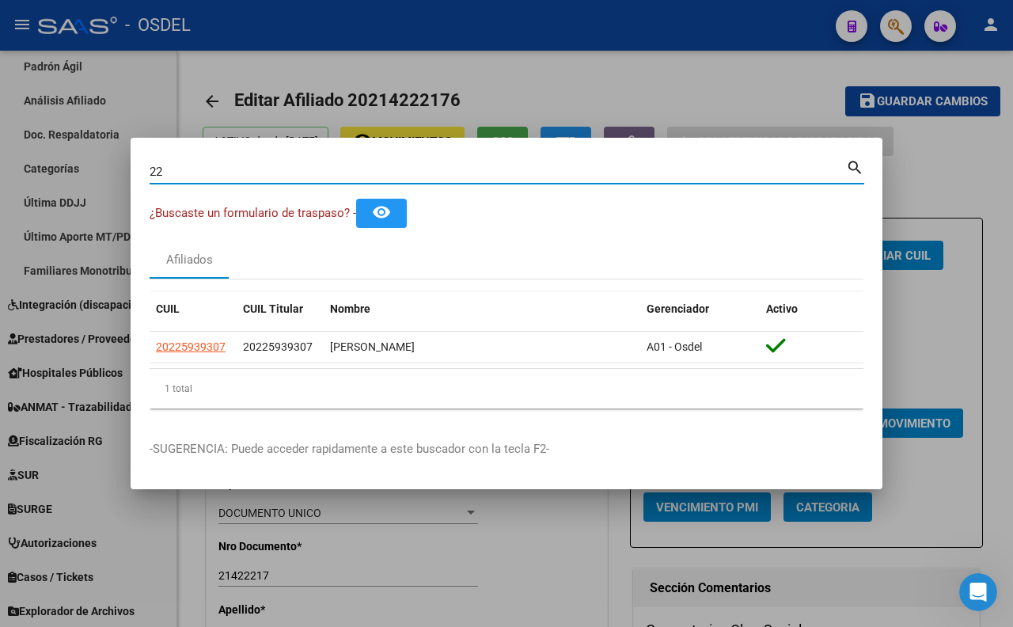
type input "2"
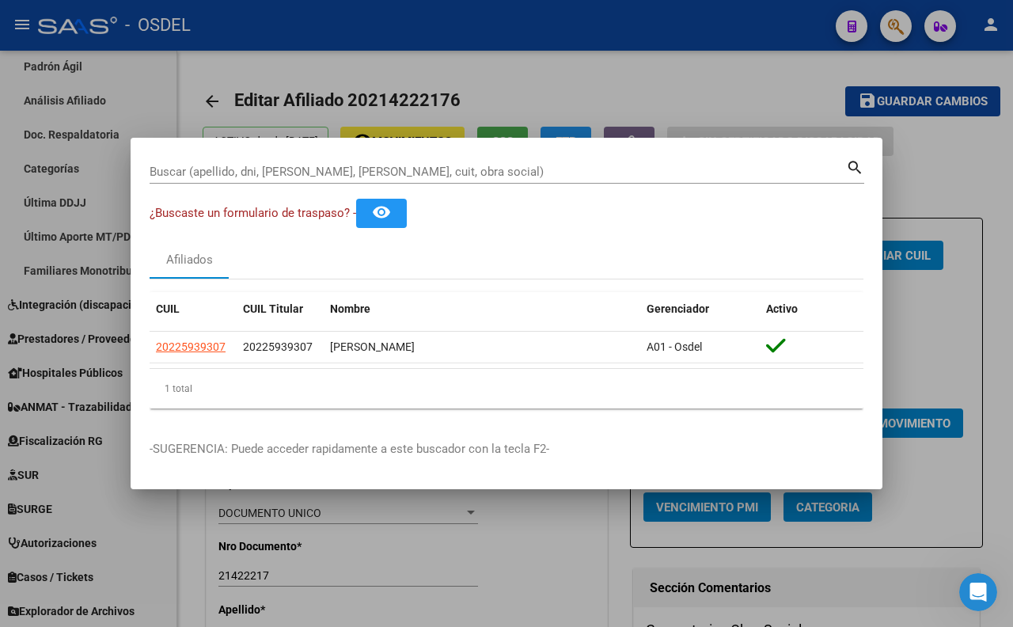
drag, startPoint x: 436, startPoint y: 160, endPoint x: 332, endPoint y: 166, distance: 103.9
click at [332, 166] on input "Buscar (apellido, dni, [PERSON_NAME], [PERSON_NAME], cuit, obra social)" at bounding box center [498, 172] width 696 height 14
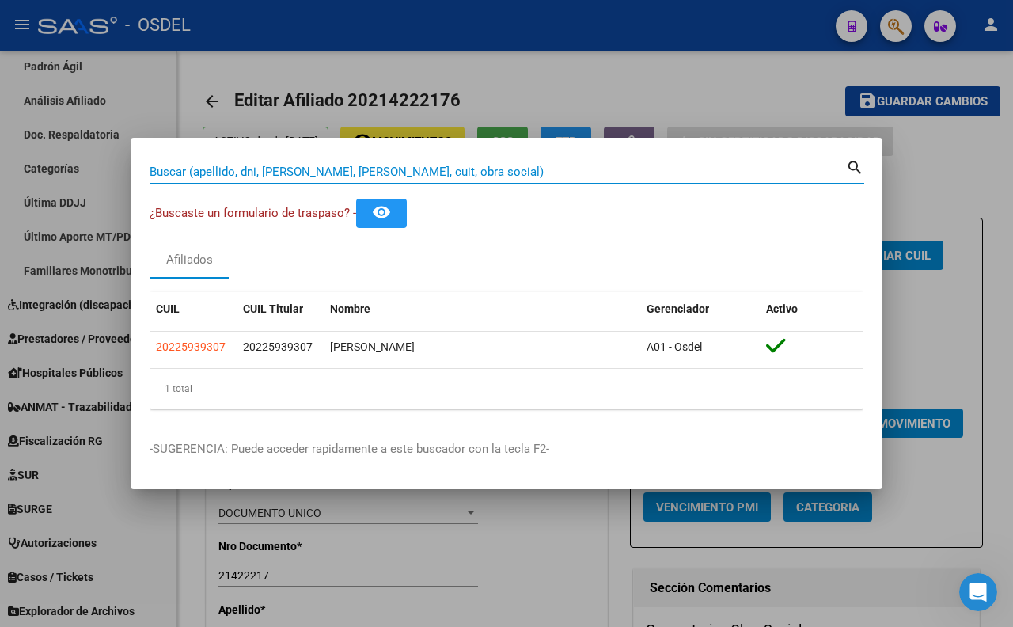
paste input "33694477"
type input "33694477"
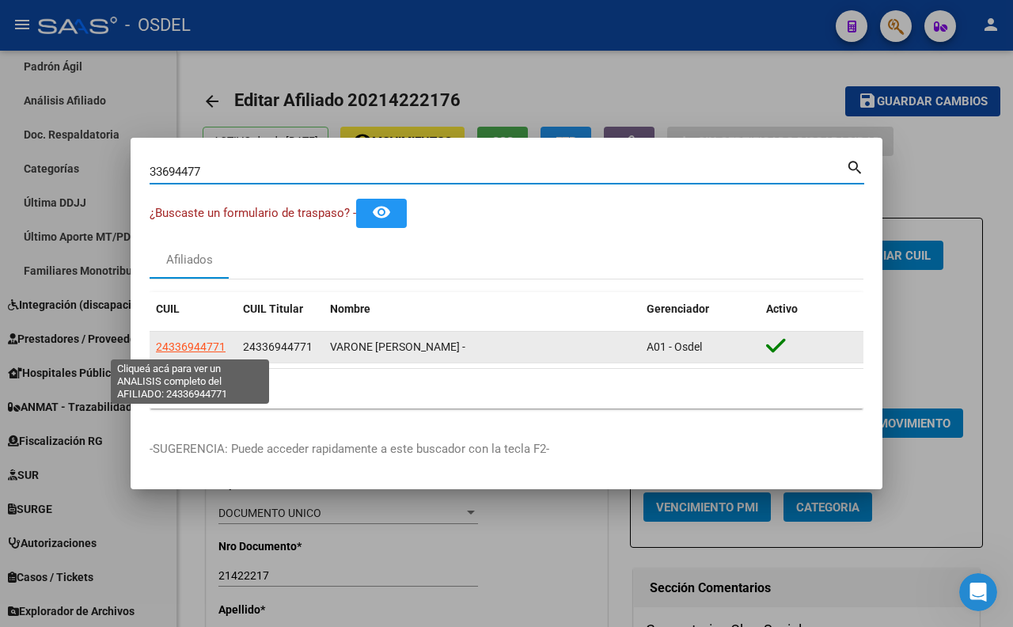
click at [188, 352] on span "24336944771" at bounding box center [191, 346] width 70 height 13
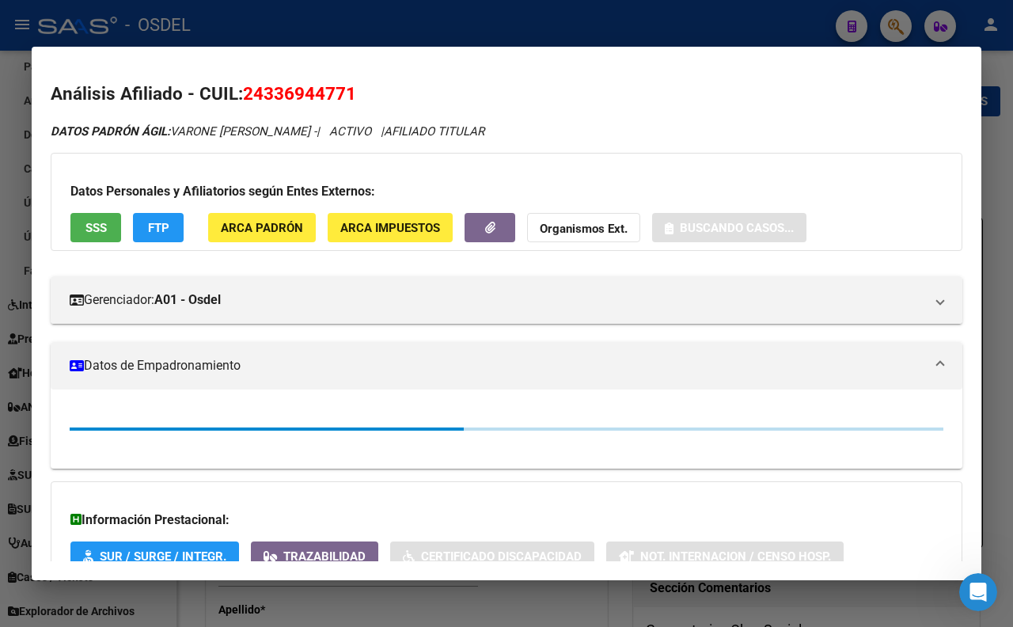
click at [97, 235] on button "SSS" at bounding box center [95, 227] width 51 height 29
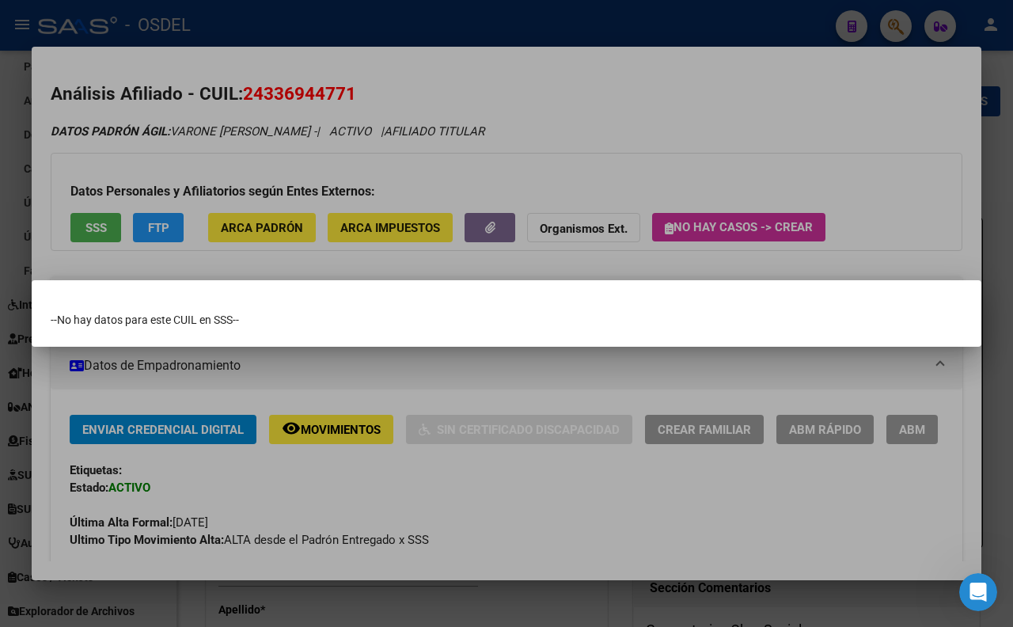
click at [580, 74] on div at bounding box center [506, 313] width 1013 height 627
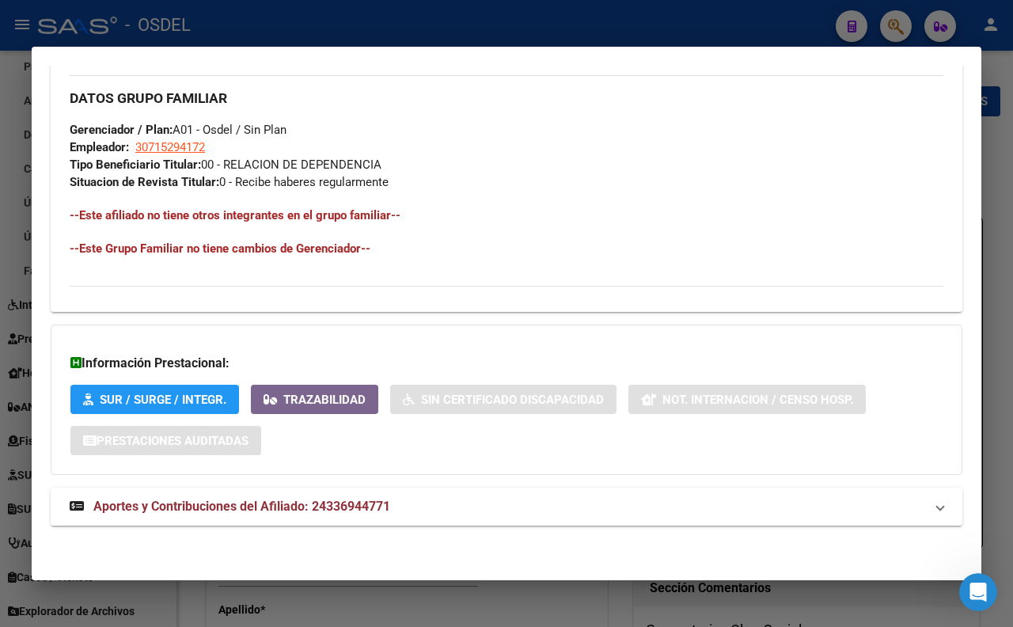
scroll to position [792, 0]
click at [389, 503] on span "Aportes y Contribuciones del Afiliado: 24336944771" at bounding box center [241, 506] width 297 height 15
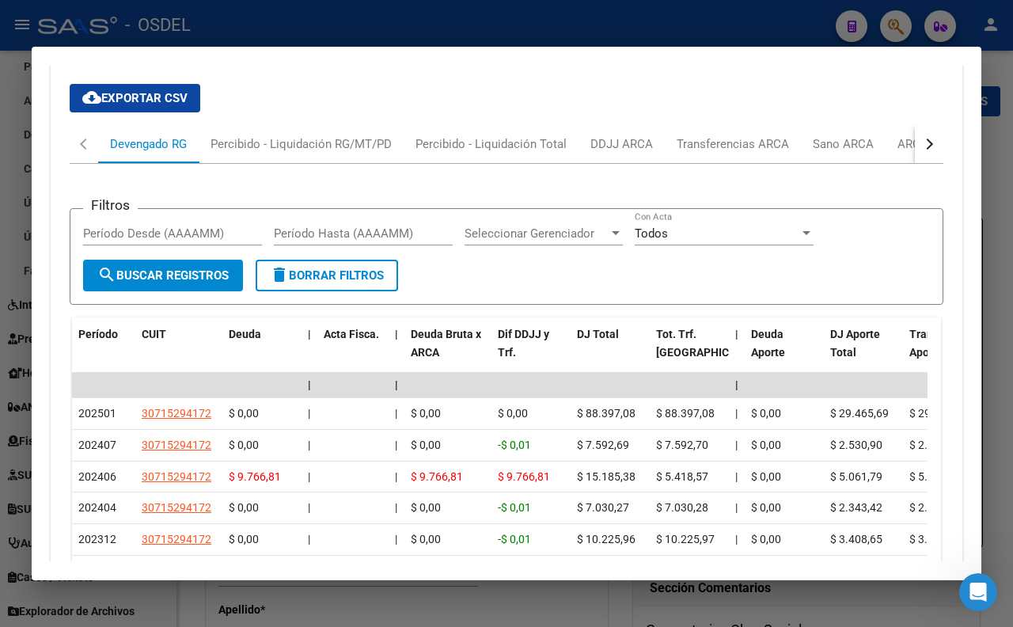
scroll to position [1324, 0]
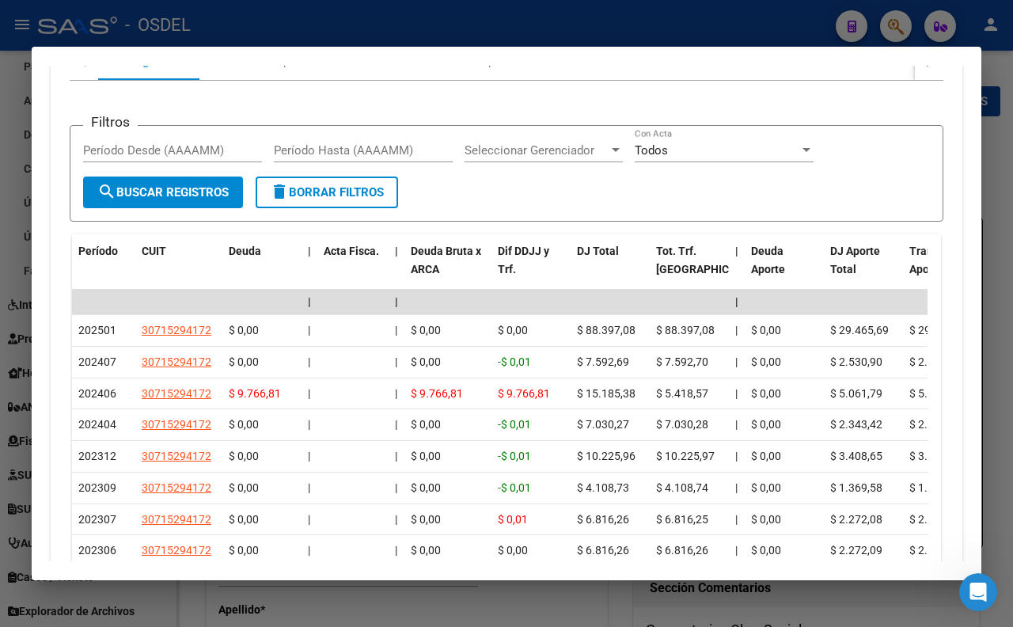
click at [916, 80] on button "button" at bounding box center [929, 61] width 28 height 38
click at [857, 70] on div "ARCA Relaciones Laborales" at bounding box center [821, 60] width 148 height 17
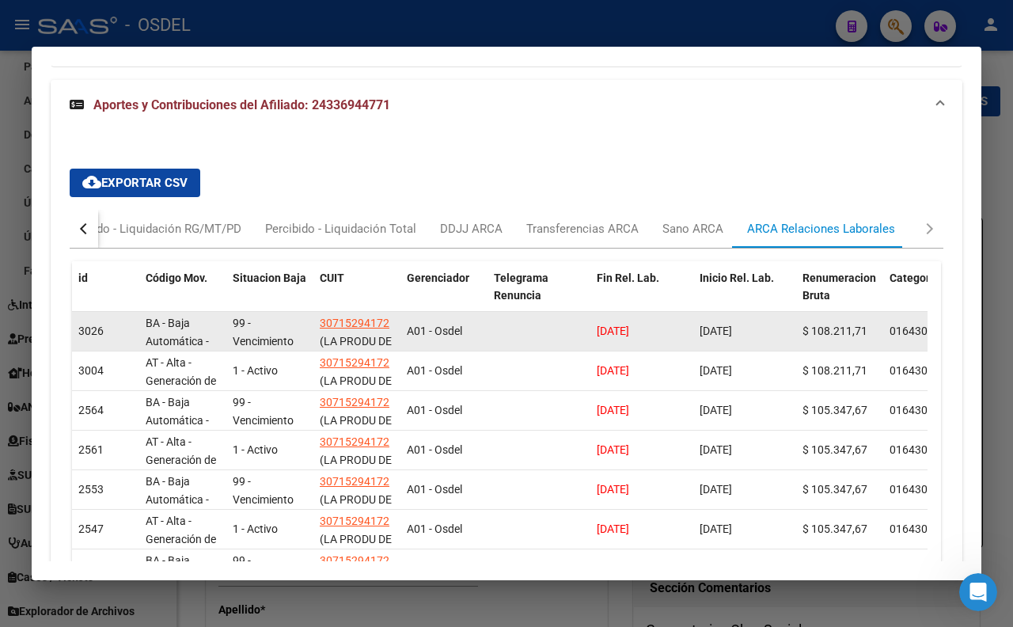
scroll to position [1205, 0]
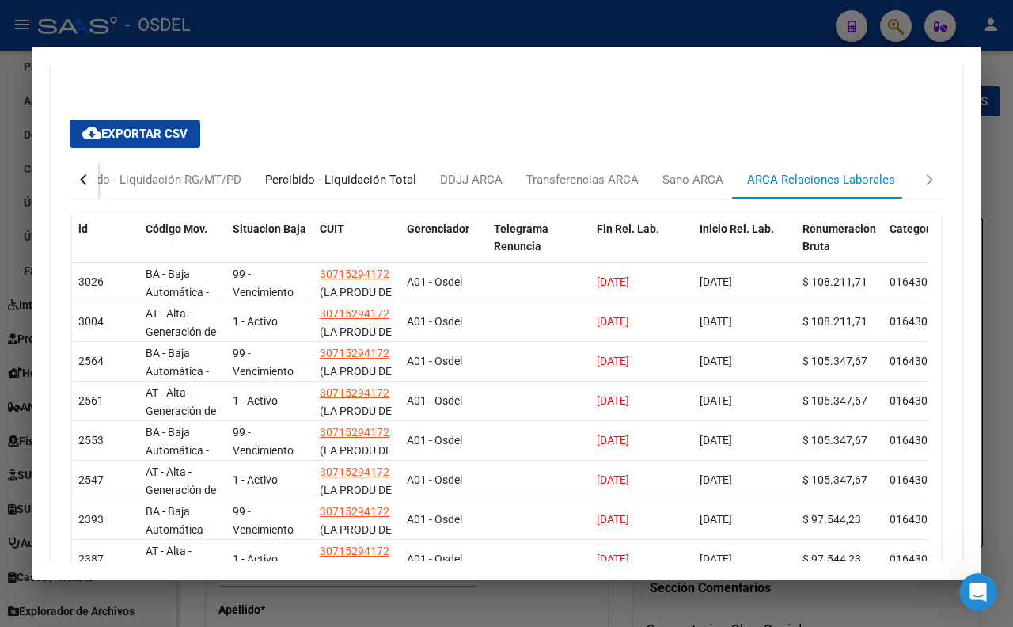
click at [328, 188] on div "Percibido - Liquidación Total" at bounding box center [340, 179] width 151 height 17
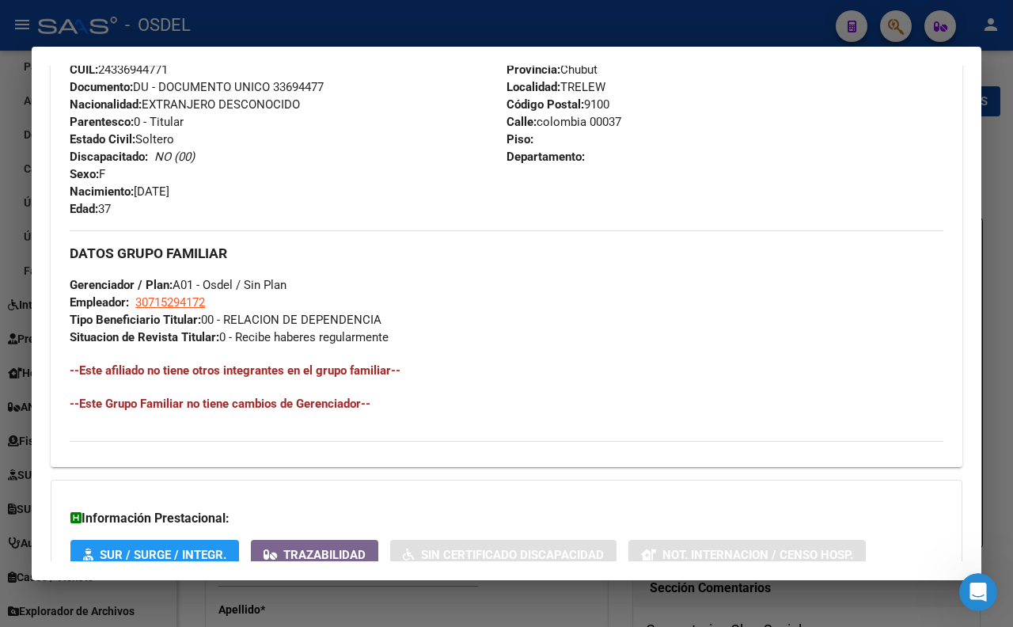
scroll to position [477, 0]
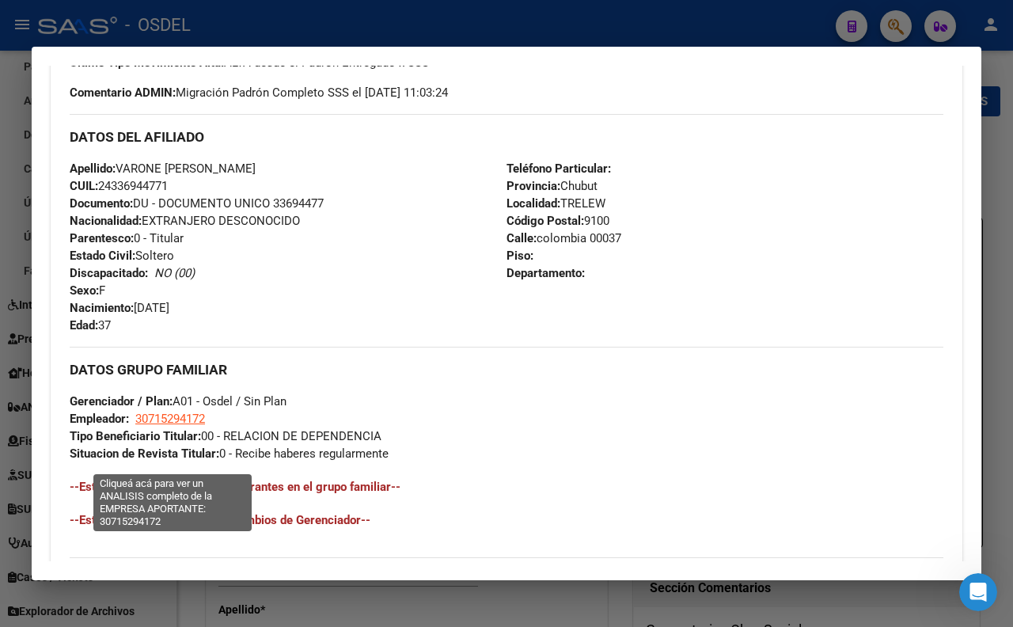
click at [202, 426] on span "30715294172" at bounding box center [170, 419] width 70 height 14
type textarea "30715294172"
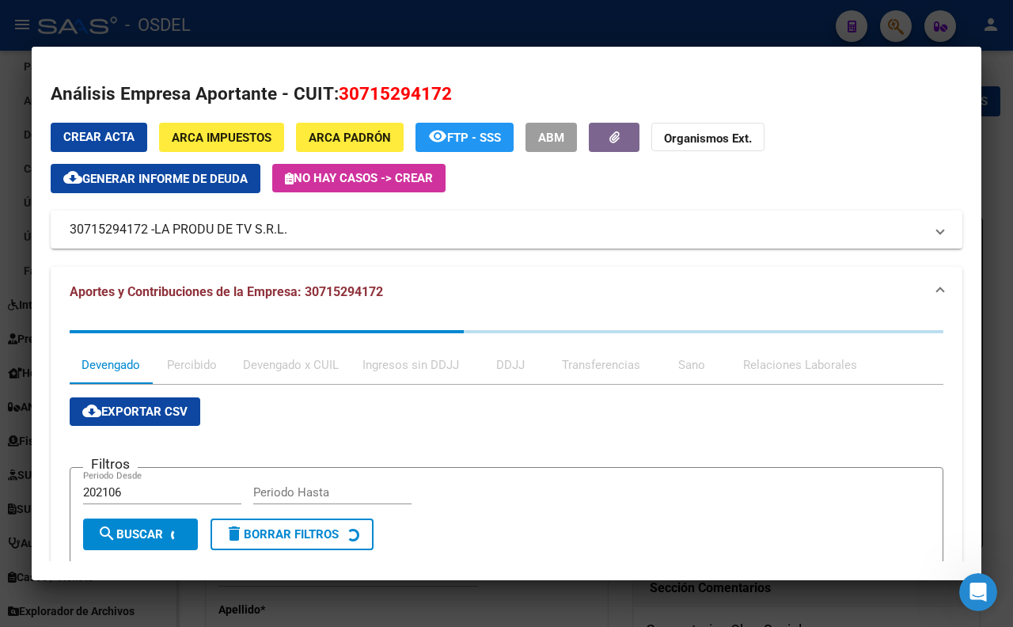
click at [428, 35] on div at bounding box center [506, 313] width 1013 height 627
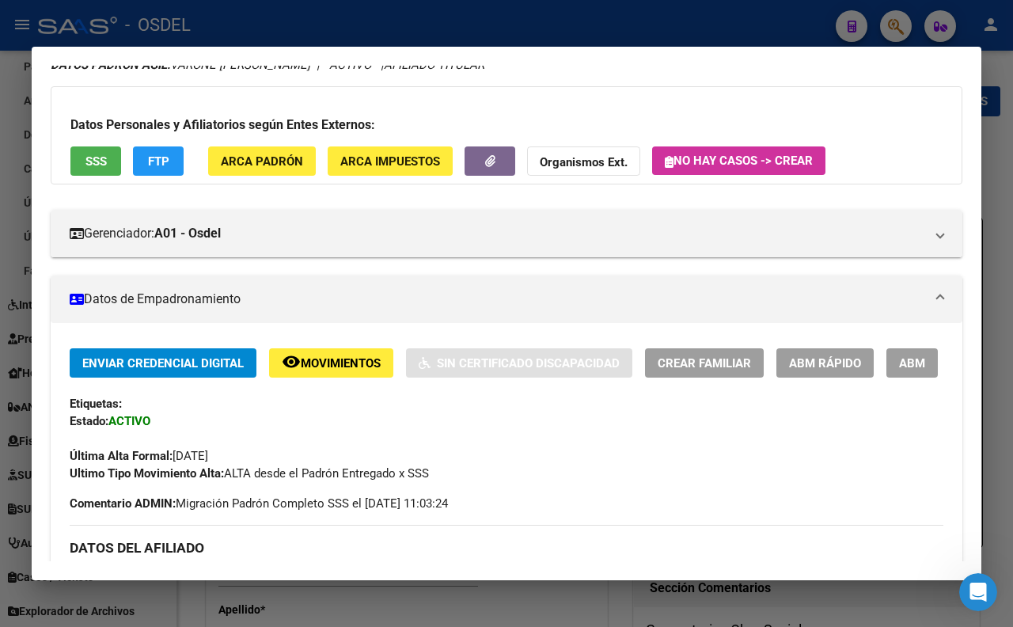
scroll to position [0, 0]
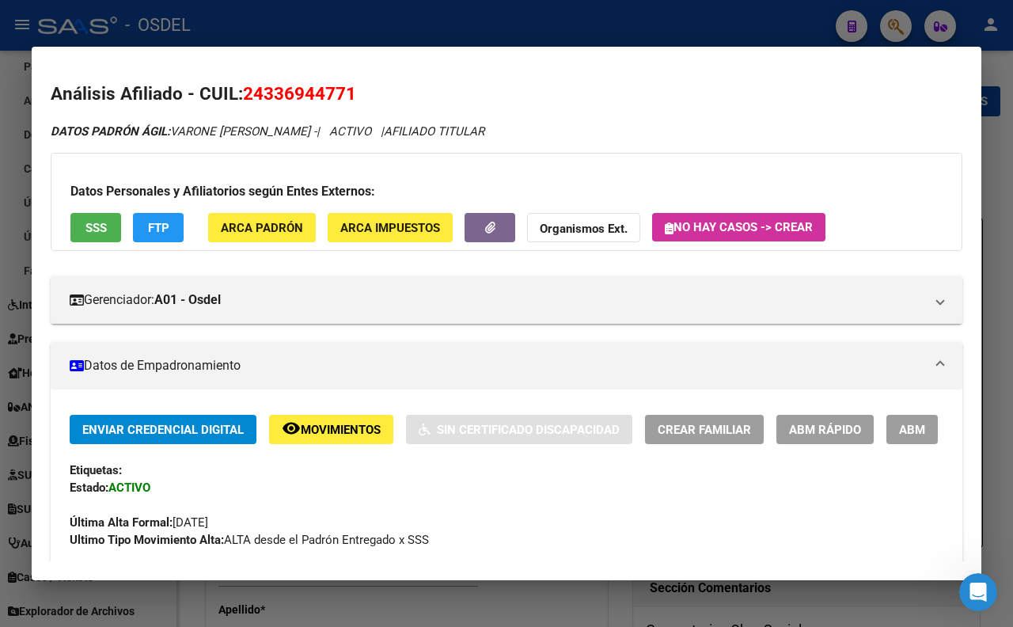
click at [580, 231] on strong "Organismos Ext." at bounding box center [584, 229] width 88 height 14
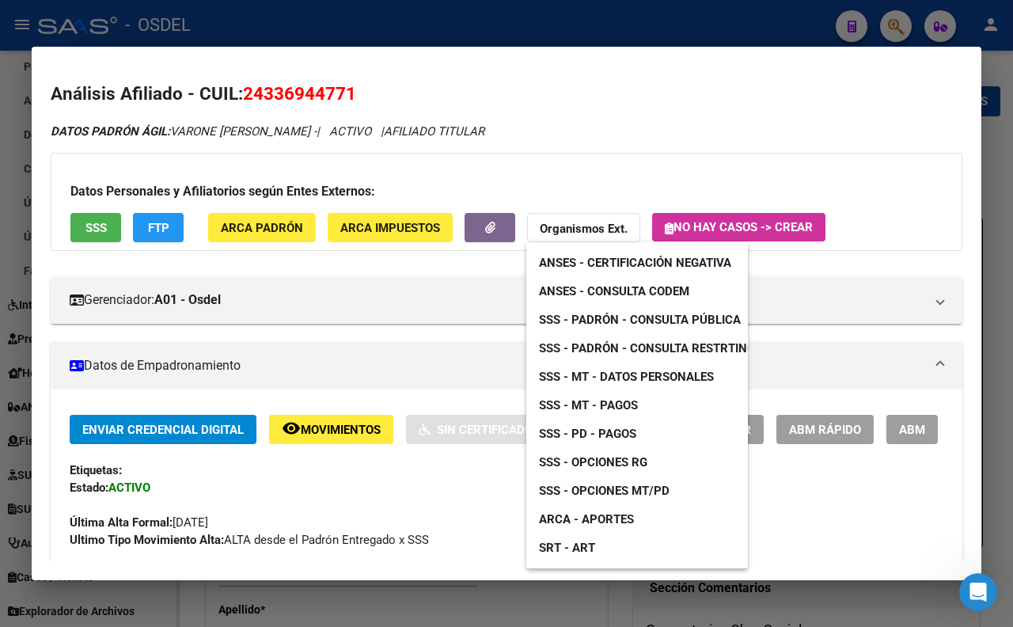
click at [645, 291] on span "ANSES - Consulta CODEM" at bounding box center [614, 291] width 150 height 14
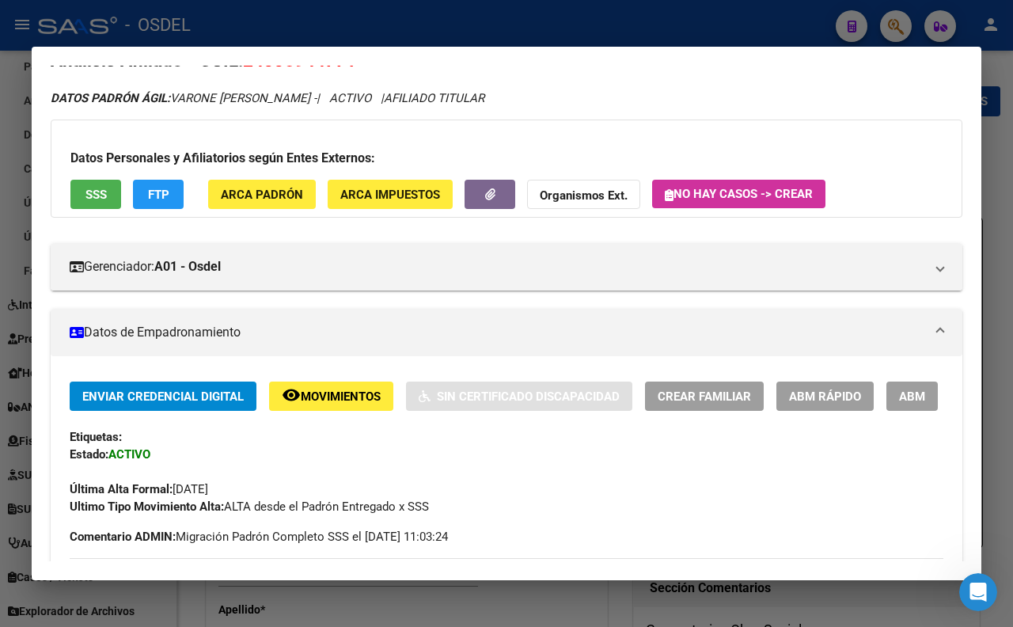
scroll to position [264, 0]
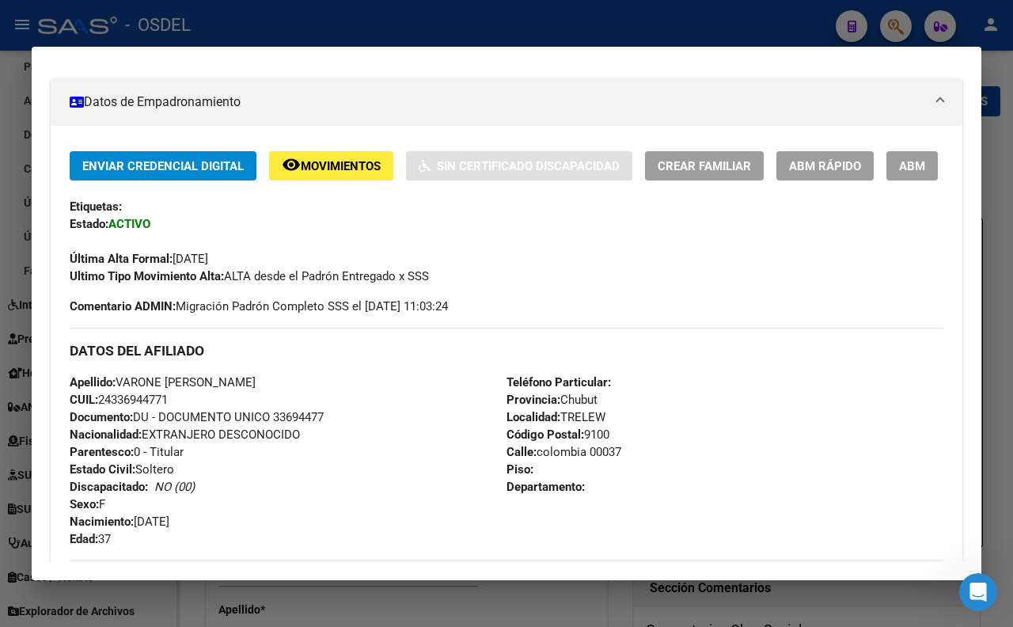
drag, startPoint x: 274, startPoint y: 460, endPoint x: 330, endPoint y: 460, distance: 56.2
click at [330, 460] on div "Apellido: [PERSON_NAME]: 24336944771 Documento: DU - DOCUMENTO UNICO 33694477 N…" at bounding box center [288, 461] width 437 height 174
click at [499, 10] on div at bounding box center [506, 313] width 1013 height 627
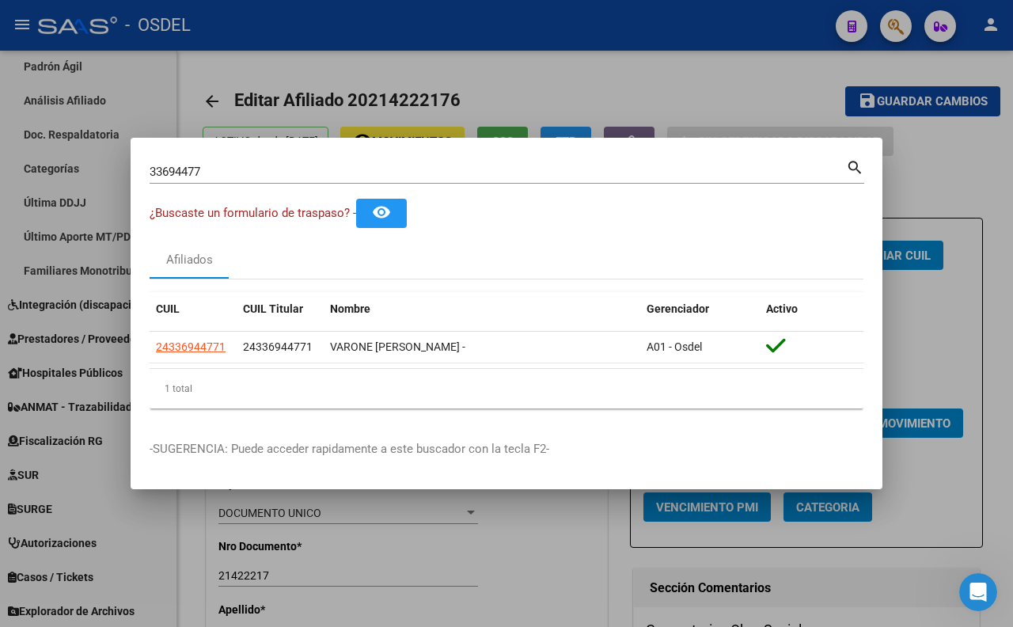
click at [620, 73] on div at bounding box center [506, 313] width 1013 height 627
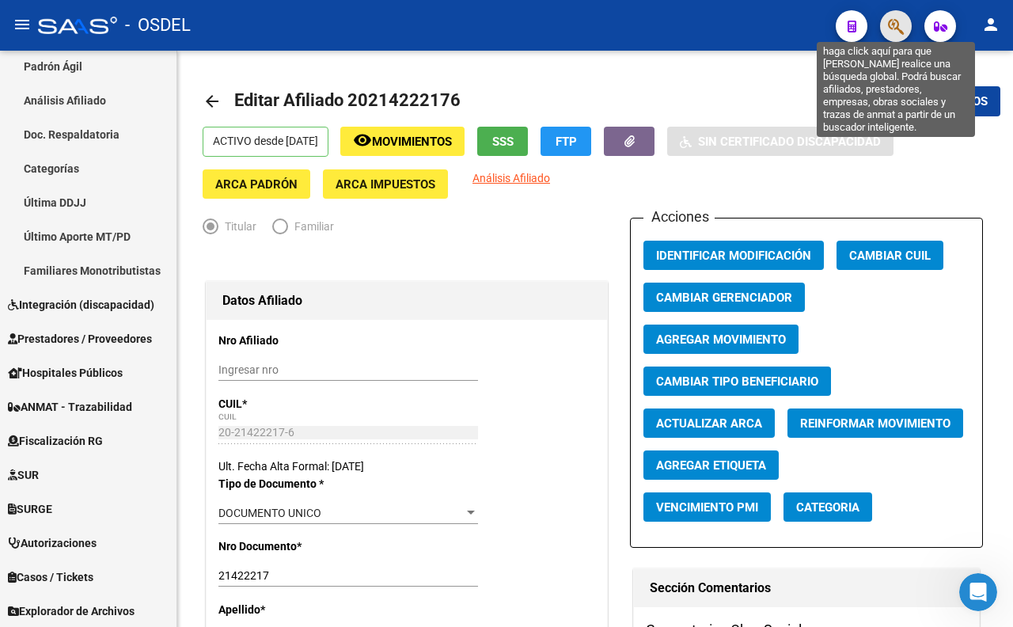
click at [892, 27] on icon "button" at bounding box center [896, 26] width 16 height 18
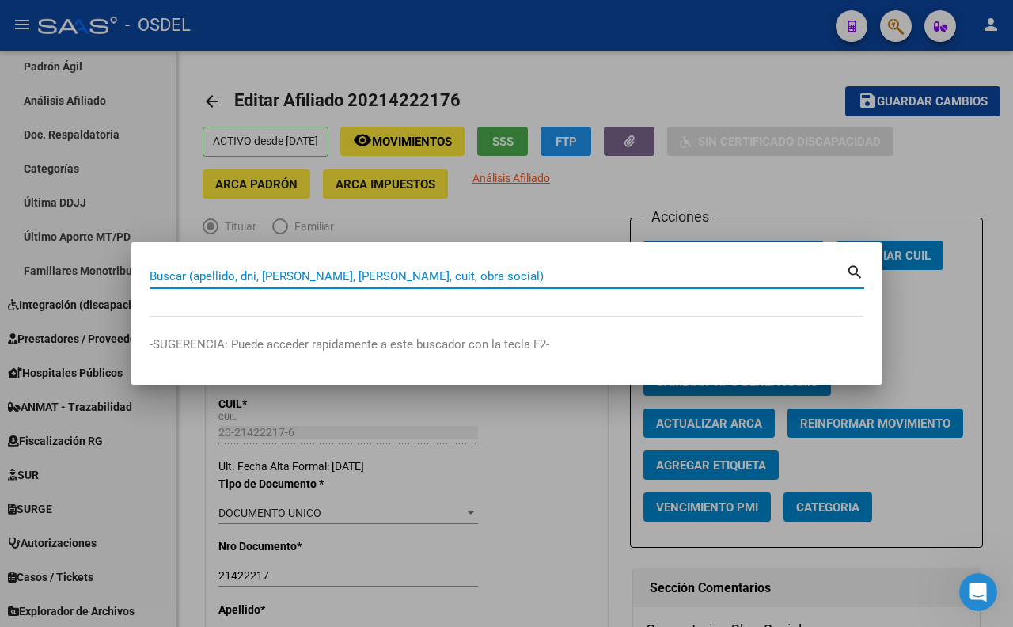
click at [495, 272] on input "Buscar (apellido, dni, [PERSON_NAME], [PERSON_NAME], cuit, obra social)" at bounding box center [498, 276] width 696 height 14
paste input "33694477"
type input "33694477"
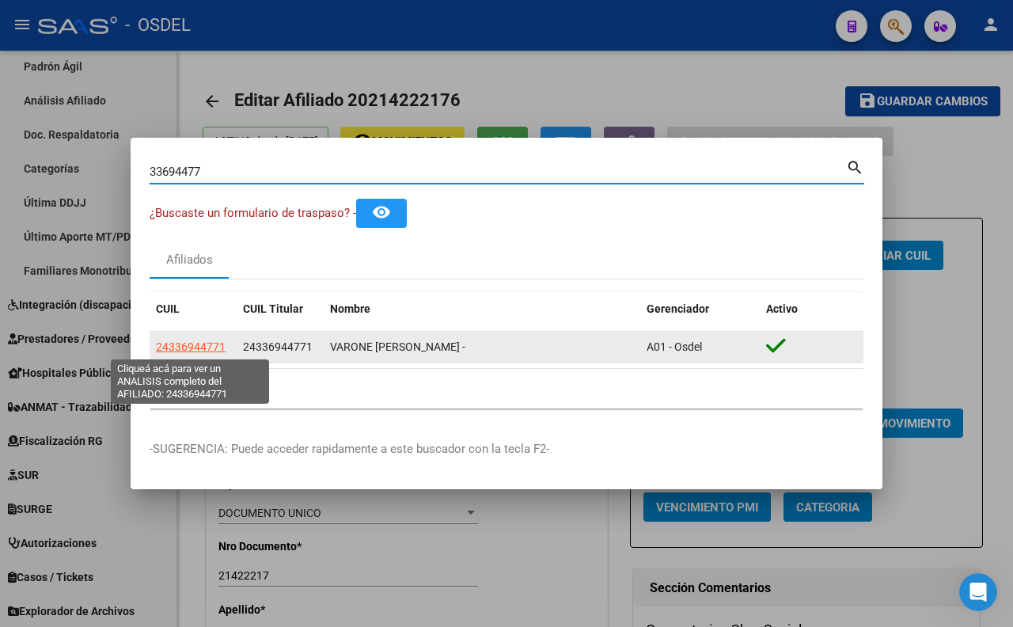
click at [219, 342] on span "24336944771" at bounding box center [191, 346] width 70 height 13
type textarea "24336944771"
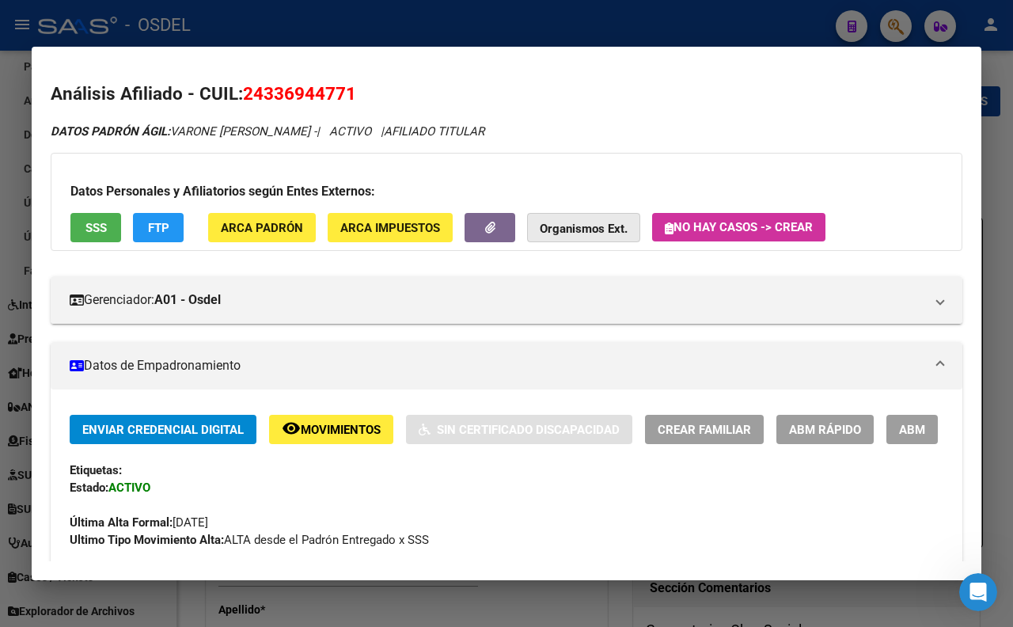
click at [597, 223] on strong "Organismos Ext." at bounding box center [584, 229] width 88 height 14
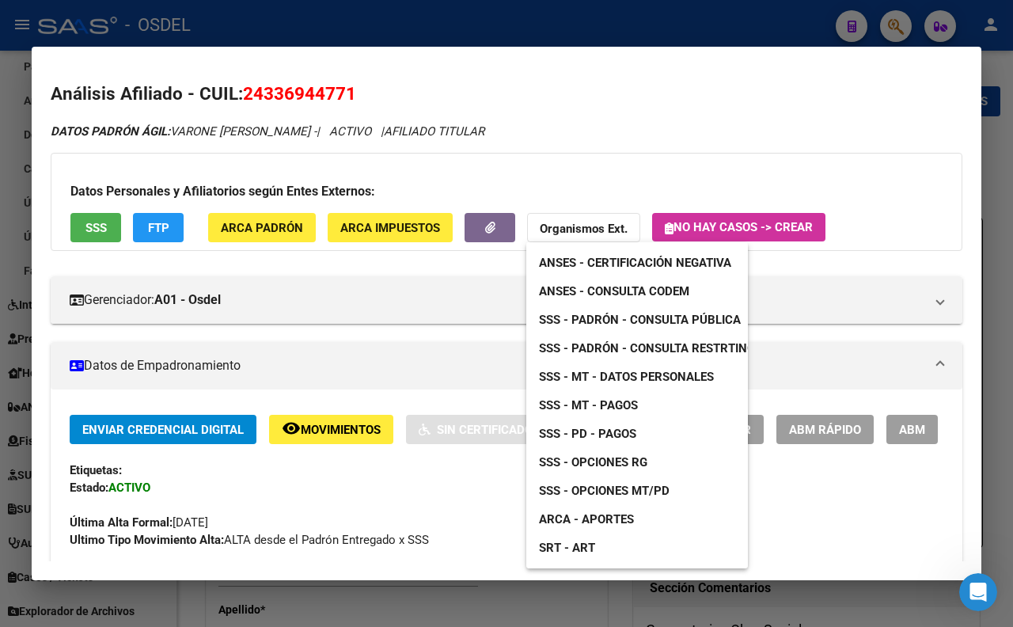
click at [642, 284] on span "ANSES - Consulta CODEM" at bounding box center [614, 291] width 150 height 14
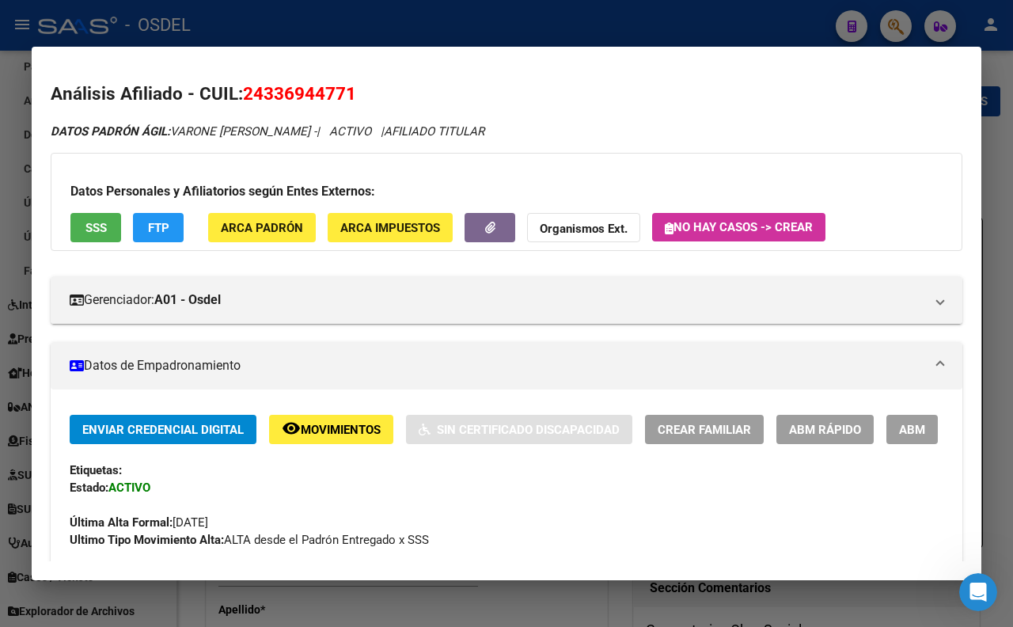
click at [517, 25] on div at bounding box center [506, 313] width 1013 height 627
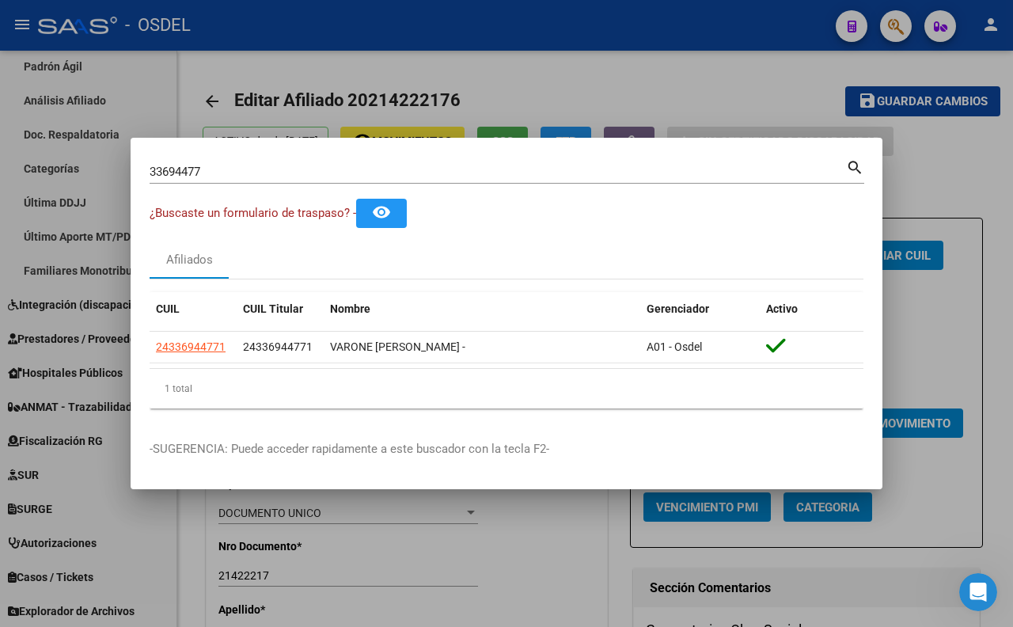
click at [709, 68] on div at bounding box center [506, 313] width 1013 height 627
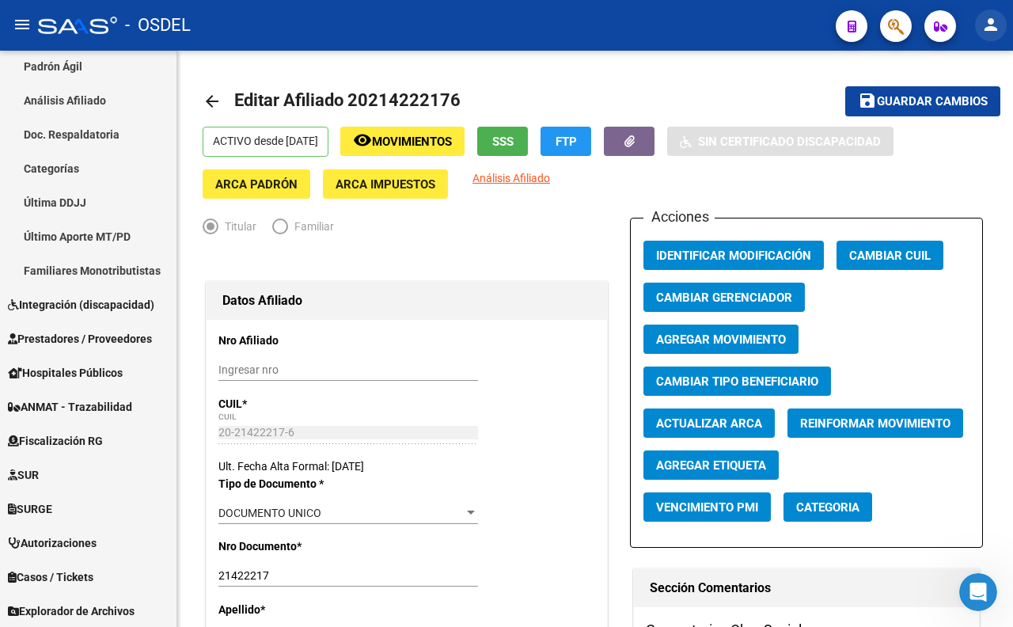
click at [982, 28] on mat-icon "person" at bounding box center [990, 24] width 19 height 19
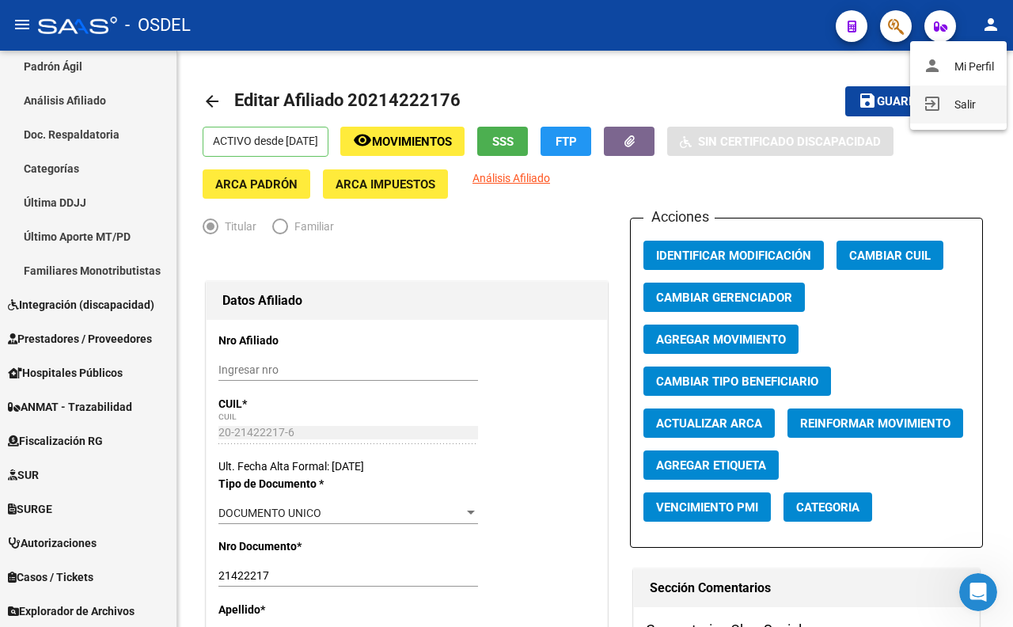
click at [976, 112] on button "exit_to_app Salir" at bounding box center [958, 104] width 97 height 38
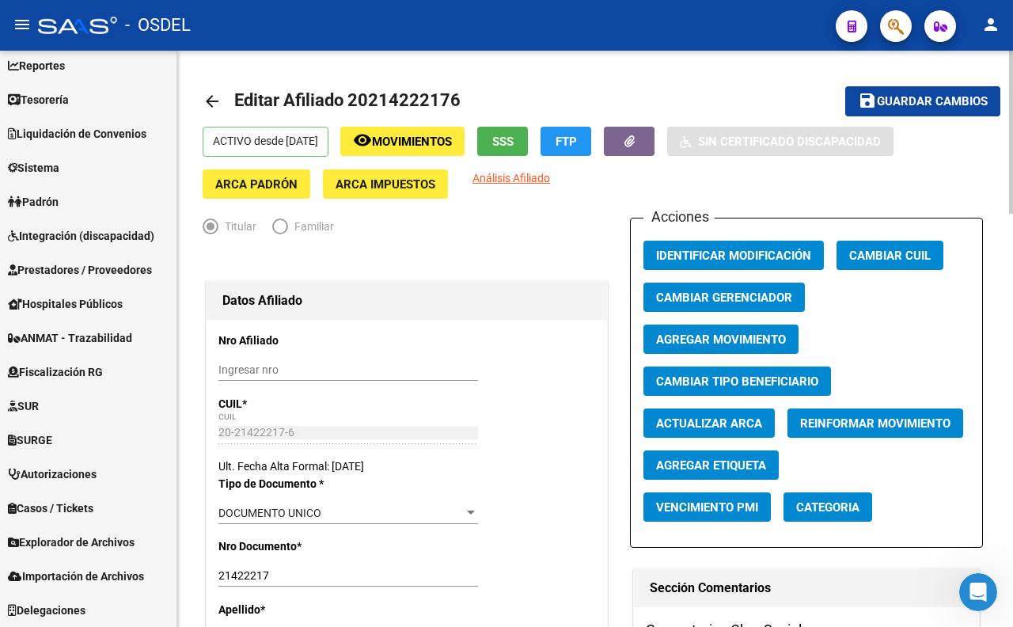
scroll to position [106, 0]
